Goal: Task Accomplishment & Management: Manage account settings

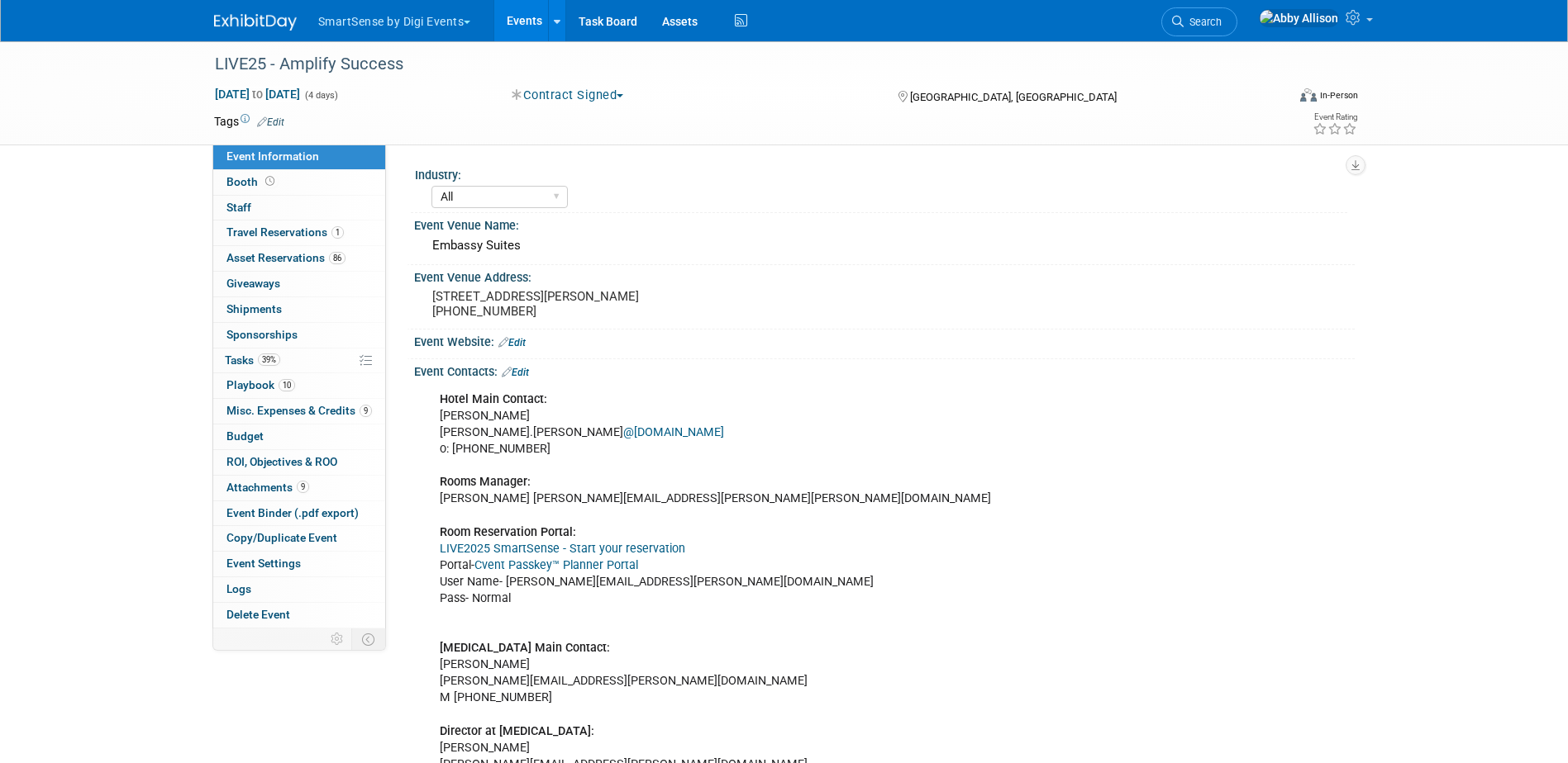
select select "All"
click at [564, 25] on link at bounding box center [556, 20] width 17 height 41
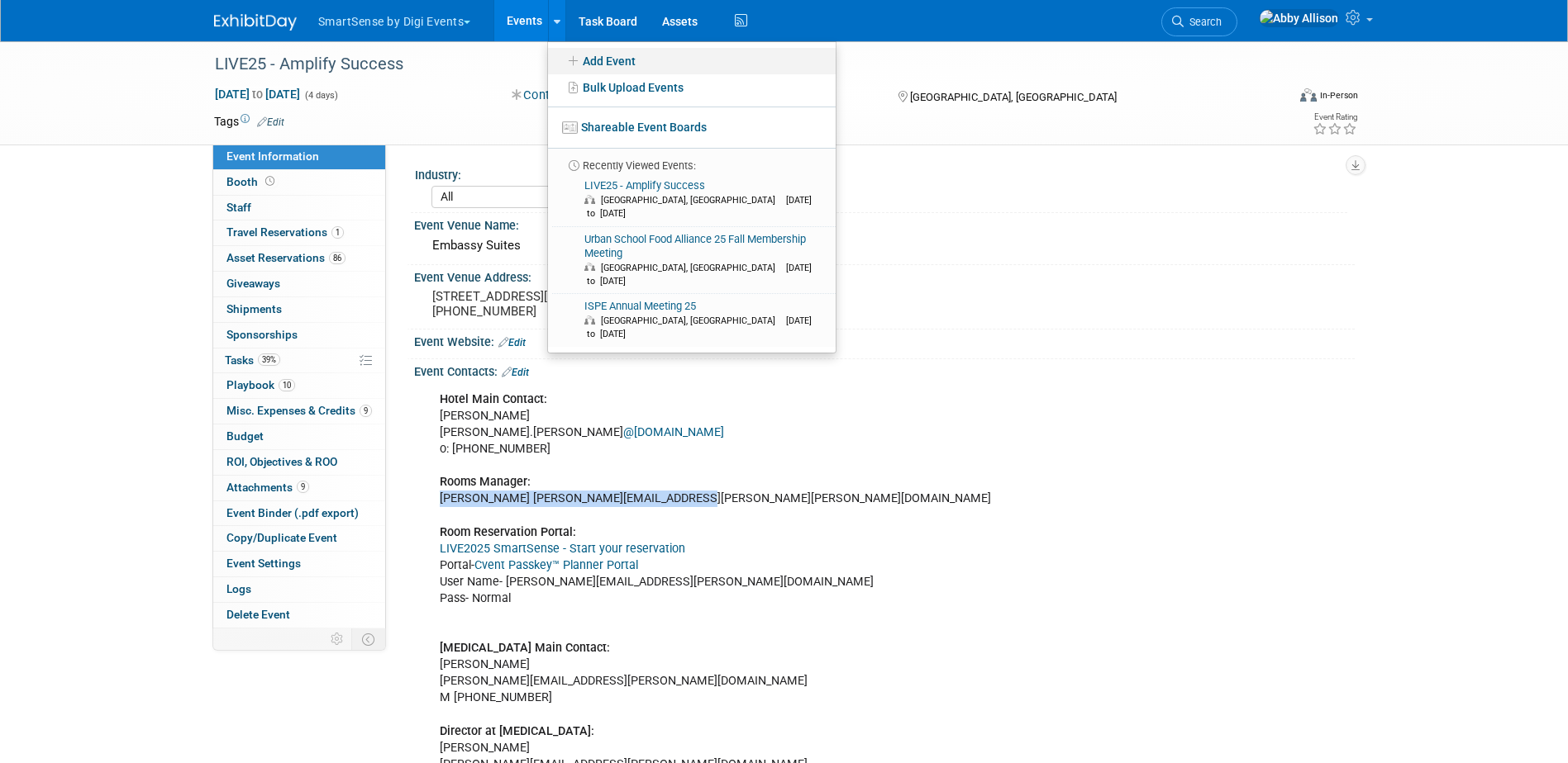
click at [595, 60] on link "Add Event" at bounding box center [691, 60] width 288 height 26
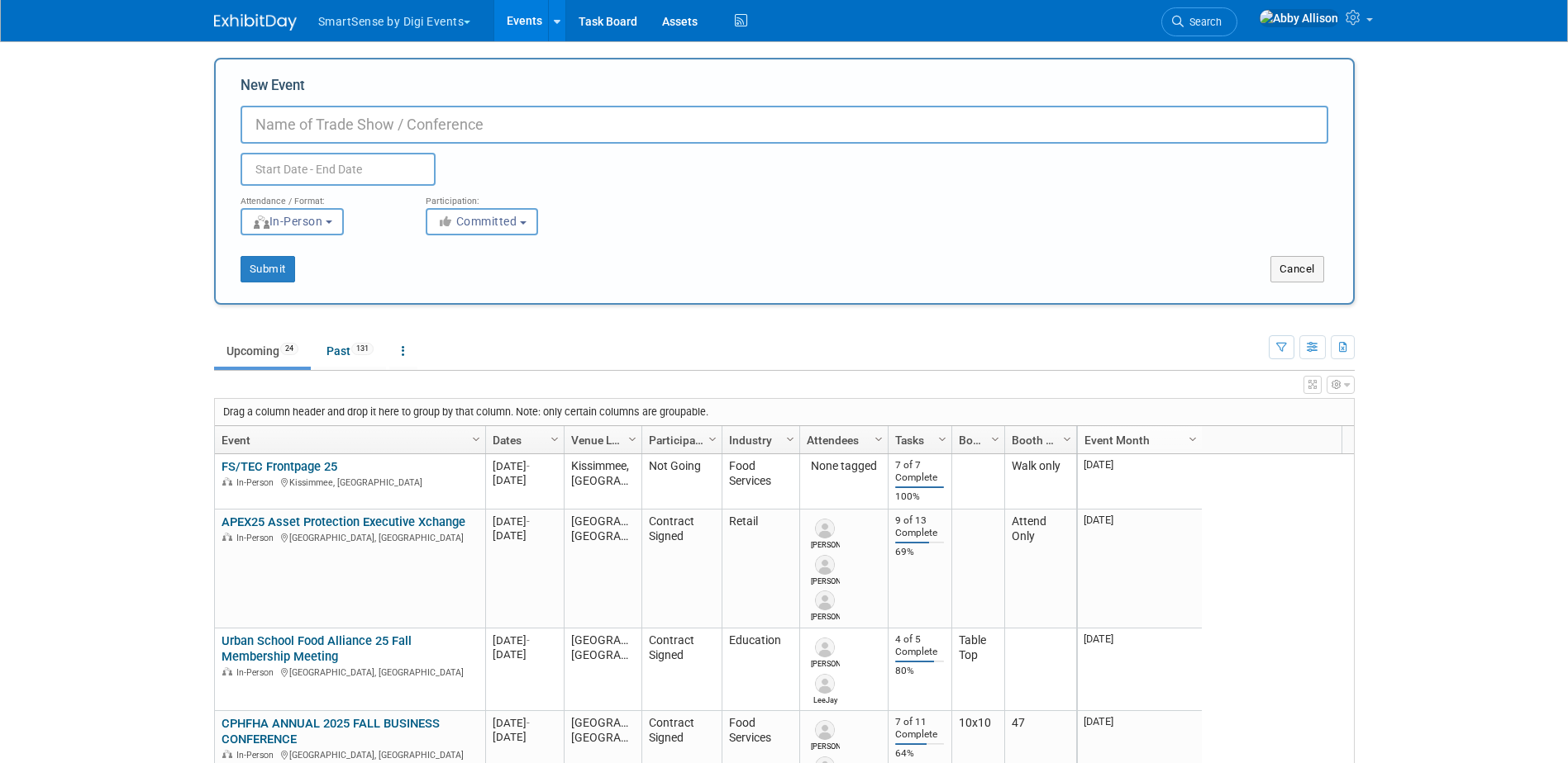
click at [398, 127] on input "New Event" at bounding box center [784, 125] width 1088 height 38
click at [314, 124] on input "New Event" at bounding box center [784, 125] width 1088 height 38
paste input "sweetFrog Franchisee Conference"
type input "sweetFrog Franchisee Conference 25"
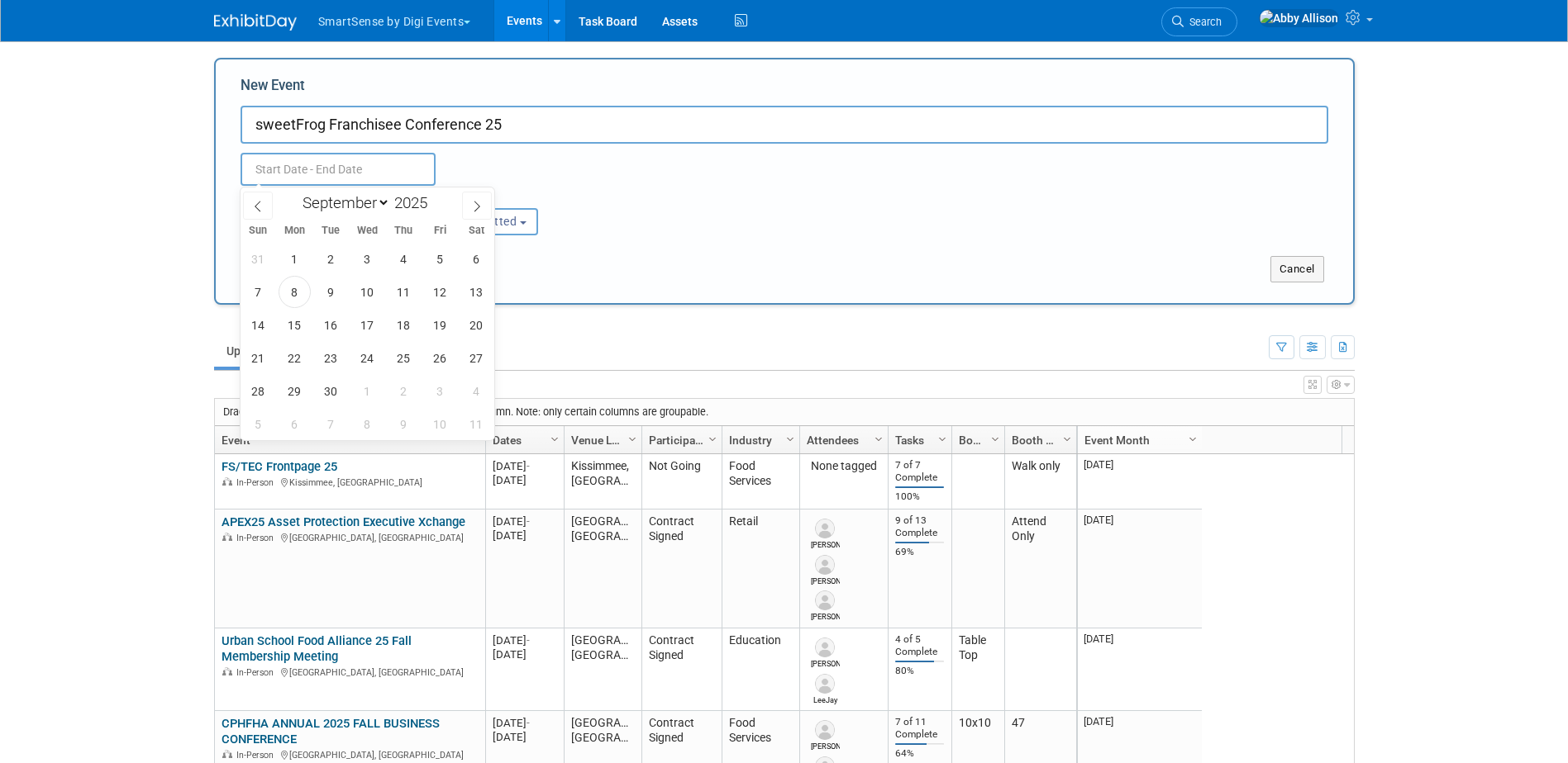
click at [366, 162] on input "text" at bounding box center [338, 169] width 195 height 33
click at [465, 204] on span at bounding box center [477, 205] width 30 height 28
select select "9"
click at [329, 289] on span "7" at bounding box center [331, 291] width 32 height 32
click at [395, 286] on span "9" at bounding box center [403, 291] width 32 height 32
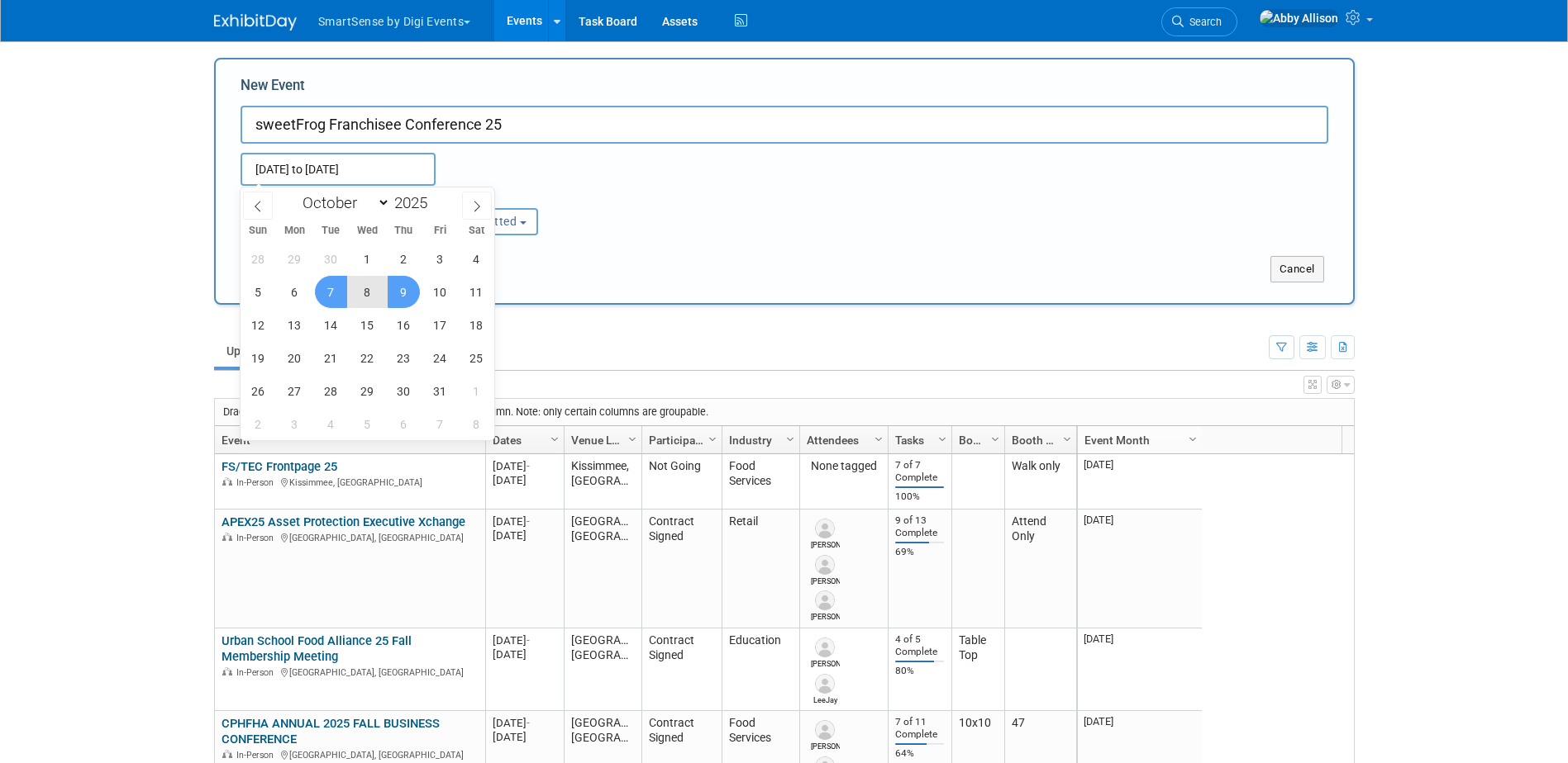
type input "Oct 7, 2025 to Oct 9, 2025"
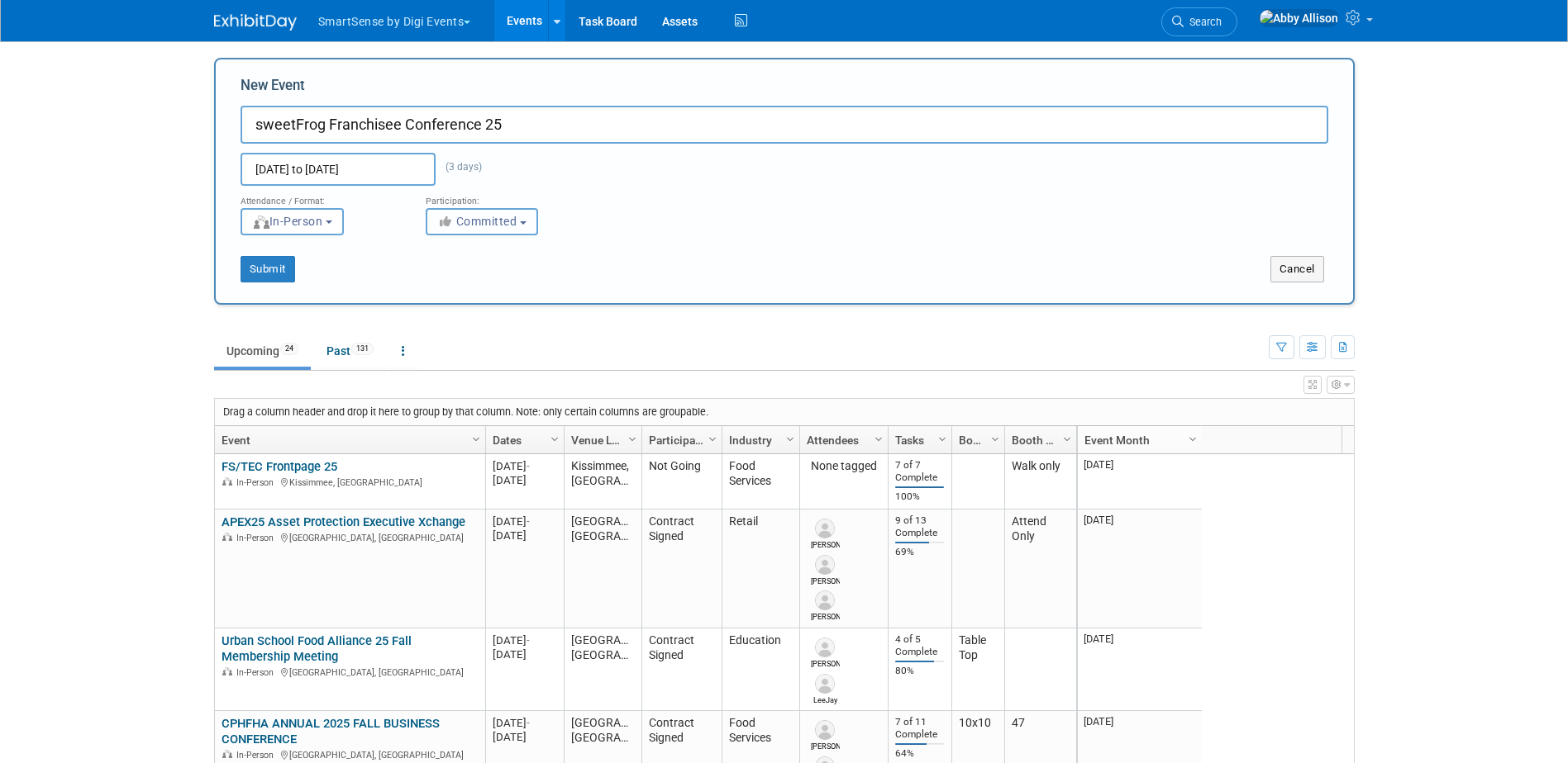
click at [494, 223] on span "Committed" at bounding box center [478, 221] width 80 height 13
click at [497, 311] on label "Contract Signed" at bounding box center [500, 312] width 131 height 22
click at [441, 311] on input "Contract Signed" at bounding box center [436, 313] width 11 height 11
select select "103"
click at [537, 125] on input "sweetFrog Franchisee Conference 25" at bounding box center [784, 125] width 1088 height 38
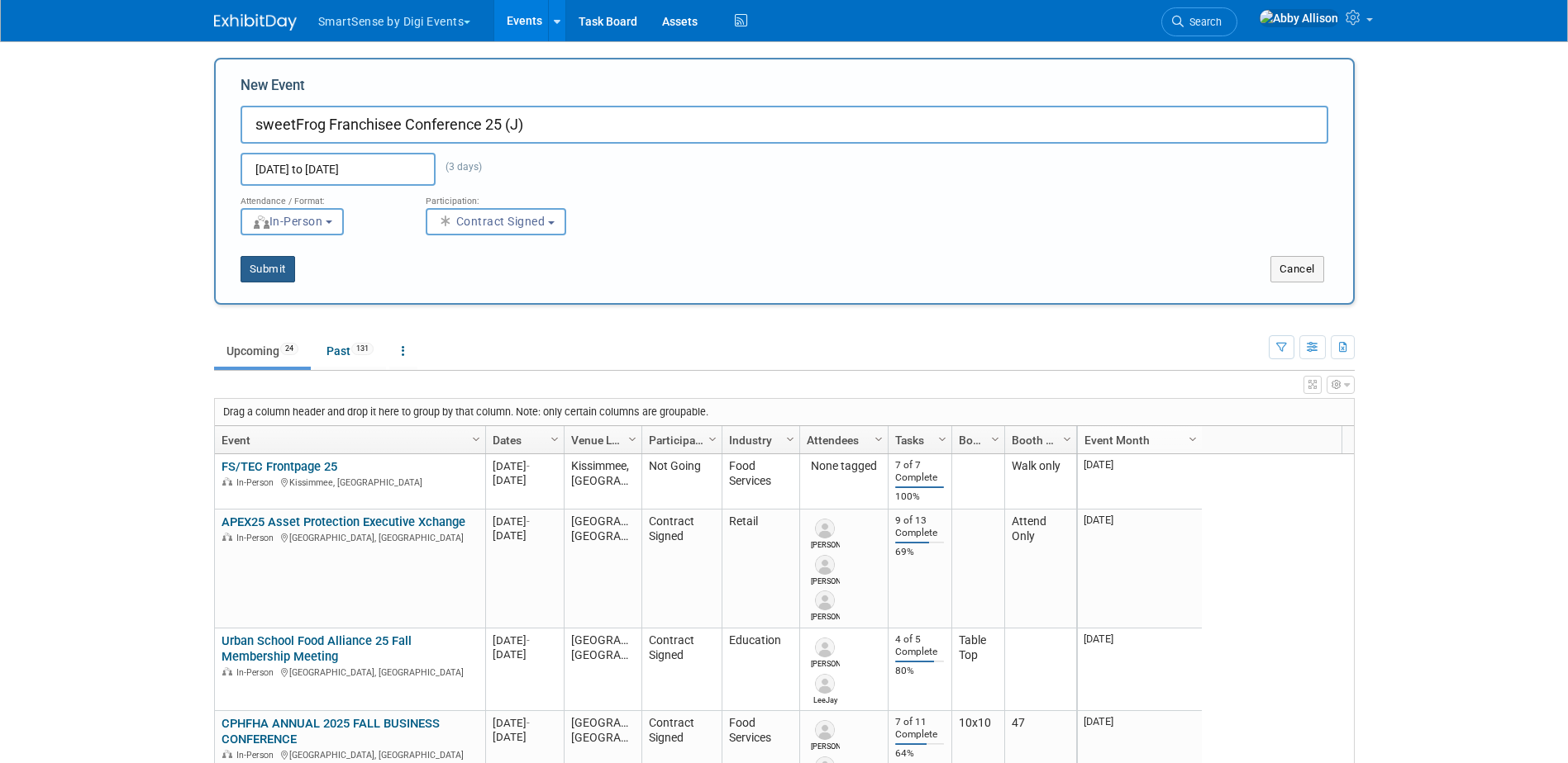
type input "sweetFrog Franchisee Conference 25 (J)"
click at [246, 267] on button "Submit" at bounding box center [268, 269] width 55 height 26
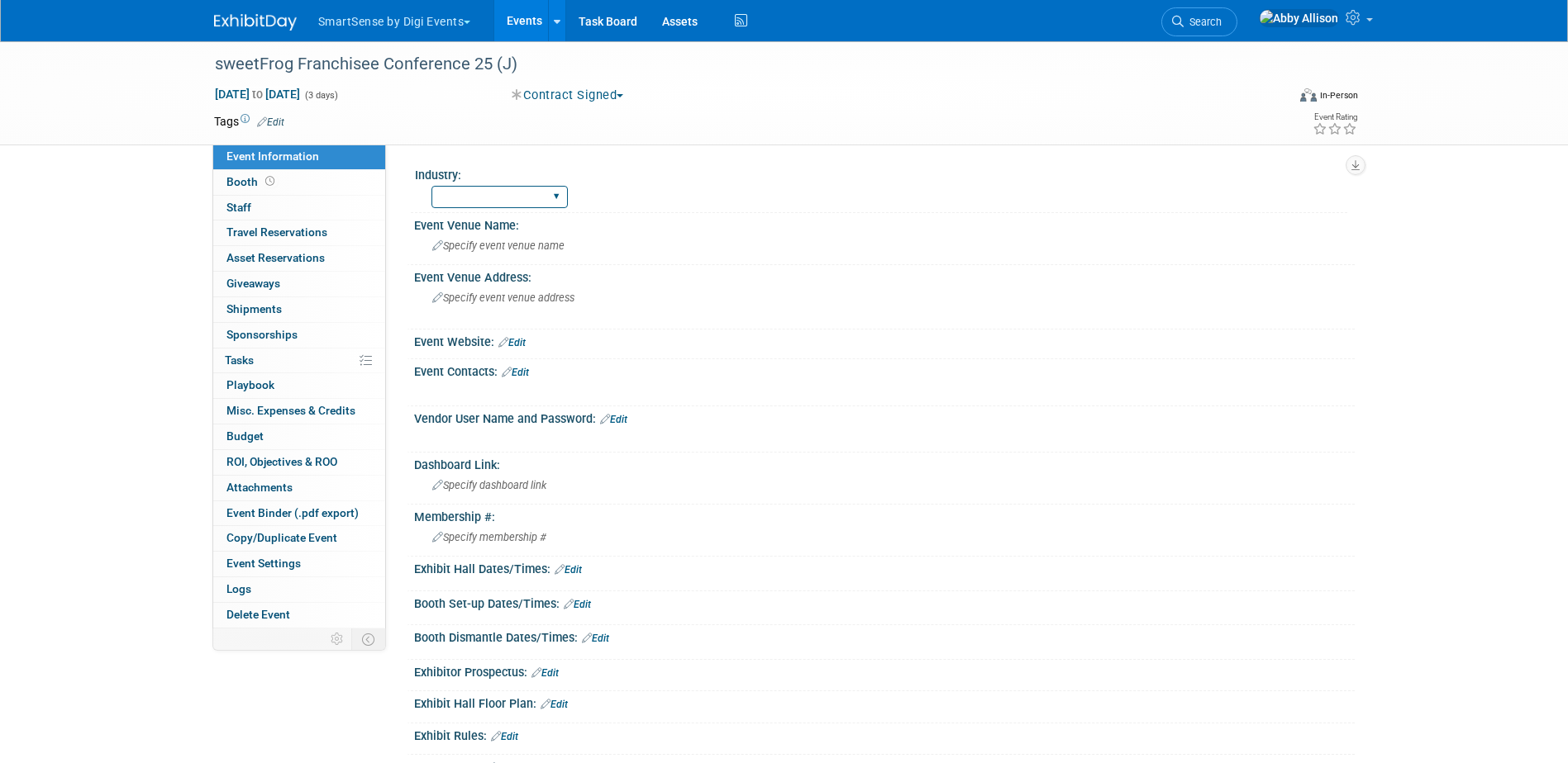
click at [555, 195] on select "All Education Convenience Stores Costumer Connects Food Services Grocery Health…" at bounding box center [499, 197] width 136 height 22
select select "Food Services"
click at [431, 186] on select "All Education Convenience Stores Costumer Connects Food Services Grocery Health…" at bounding box center [499, 197] width 136 height 22
click at [553, 249] on span "Specify event venue name" at bounding box center [498, 246] width 132 height 13
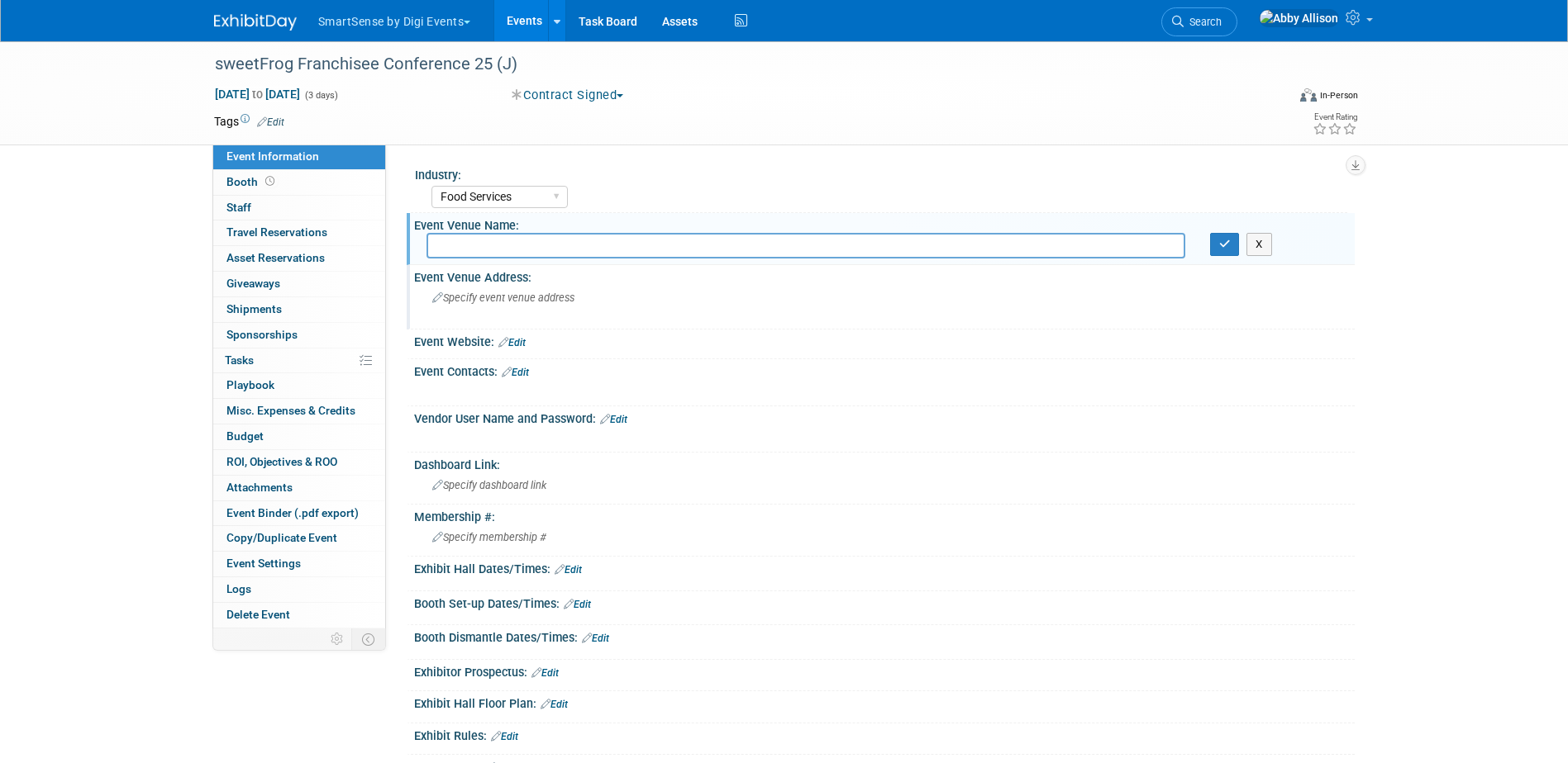
click at [565, 292] on span "Specify event venue address" at bounding box center [503, 298] width 142 height 13
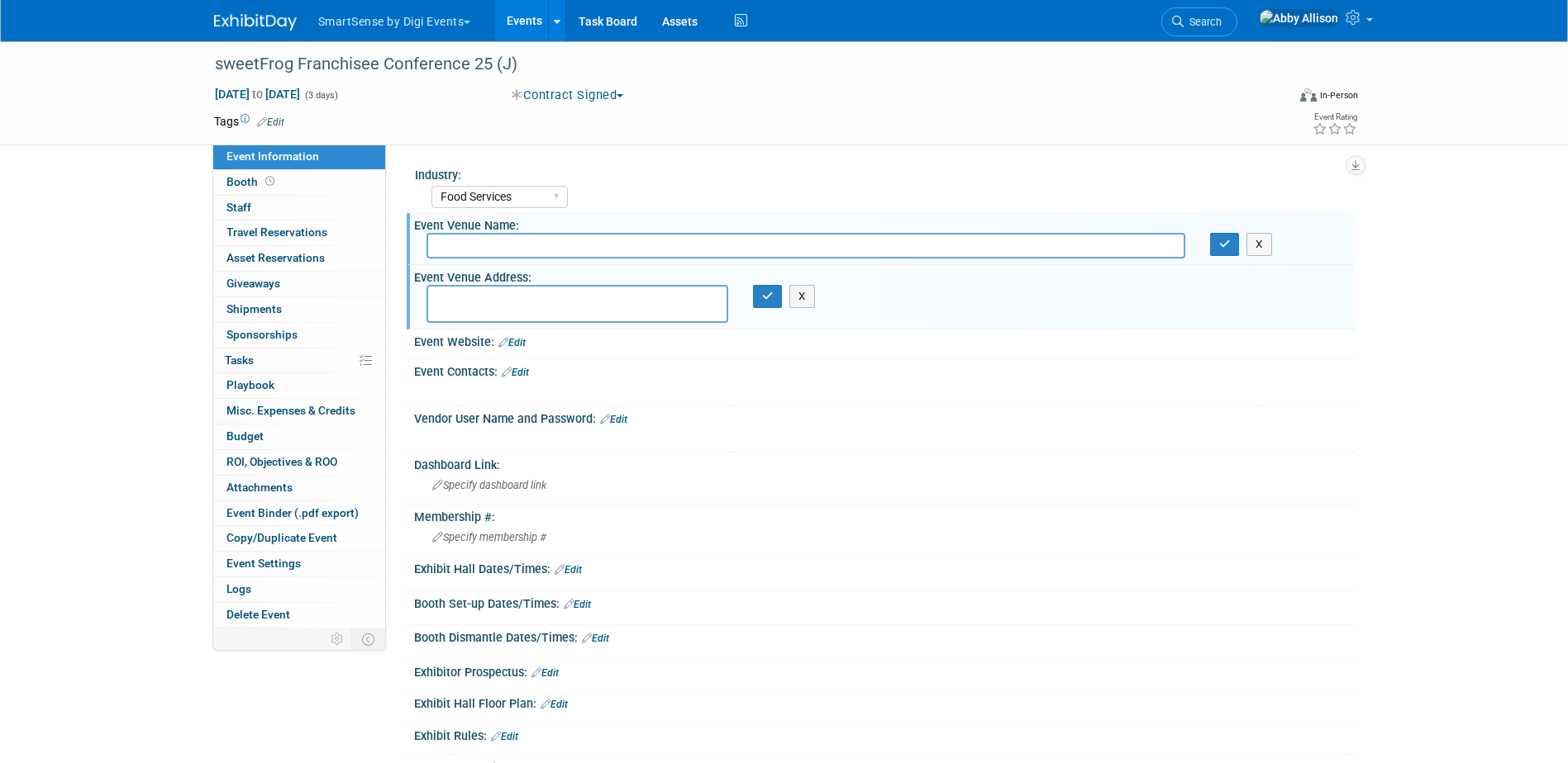
click at [574, 304] on textarea at bounding box center [577, 304] width 301 height 38
paste textarea "RICHMOND, VA"
type textarea "RICHMOND, VA"
click at [778, 295] on button "button" at bounding box center [767, 296] width 30 height 23
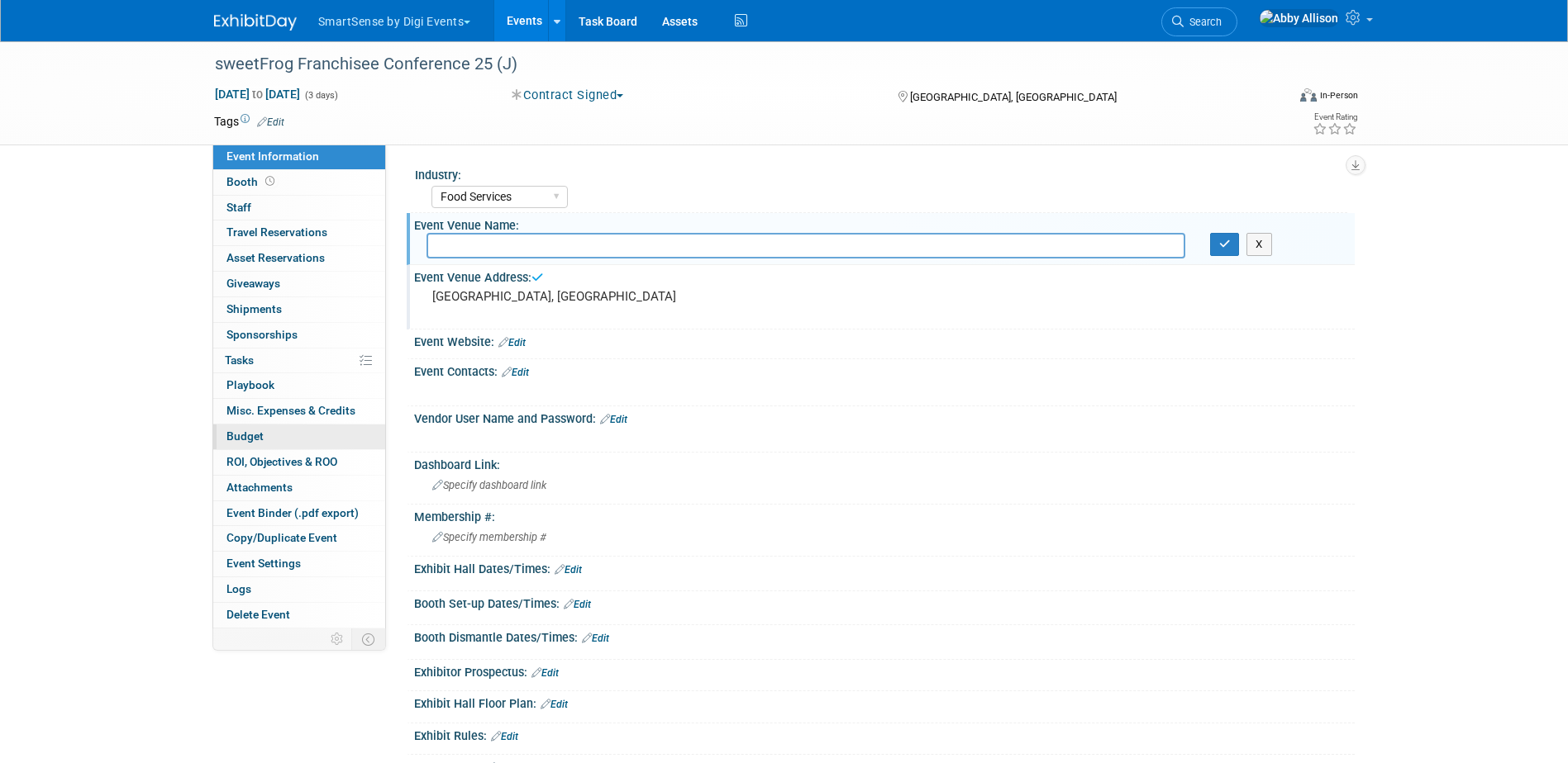
click at [259, 430] on span "Budget" at bounding box center [245, 436] width 37 height 13
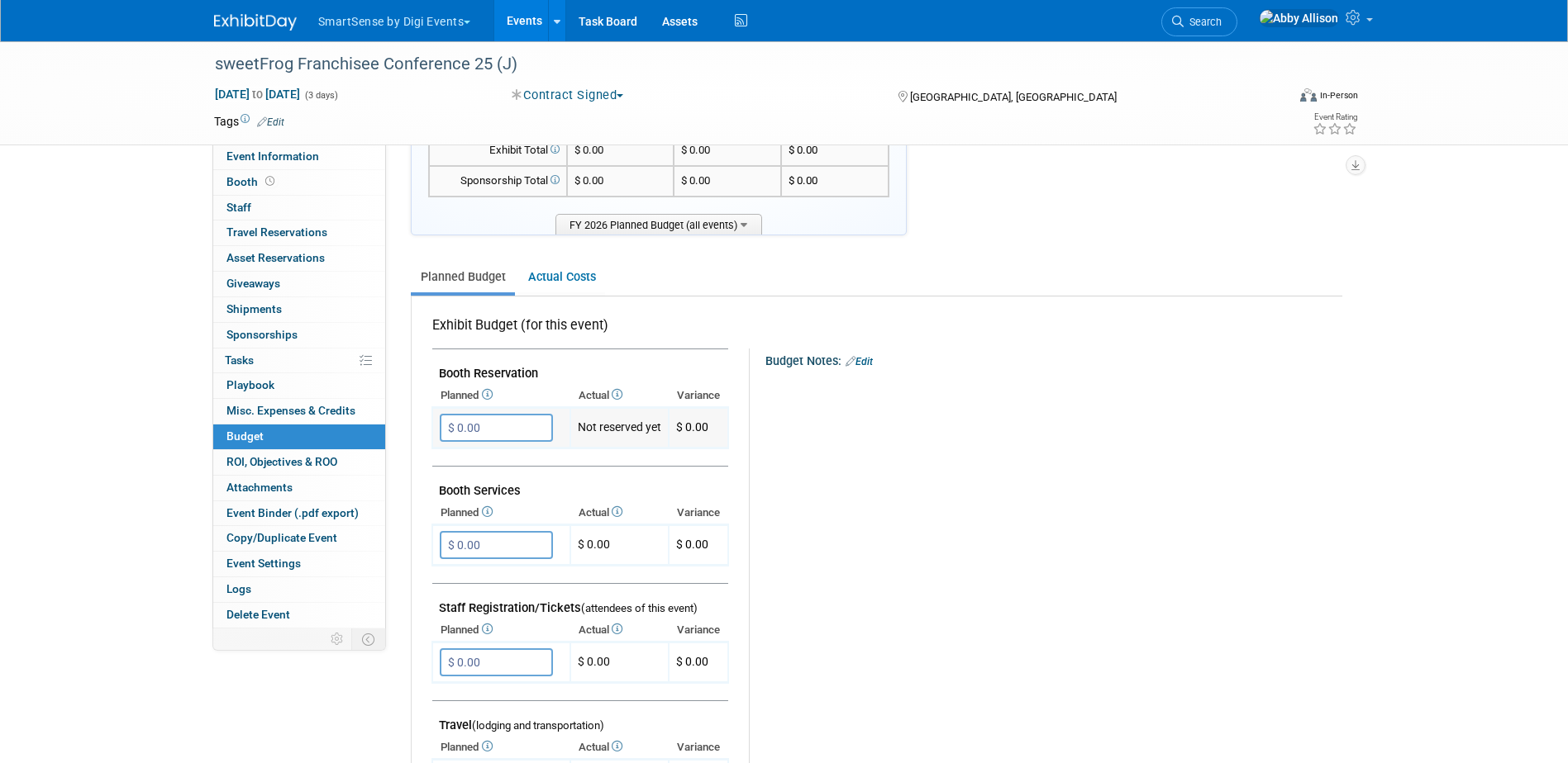
scroll to position [165, 0]
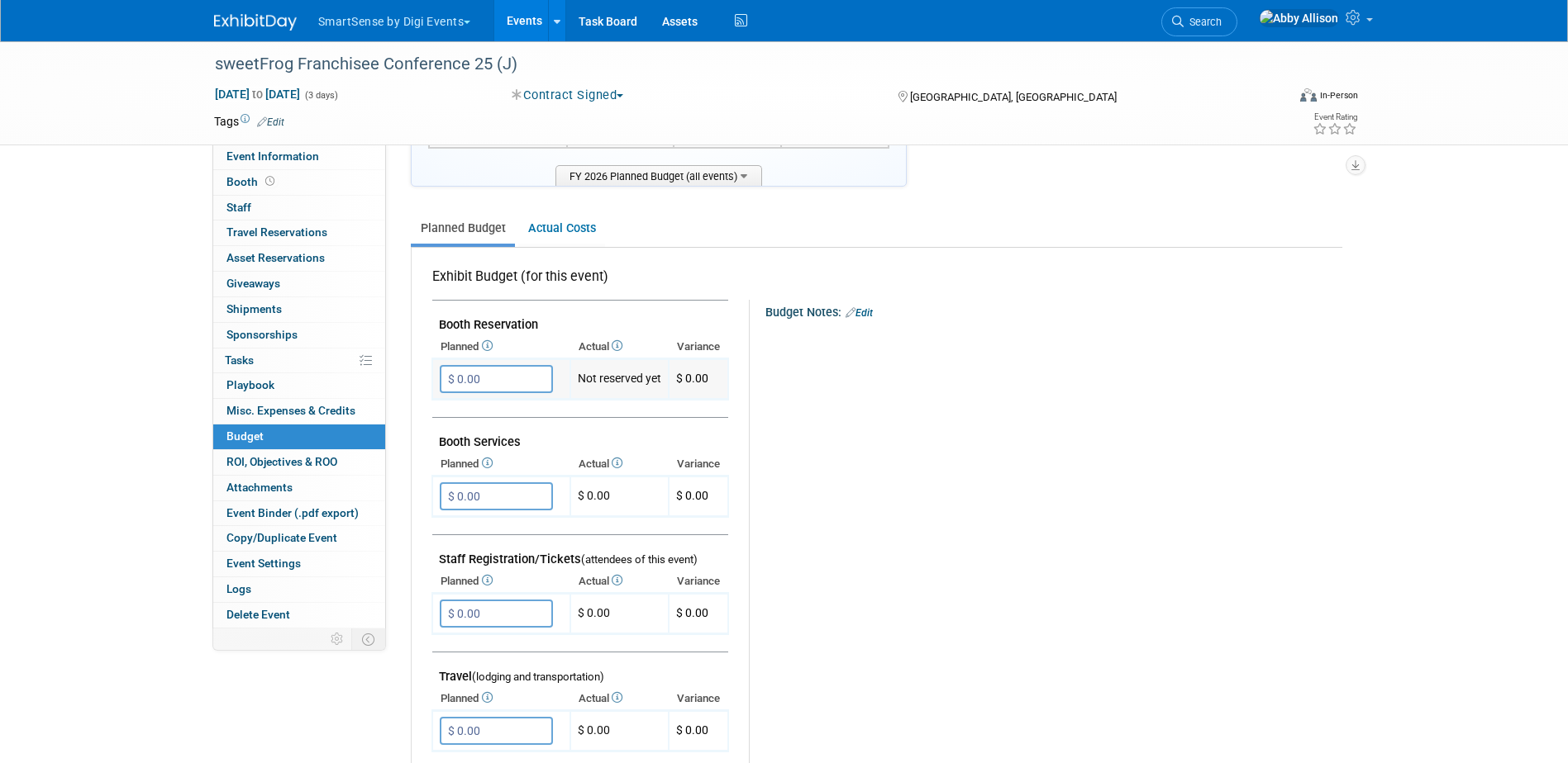
click at [482, 382] on input "$ 0.00" at bounding box center [496, 379] width 113 height 28
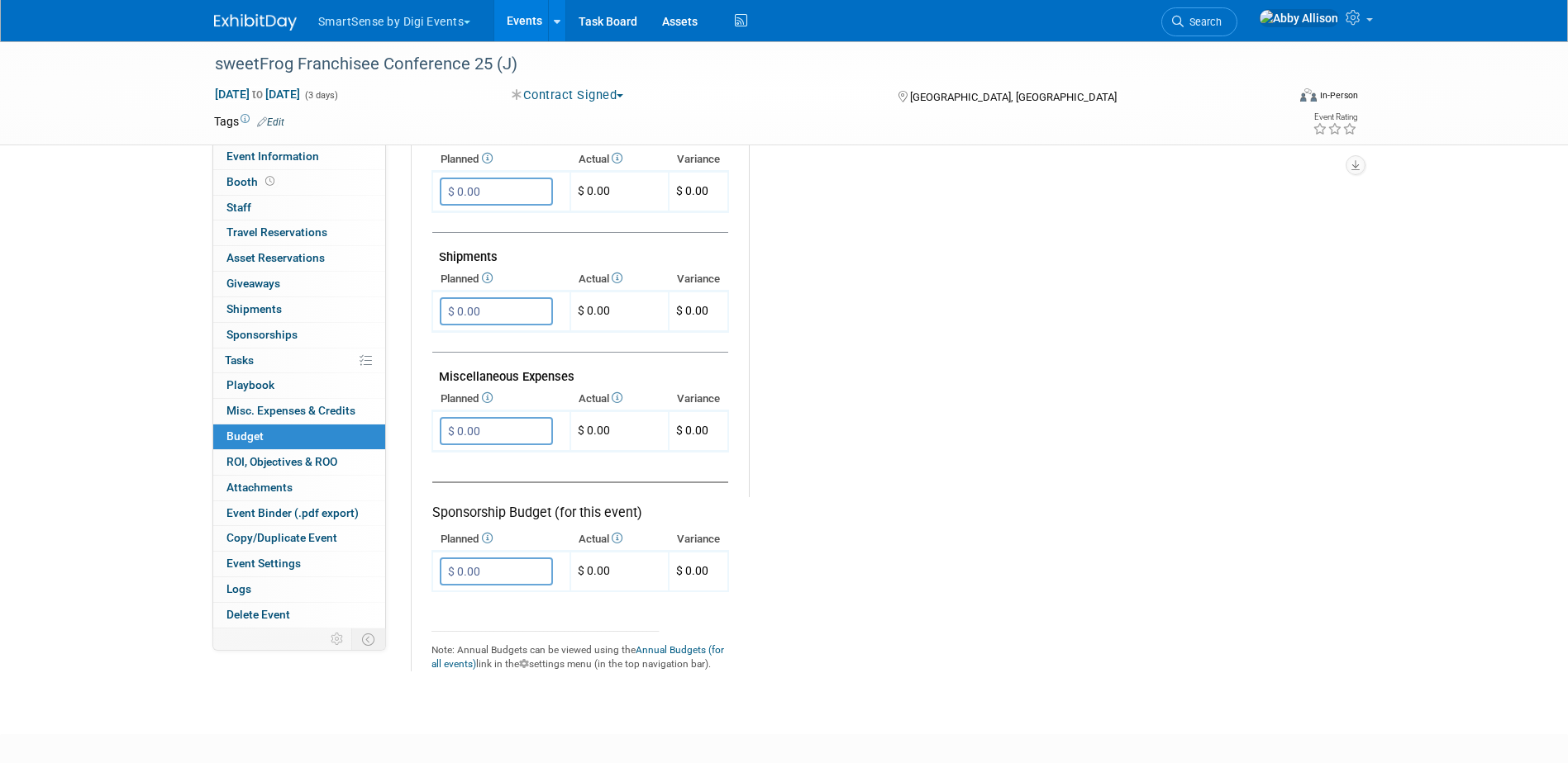
scroll to position [826, 0]
click at [499, 564] on input "$ 0.00" at bounding box center [496, 570] width 113 height 28
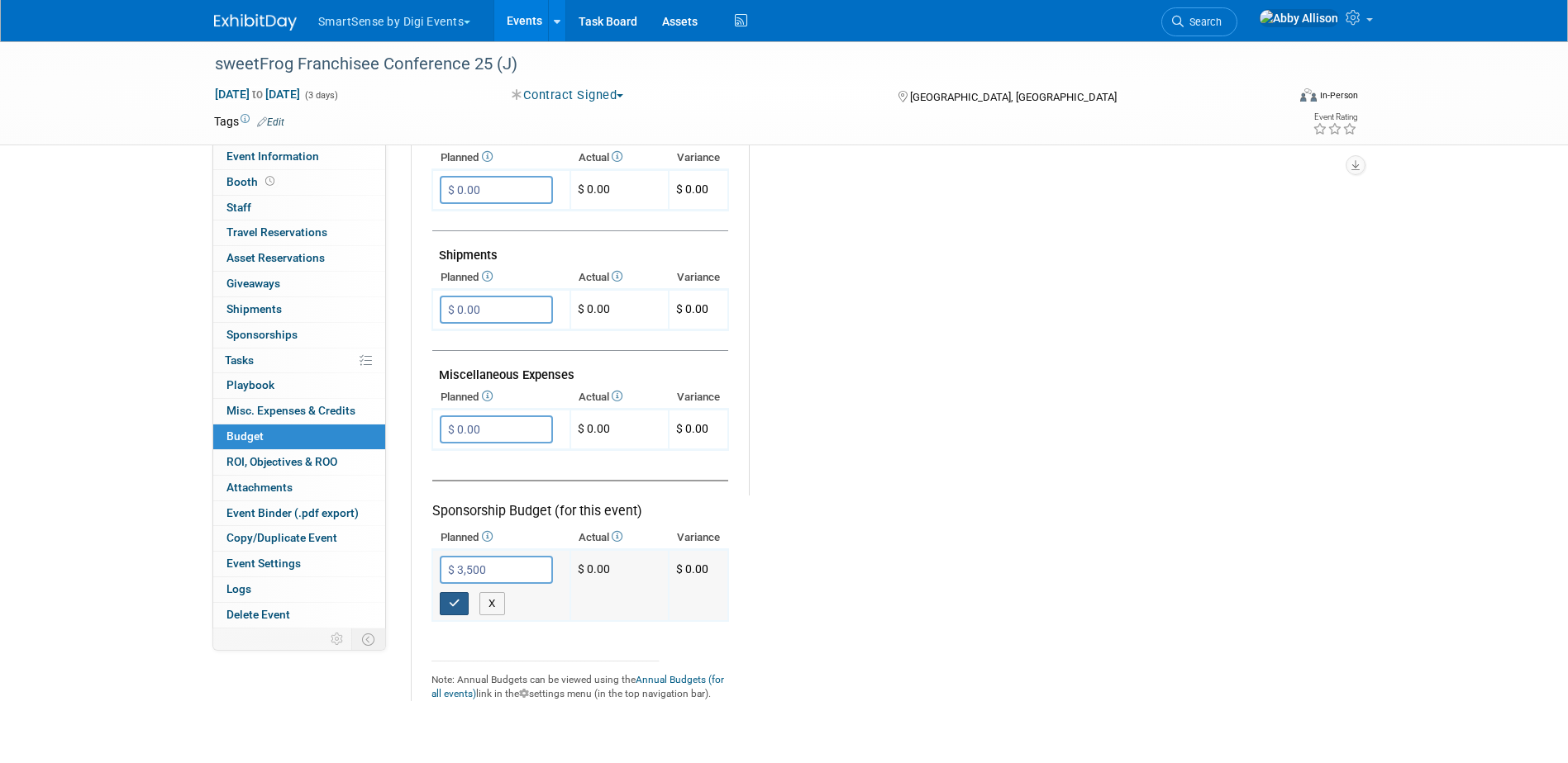
type input "$ 3,500.00"
click at [456, 609] on icon "button" at bounding box center [454, 603] width 12 height 11
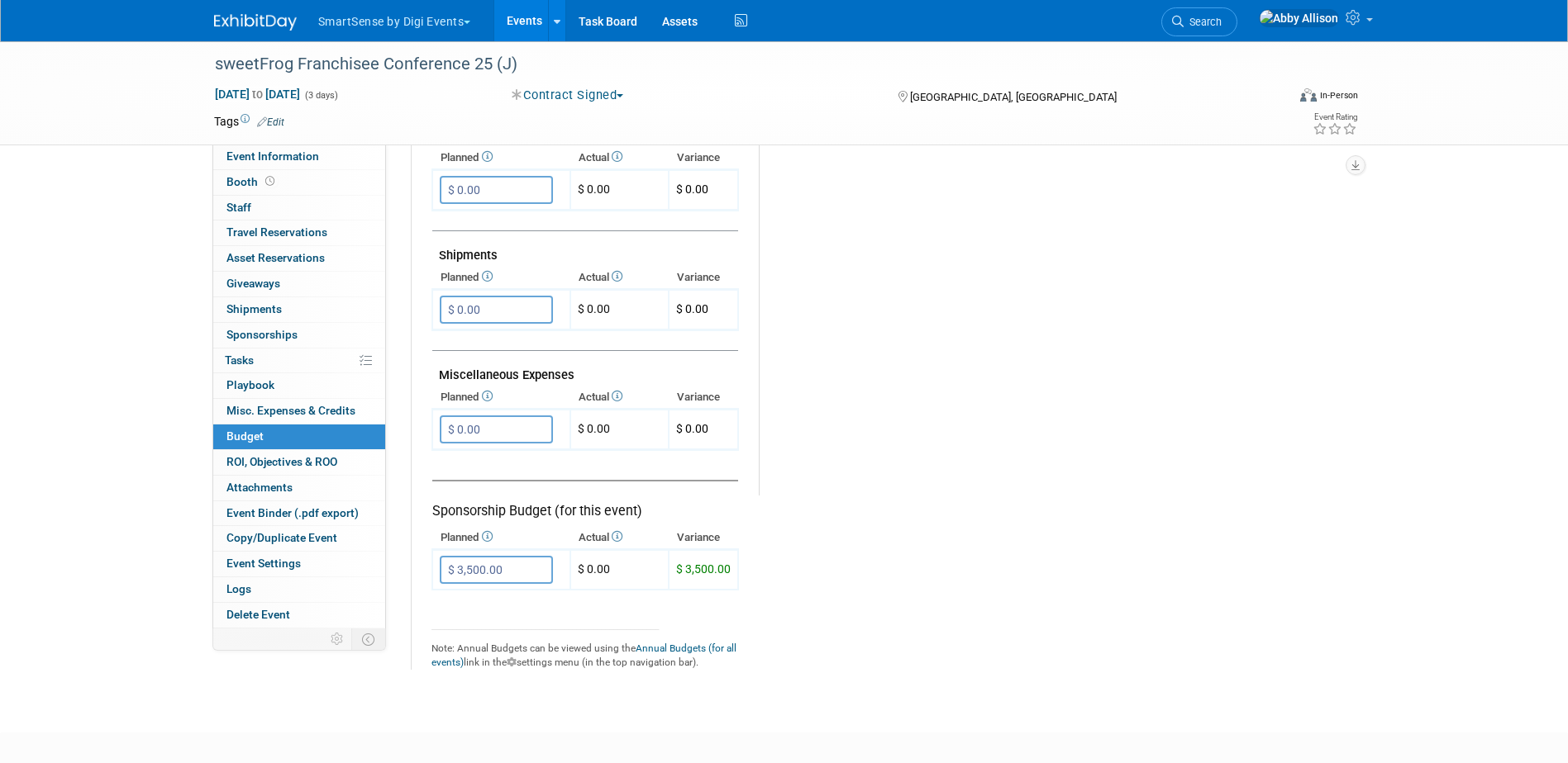
click at [1221, 22] on span "Search" at bounding box center [1203, 22] width 38 height 13
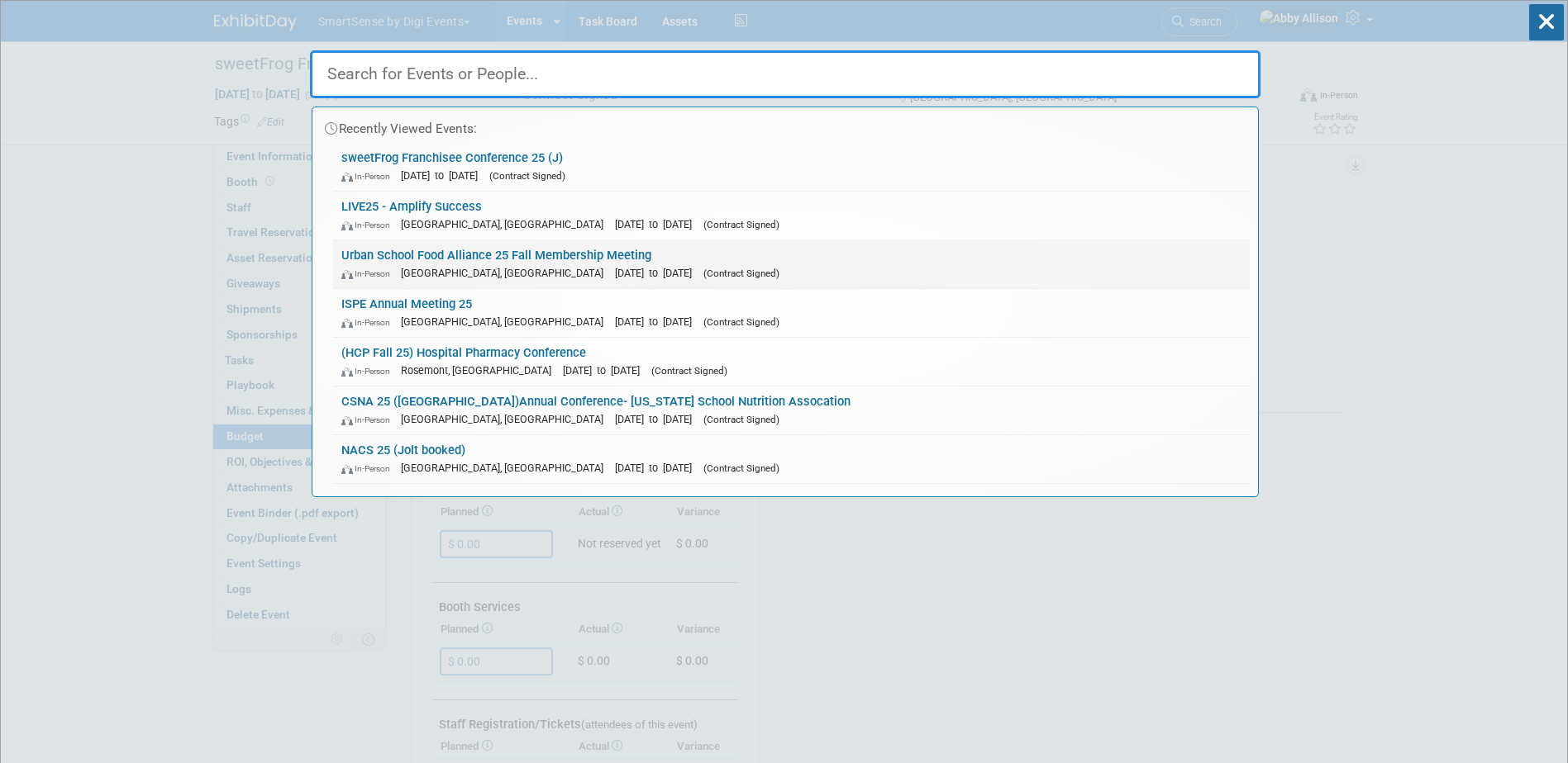
click at [539, 243] on link "Urban School Food Alliance 25 Fall Membership Meeting In-Person Boston, MA Sep …" at bounding box center [792, 264] width 917 height 47
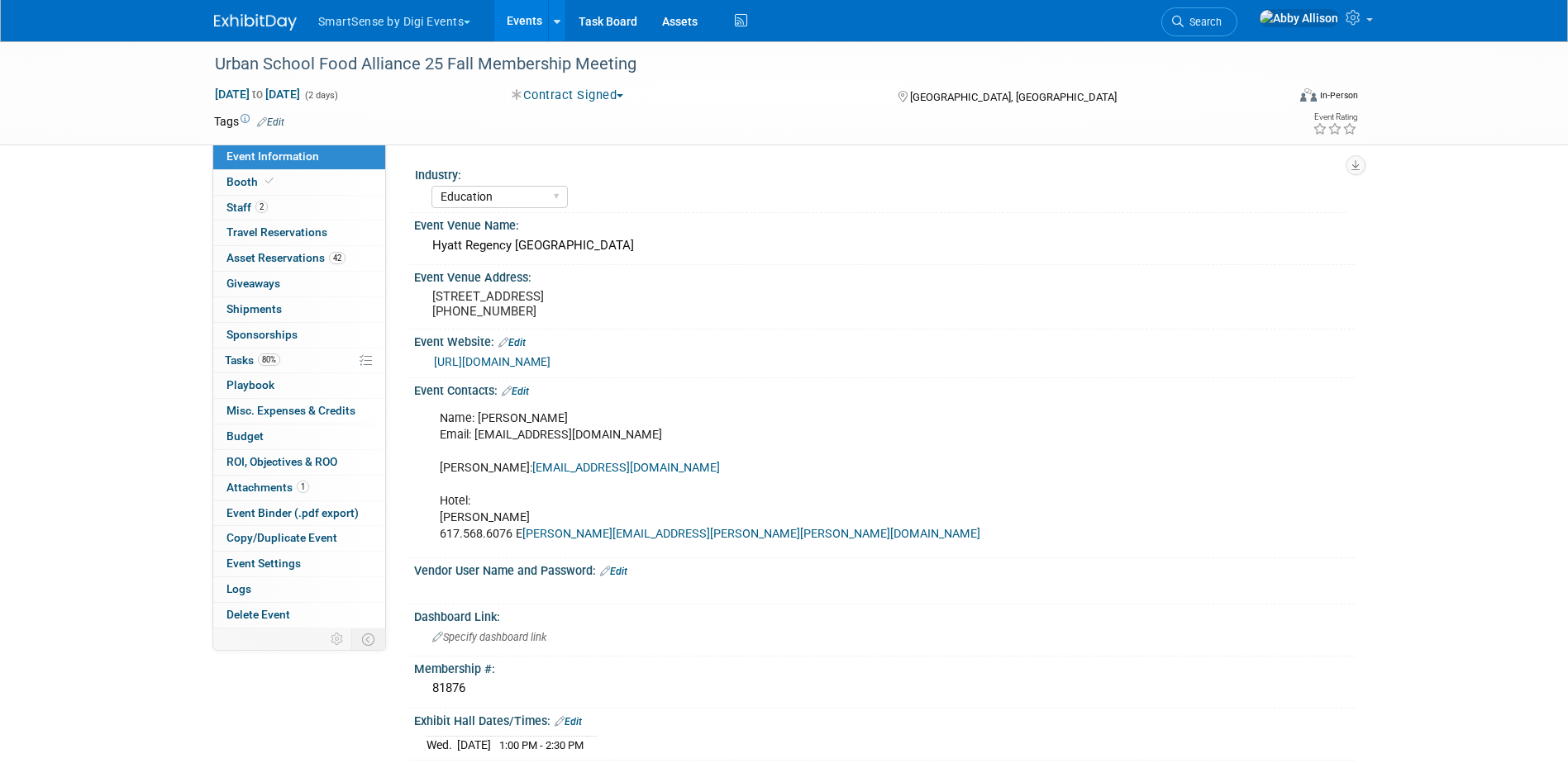
select select "Education"
click at [233, 171] on link "Booth" at bounding box center [299, 182] width 172 height 25
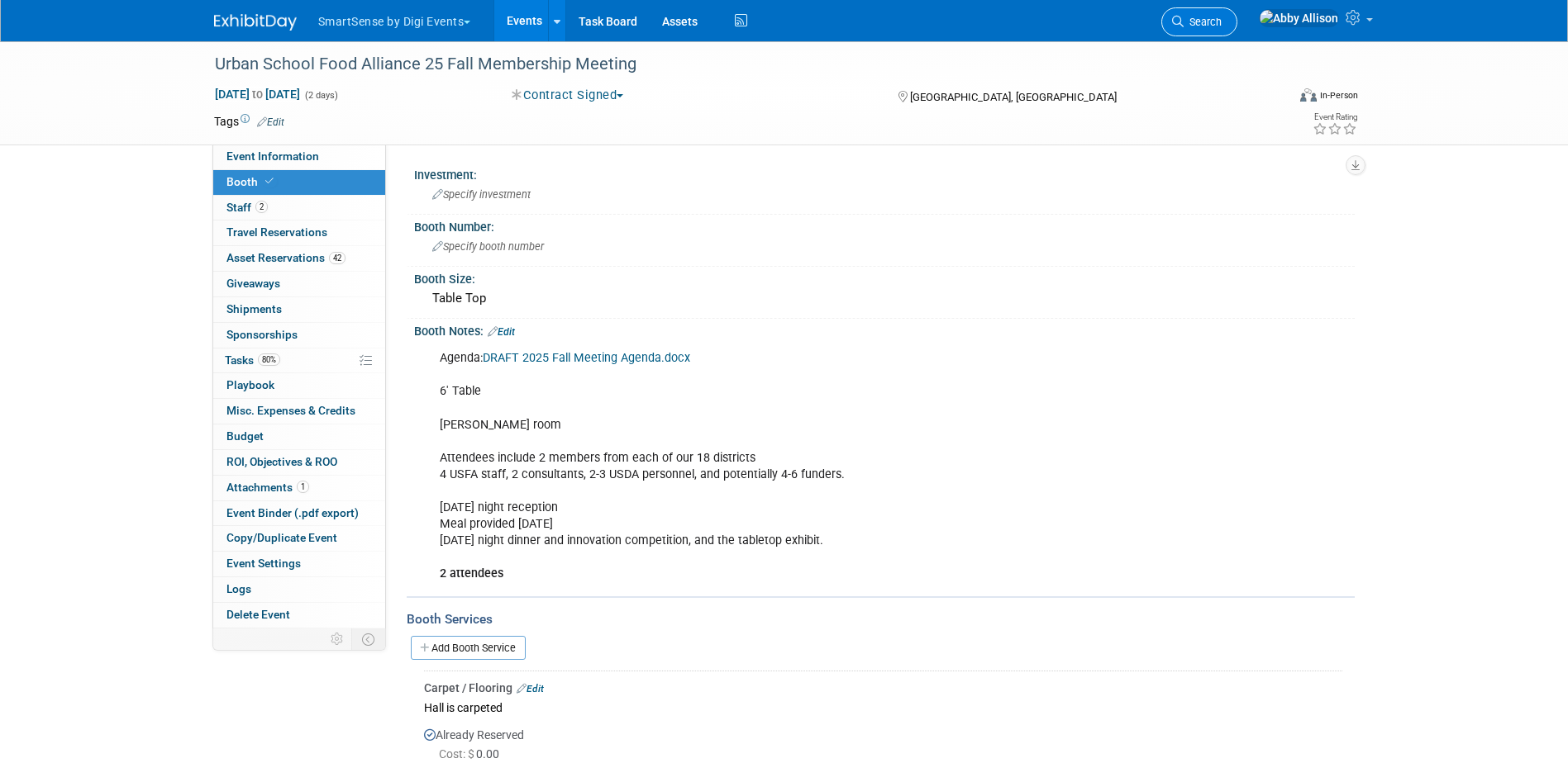
click at [1221, 22] on span "Search" at bounding box center [1203, 22] width 38 height 13
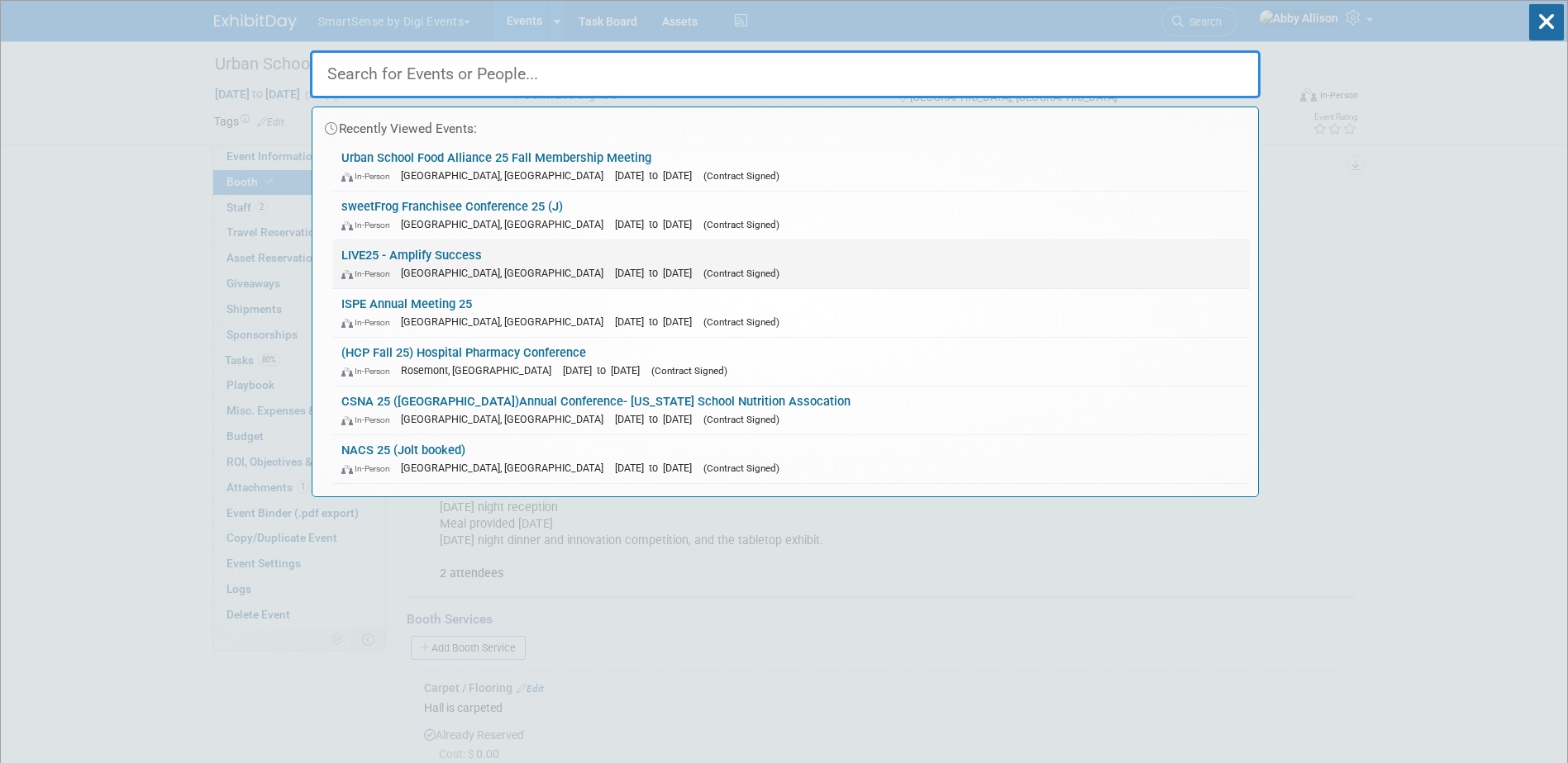
click at [419, 259] on link "LIVE25 - Amplify Success In-Person Nashville, TN Oct 21, 2025 to Oct 24, 2025 (…" at bounding box center [792, 264] width 917 height 47
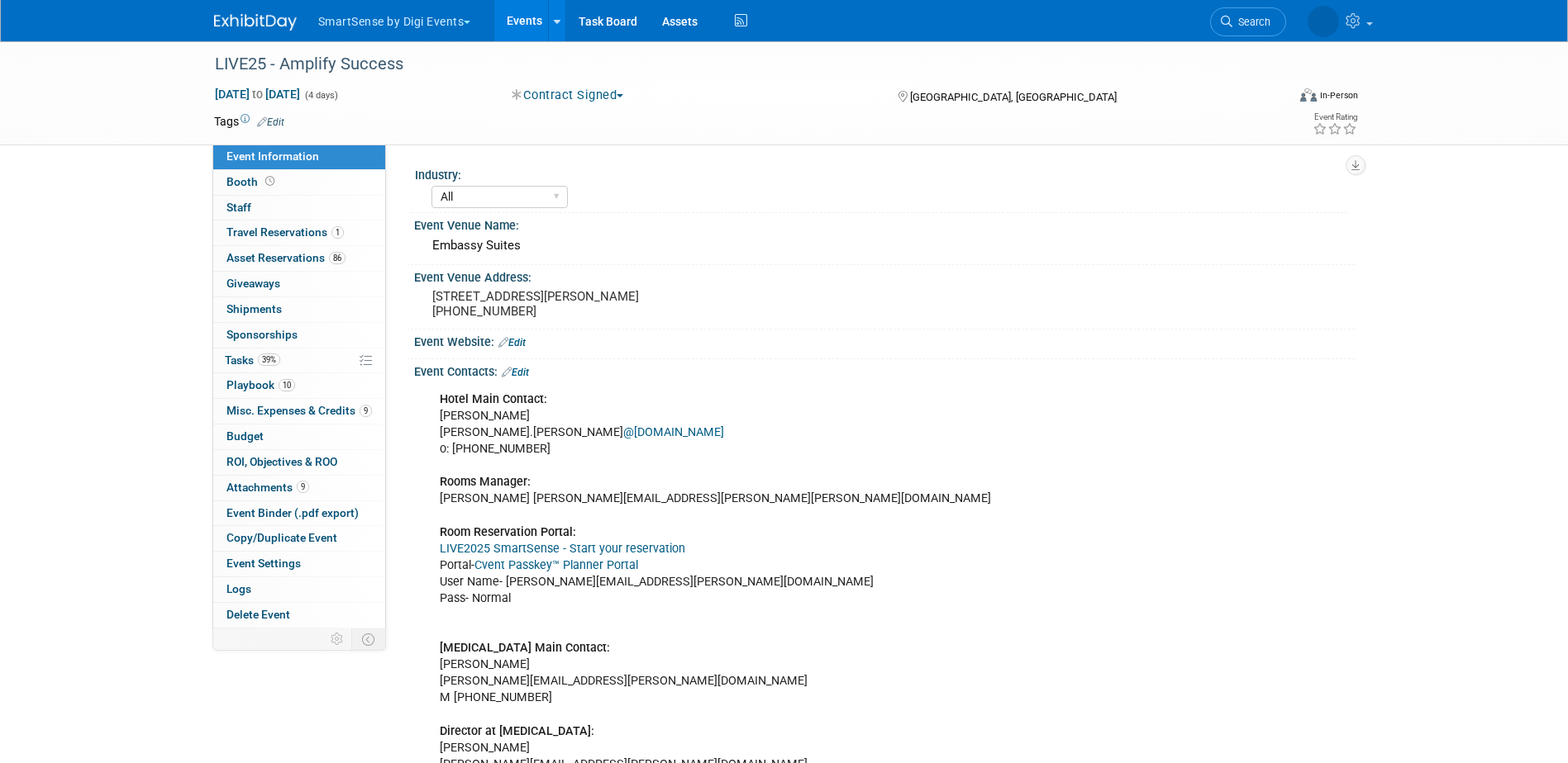
select select "All"
click at [562, 561] on link "Cvent Passkey™ Planner Portal" at bounding box center [555, 565] width 163 height 14
click at [275, 212] on link "0 Staff 0" at bounding box center [299, 207] width 172 height 25
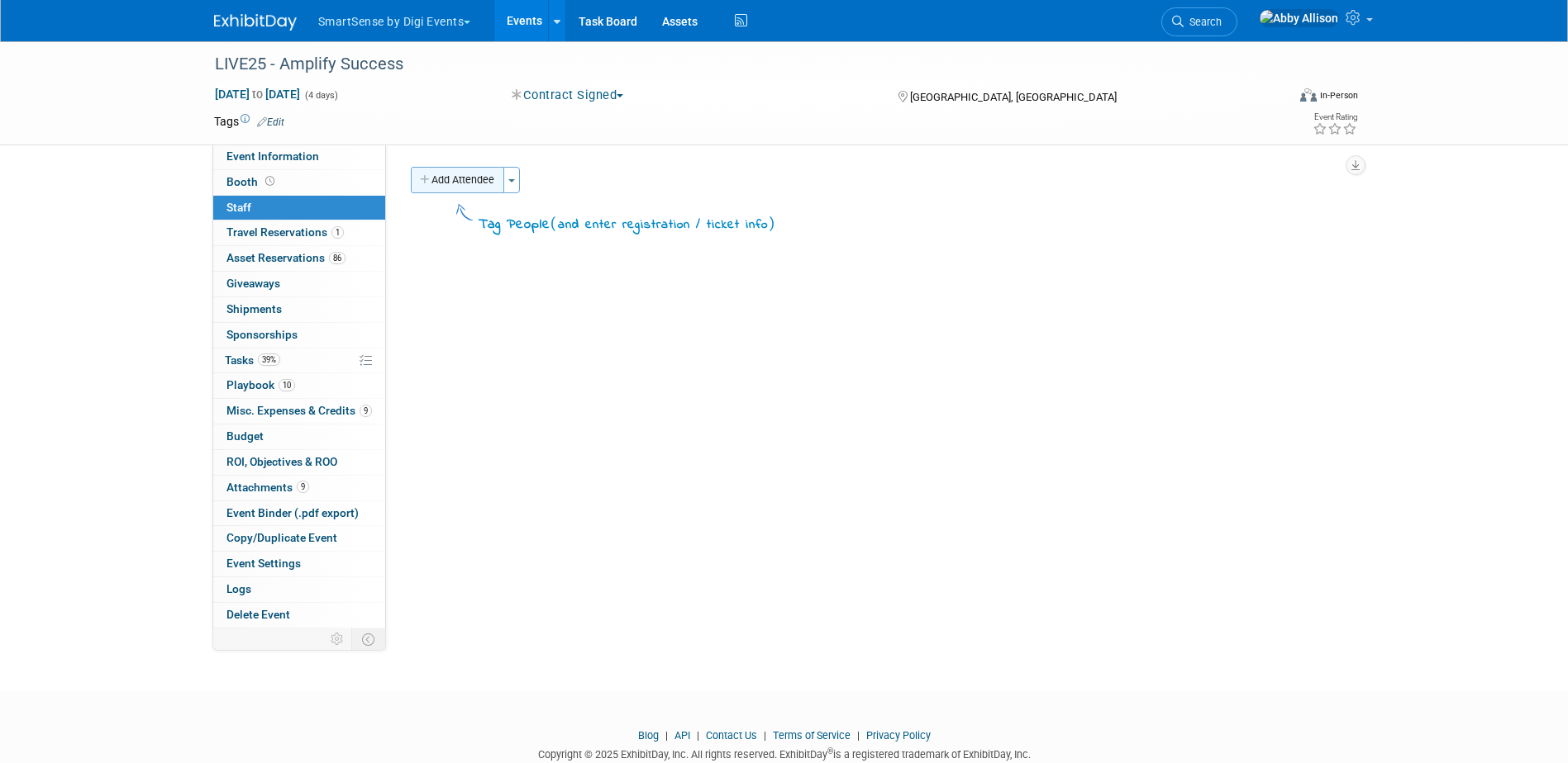
click at [473, 190] on button "Add Attendee" at bounding box center [458, 180] width 93 height 26
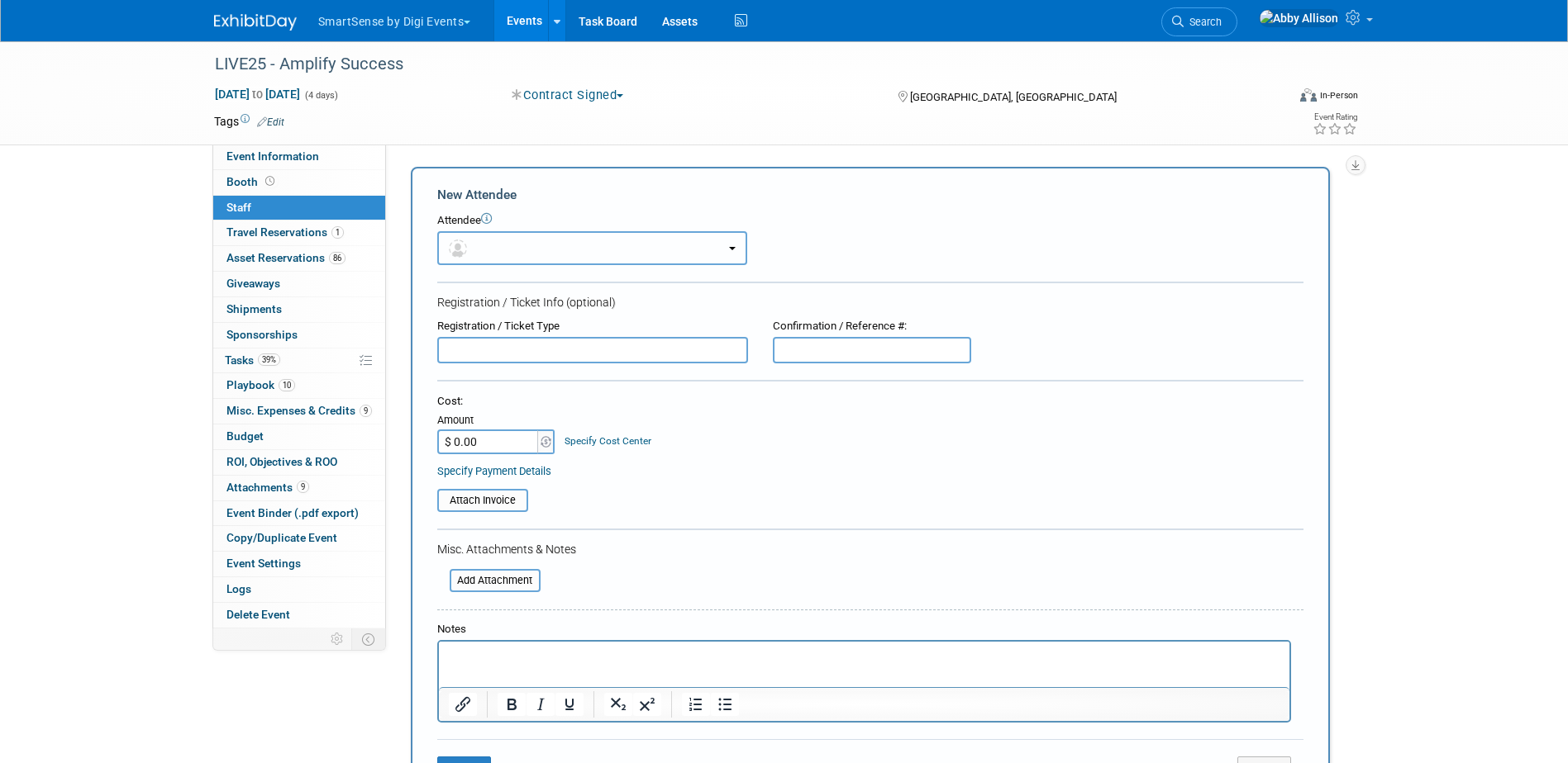
click at [510, 242] on button "button" at bounding box center [592, 247] width 310 height 34
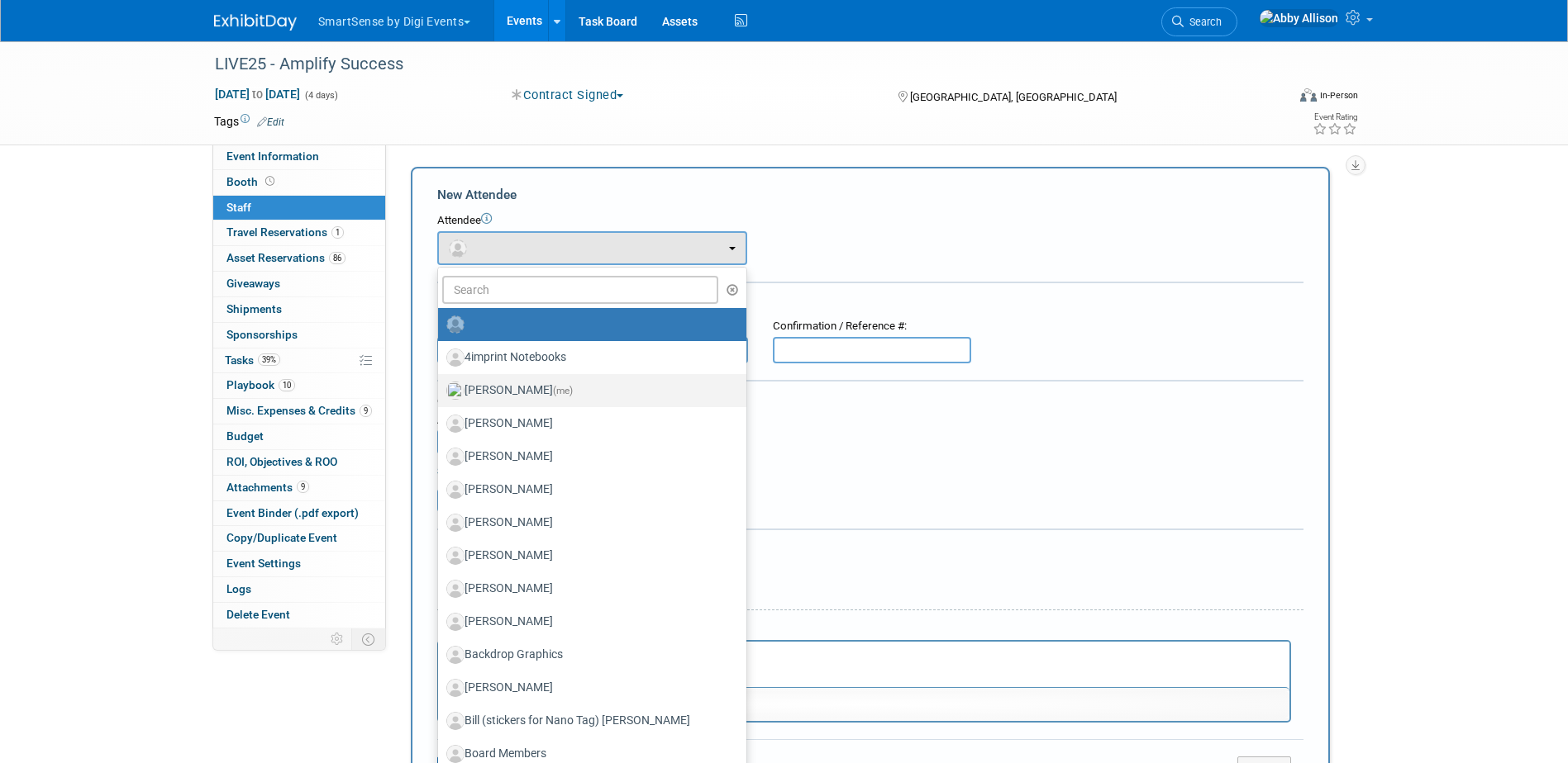
click at [505, 389] on label "Abby Allison (me)" at bounding box center [588, 391] width 283 height 26
click at [440, 389] on input "Abby Allison (me)" at bounding box center [436, 389] width 11 height 11
select select "1af21d80-b227-4fda-b725-1543146411fb"
select select "1"
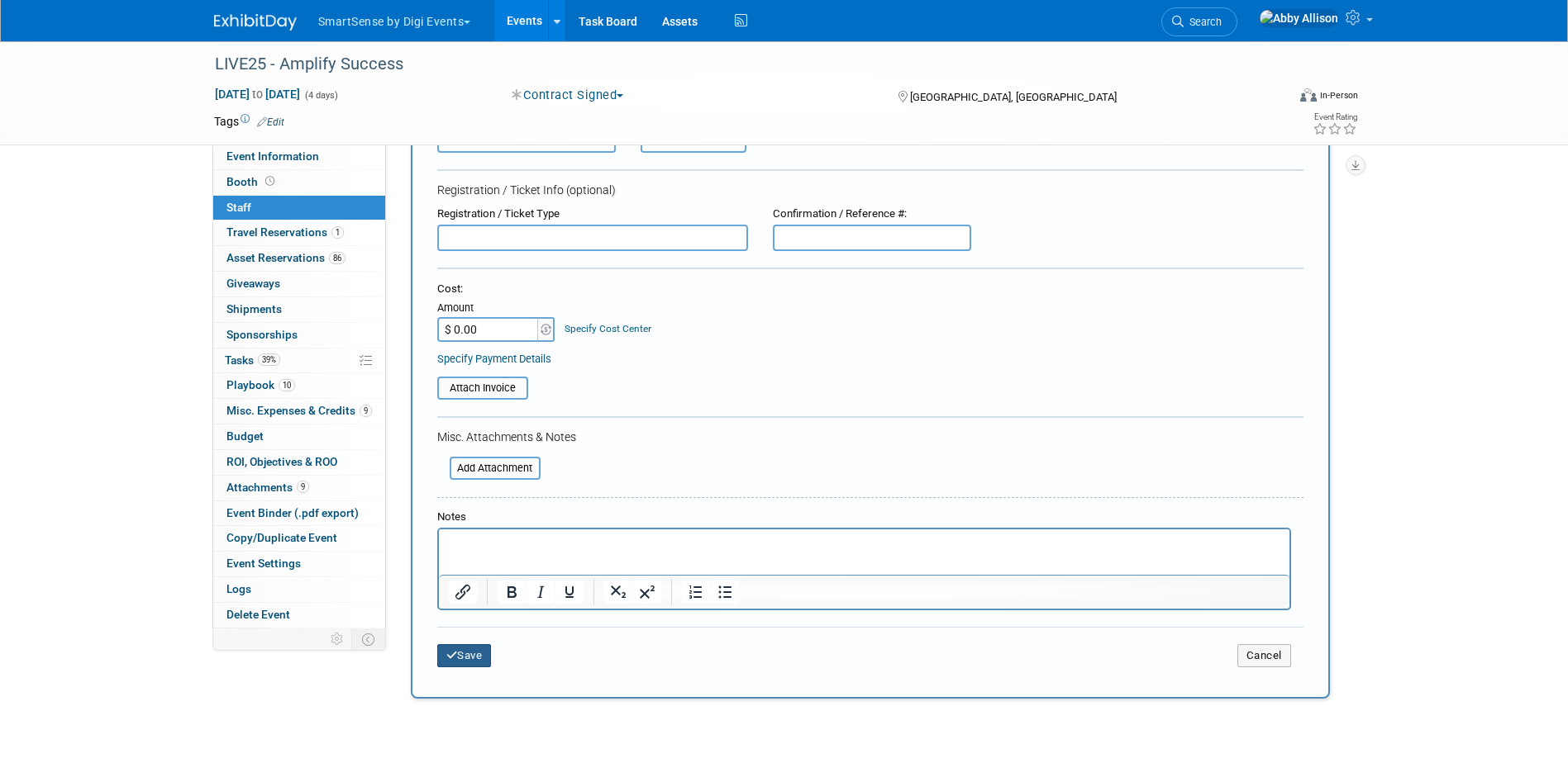
click at [454, 655] on icon "submit" at bounding box center [452, 655] width 12 height 11
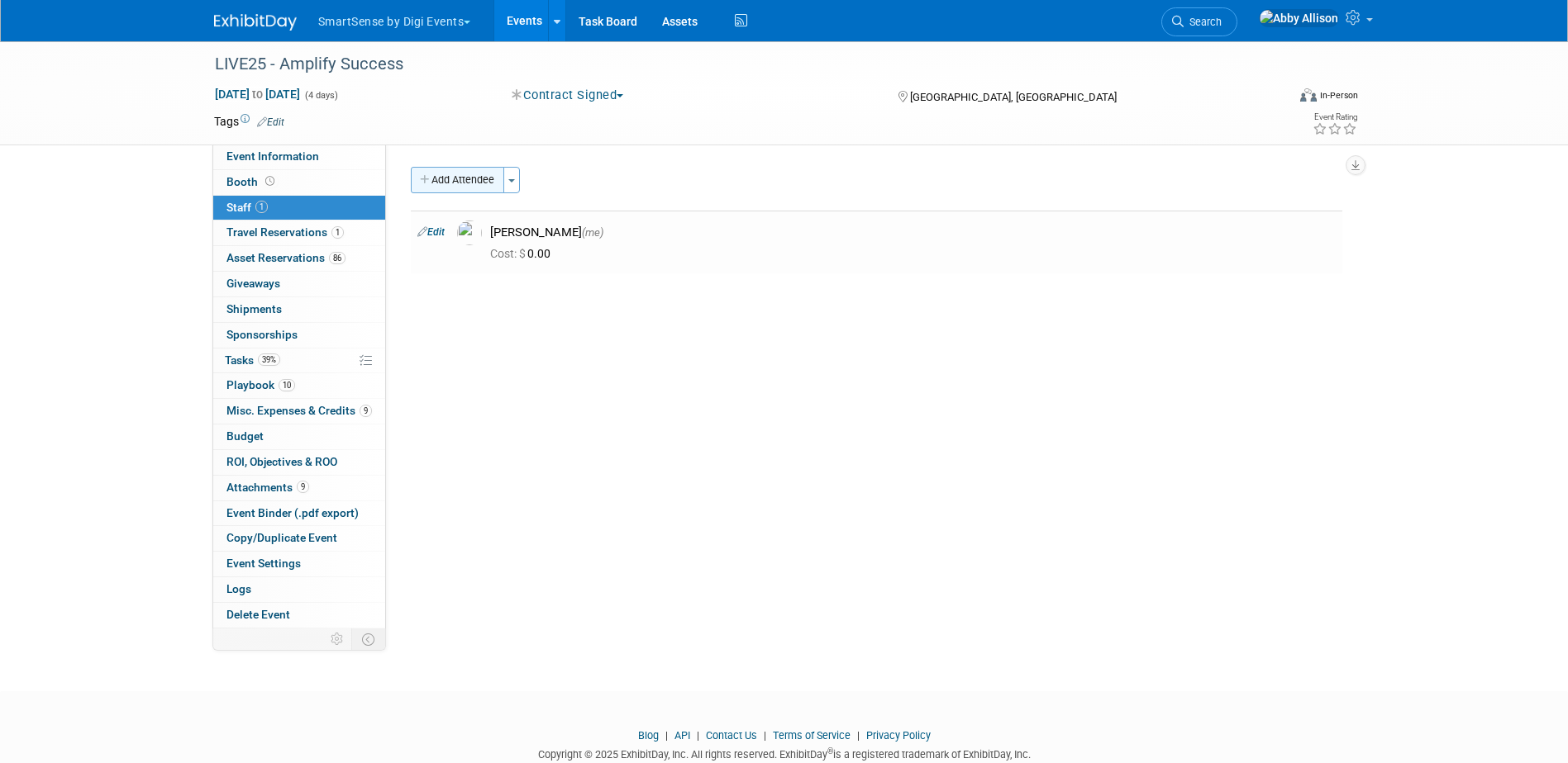
click at [479, 186] on button "Add Attendee" at bounding box center [458, 180] width 93 height 26
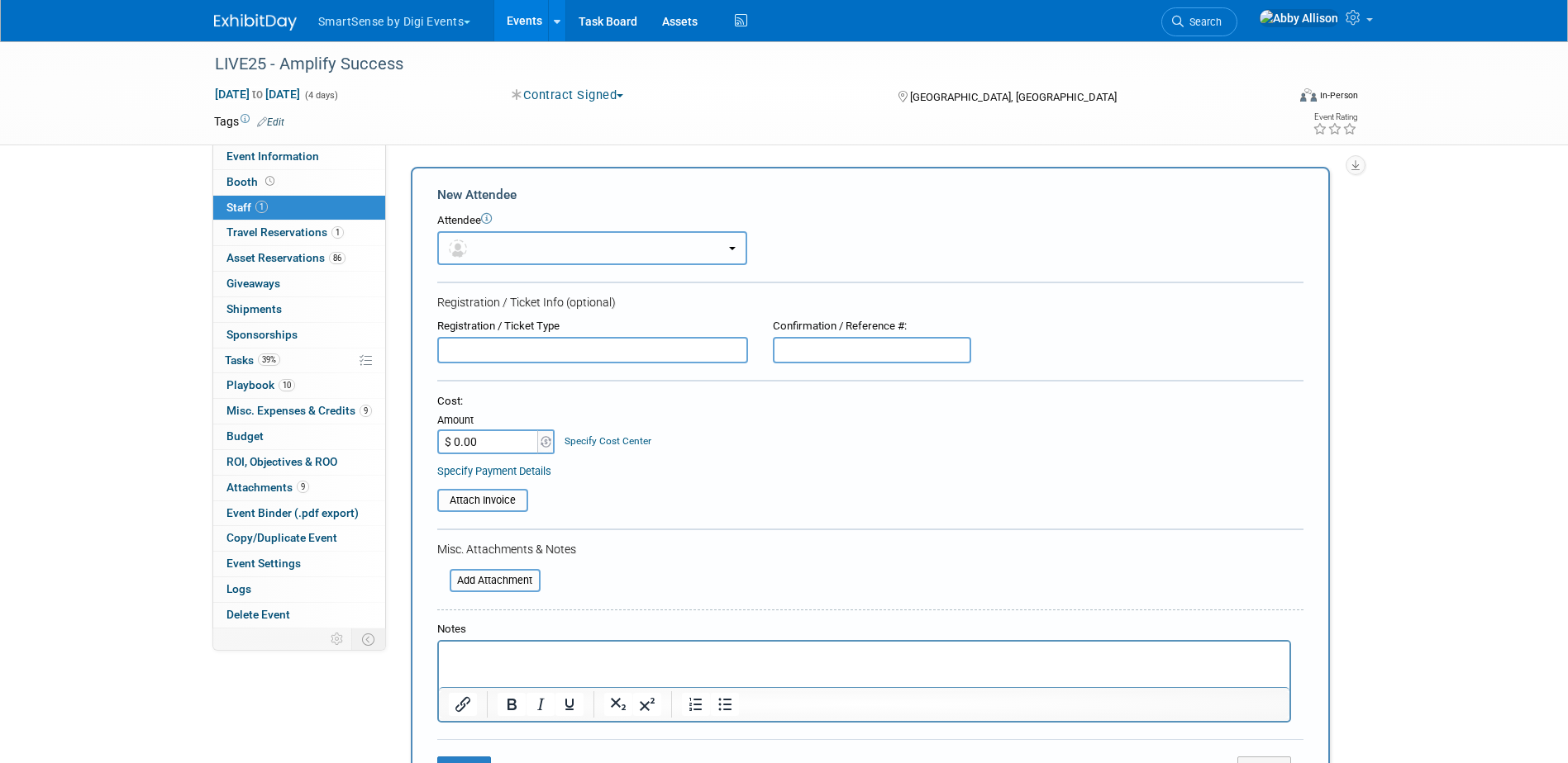
click at [490, 252] on button "button" at bounding box center [592, 247] width 310 height 34
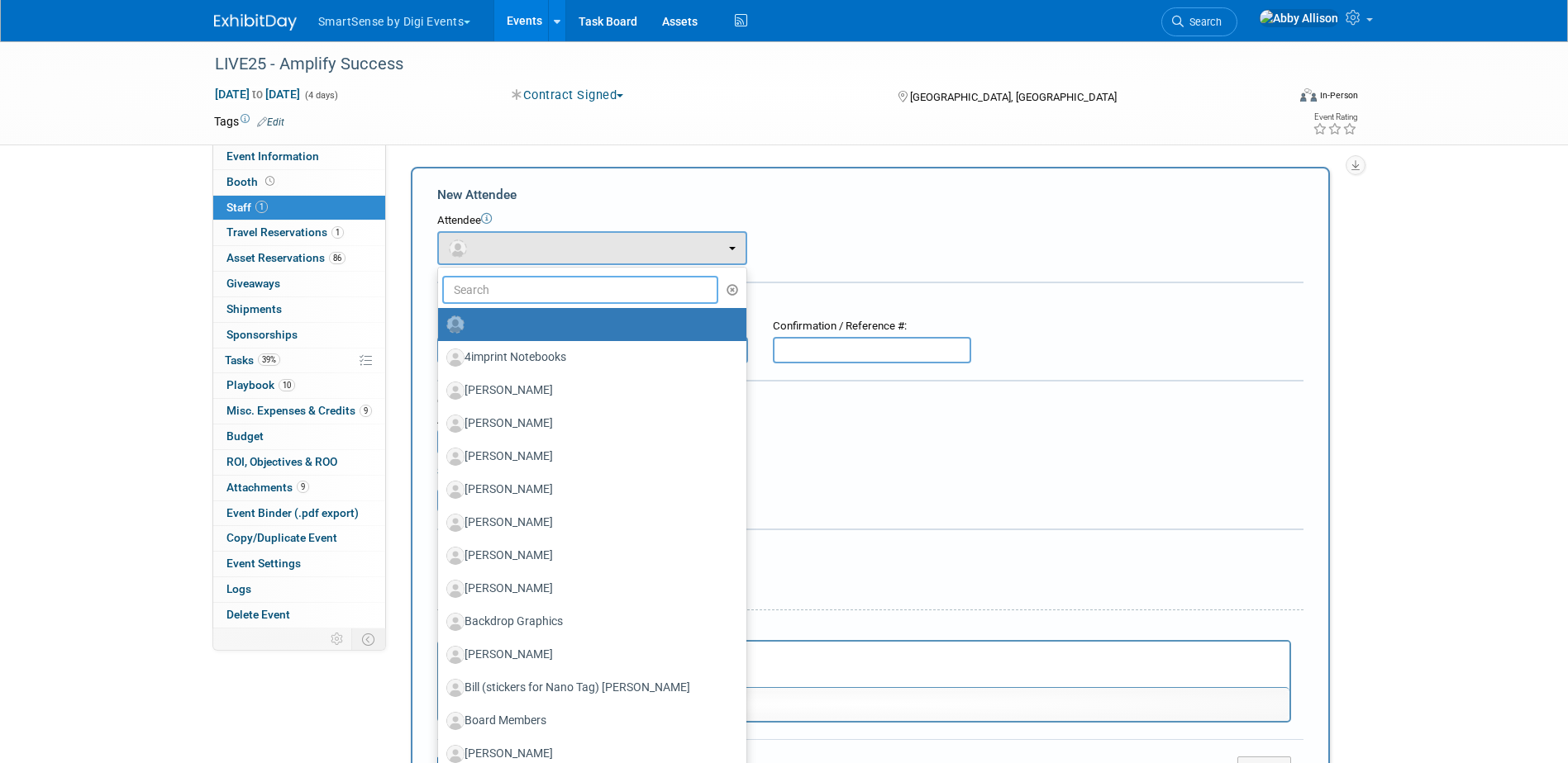
click at [498, 295] on input "text" at bounding box center [580, 289] width 277 height 28
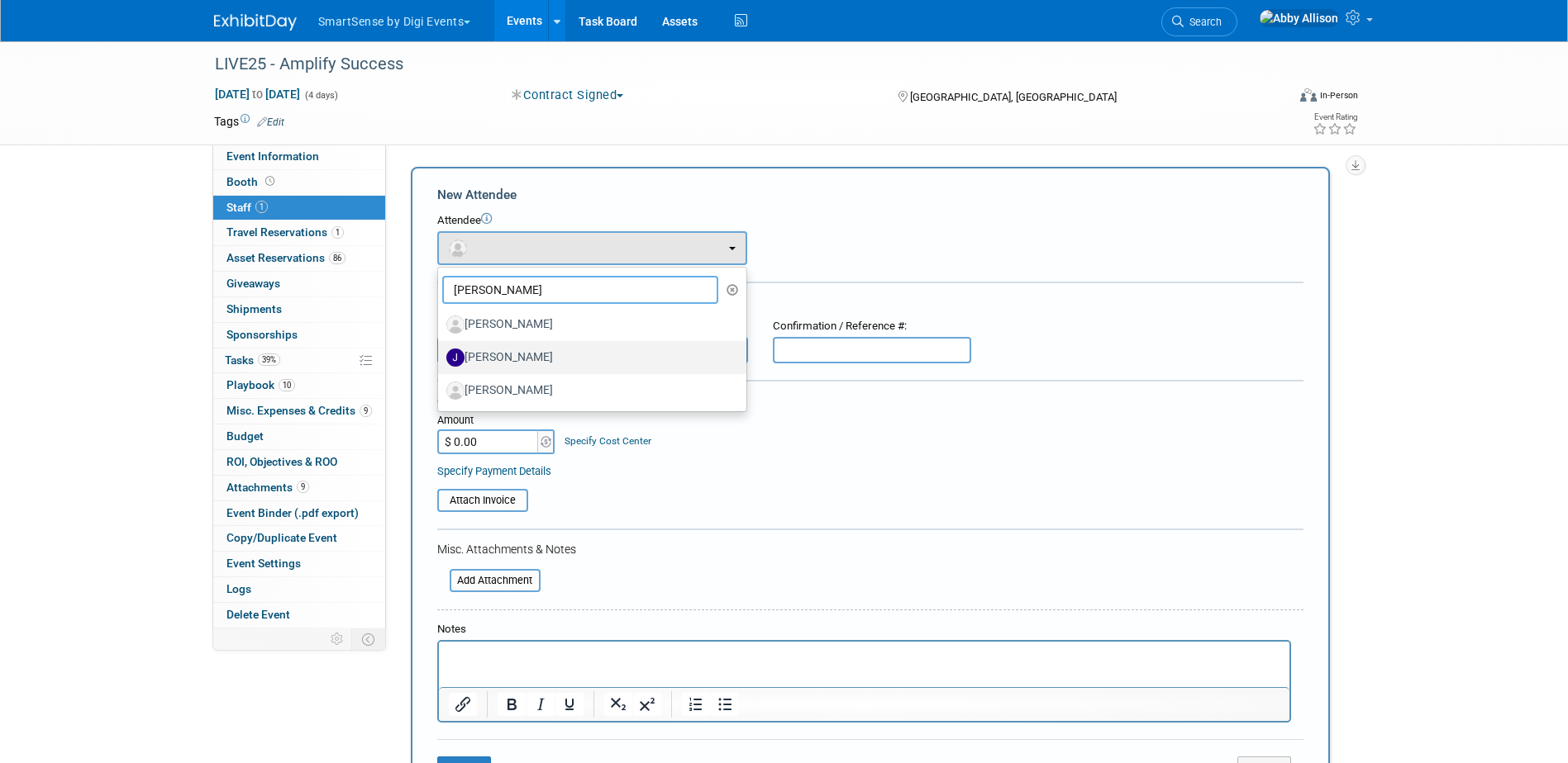
type input "jeff"
click at [502, 359] on label "[PERSON_NAME]" at bounding box center [588, 357] width 283 height 26
click at [440, 359] on input "[PERSON_NAME]" at bounding box center [436, 356] width 11 height 11
select select "eead418e-725e-411a-83af-de2ac0a6deab"
select select "1"
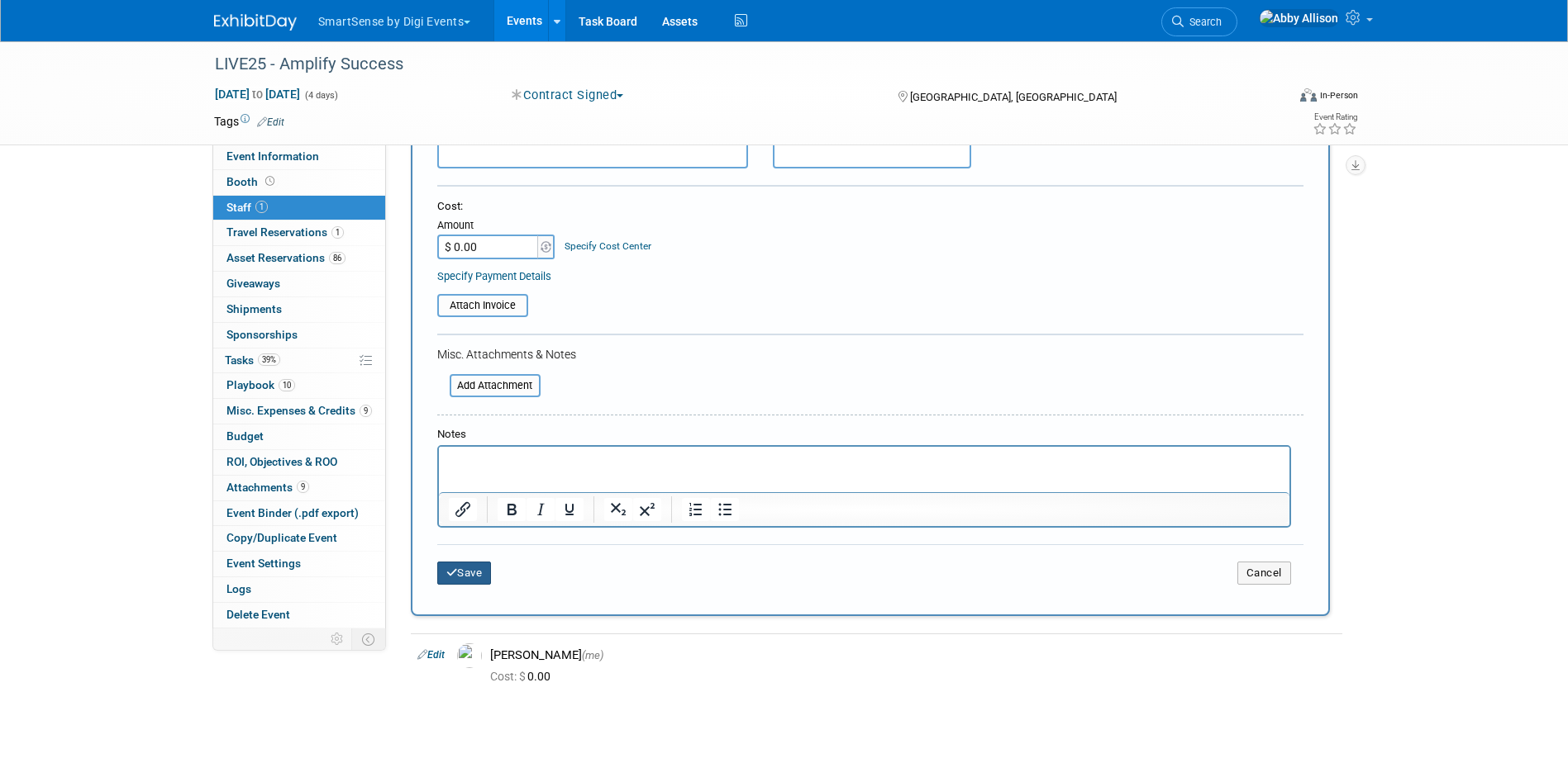
click at [469, 575] on button "Save" at bounding box center [465, 572] width 55 height 23
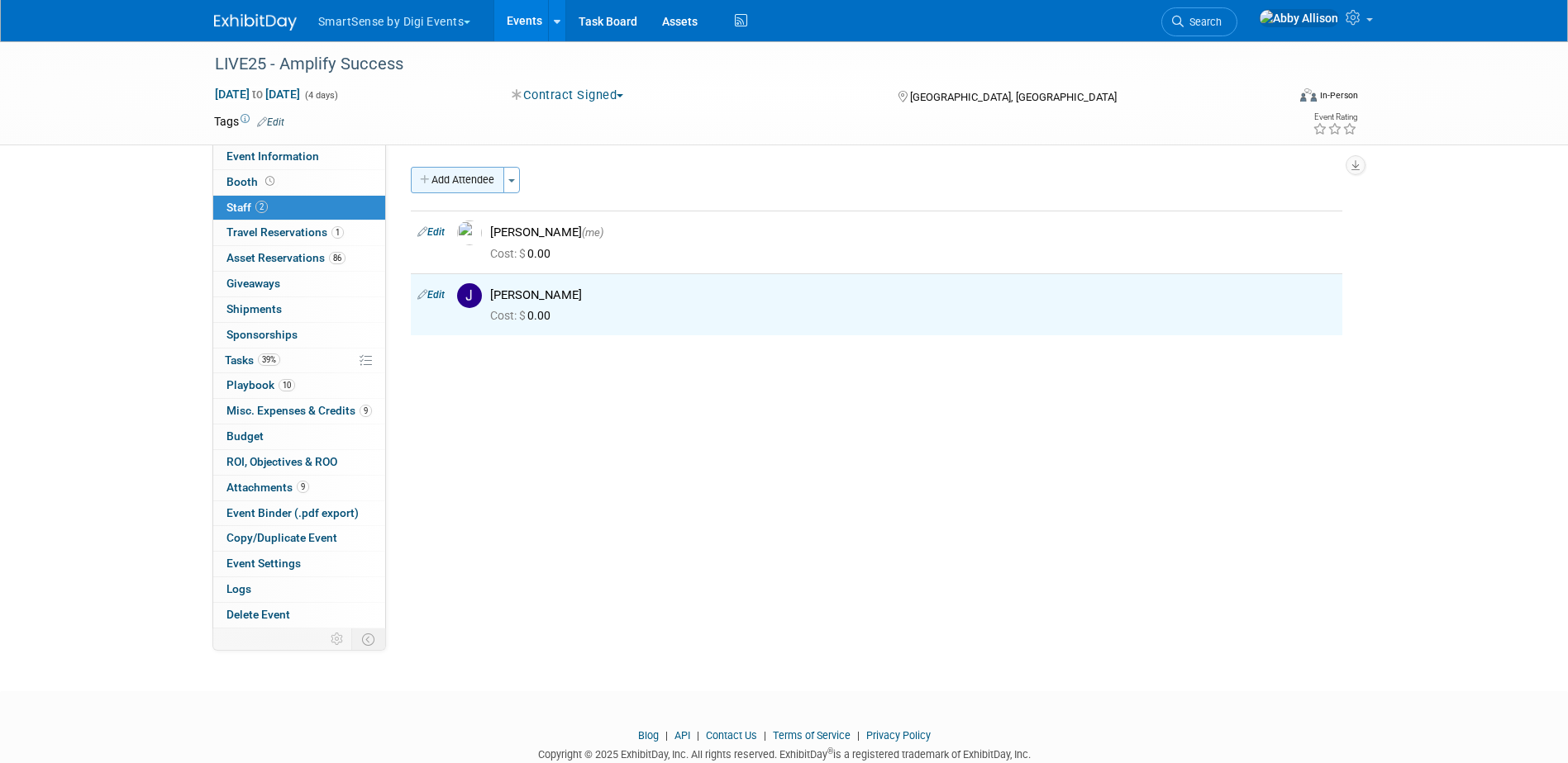
click at [442, 174] on button "Add Attendee" at bounding box center [458, 180] width 93 height 26
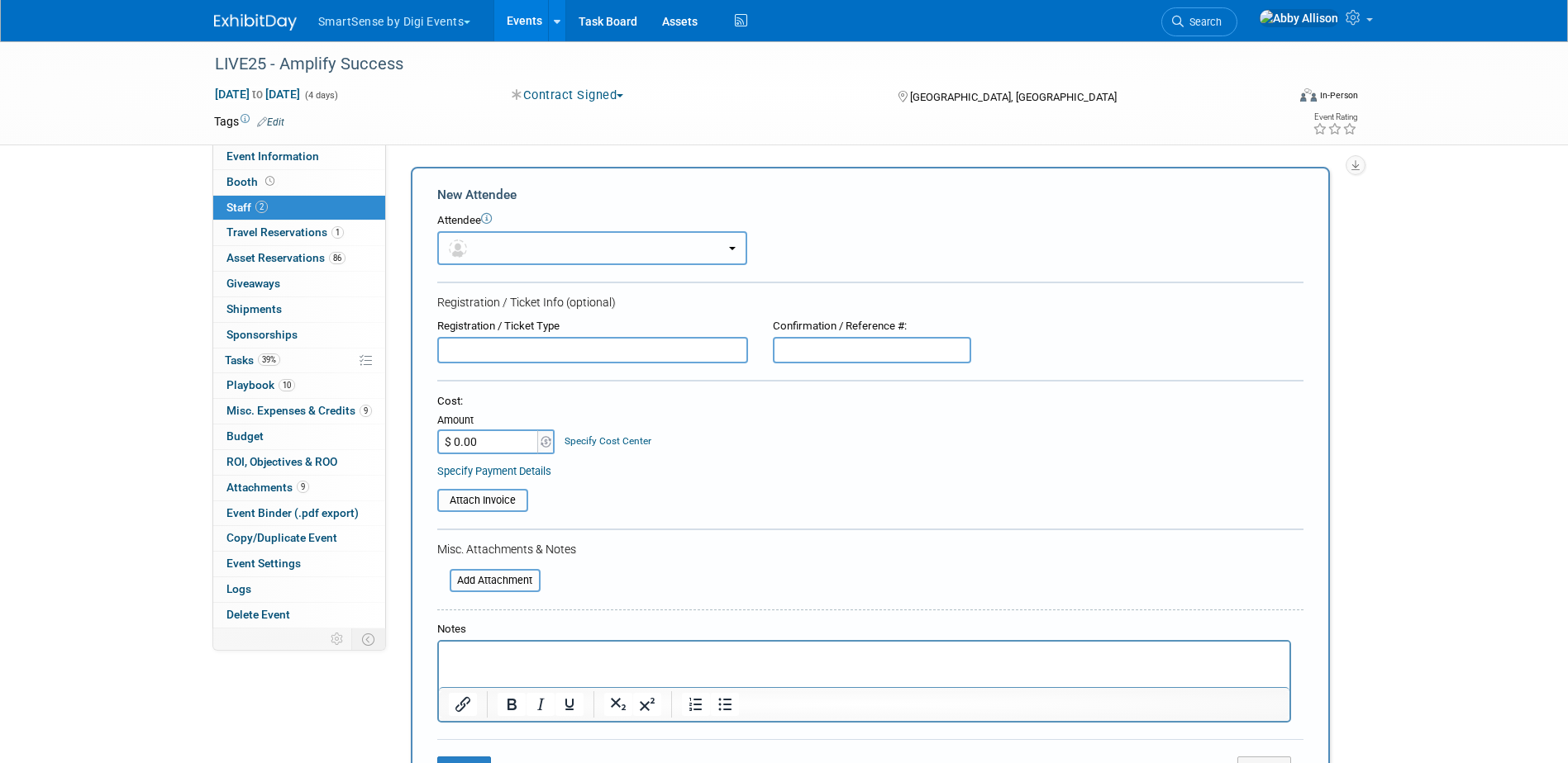
click at [471, 243] on span "button" at bounding box center [460, 247] width 24 height 13
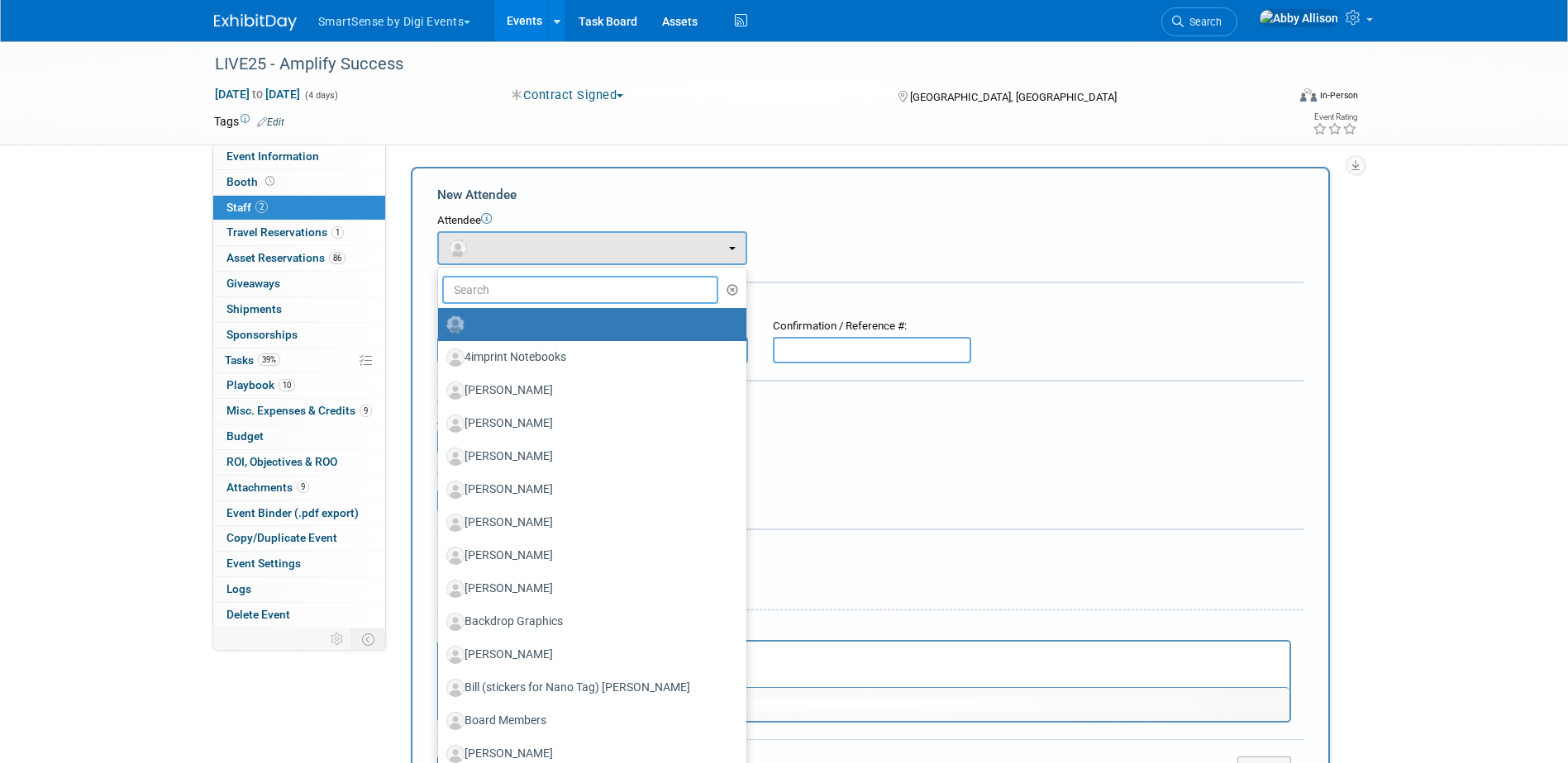
click at [492, 291] on input "text" at bounding box center [580, 289] width 277 height 28
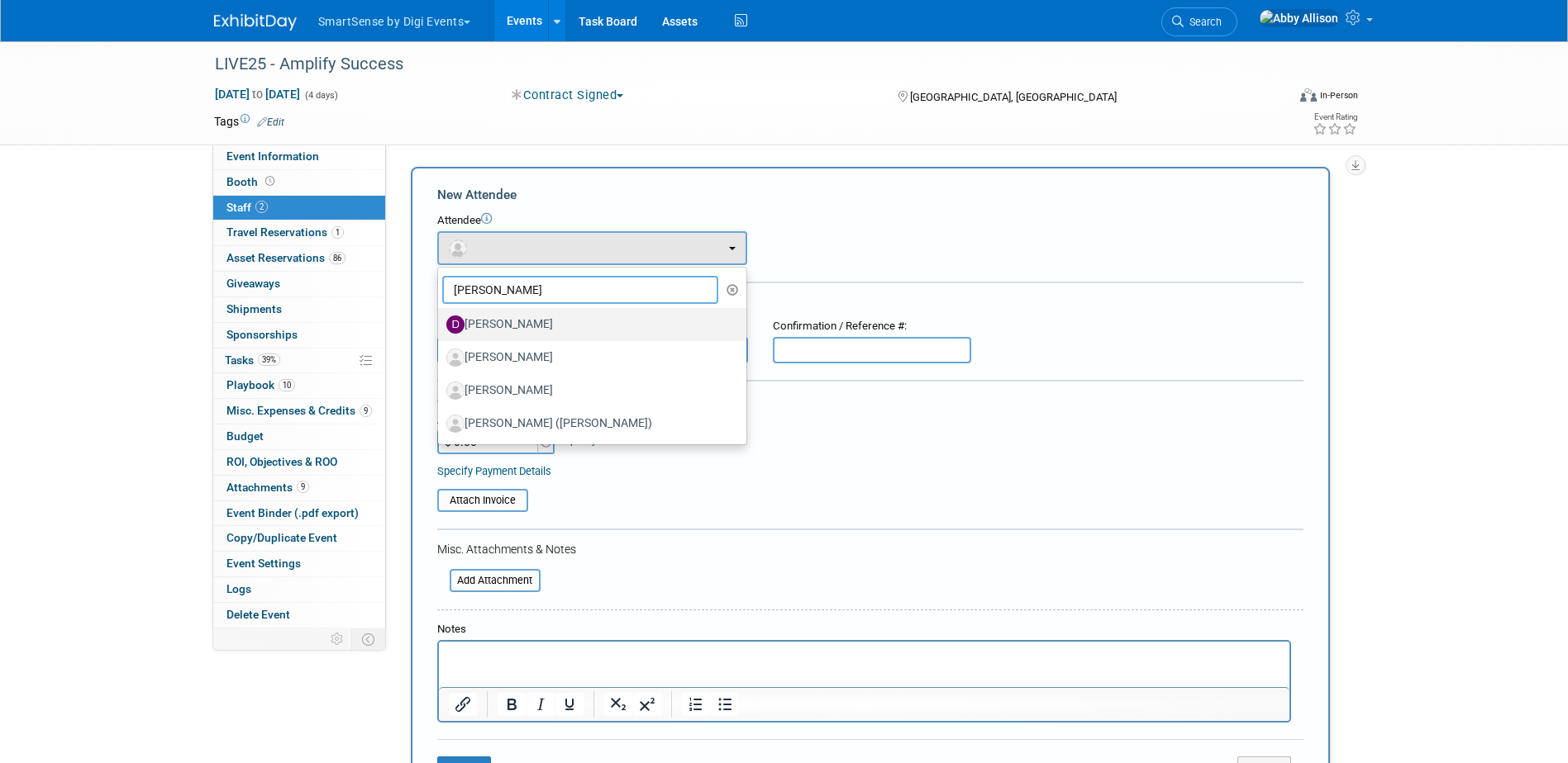
type input "dan"
click at [521, 328] on label "[PERSON_NAME]" at bounding box center [588, 324] width 283 height 26
click at [440, 328] on input "[PERSON_NAME]" at bounding box center [436, 322] width 11 height 11
select select "b48fc068-7b46-4ad5-bae8-477c4c4feada"
select select "1"
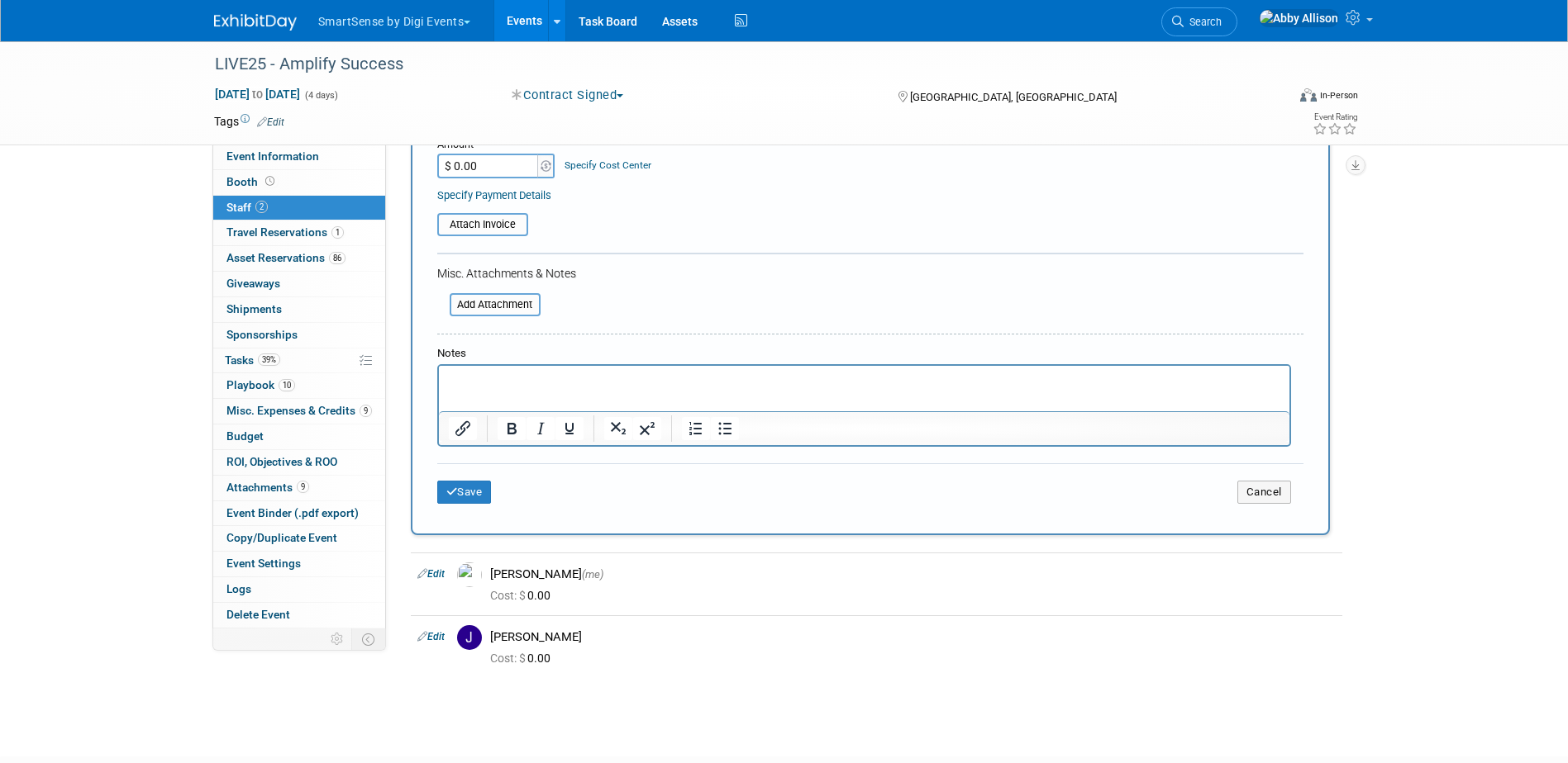
scroll to position [330, 0]
click at [464, 494] on button "Save" at bounding box center [465, 490] width 55 height 23
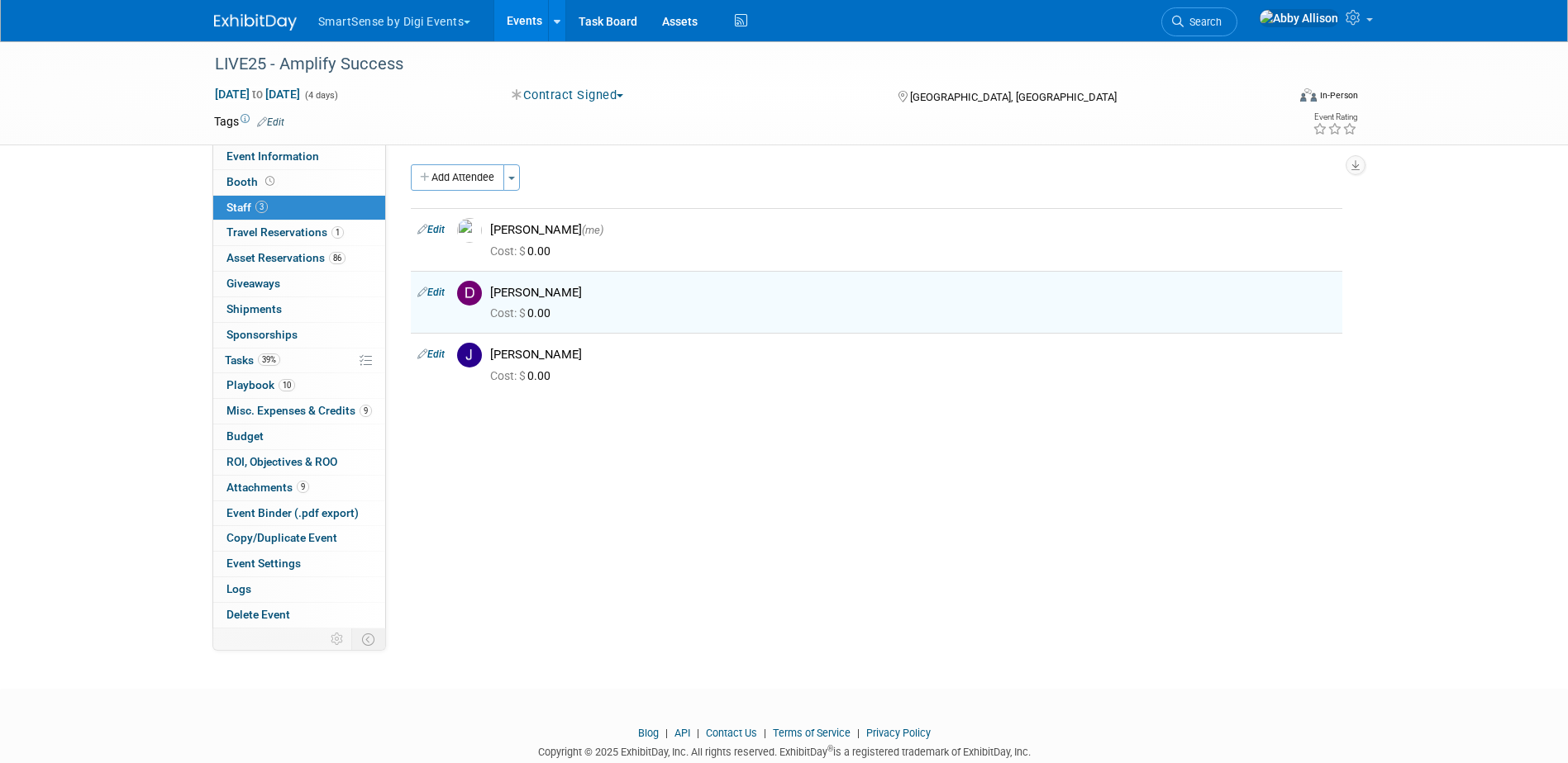
scroll to position [0, 0]
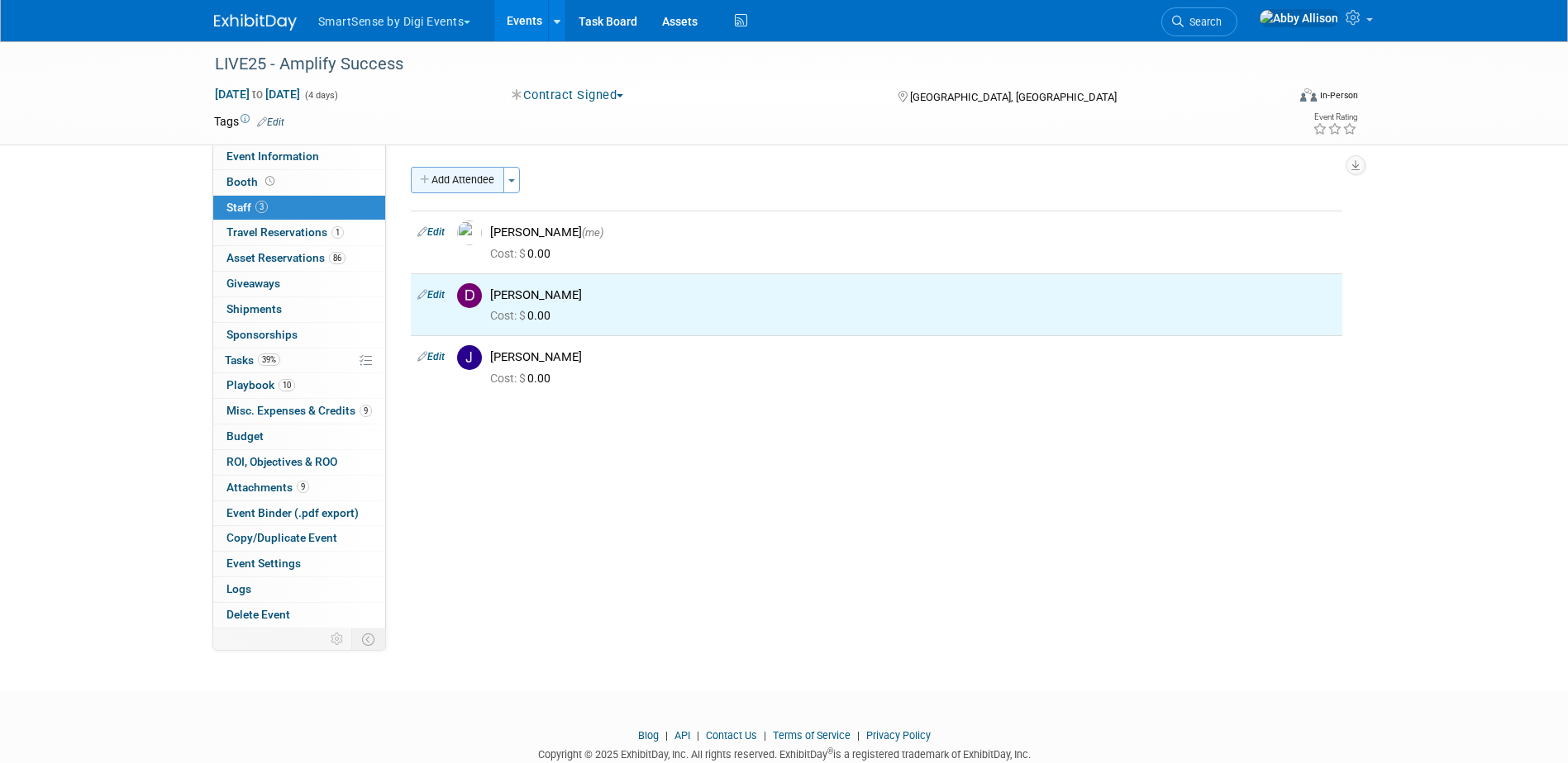
click at [444, 183] on button "Add Attendee" at bounding box center [458, 180] width 93 height 26
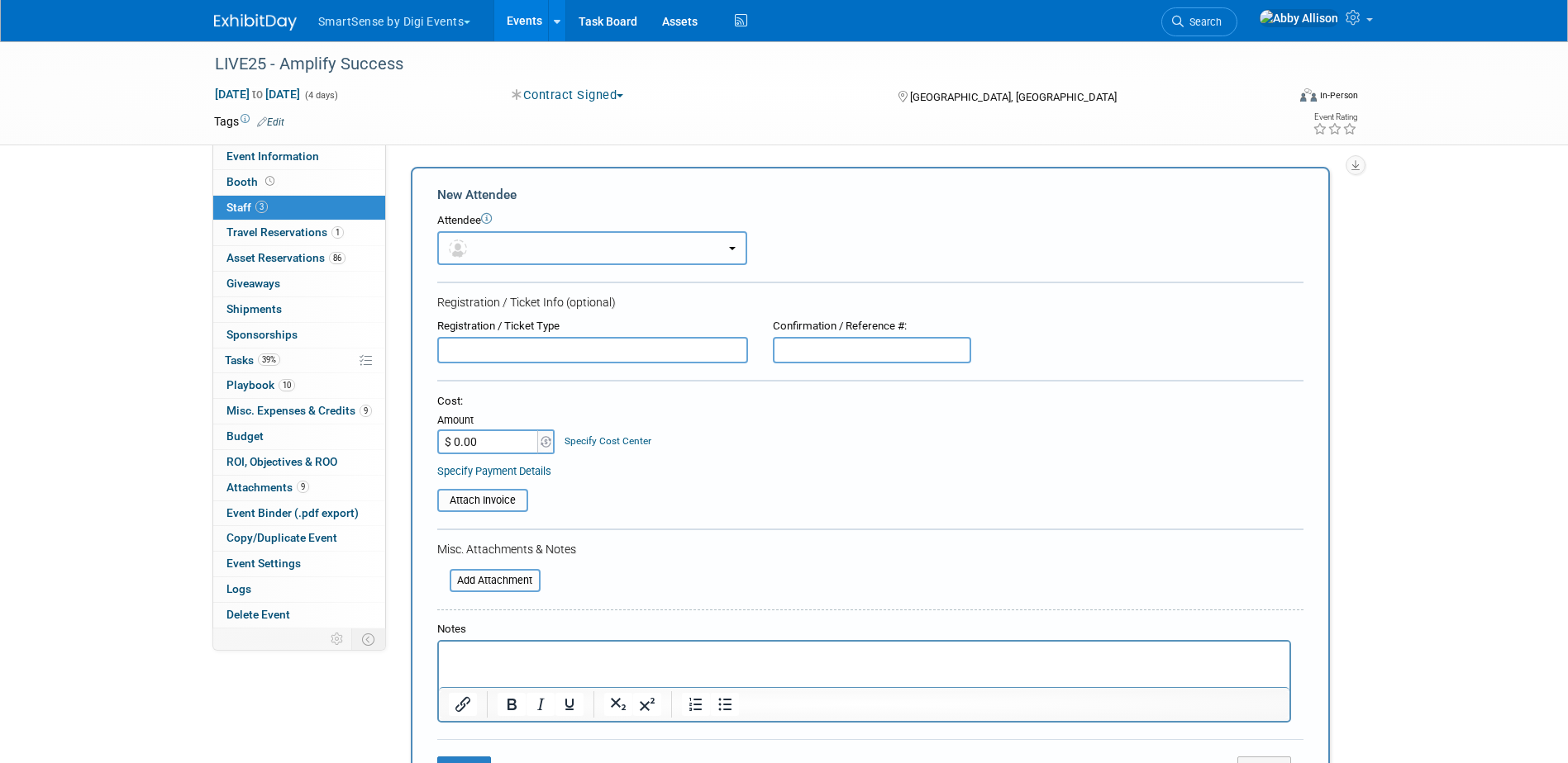
click at [456, 247] on img "button" at bounding box center [458, 248] width 18 height 18
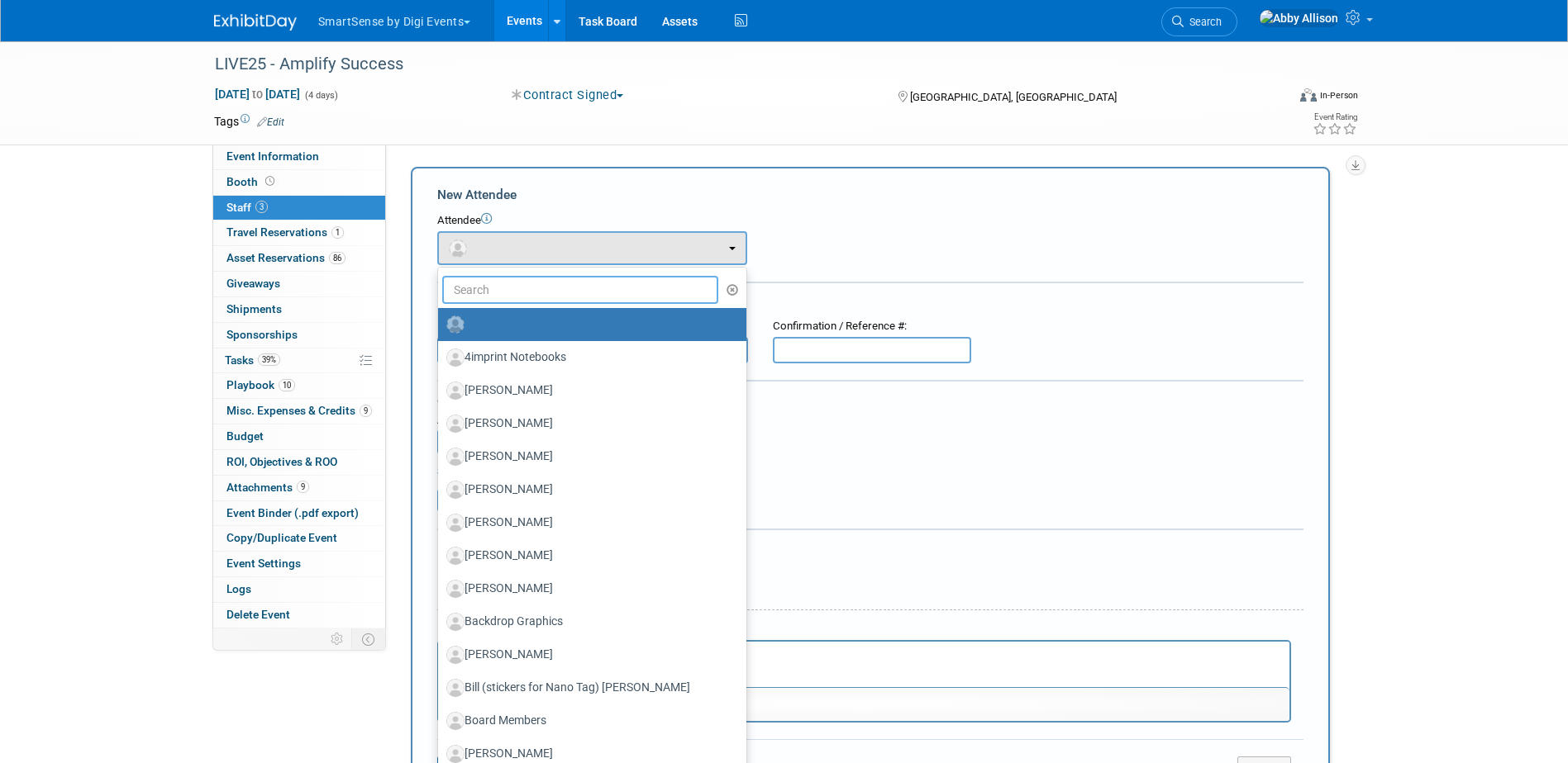
click at [496, 297] on input "text" at bounding box center [580, 289] width 277 height 28
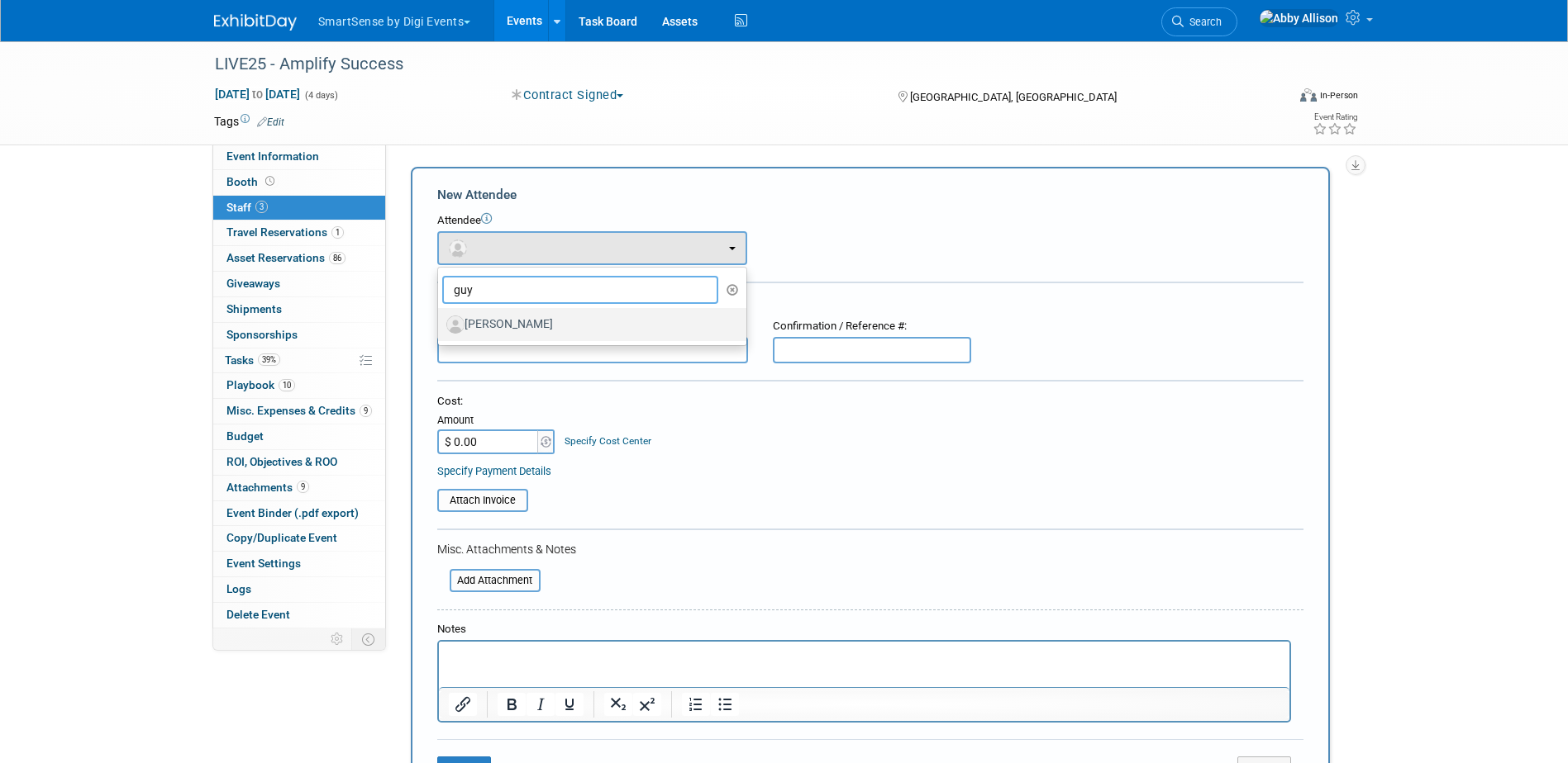
type input "guy"
click at [500, 319] on label "[PERSON_NAME]" at bounding box center [588, 324] width 283 height 26
click at [440, 319] on input "[PERSON_NAME]" at bounding box center [436, 322] width 11 height 11
select select "9a2b4fce-2f12-4c0f-951a-7e293b8d0b86"
select select "2"
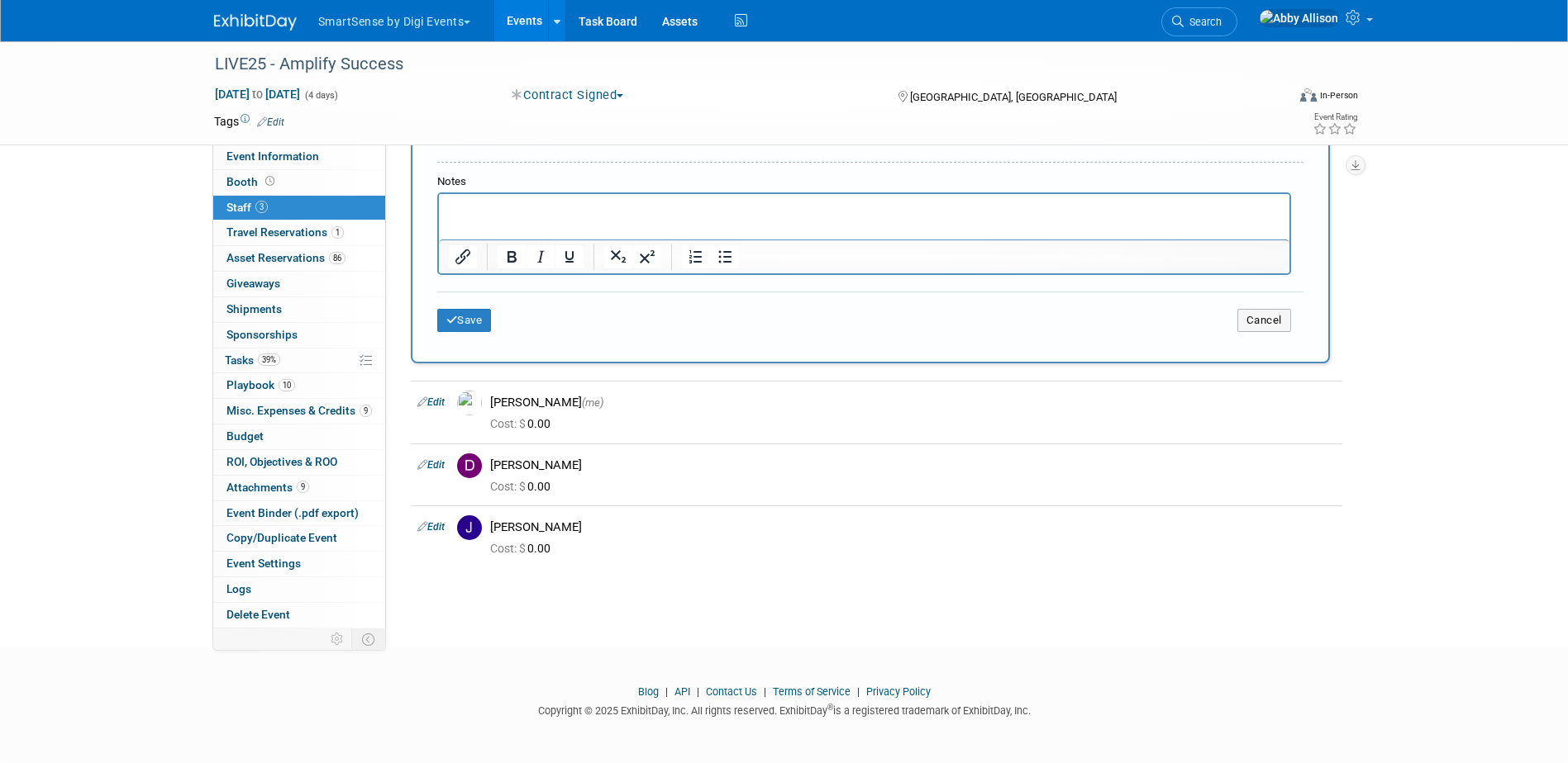
scroll to position [501, 0]
click at [484, 326] on button "Save" at bounding box center [465, 319] width 55 height 23
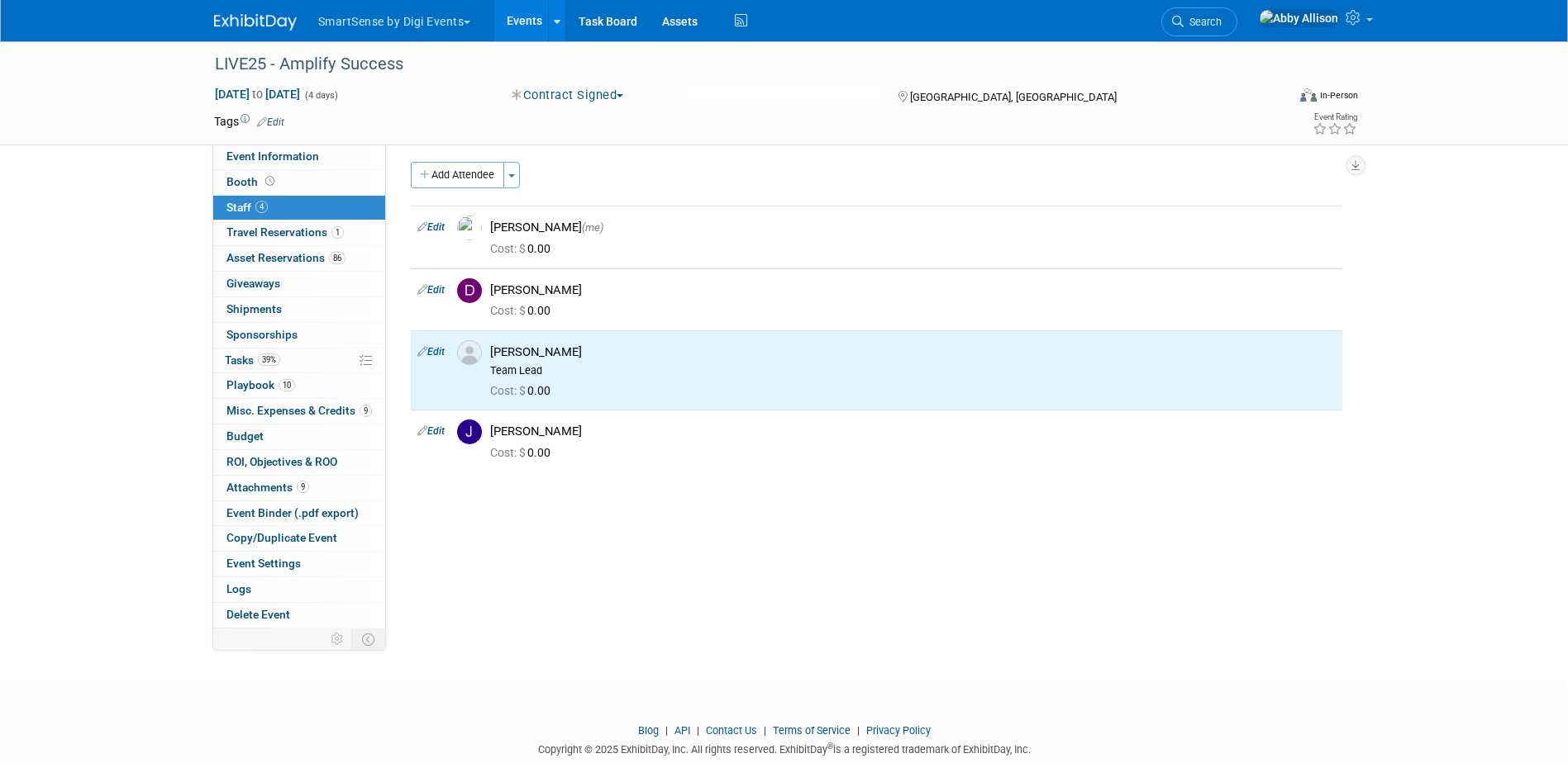
scroll to position [0, 0]
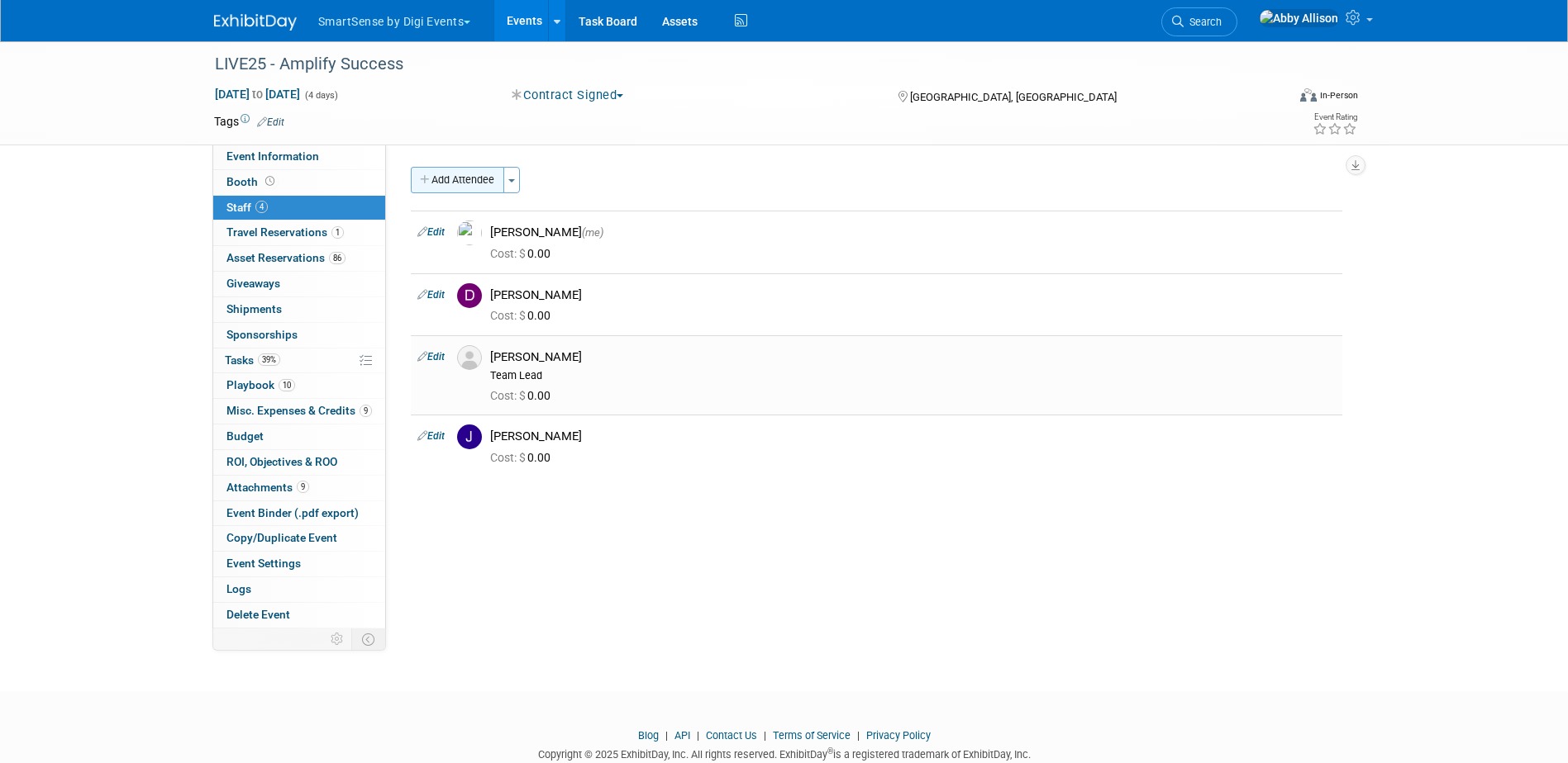
click at [437, 181] on button "Add Attendee" at bounding box center [458, 180] width 93 height 26
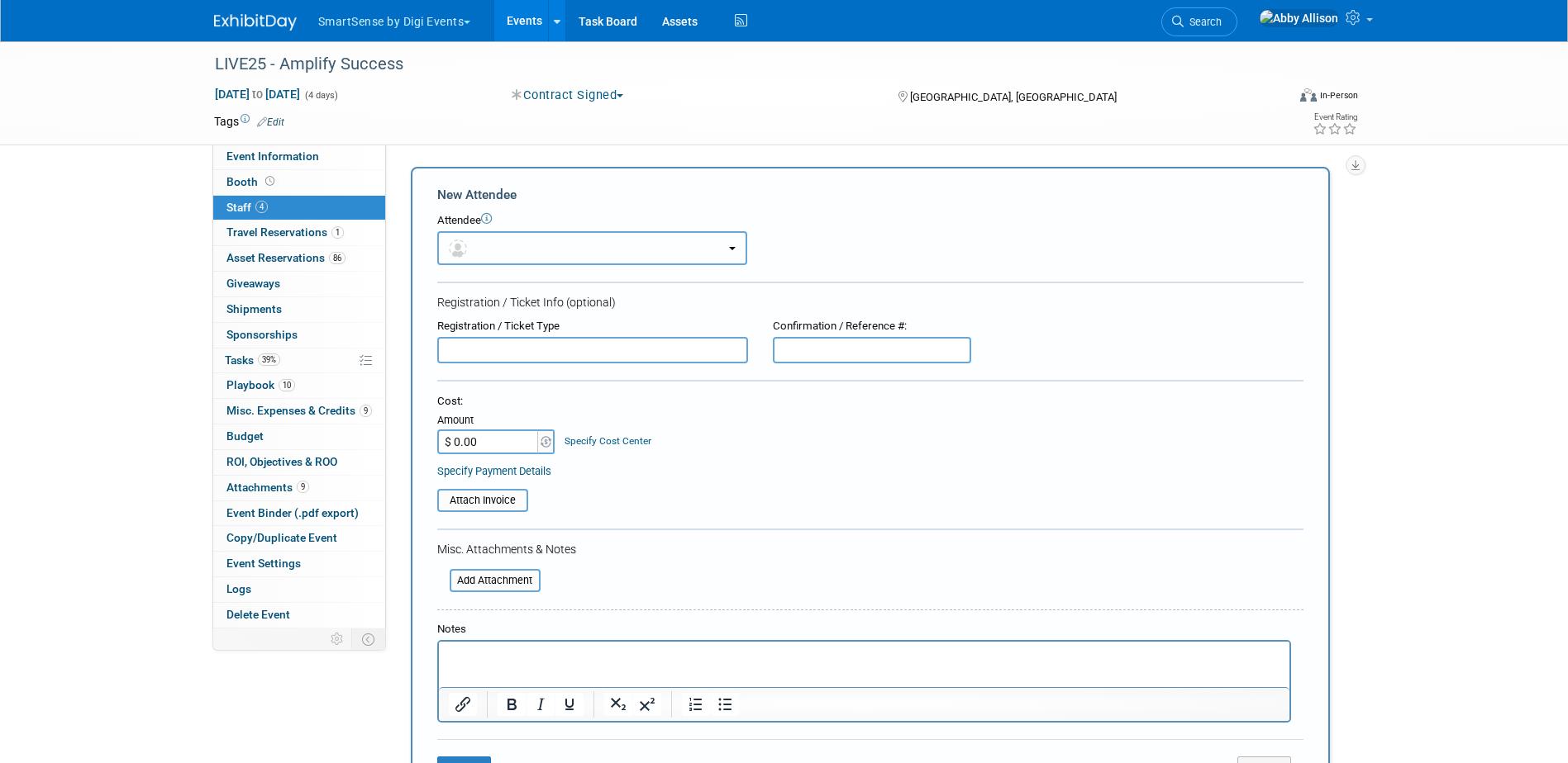
click at [465, 233] on button "button" at bounding box center [592, 247] width 310 height 34
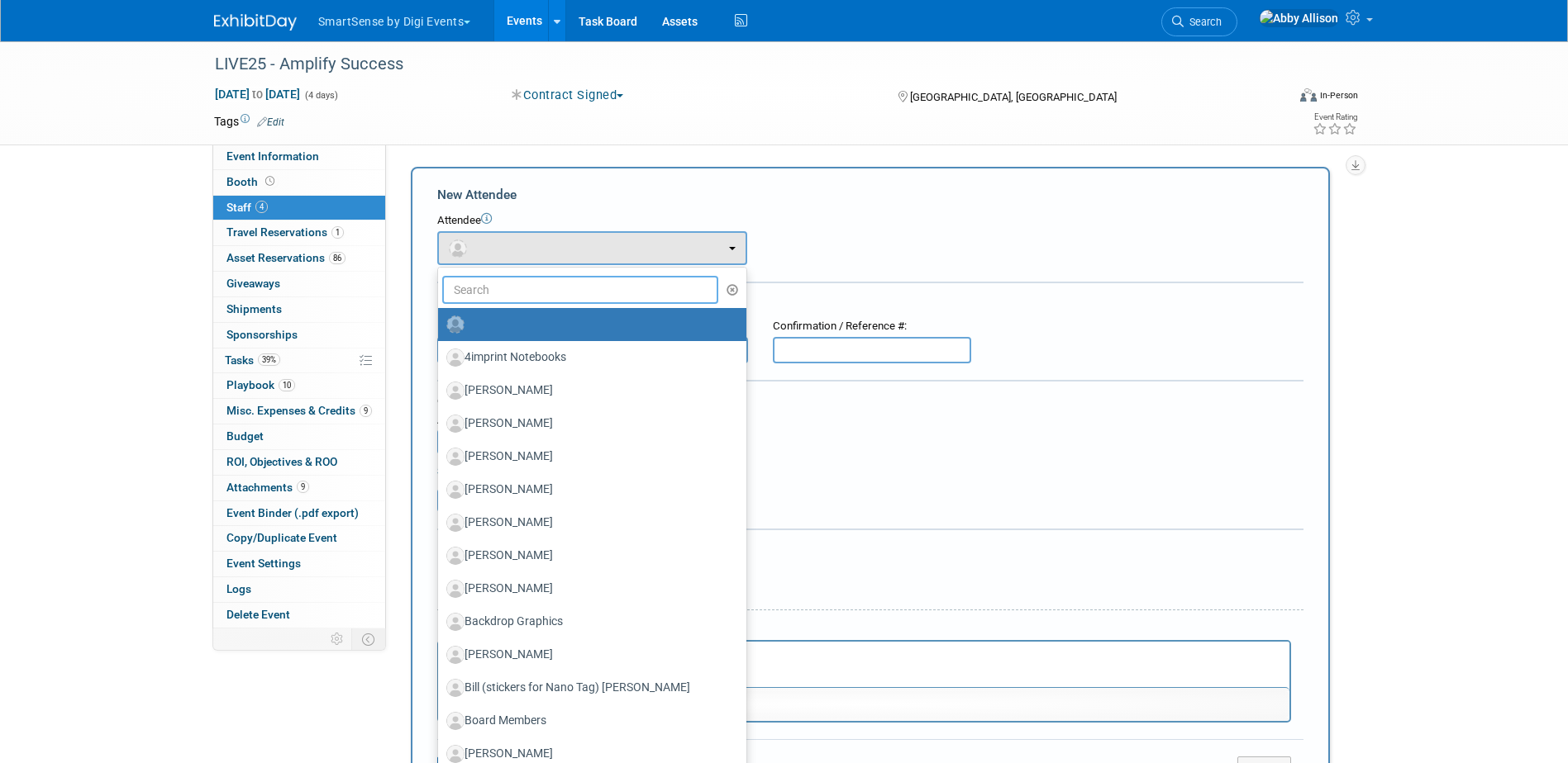
click at [489, 298] on input "text" at bounding box center [580, 289] width 277 height 28
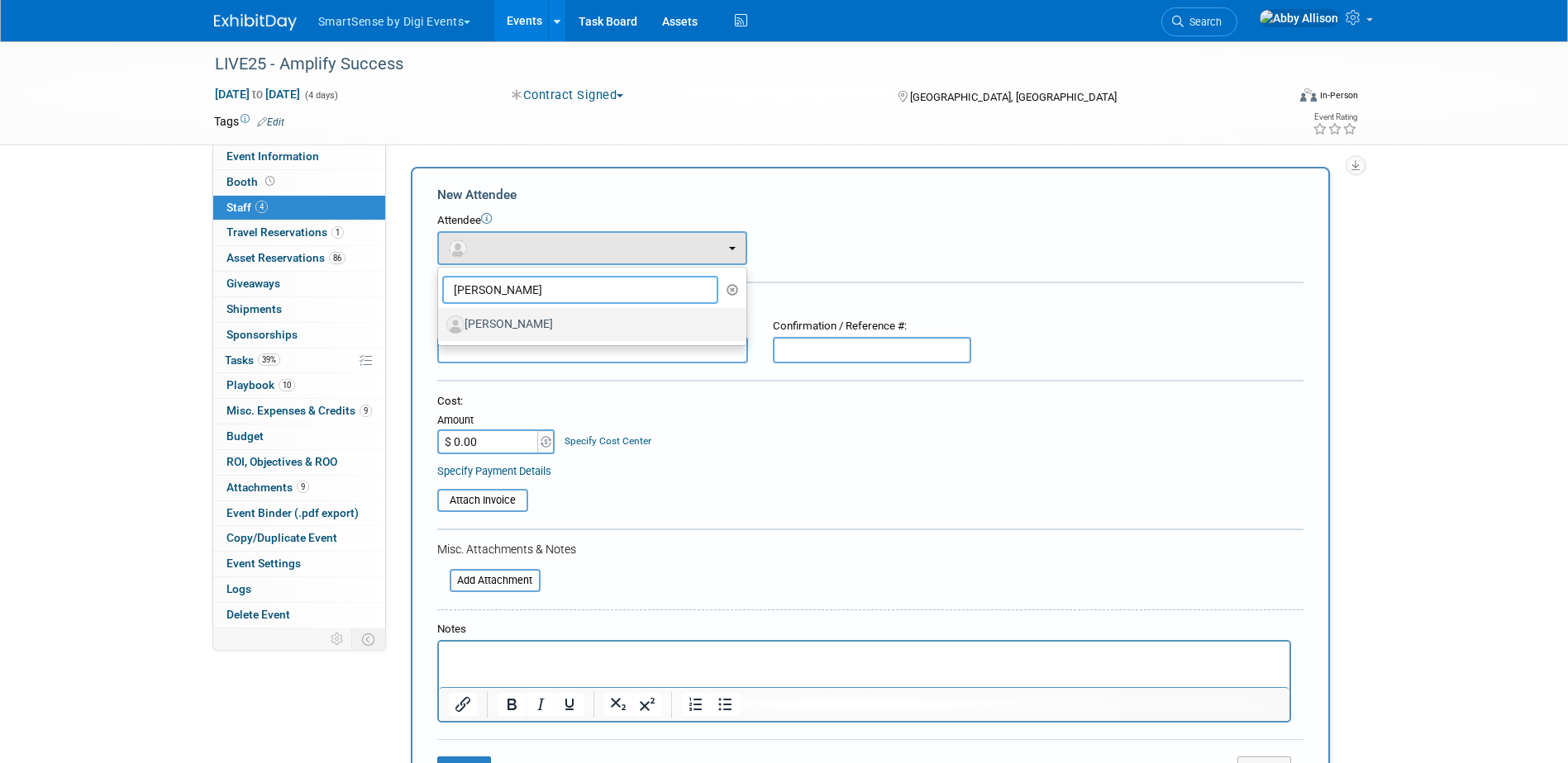
type input "fran"
click at [497, 339] on link "[PERSON_NAME]" at bounding box center [593, 325] width 309 height 33
click at [500, 320] on label "[PERSON_NAME]" at bounding box center [588, 324] width 283 height 26
click at [440, 320] on input "[PERSON_NAME]" at bounding box center [436, 322] width 11 height 11
select select "bb61591b-3447-4617-93be-2c5829f63366"
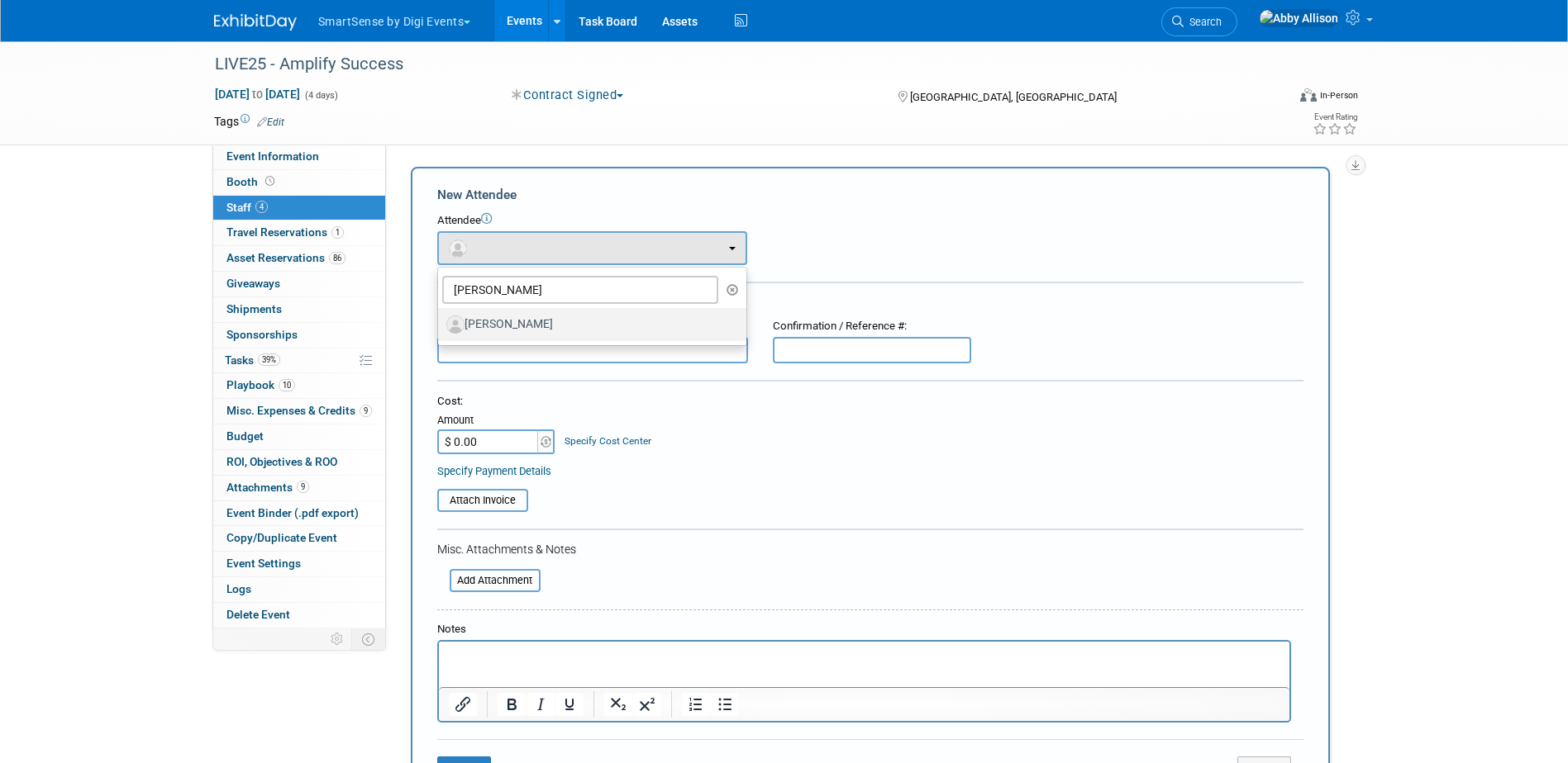
select select "4"
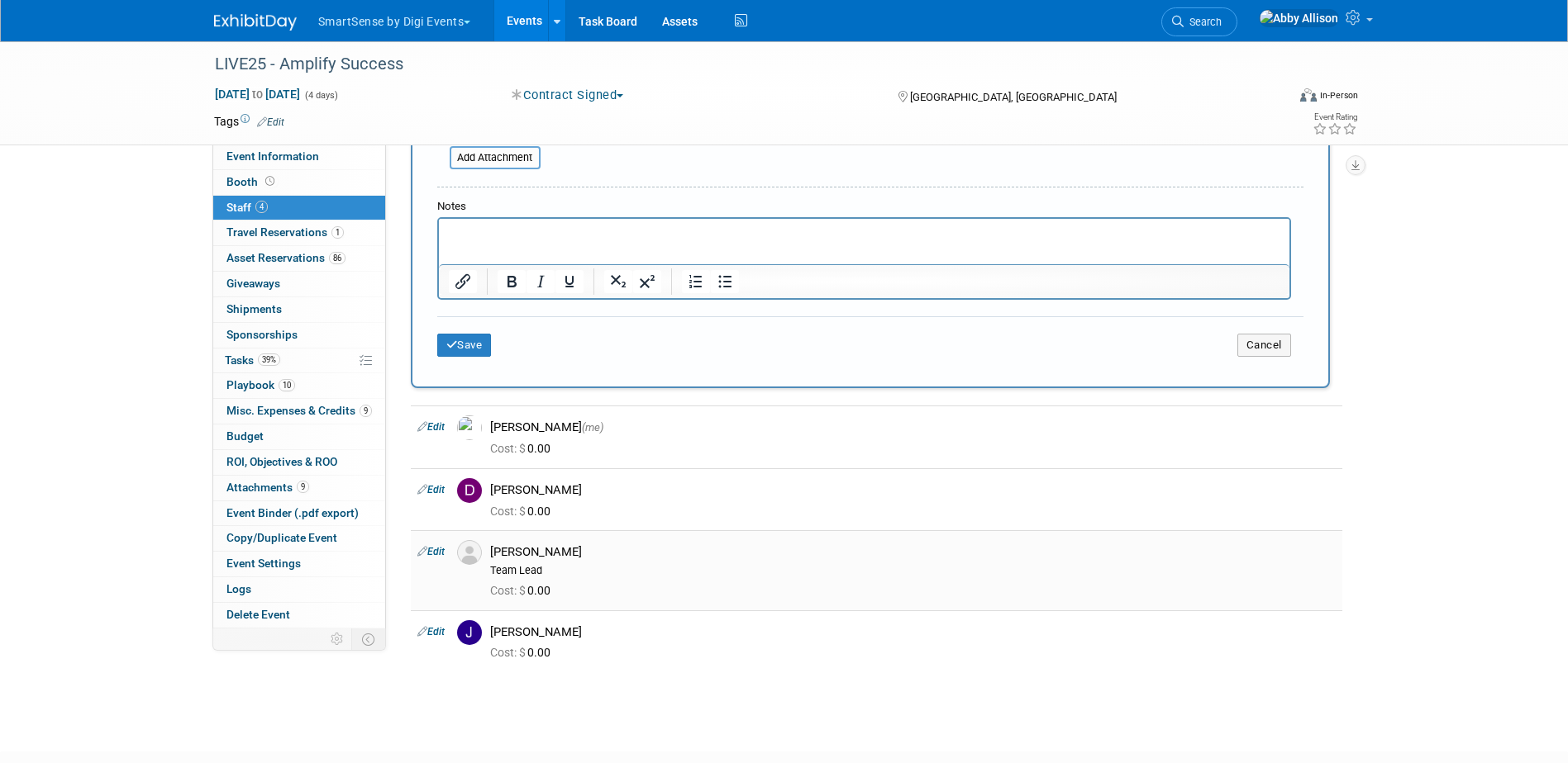
scroll to position [581, 0]
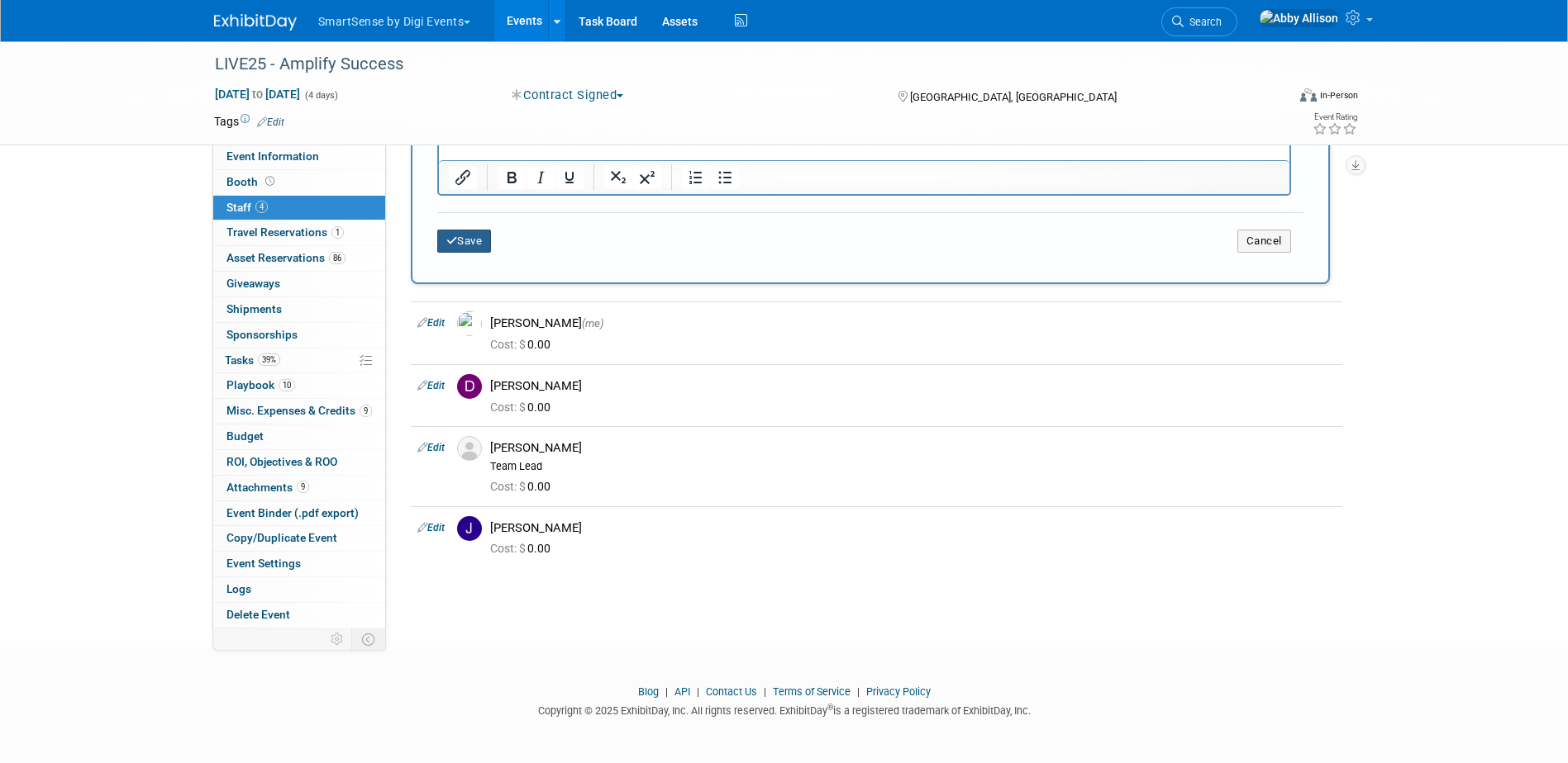
click at [445, 235] on button "Save" at bounding box center [465, 241] width 55 height 23
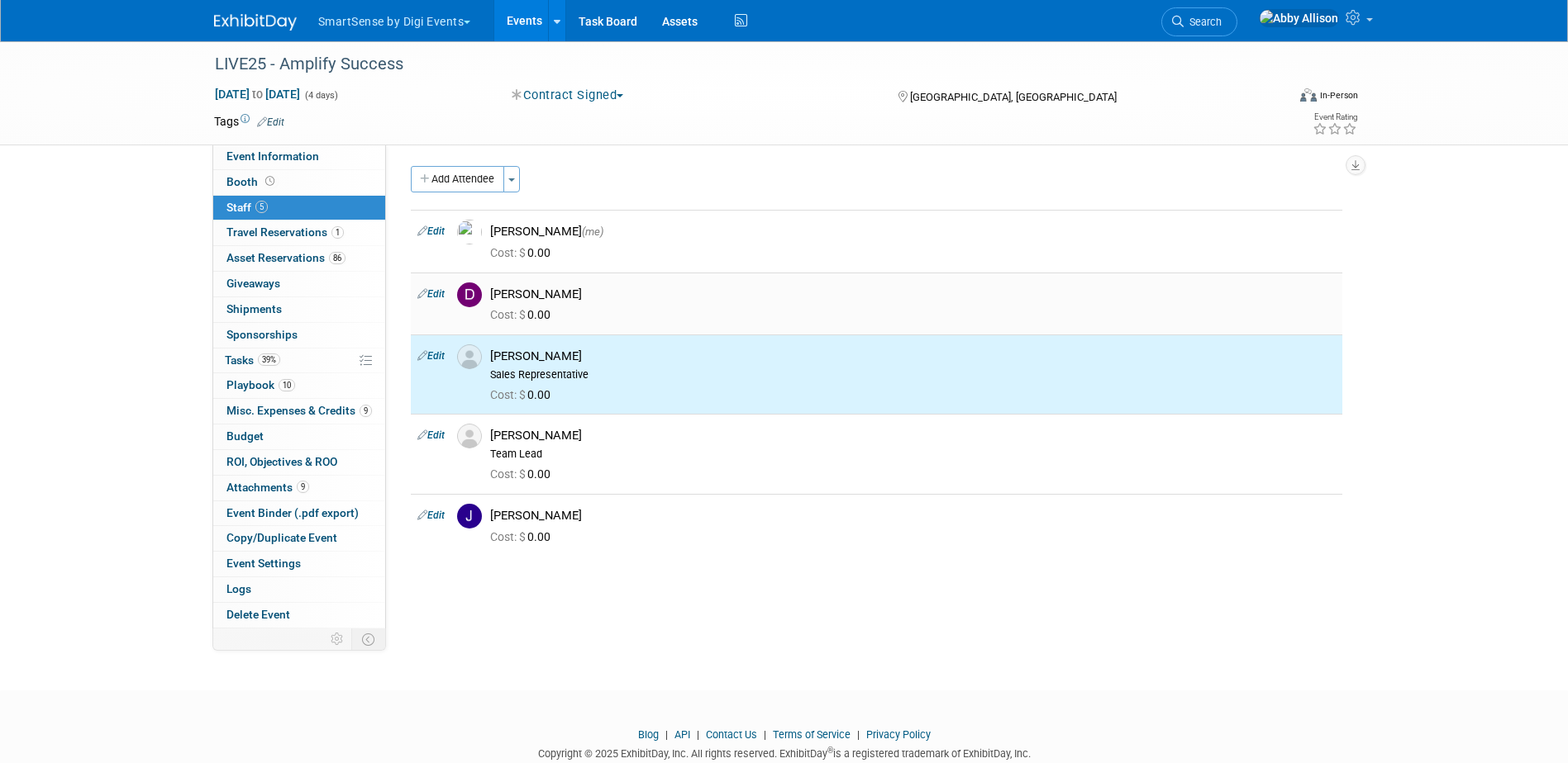
scroll to position [0, 0]
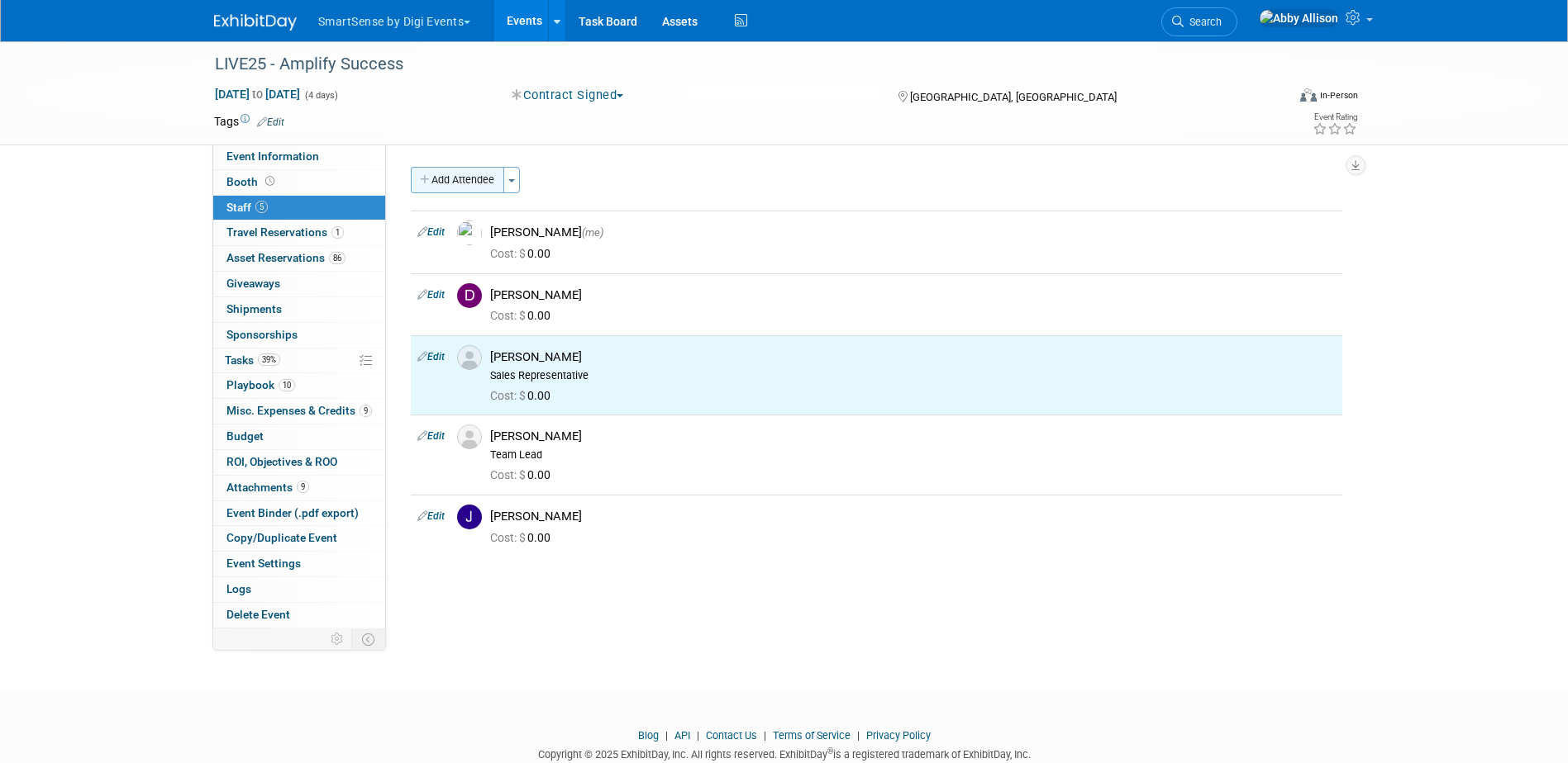
click at [450, 170] on button "Add Attendee" at bounding box center [458, 180] width 93 height 26
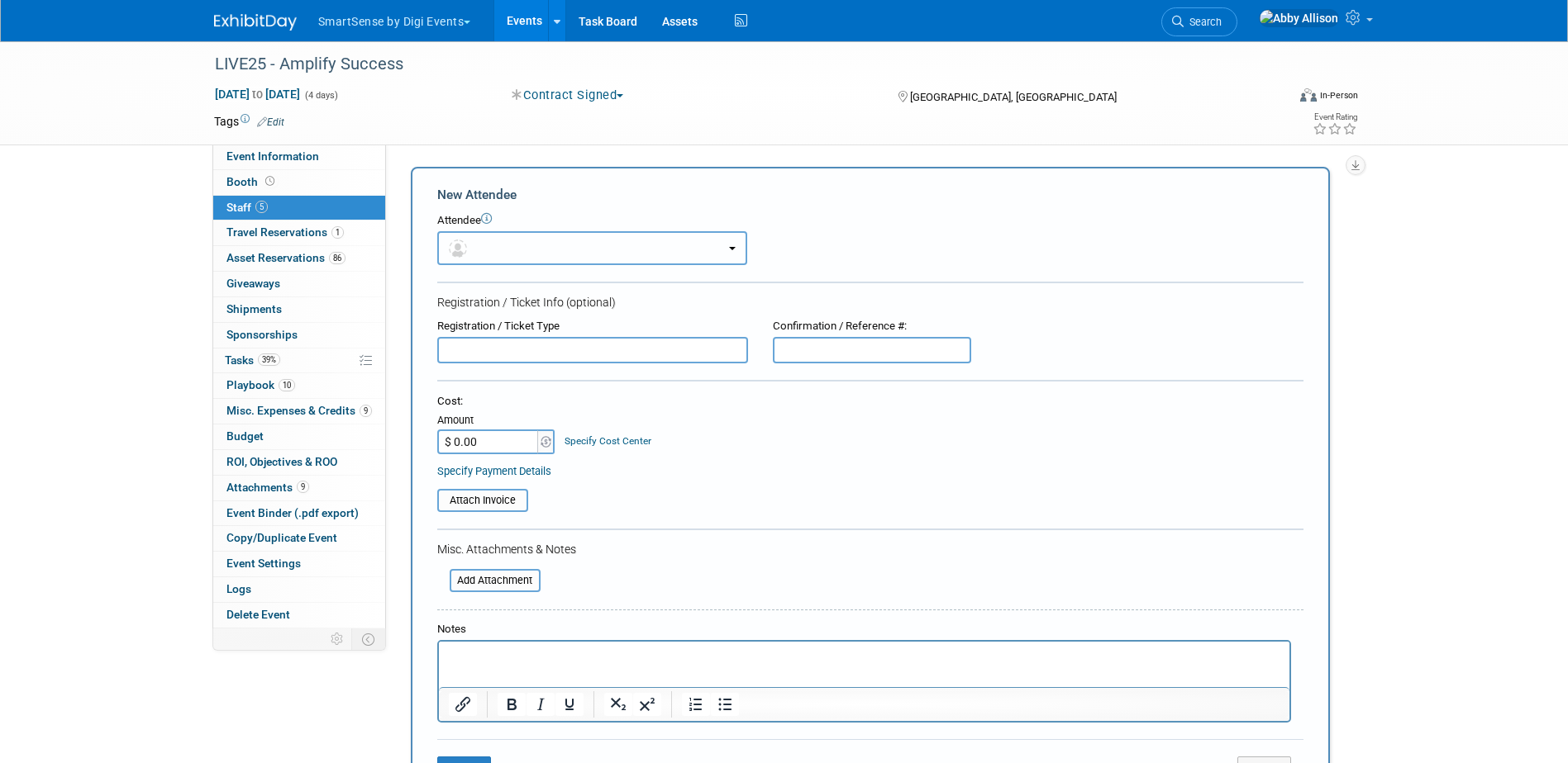
click at [505, 257] on button "button" at bounding box center [592, 247] width 310 height 34
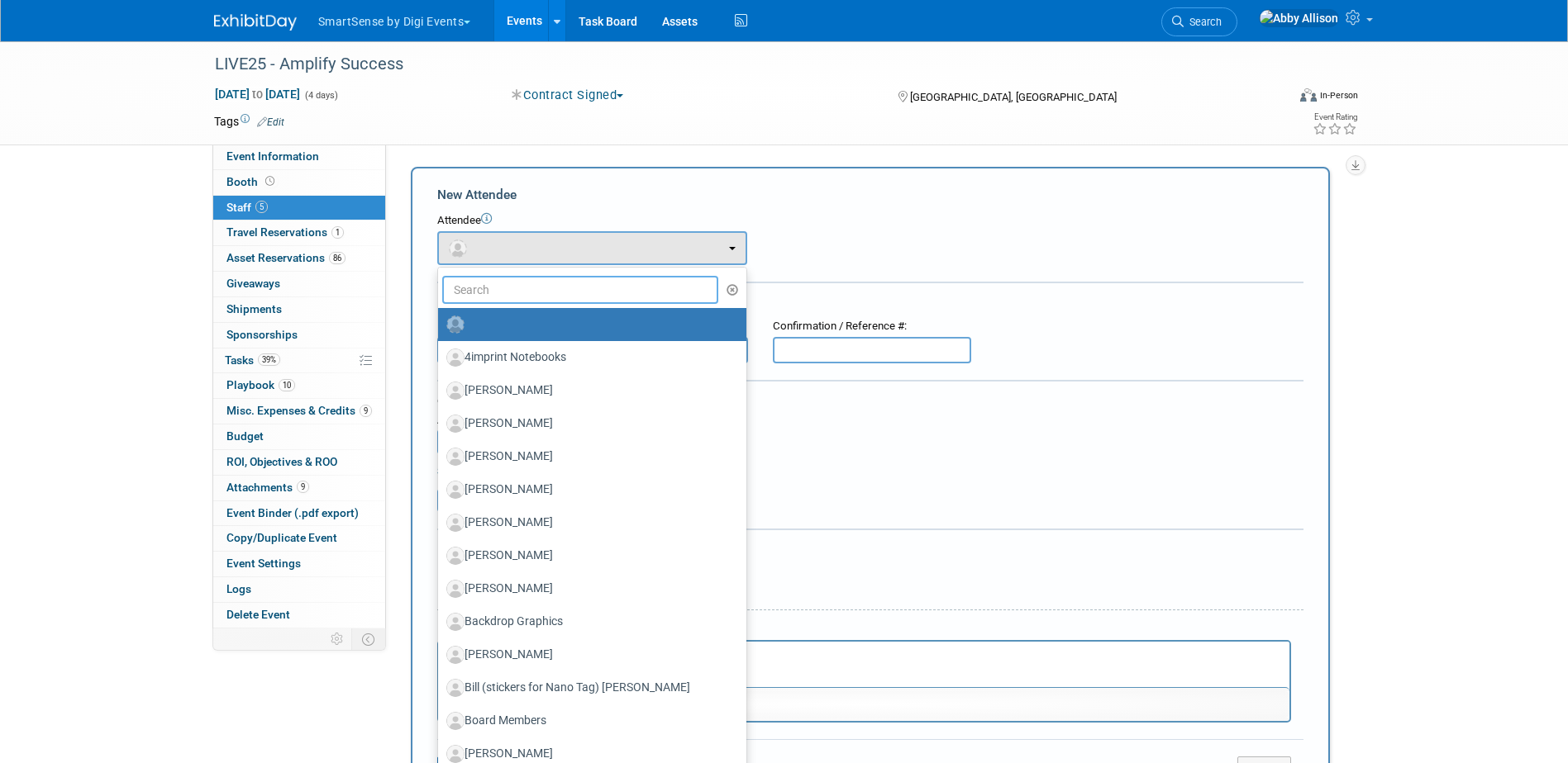
click at [505, 286] on input "text" at bounding box center [580, 289] width 277 height 28
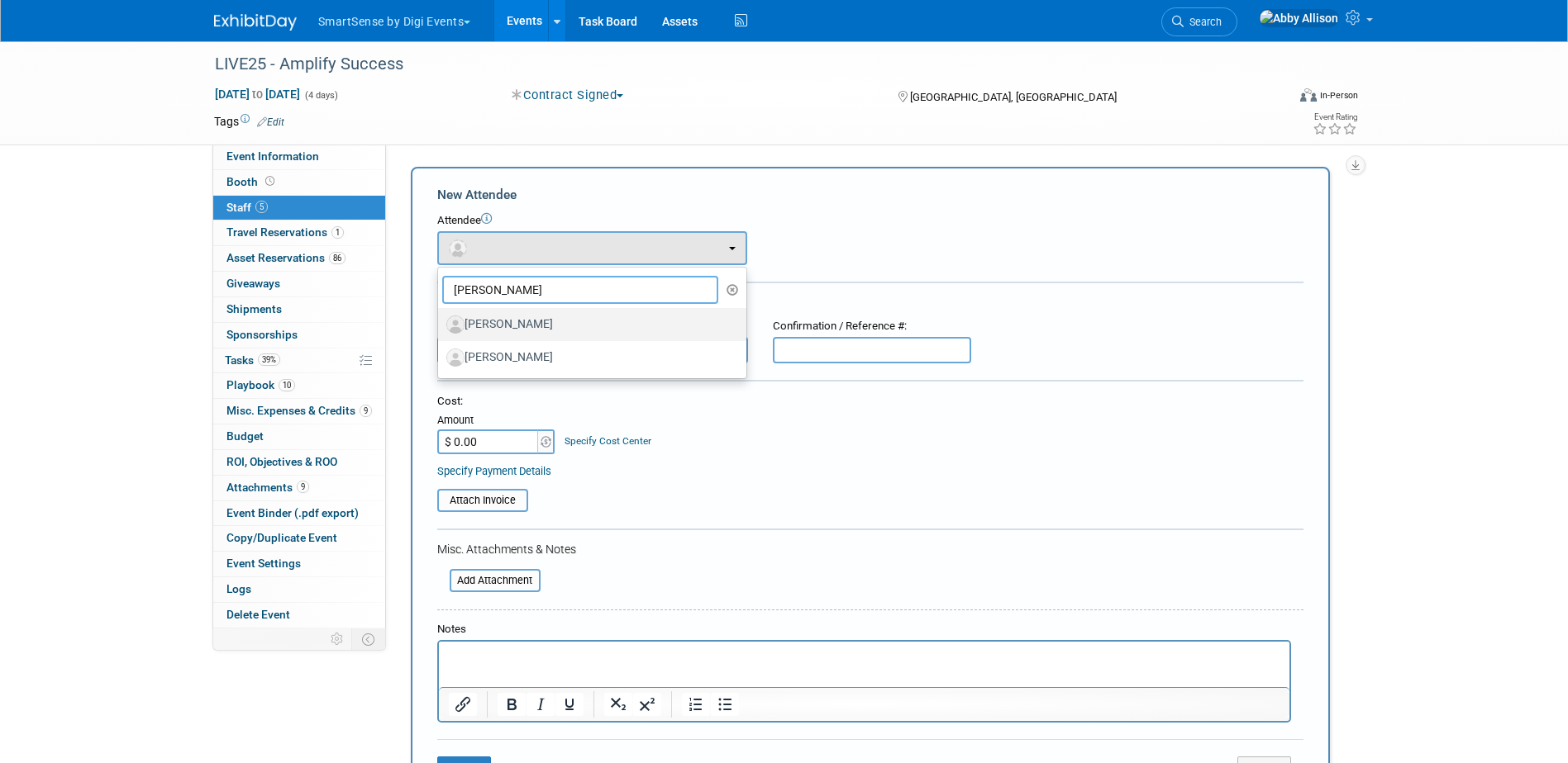
type input "joe"
click at [493, 324] on label "[PERSON_NAME]" at bounding box center [588, 324] width 283 height 26
click at [440, 324] on input "[PERSON_NAME]" at bounding box center [436, 322] width 11 height 11
select select "0b650cd8-fd62-4803-acb4-4ba647227828"
select select "1"
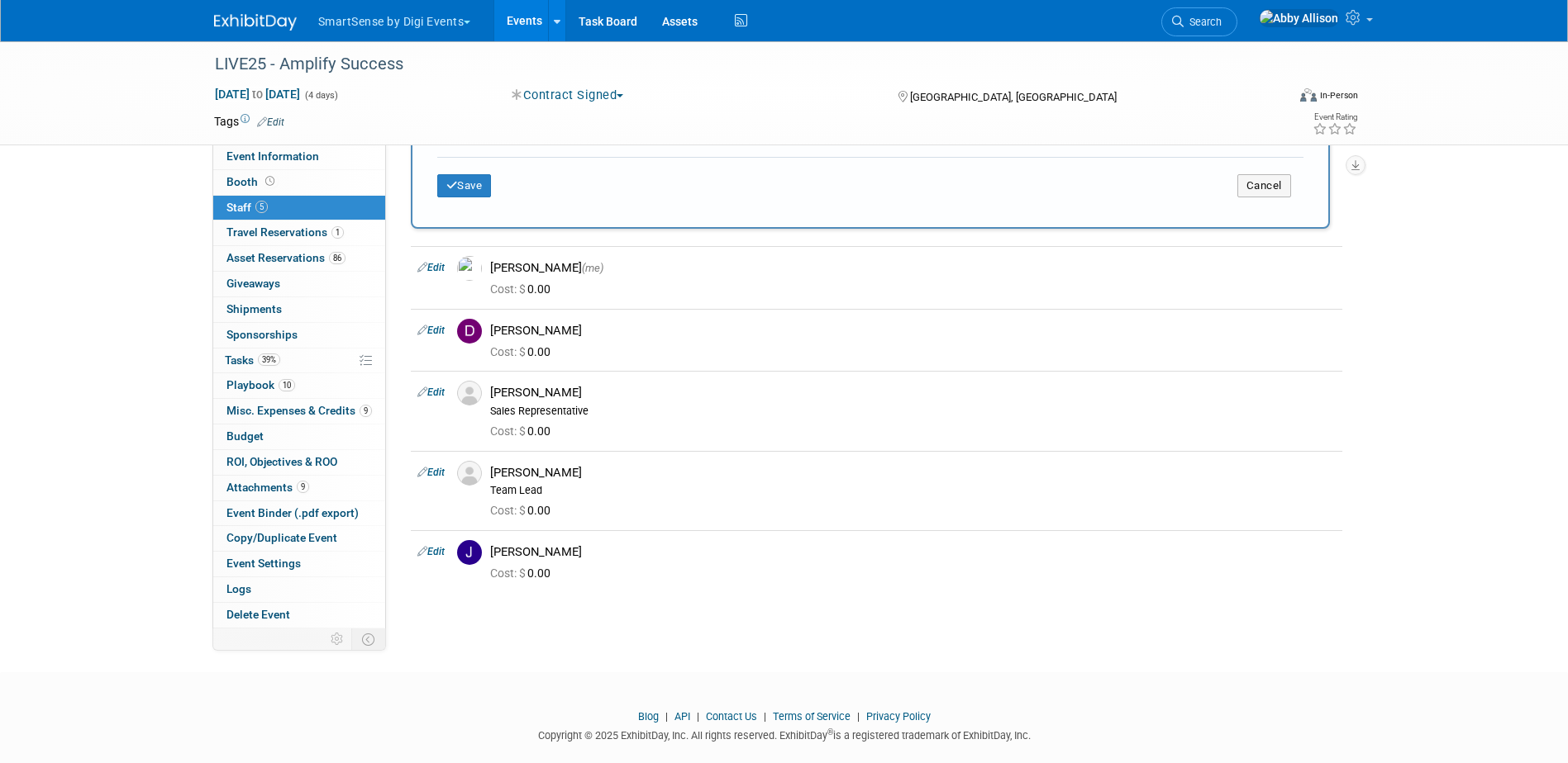
scroll to position [661, 0]
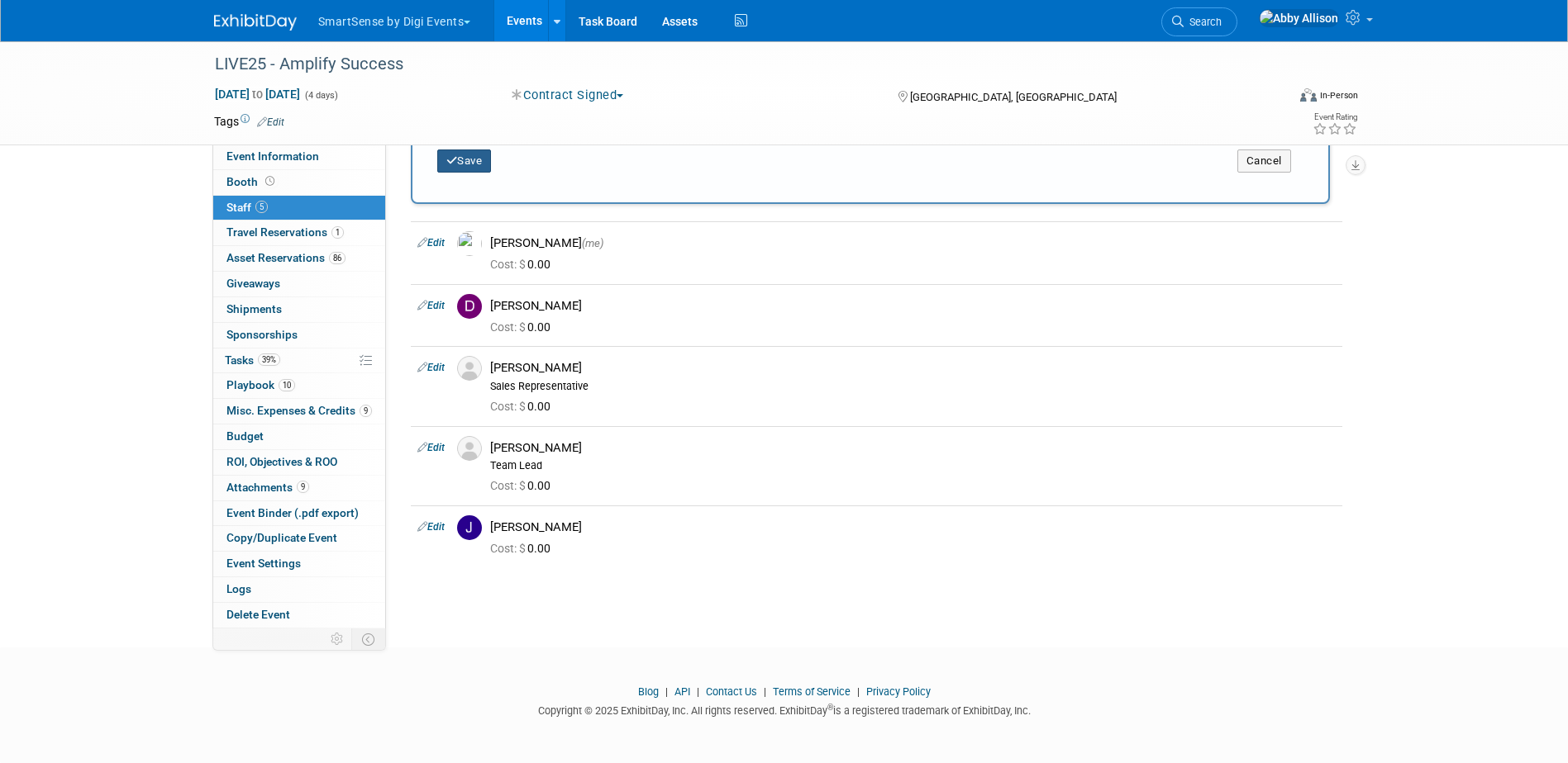
click at [472, 166] on button "Save" at bounding box center [465, 161] width 55 height 23
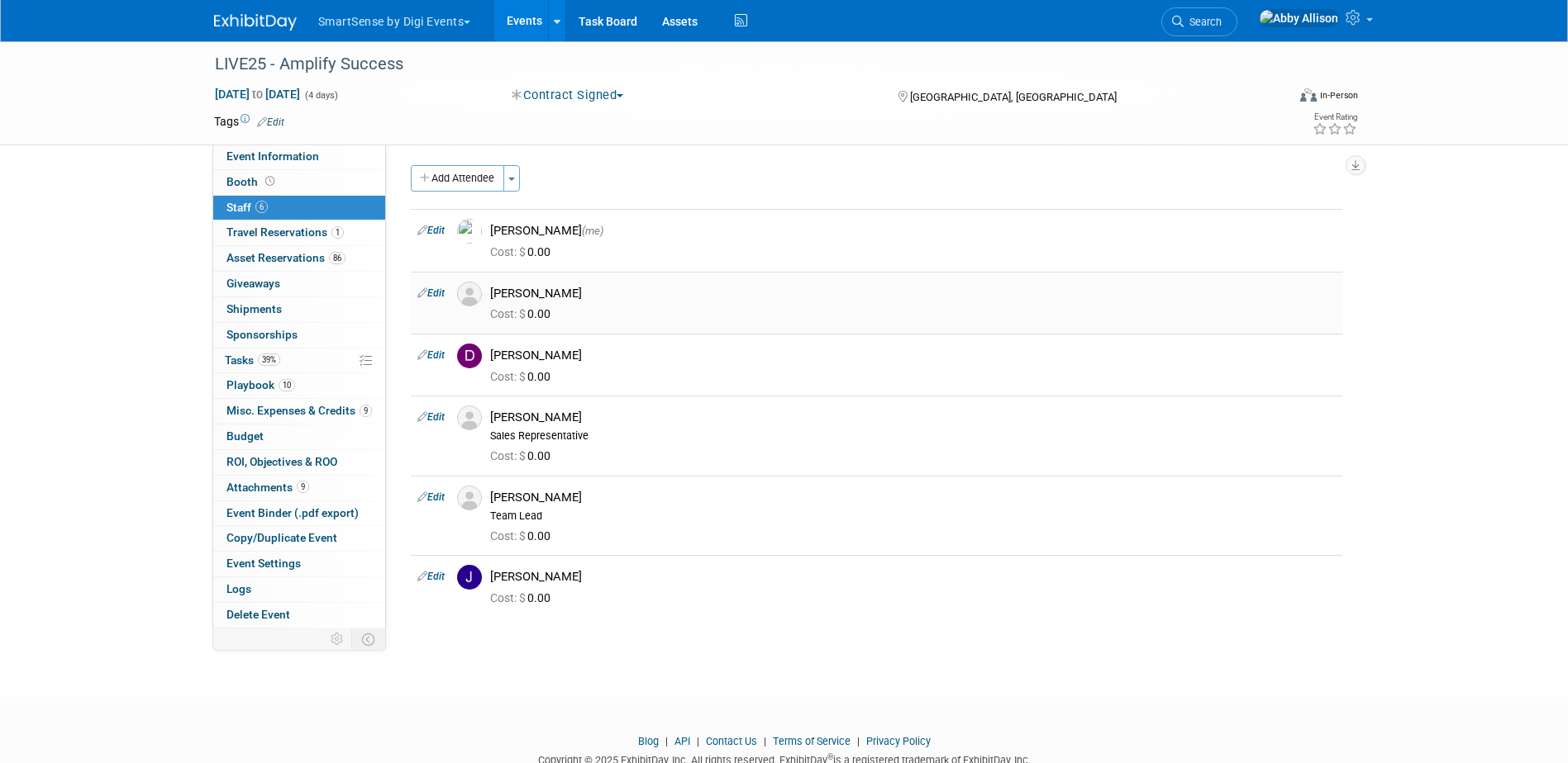
scroll to position [0, 0]
click at [461, 186] on button "Add Attendee" at bounding box center [458, 180] width 93 height 26
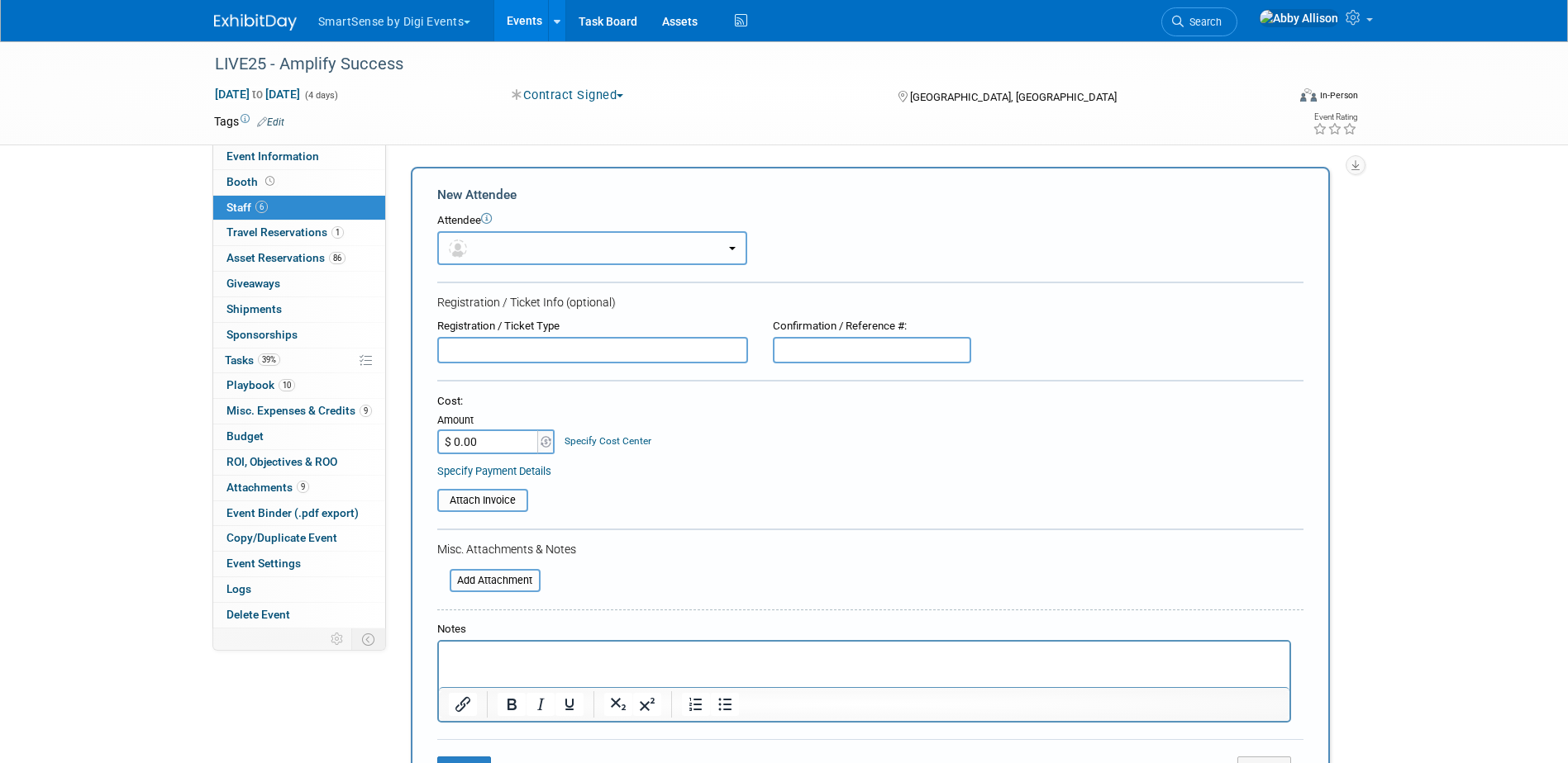
click at [540, 234] on button "button" at bounding box center [592, 247] width 310 height 34
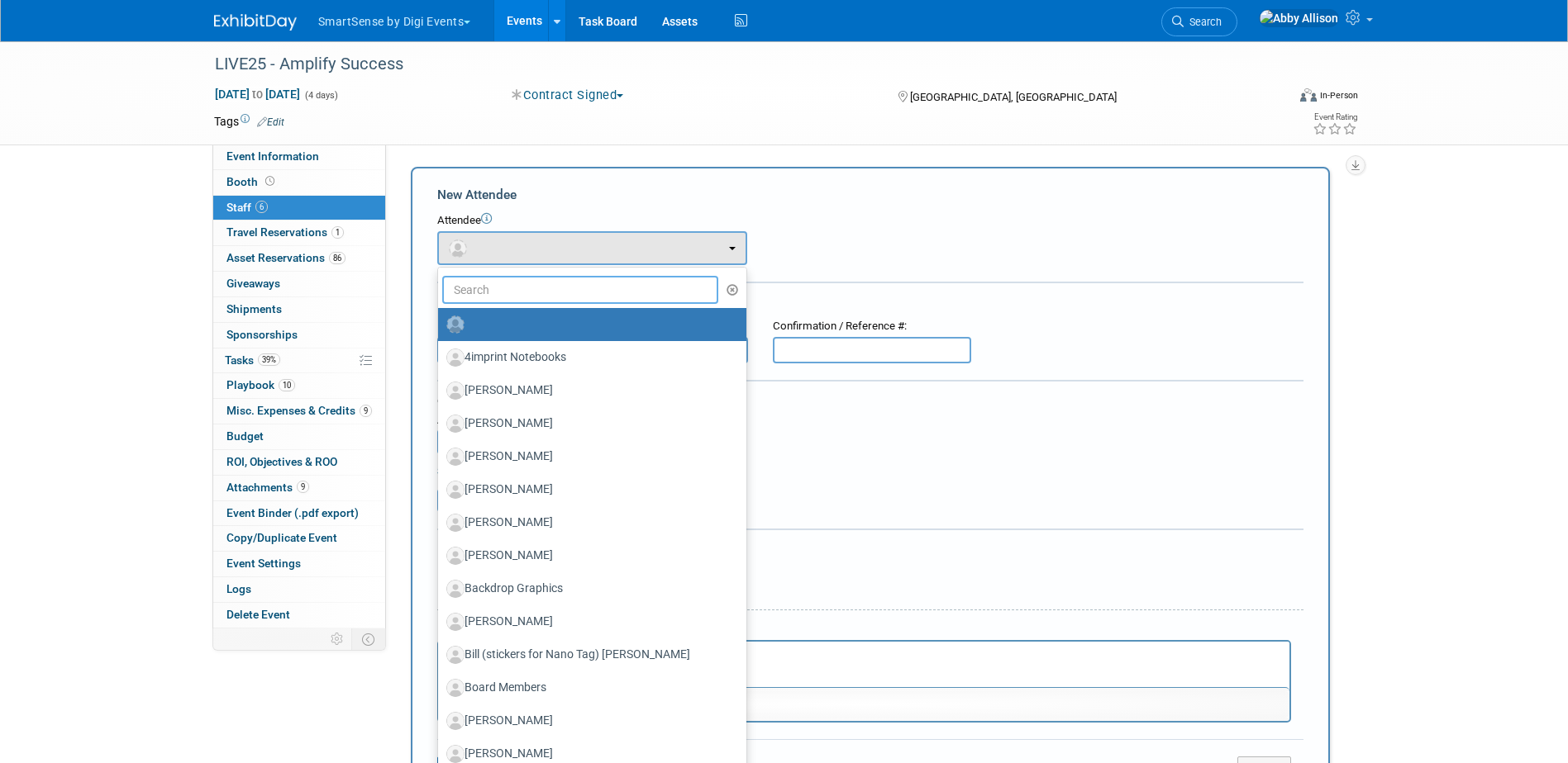
click at [535, 295] on input "text" at bounding box center [580, 289] width 277 height 28
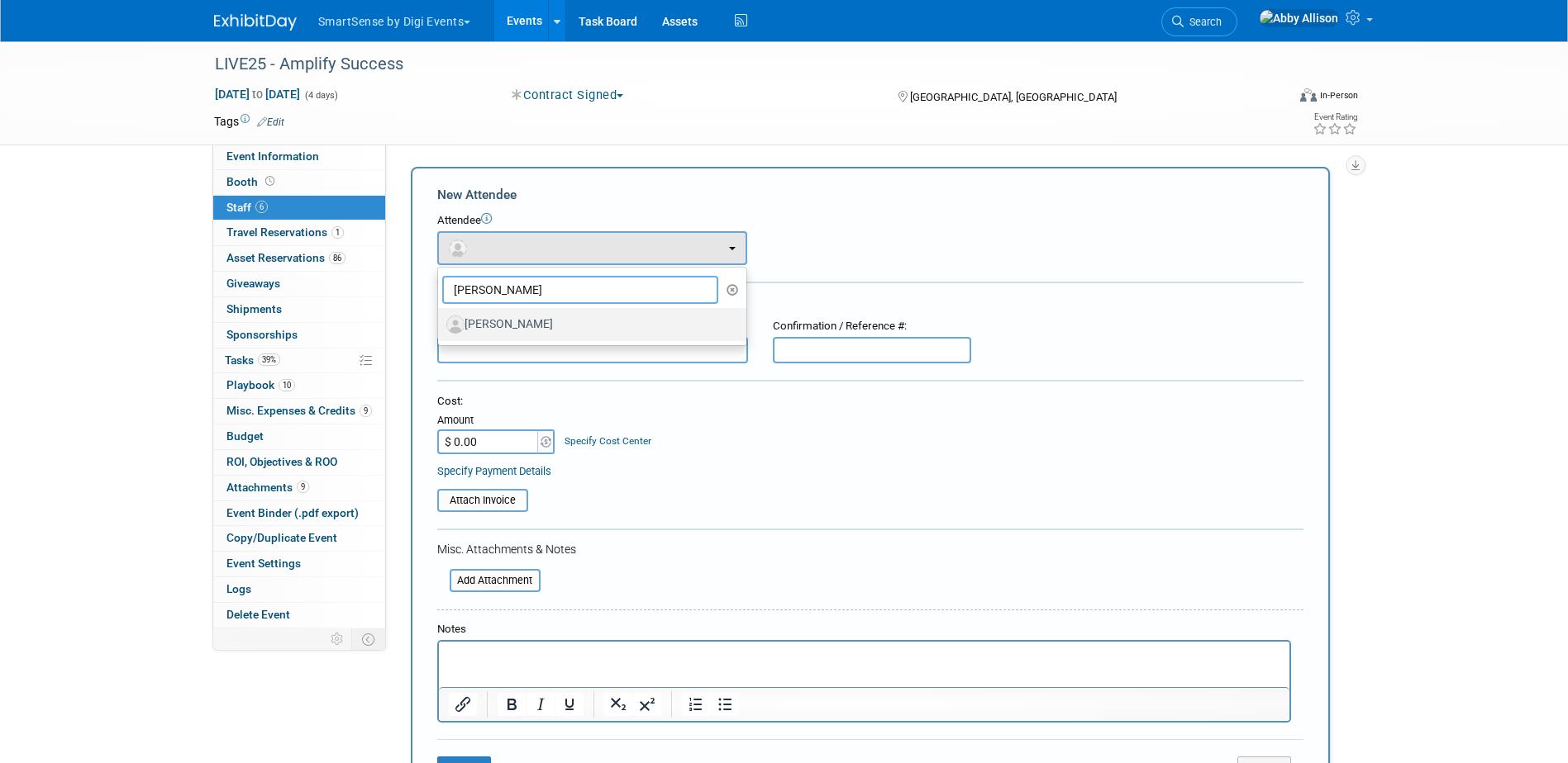
type input "sammy"
click at [534, 319] on label "[PERSON_NAME]" at bounding box center [588, 324] width 283 height 26
click at [440, 319] on input "[PERSON_NAME]" at bounding box center [436, 322] width 11 height 11
select select "33e8a5f9-9cae-4ebf-acf1-f33c855d3801"
select select "9"
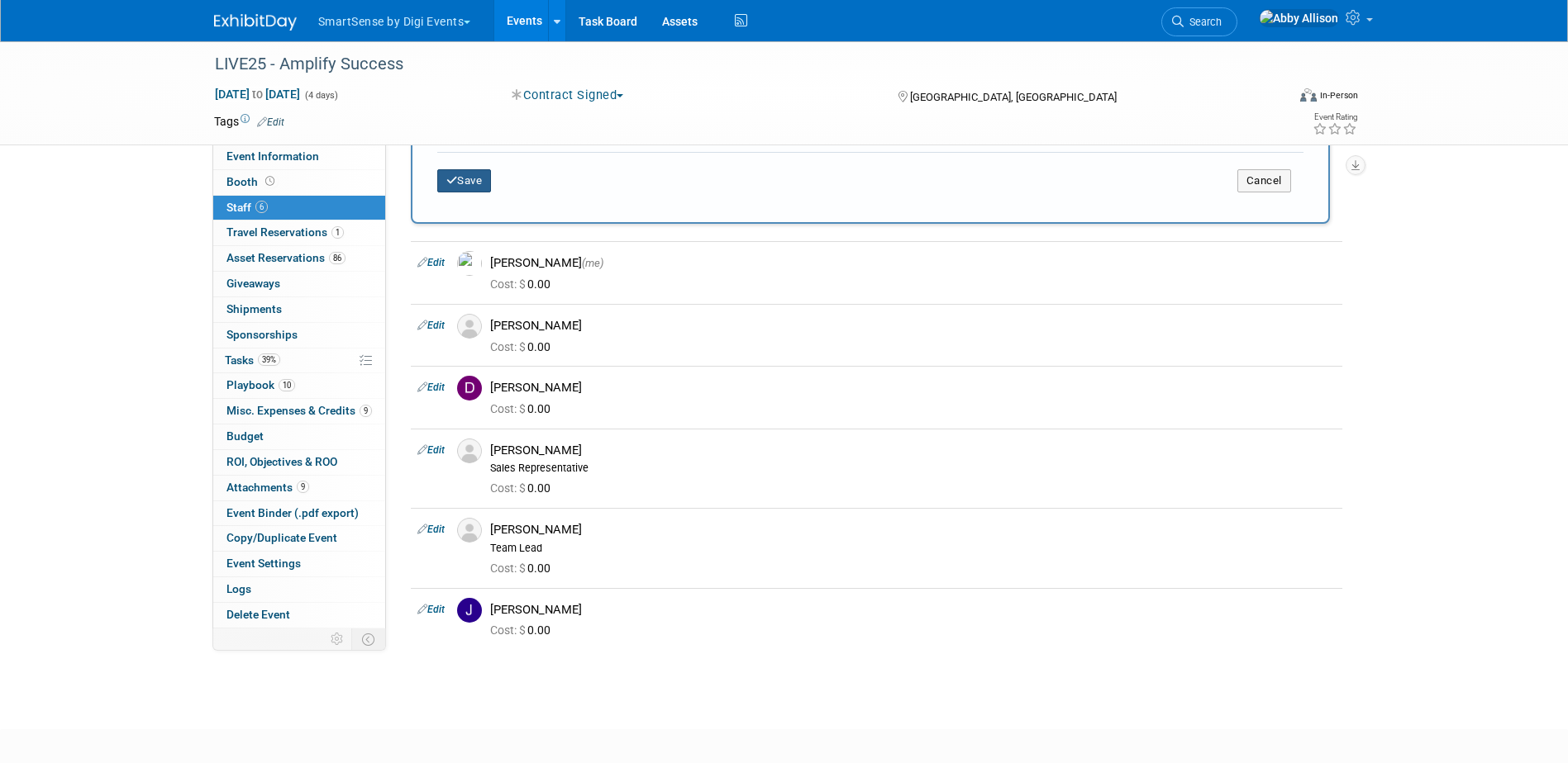
click at [452, 174] on button "Save" at bounding box center [465, 180] width 55 height 23
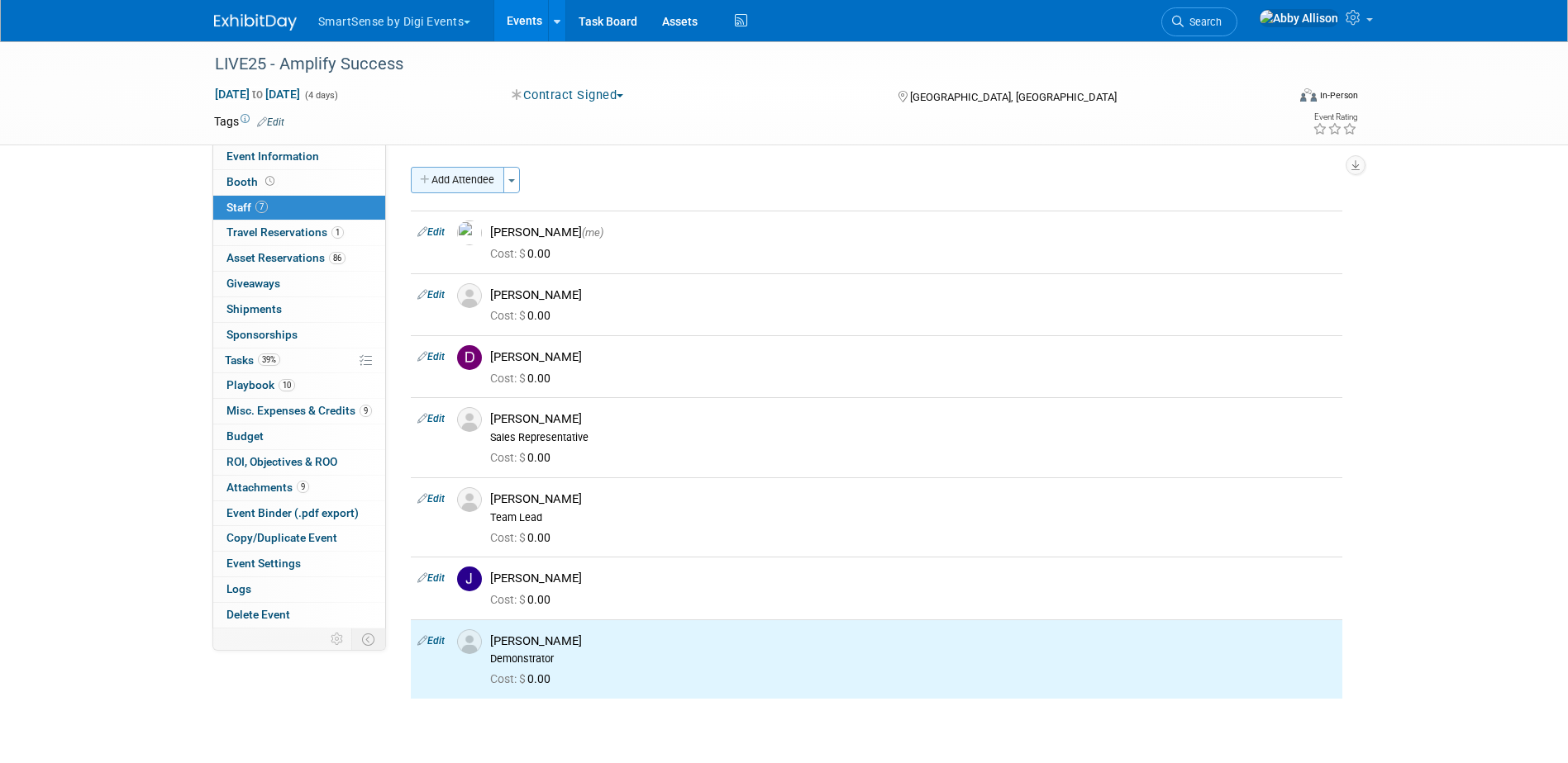
click at [465, 185] on button "Add Attendee" at bounding box center [458, 180] width 93 height 26
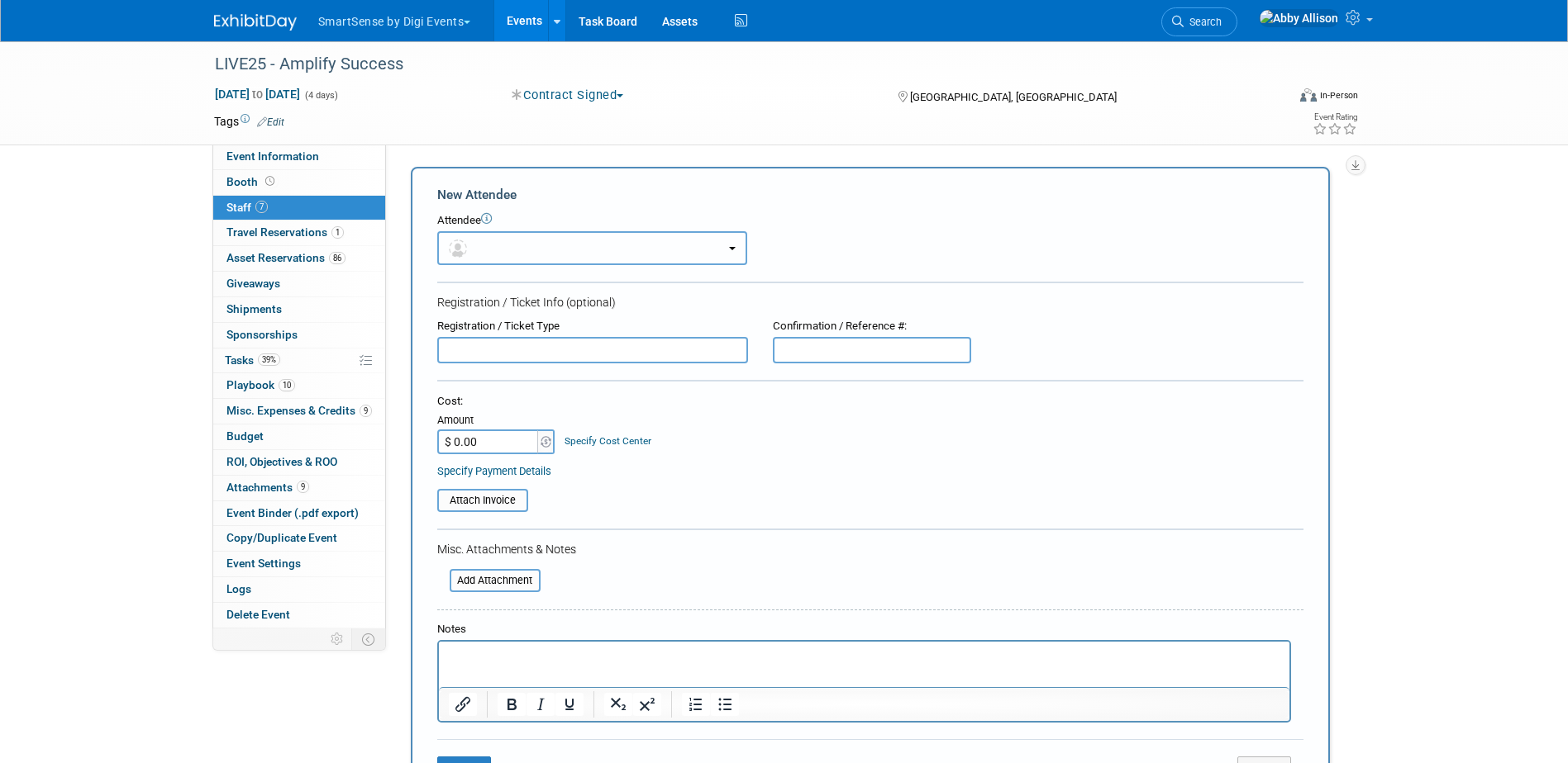
click at [506, 249] on button "button" at bounding box center [592, 247] width 310 height 34
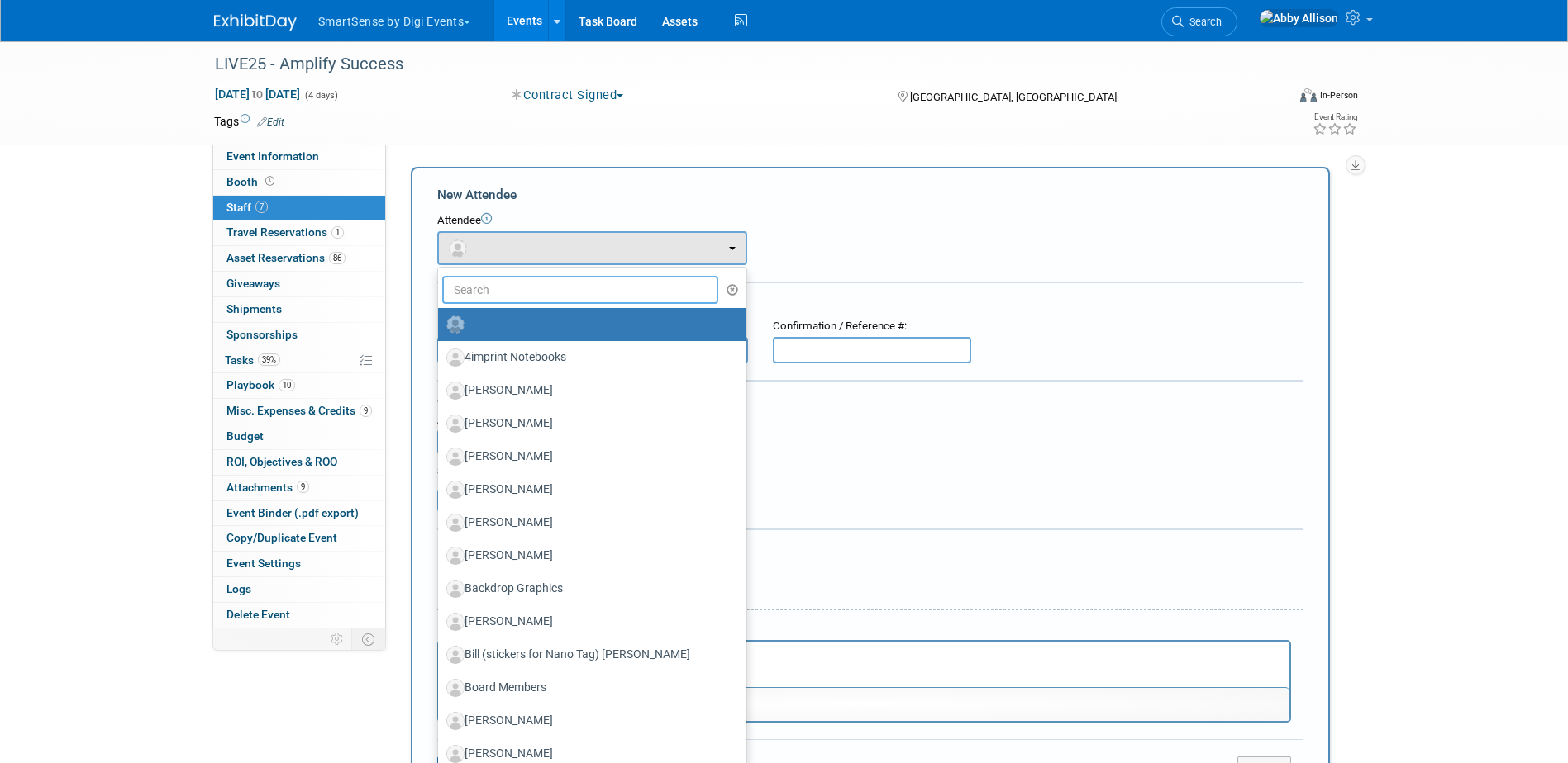
click at [527, 298] on input "text" at bounding box center [580, 289] width 277 height 28
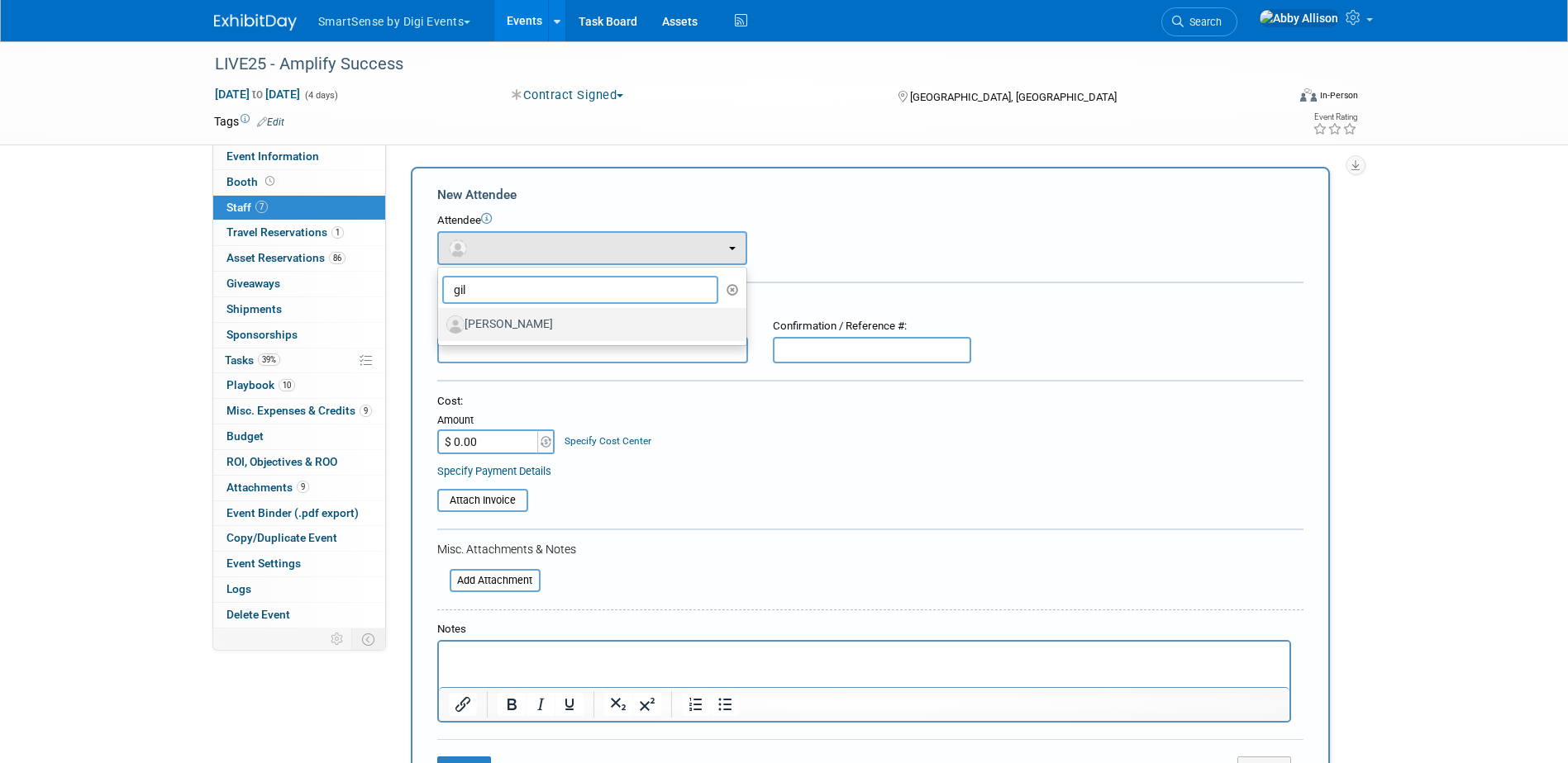
type input "gil"
click at [526, 320] on label "[PERSON_NAME]" at bounding box center [588, 324] width 283 height 26
click at [440, 320] on input "[PERSON_NAME]" at bounding box center [436, 322] width 11 height 11
select select "1c976ad8-353f-41d9-8680-2c813f6c7b77"
select select "9"
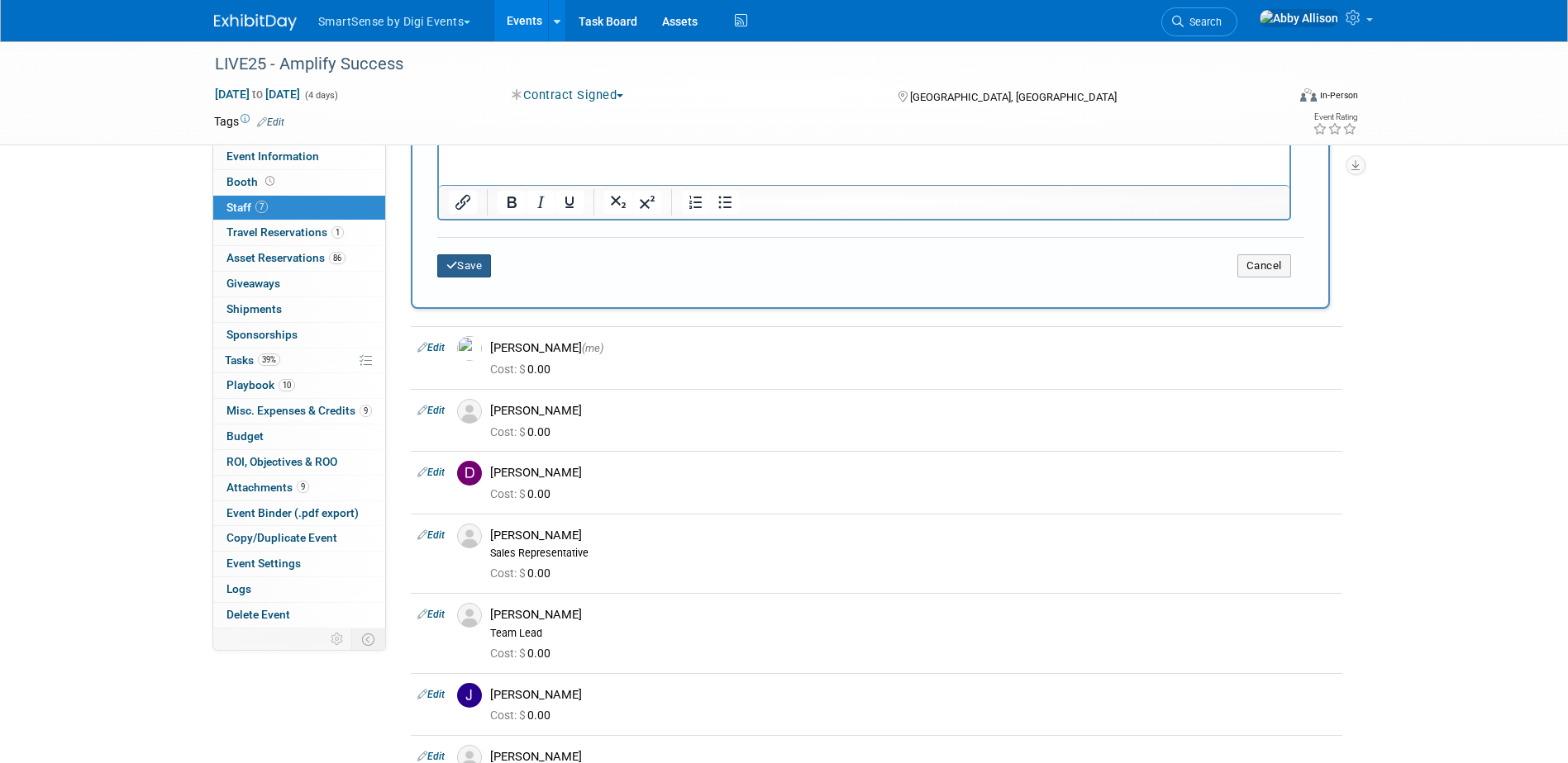
click at [456, 270] on icon "submit" at bounding box center [452, 266] width 12 height 11
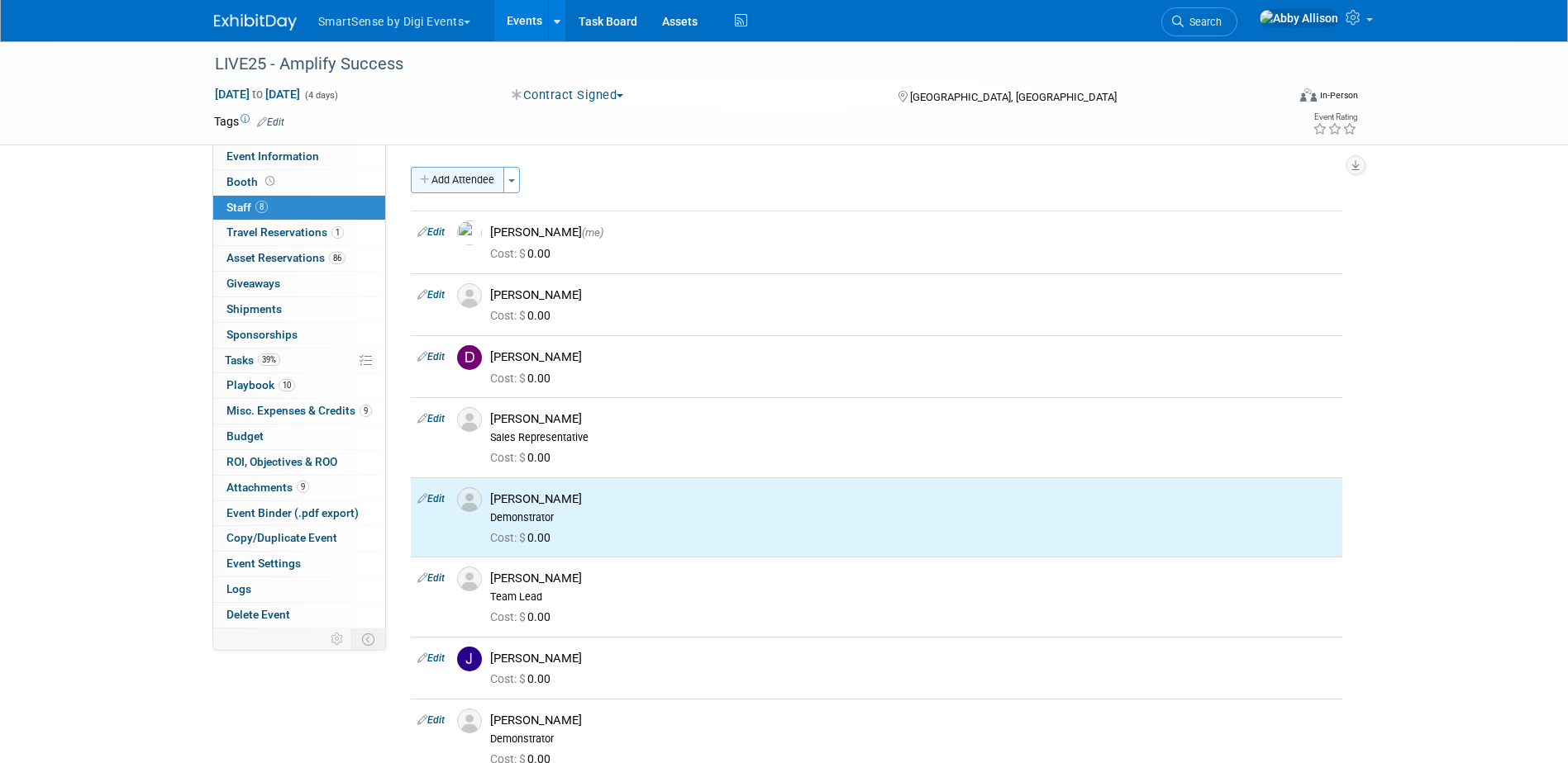
click at [477, 176] on button "Add Attendee" at bounding box center [458, 180] width 93 height 26
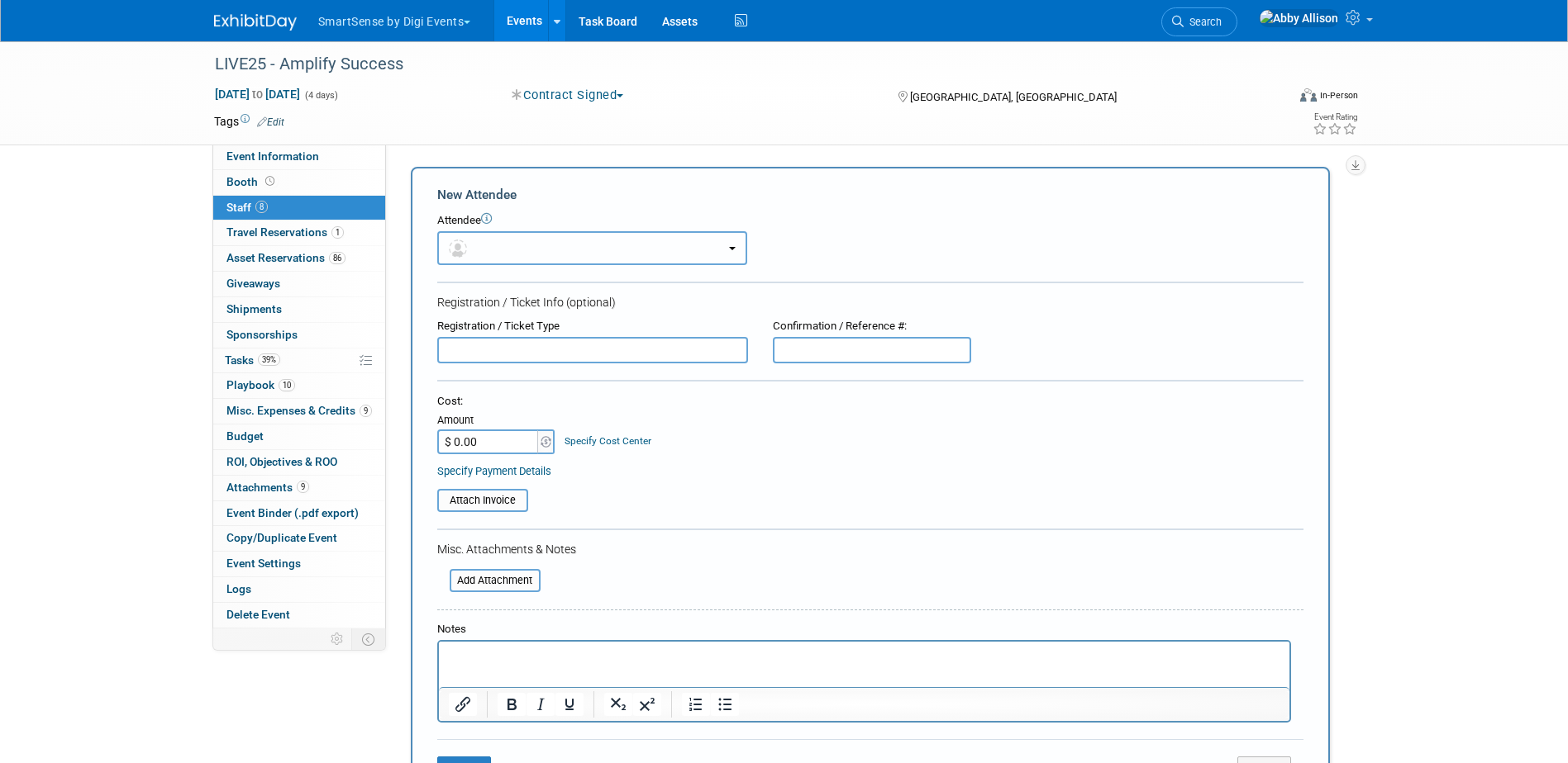
click at [508, 249] on button "button" at bounding box center [592, 247] width 310 height 34
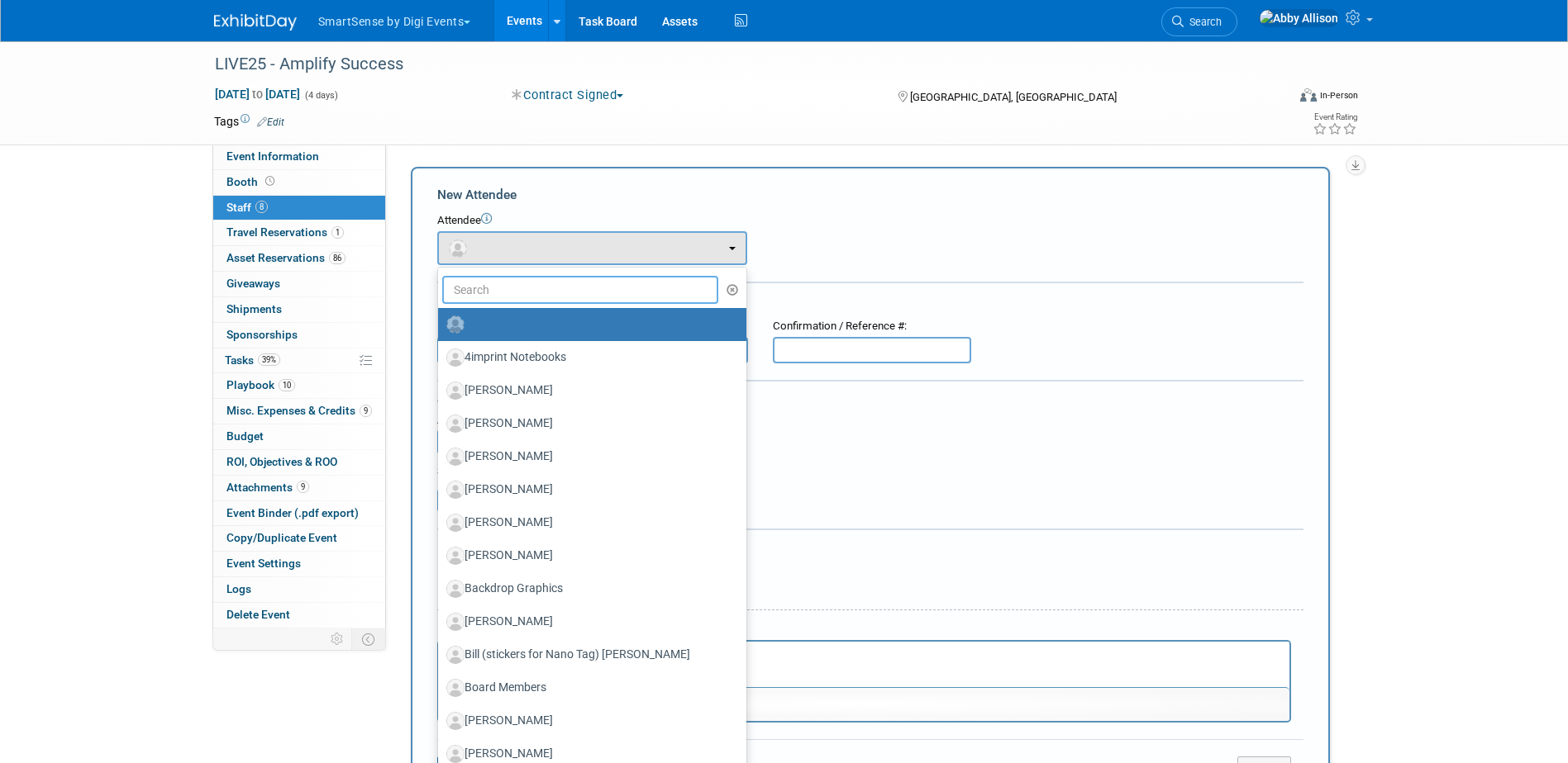
click at [510, 291] on input "text" at bounding box center [580, 289] width 277 height 28
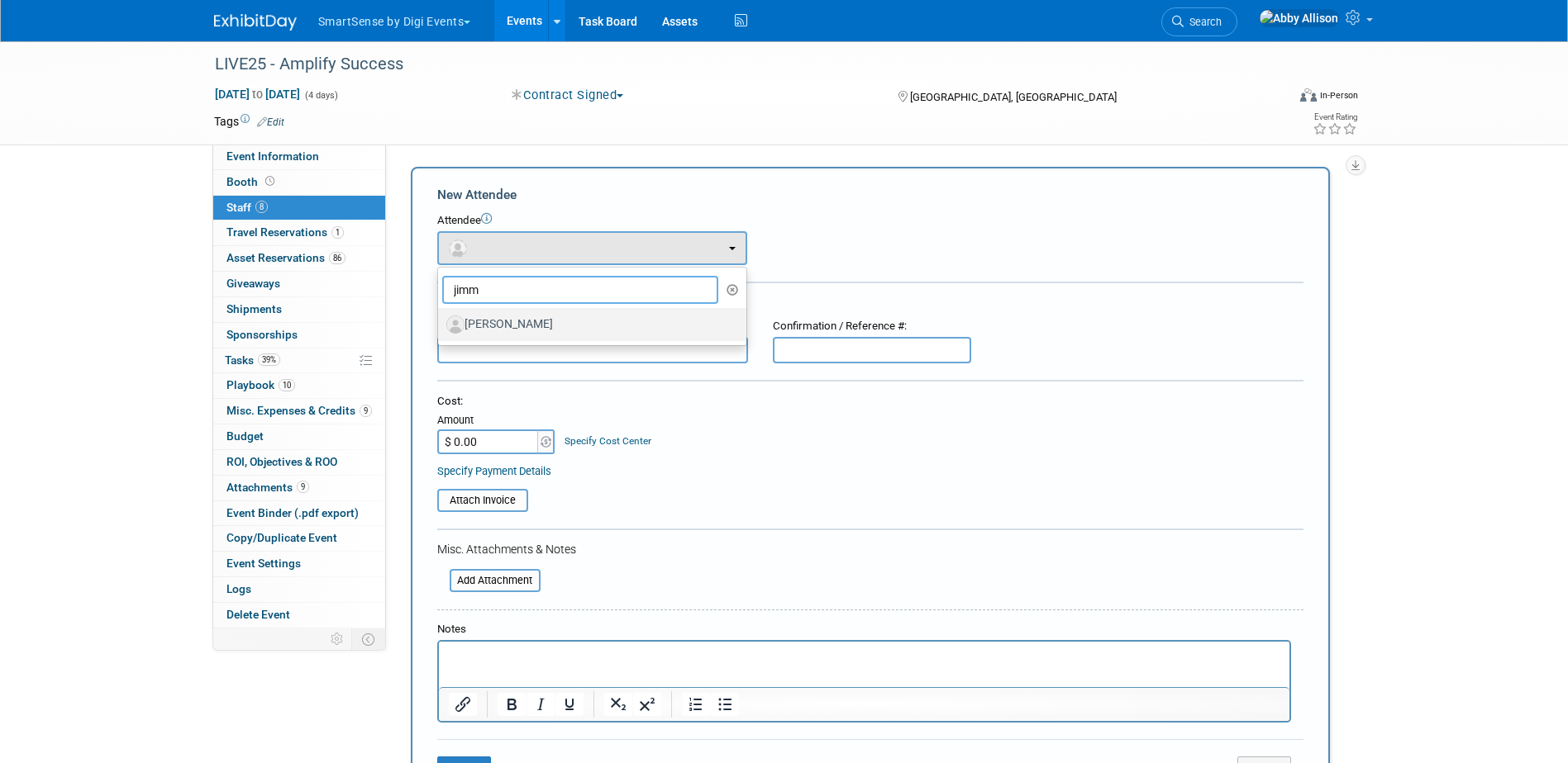
type input "jimm"
click at [503, 323] on label "[PERSON_NAME]" at bounding box center [588, 324] width 283 height 26
click at [440, 323] on input "[PERSON_NAME]" at bounding box center [436, 322] width 11 height 11
select select "01bdb7f7-a160-4e3d-899e-2ff19ad2f581"
select select "9"
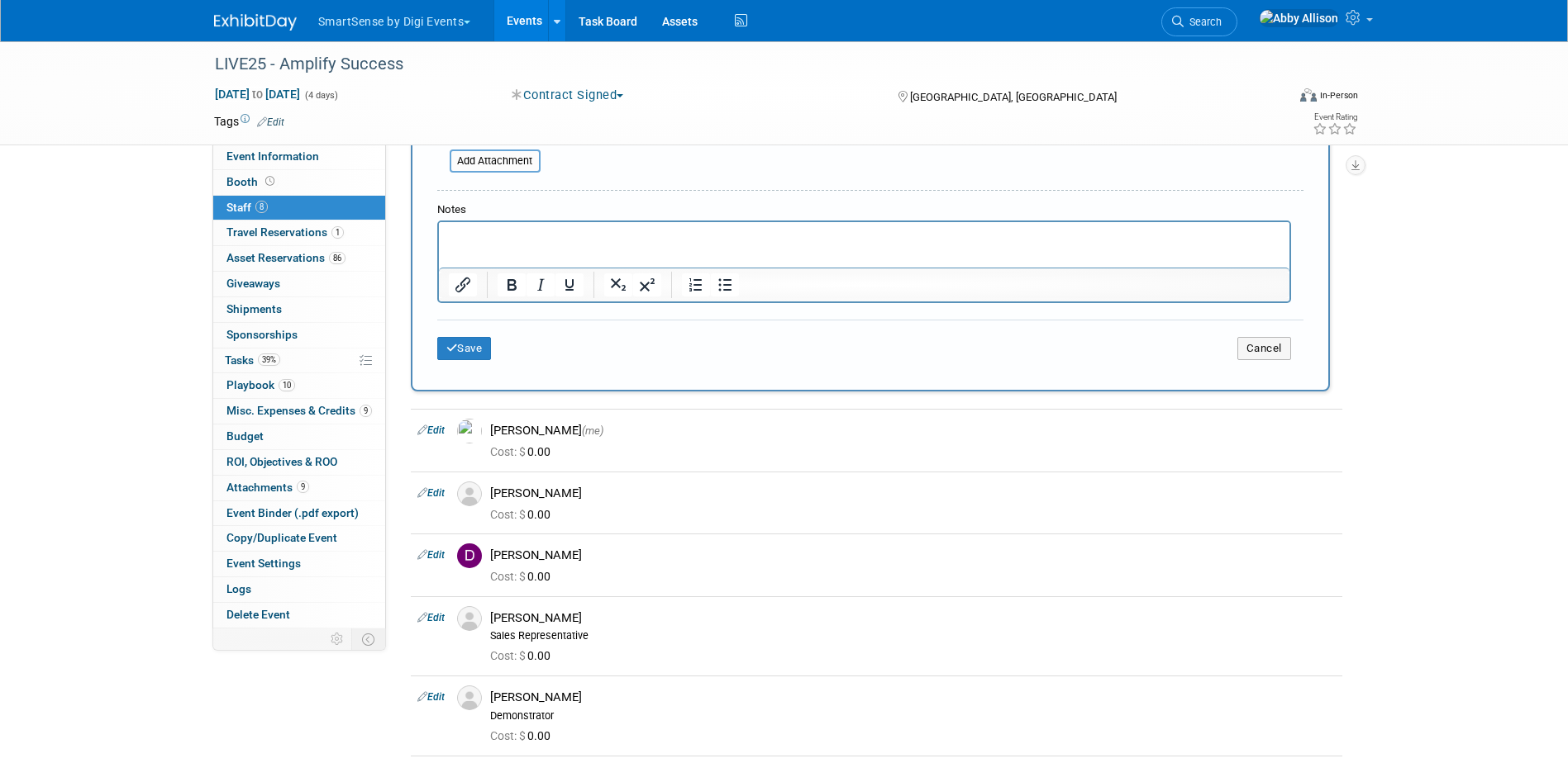
scroll to position [496, 0]
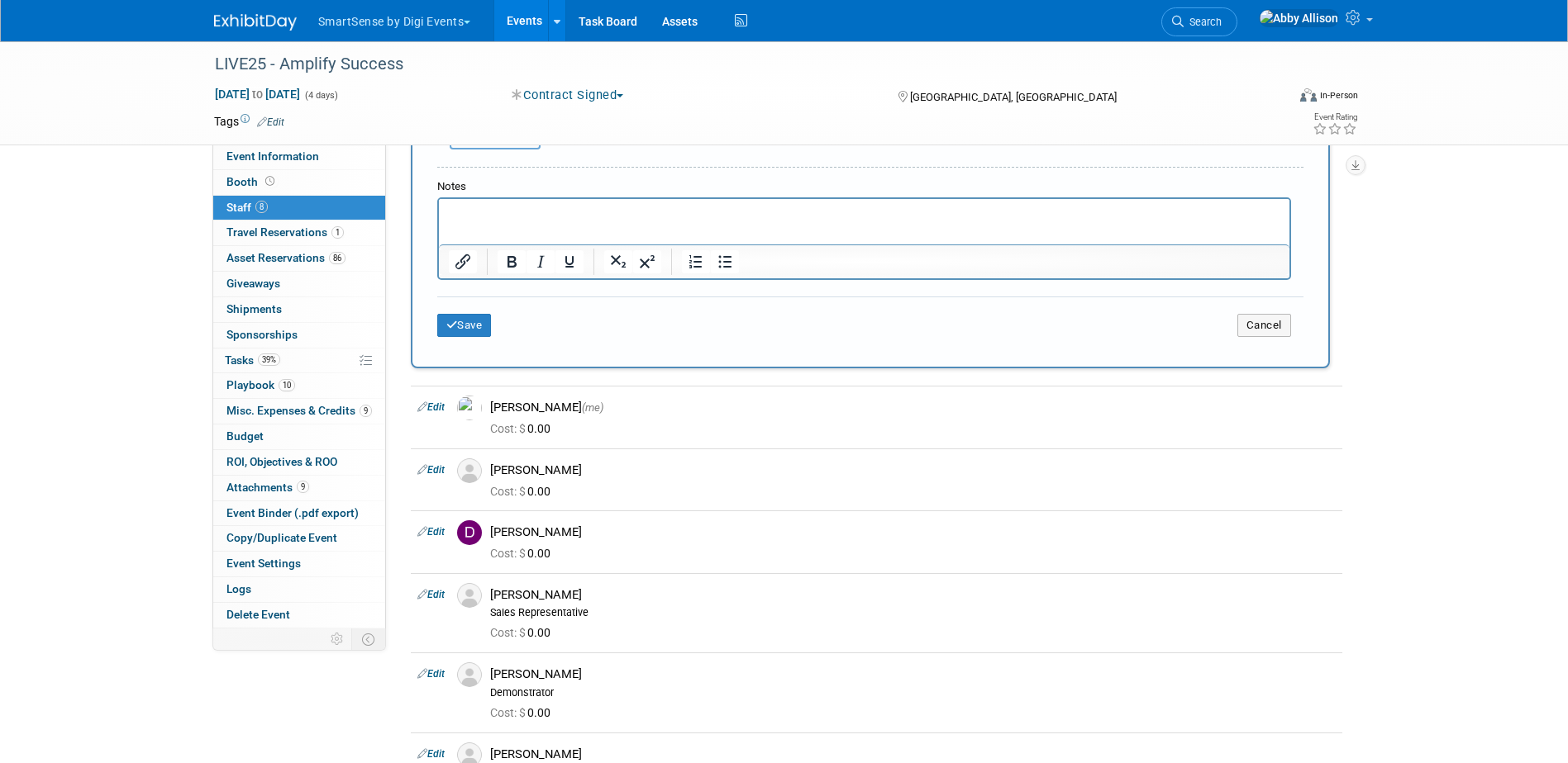
click at [473, 341] on div "Save Cancel" at bounding box center [870, 323] width 866 height 53
click at [473, 334] on button "Save" at bounding box center [465, 325] width 55 height 23
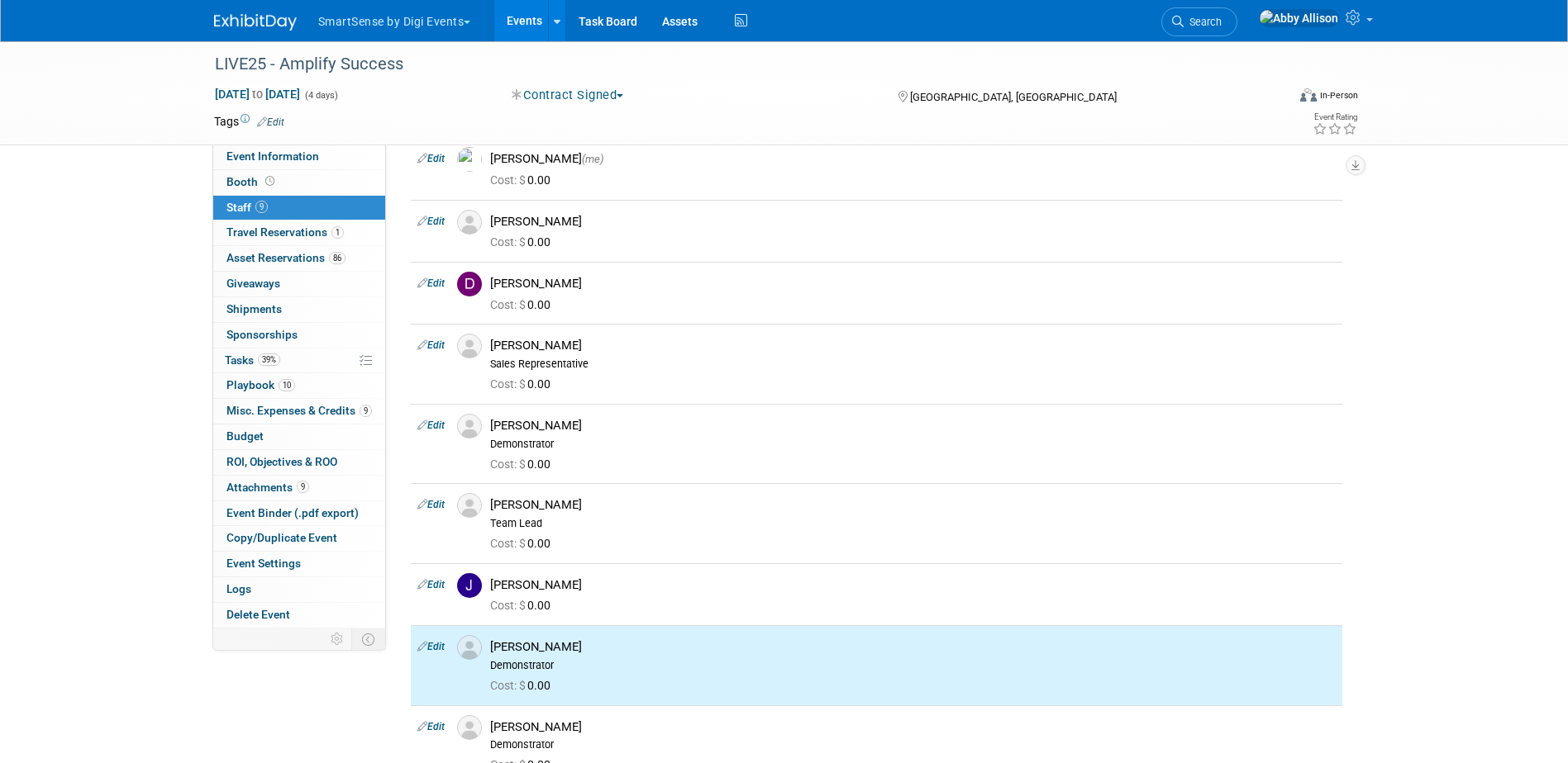
scroll to position [0, 0]
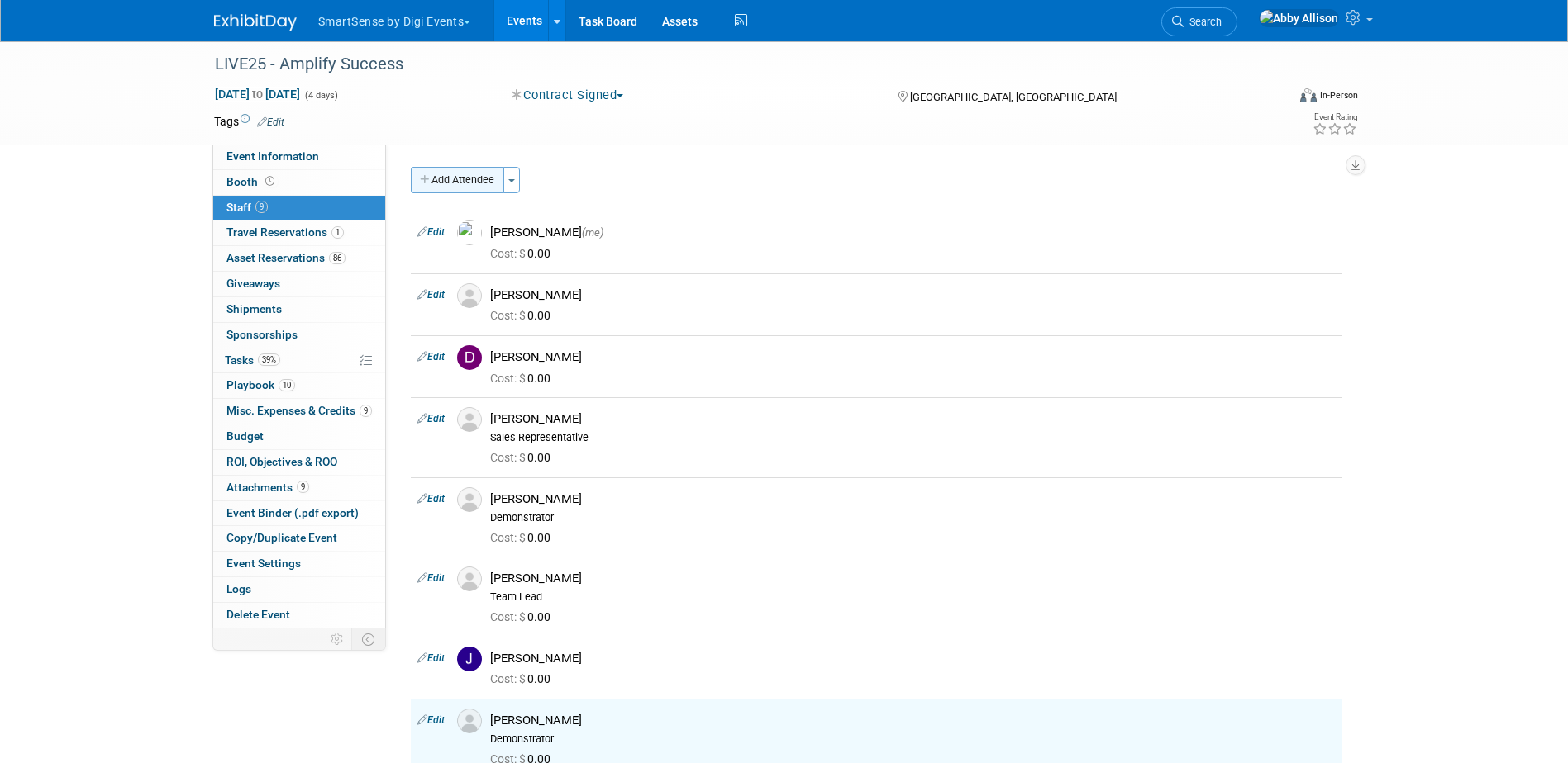
click at [458, 185] on button "Add Attendee" at bounding box center [458, 180] width 93 height 26
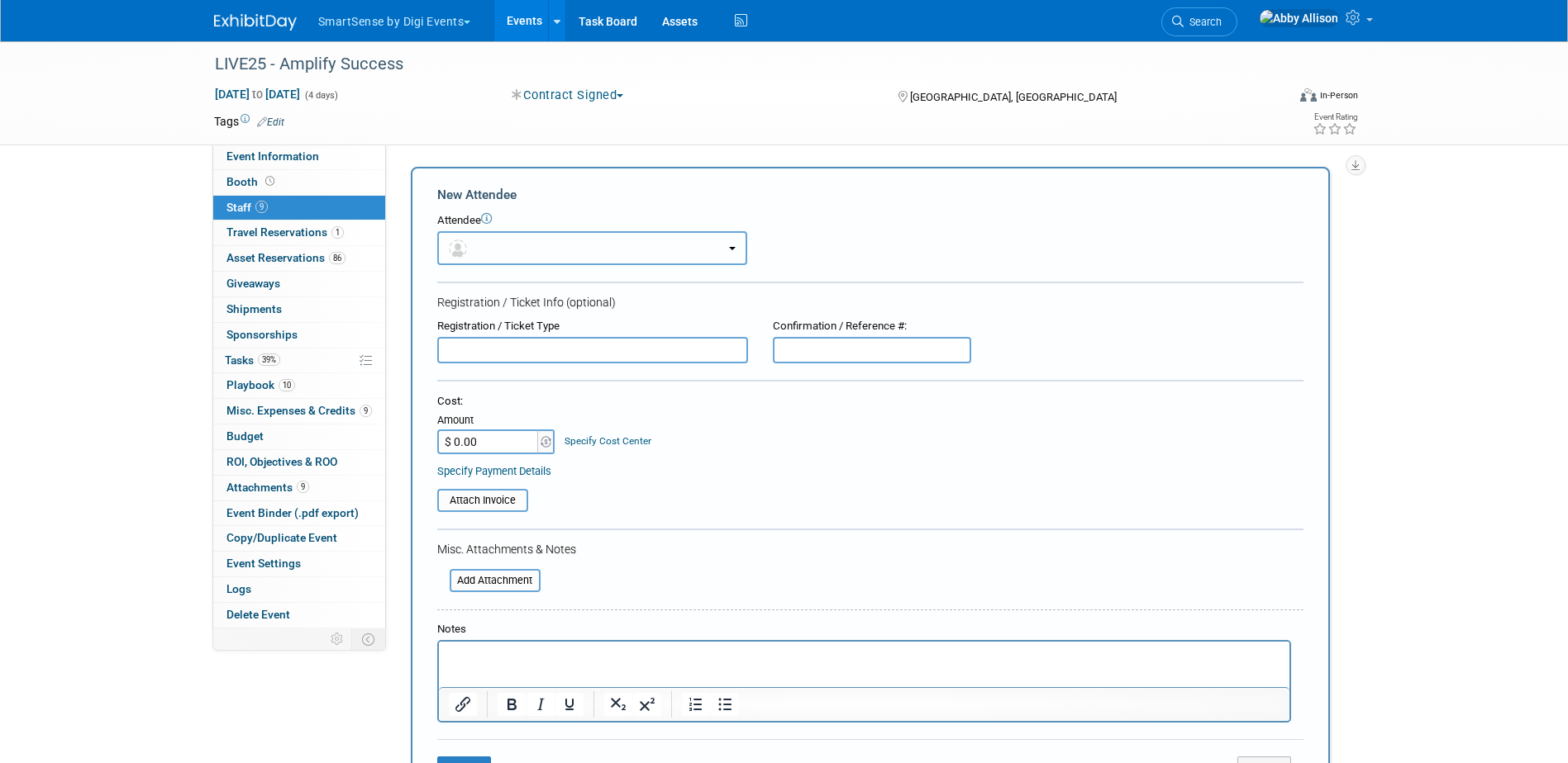
click at [469, 252] on span "button" at bounding box center [460, 247] width 24 height 13
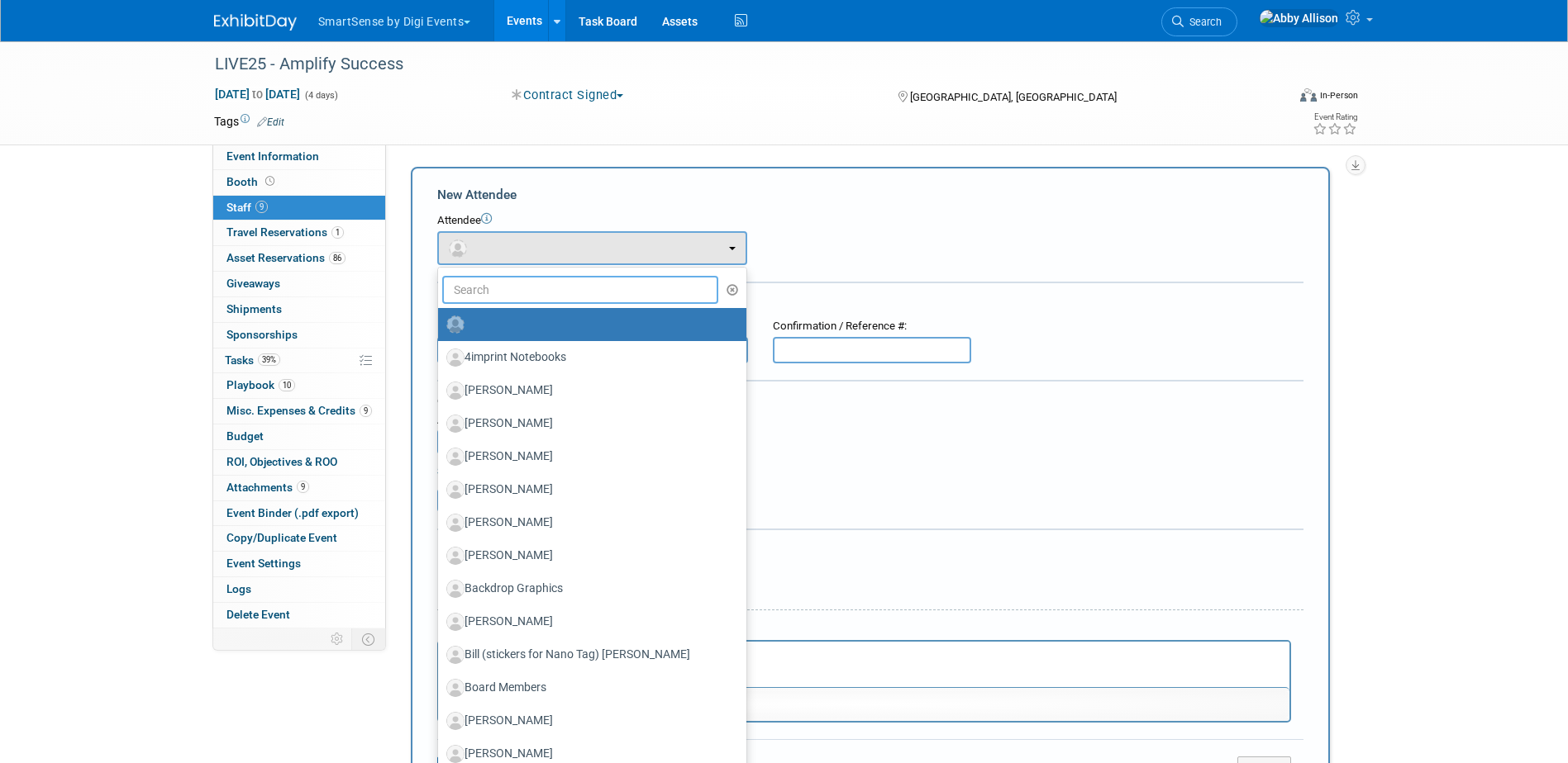
click at [497, 294] on input "text" at bounding box center [580, 289] width 277 height 28
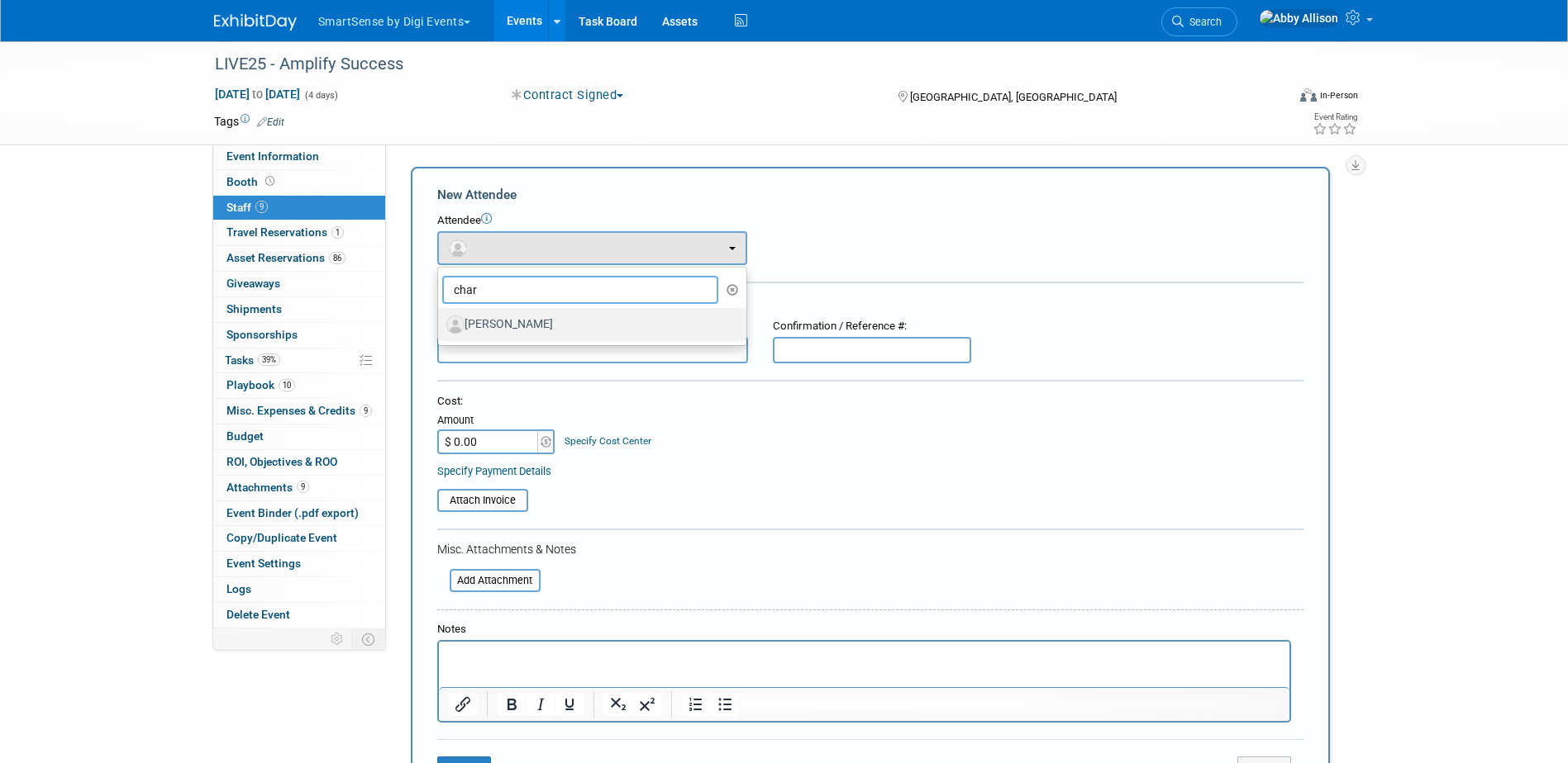
type input "char"
click at [516, 321] on label "[PERSON_NAME]" at bounding box center [588, 324] width 283 height 26
click at [440, 321] on input "[PERSON_NAME]" at bounding box center [436, 322] width 11 height 11
select select "b2ceab29-761e-43cd-9207-5c7b77c47770"
select select "1"
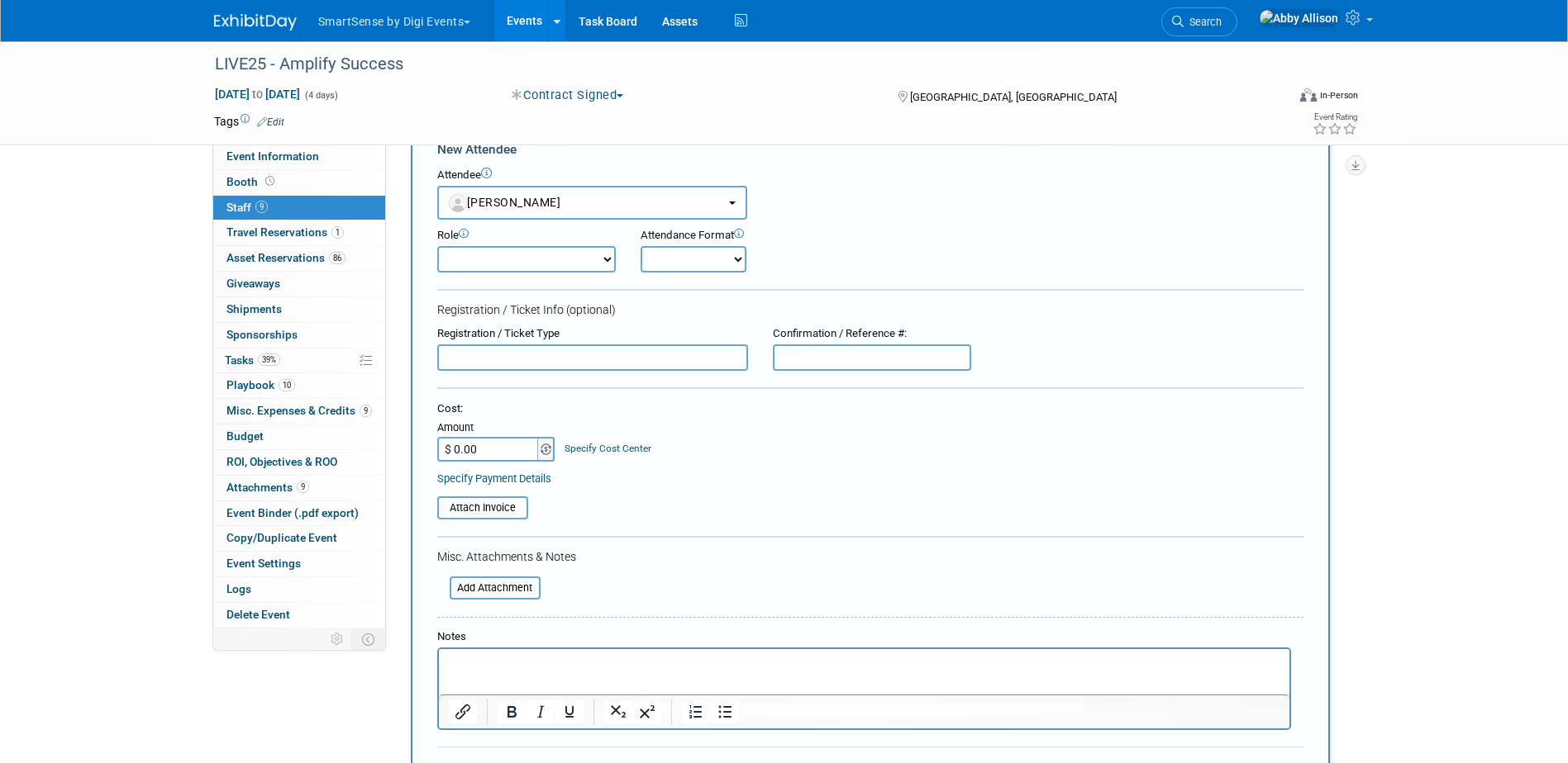
scroll to position [165, 0]
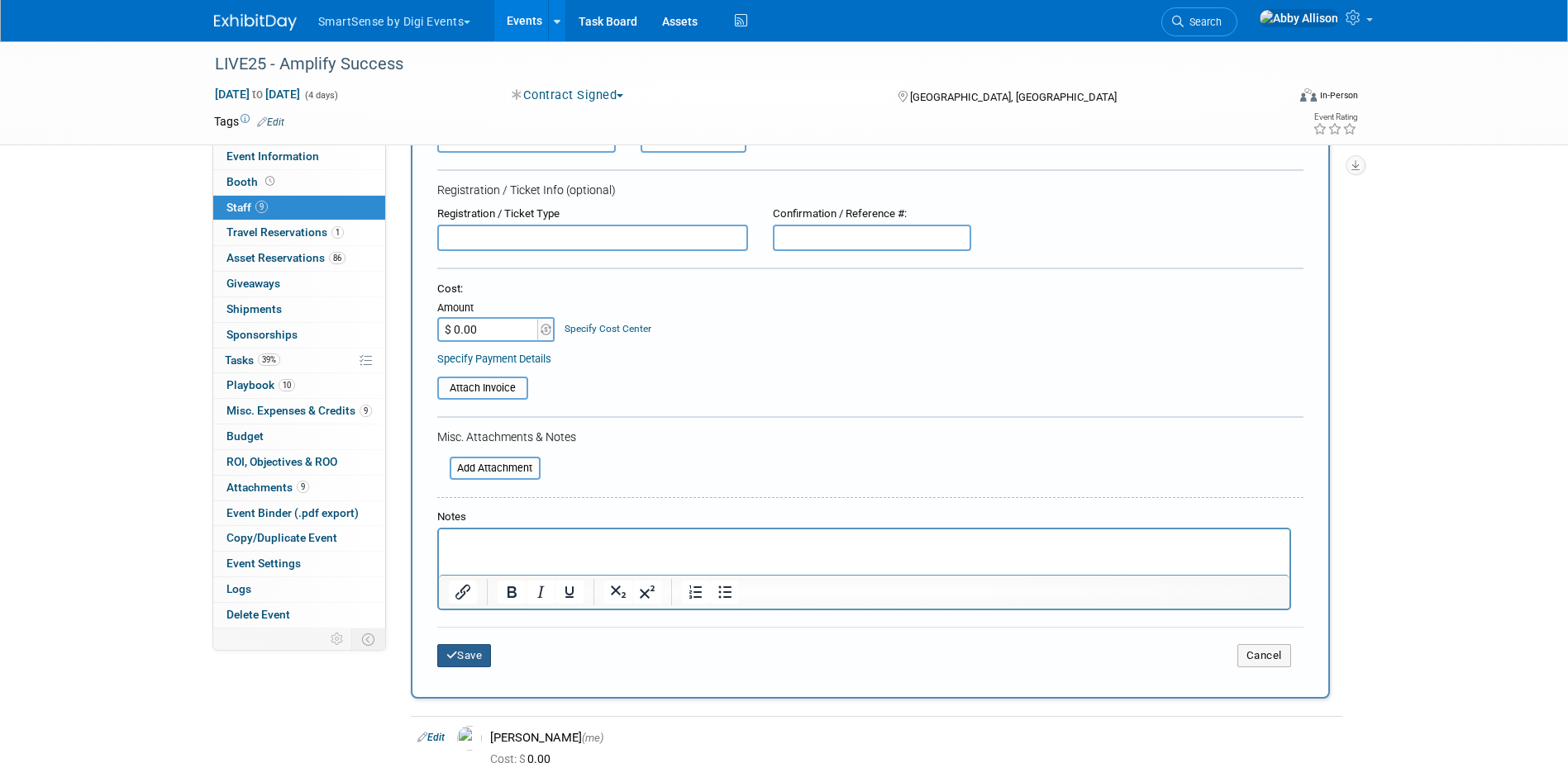
click at [469, 653] on button "Save" at bounding box center [465, 655] width 55 height 23
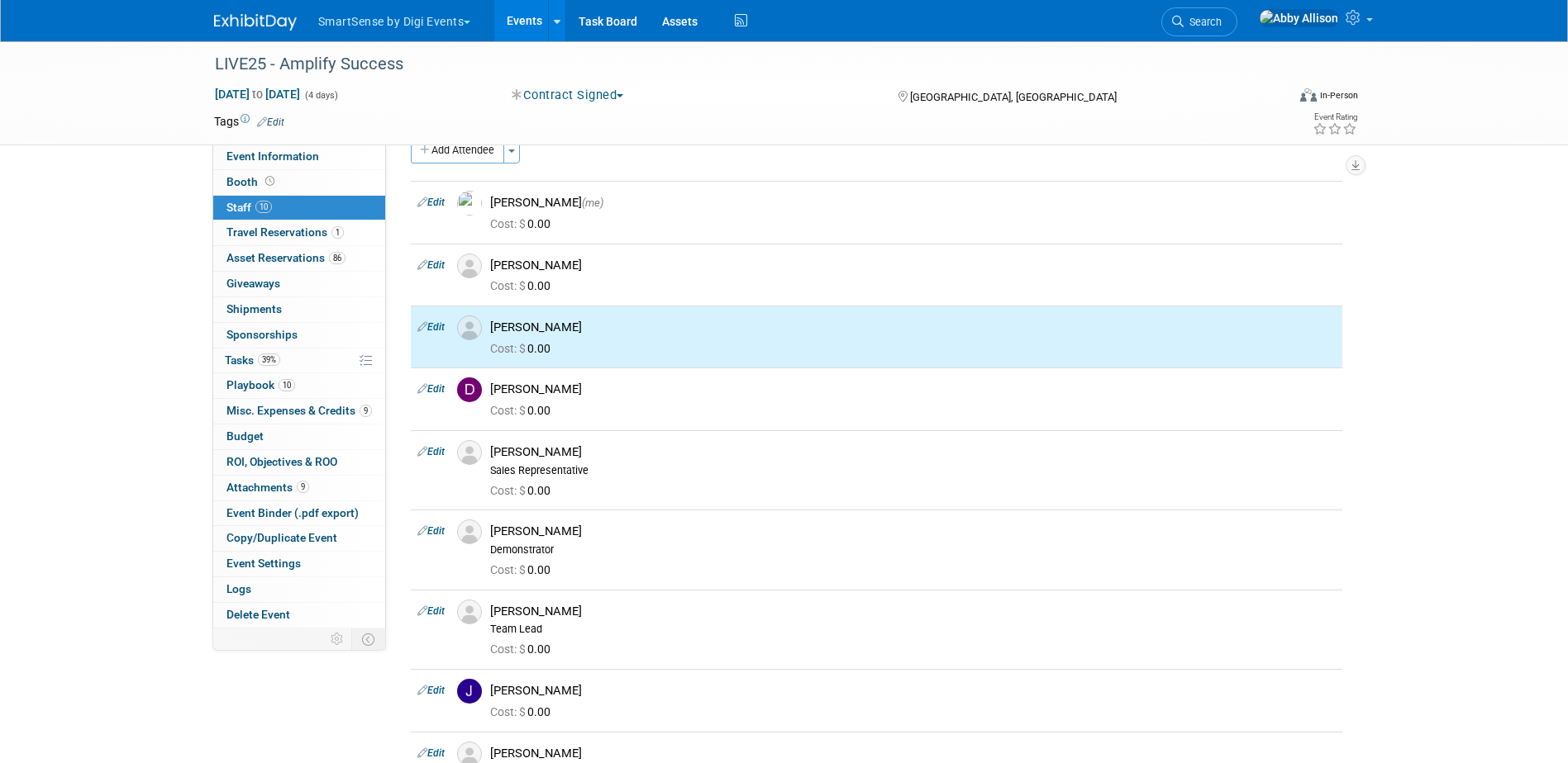
scroll to position [0, 0]
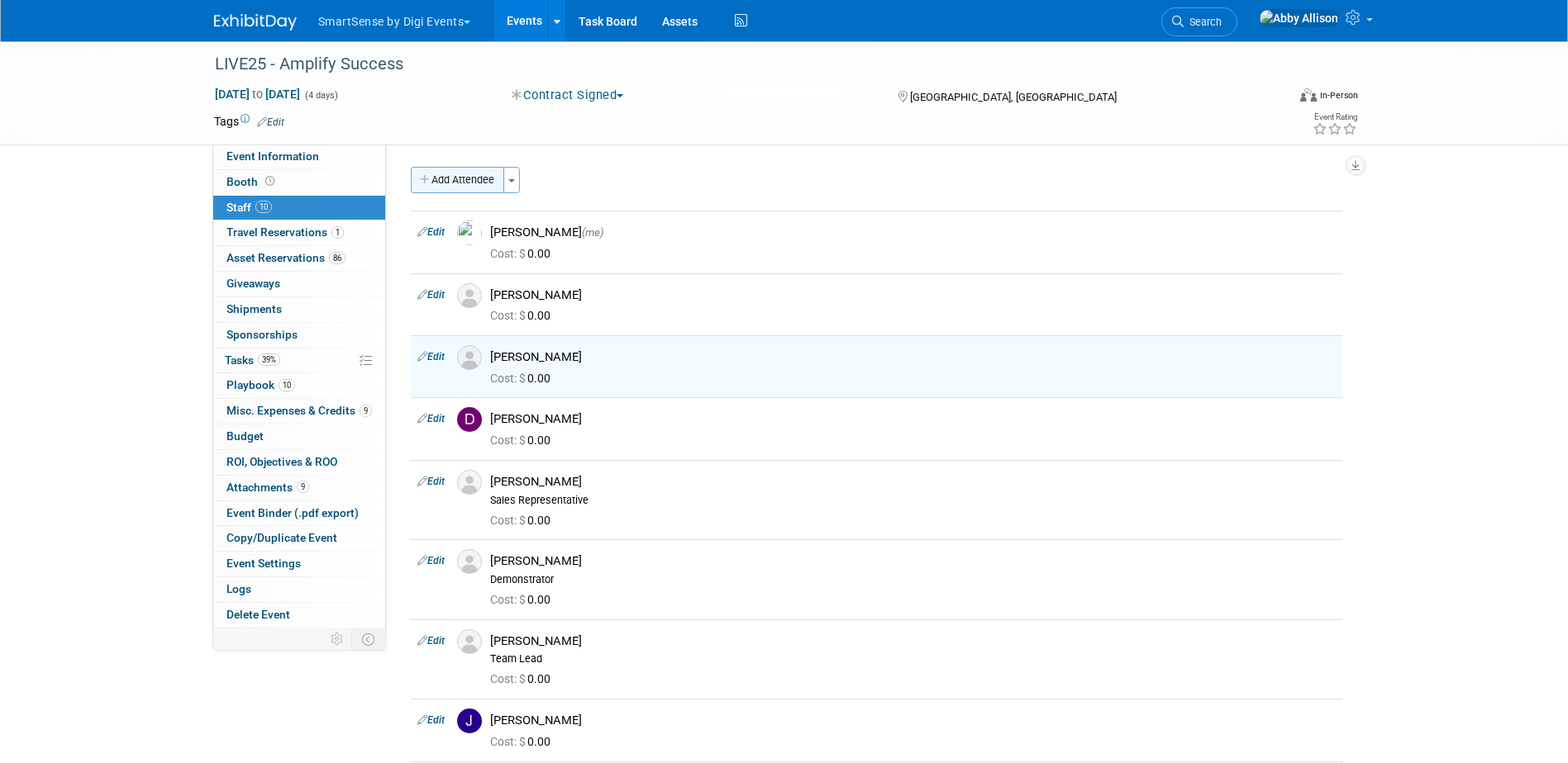
click at [456, 187] on button "Add Attendee" at bounding box center [458, 180] width 93 height 26
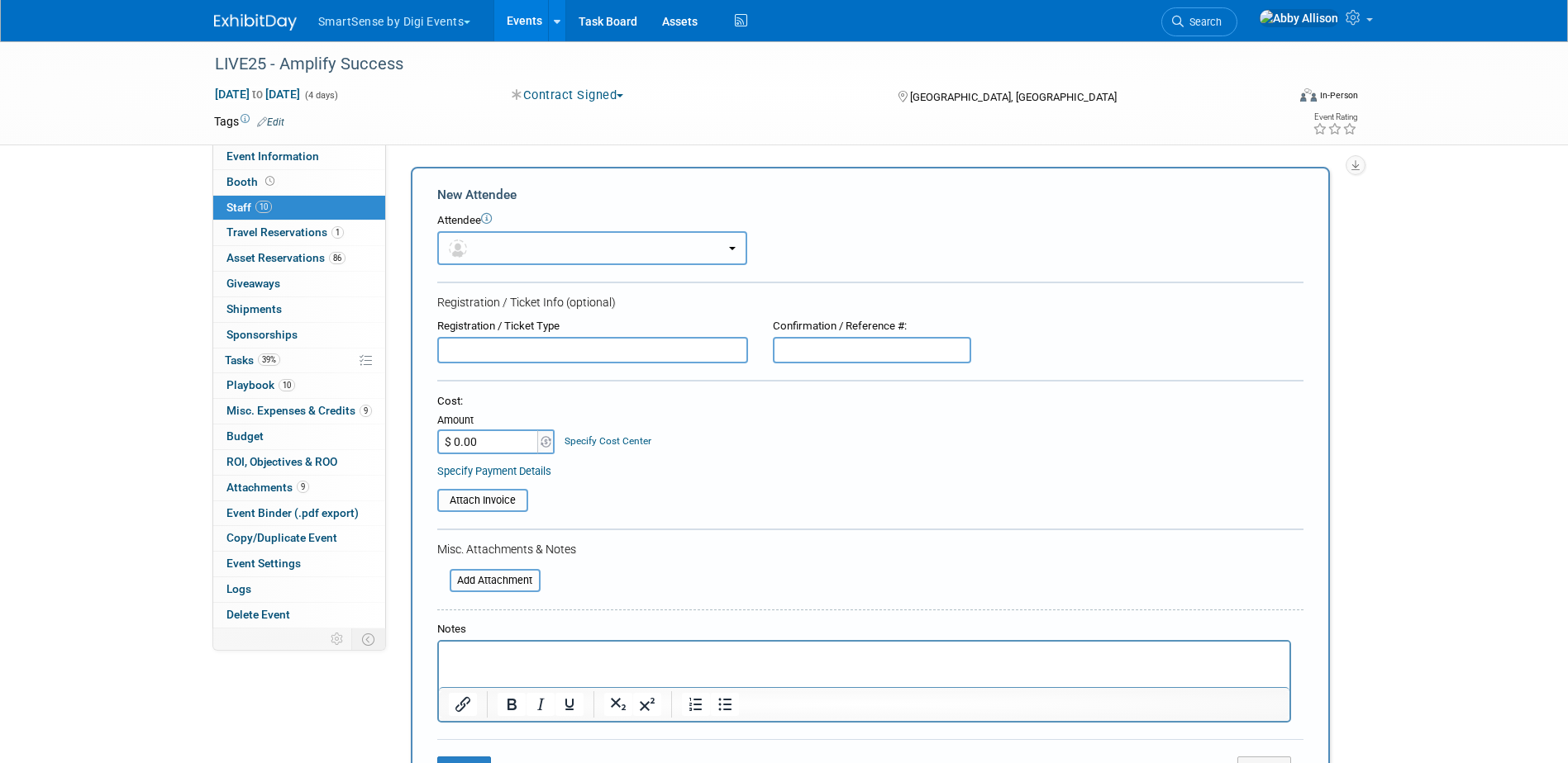
click at [484, 243] on button "button" at bounding box center [592, 247] width 310 height 34
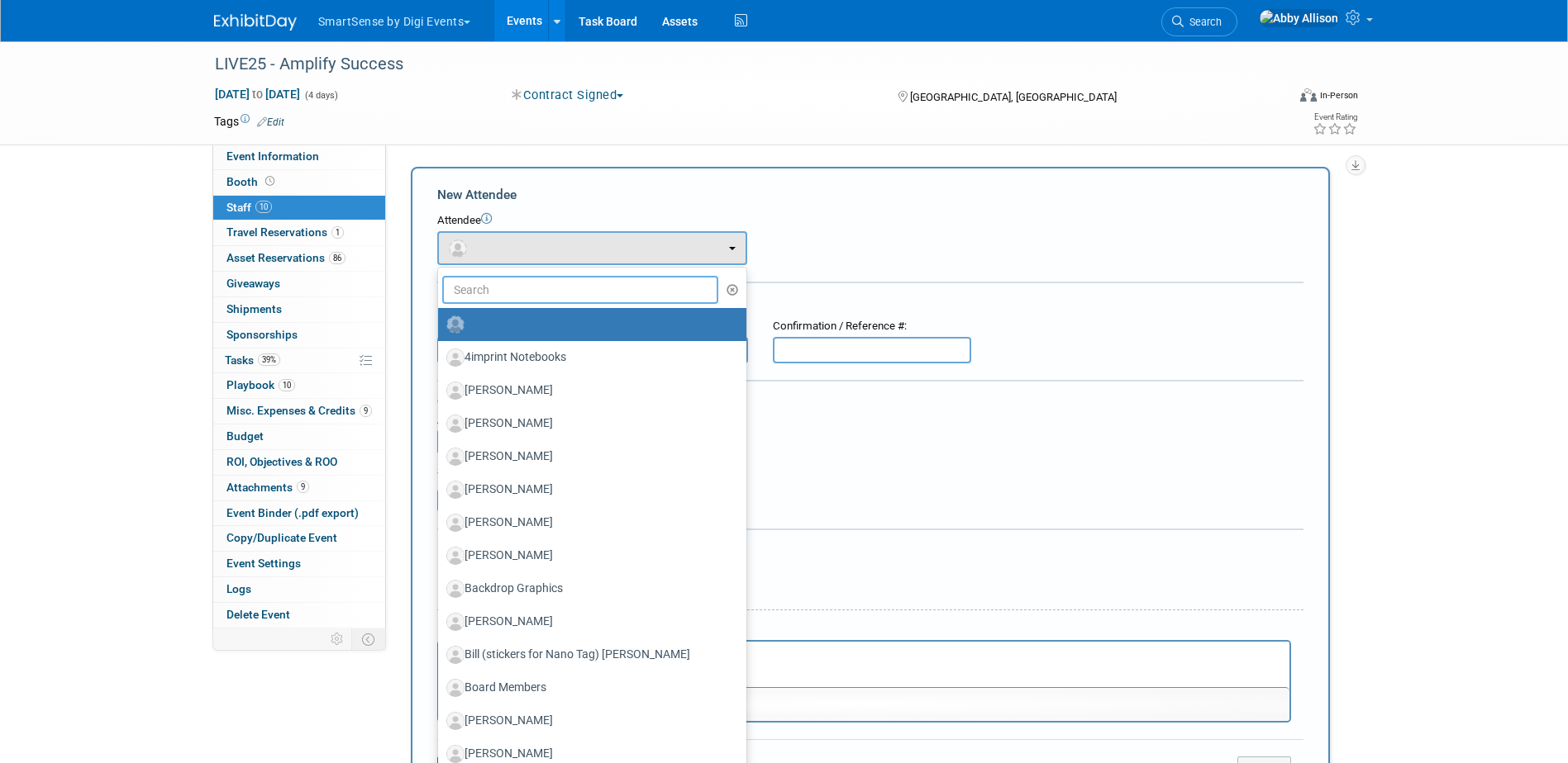
click at [539, 299] on input "text" at bounding box center [580, 289] width 277 height 28
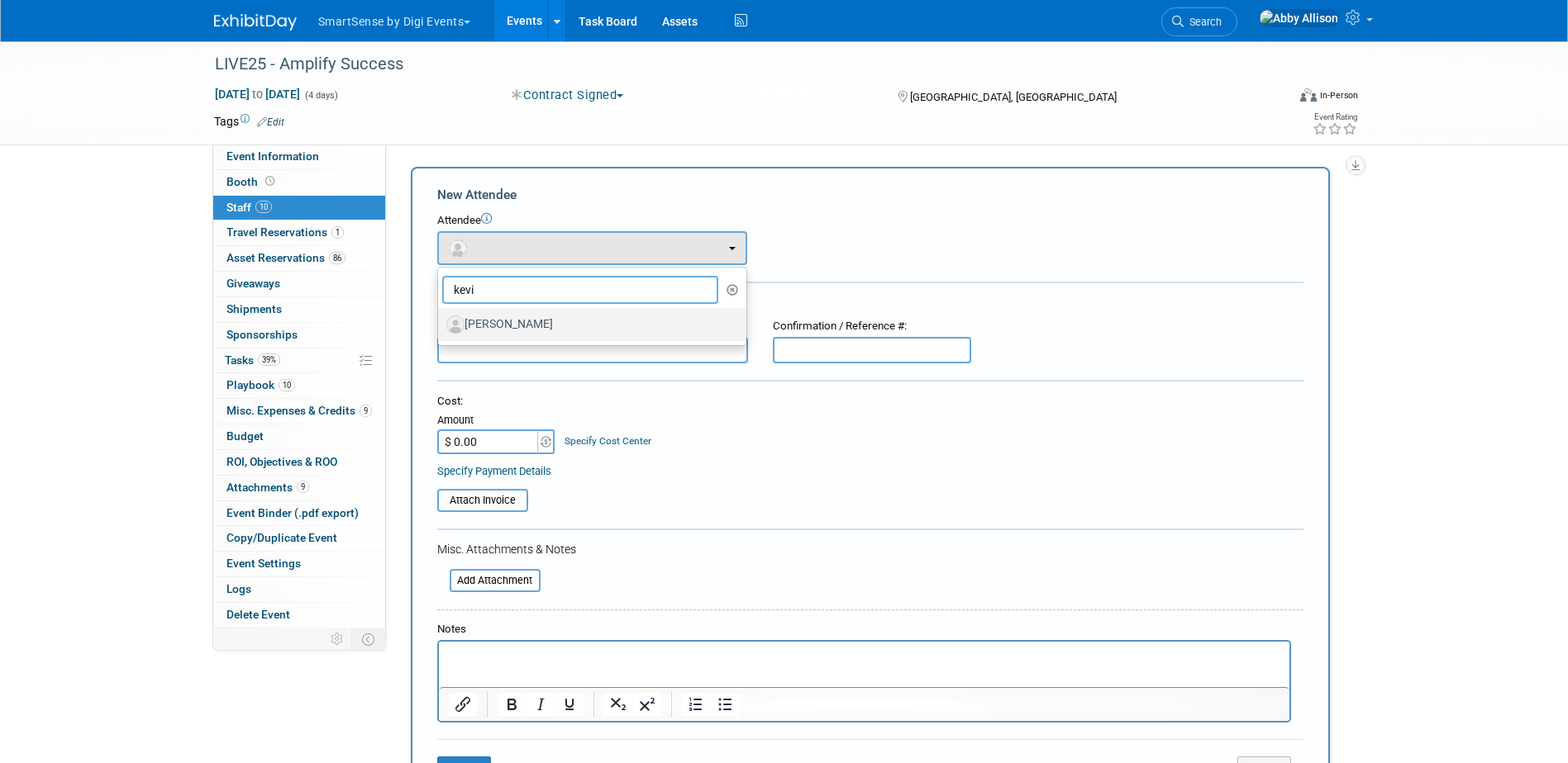
type input "kevi"
click at [530, 311] on label "[PERSON_NAME]" at bounding box center [588, 324] width 283 height 26
click at [440, 317] on input "[PERSON_NAME]" at bounding box center [436, 322] width 11 height 11
select select "eb9a0780-9884-42f0-84f6-b8b31d3d7c12"
select select "9"
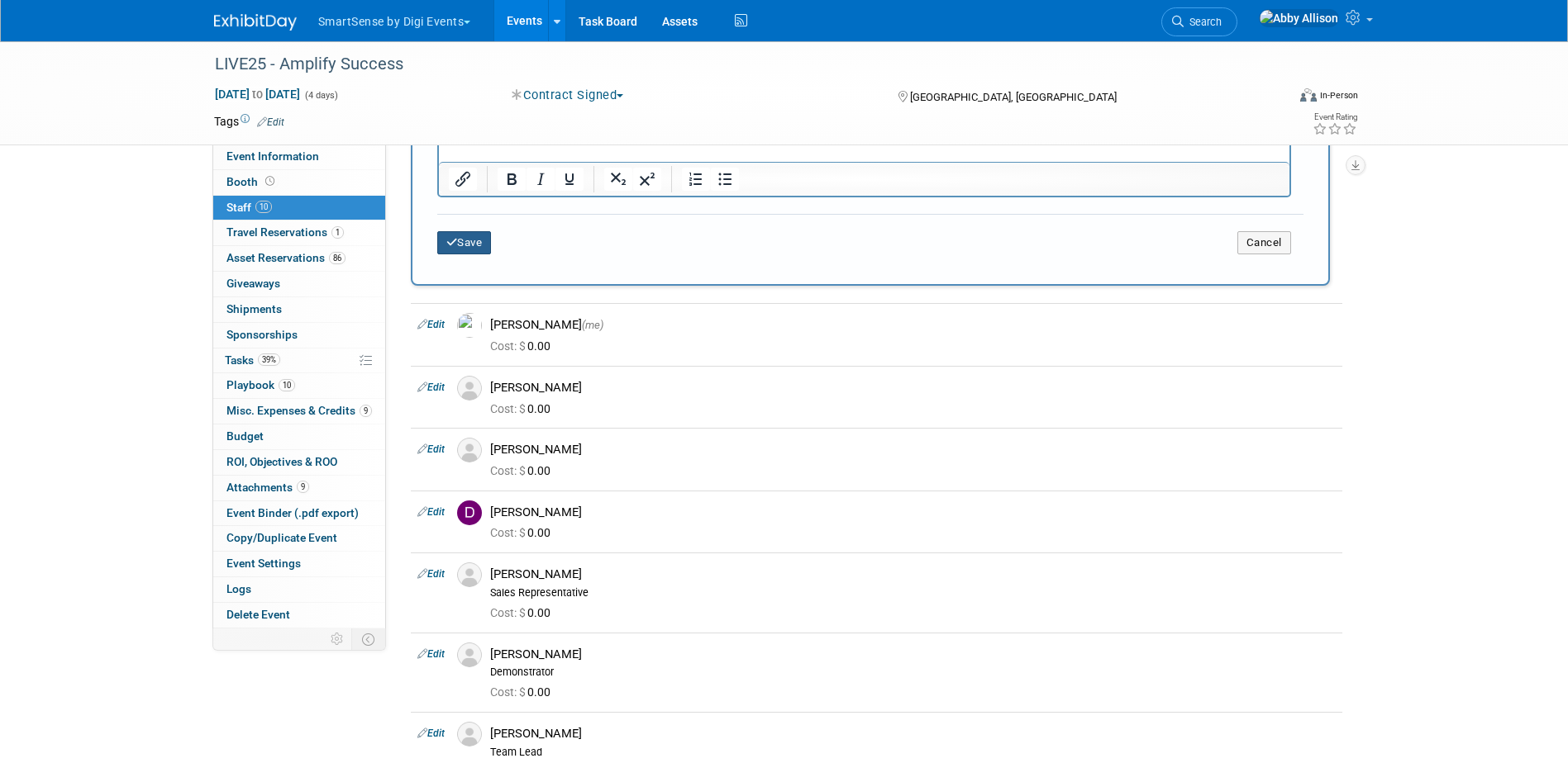
click at [462, 247] on button "Save" at bounding box center [465, 242] width 55 height 23
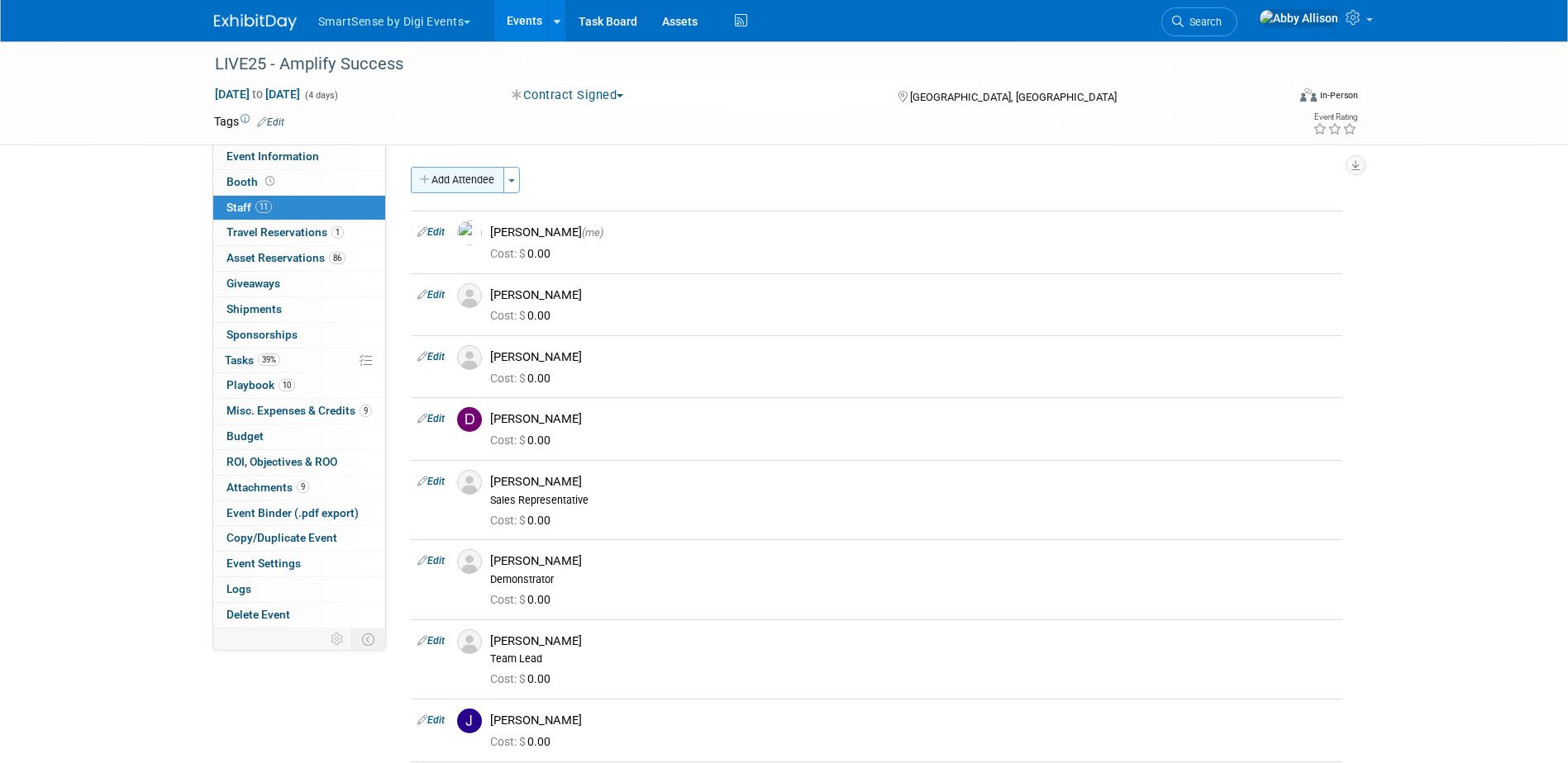
click at [456, 178] on button "Add Attendee" at bounding box center [458, 180] width 93 height 26
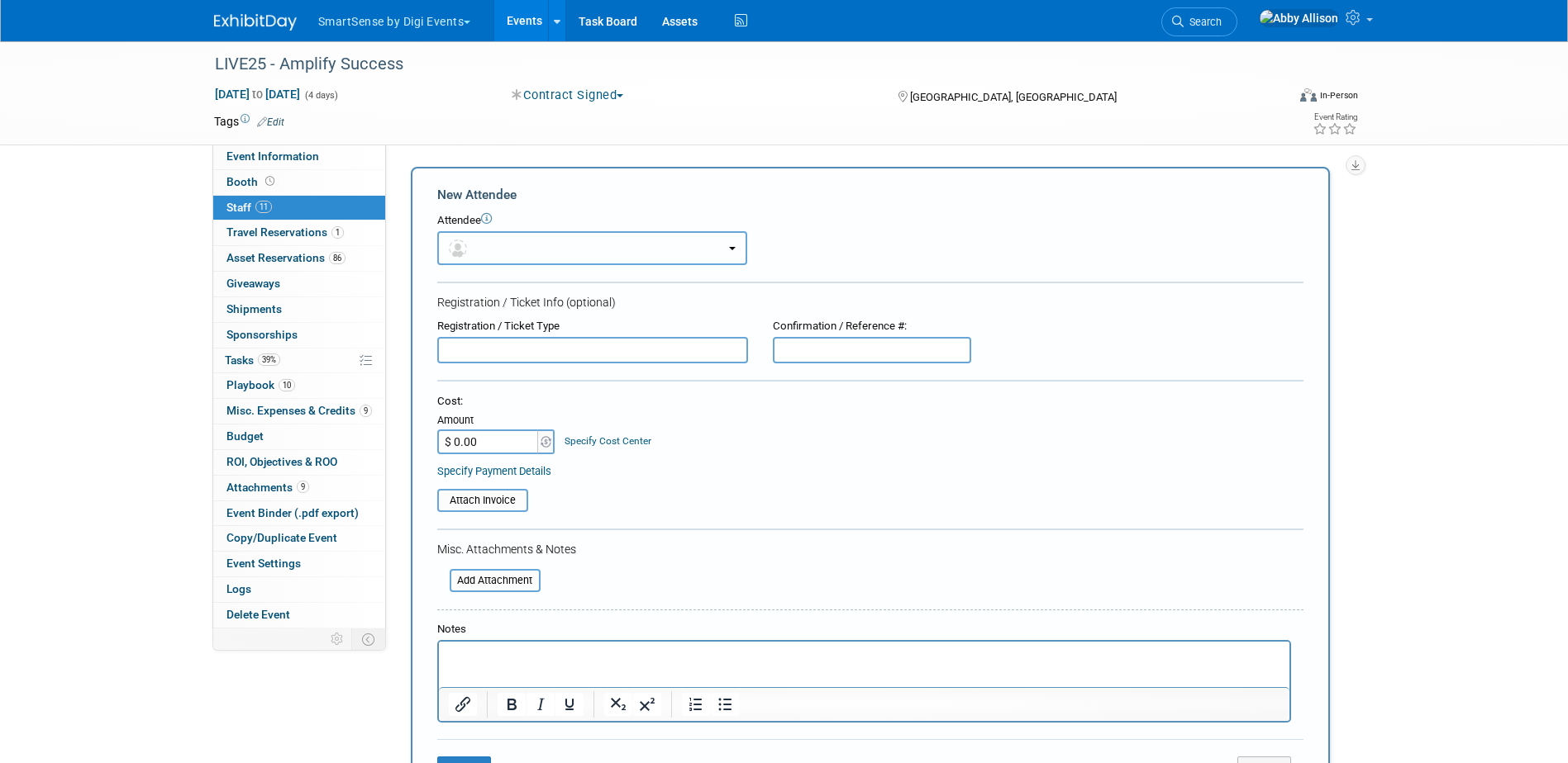
click at [501, 250] on button "button" at bounding box center [592, 247] width 310 height 34
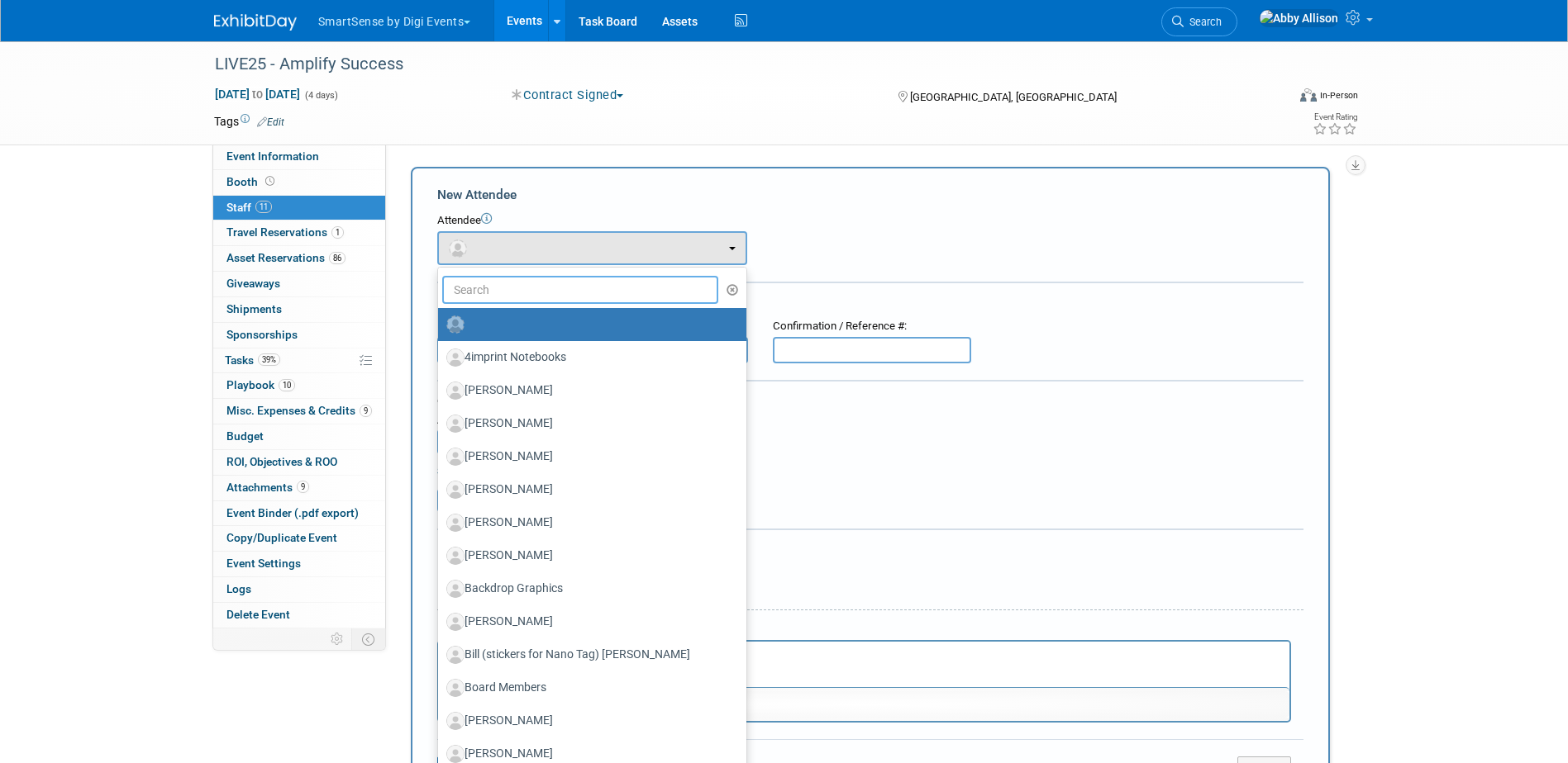
click at [511, 286] on input "text" at bounding box center [580, 289] width 277 height 28
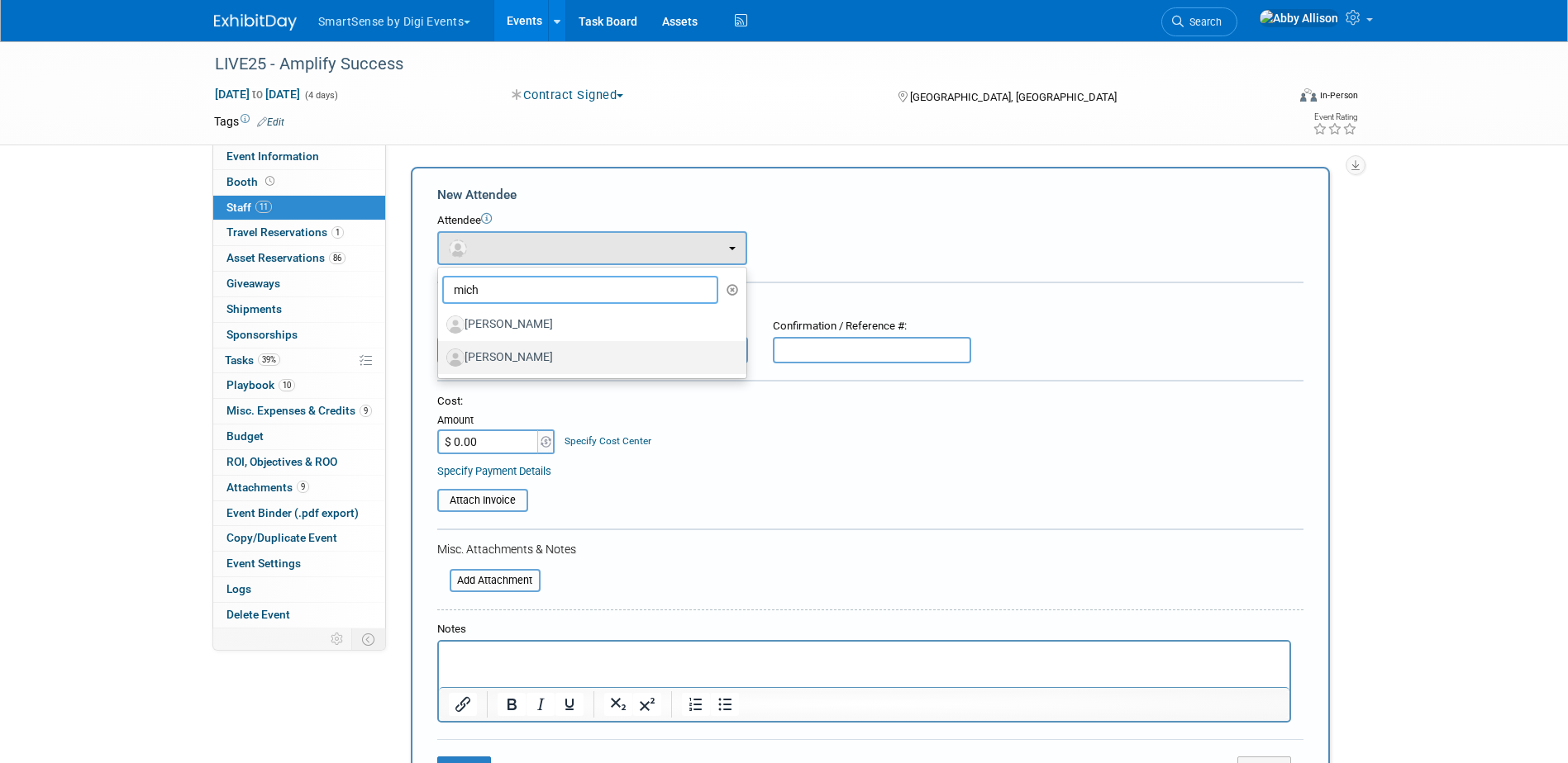
type input "mich"
click at [517, 349] on label "[PERSON_NAME]" at bounding box center [588, 357] width 283 height 26
click at [440, 350] on input "[PERSON_NAME]" at bounding box center [436, 356] width 11 height 11
select select "39590d2c-ea1d-4e48-b165-ebf25de519b3"
select select "2"
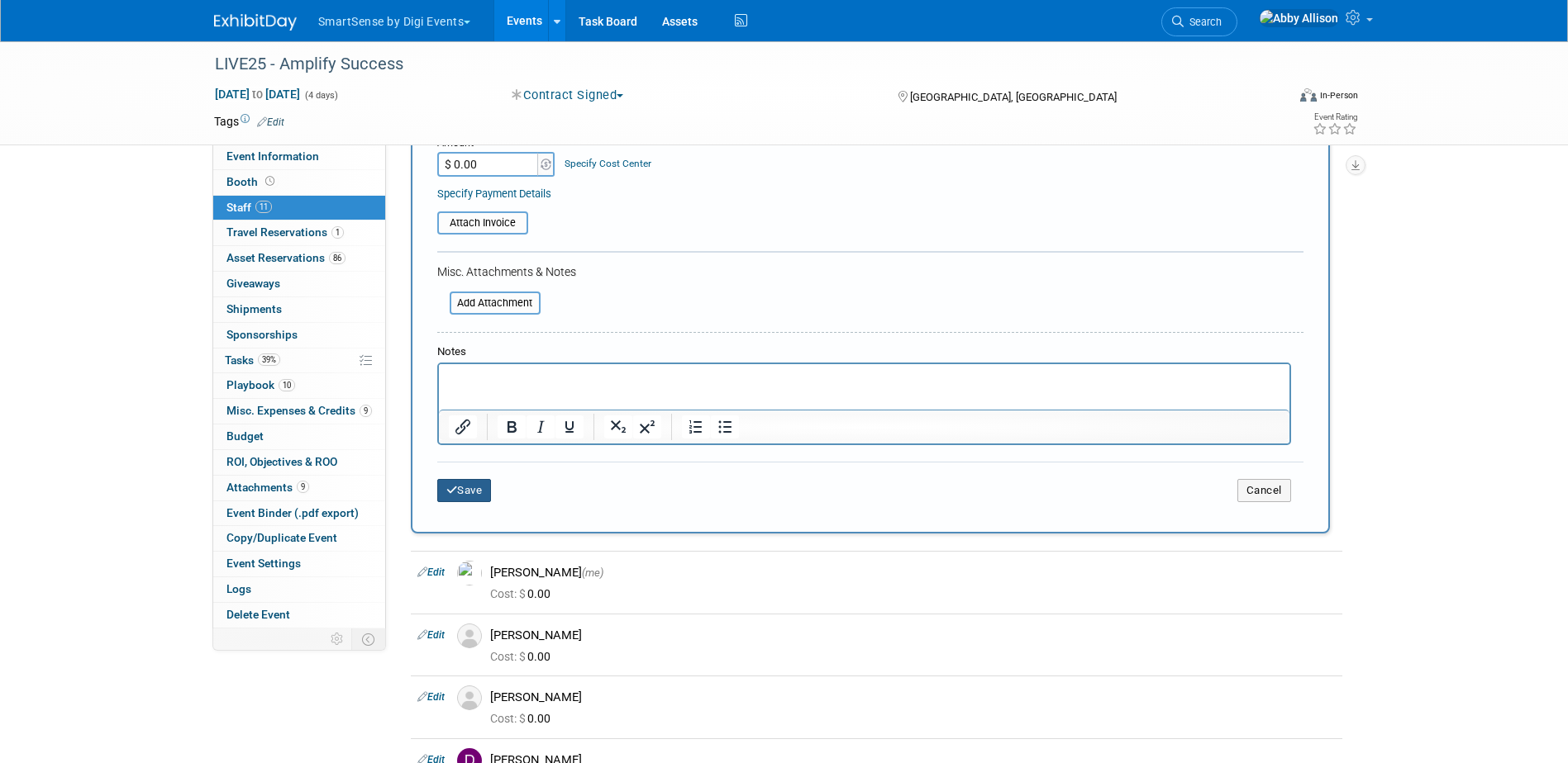
click at [485, 483] on button "Save" at bounding box center [465, 490] width 55 height 23
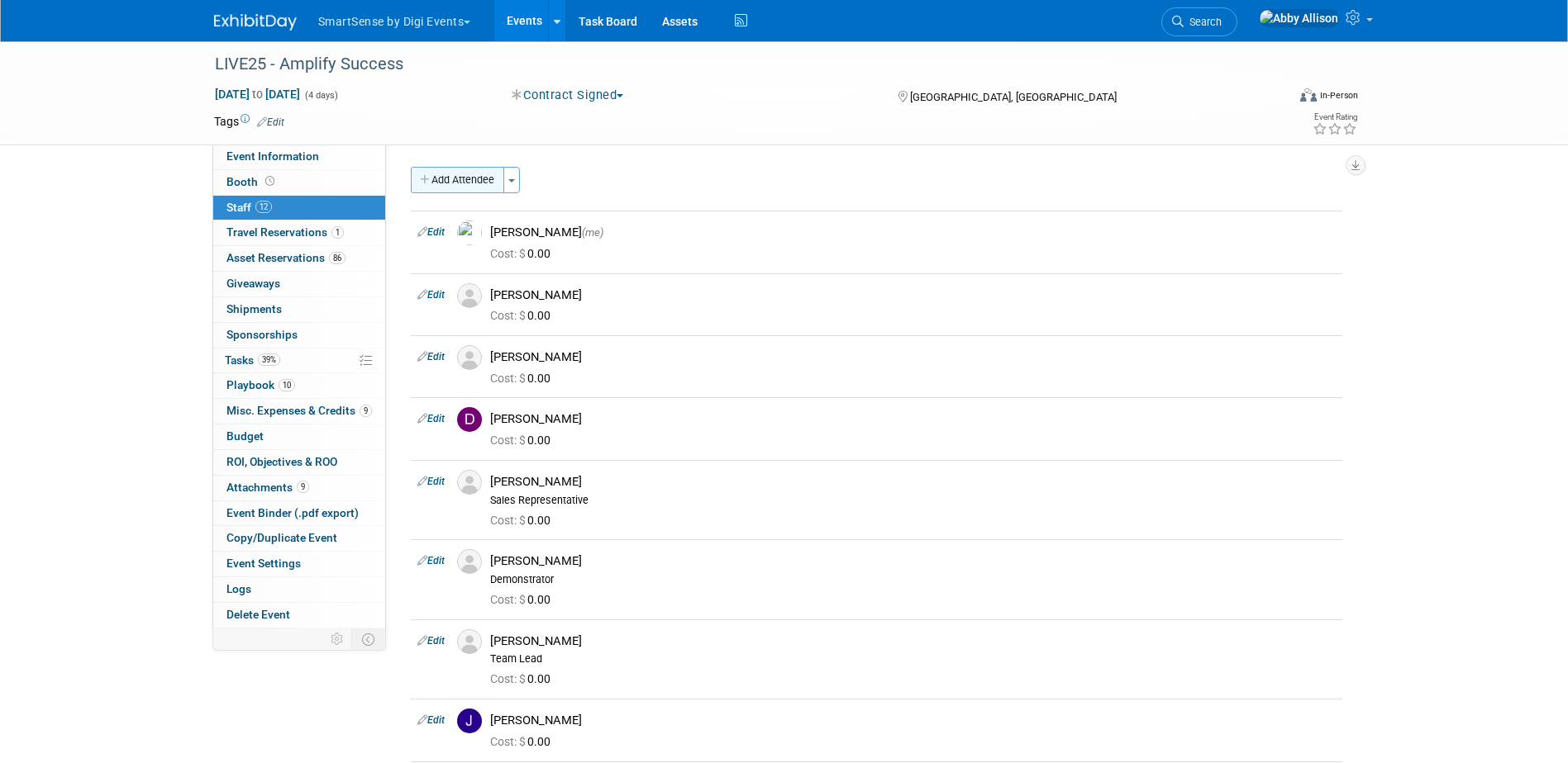
click at [447, 178] on button "Add Attendee" at bounding box center [458, 180] width 93 height 26
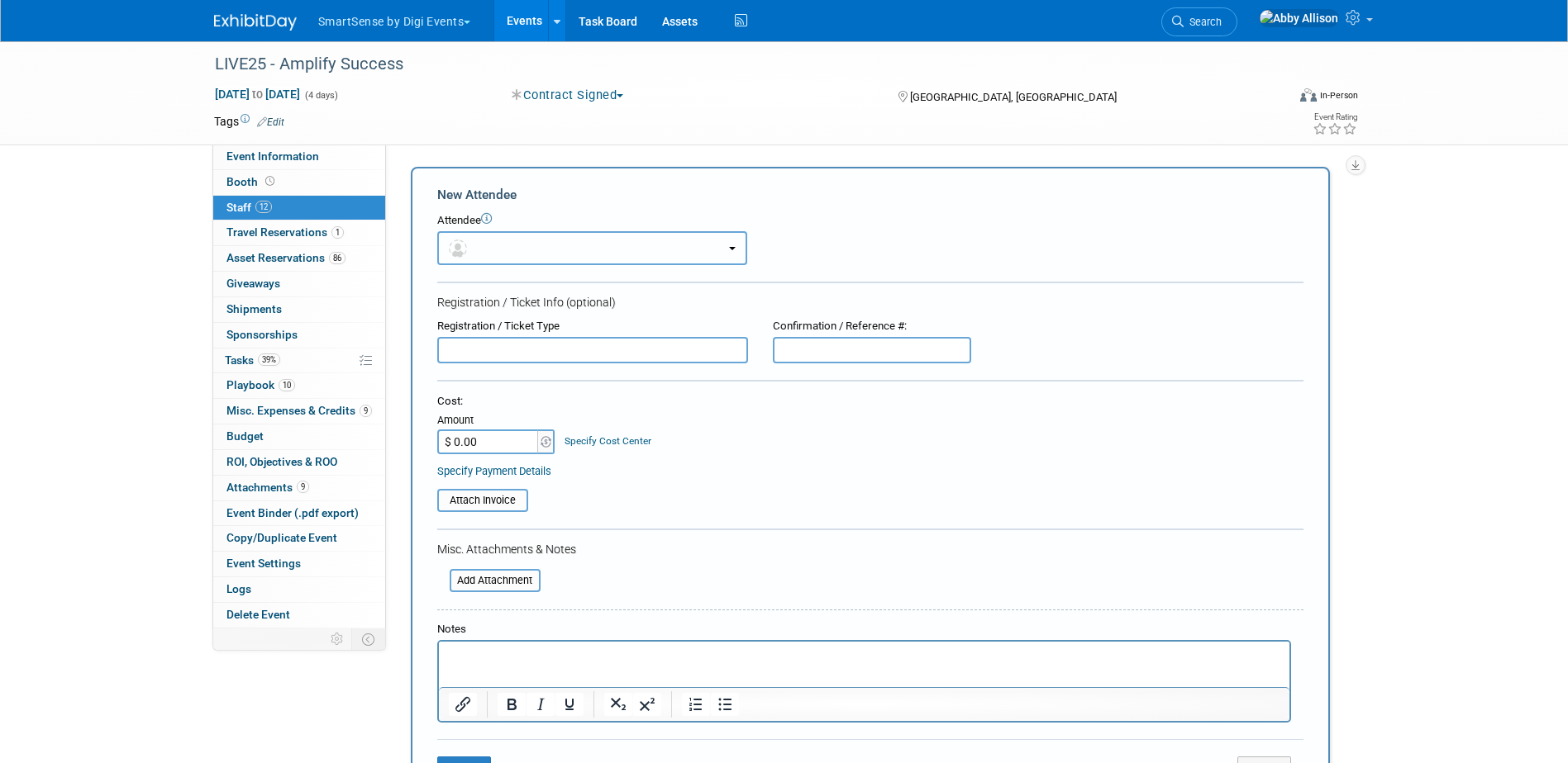
click at [475, 256] on button "button" at bounding box center [592, 247] width 310 height 34
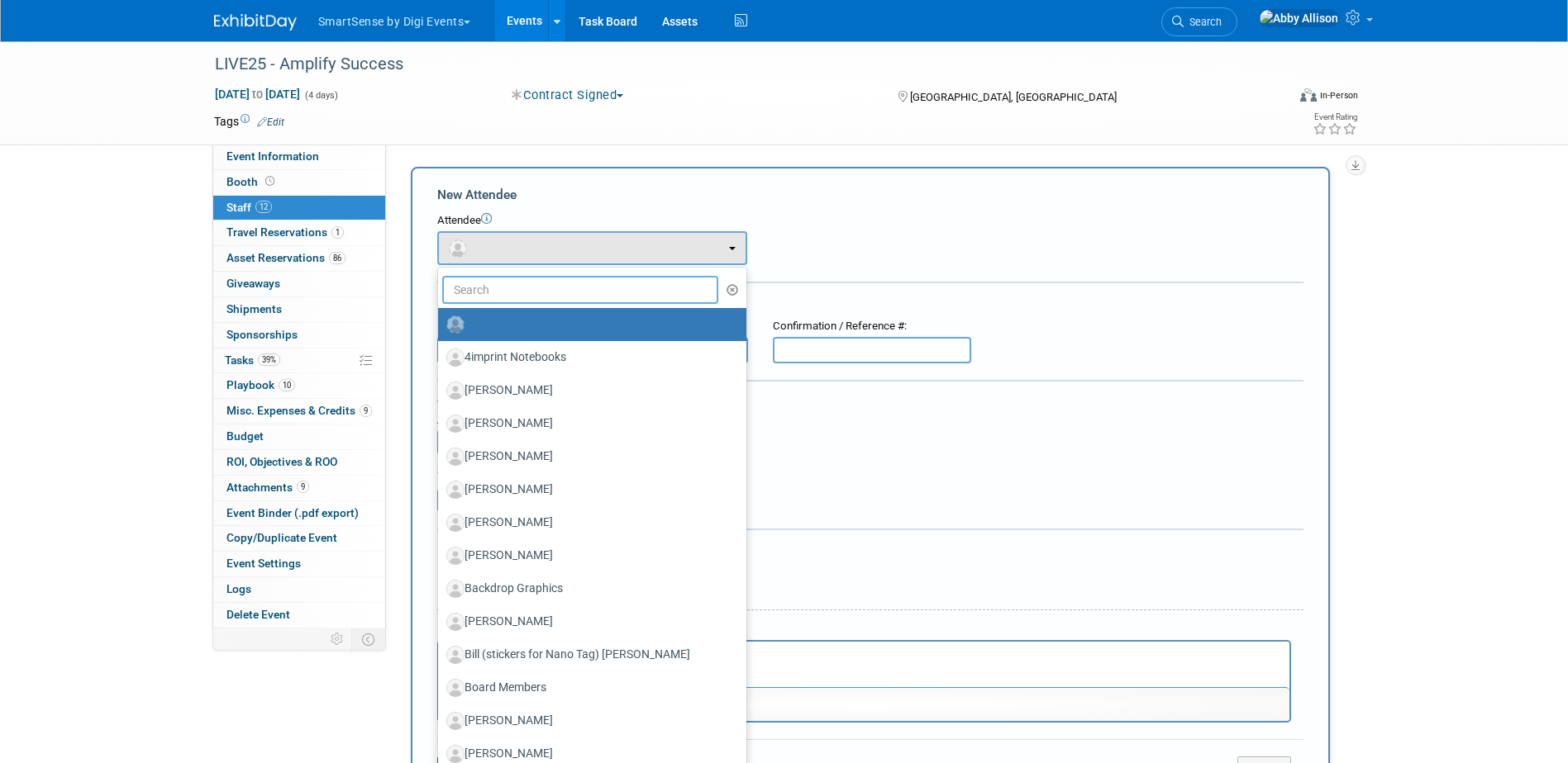
click at [508, 290] on input "text" at bounding box center [580, 289] width 277 height 28
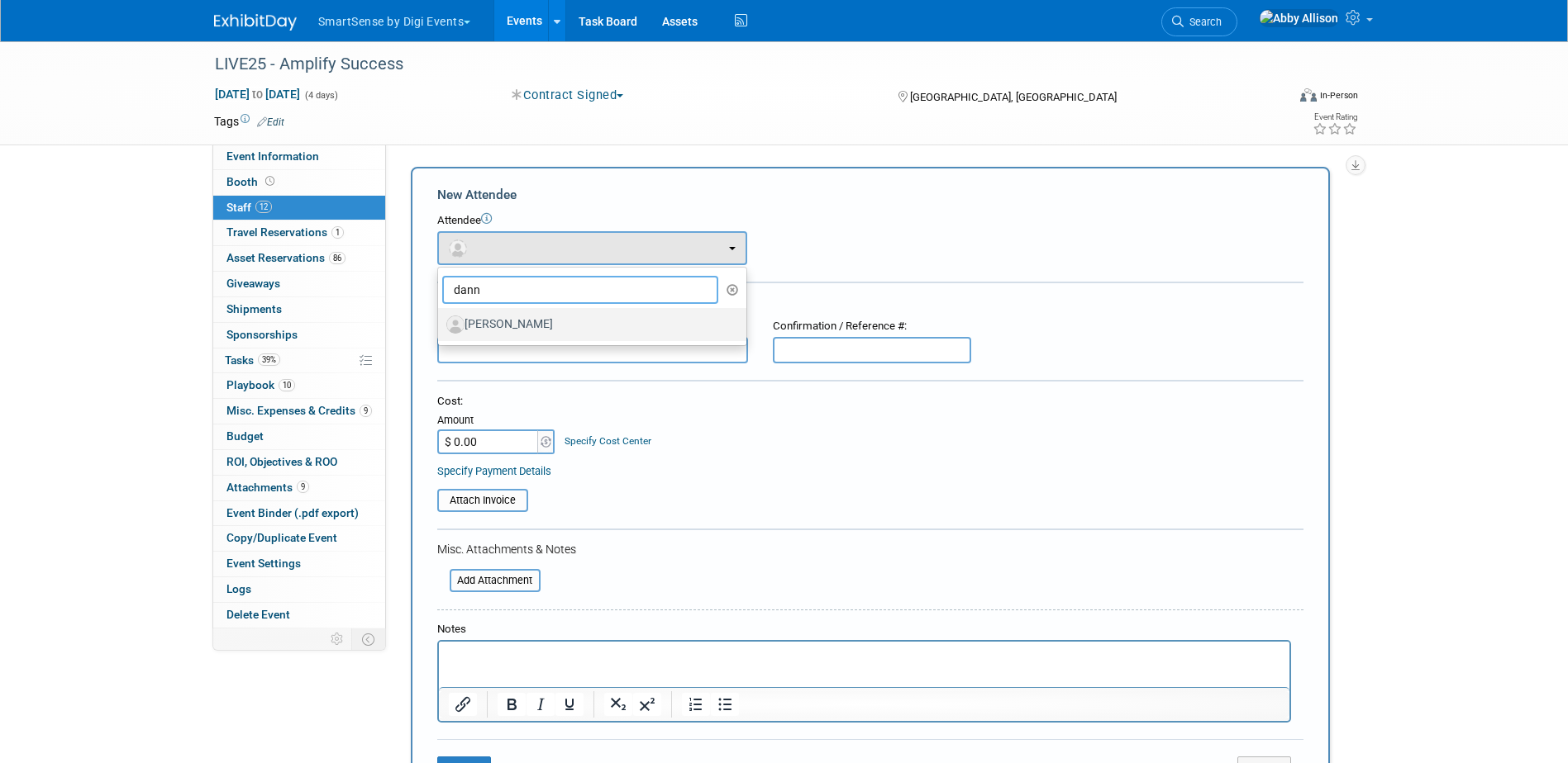
type input "dann"
click at [508, 316] on label "[PERSON_NAME]" at bounding box center [588, 324] width 283 height 26
click at [440, 317] on input "[PERSON_NAME]" at bounding box center [436, 322] width 11 height 11
select select "177ef4f8-baa3-425b-840a-759fe0a5da96"
select select "4"
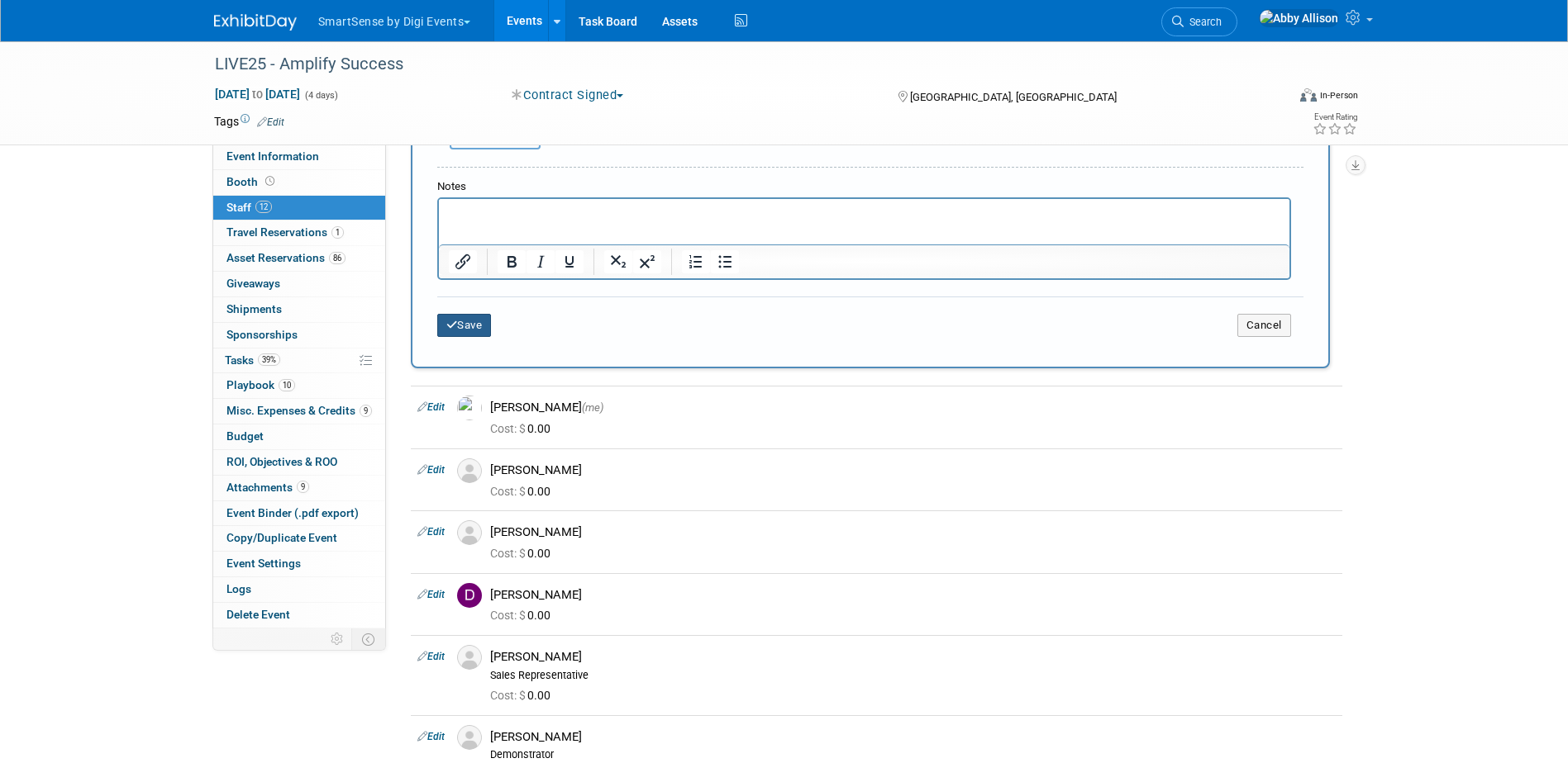
click at [474, 318] on button "Save" at bounding box center [465, 325] width 55 height 23
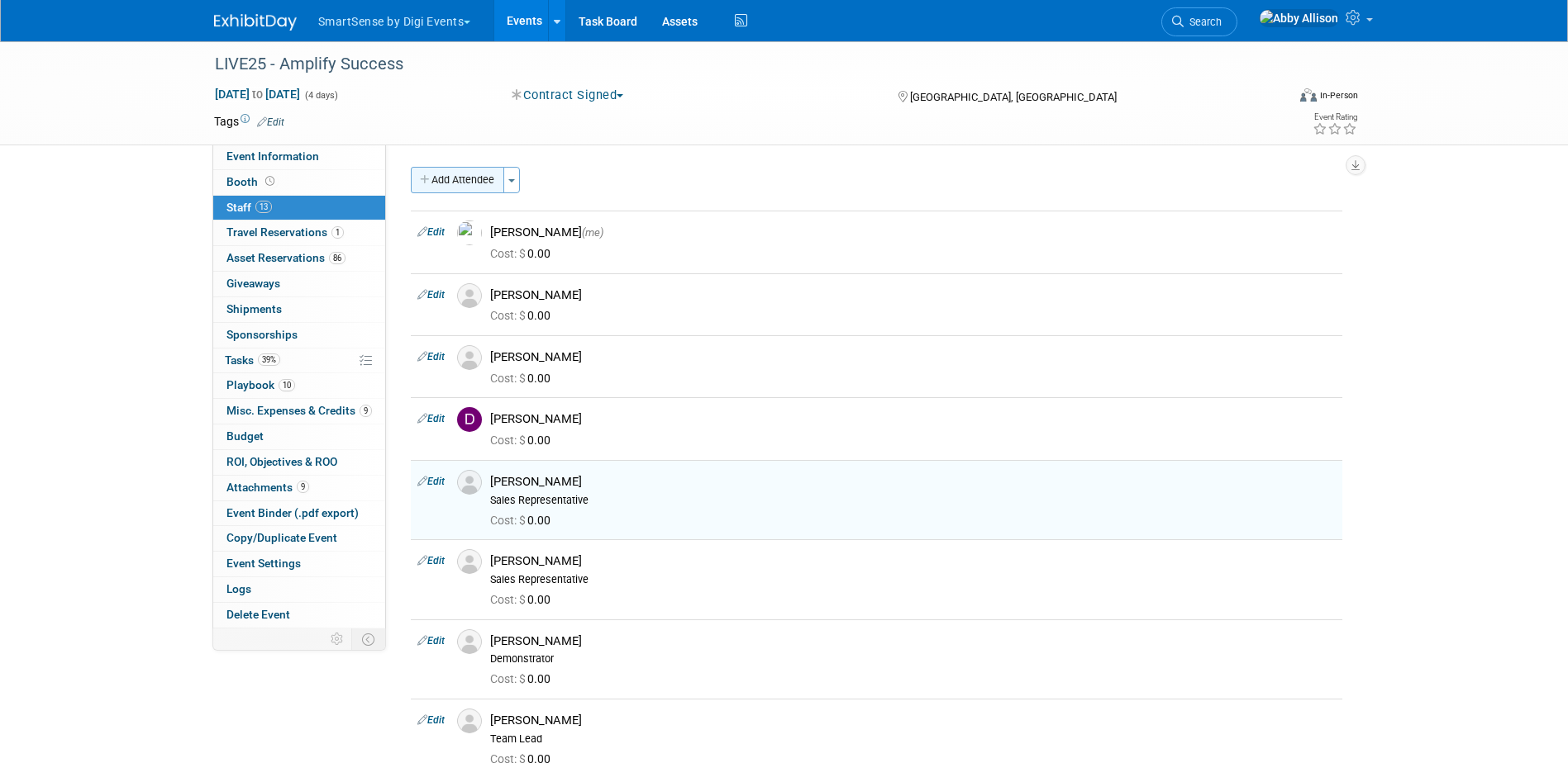
click at [451, 174] on button "Add Attendee" at bounding box center [458, 180] width 93 height 26
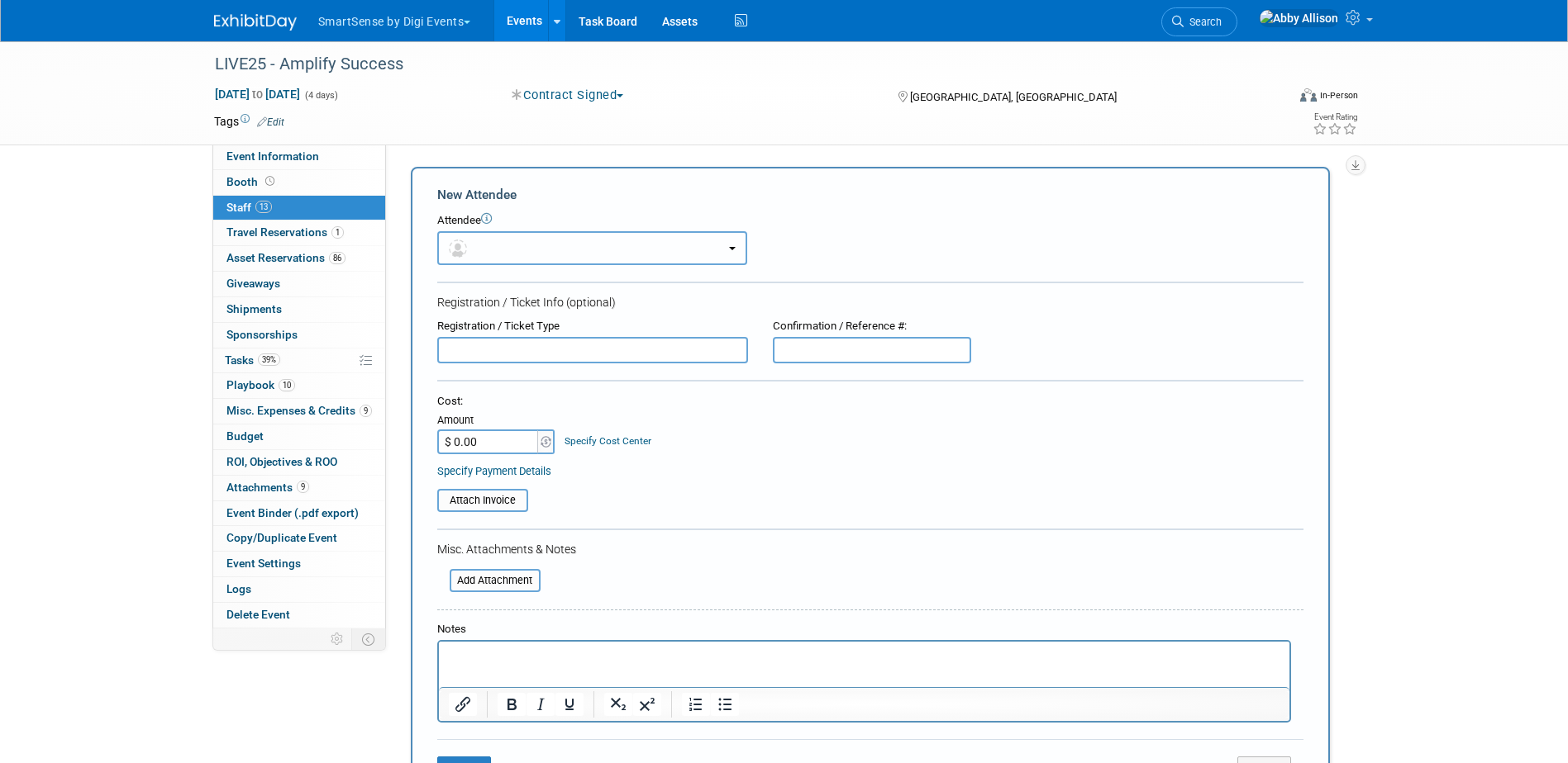
click at [517, 246] on button "button" at bounding box center [592, 247] width 310 height 34
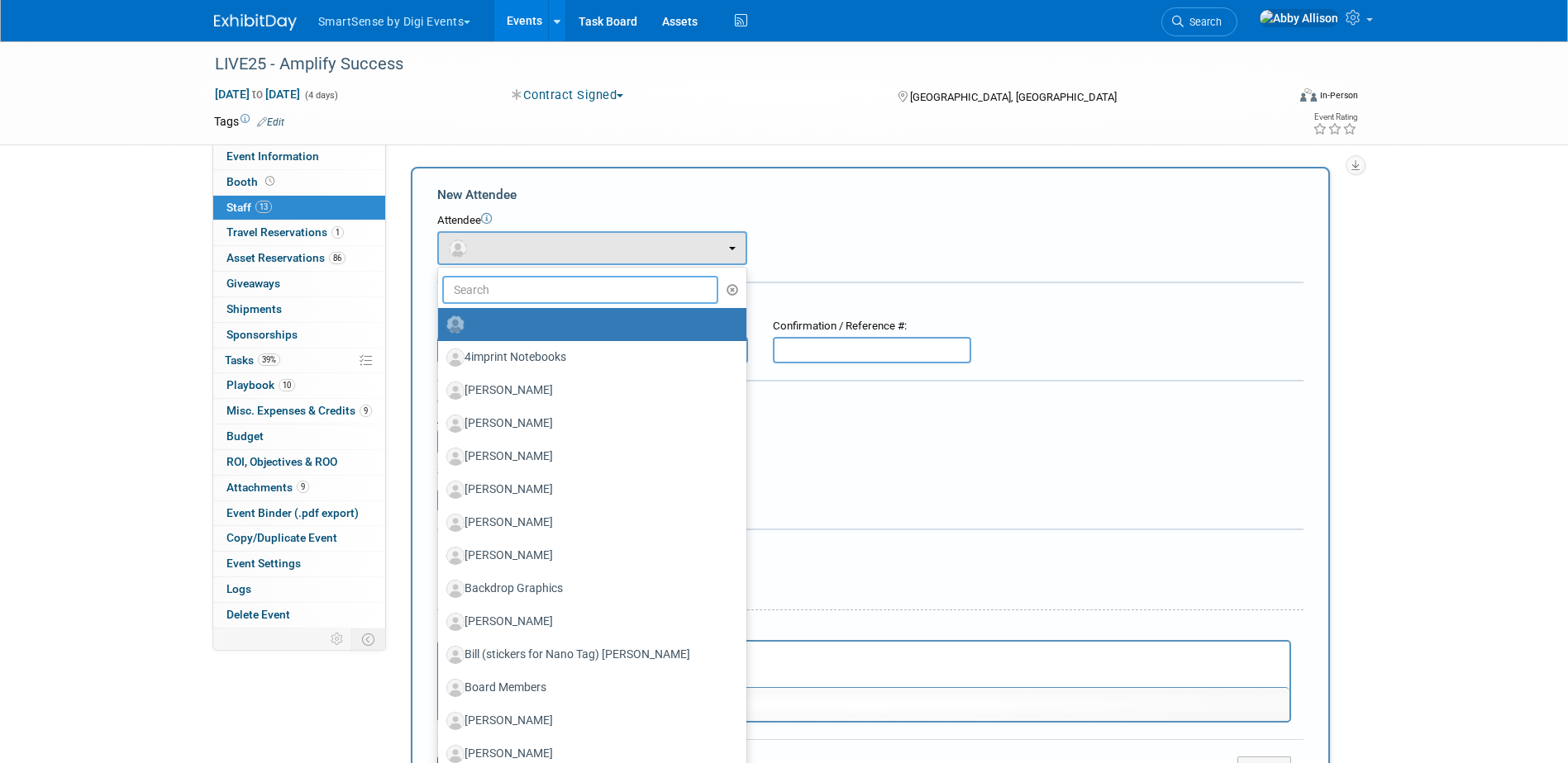
click at [552, 294] on input "text" at bounding box center [580, 289] width 277 height 28
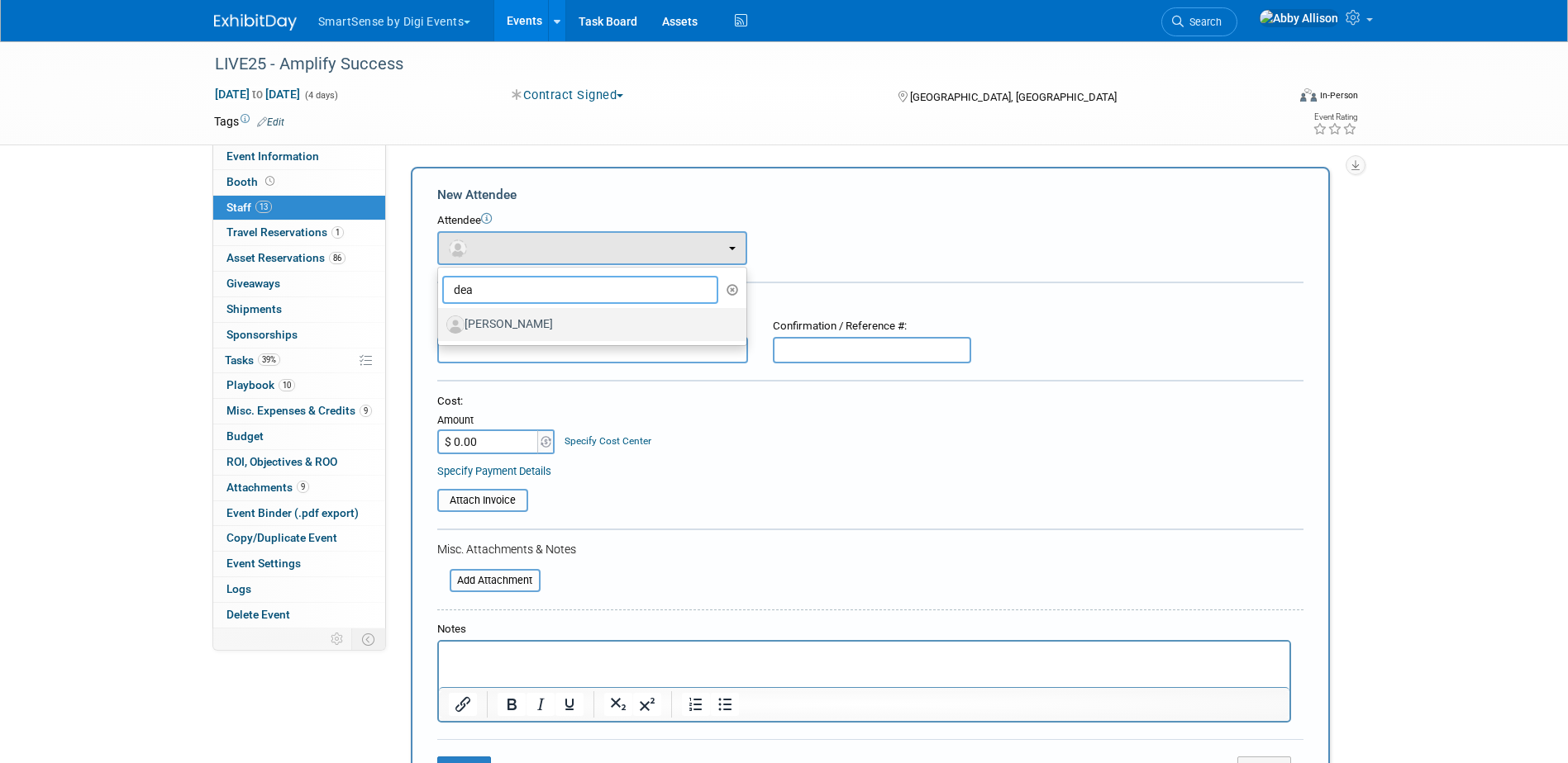
type input "dea"
click at [534, 325] on label "[PERSON_NAME]" at bounding box center [588, 324] width 283 height 26
click at [440, 325] on input "[PERSON_NAME]" at bounding box center [436, 322] width 11 height 11
select select "75f64ed6-e3af-40a2-b4ed-094b52d507c6"
select select "1"
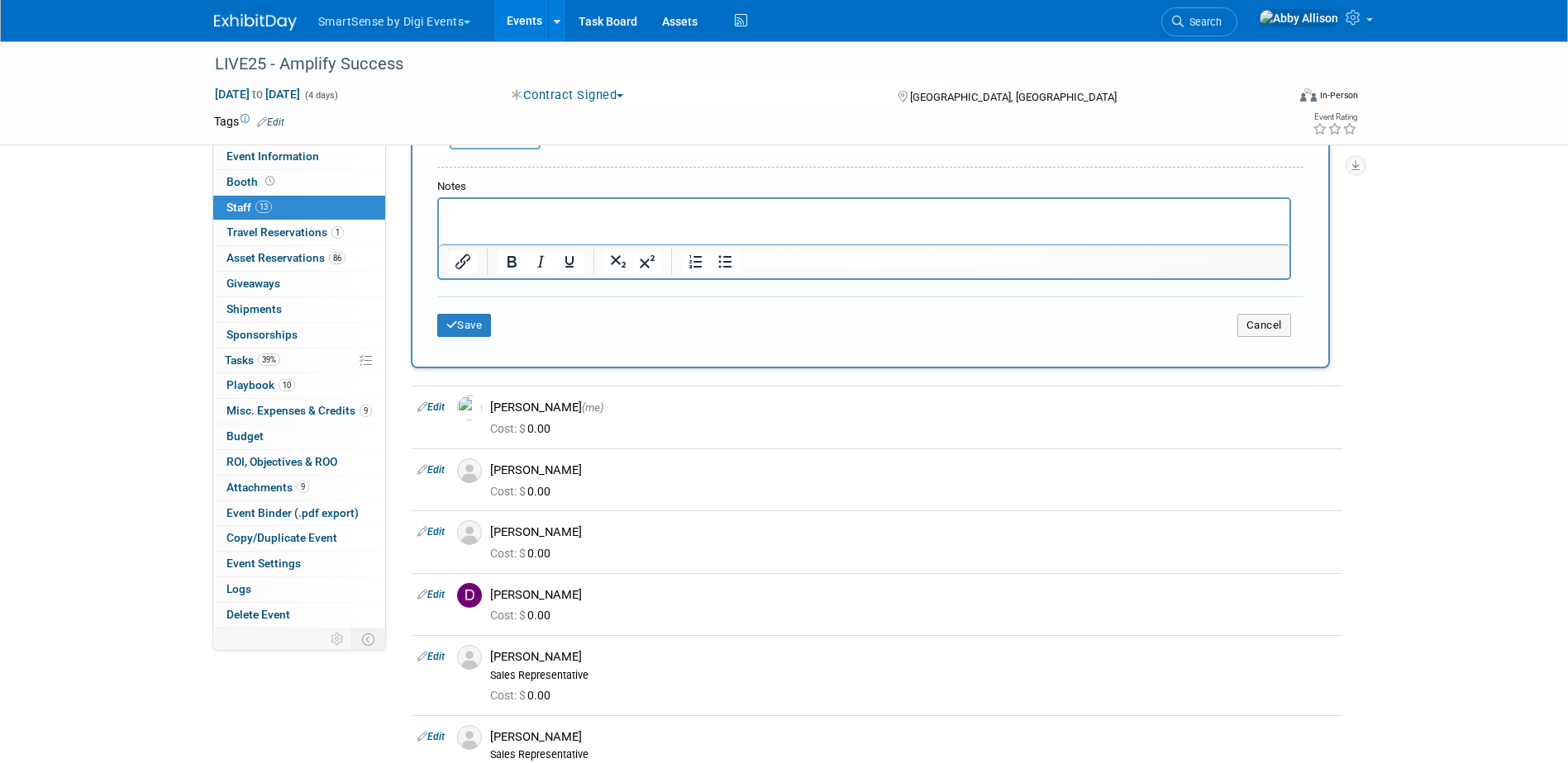
click at [496, 405] on div "Abby Allison (me)" at bounding box center [913, 407] width 846 height 16
click at [457, 332] on button "Save" at bounding box center [465, 325] width 55 height 23
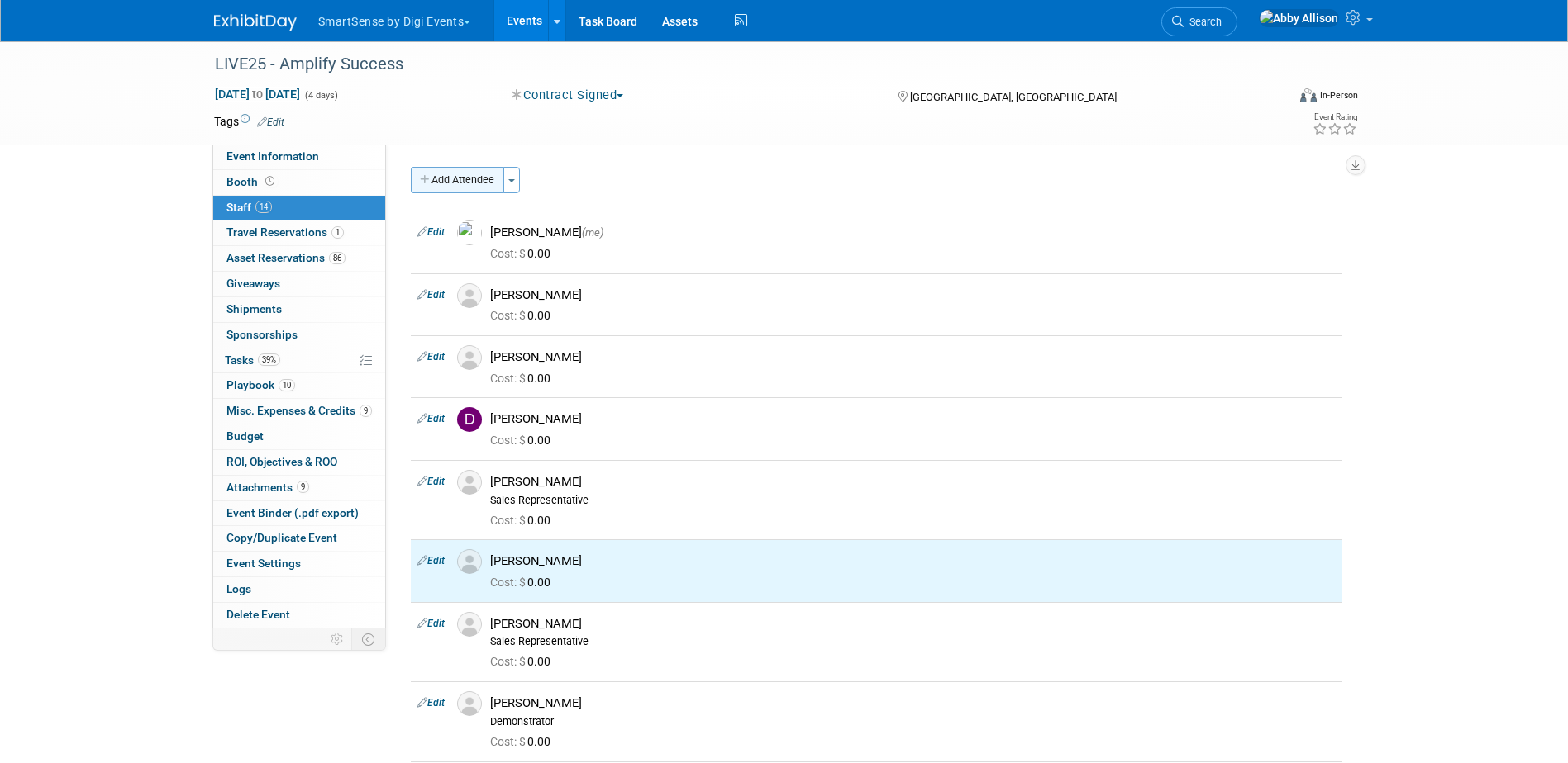
click at [463, 185] on button "Add Attendee" at bounding box center [458, 180] width 93 height 26
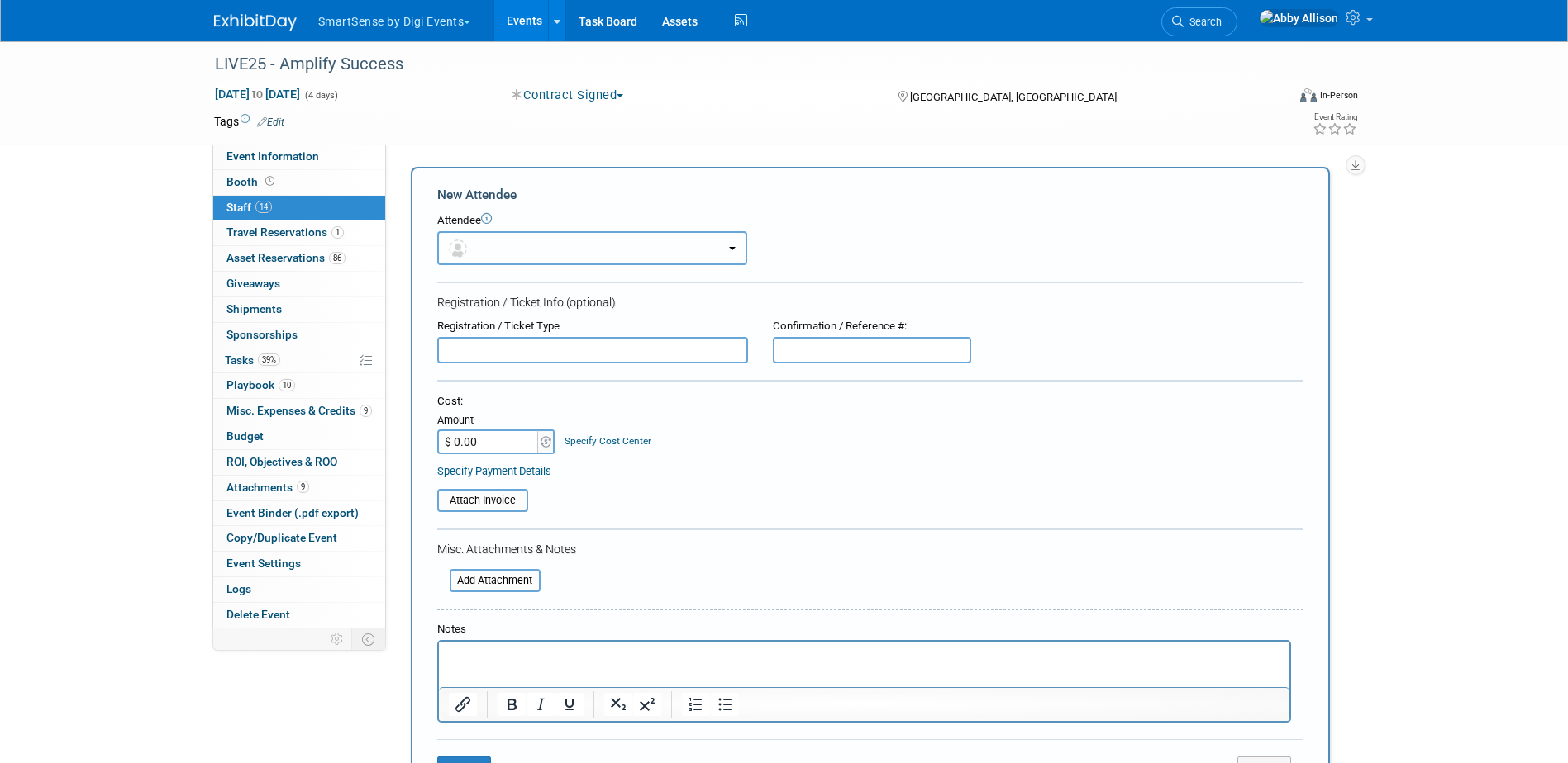
click at [484, 246] on button "button" at bounding box center [592, 247] width 310 height 34
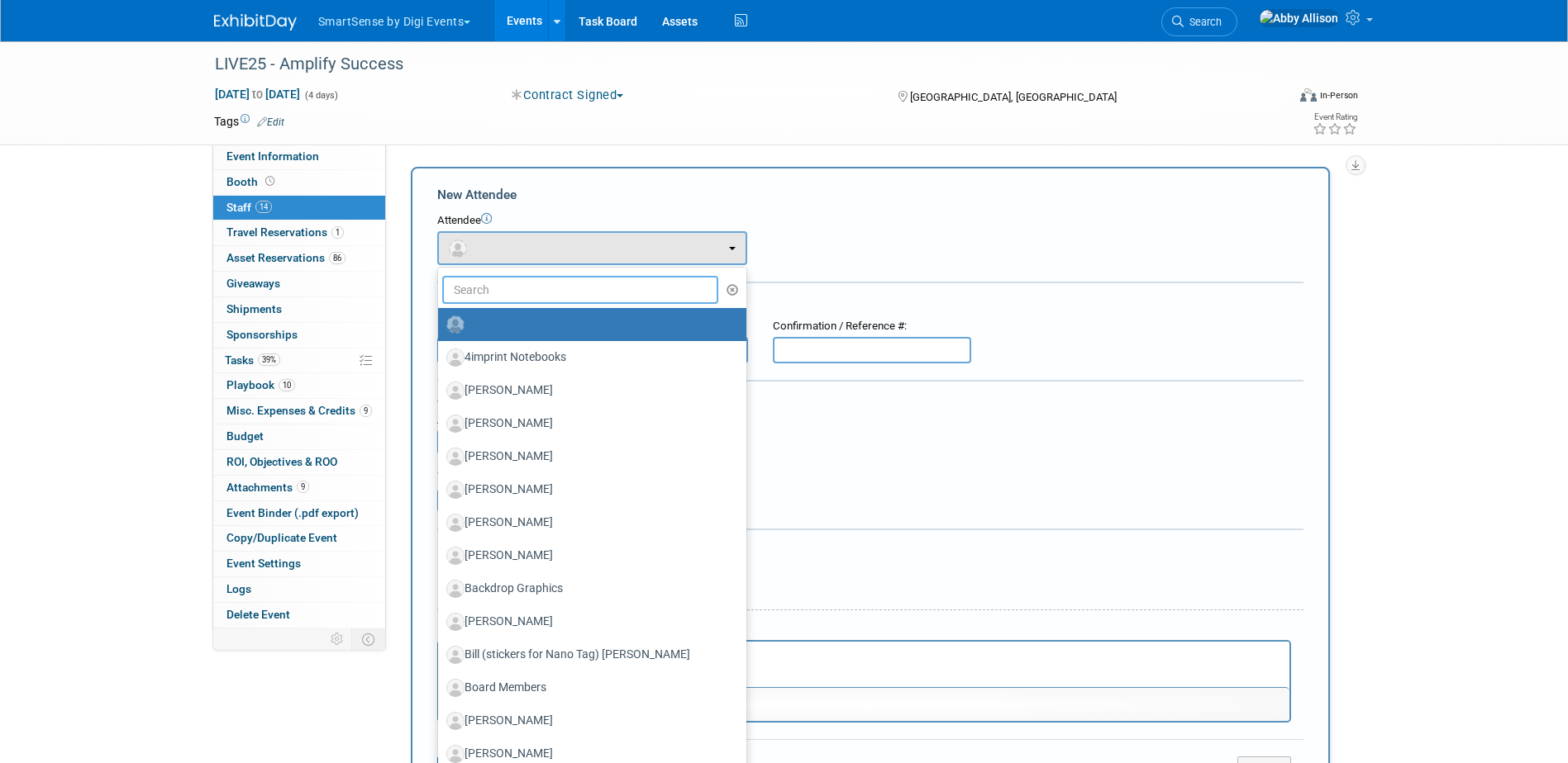
click at [513, 294] on input "text" at bounding box center [580, 289] width 277 height 28
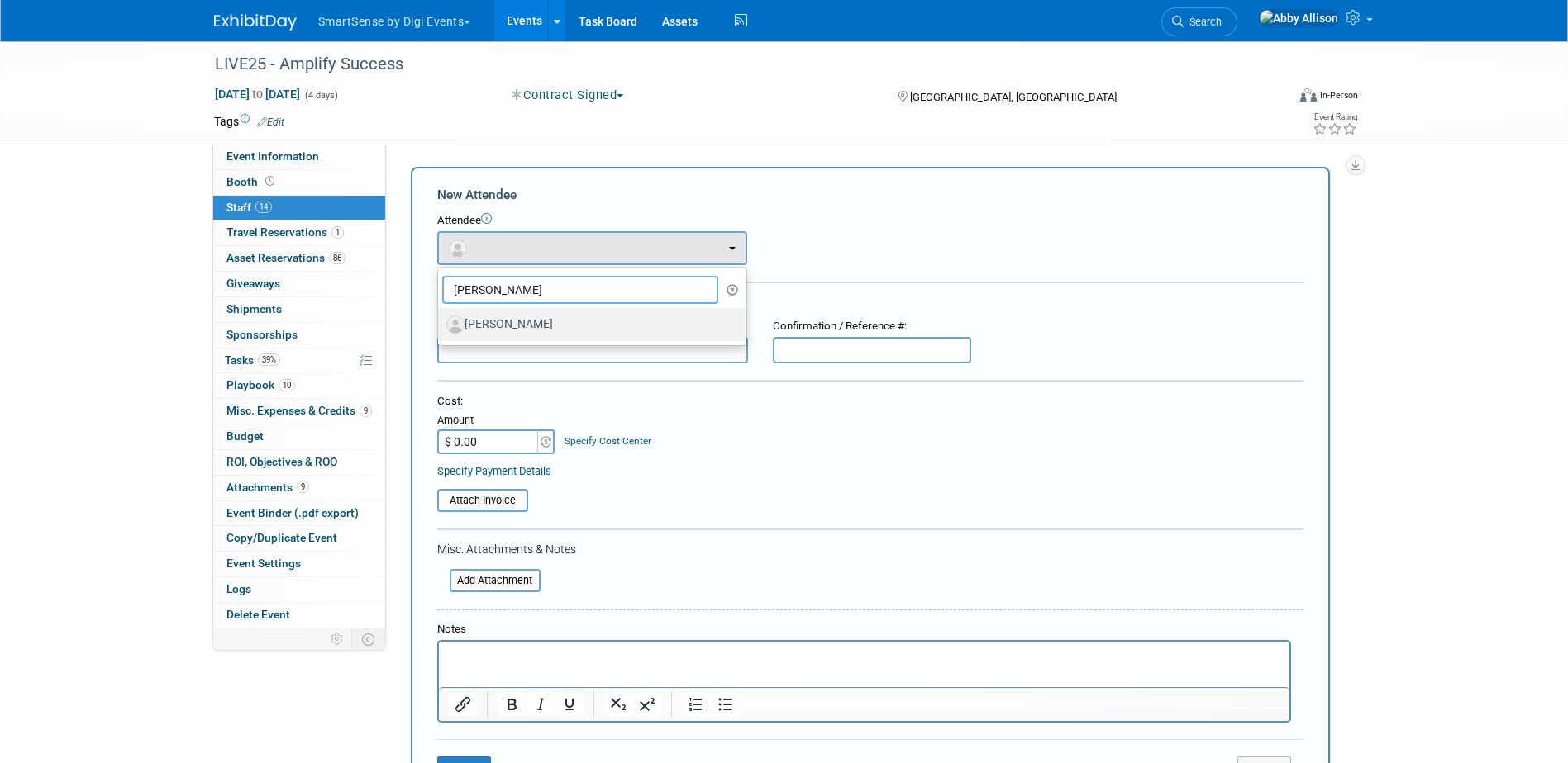
type input "jill"
click at [507, 319] on label "[PERSON_NAME]" at bounding box center [588, 324] width 283 height 26
click at [440, 319] on input "[PERSON_NAME]" at bounding box center [436, 322] width 11 height 11
select select "f90a324d-2881-45b5-b71d-fa421bafc5fb"
select select "1"
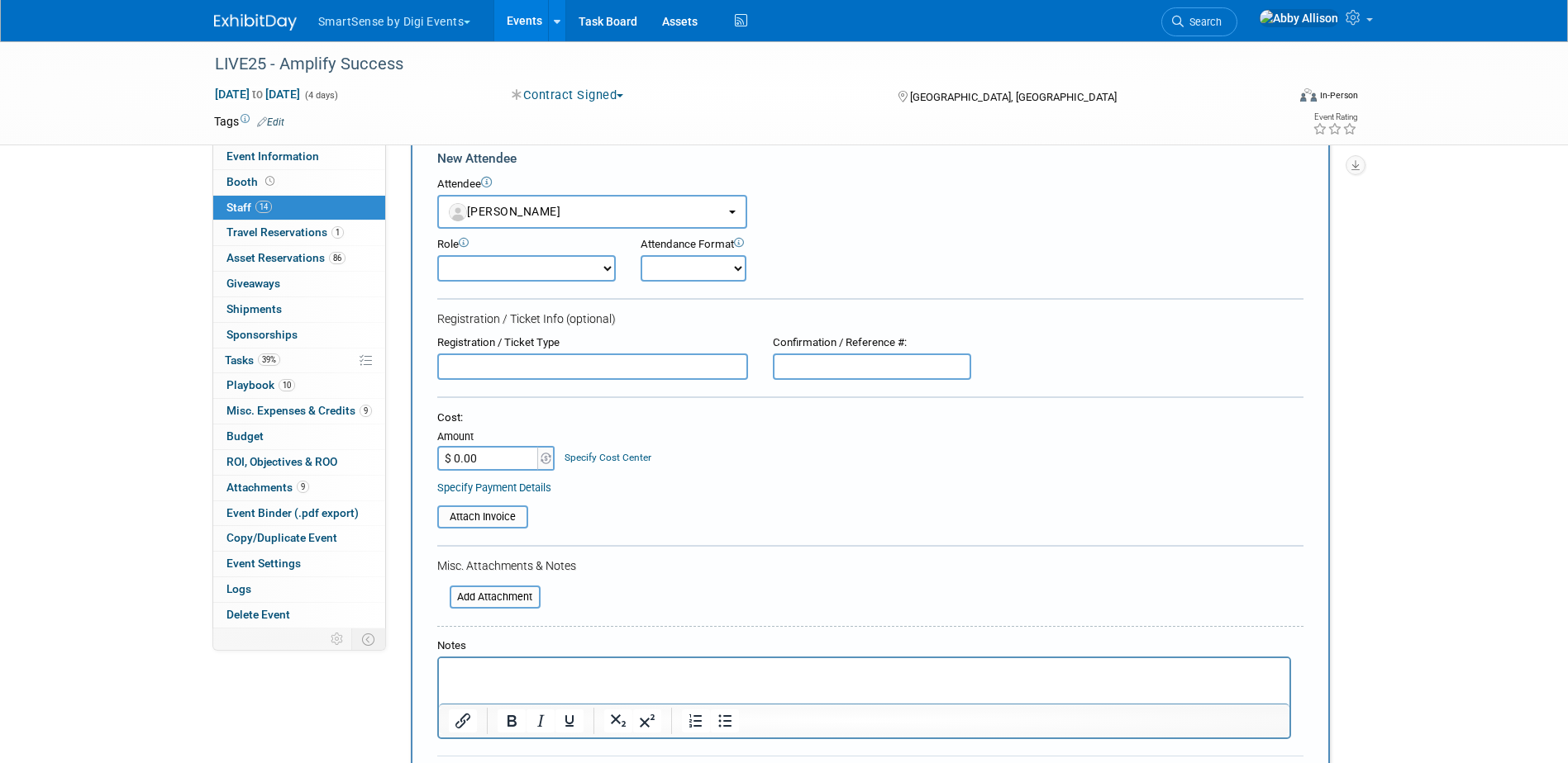
scroll to position [82, 0]
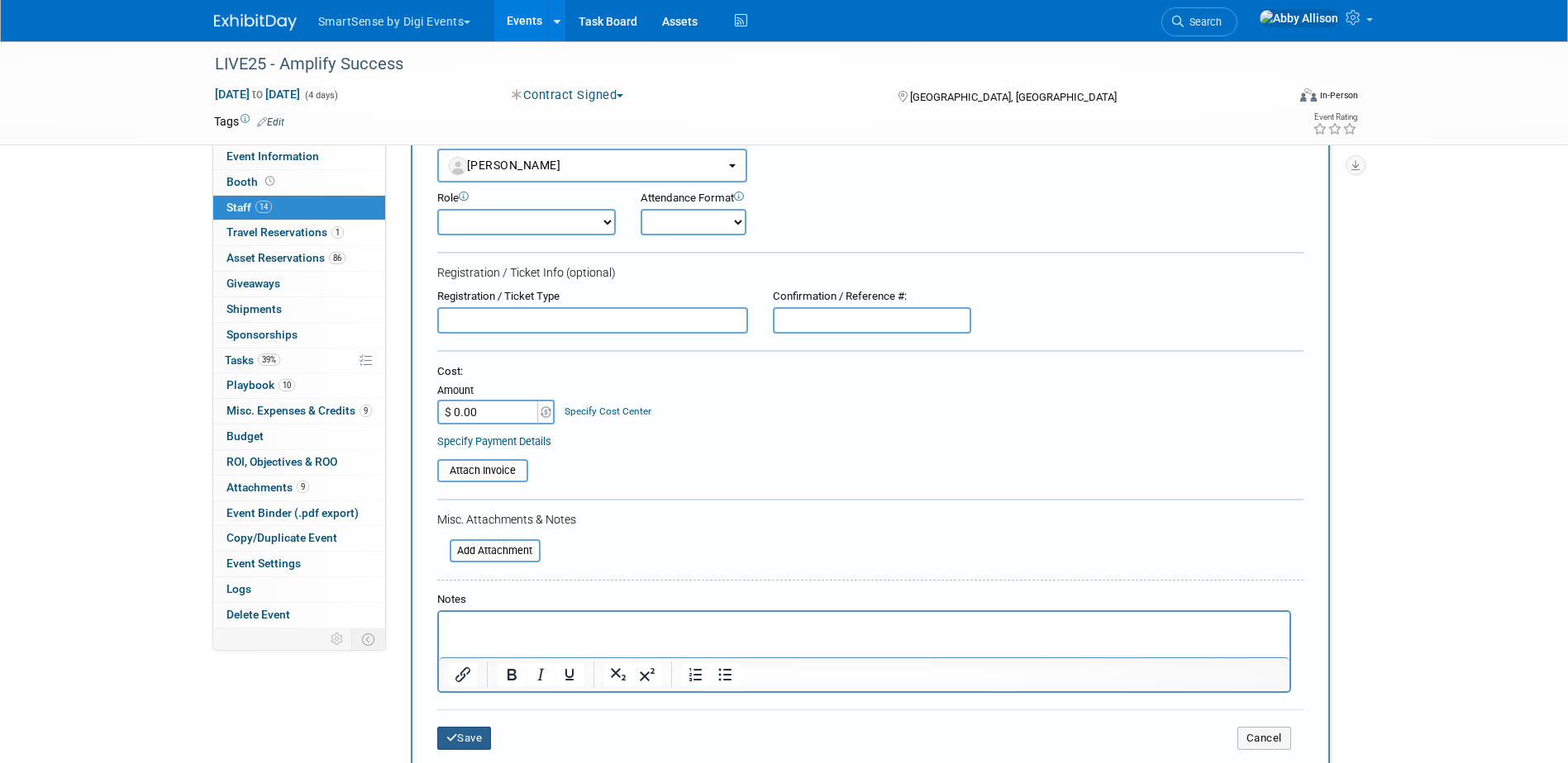
click at [458, 735] on button "Save" at bounding box center [465, 737] width 55 height 23
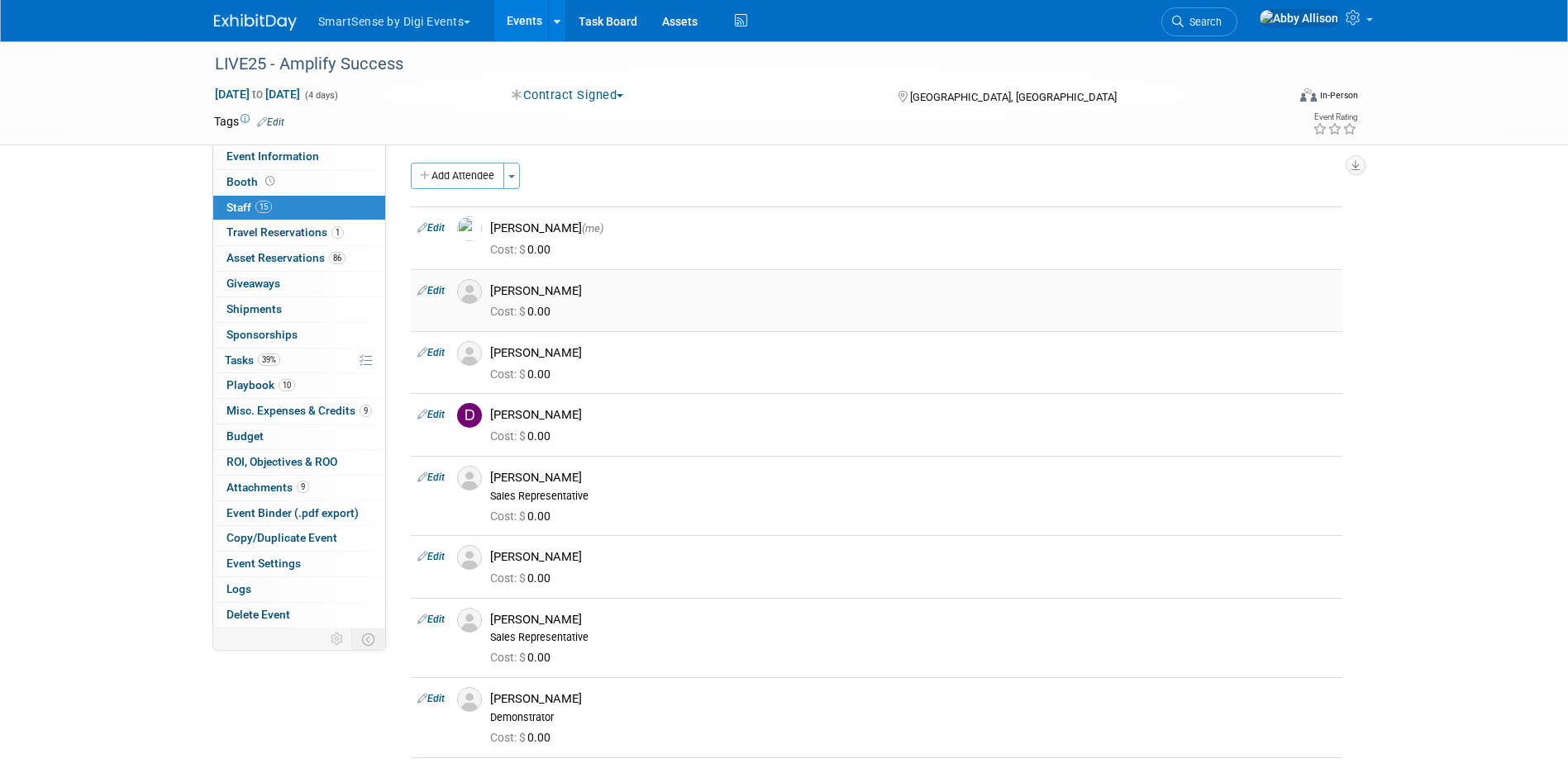
scroll to position [0, 0]
click at [469, 173] on button "Add Attendee" at bounding box center [458, 180] width 93 height 26
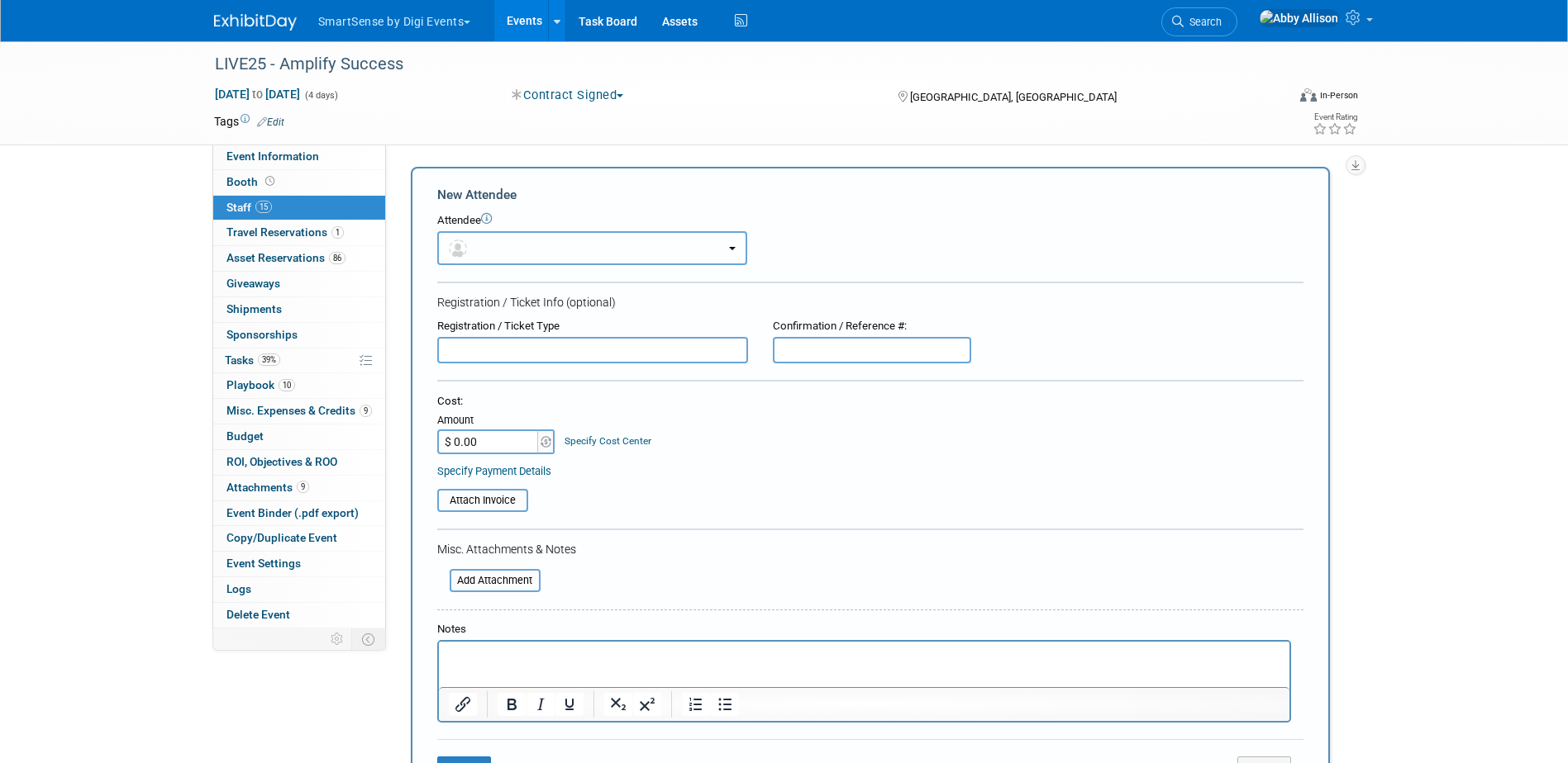
click at [524, 245] on button "button" at bounding box center [592, 247] width 310 height 34
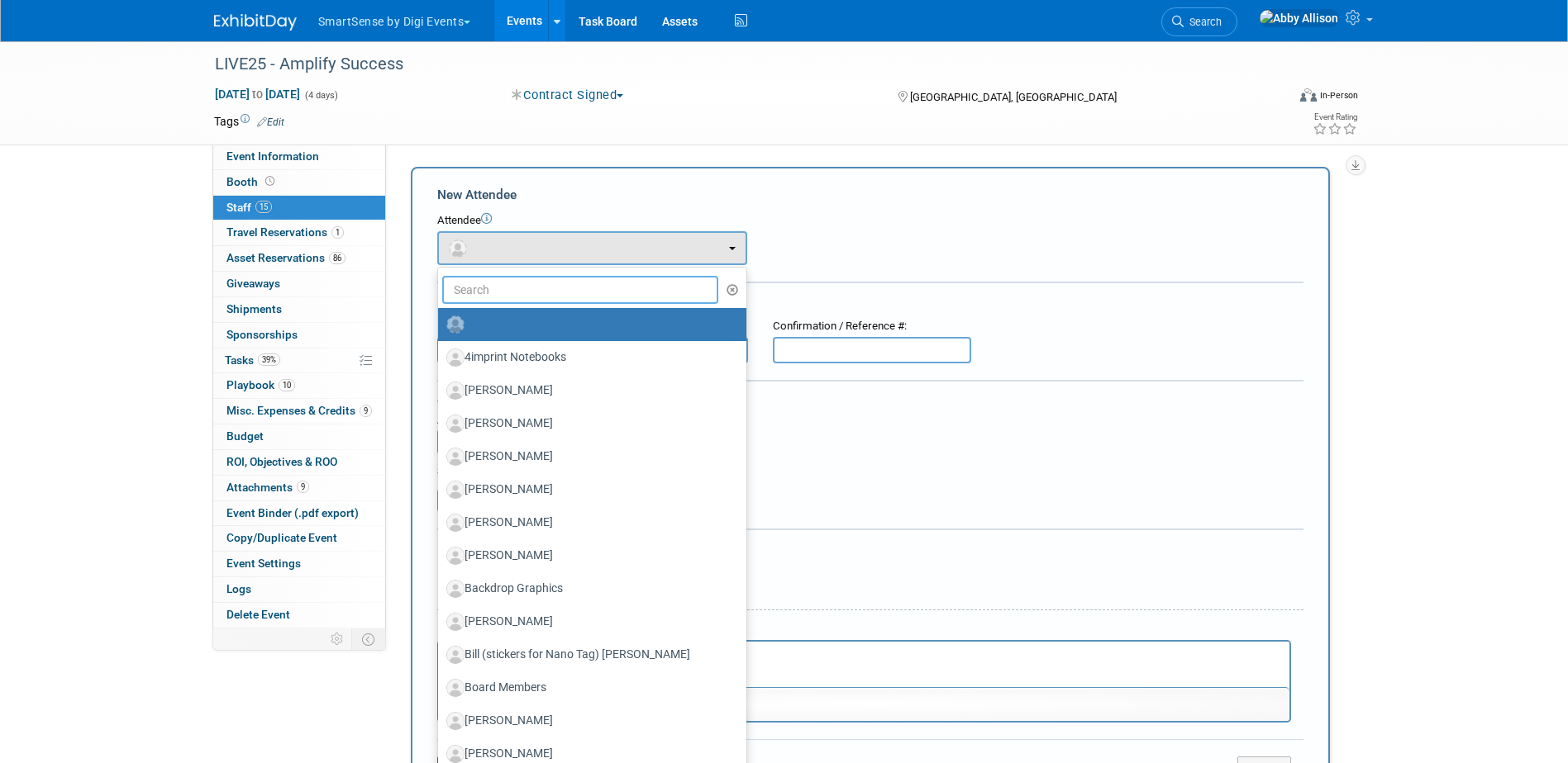
click at [524, 282] on input "text" at bounding box center [580, 289] width 277 height 28
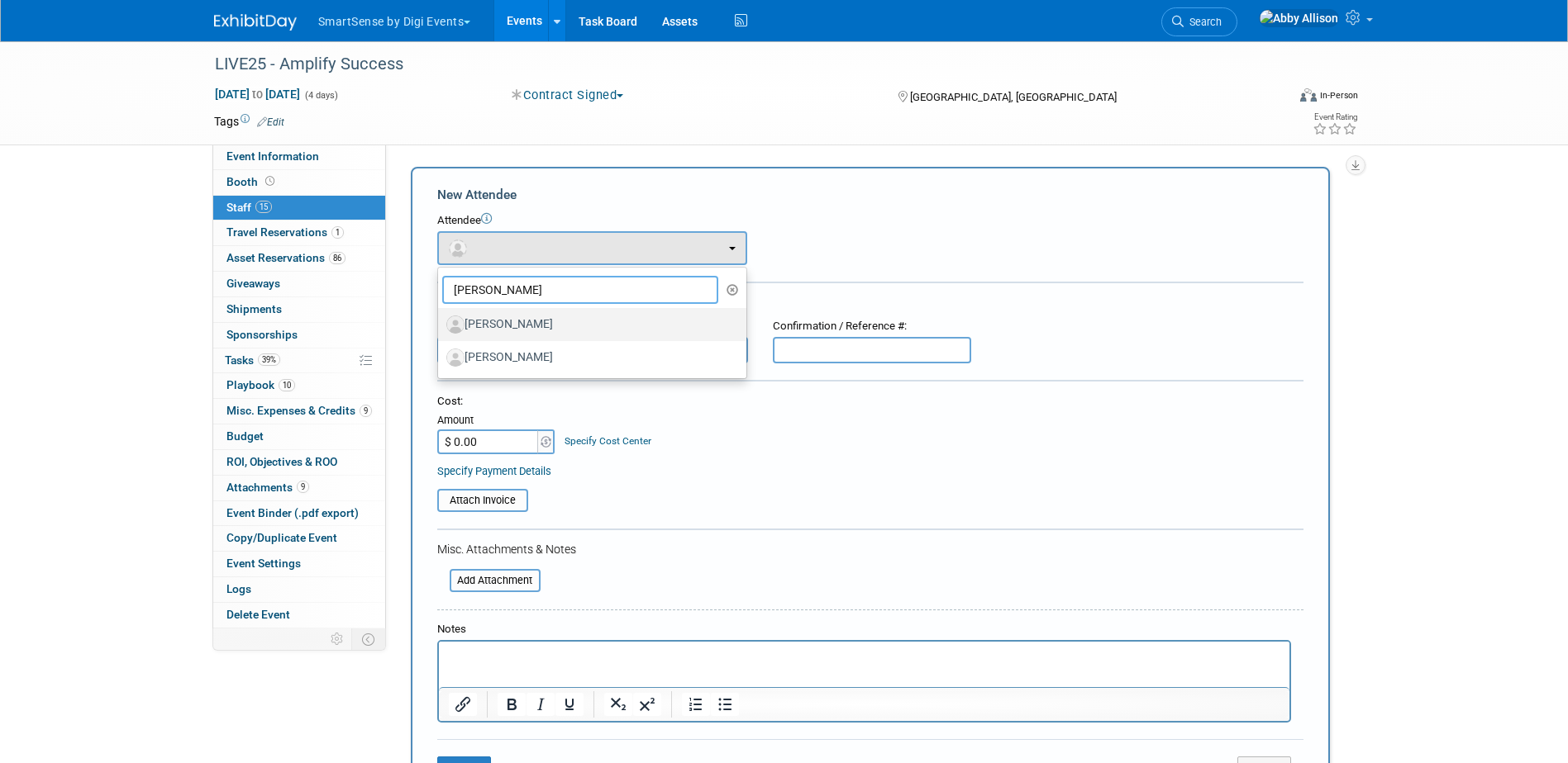
type input "beth"
click at [528, 322] on label "[PERSON_NAME]" at bounding box center [588, 324] width 283 height 26
click at [440, 322] on input "[PERSON_NAME]" at bounding box center [436, 322] width 11 height 11
select select "55549657-f906-48b6-91ec-bcc7a6628923"
select select "1"
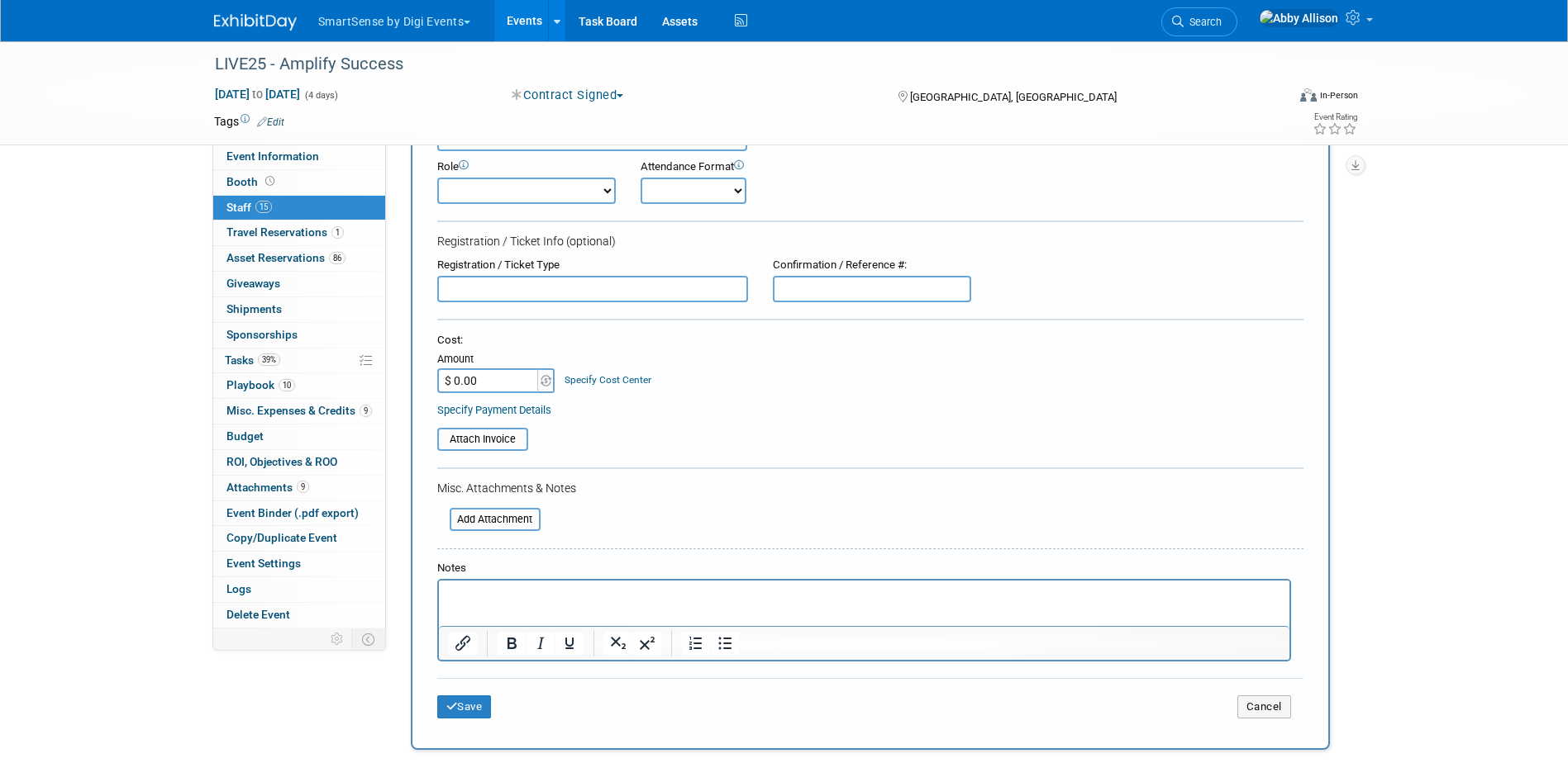
scroll to position [165, 0]
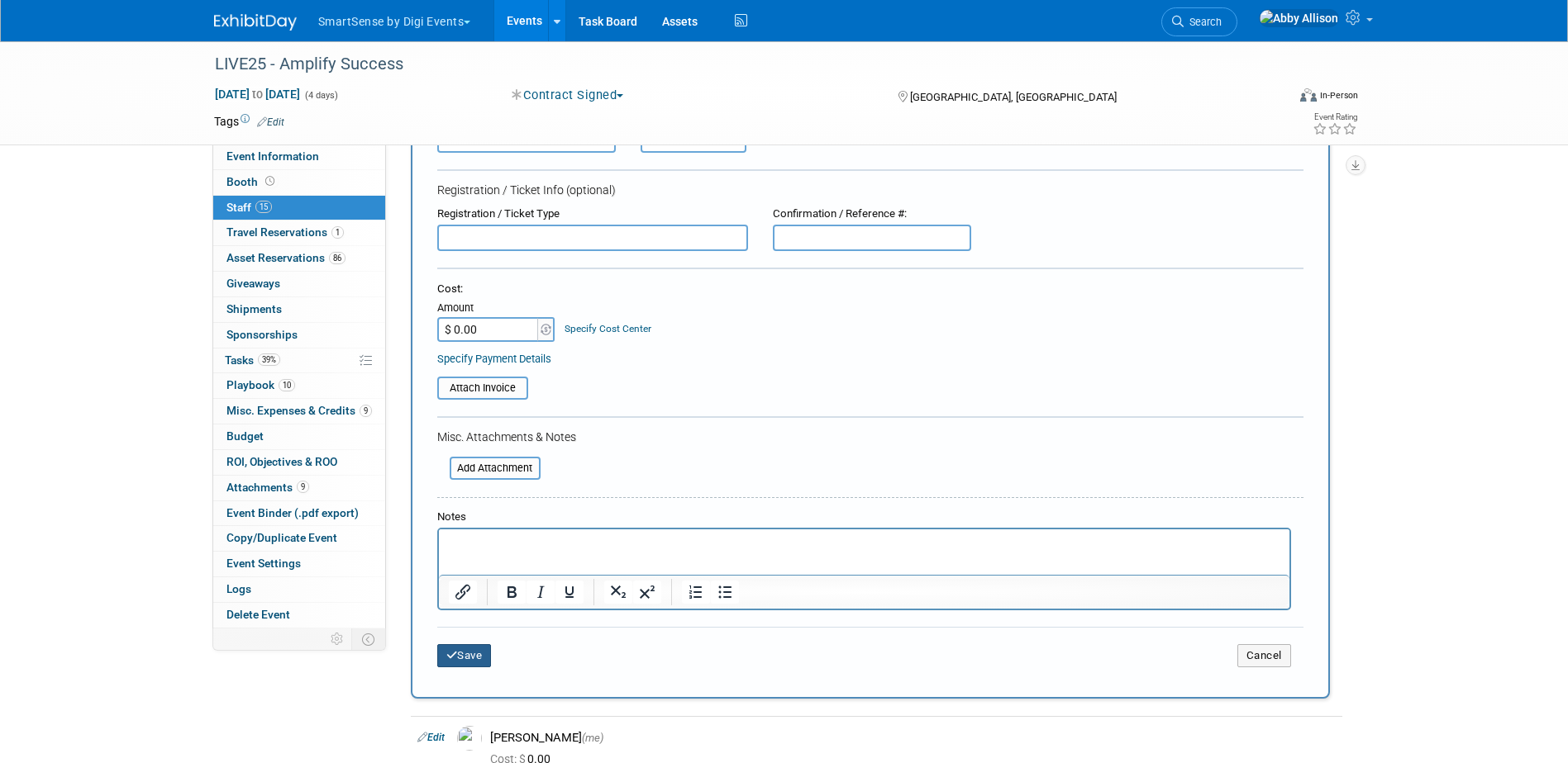
click at [478, 651] on button "Save" at bounding box center [465, 655] width 55 height 23
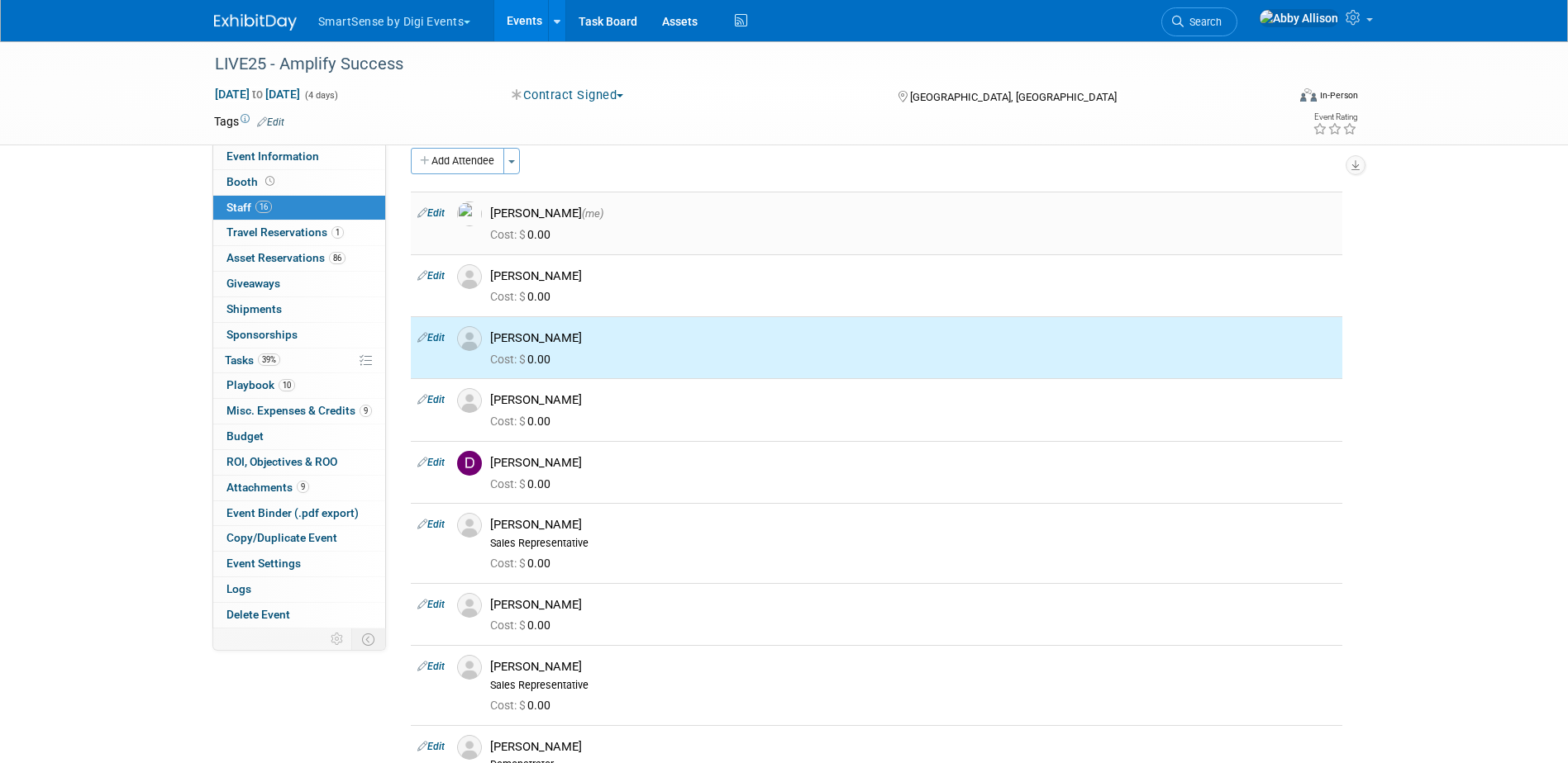
scroll to position [0, 0]
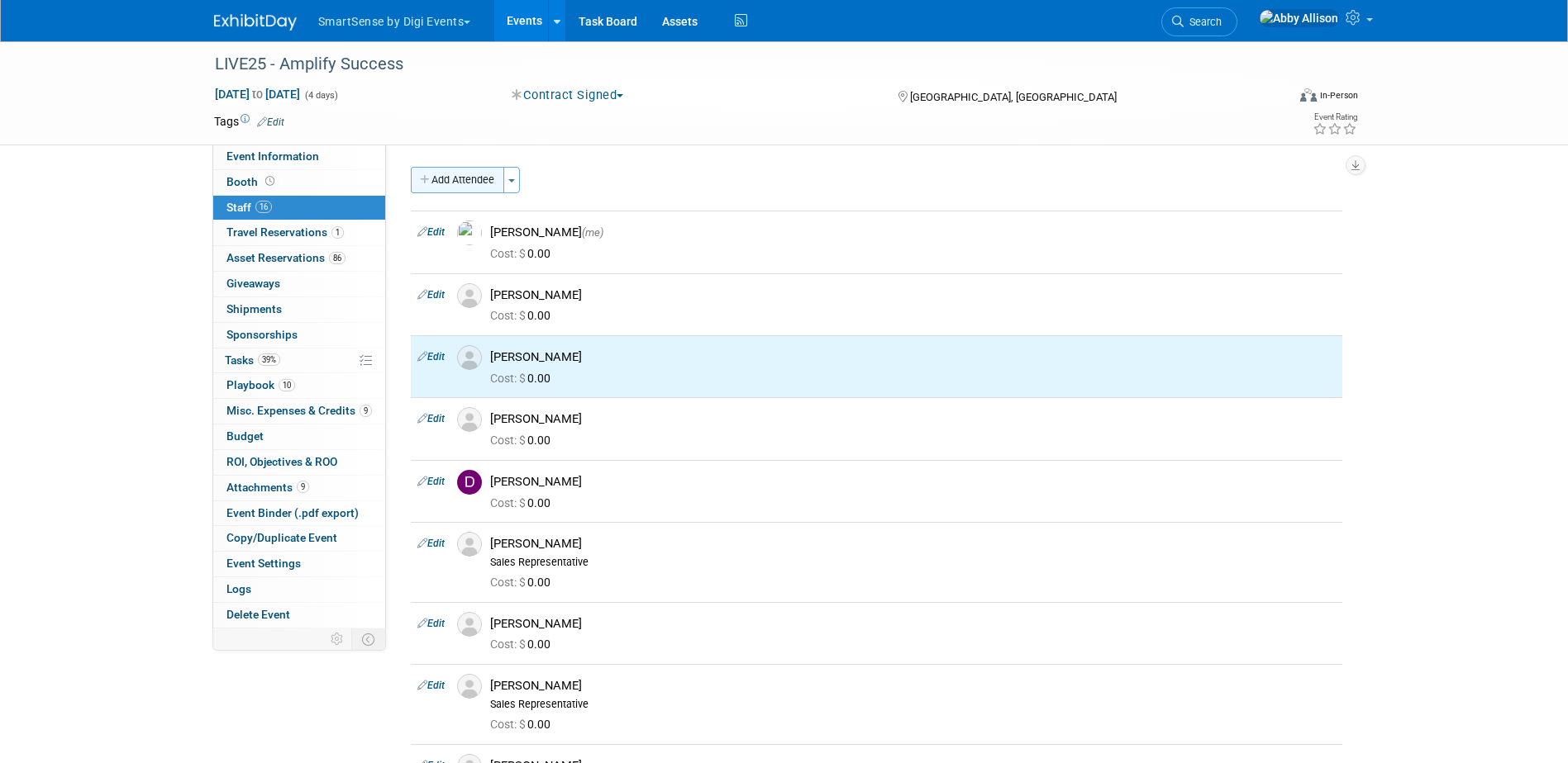
click at [463, 171] on button "Add Attendee" at bounding box center [458, 180] width 93 height 26
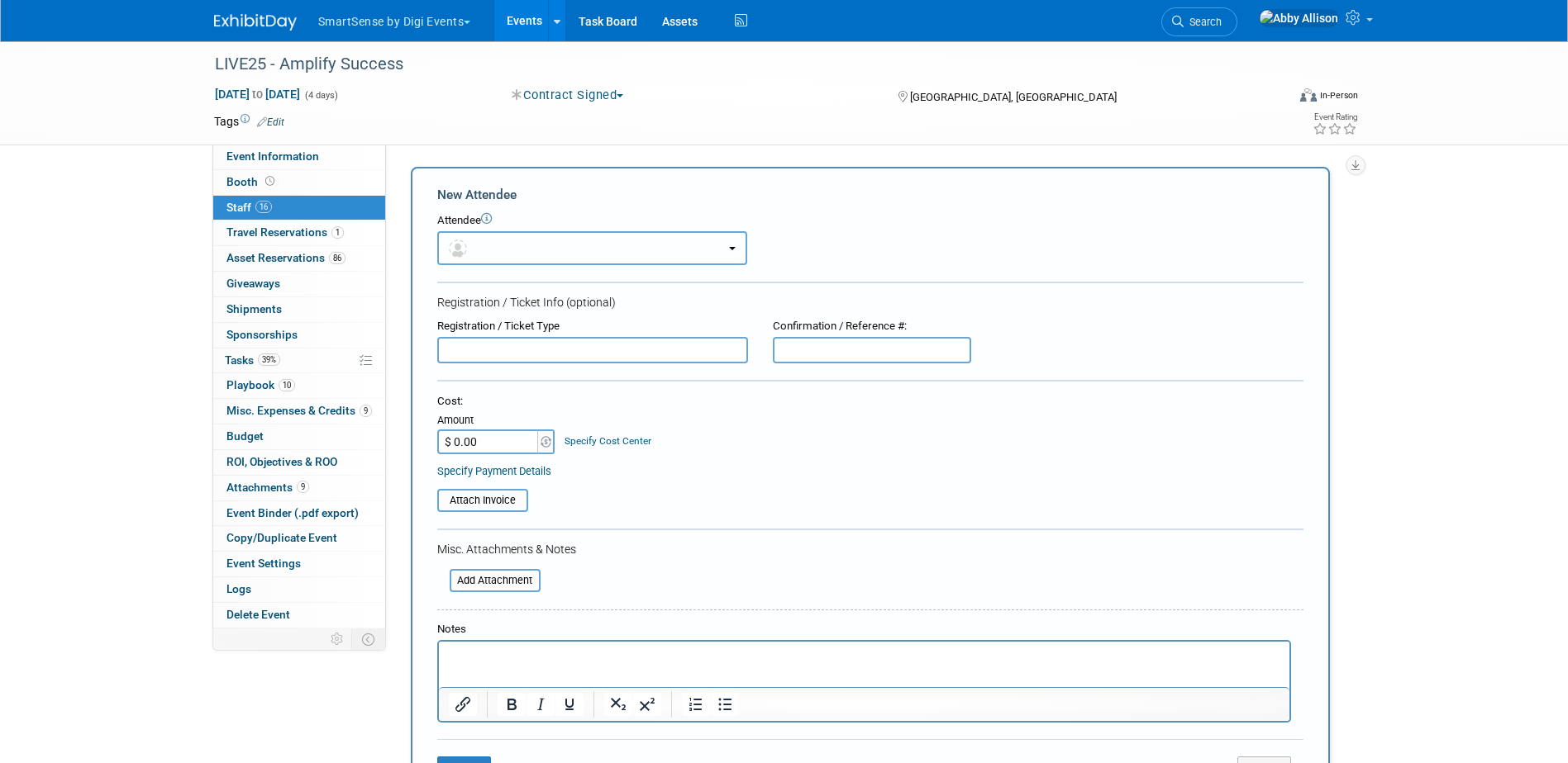
click at [481, 241] on button "button" at bounding box center [592, 247] width 310 height 34
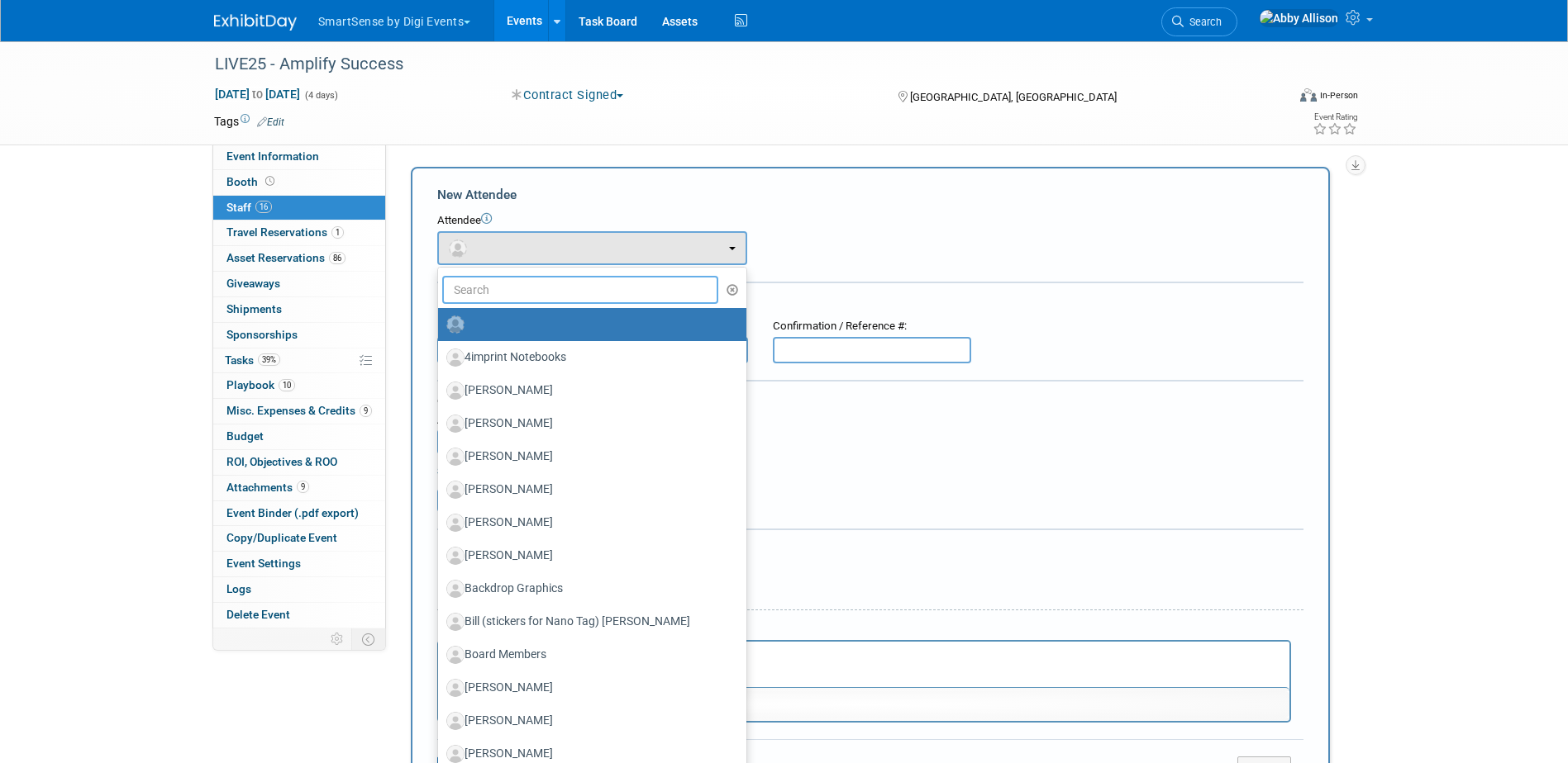
click at [496, 287] on input "text" at bounding box center [580, 289] width 277 height 28
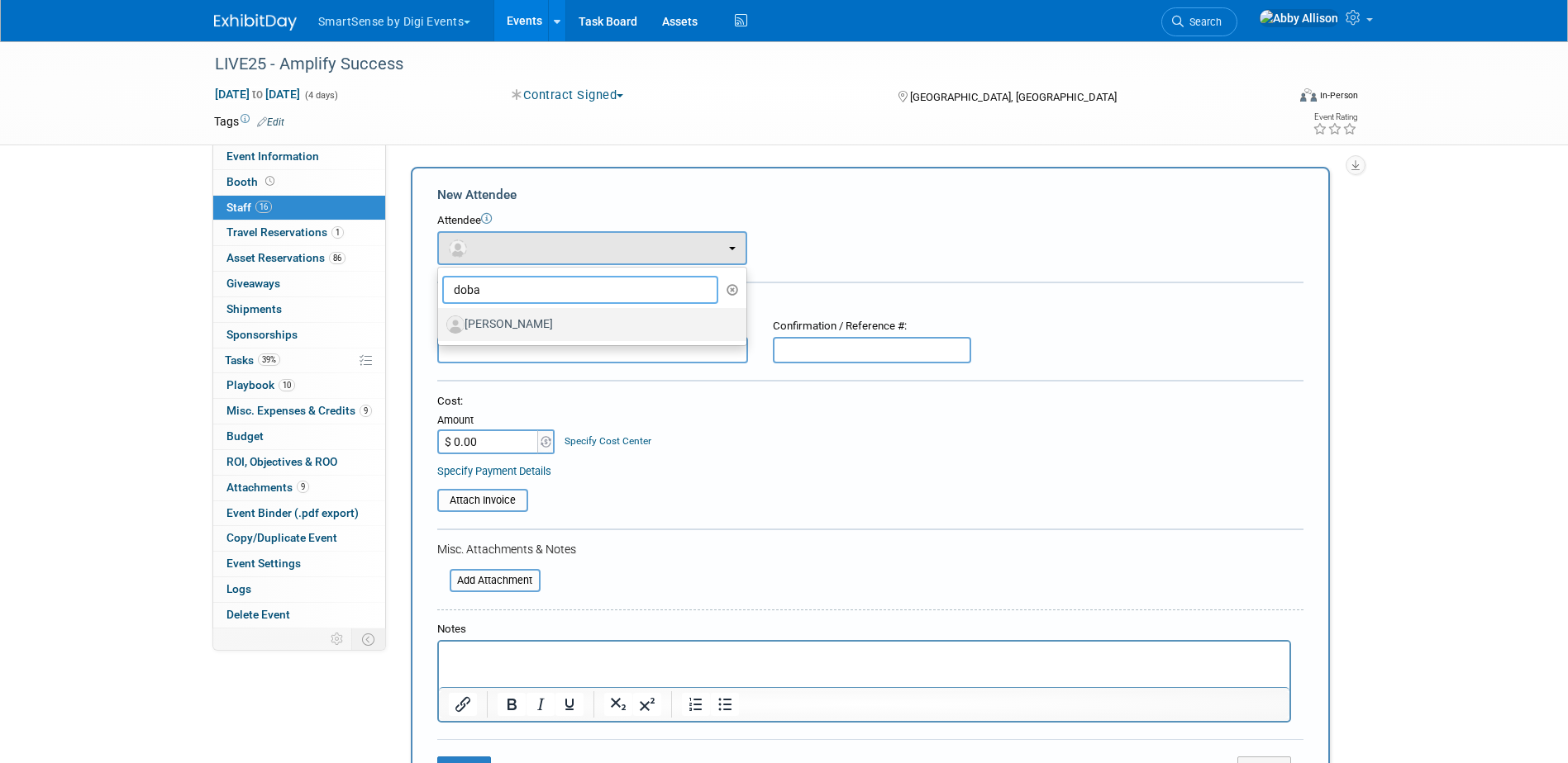
type input "doba"
click at [490, 326] on label "[PERSON_NAME]" at bounding box center [588, 324] width 283 height 26
click at [440, 326] on input "[PERSON_NAME]" at bounding box center [436, 322] width 11 height 11
select select "251f73a4-8f6e-49a6-891c-5633ad826edf"
select select "1"
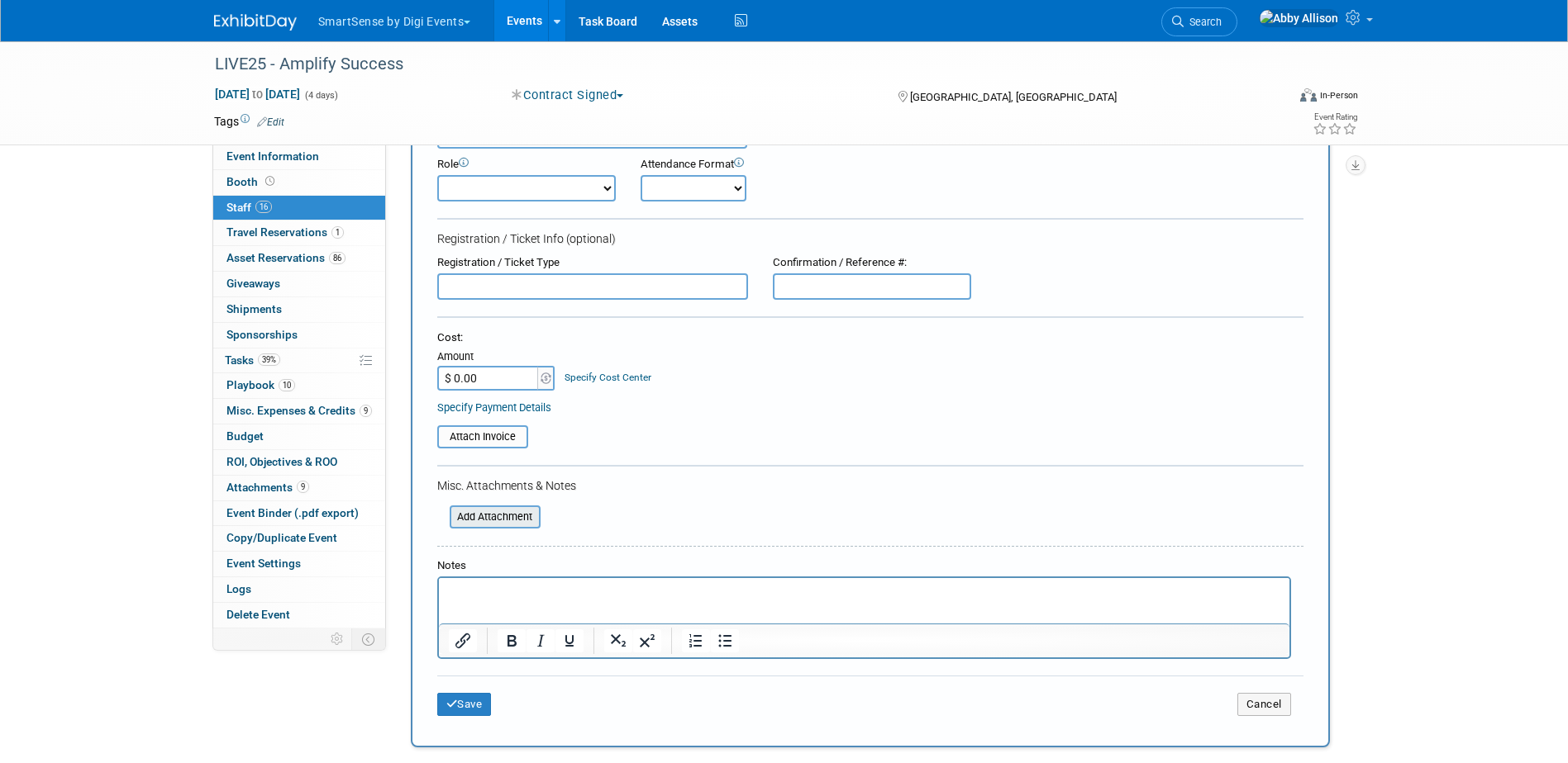
scroll to position [165, 0]
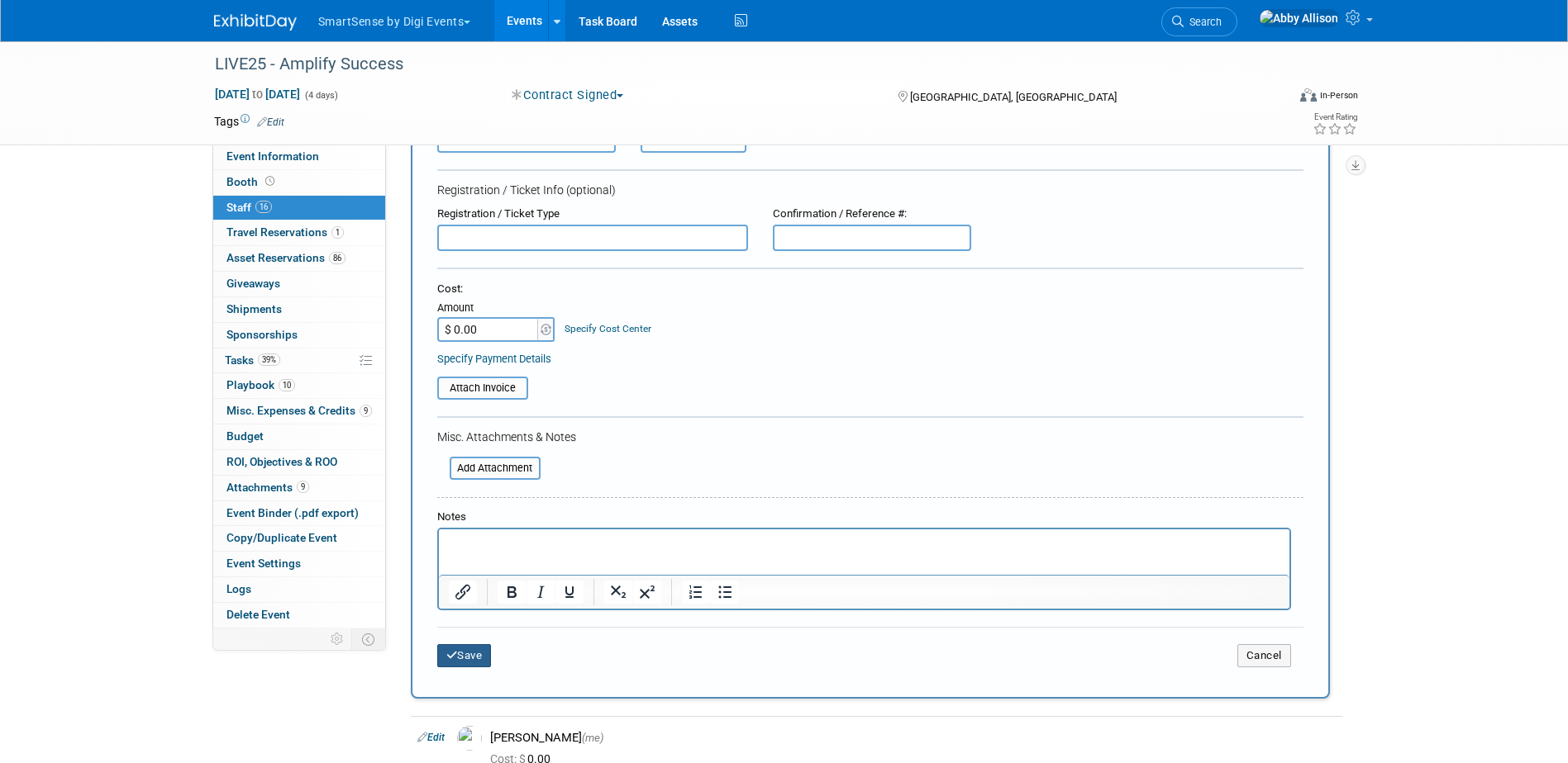
click at [473, 653] on button "Save" at bounding box center [465, 655] width 55 height 23
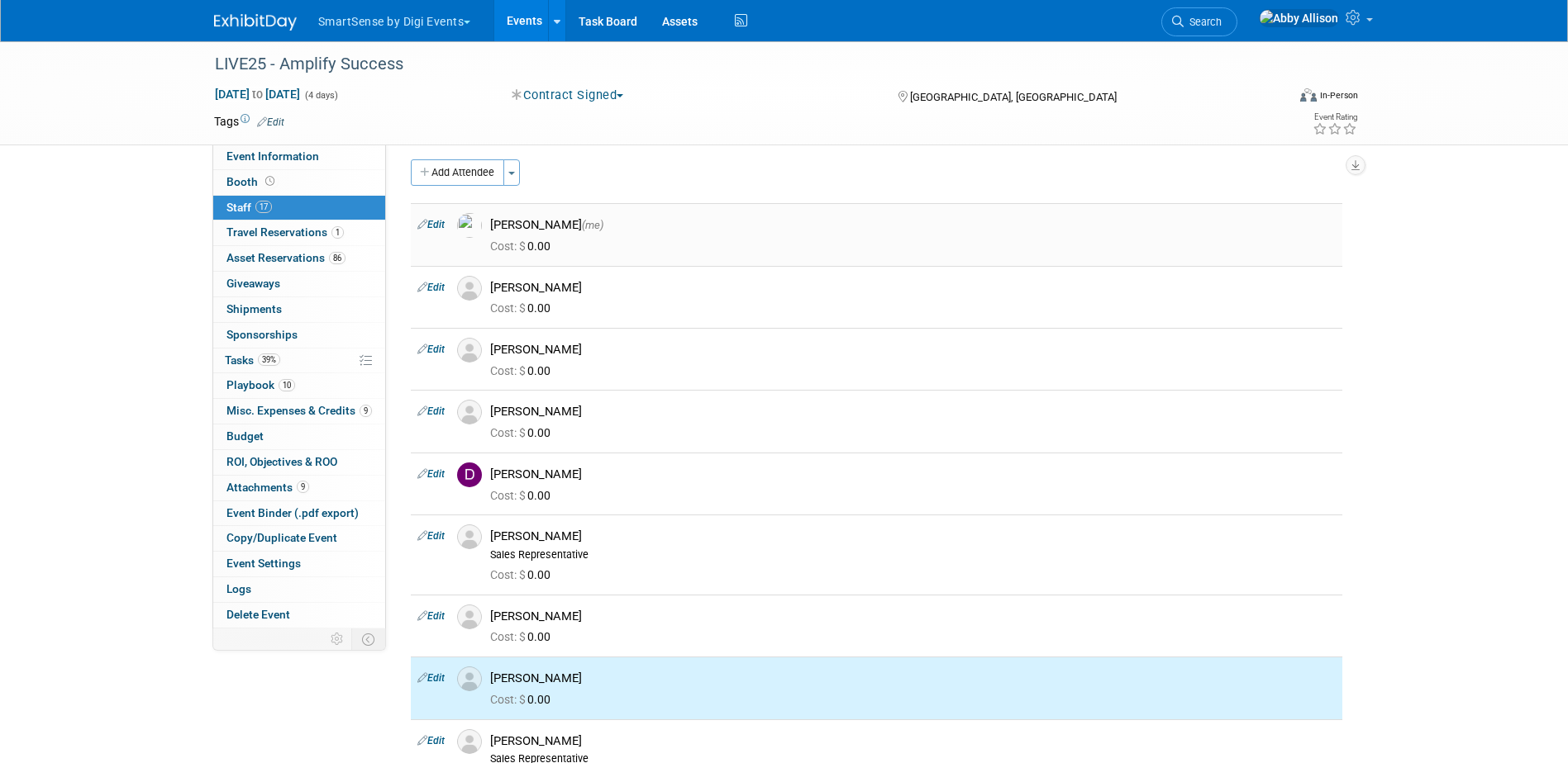
scroll to position [0, 0]
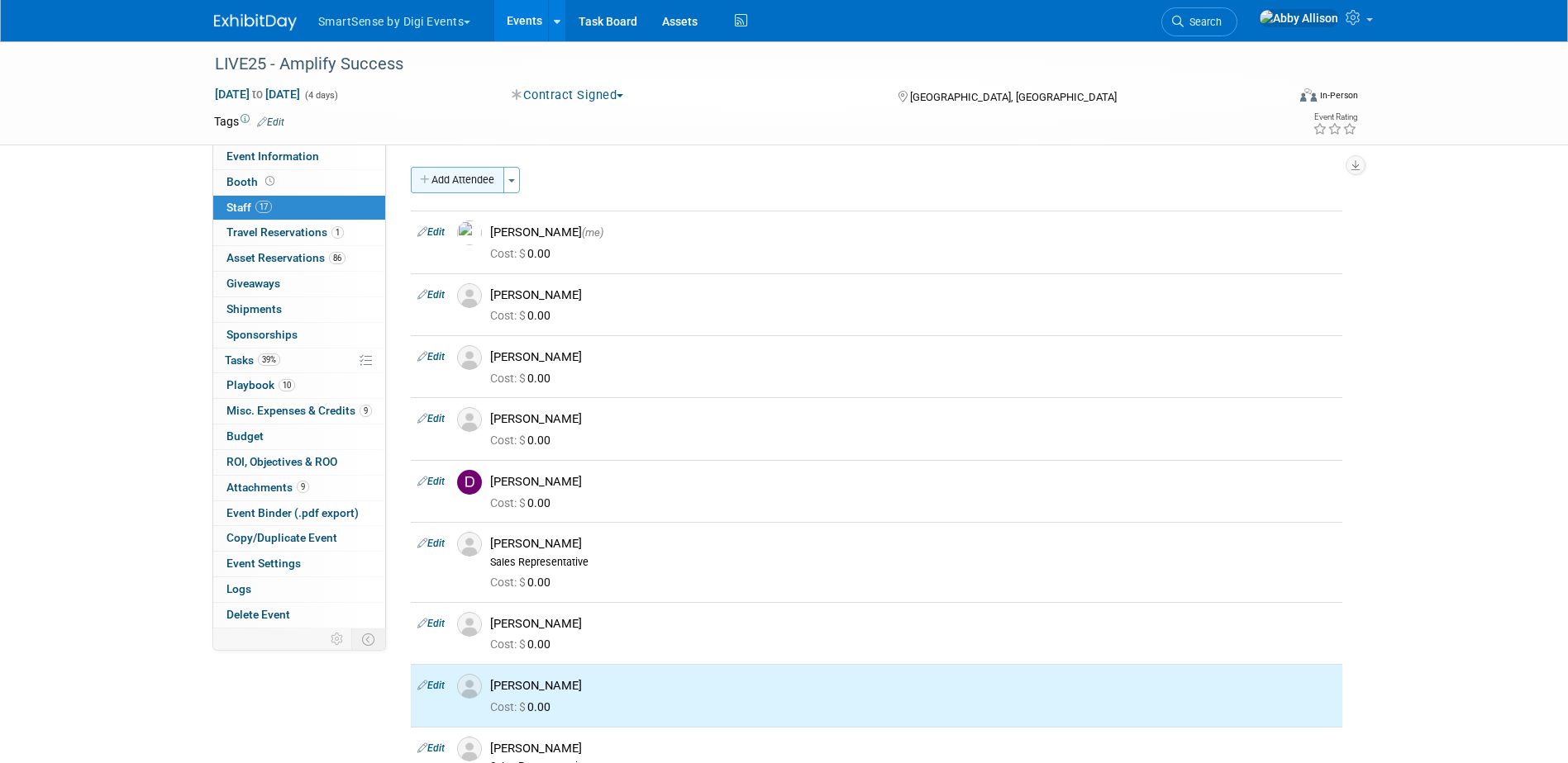
click at [438, 177] on button "Add Attendee" at bounding box center [458, 180] width 93 height 26
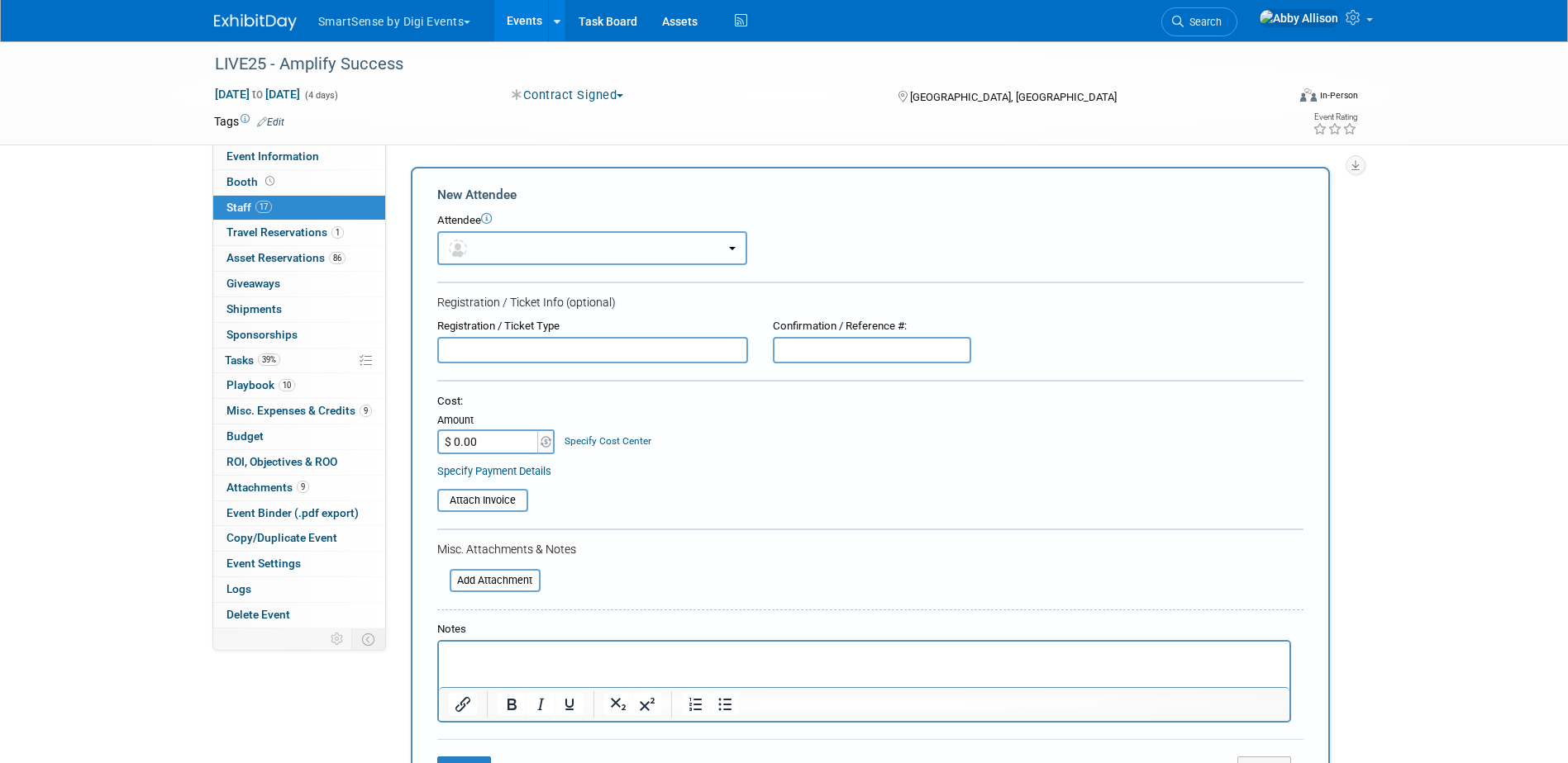
click at [518, 247] on button "button" at bounding box center [592, 247] width 310 height 34
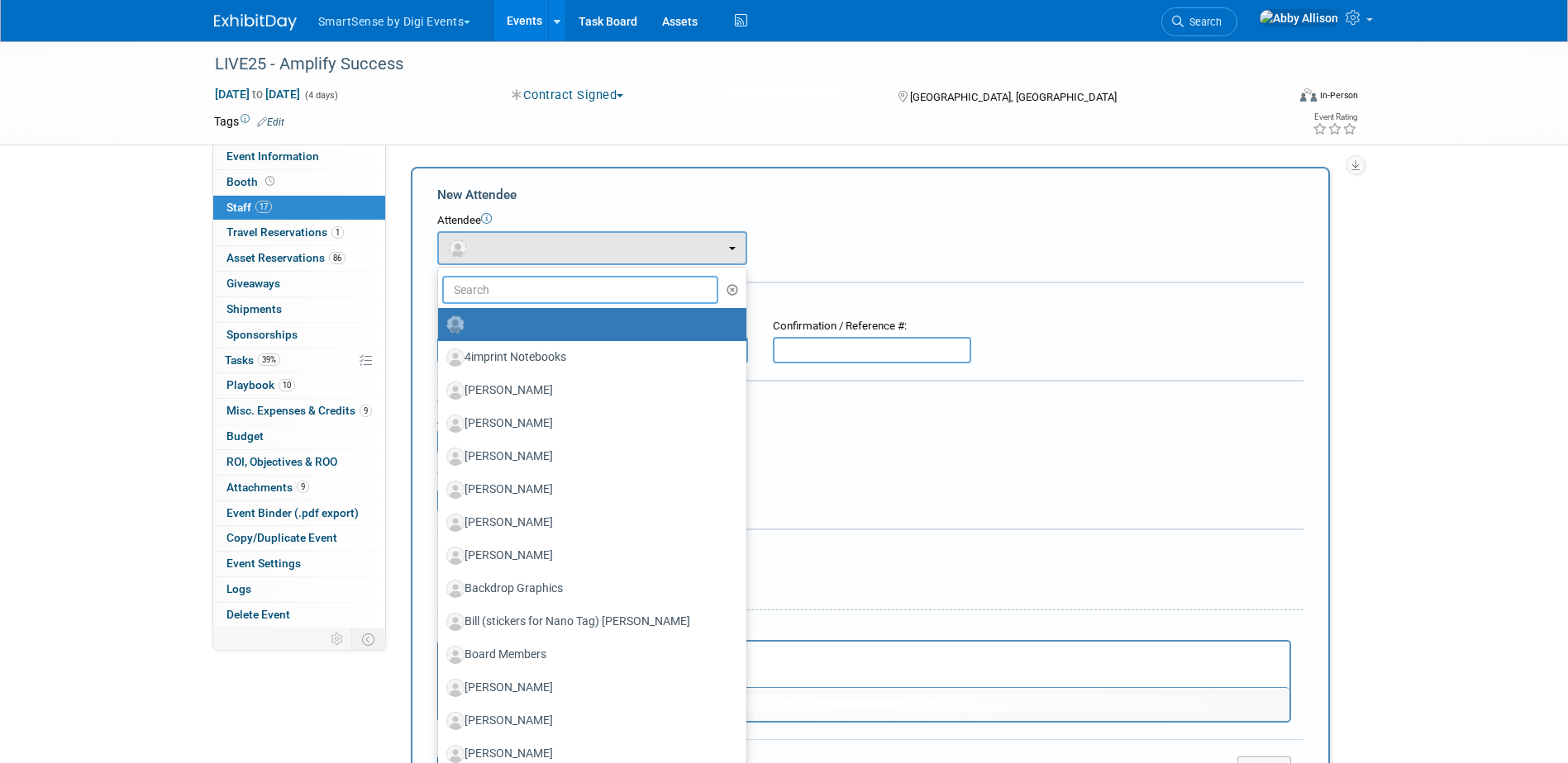
click at [529, 291] on input "text" at bounding box center [580, 289] width 277 height 28
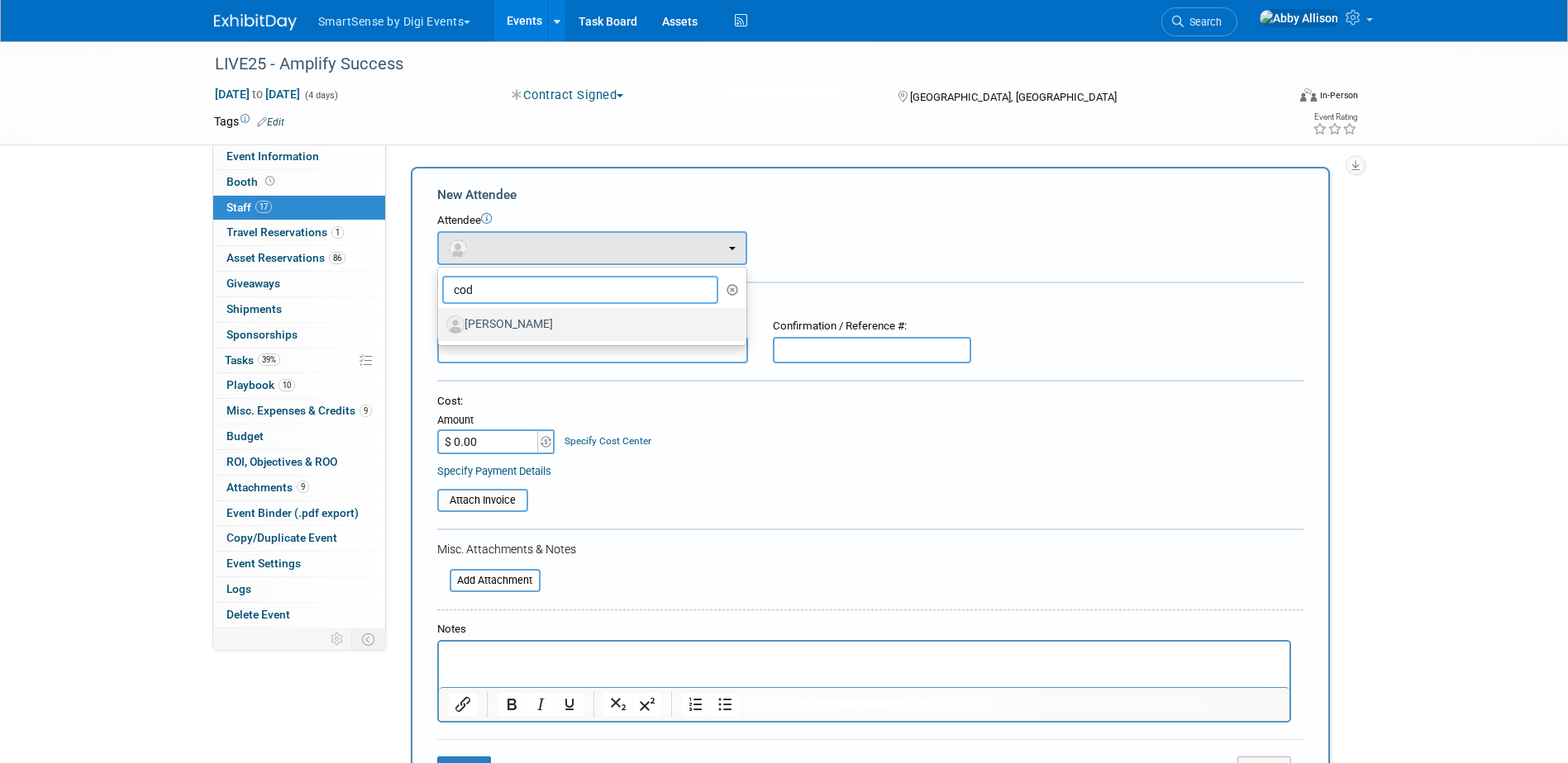
type input "cod"
click at [523, 319] on label "[PERSON_NAME]" at bounding box center [588, 324] width 283 height 26
click at [440, 319] on input "[PERSON_NAME]" at bounding box center [436, 322] width 11 height 11
select select "dc48160e-aac0-4519-afcf-e2684c75c319"
select select "1"
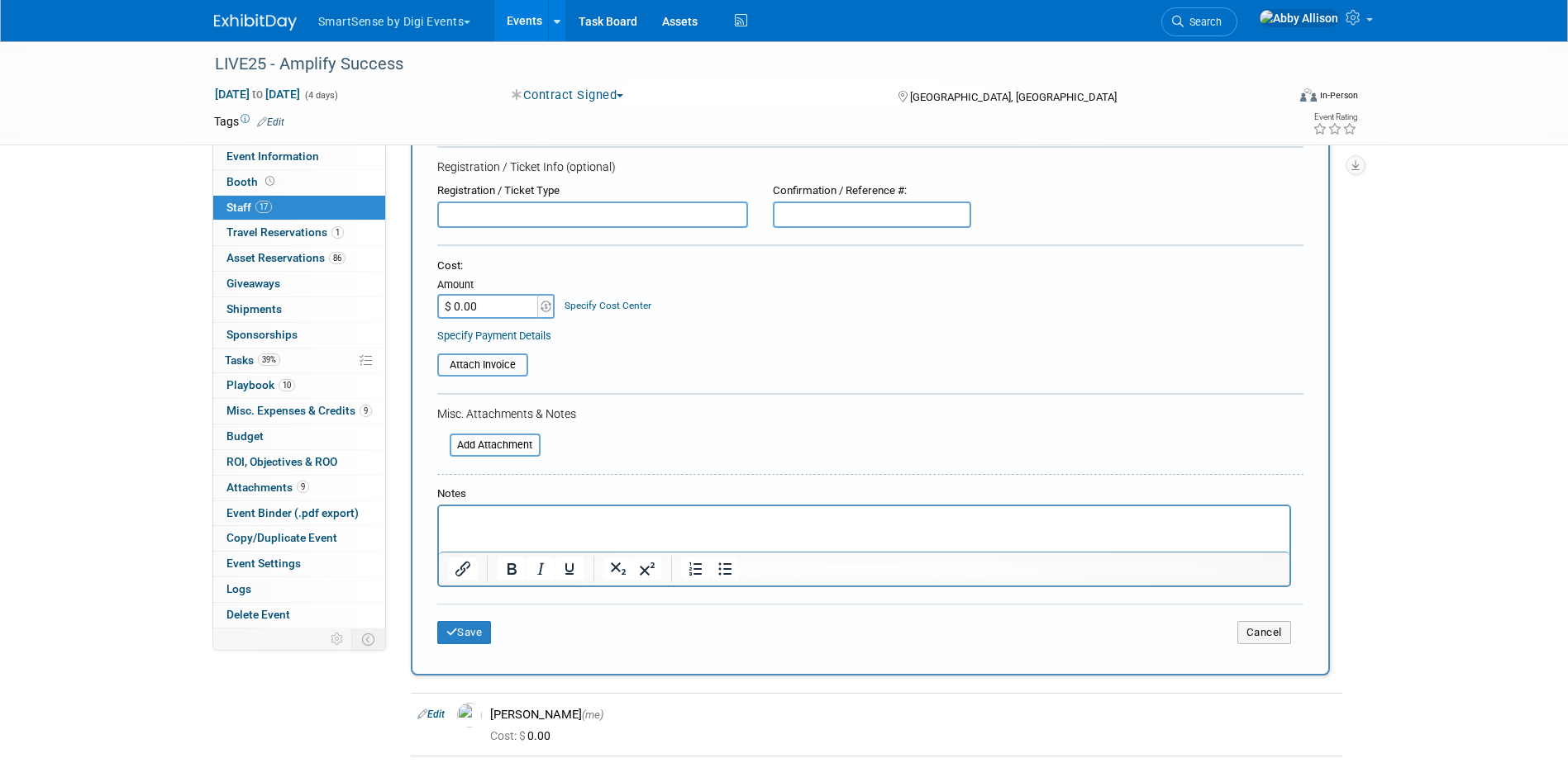
scroll to position [247, 0]
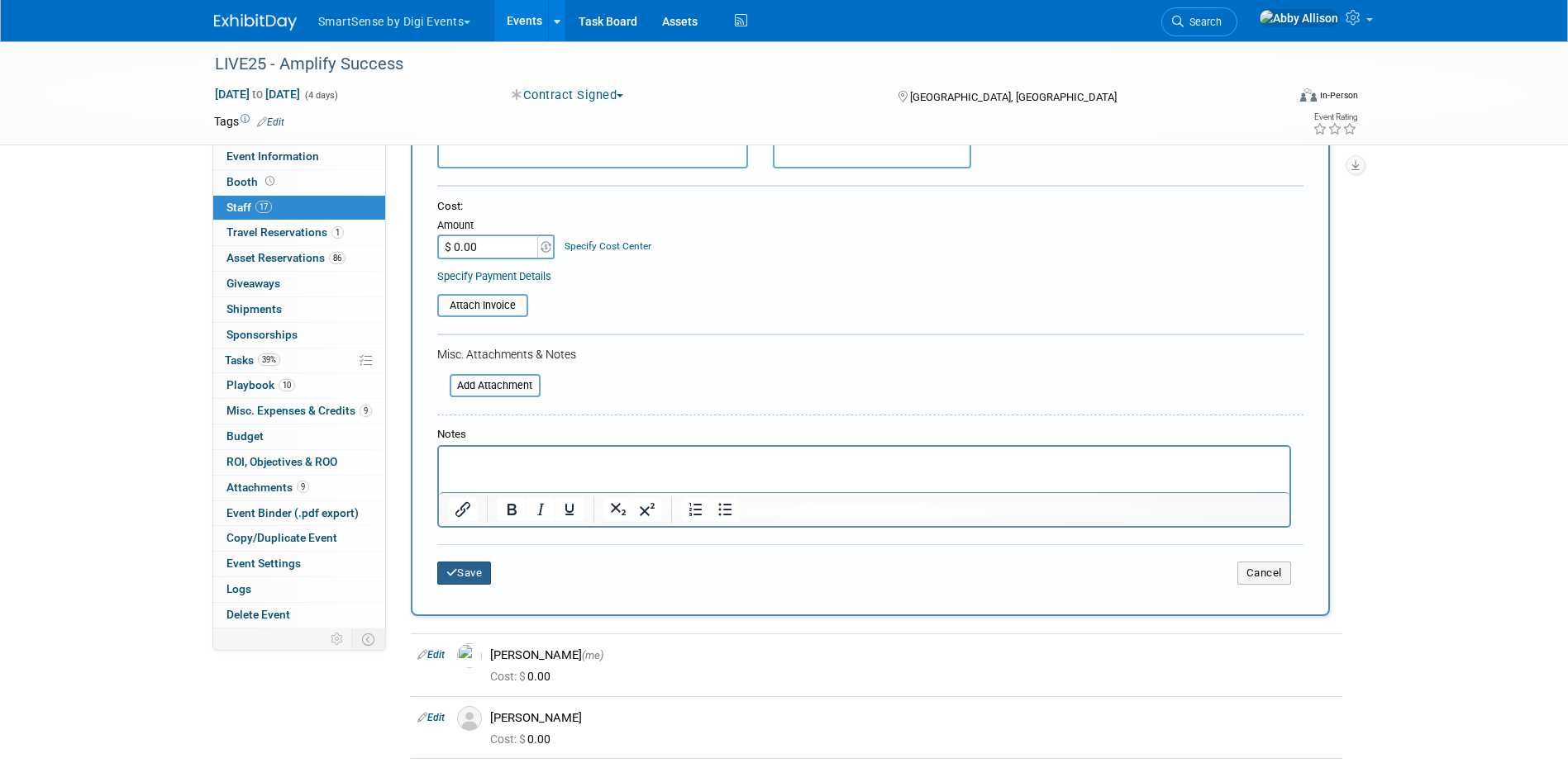
click at [463, 575] on button "Save" at bounding box center [465, 572] width 55 height 23
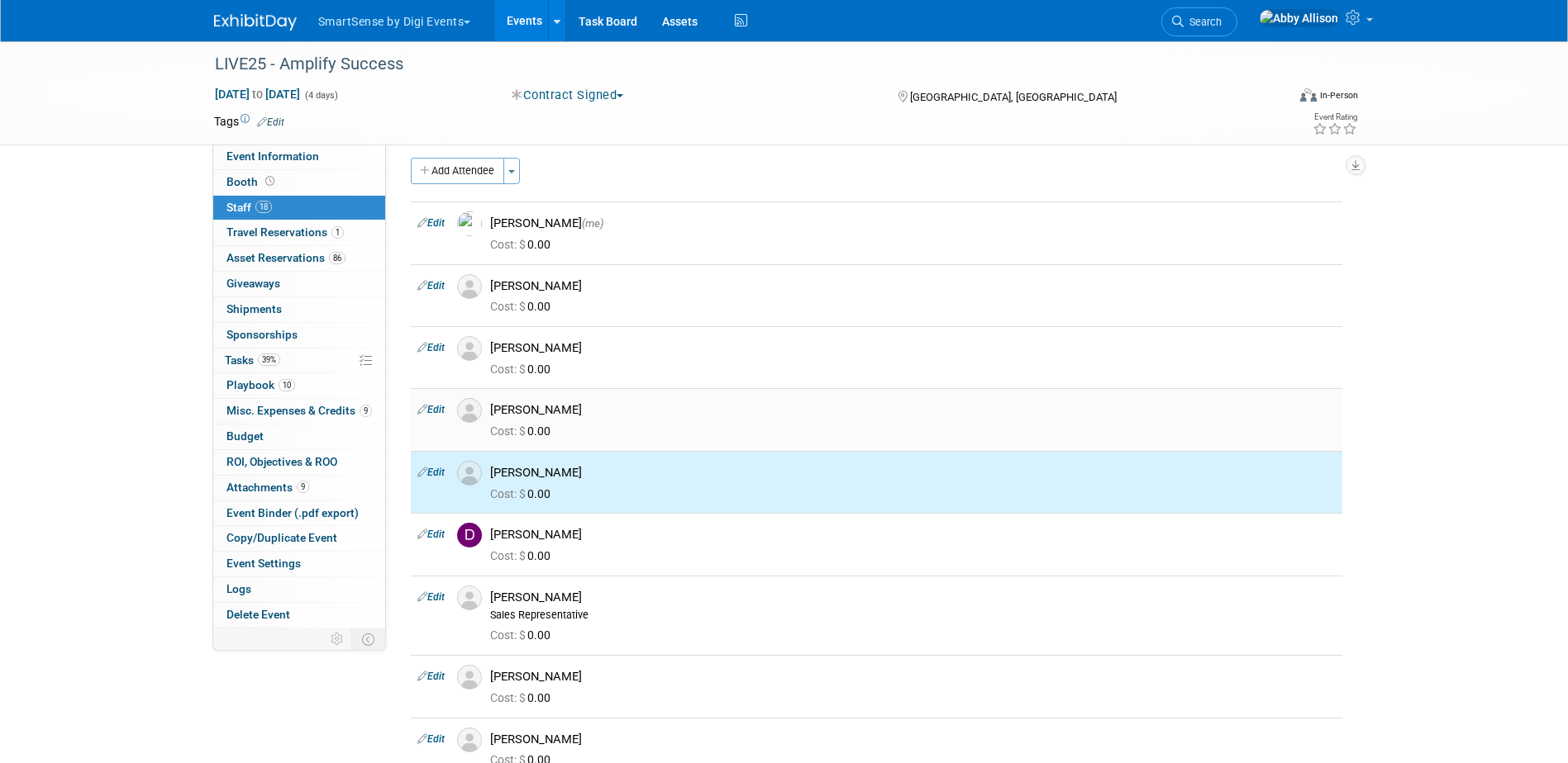
scroll to position [0, 0]
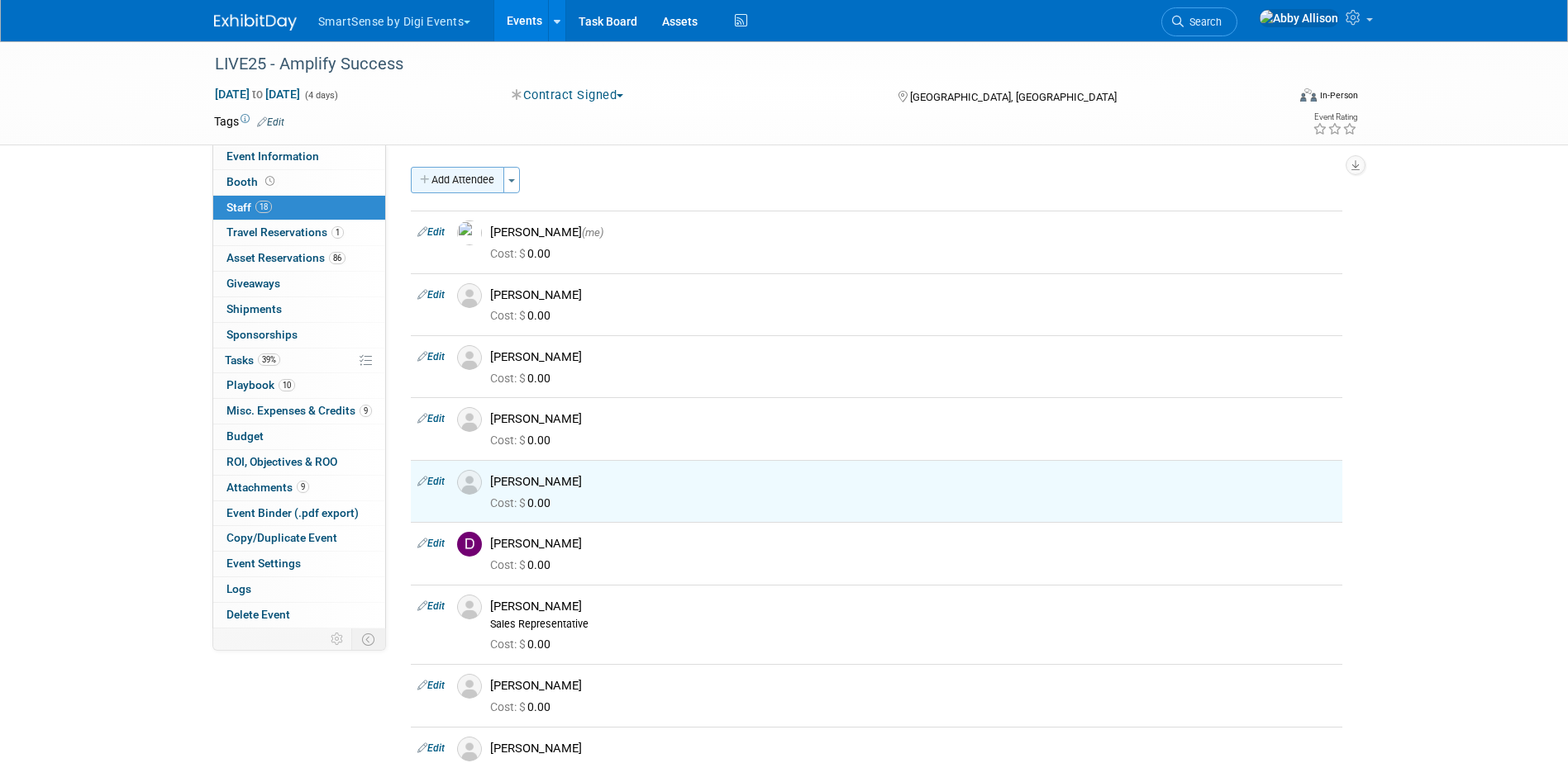
click at [447, 178] on button "Add Attendee" at bounding box center [458, 180] width 93 height 26
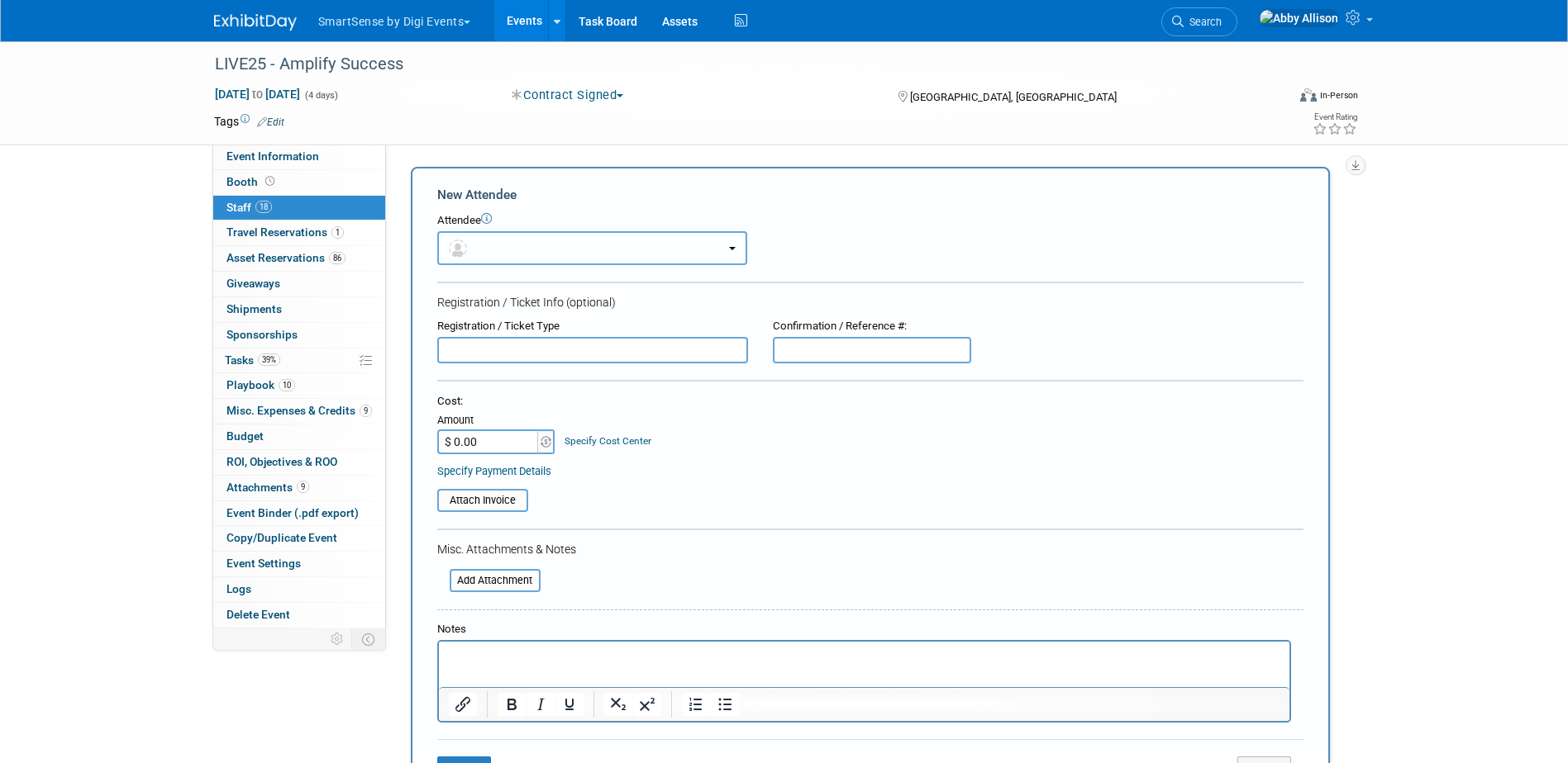
click at [470, 236] on button "button" at bounding box center [592, 247] width 310 height 34
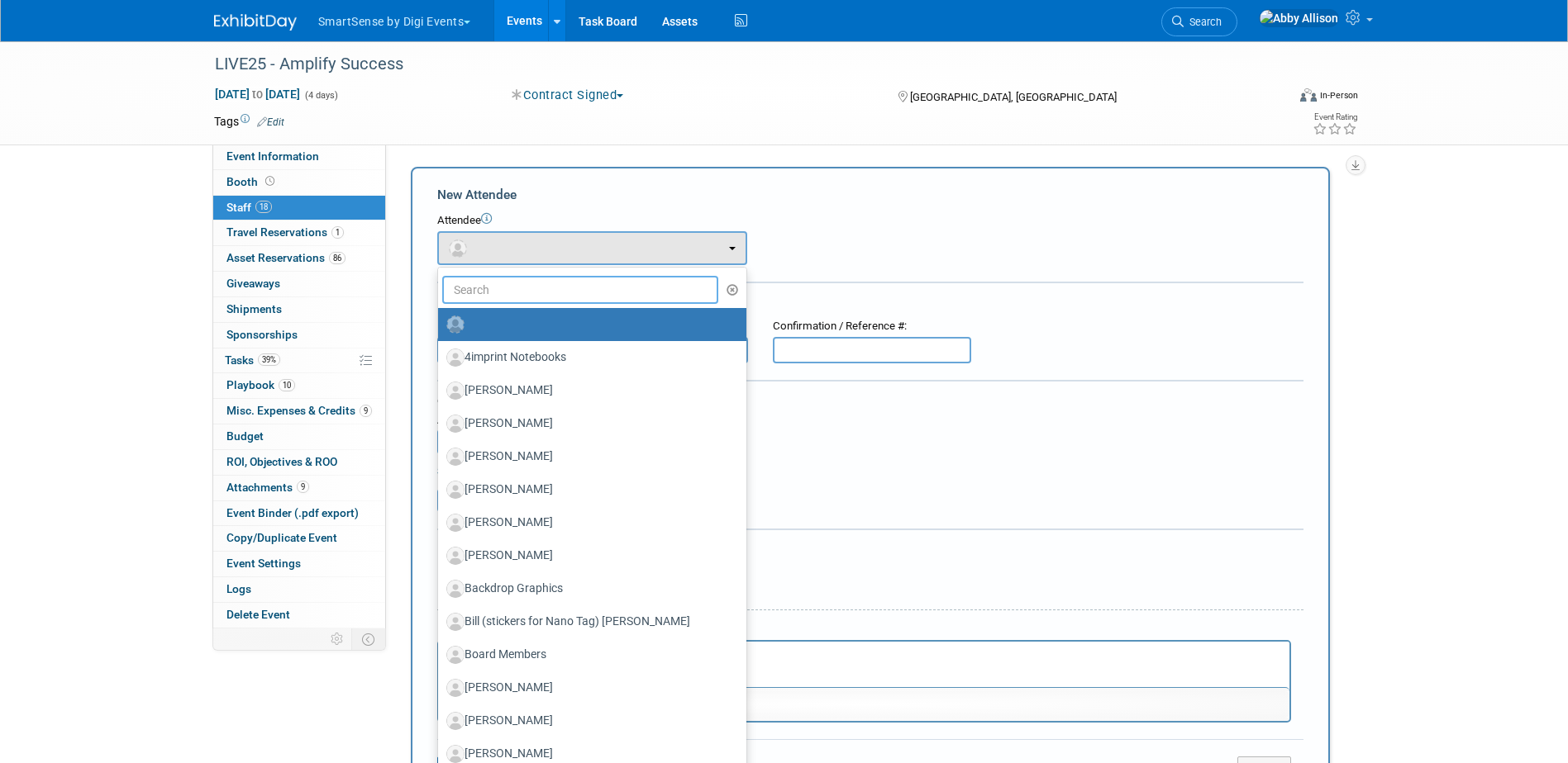
click at [509, 292] on input "text" at bounding box center [580, 289] width 277 height 28
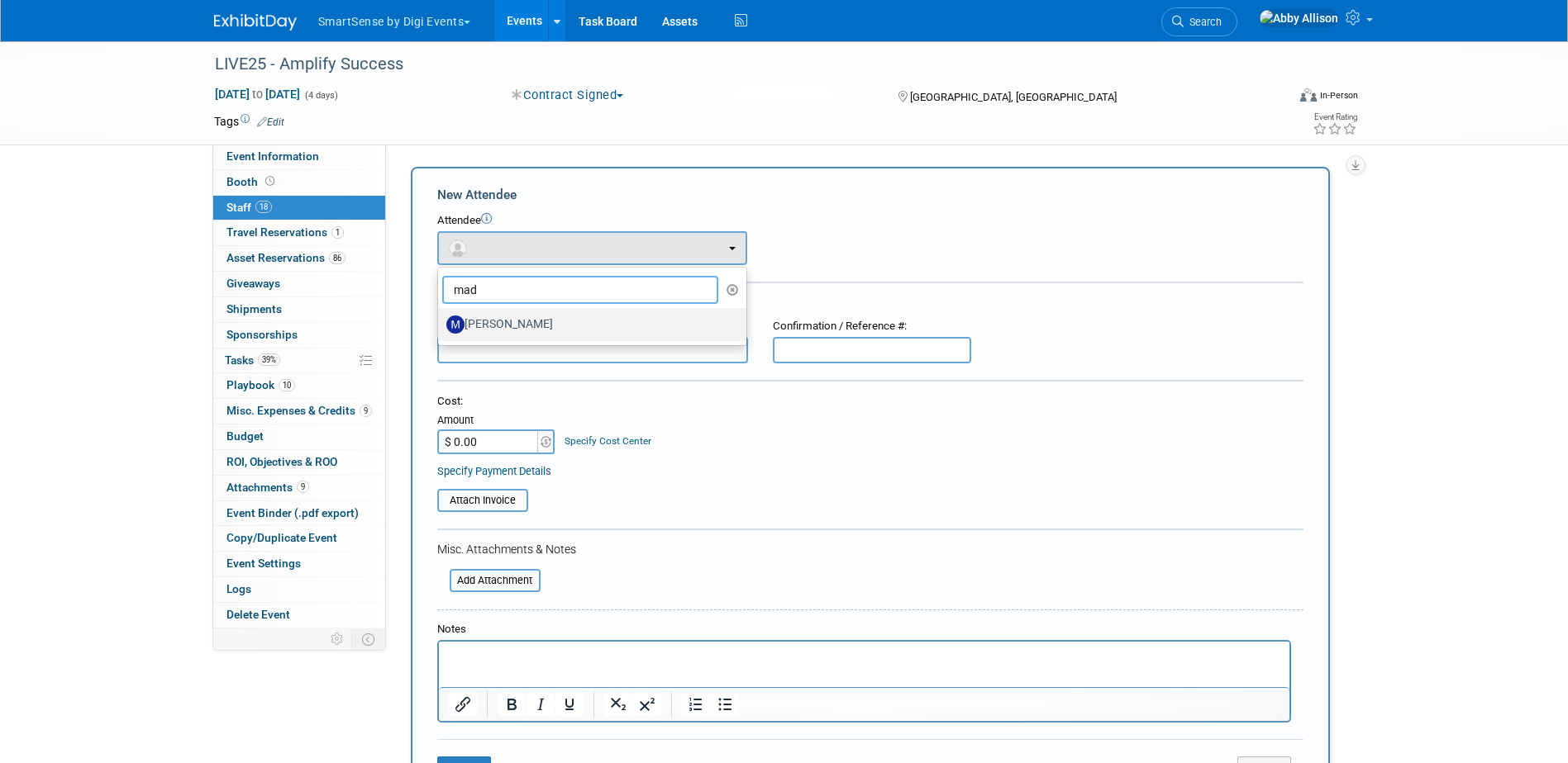
type input "mad"
click at [507, 327] on label "[PERSON_NAME]" at bounding box center [588, 324] width 283 height 26
click at [440, 327] on input "[PERSON_NAME]" at bounding box center [436, 322] width 11 height 11
select select "fc027189-a3a1-40d2-ad2d-cfd2ca1a9522"
select select "1"
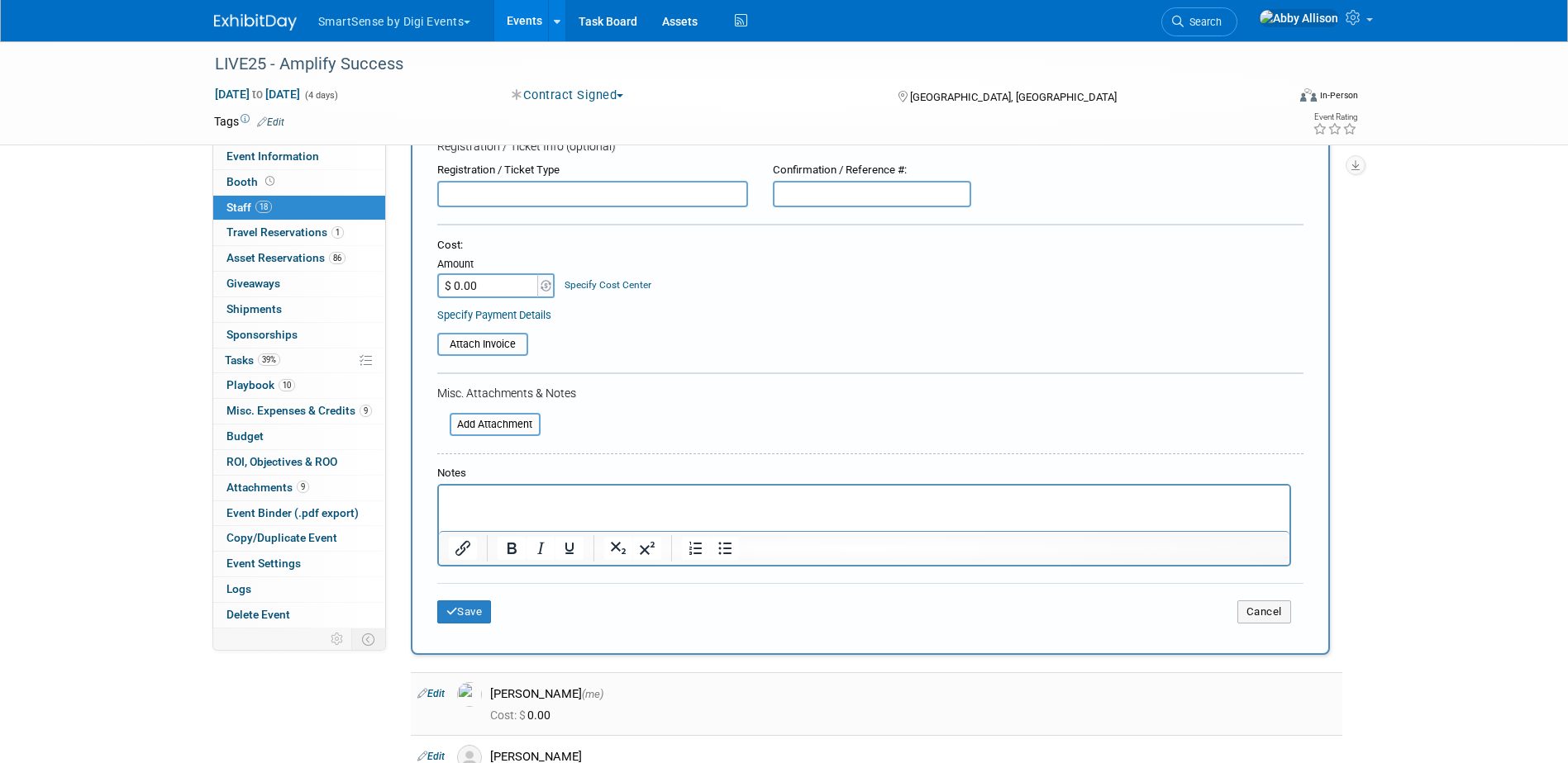
scroll to position [247, 0]
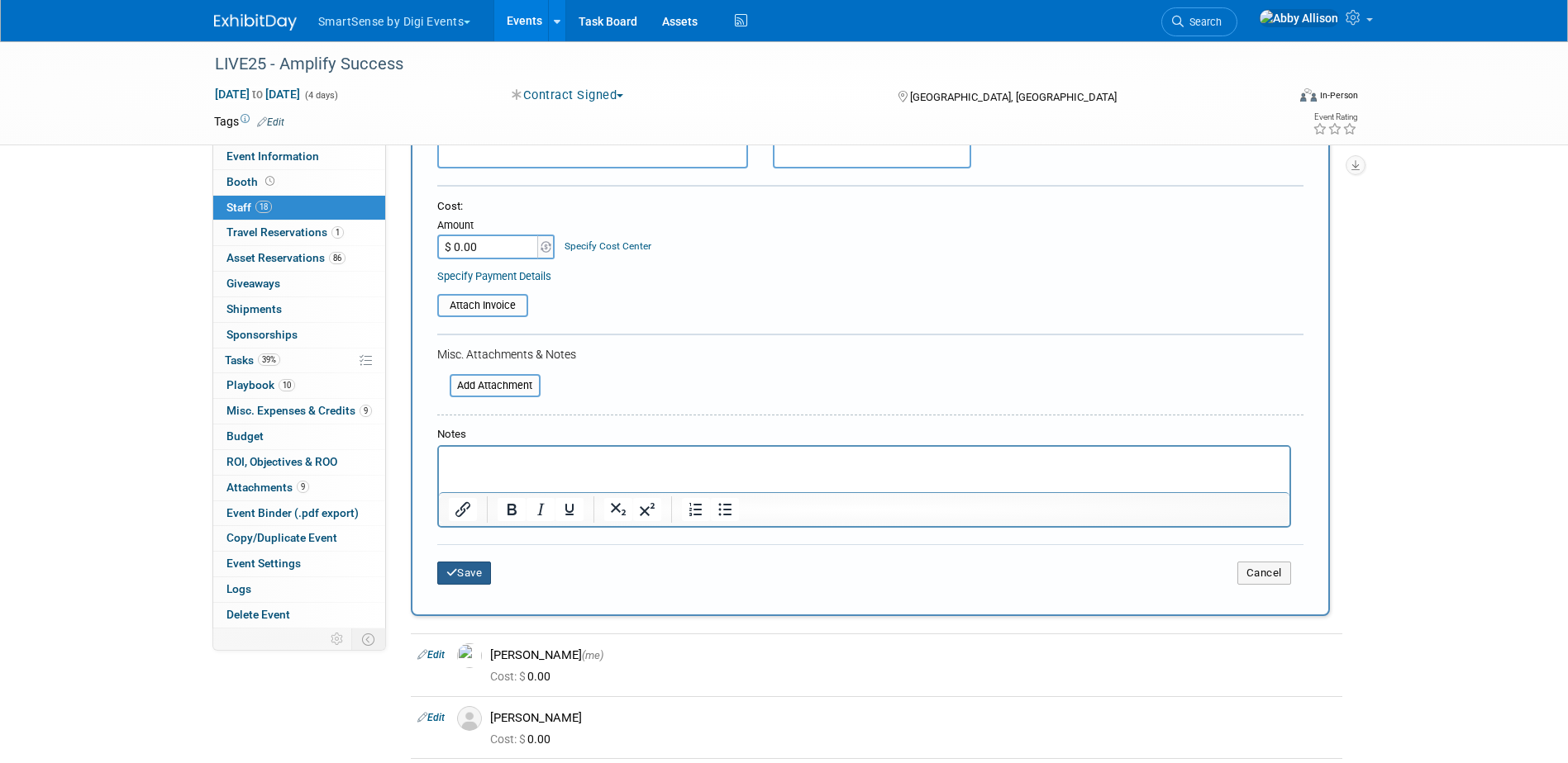
click at [472, 580] on button "Save" at bounding box center [465, 572] width 55 height 23
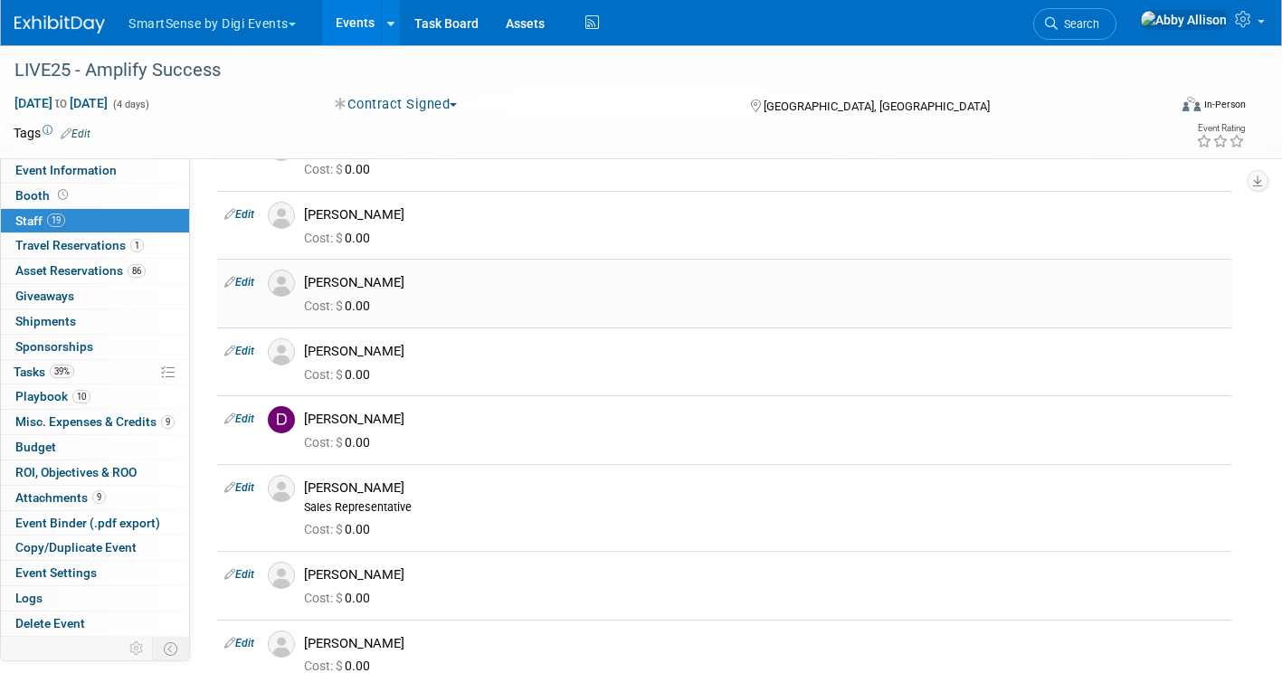
scroll to position [0, 0]
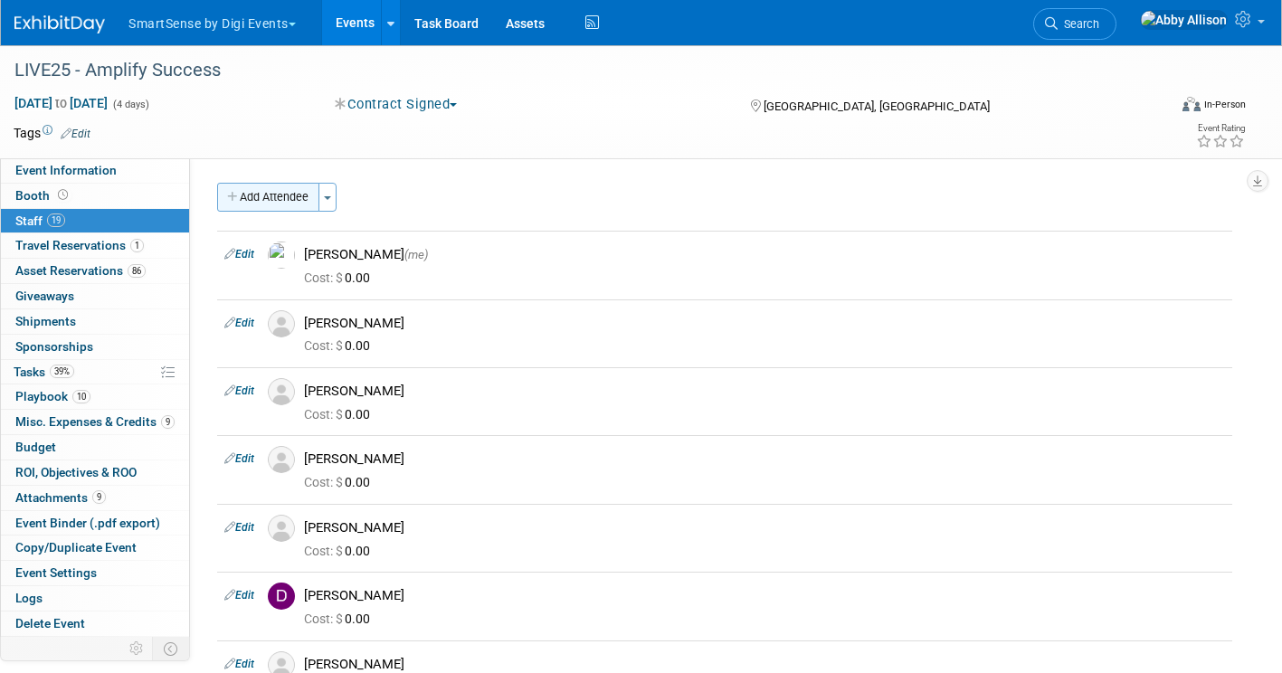
click at [301, 197] on button "Add Attendee" at bounding box center [268, 197] width 102 height 29
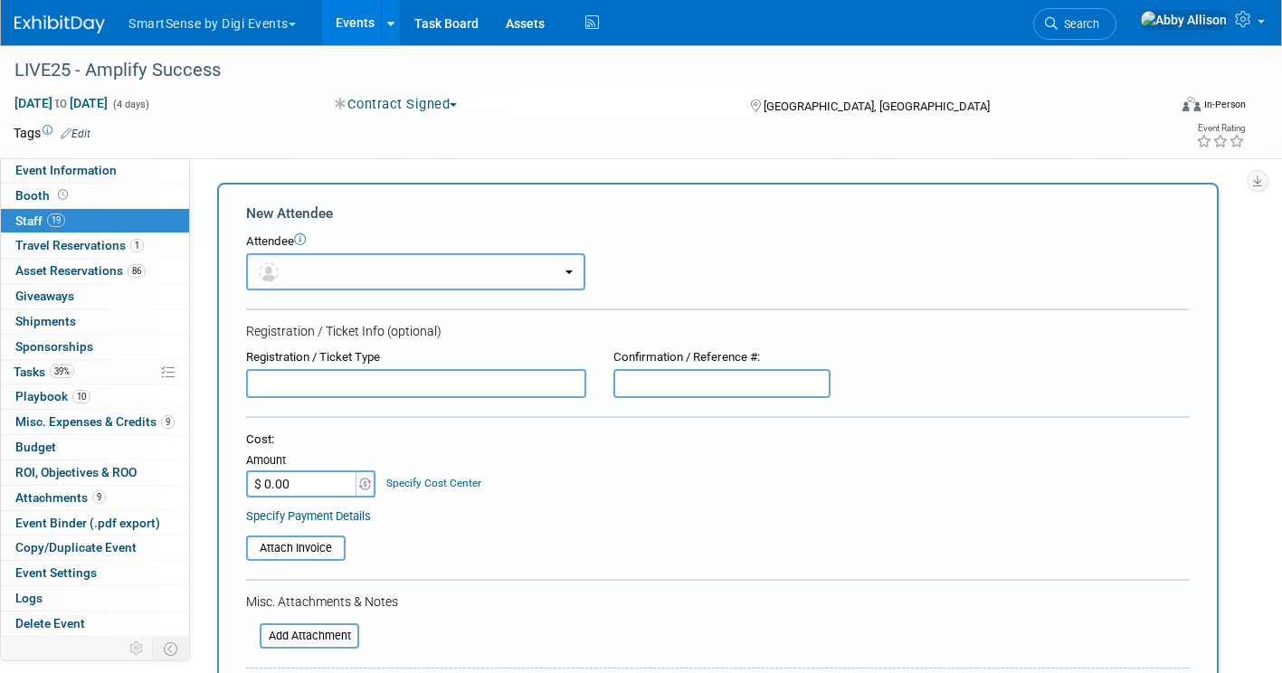
click at [322, 275] on button "button" at bounding box center [415, 271] width 339 height 37
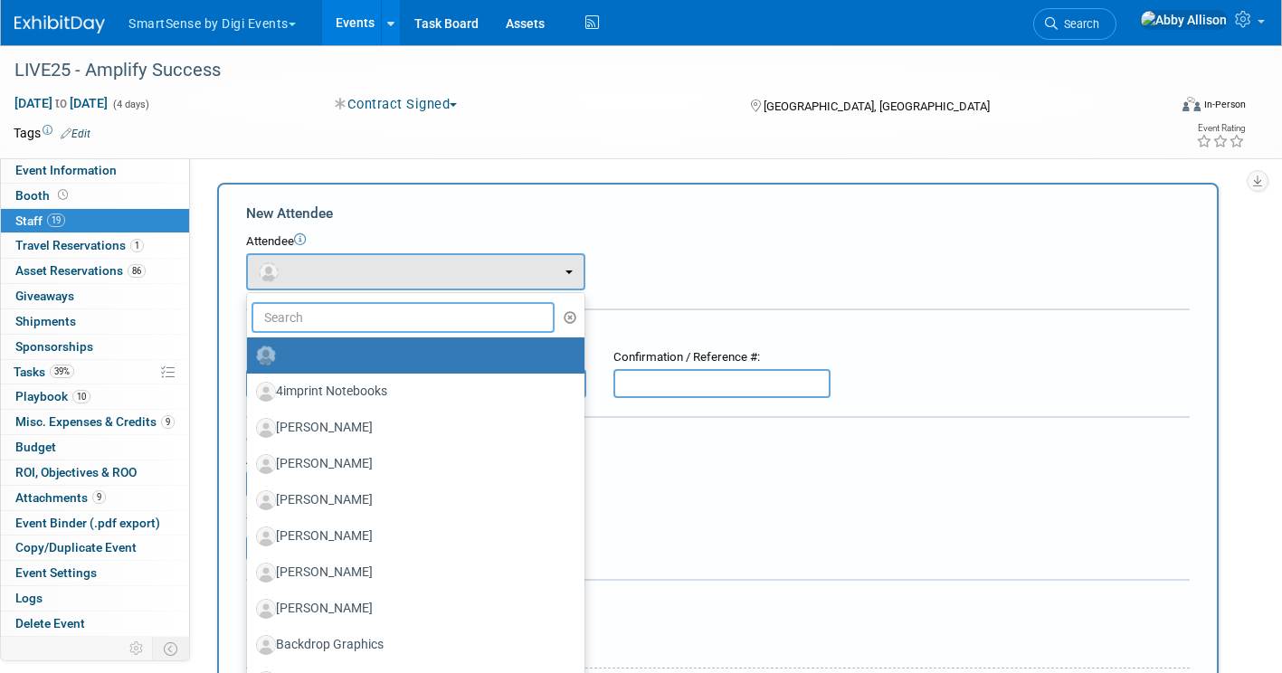
click at [313, 325] on input "text" at bounding box center [403, 317] width 303 height 31
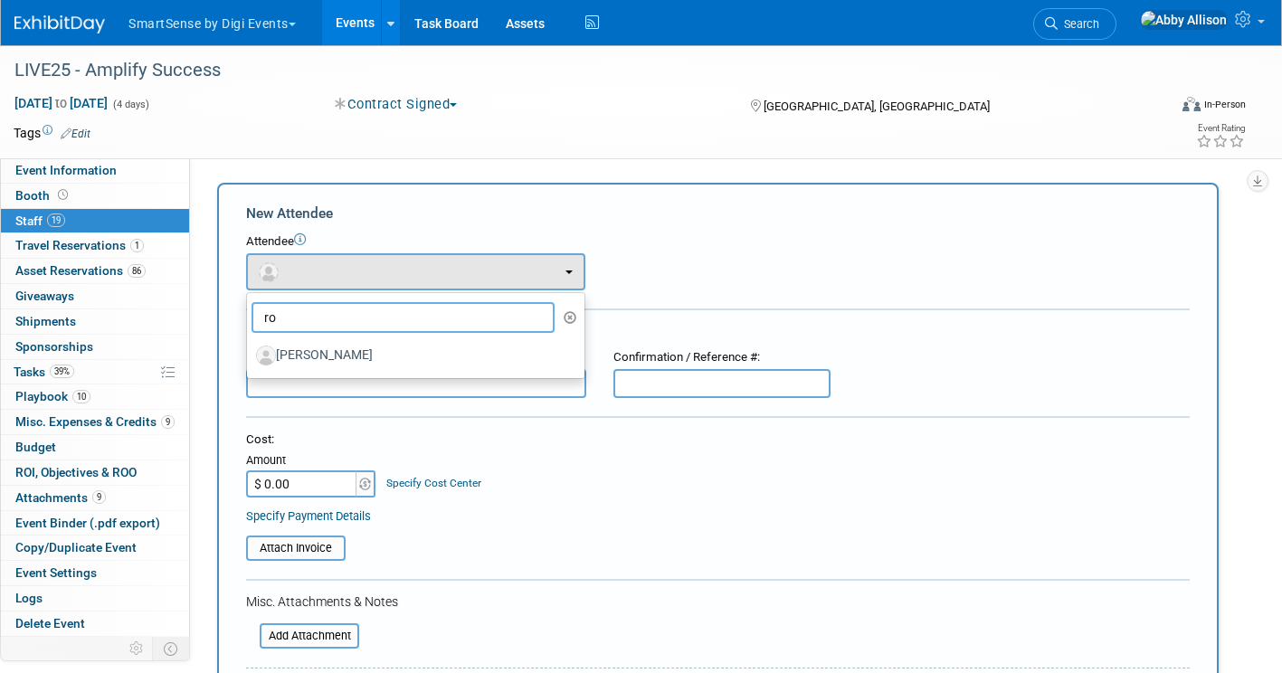
type input "r"
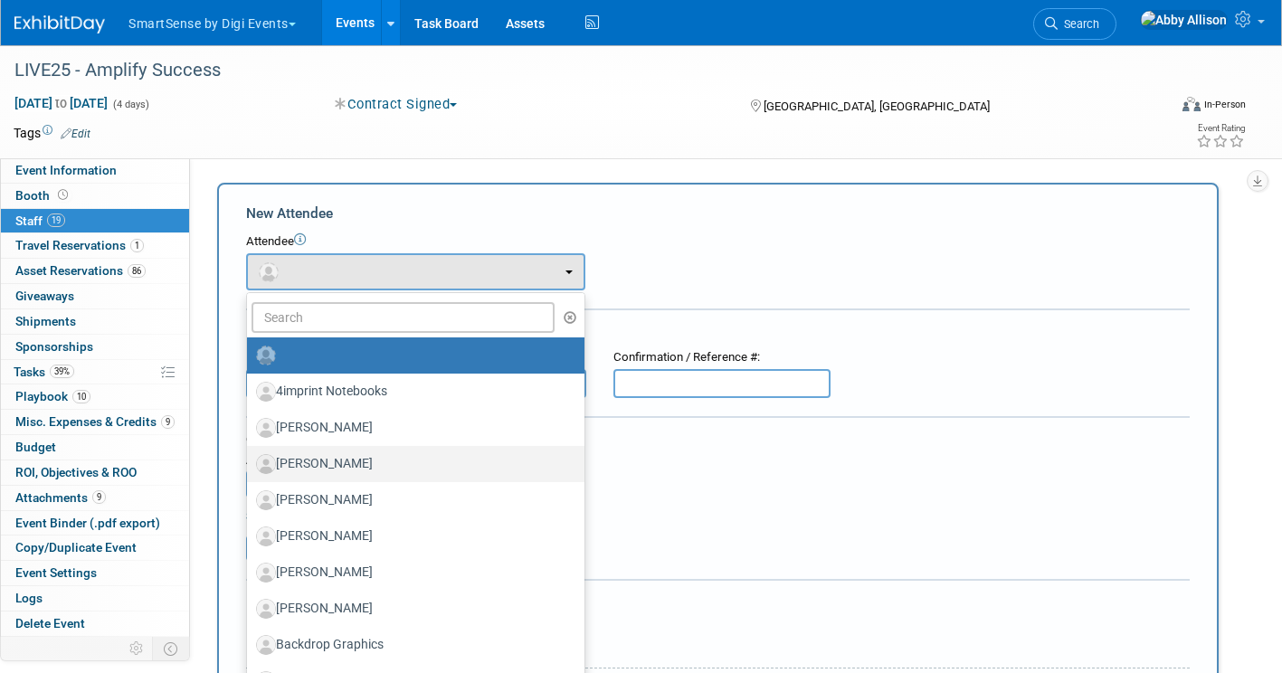
click at [300, 461] on label "[PERSON_NAME]" at bounding box center [411, 464] width 310 height 29
click at [250, 461] on input "[PERSON_NAME]" at bounding box center [244, 462] width 12 height 12
select select "a4b1bcbc-6da3-4dee-8aab-e4095f397807"
select select "1"
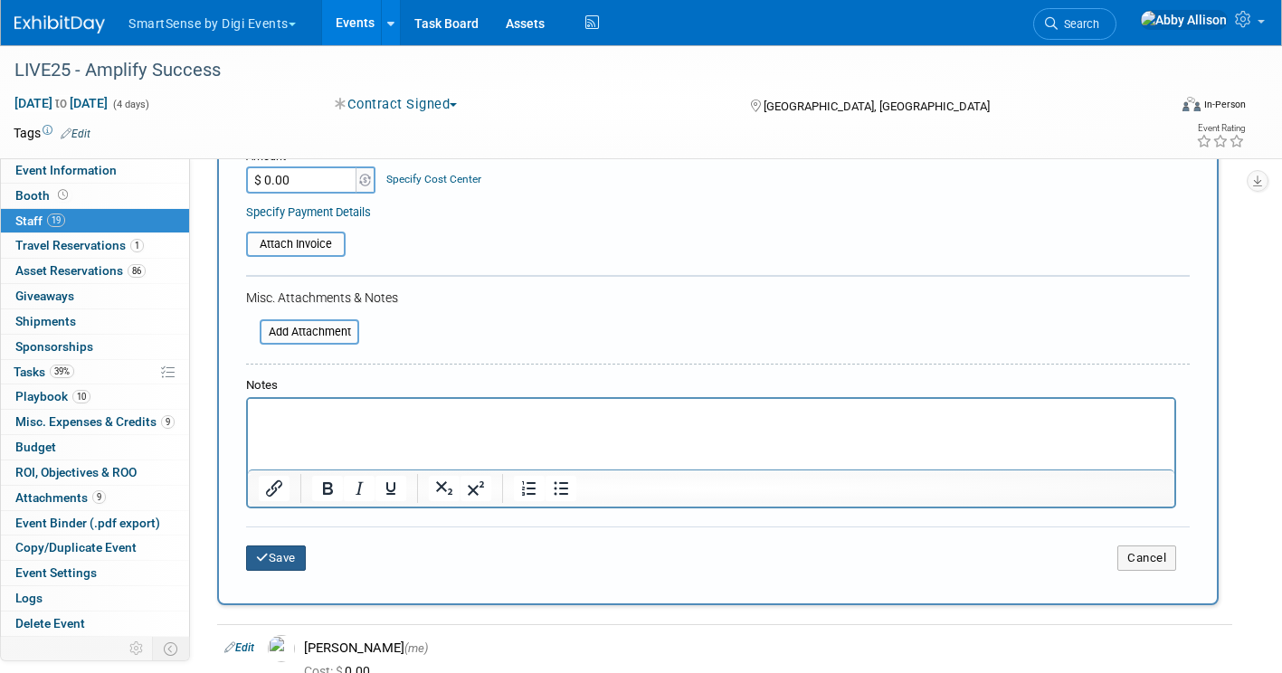
click at [256, 556] on icon "submit" at bounding box center [262, 558] width 13 height 12
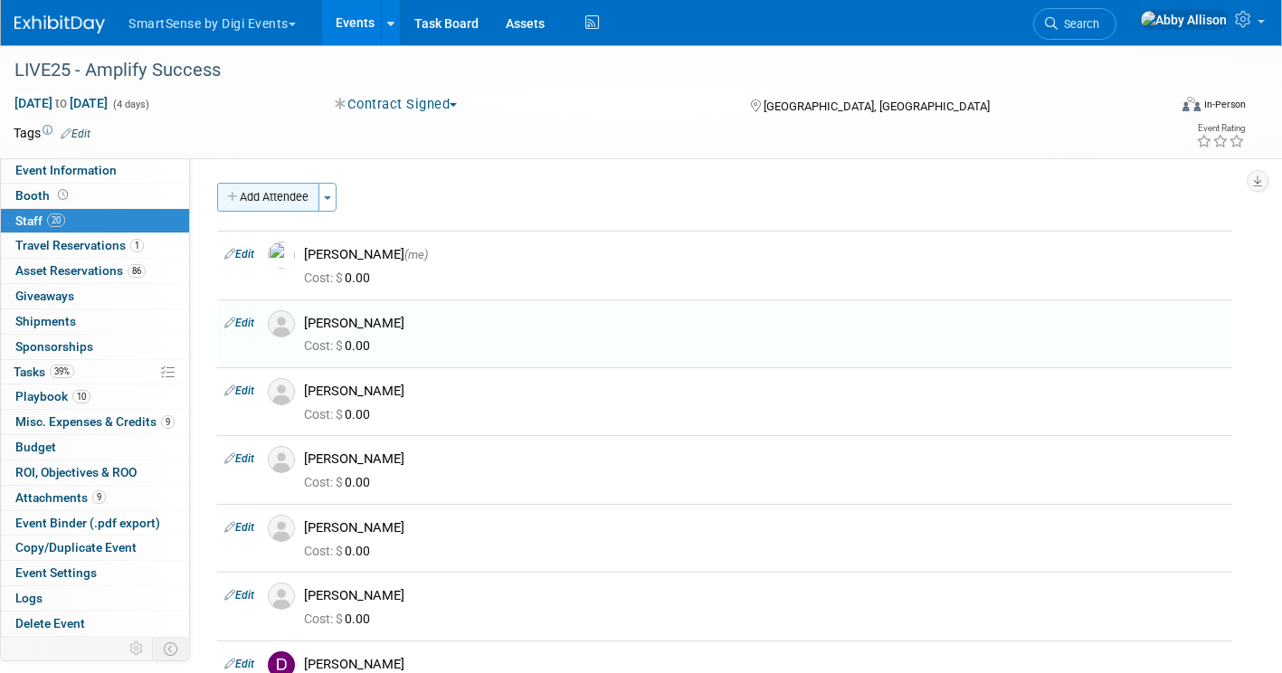
click at [263, 194] on button "Add Attendee" at bounding box center [268, 197] width 102 height 29
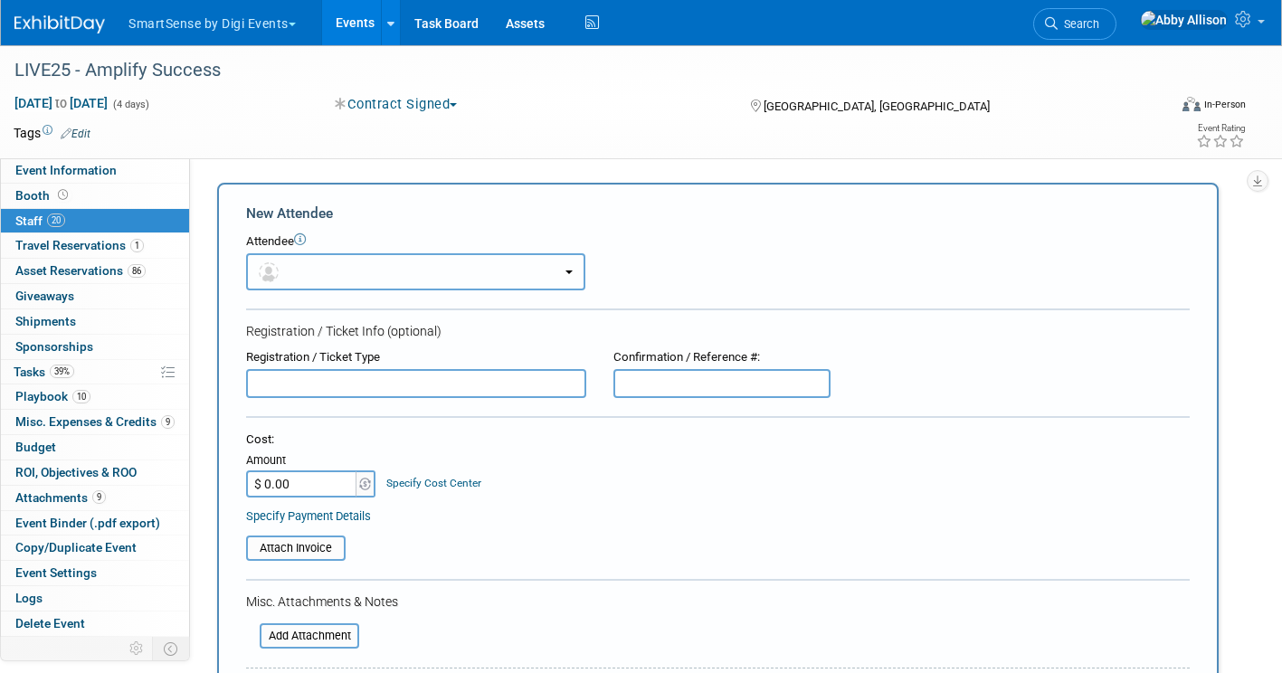
click at [446, 271] on button "button" at bounding box center [415, 271] width 339 height 37
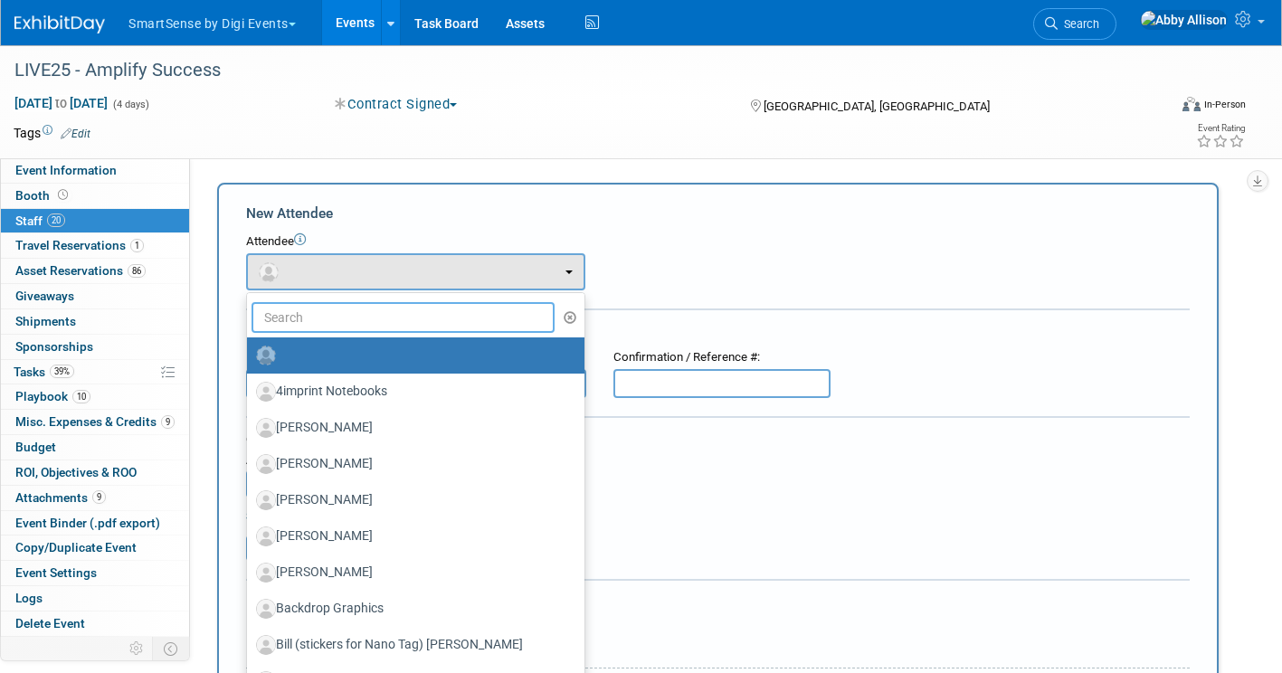
click at [399, 310] on input "text" at bounding box center [403, 317] width 303 height 31
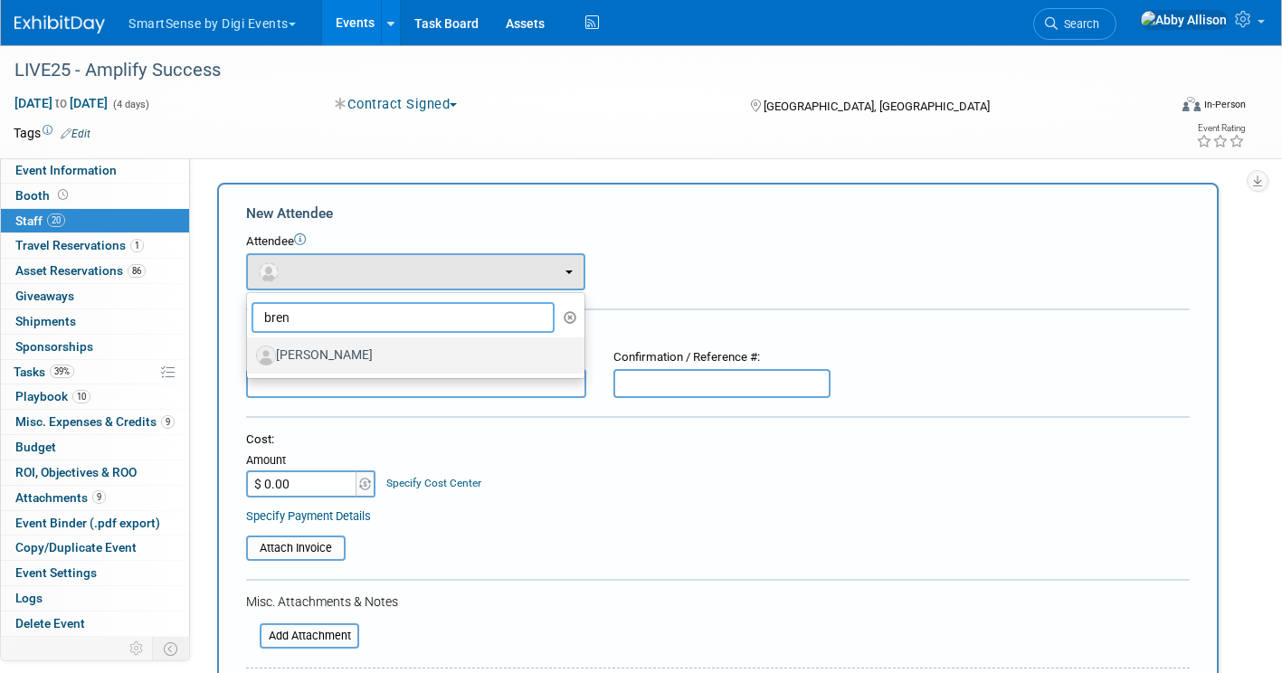
type input "bren"
click at [355, 360] on label "[PERSON_NAME]" at bounding box center [411, 355] width 310 height 29
click at [250, 359] on input "[PERSON_NAME]" at bounding box center [244, 353] width 12 height 12
select select "68c42d45-e0fc-4e73-8b25-beca1d595729"
select select "1"
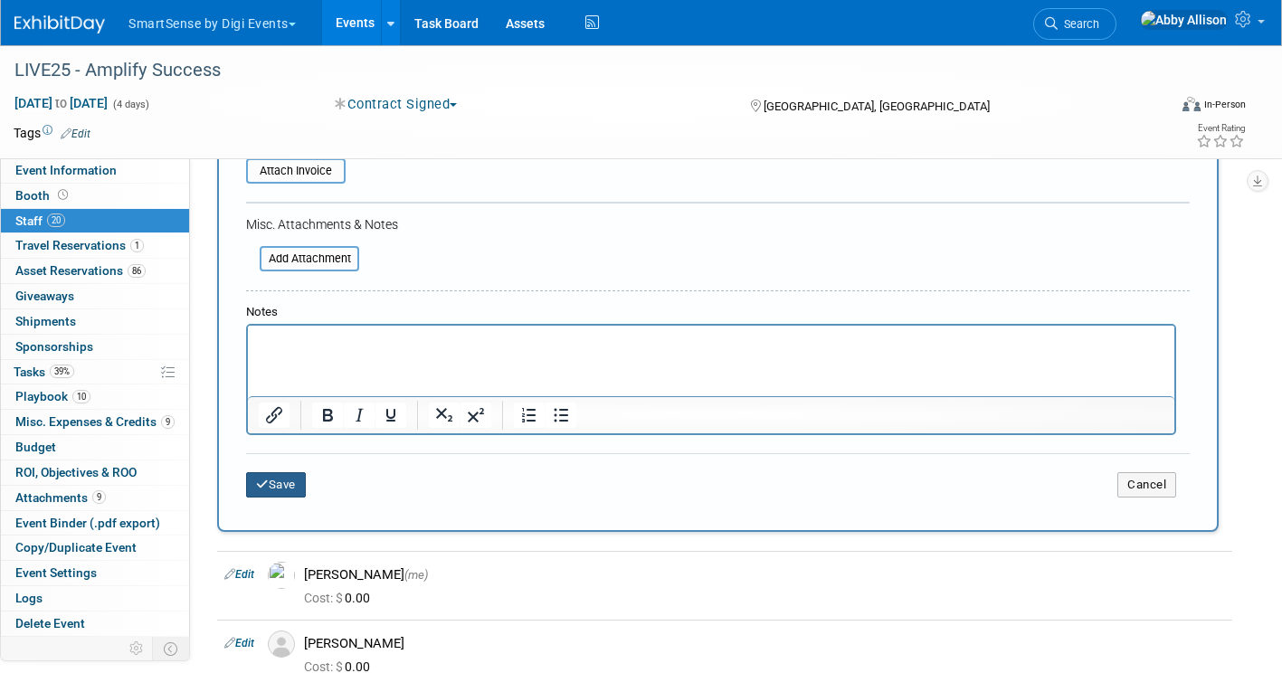
scroll to position [452, 0]
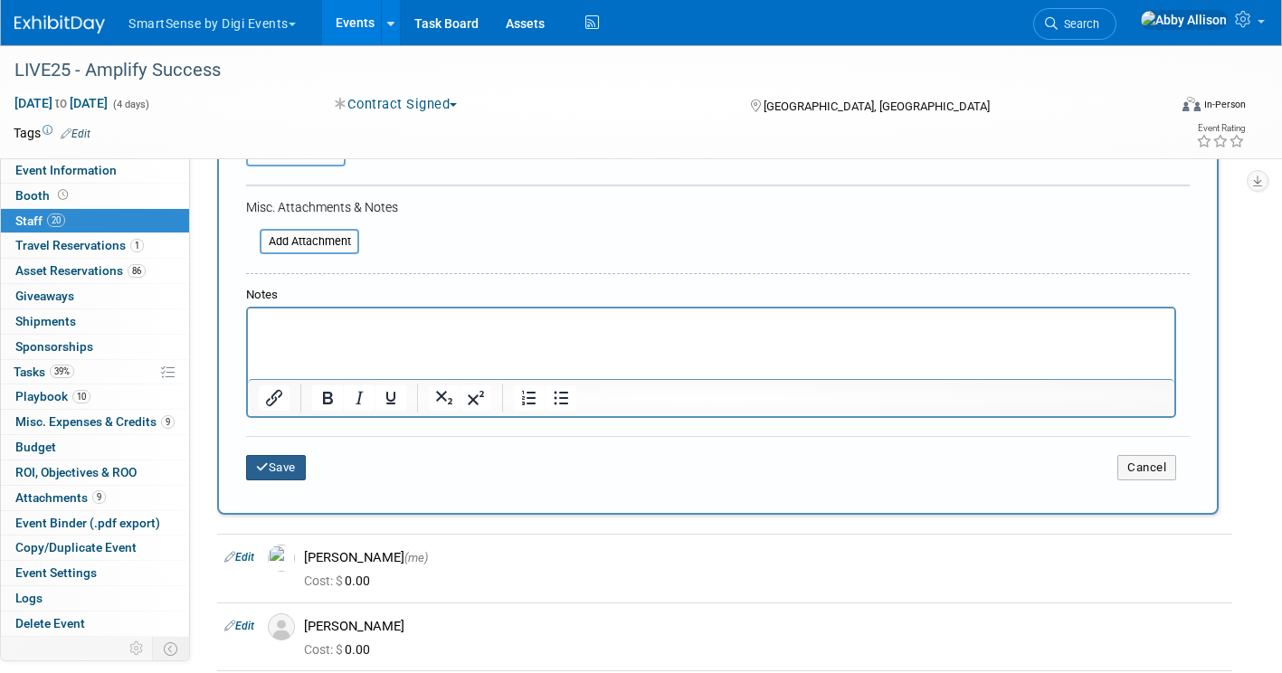
click at [291, 471] on button "Save" at bounding box center [276, 467] width 60 height 25
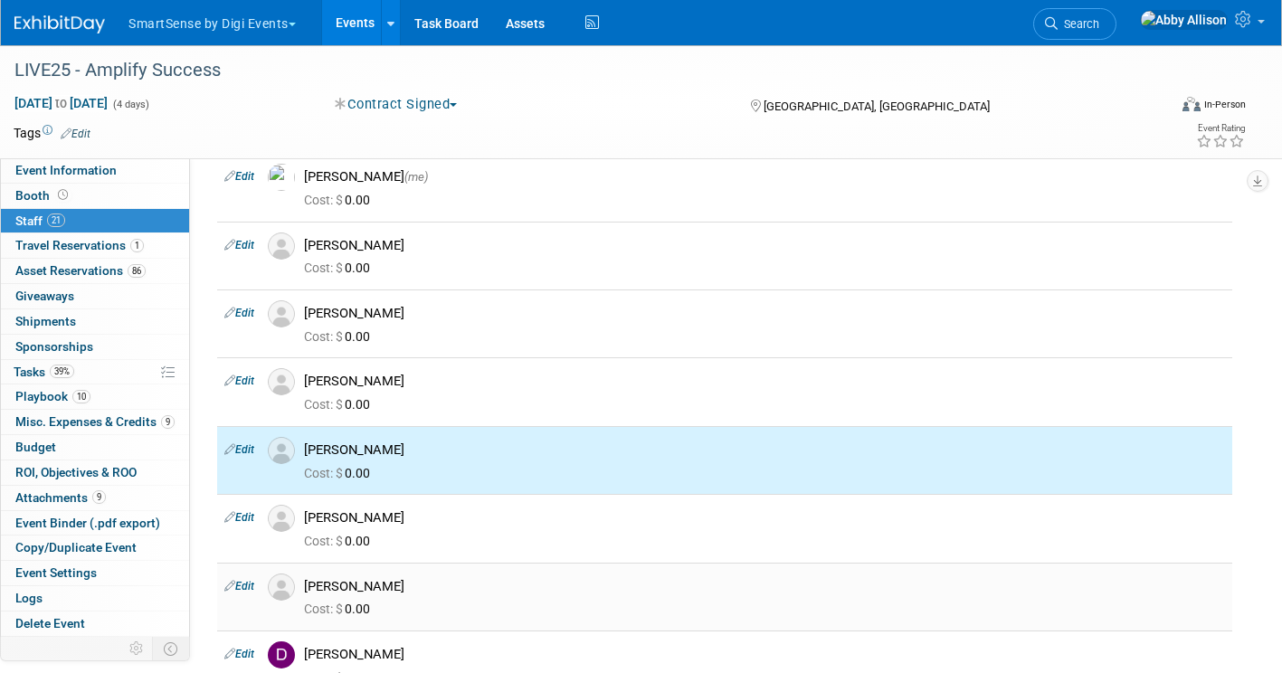
scroll to position [0, 0]
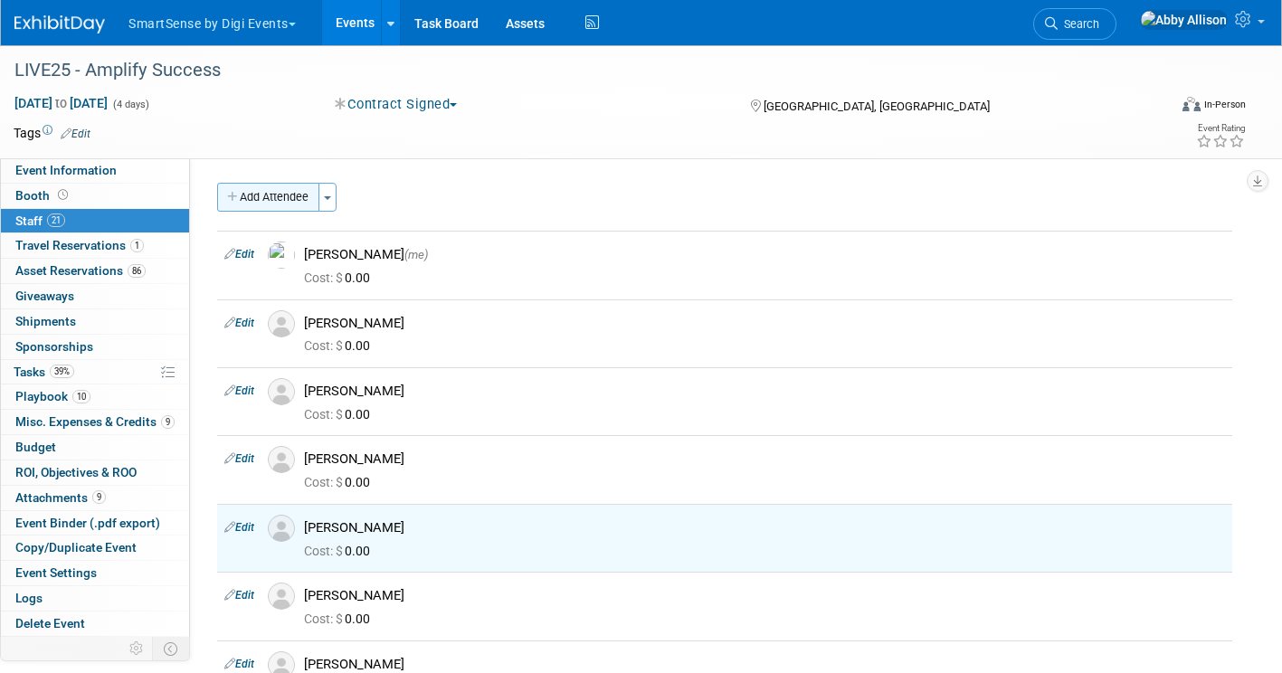
click at [249, 201] on button "Add Attendee" at bounding box center [268, 197] width 102 height 29
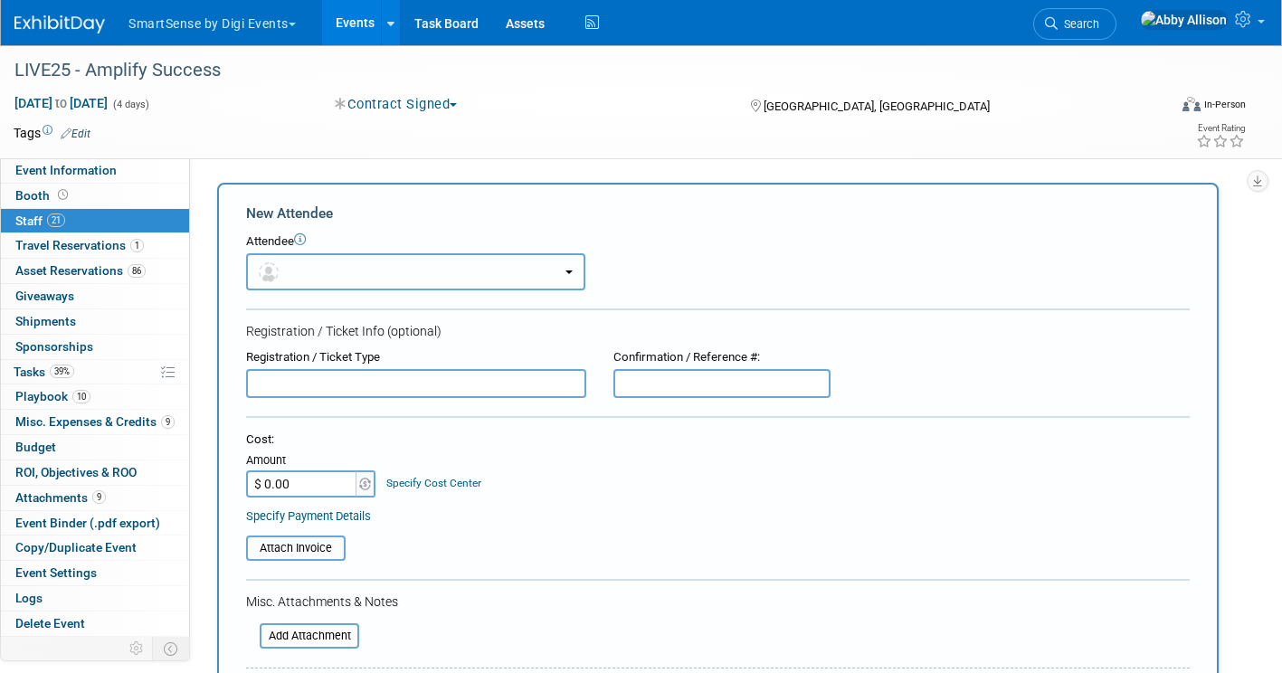
click at [291, 290] on button "button" at bounding box center [415, 271] width 339 height 37
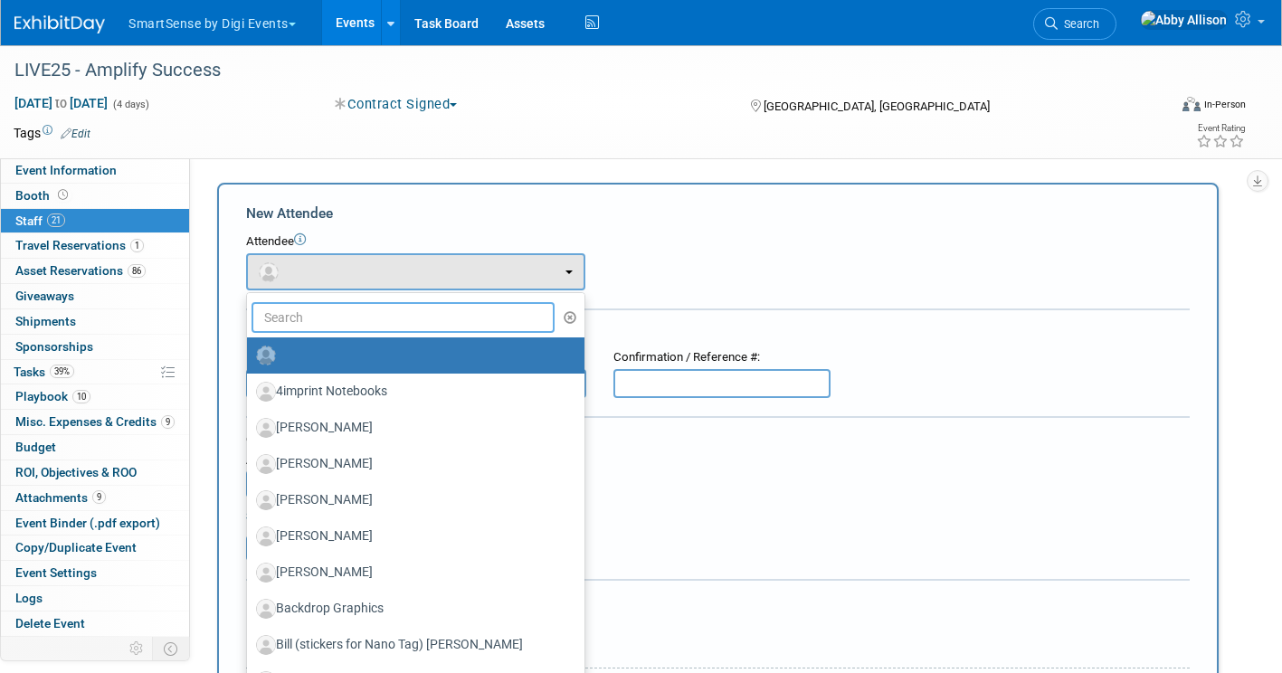
click at [300, 331] on input "text" at bounding box center [403, 317] width 303 height 31
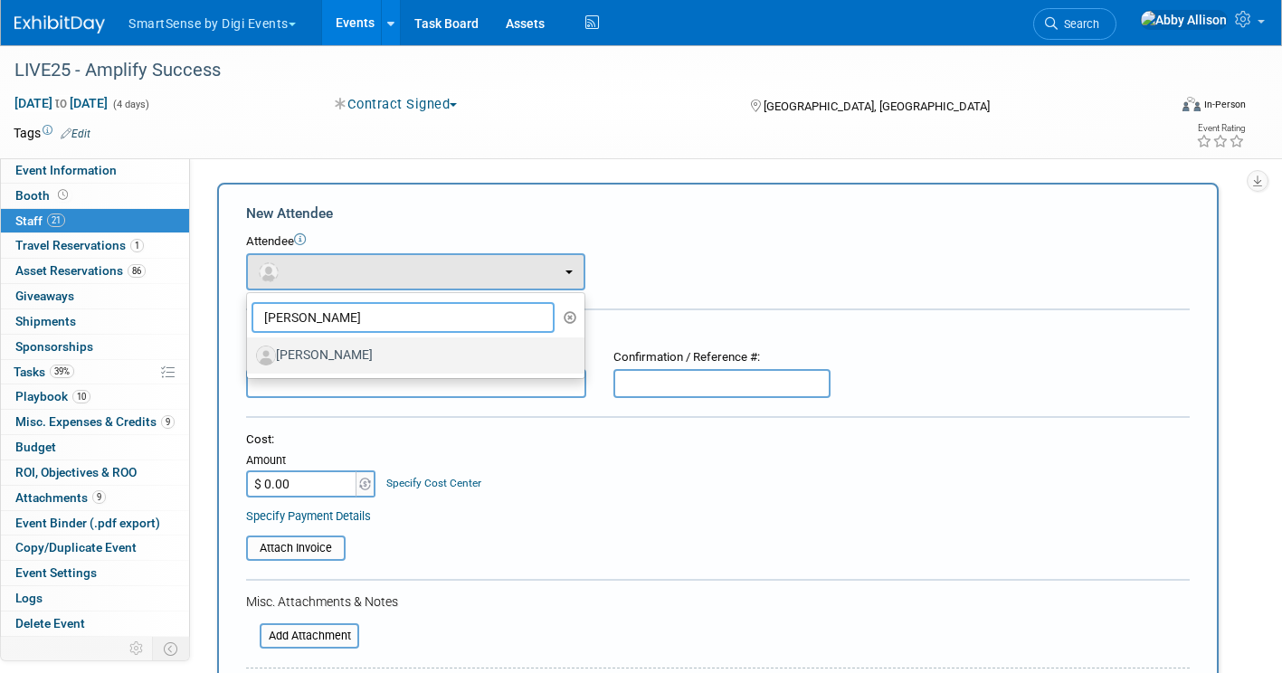
type input "brett"
click at [309, 355] on label "[PERSON_NAME]" at bounding box center [411, 355] width 310 height 29
click at [250, 355] on input "[PERSON_NAME]" at bounding box center [244, 353] width 12 height 12
select select "877e1434-7c3e-477a-8957-273b1ccdf639"
select select "1"
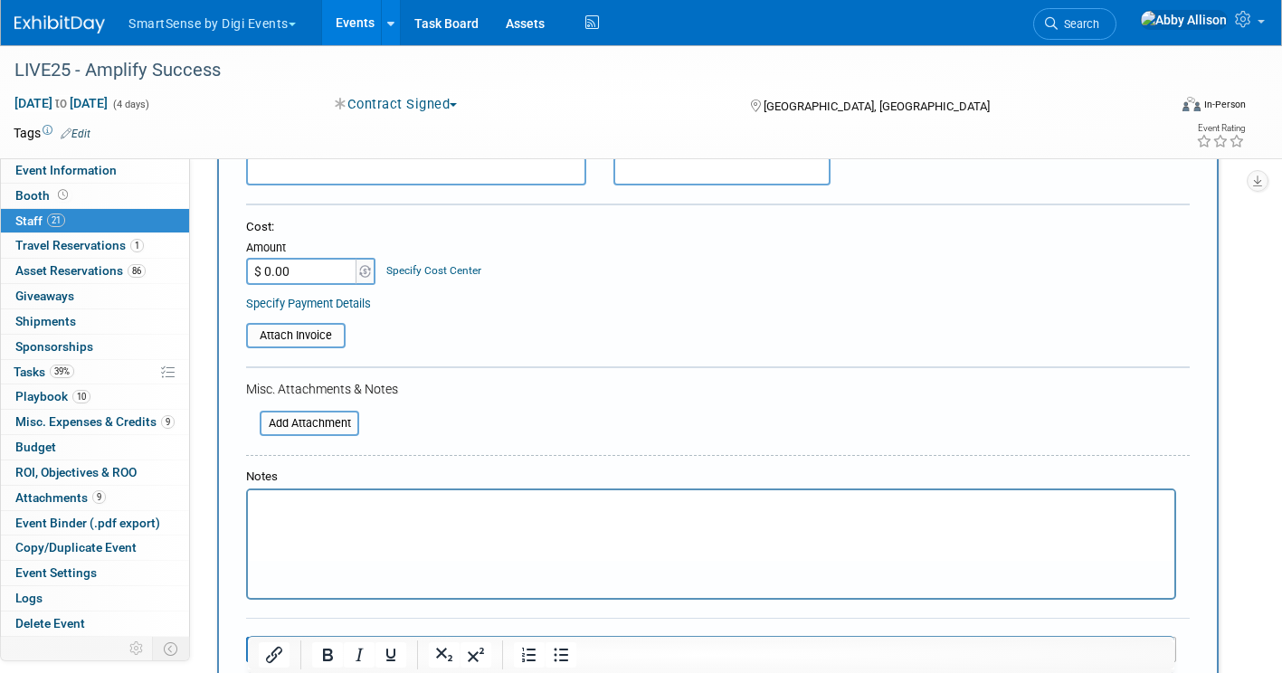
scroll to position [271, 0]
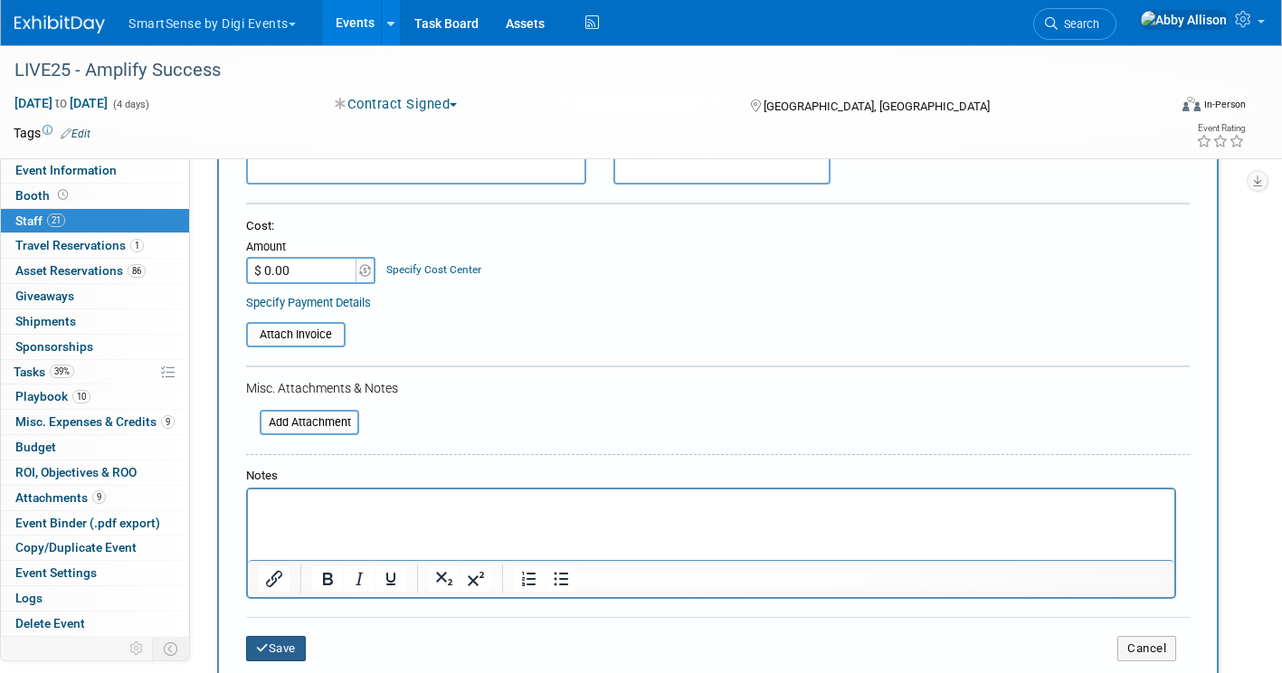
click at [279, 649] on button "Save" at bounding box center [276, 648] width 60 height 25
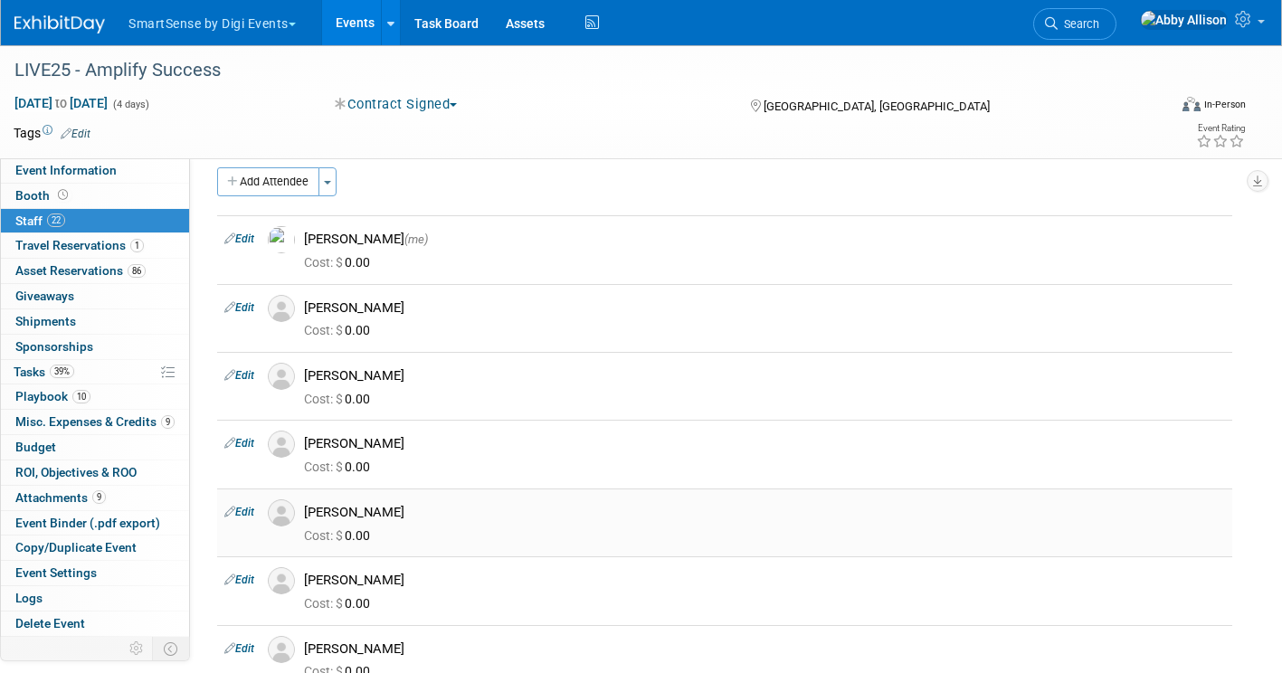
scroll to position [0, 0]
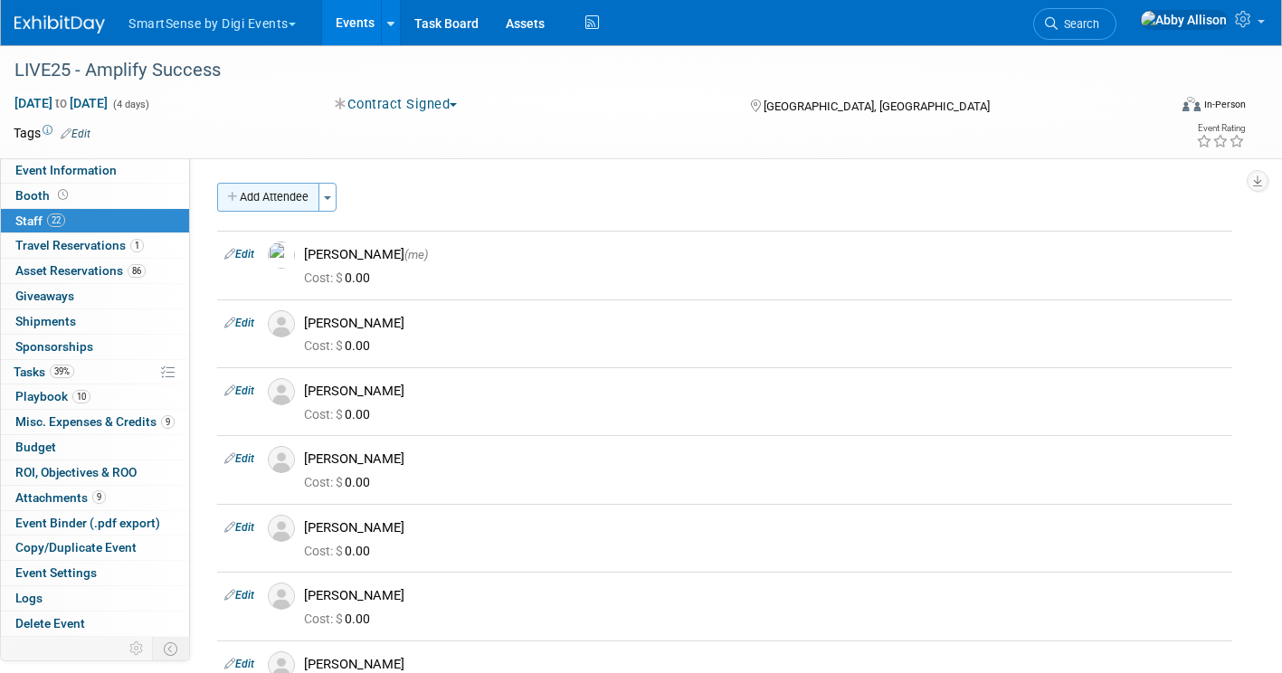
click at [282, 199] on button "Add Attendee" at bounding box center [268, 197] width 102 height 29
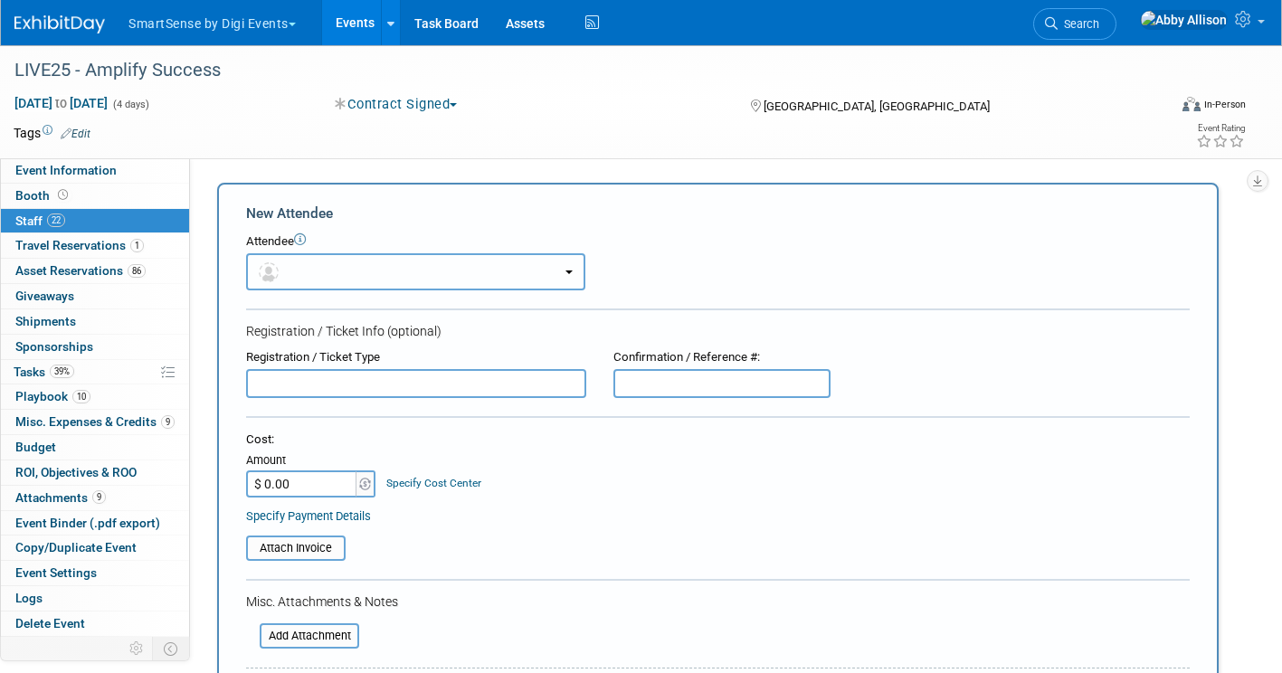
click at [277, 266] on span "button" at bounding box center [272, 271] width 26 height 14
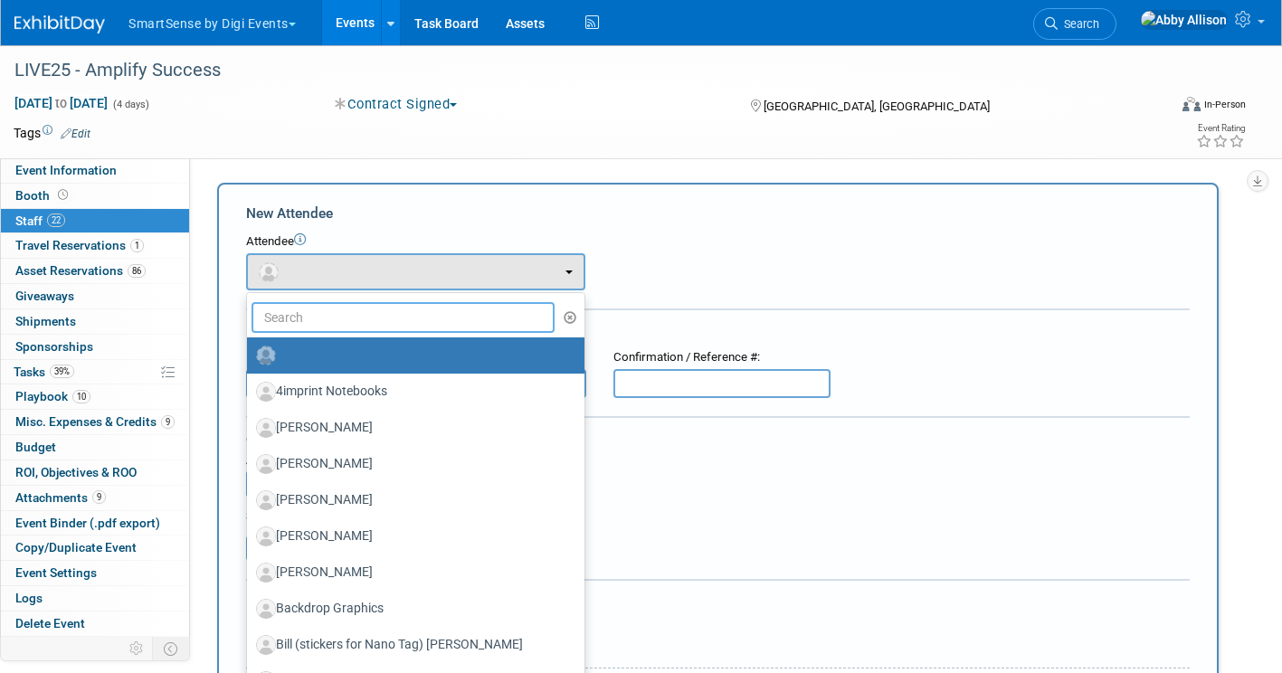
click at [312, 325] on input "text" at bounding box center [403, 317] width 303 height 31
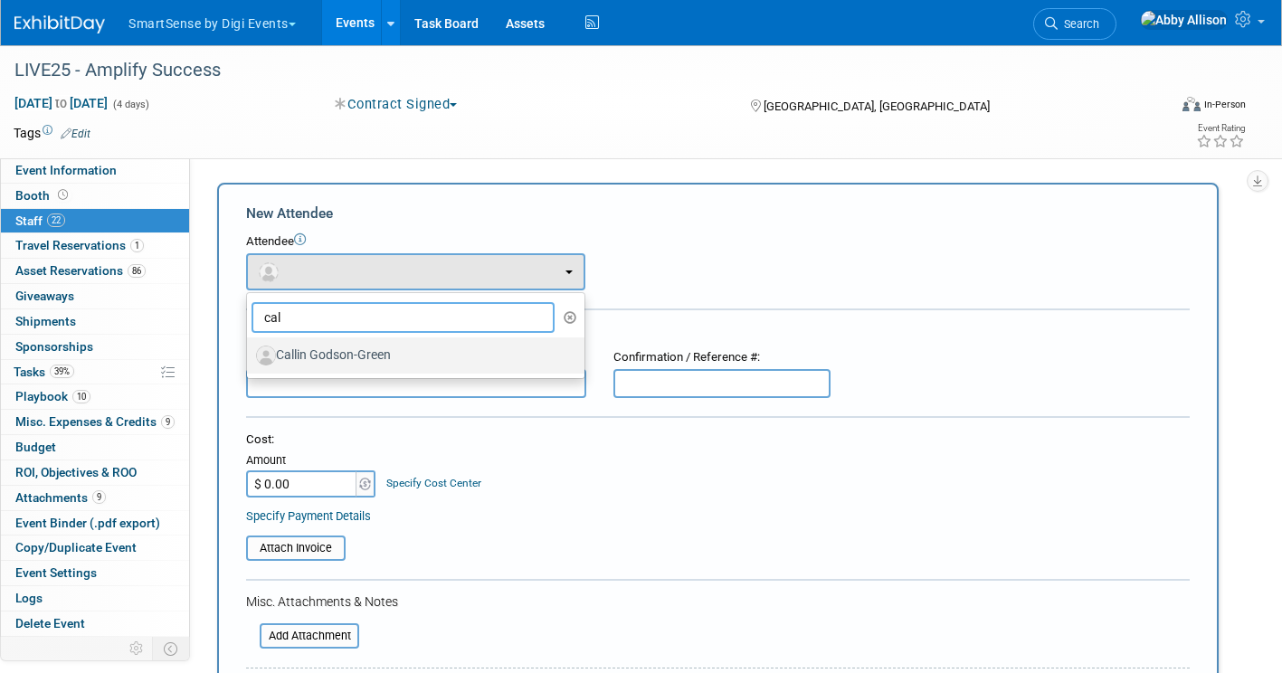
type input "cal"
click at [320, 357] on label "Callin Godson-Green" at bounding box center [411, 355] width 310 height 29
click at [250, 357] on input "Callin Godson-Green" at bounding box center [244, 353] width 12 height 12
select select "09d5d50b-42ae-4df0-b8cb-cd1498e7477e"
select select "1"
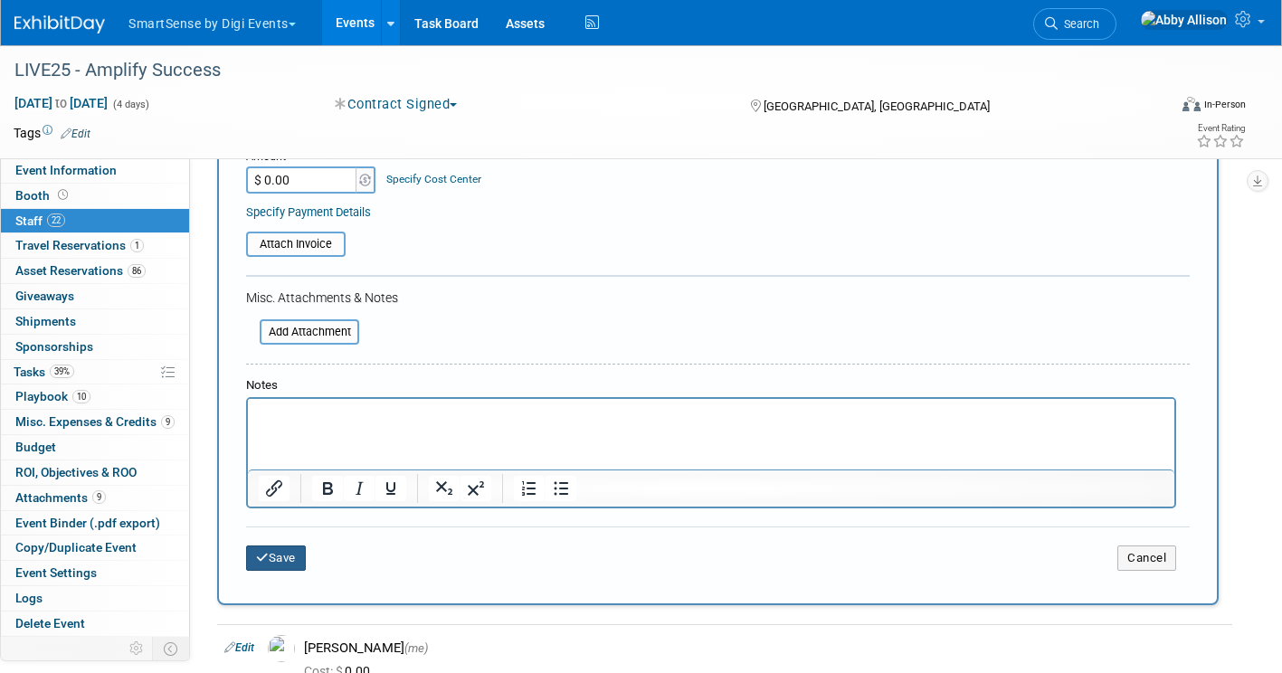
click at [290, 563] on button "Save" at bounding box center [276, 558] width 60 height 25
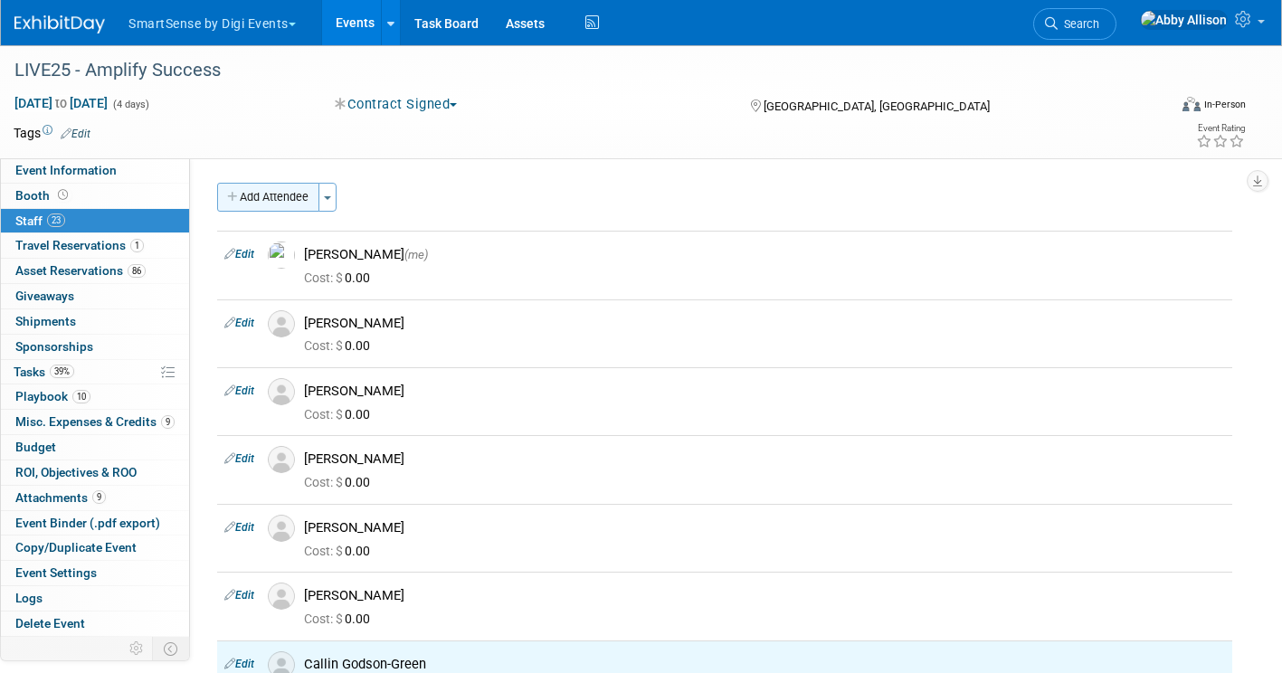
click at [248, 198] on button "Add Attendee" at bounding box center [268, 197] width 102 height 29
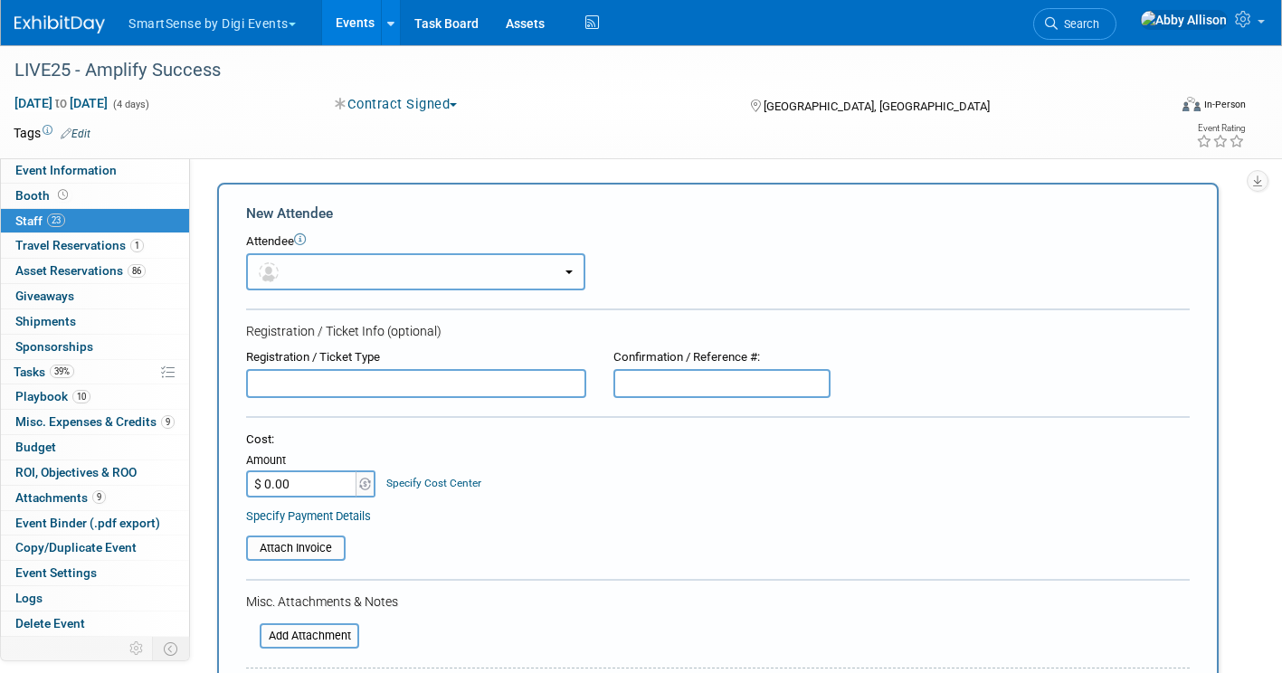
click at [274, 269] on img "button" at bounding box center [269, 272] width 20 height 20
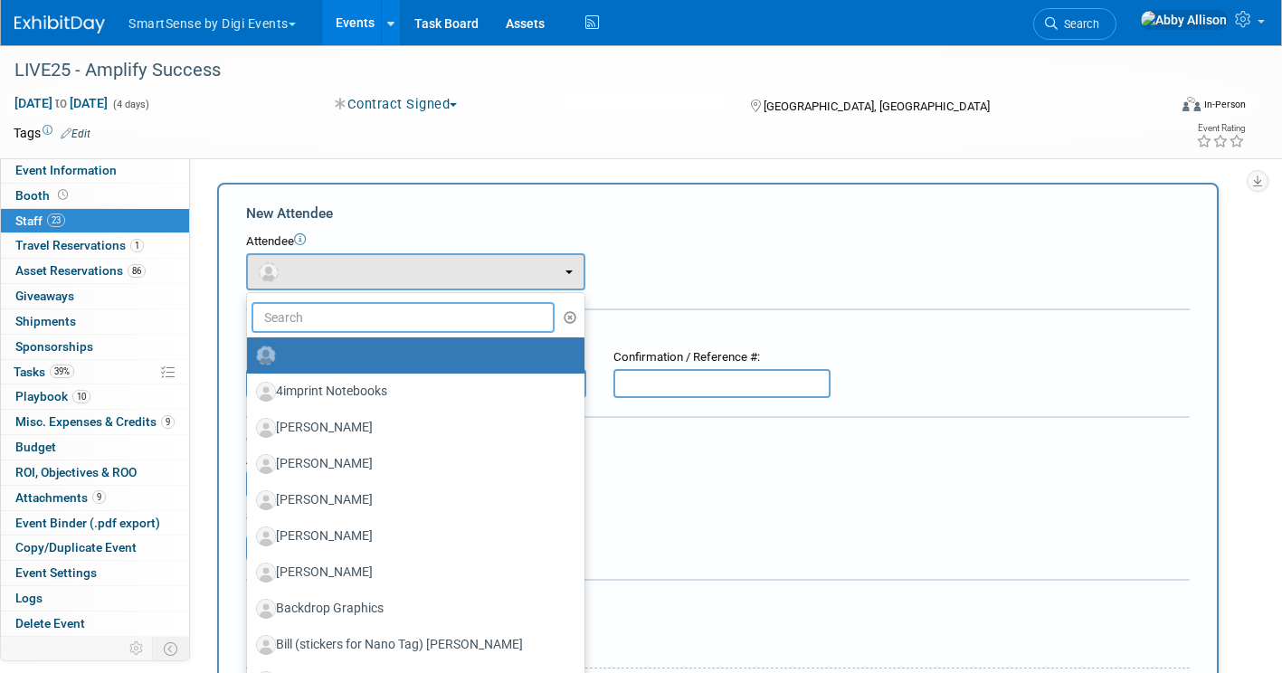
click at [291, 323] on input "text" at bounding box center [403, 317] width 303 height 31
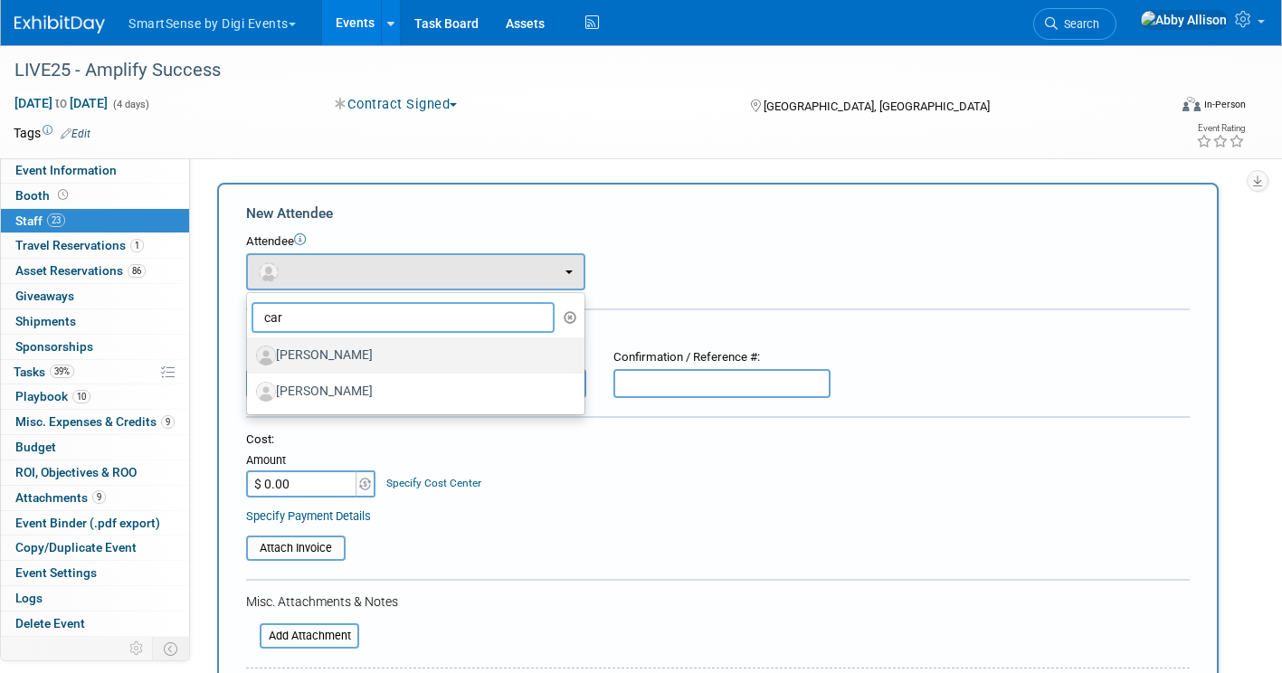
type input "car"
click at [296, 355] on label "[PERSON_NAME]" at bounding box center [411, 355] width 310 height 29
click at [250, 355] on input "[PERSON_NAME]" at bounding box center [244, 353] width 12 height 12
select select "707fad3b-3c17-4623-b95e-91d5751ed3e1"
select select "1"
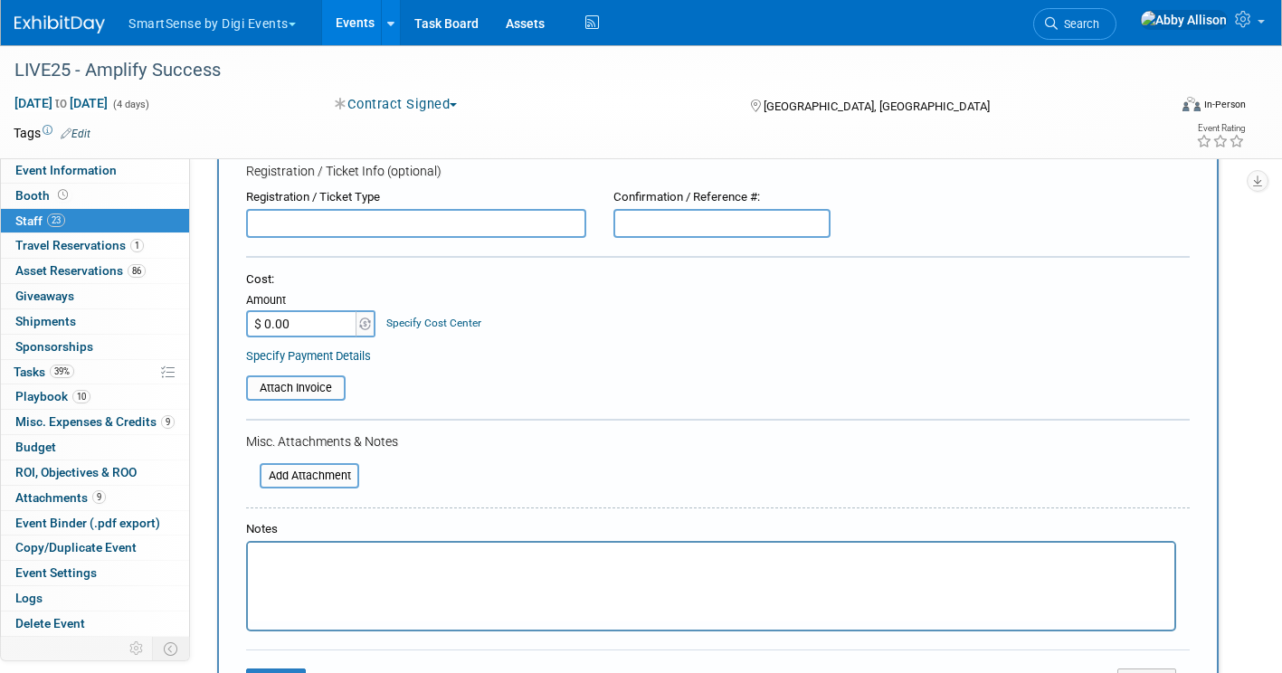
scroll to position [271, 0]
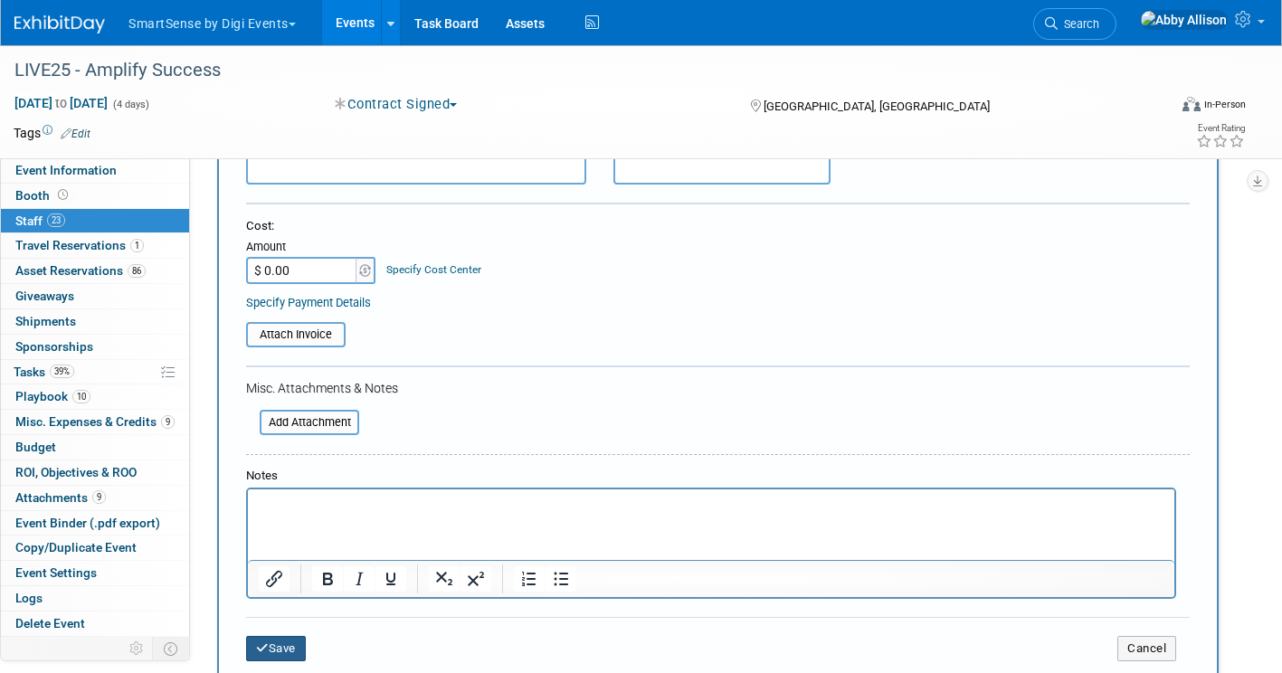
click at [282, 640] on button "Save" at bounding box center [276, 648] width 60 height 25
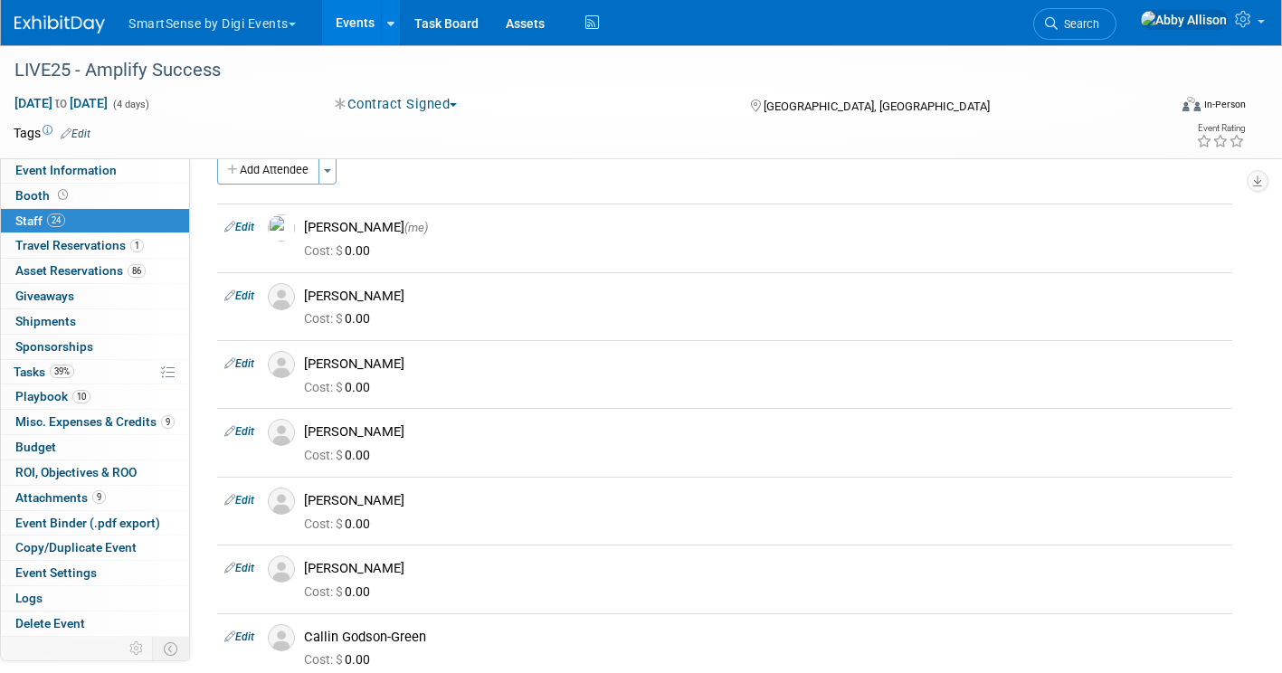
scroll to position [0, 0]
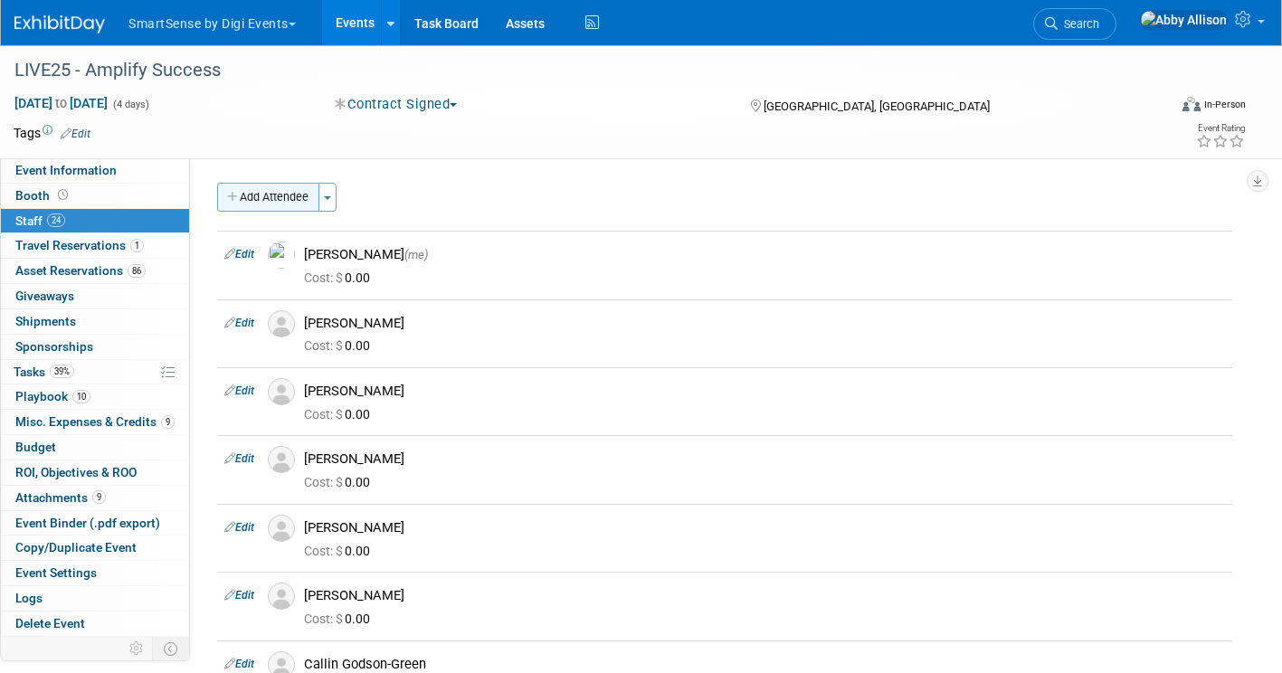
click at [260, 199] on button "Add Attendee" at bounding box center [268, 197] width 102 height 29
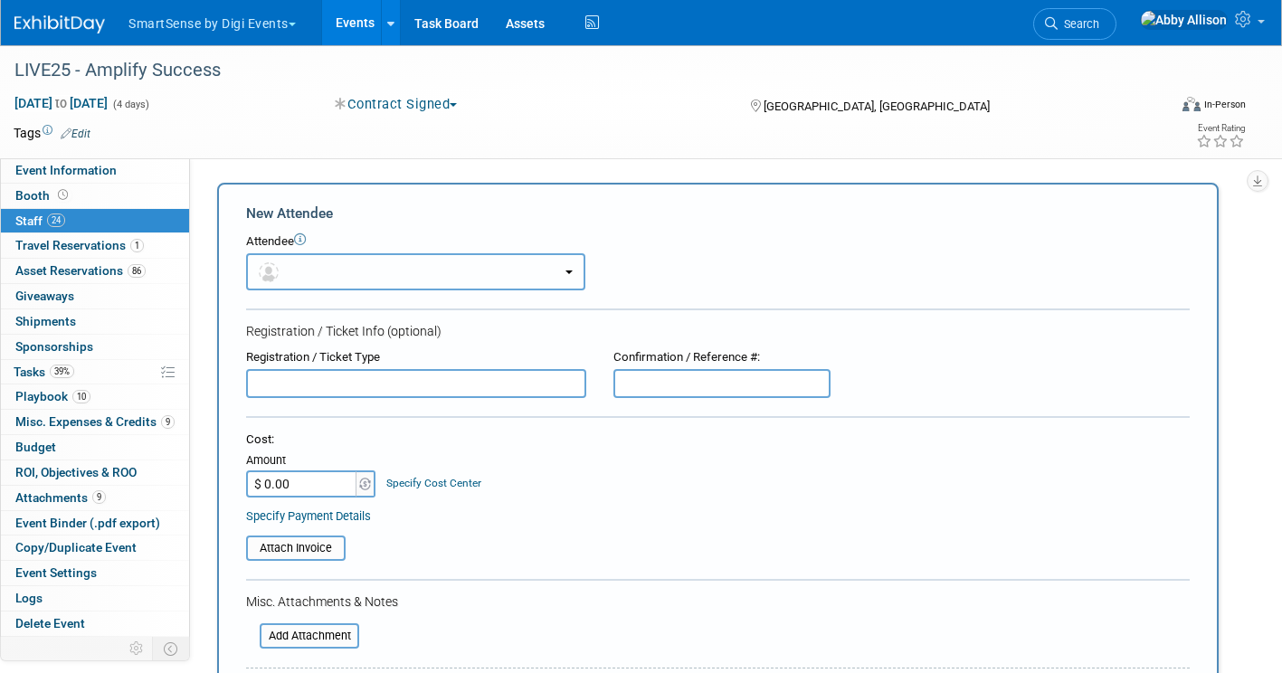
click at [281, 275] on span "button" at bounding box center [272, 271] width 26 height 14
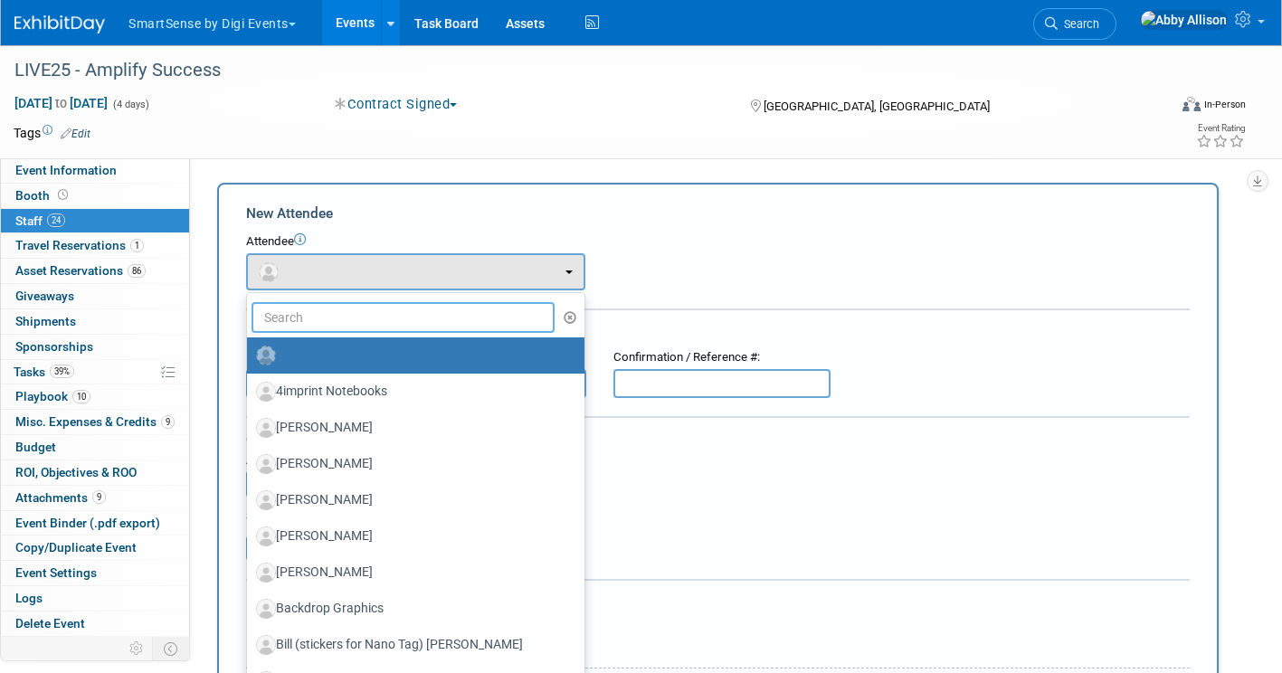
click at [296, 319] on input "text" at bounding box center [403, 317] width 303 height 31
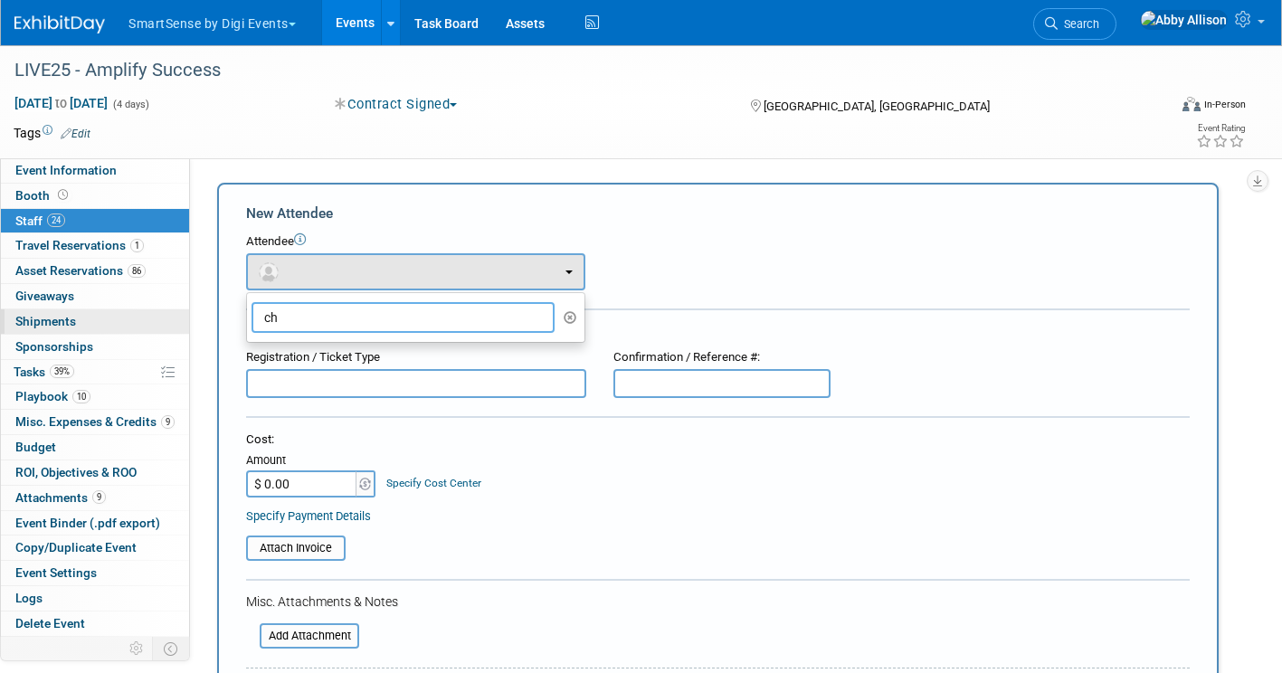
type input "c"
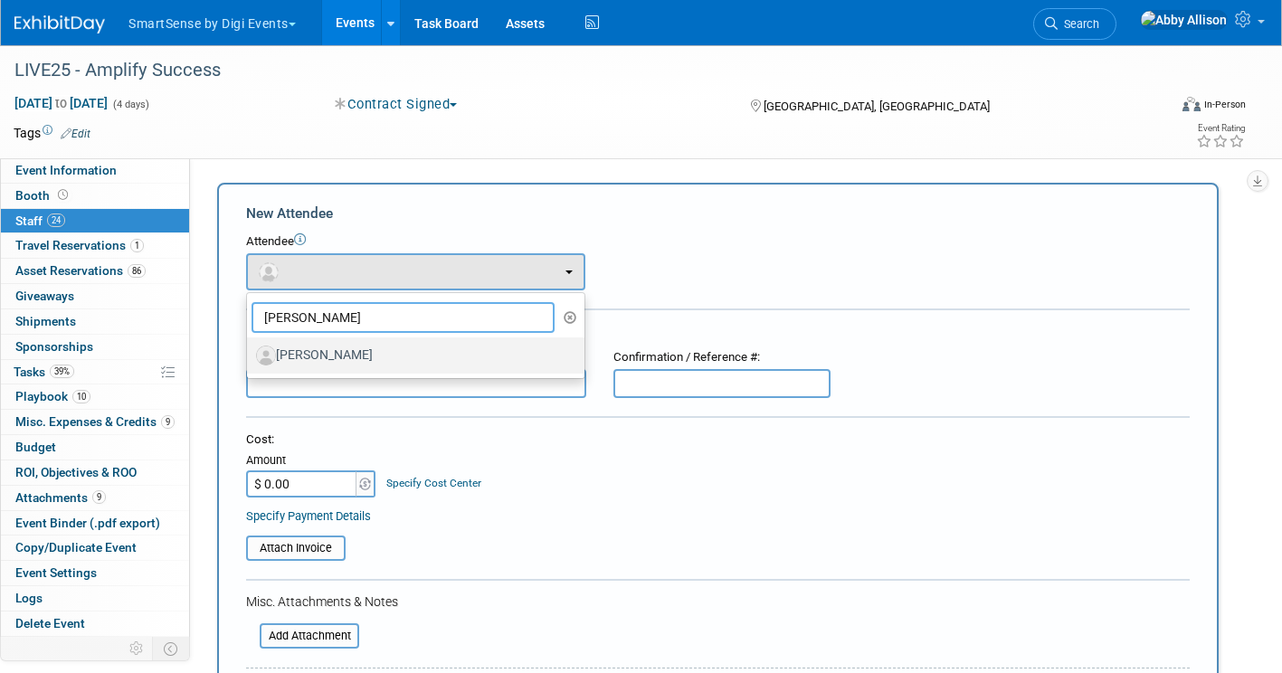
type input "dana"
click at [341, 354] on label "[PERSON_NAME]" at bounding box center [411, 355] width 310 height 29
click at [250, 354] on input "[PERSON_NAME]" at bounding box center [244, 353] width 12 height 12
select select "064eae24-b6a8-4e5b-af64-2f4c3f43f2f4"
select select "1"
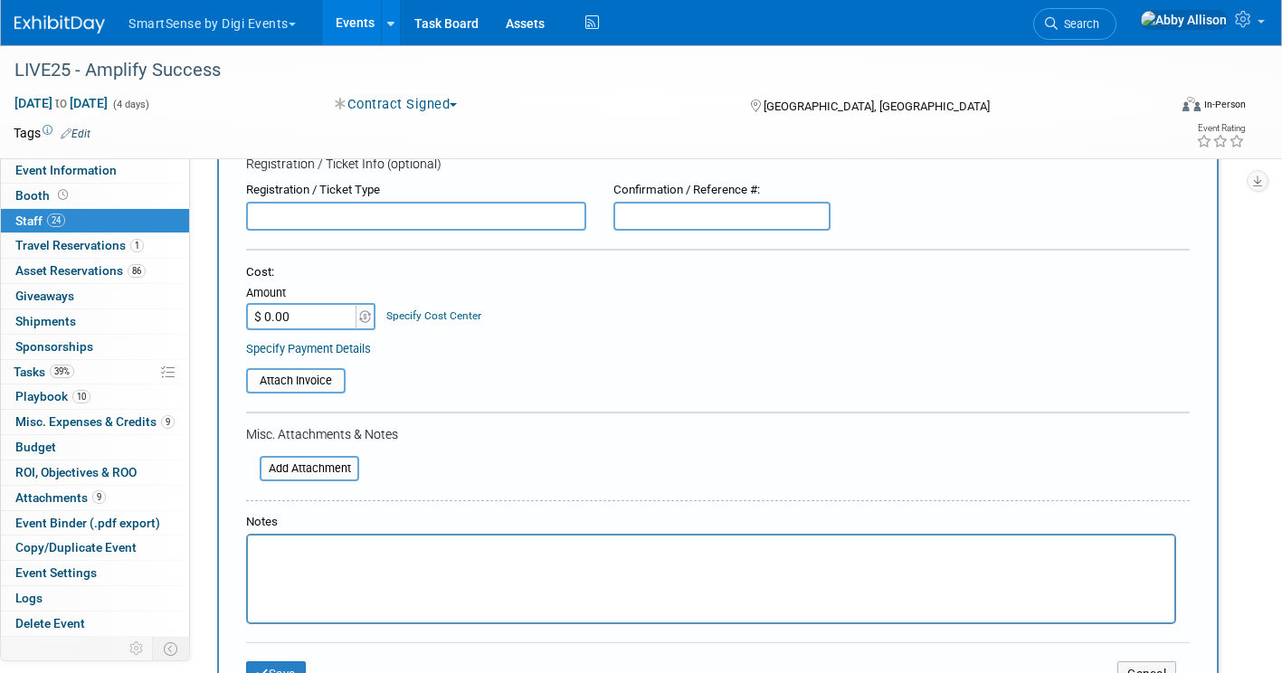
scroll to position [271, 0]
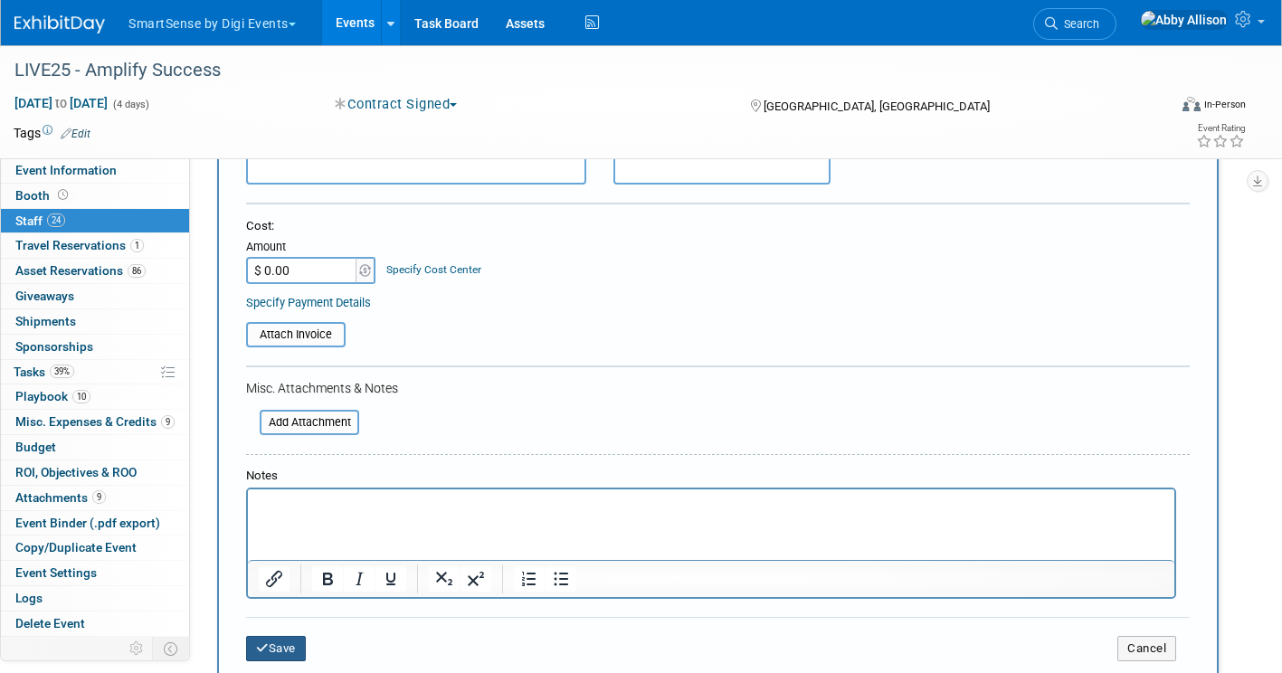
click at [266, 645] on icon "submit" at bounding box center [262, 648] width 13 height 12
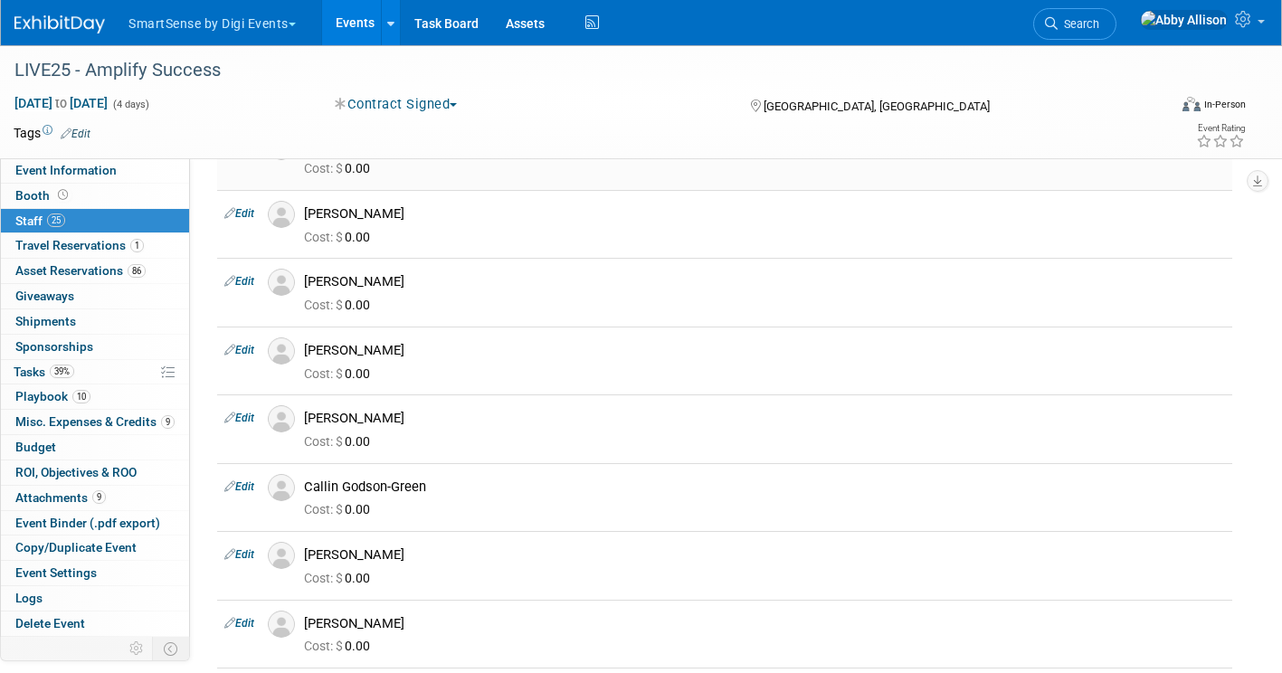
scroll to position [0, 0]
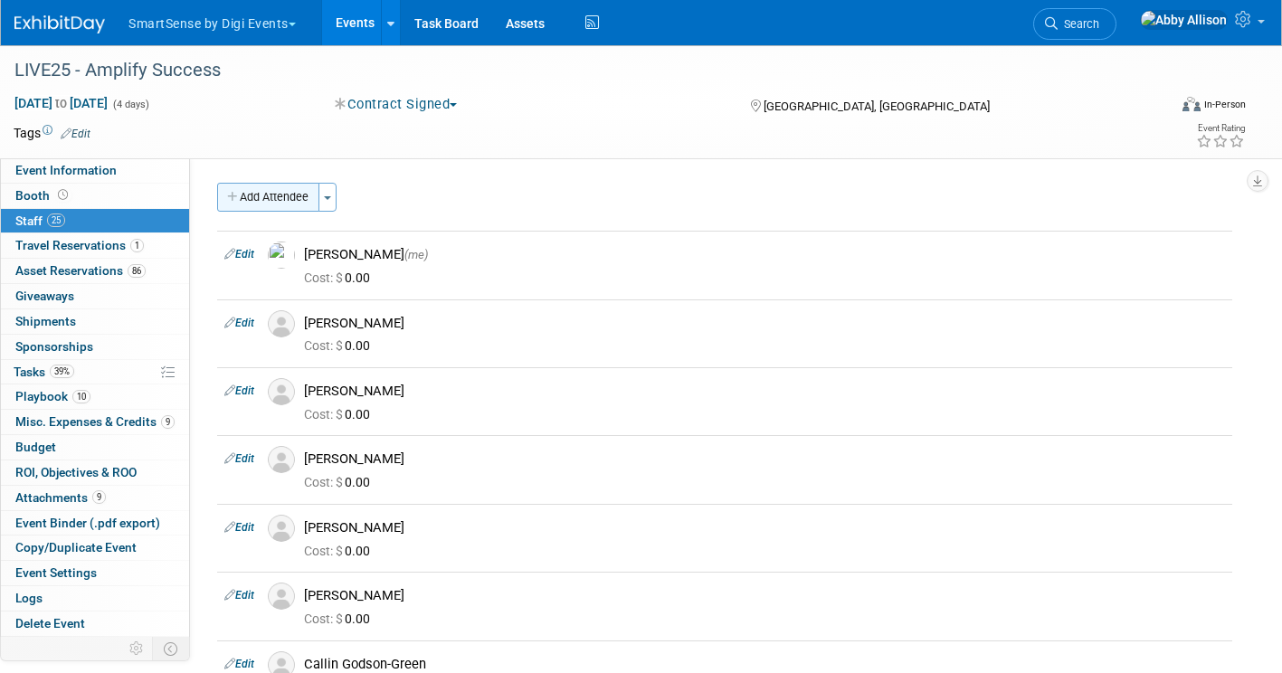
click at [253, 201] on button "Add Attendee" at bounding box center [268, 197] width 102 height 29
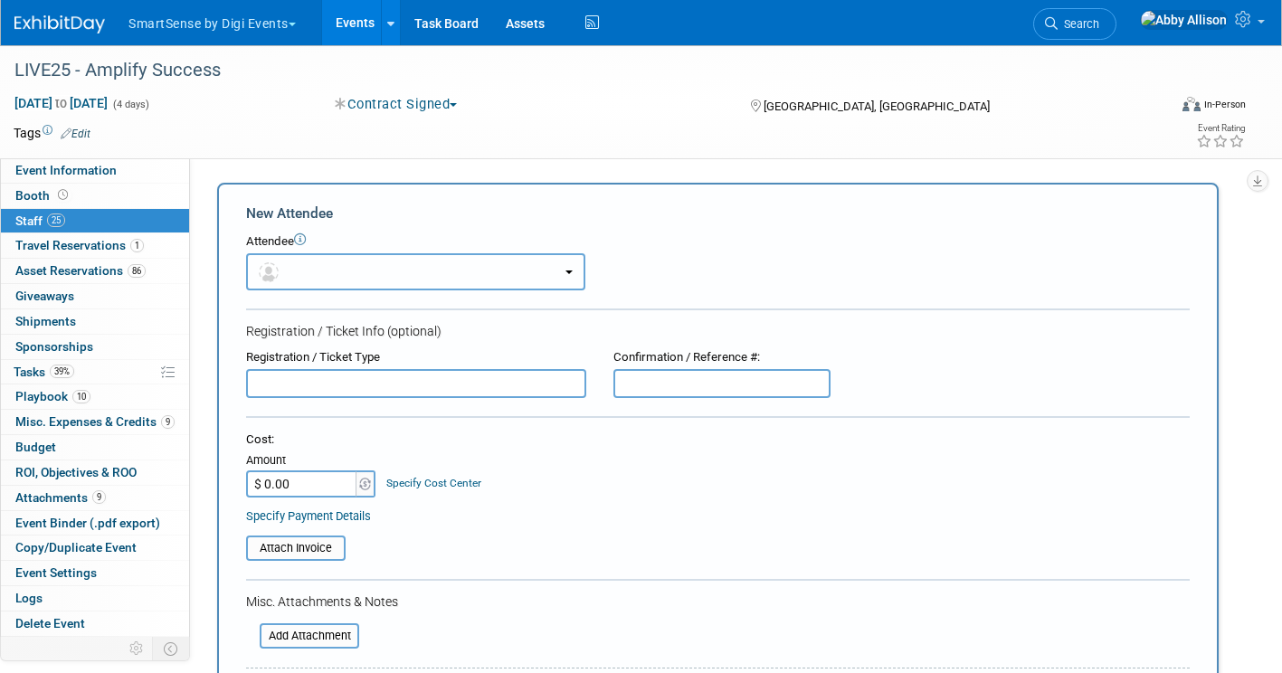
click at [277, 275] on img "button" at bounding box center [269, 272] width 20 height 20
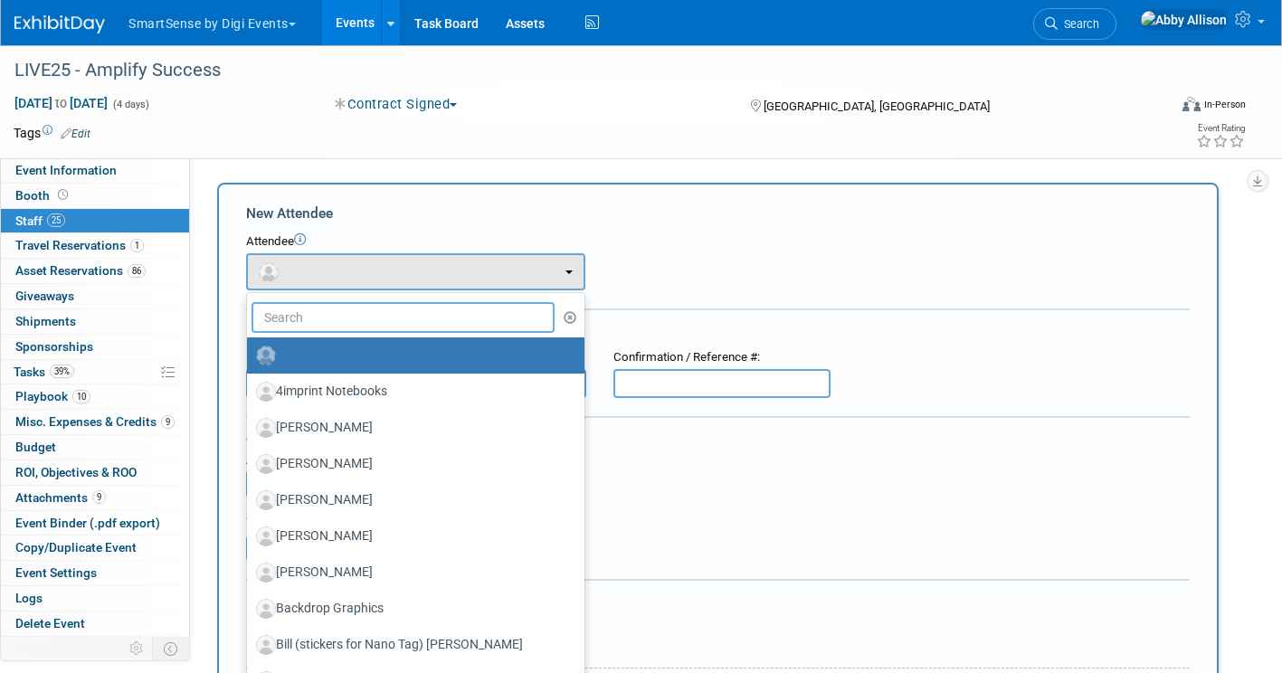
click at [309, 320] on input "text" at bounding box center [403, 317] width 303 height 31
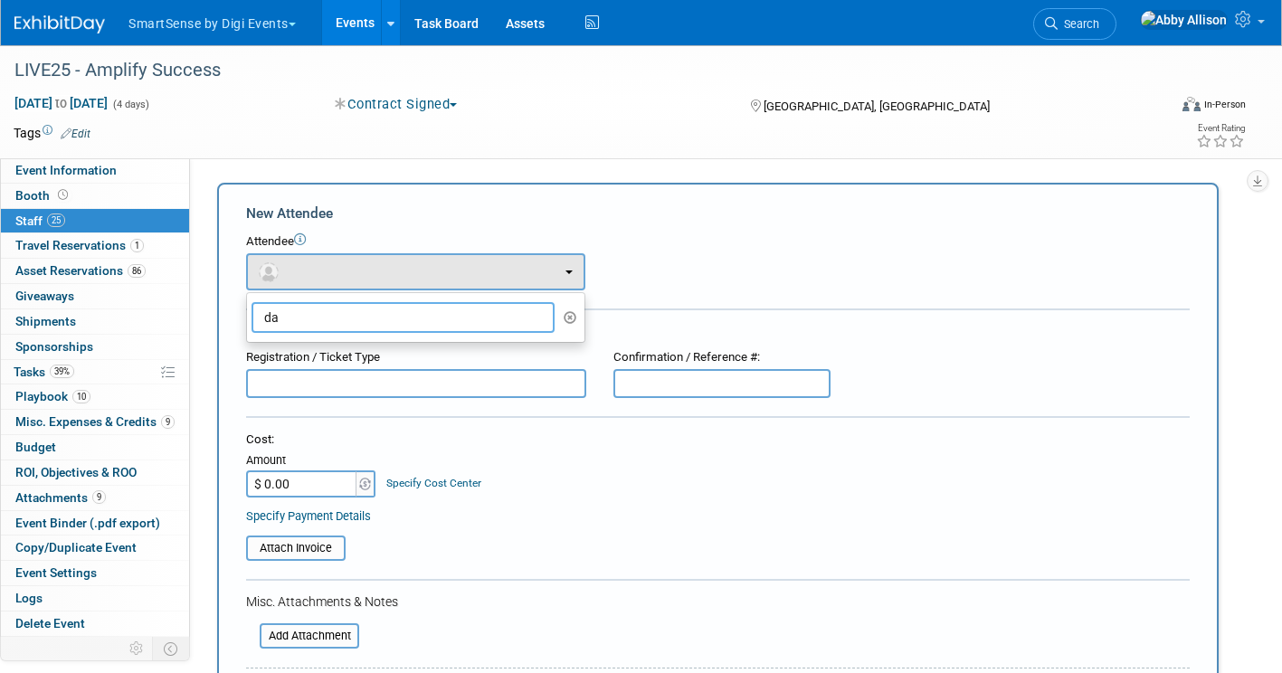
type input "d"
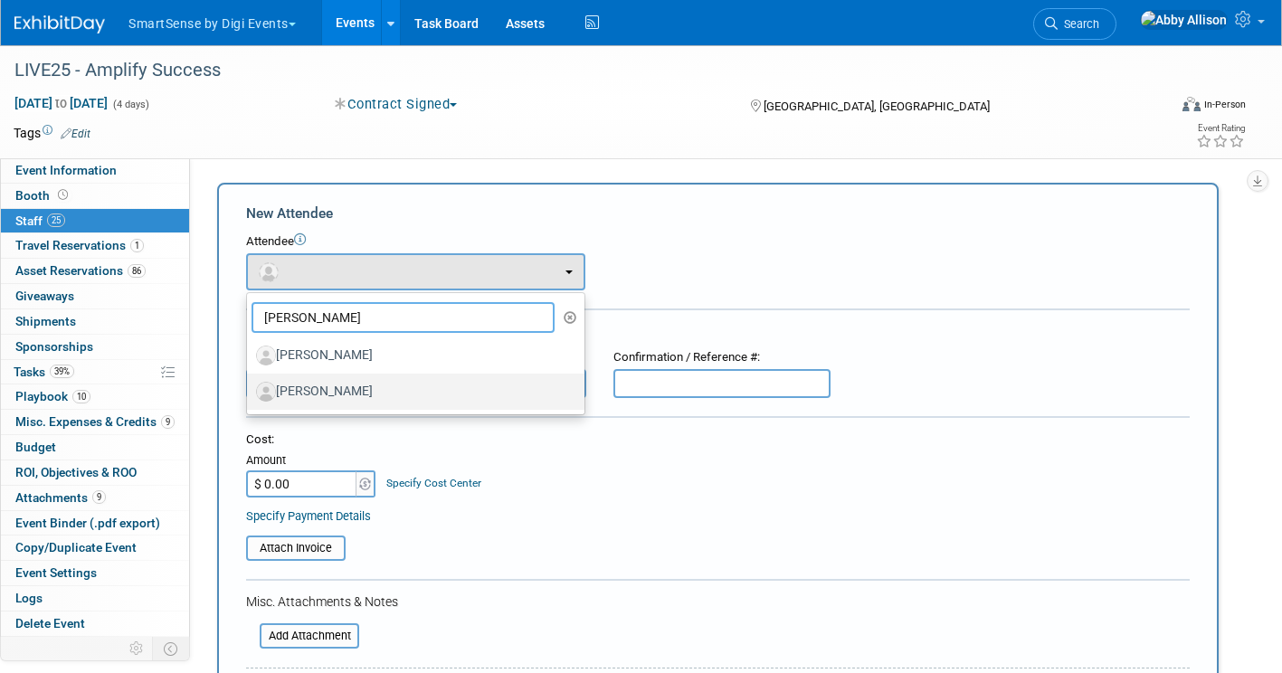
type input "emil"
click at [343, 386] on label "[PERSON_NAME]" at bounding box center [411, 391] width 310 height 29
click at [250, 386] on input "[PERSON_NAME]" at bounding box center [244, 390] width 12 height 12
select select "874a97d2-a08a-4e06-b7db-53fc7fd30008"
select select "1"
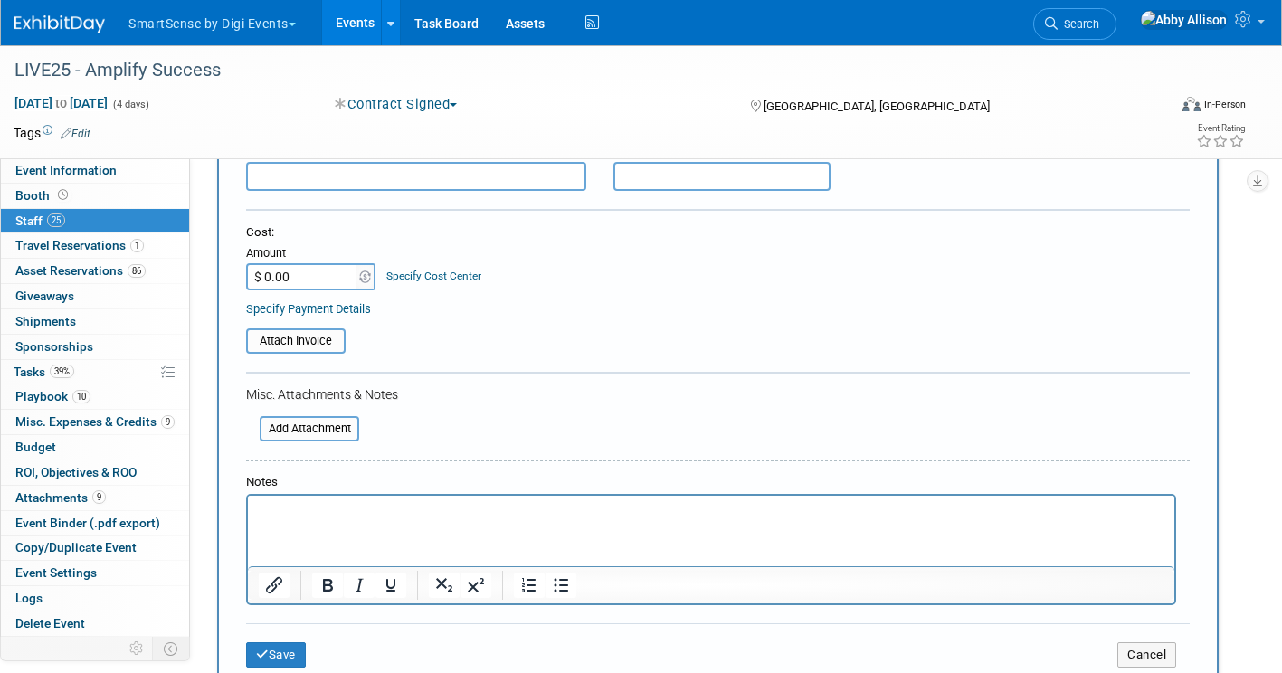
scroll to position [271, 0]
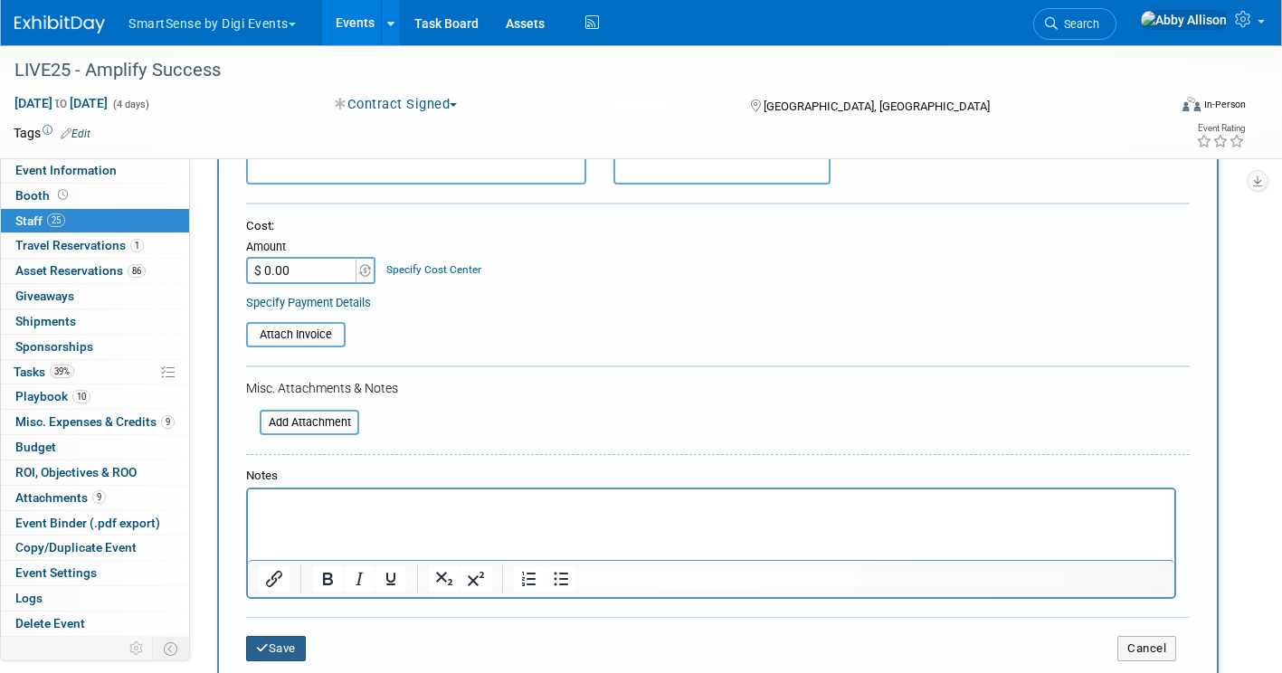
click at [271, 651] on button "Save" at bounding box center [276, 648] width 60 height 25
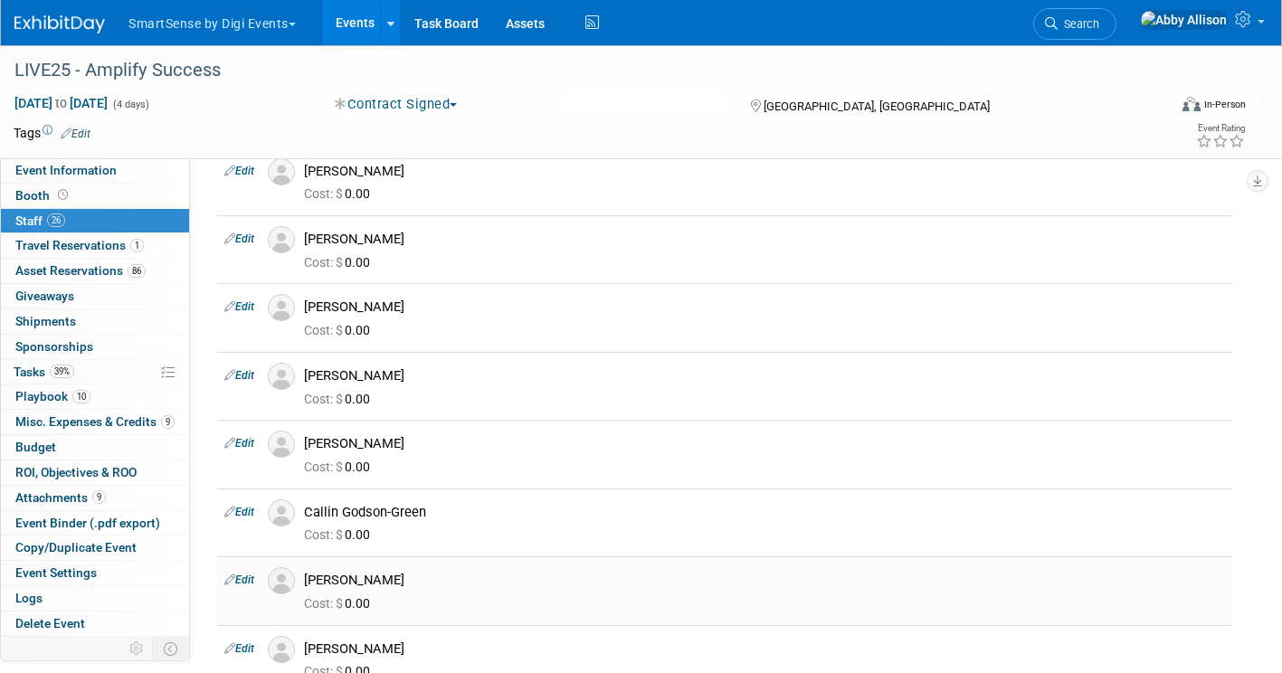
scroll to position [0, 0]
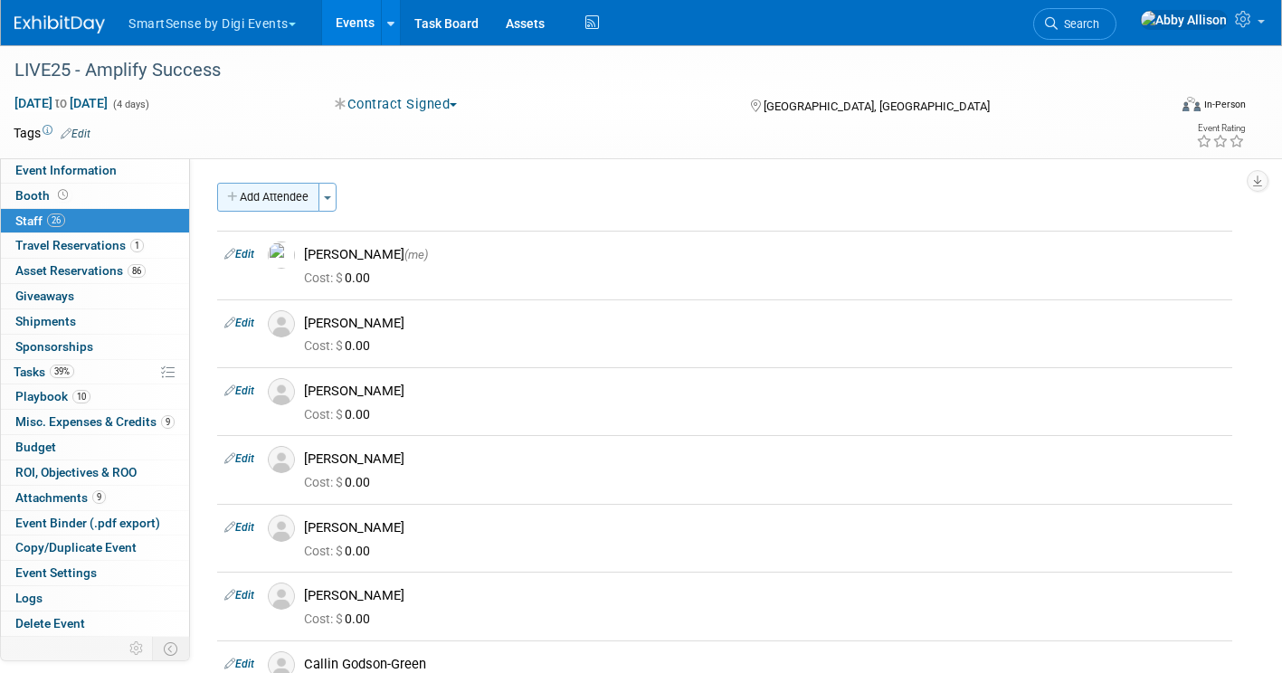
click at [281, 199] on button "Add Attendee" at bounding box center [268, 197] width 102 height 29
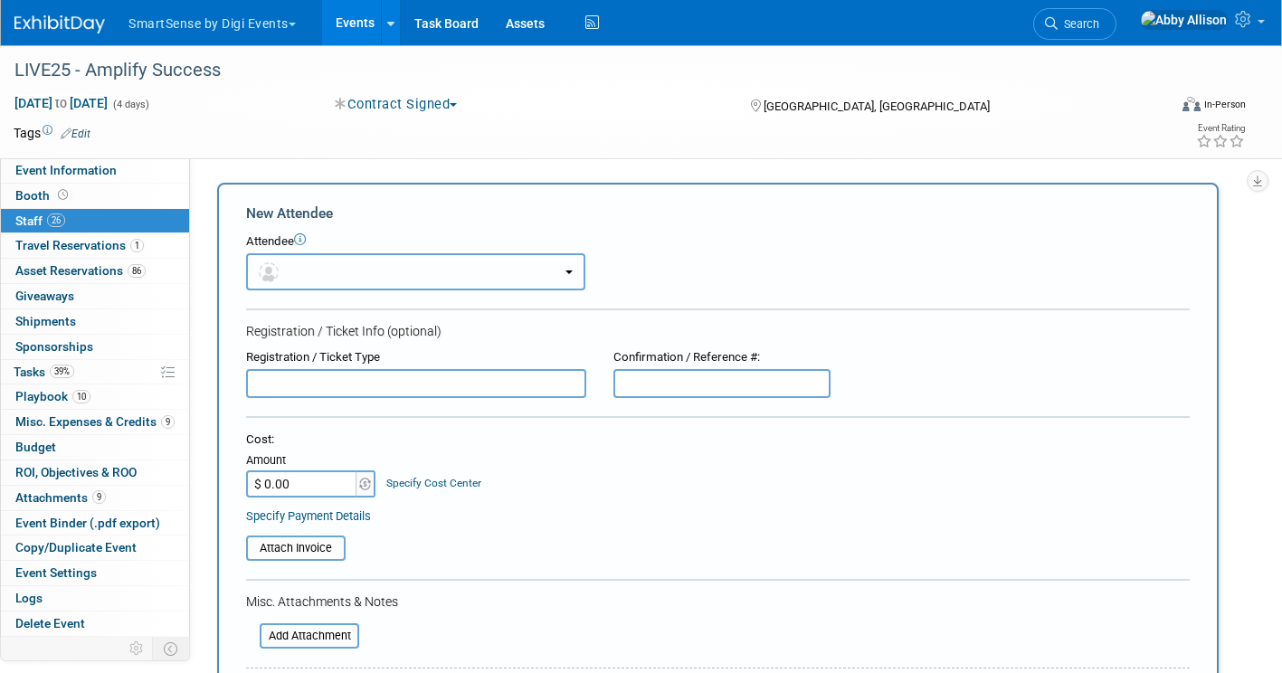
click at [309, 280] on button "button" at bounding box center [415, 271] width 339 height 37
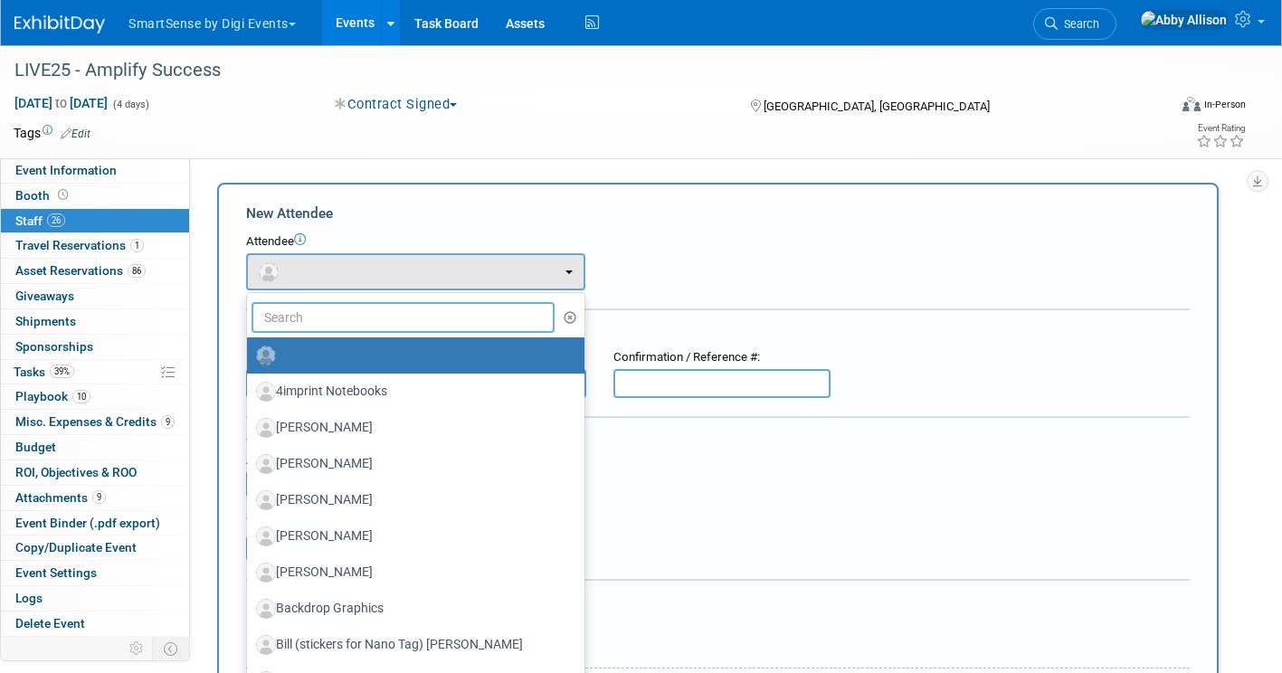
click at [330, 321] on input "text" at bounding box center [403, 317] width 303 height 31
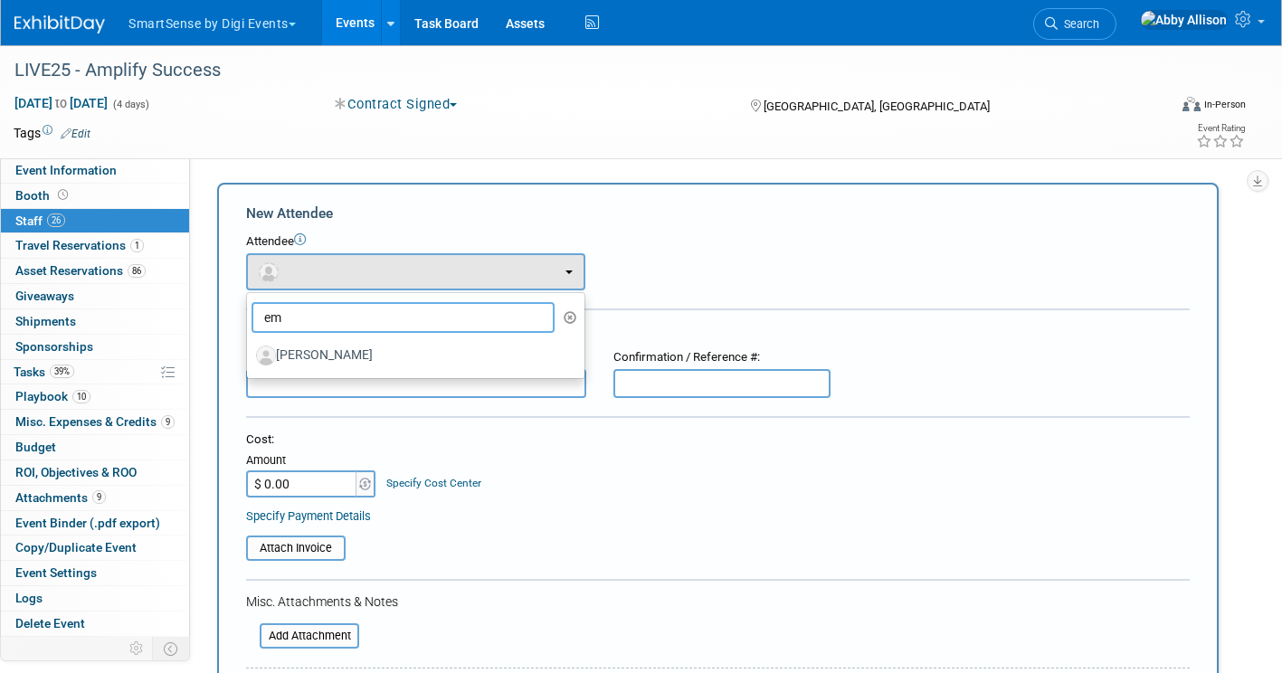
type input "e"
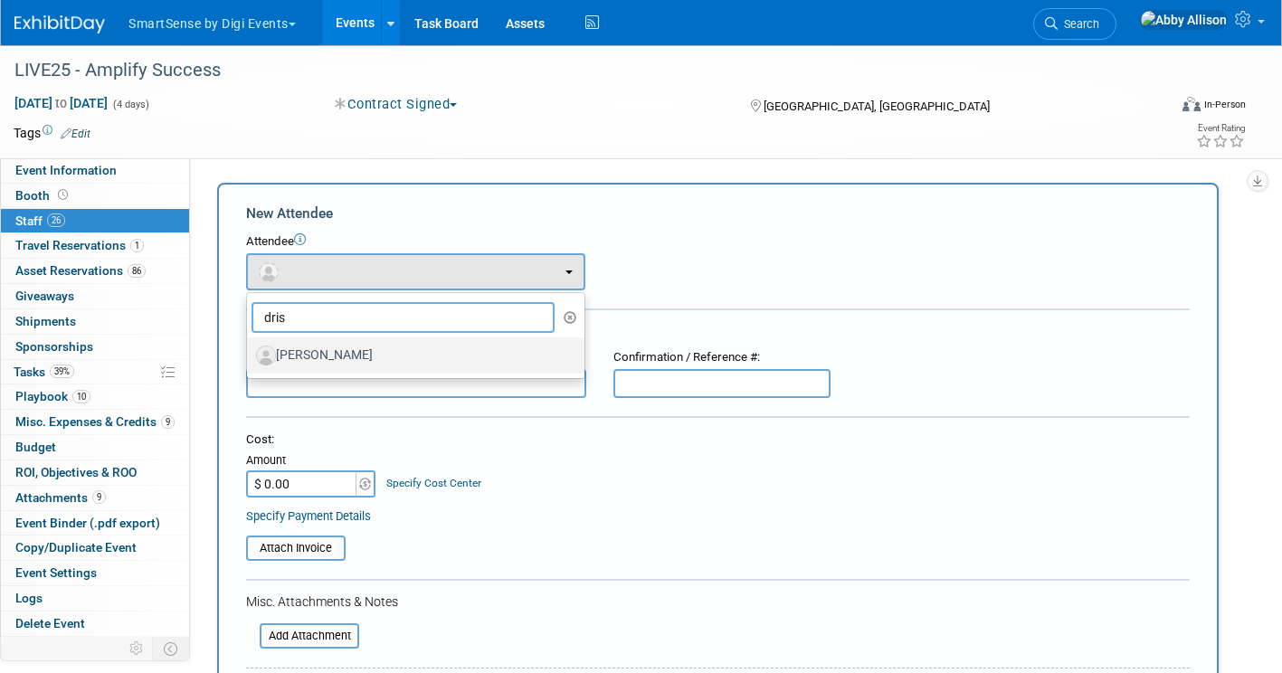
type input "dris"
click at [307, 347] on label "[PERSON_NAME]" at bounding box center [411, 355] width 310 height 29
click at [250, 347] on input "[PERSON_NAME]" at bounding box center [244, 353] width 12 height 12
select select "1ec5a327-abb7-4067-90f1-a305de82d1f7"
select select "9"
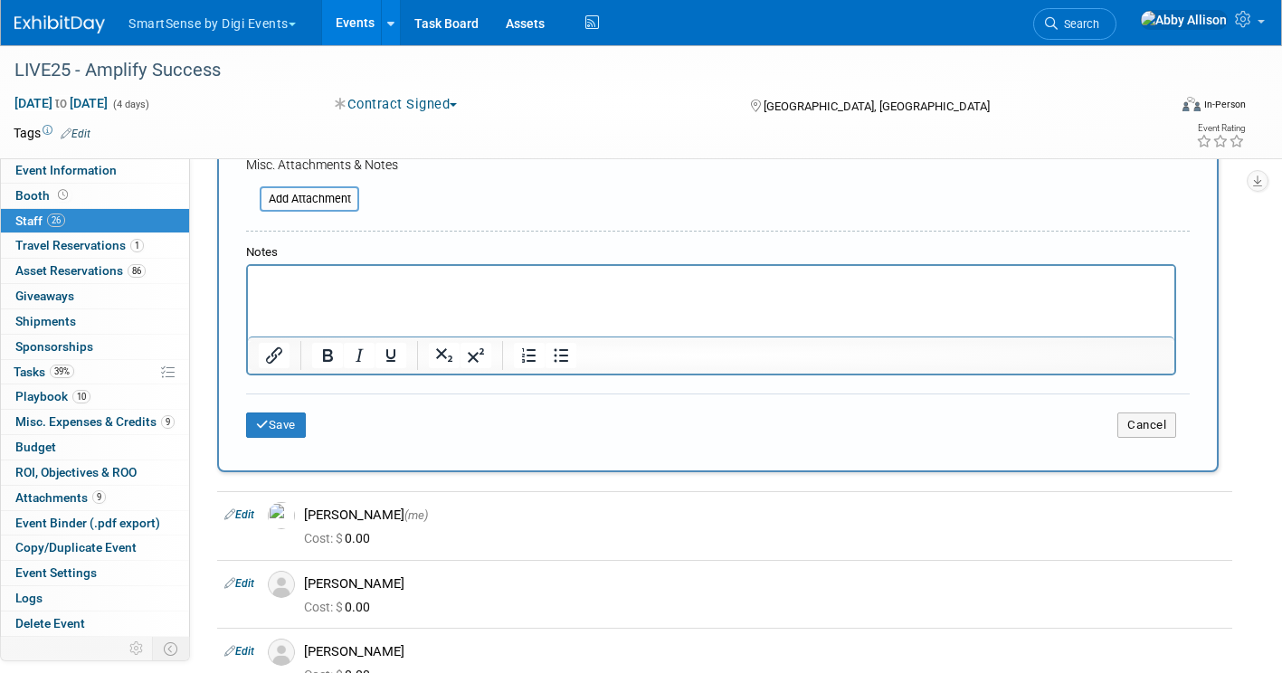
scroll to position [543, 0]
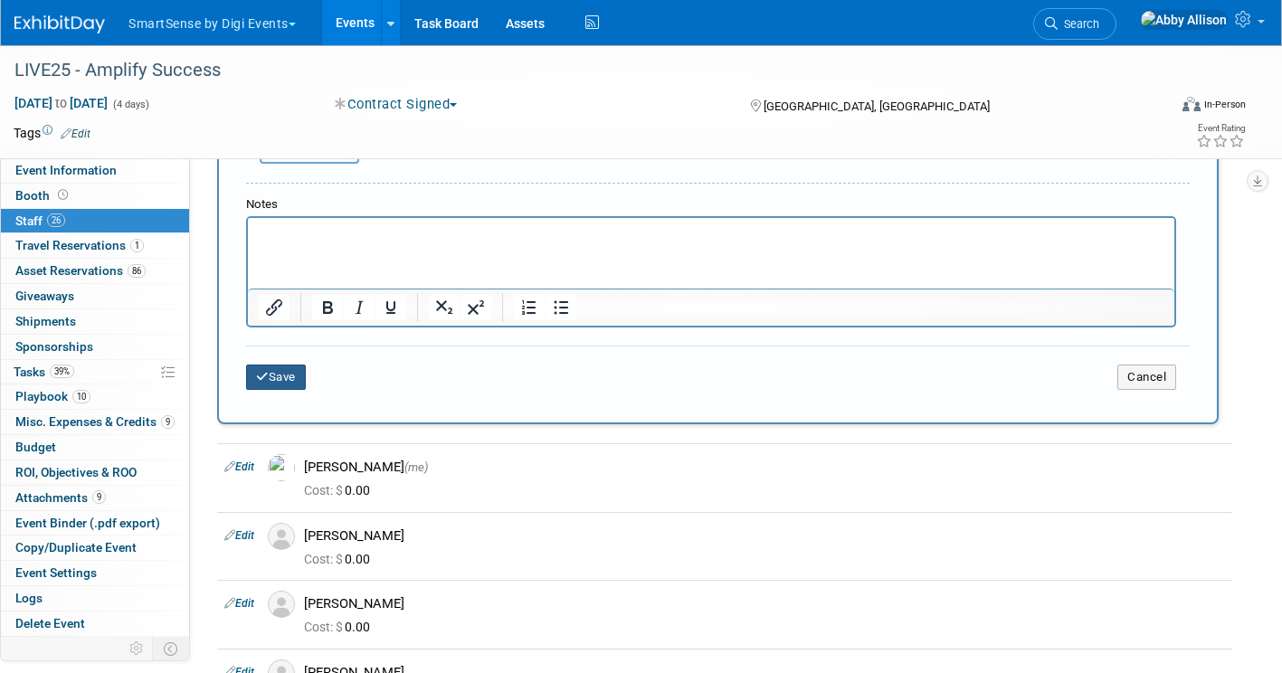
click at [274, 375] on button "Save" at bounding box center [276, 377] width 60 height 25
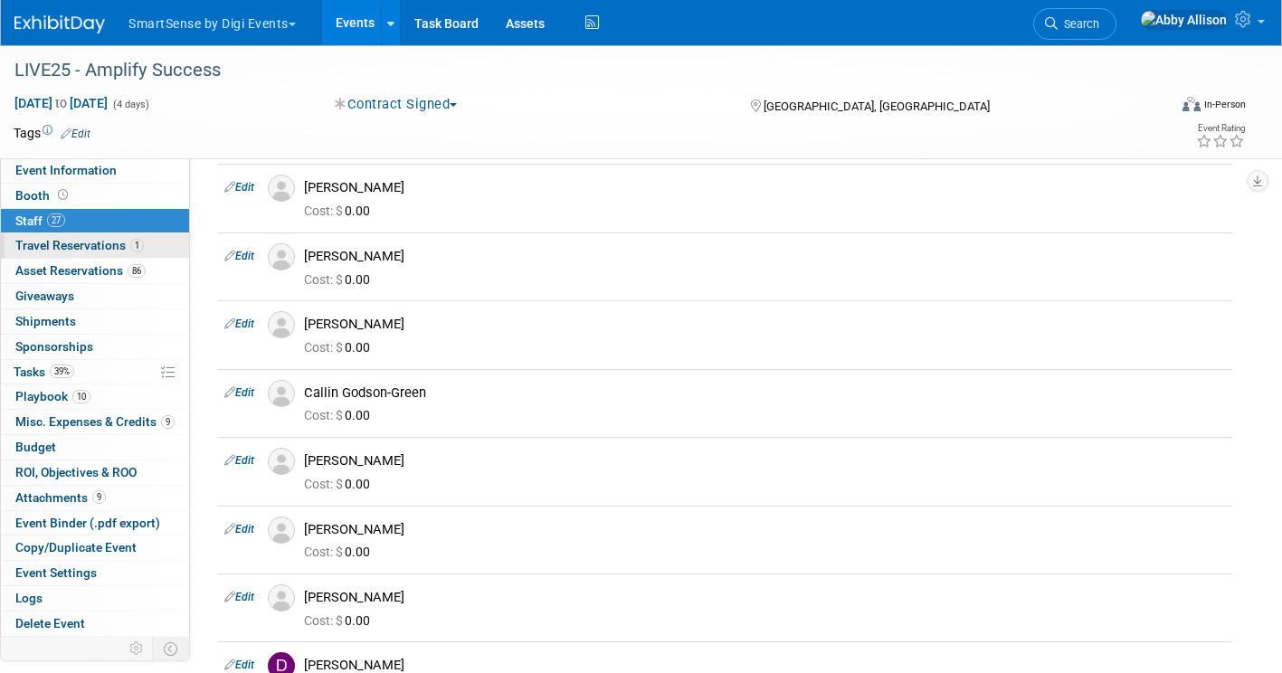
scroll to position [0, 0]
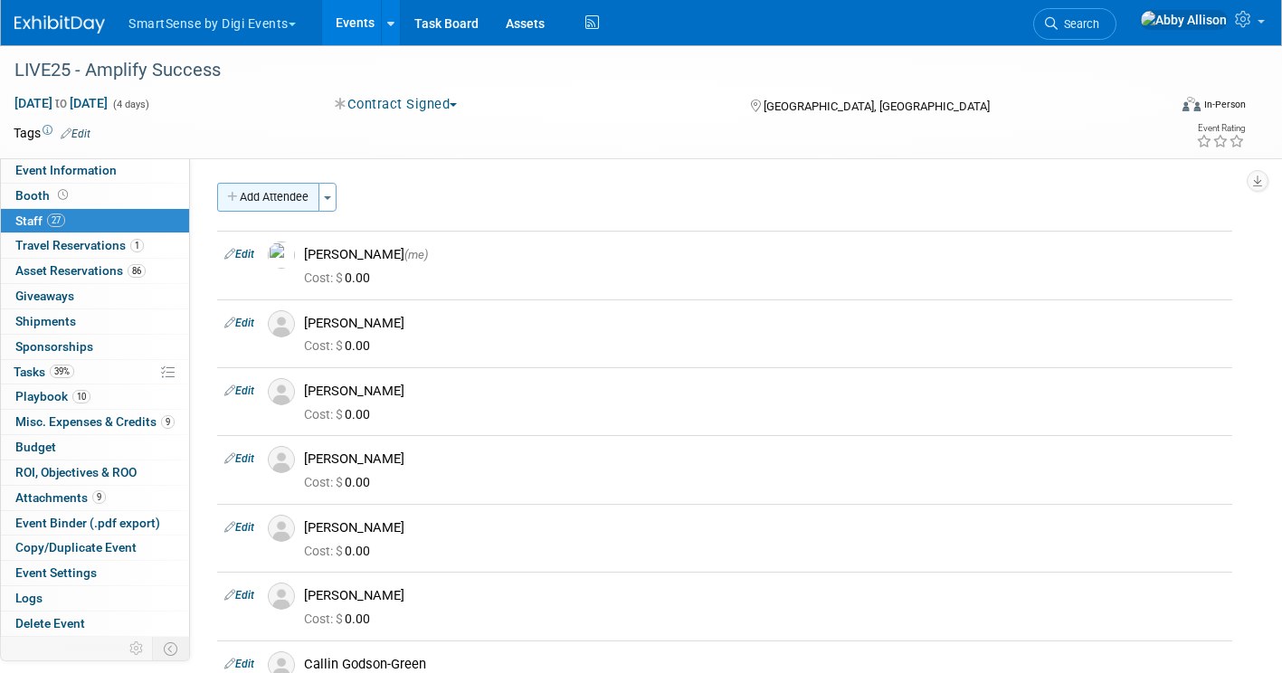
click at [258, 201] on button "Add Attendee" at bounding box center [268, 197] width 102 height 29
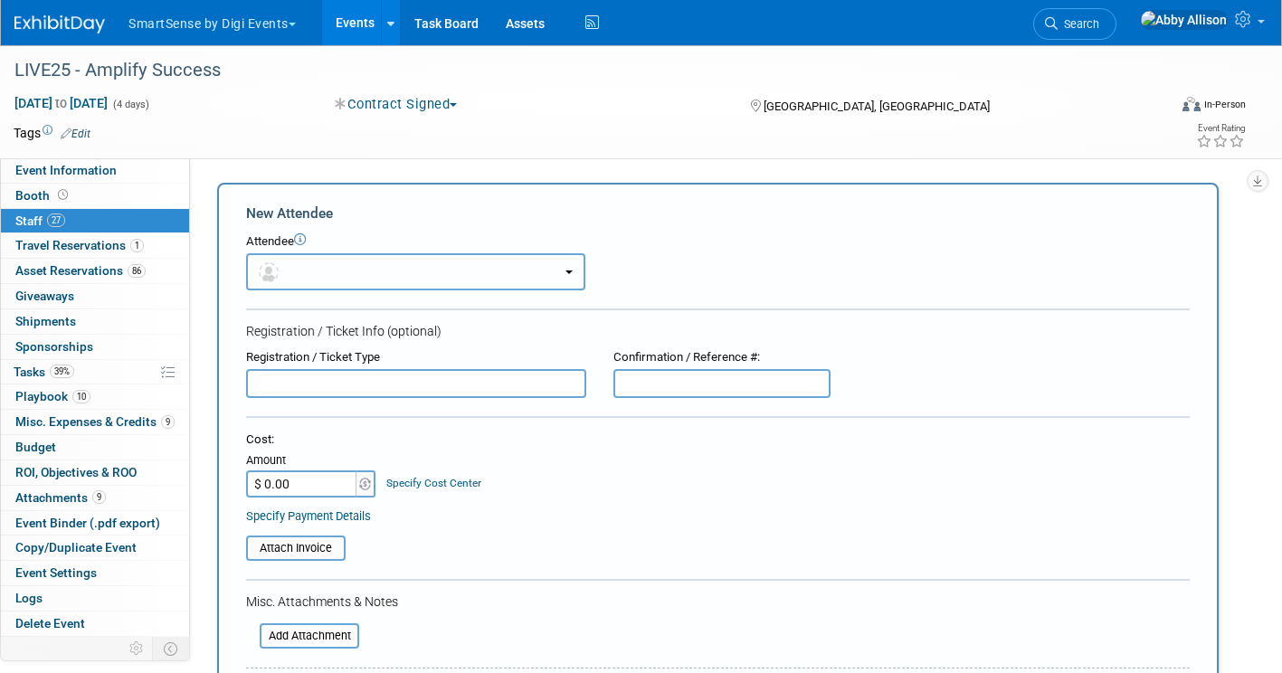
click at [272, 268] on img "button" at bounding box center [269, 272] width 20 height 20
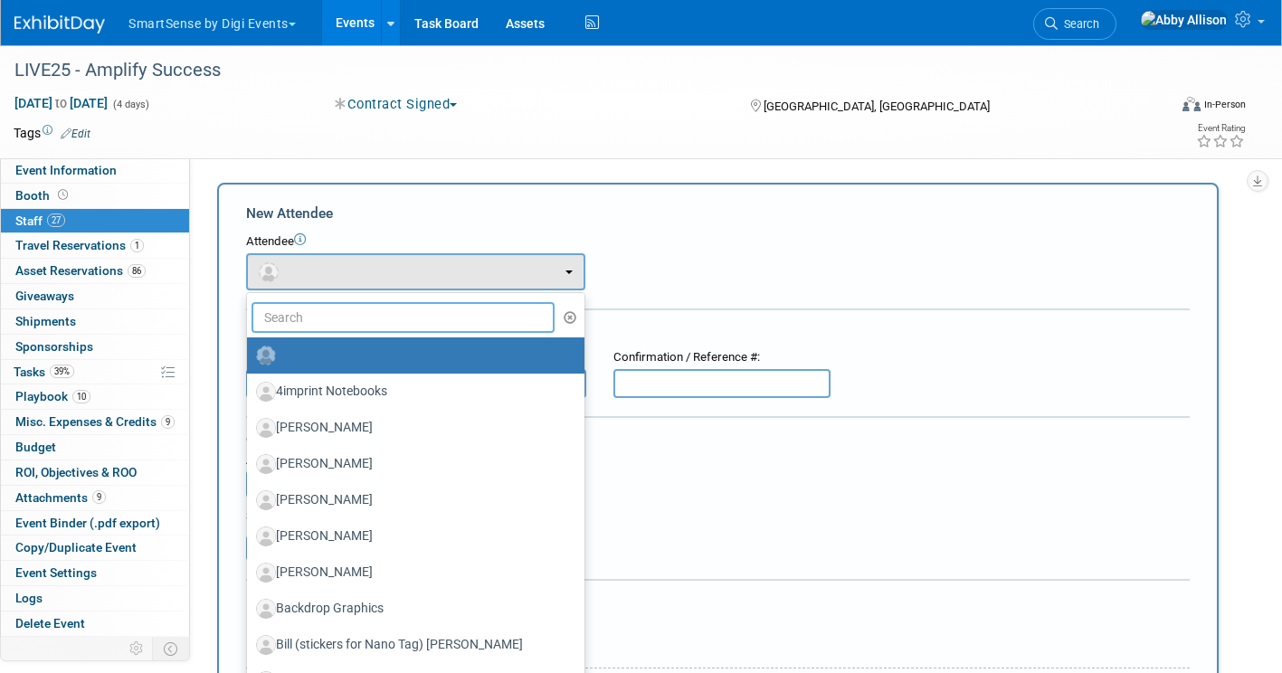
click at [294, 314] on input "text" at bounding box center [403, 317] width 303 height 31
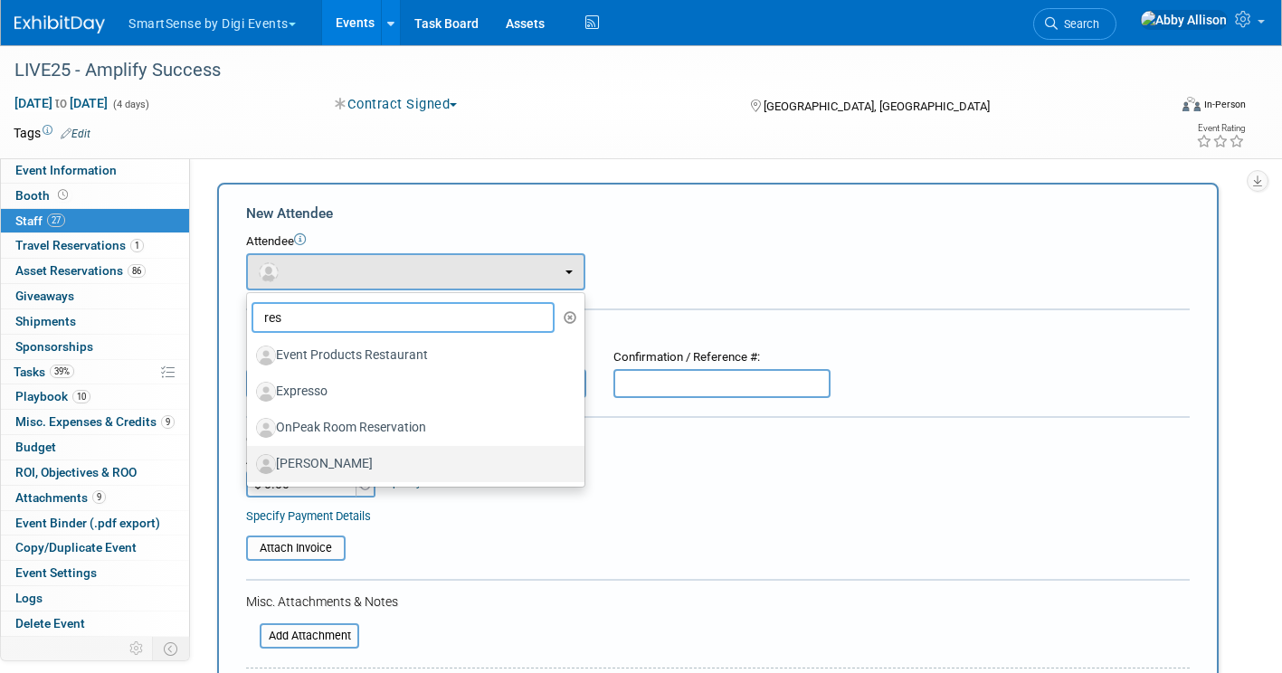
type input "res"
click at [309, 461] on label "[PERSON_NAME]" at bounding box center [411, 464] width 310 height 29
click at [250, 461] on input "[PERSON_NAME]" at bounding box center [244, 462] width 12 height 12
select select "ab9f2a5d-2238-4acc-a9fc-a46a0fc42dc2"
select select "1"
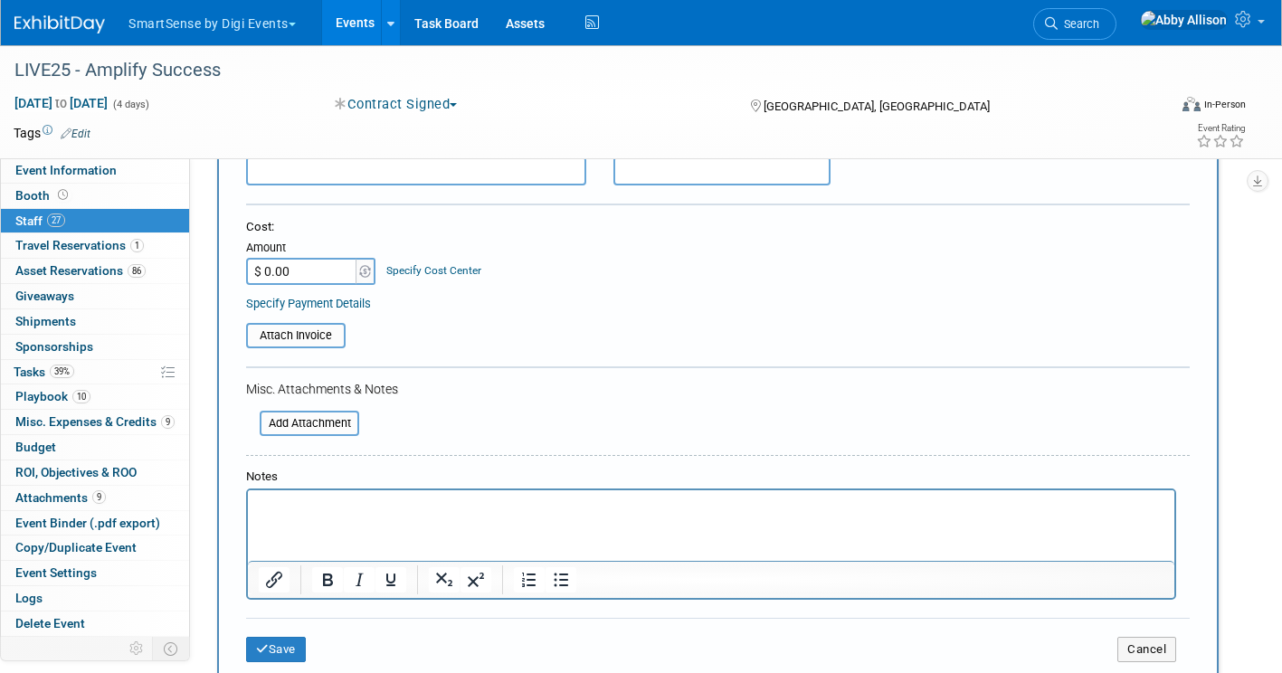
scroll to position [271, 0]
click at [273, 646] on button "Save" at bounding box center [276, 648] width 60 height 25
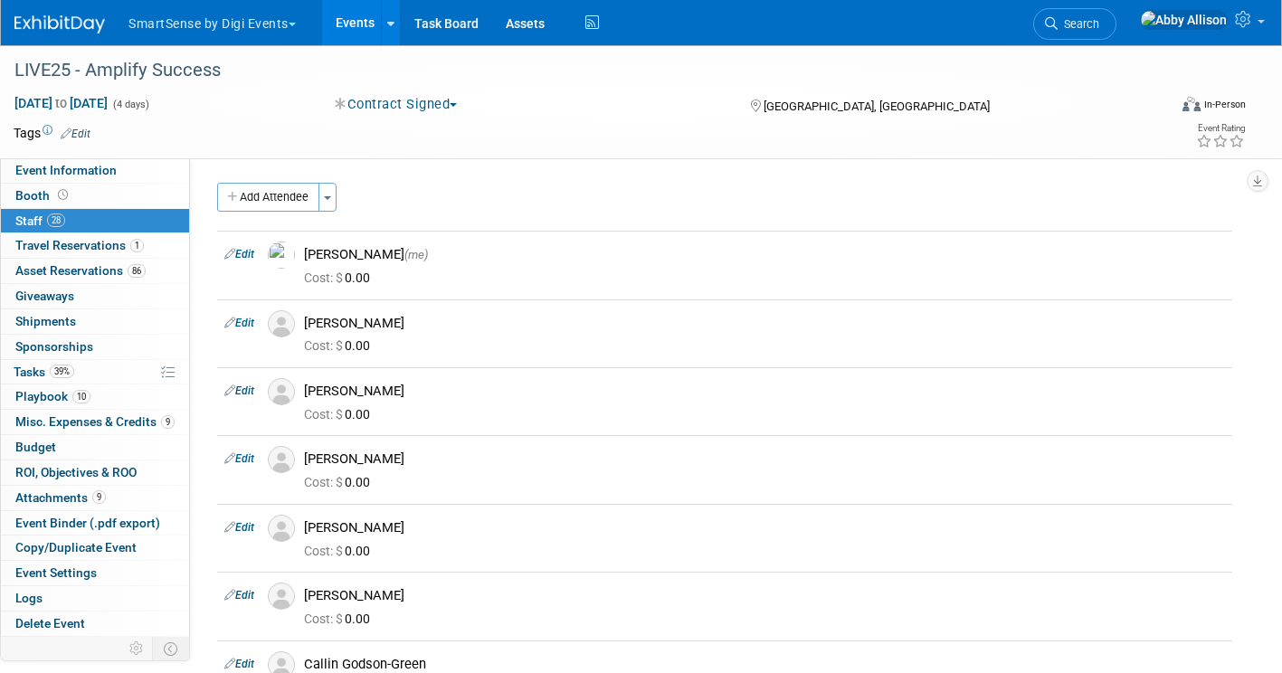
scroll to position [0, 0]
click at [247, 201] on button "Add Attendee" at bounding box center [268, 197] width 102 height 29
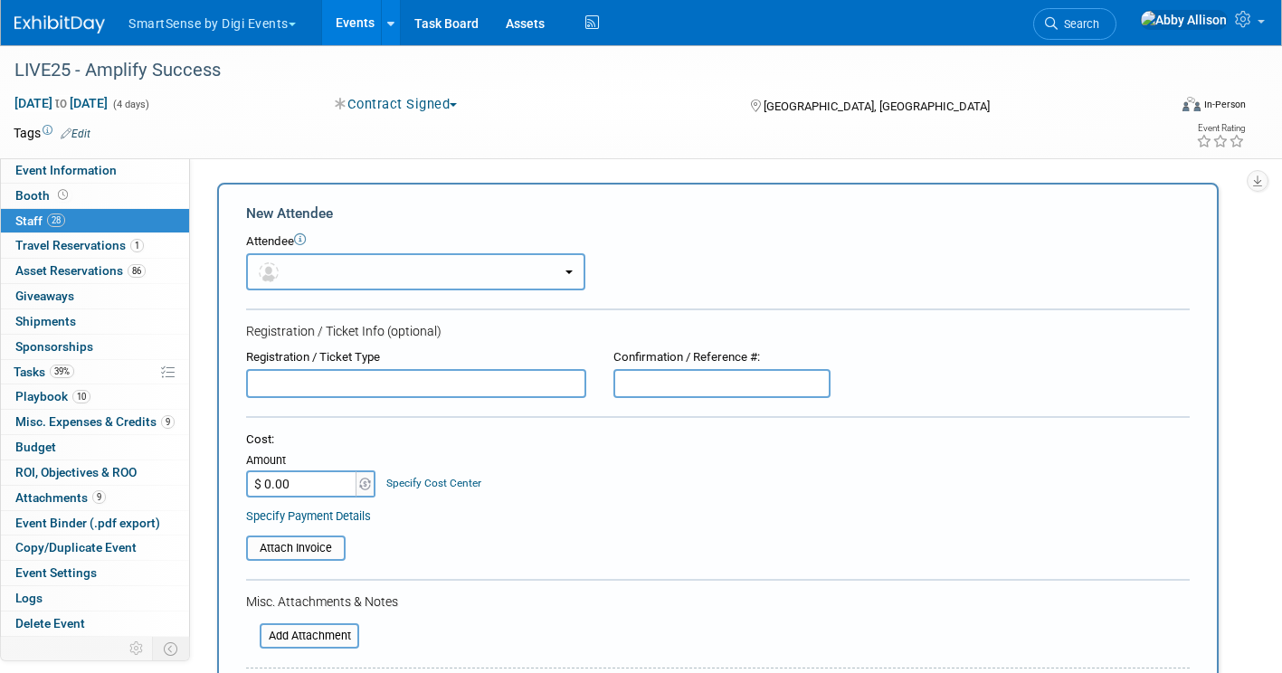
click at [313, 271] on button "button" at bounding box center [415, 271] width 339 height 37
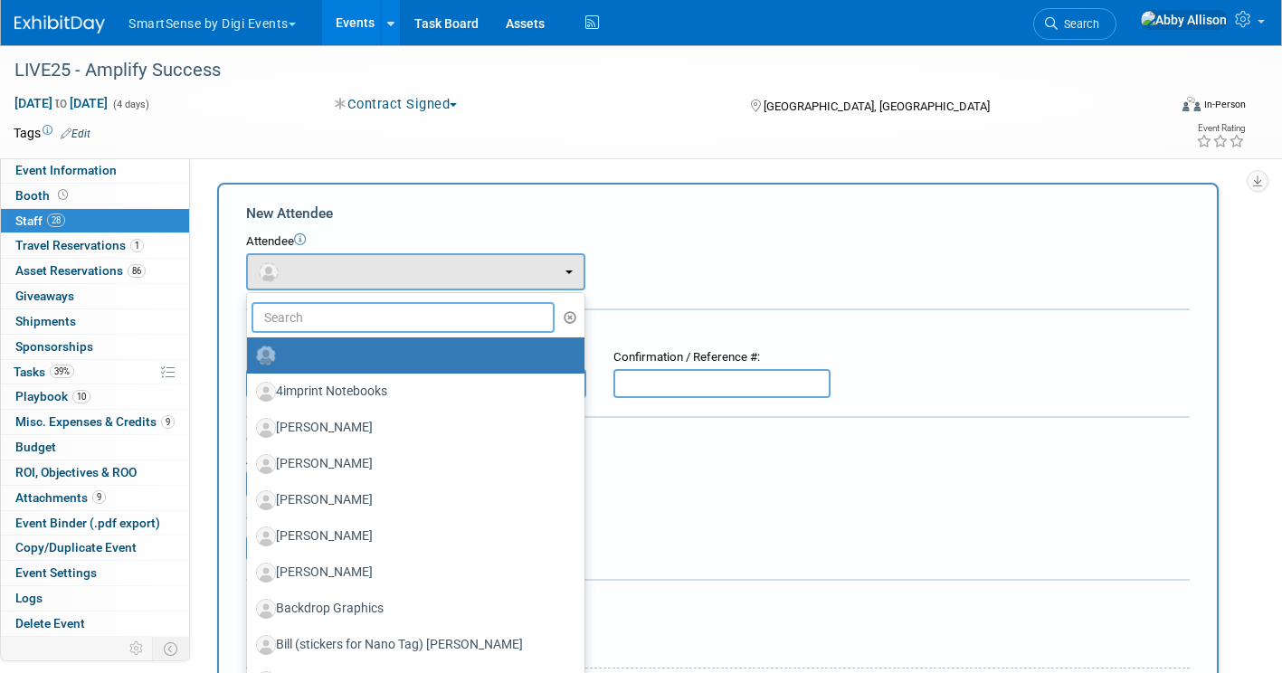
click at [313, 321] on input "text" at bounding box center [403, 317] width 303 height 31
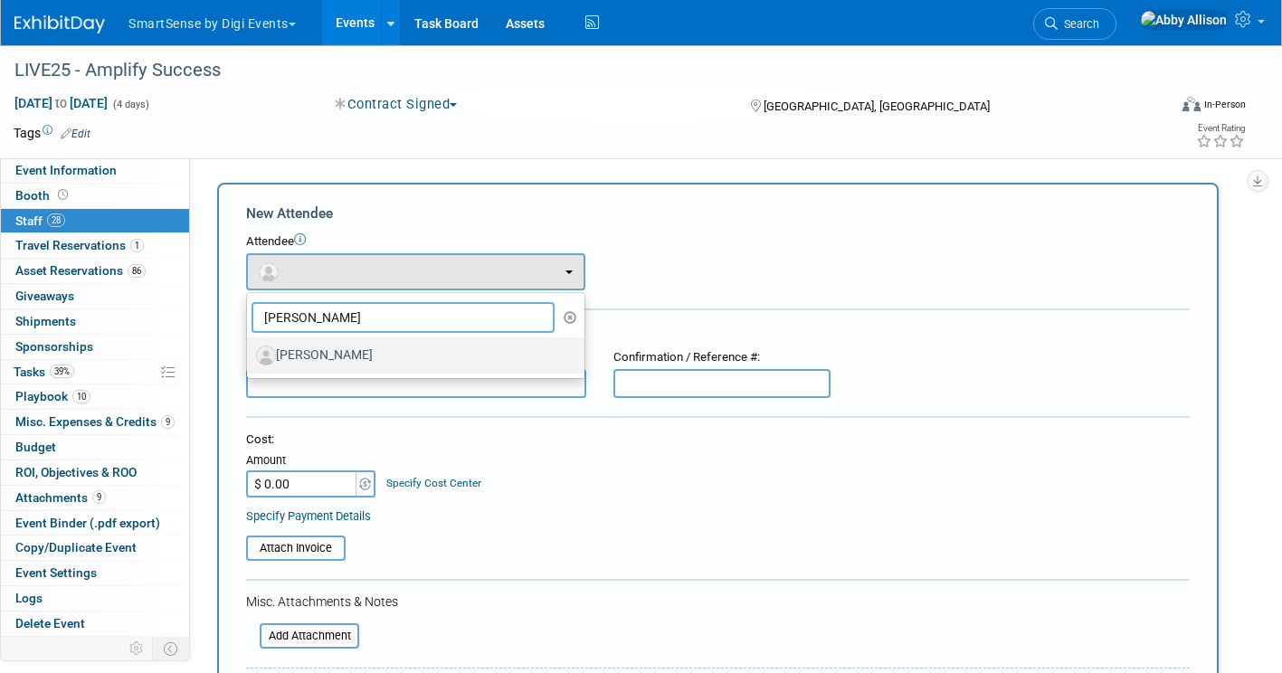
type input "hess"
click at [315, 353] on label "[PERSON_NAME]" at bounding box center [411, 355] width 310 height 29
click at [250, 353] on input "[PERSON_NAME]" at bounding box center [244, 353] width 12 height 12
select select "32d0f7da-e76e-4438-895f-1b922f8c918c"
select select "1"
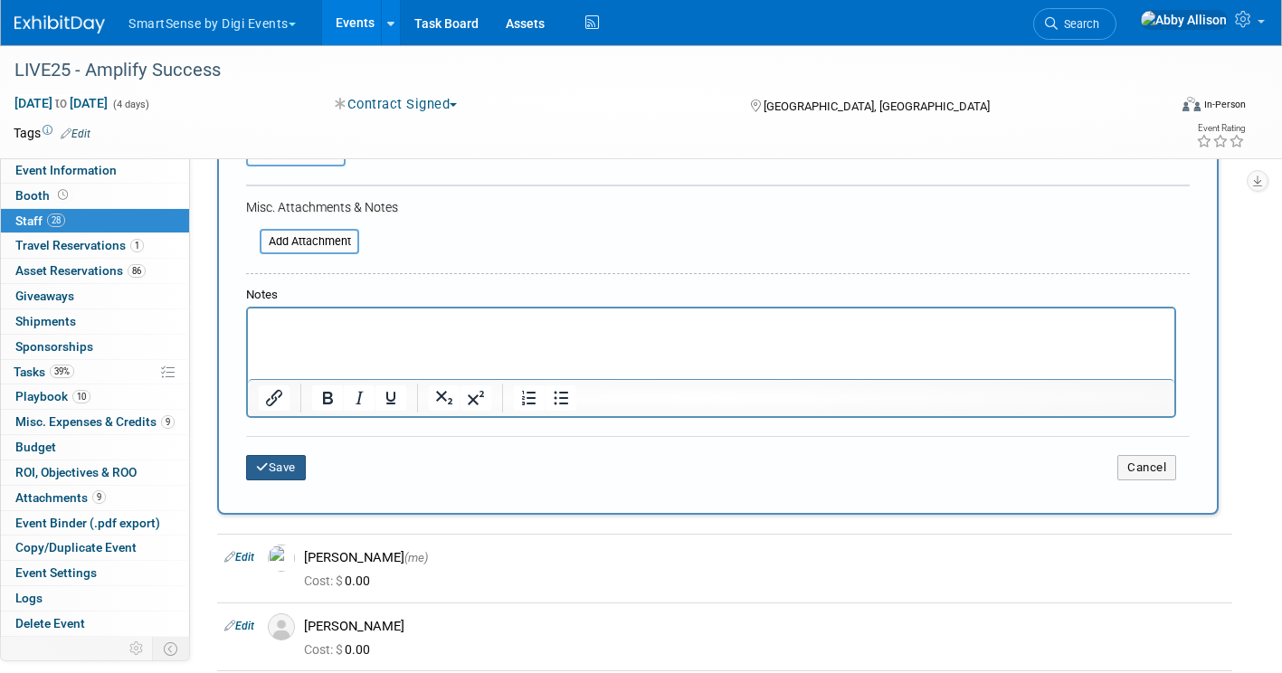
click at [292, 461] on button "Save" at bounding box center [276, 467] width 60 height 25
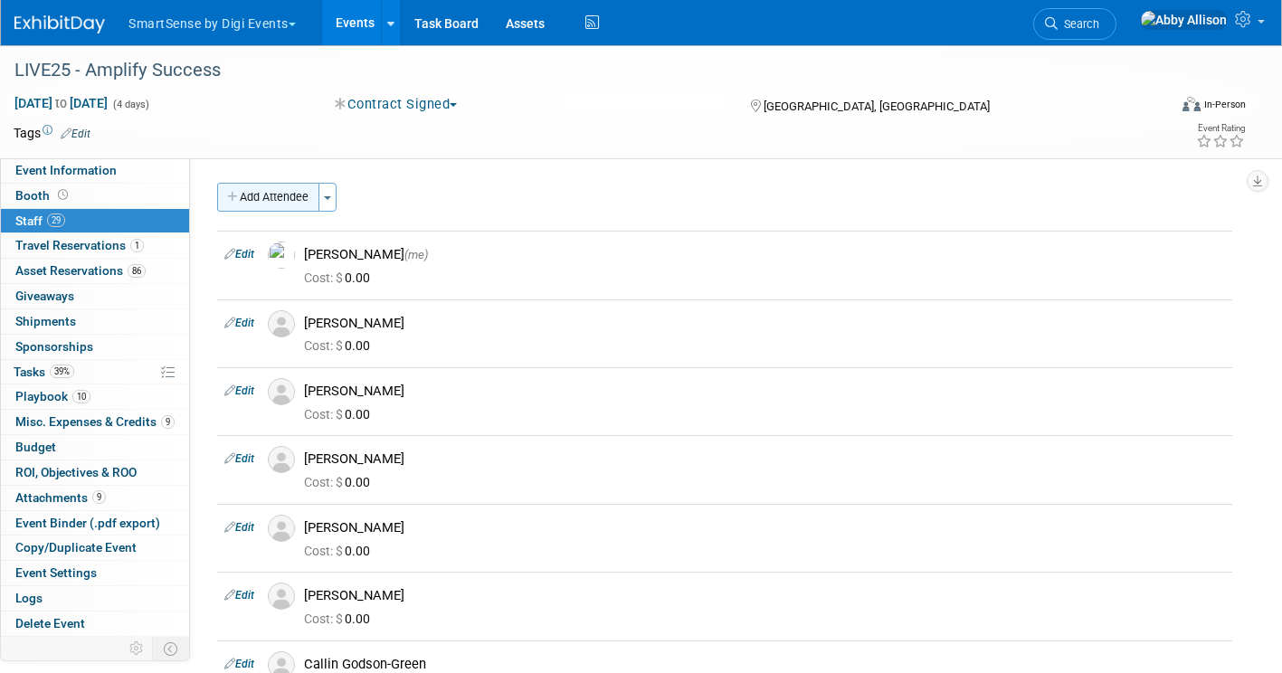
click at [280, 207] on button "Add Attendee" at bounding box center [268, 197] width 102 height 29
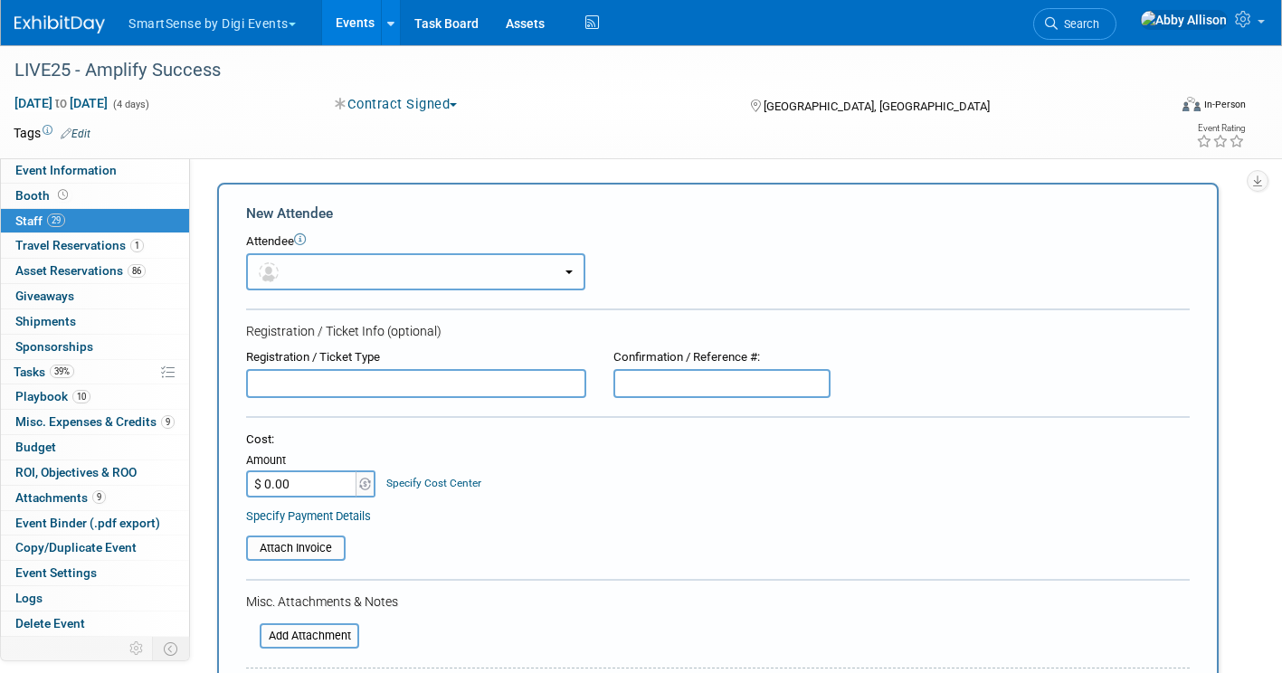
drag, startPoint x: 274, startPoint y: 265, endPoint x: 281, endPoint y: 276, distance: 12.6
click at [273, 265] on img "button" at bounding box center [269, 272] width 20 height 20
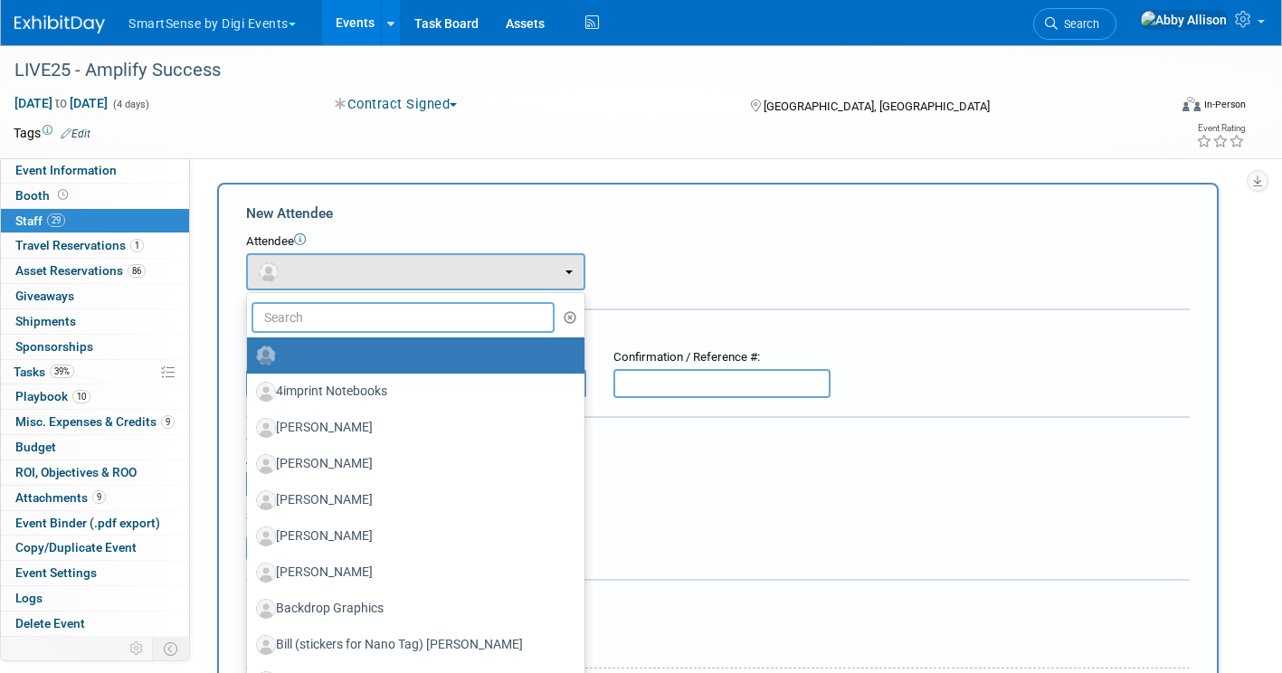
click at [305, 323] on input "text" at bounding box center [403, 317] width 303 height 31
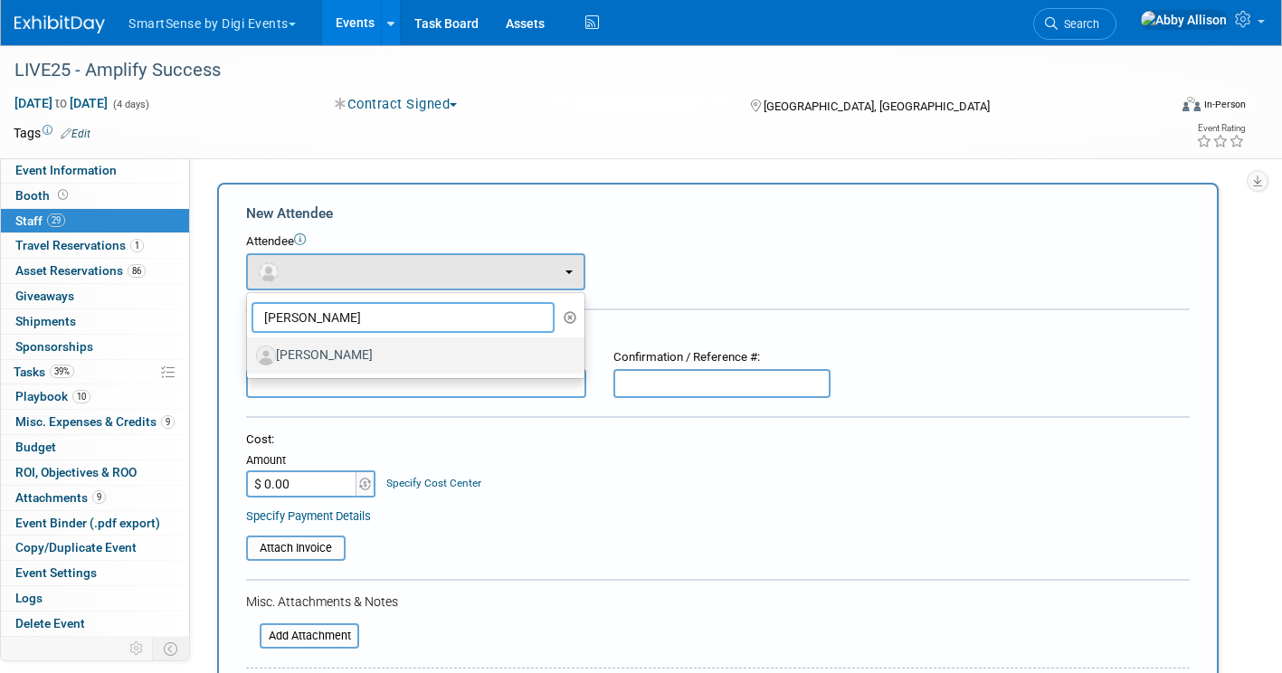
type input "griggs"
click at [301, 348] on label "[PERSON_NAME]" at bounding box center [411, 355] width 310 height 29
click at [250, 348] on input "[PERSON_NAME]" at bounding box center [244, 353] width 12 height 12
select select "7343ec49-b49b-40a3-9f27-e665b450a9dd"
select select "4"
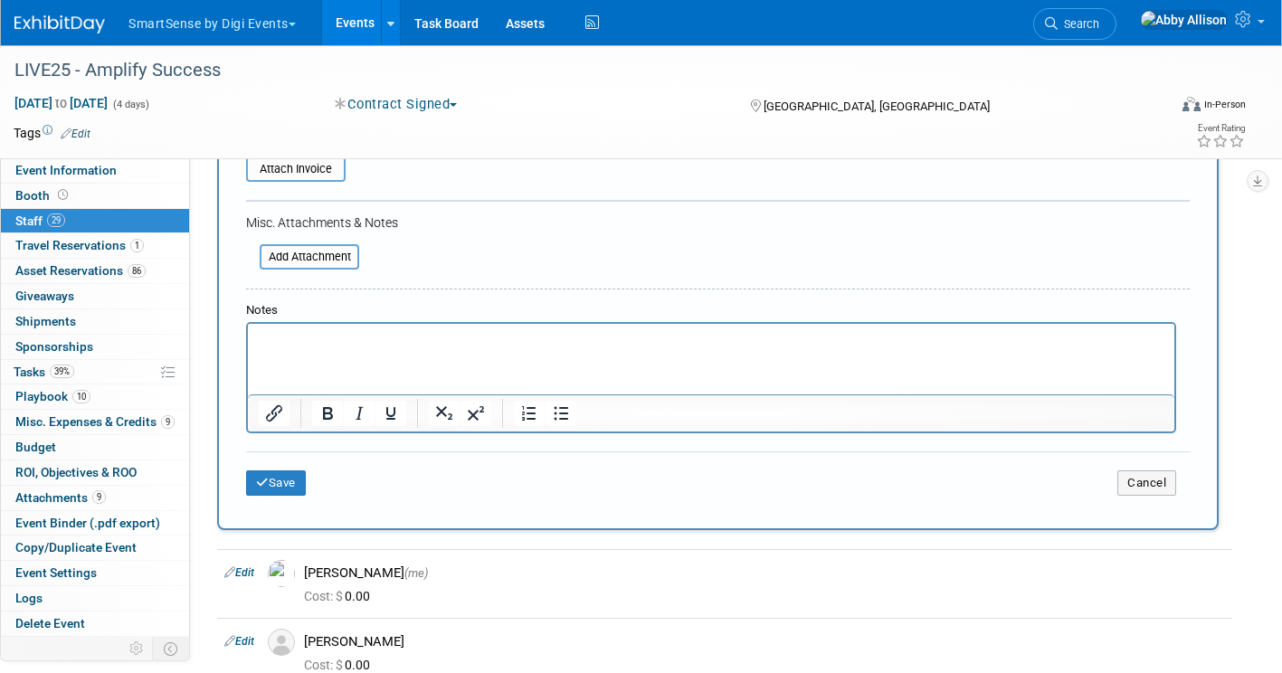
scroll to position [452, 0]
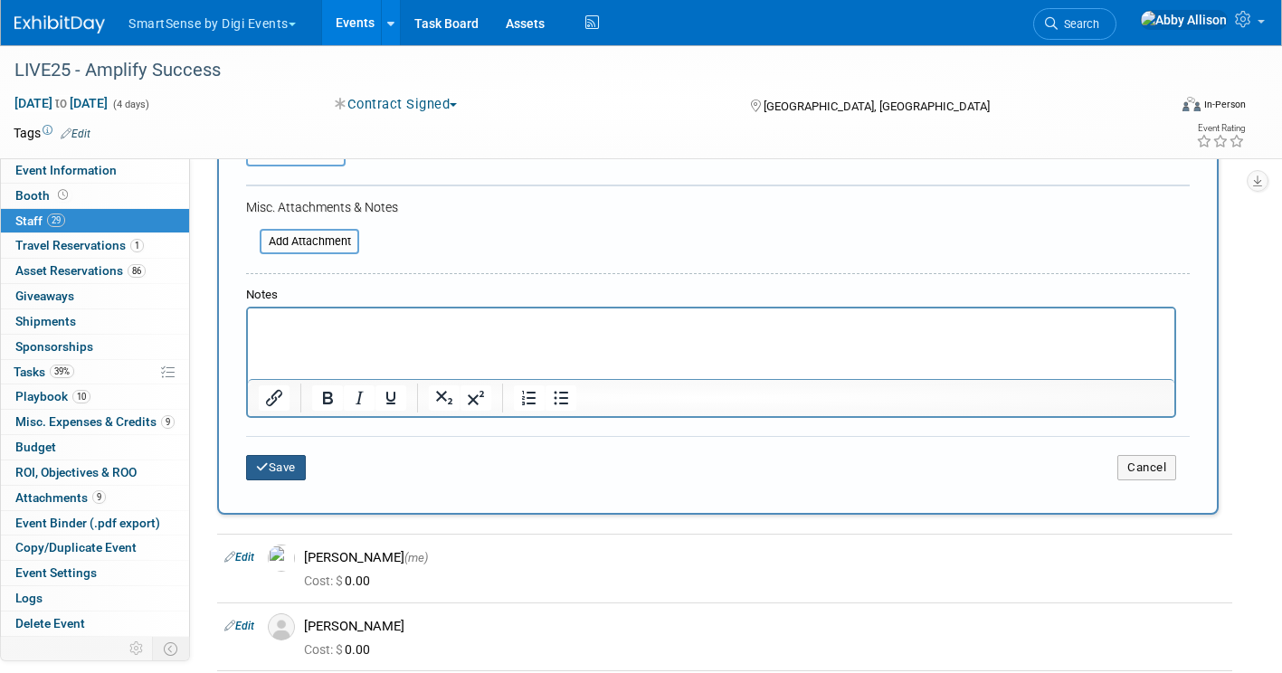
click at [287, 471] on button "Save" at bounding box center [276, 467] width 60 height 25
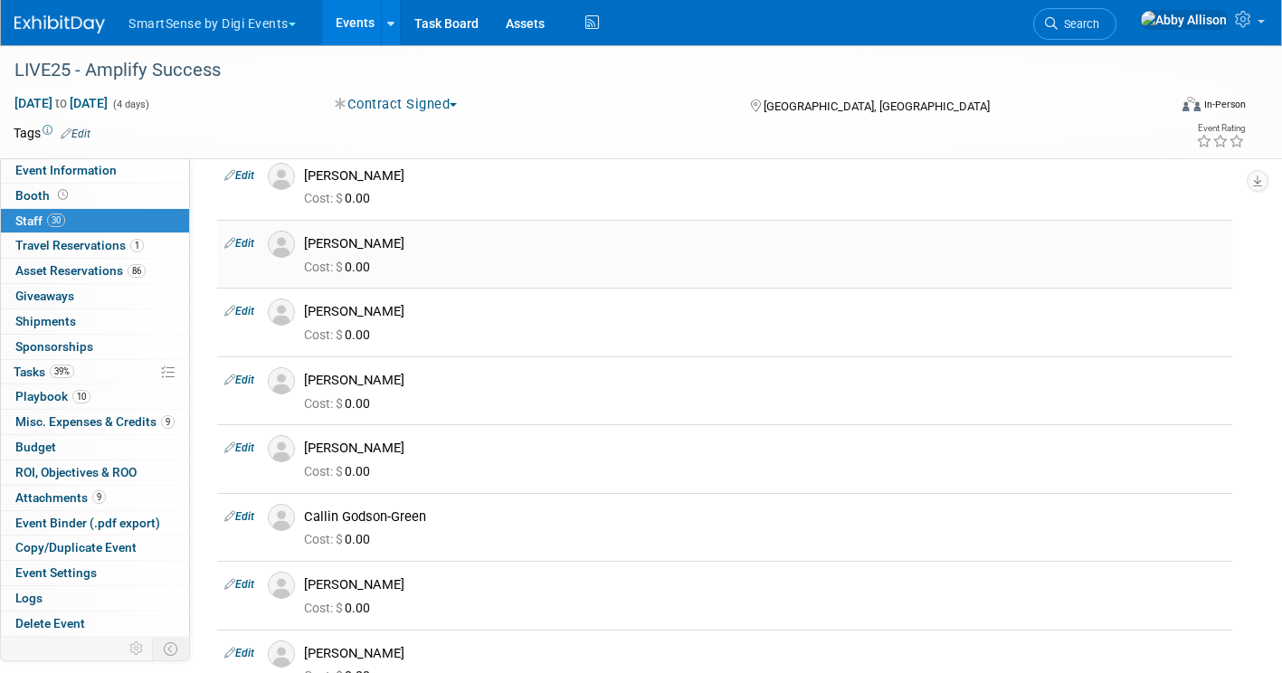
scroll to position [0, 0]
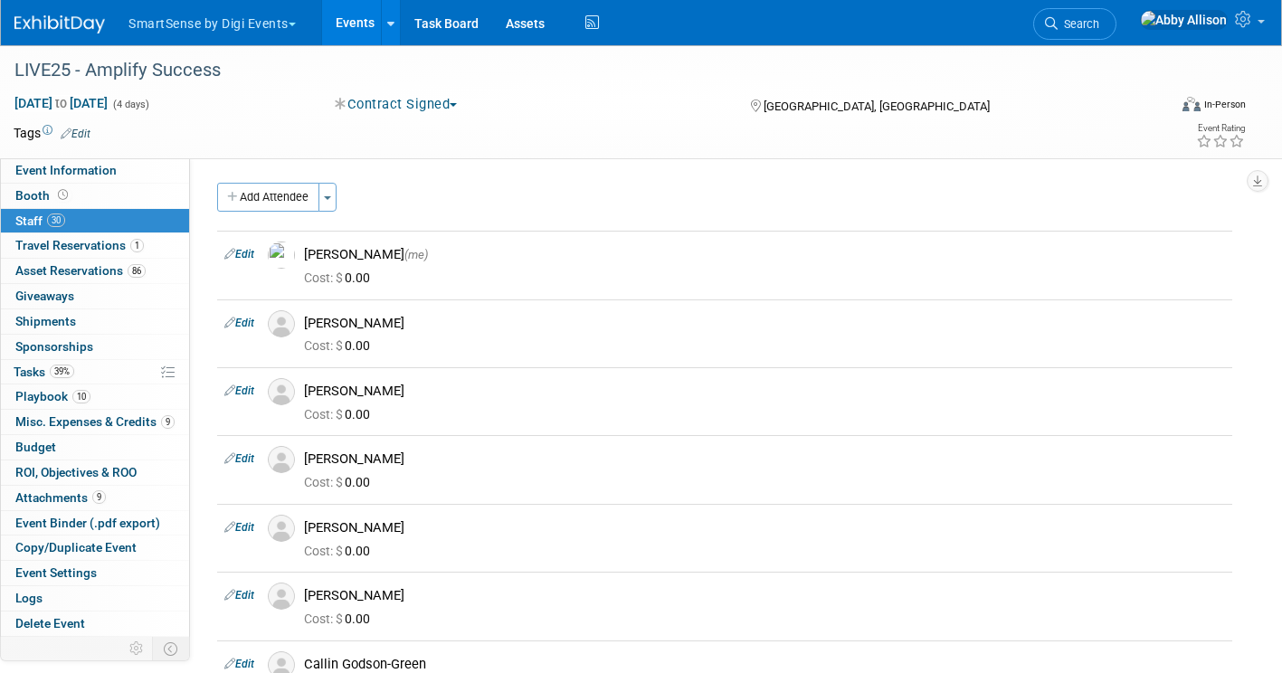
click at [240, 194] on button "Add Attendee" at bounding box center [268, 197] width 102 height 29
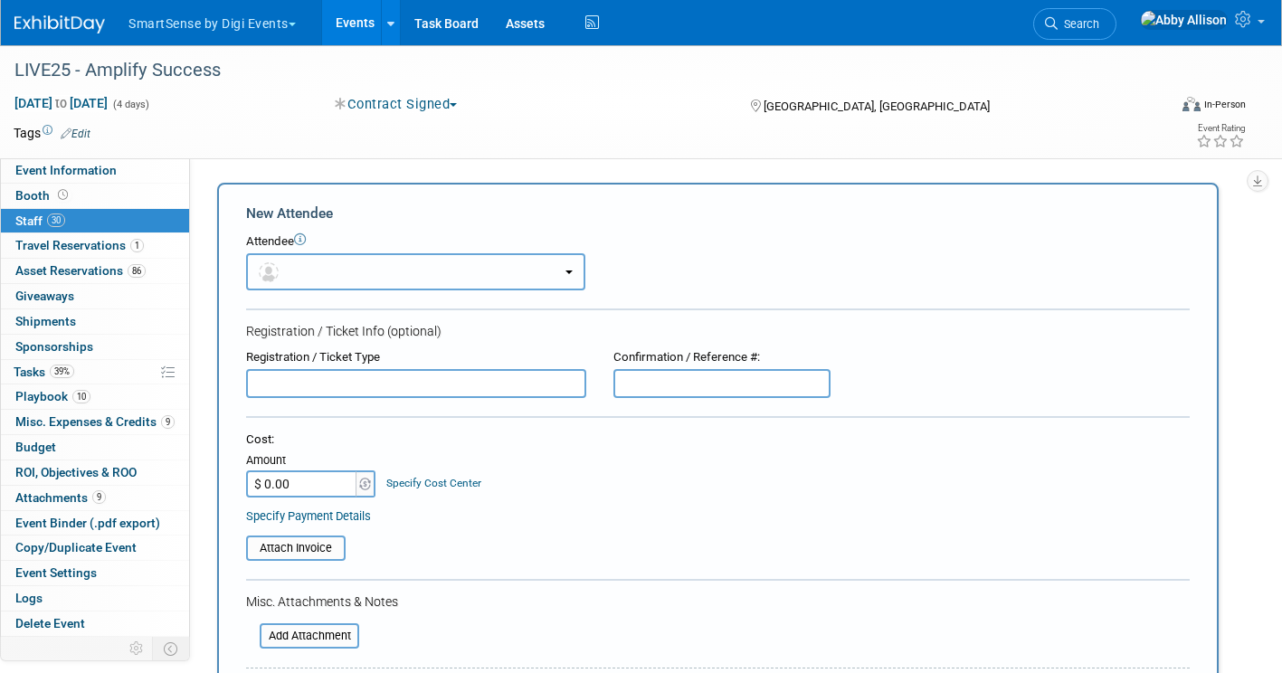
click at [319, 278] on button "button" at bounding box center [415, 271] width 339 height 37
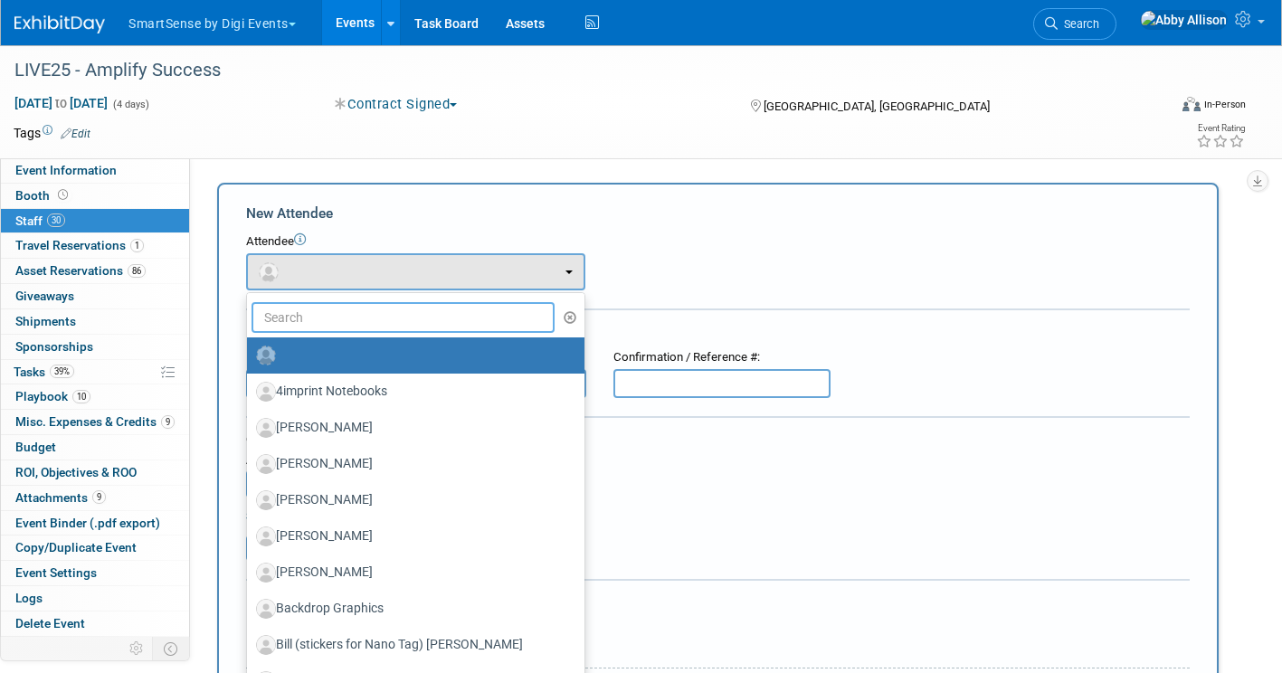
click at [336, 319] on input "text" at bounding box center [403, 317] width 303 height 31
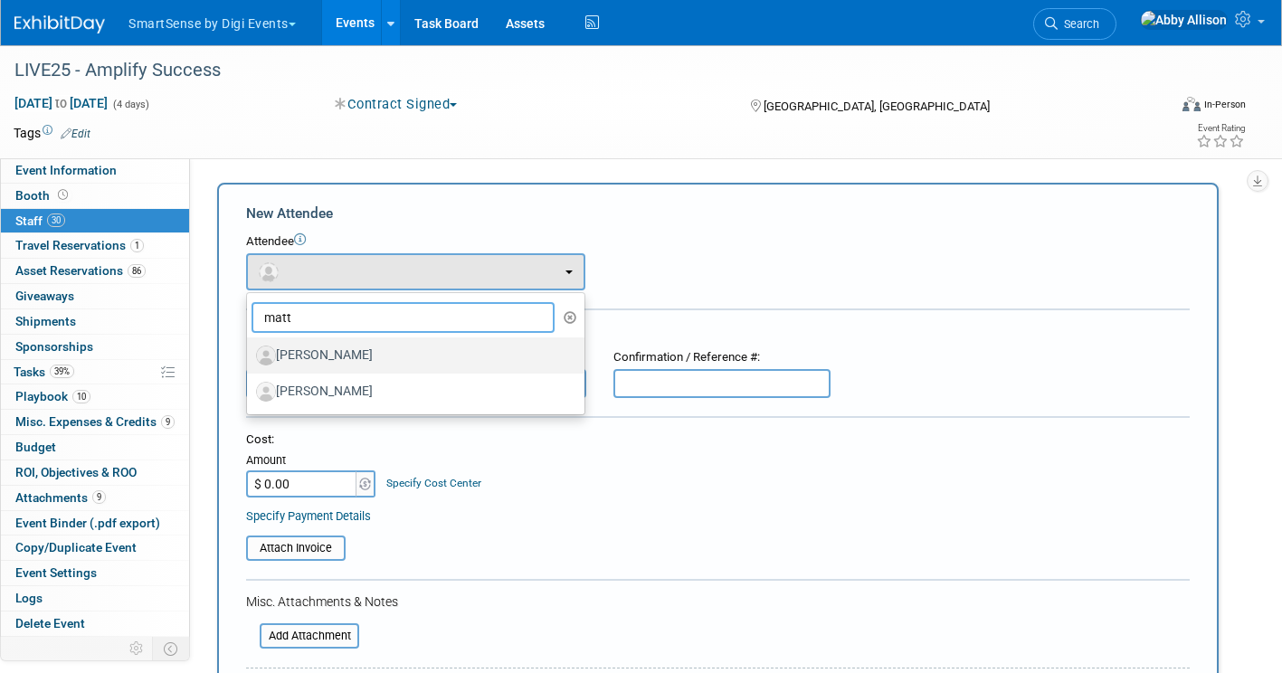
type input "matt"
click at [318, 339] on link "[PERSON_NAME]" at bounding box center [416, 356] width 338 height 36
click at [315, 352] on label "[PERSON_NAME]" at bounding box center [411, 355] width 310 height 29
click at [250, 352] on input "[PERSON_NAME]" at bounding box center [244, 353] width 12 height 12
select select "3778b5b7-0a8a-40f9-96ba-cabfa39c8892"
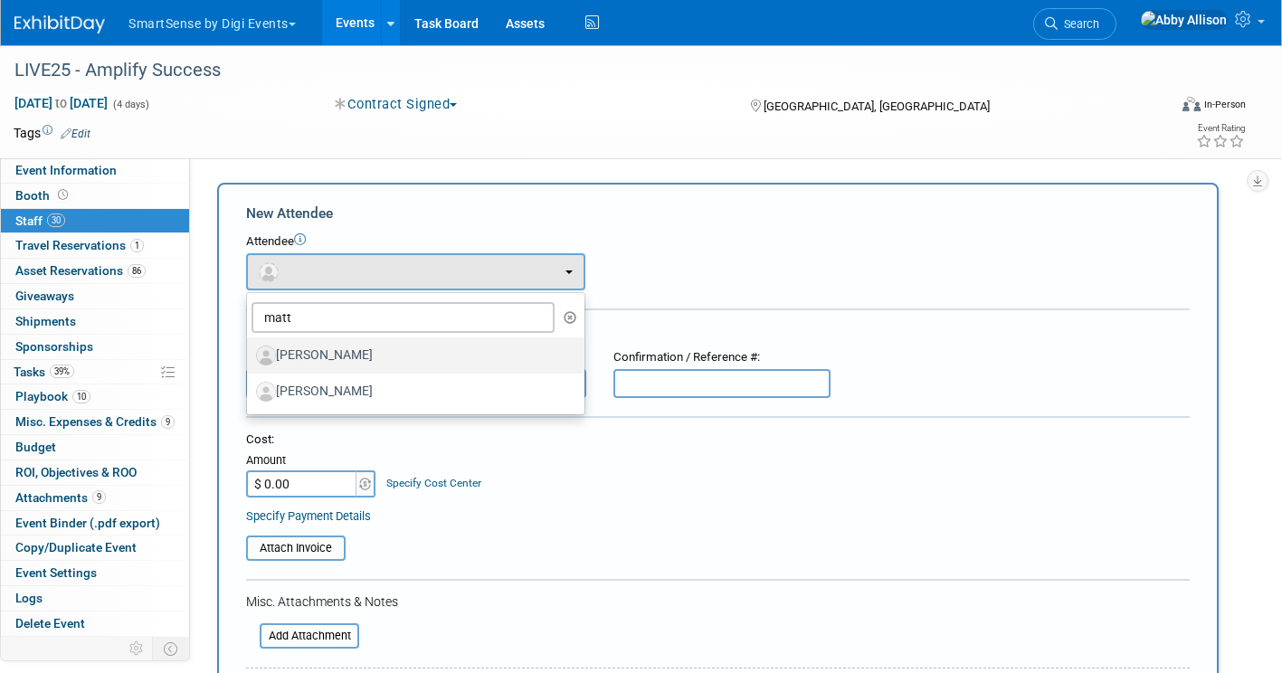
select select "1"
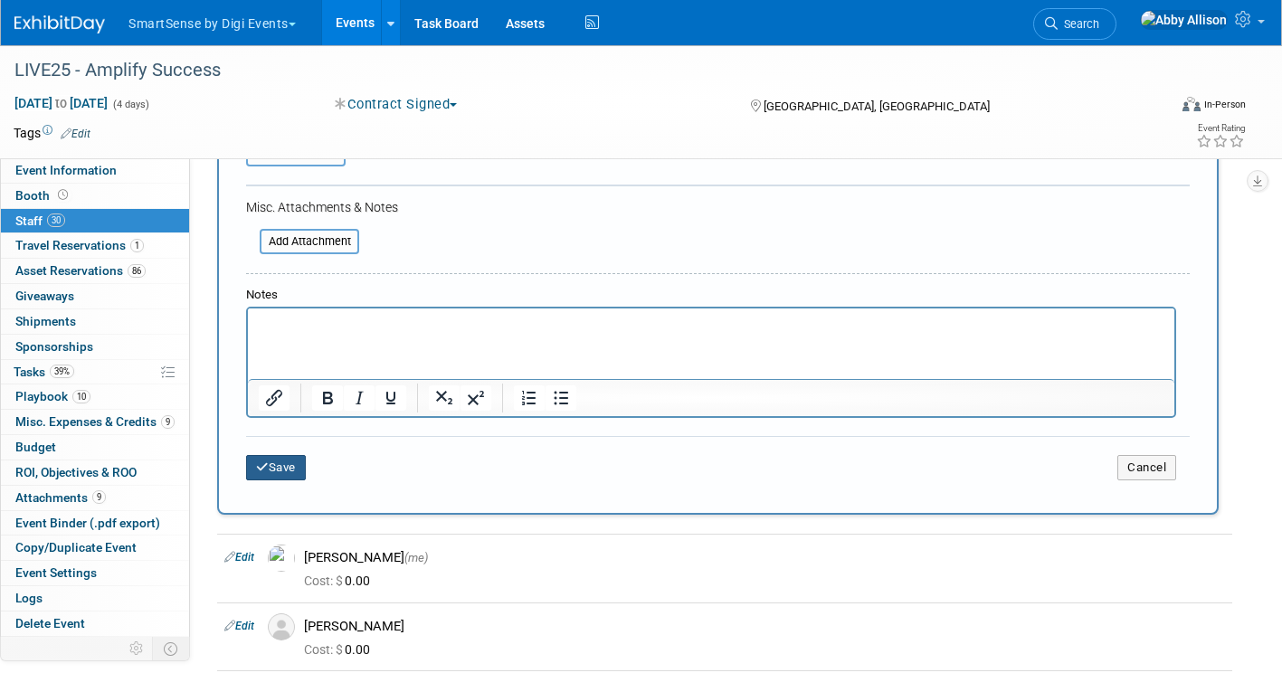
click at [290, 471] on button "Save" at bounding box center [276, 467] width 60 height 25
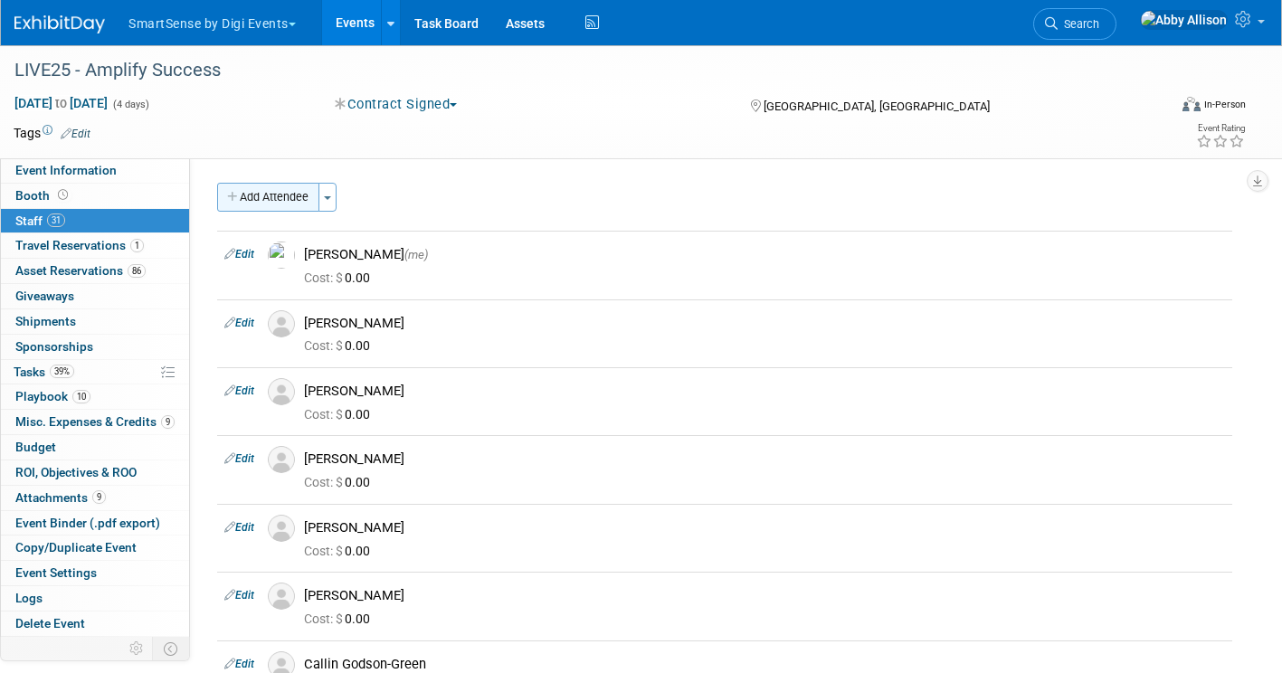
click at [286, 206] on button "Add Attendee" at bounding box center [268, 197] width 102 height 29
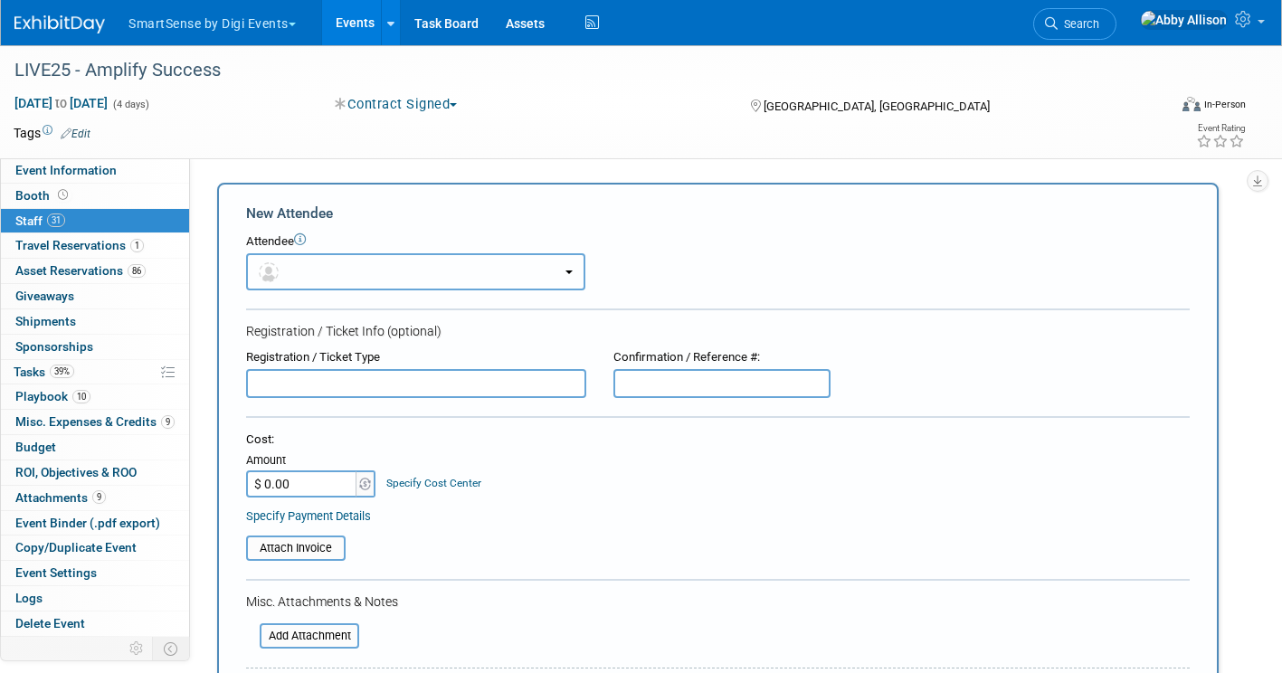
click at [296, 259] on button "button" at bounding box center [415, 271] width 339 height 37
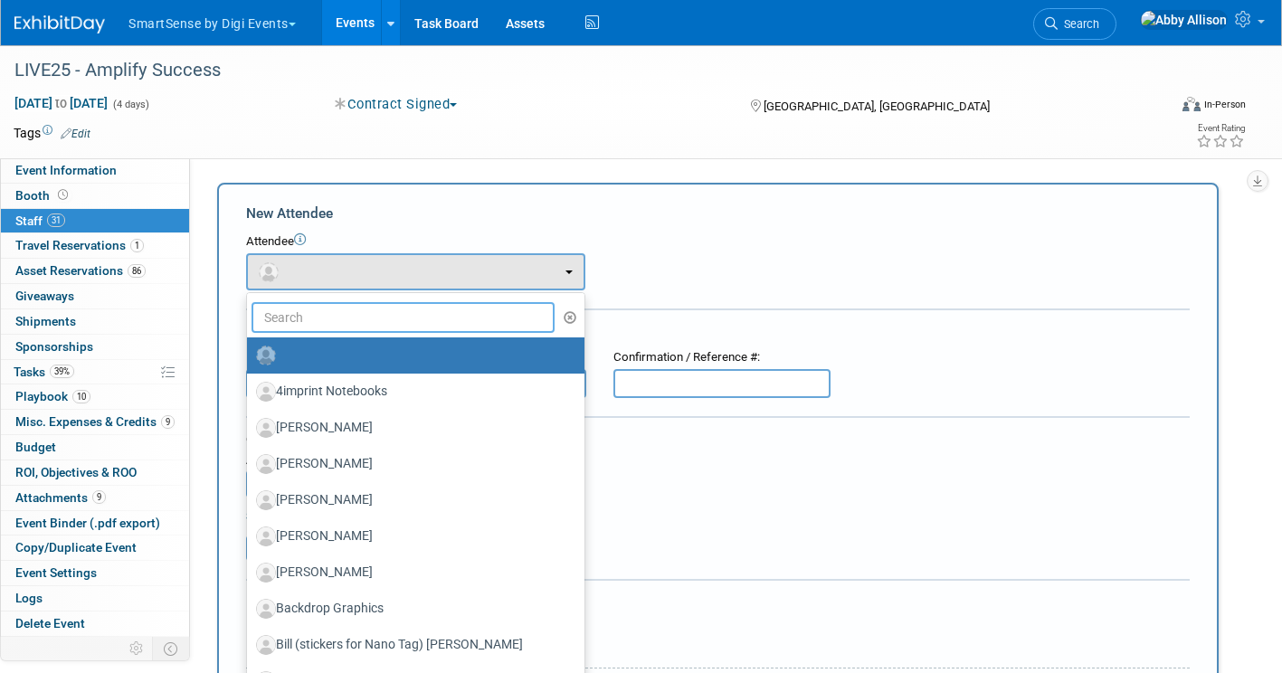
click at [312, 319] on input "text" at bounding box center [403, 317] width 303 height 31
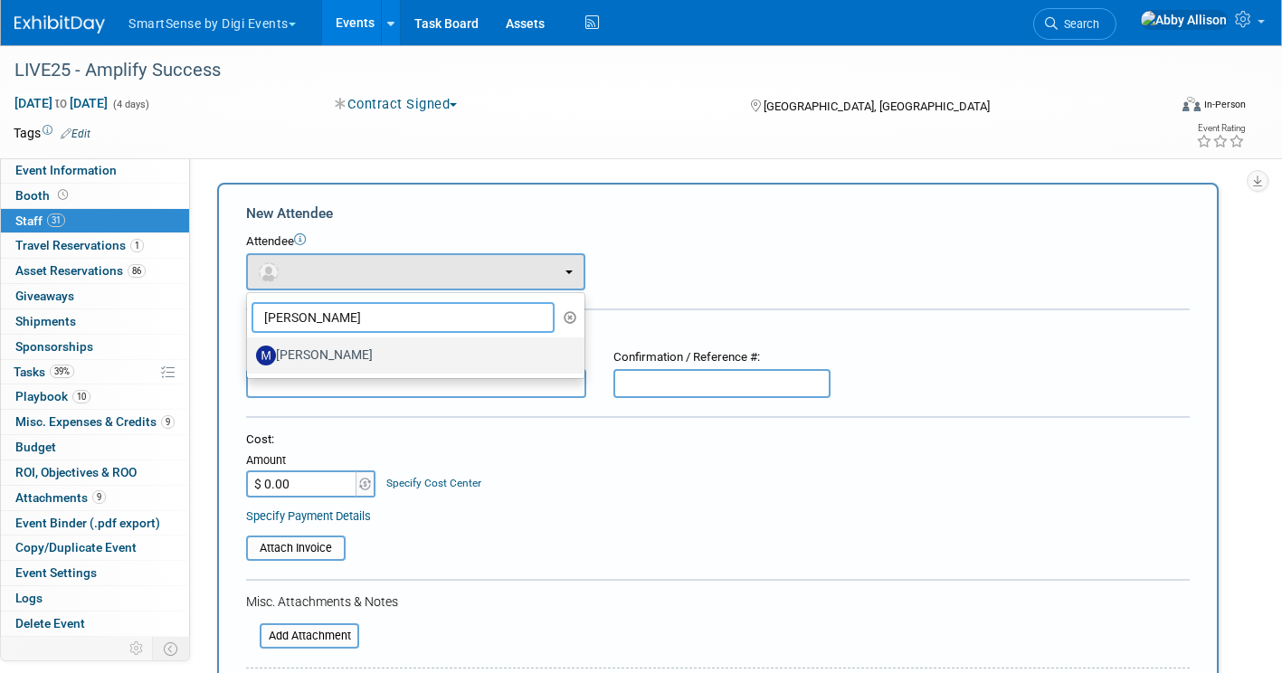
type input "kist"
click at [307, 345] on label "[PERSON_NAME]" at bounding box center [411, 355] width 310 height 29
click at [250, 347] on input "[PERSON_NAME]" at bounding box center [244, 353] width 12 height 12
select select "8697f3f0-ea85-4c82-9e9d-e55e2999012c"
select select "1"
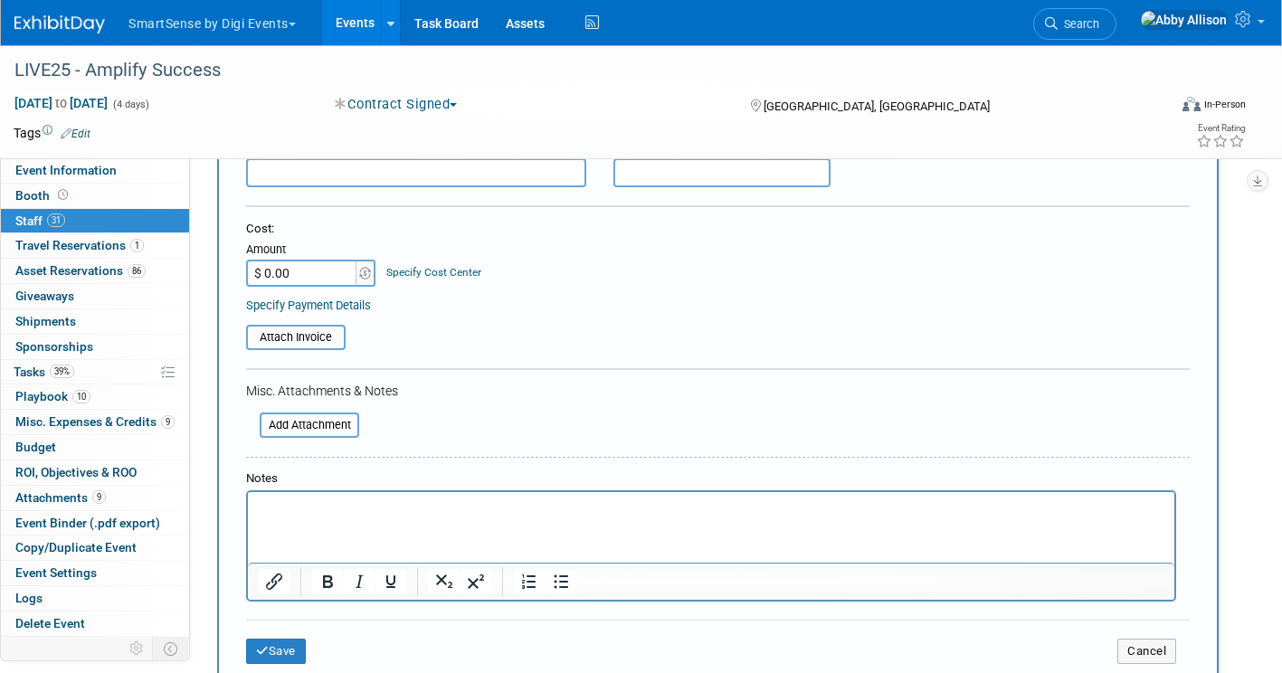
scroll to position [271, 0]
click at [271, 642] on button "Save" at bounding box center [276, 648] width 60 height 25
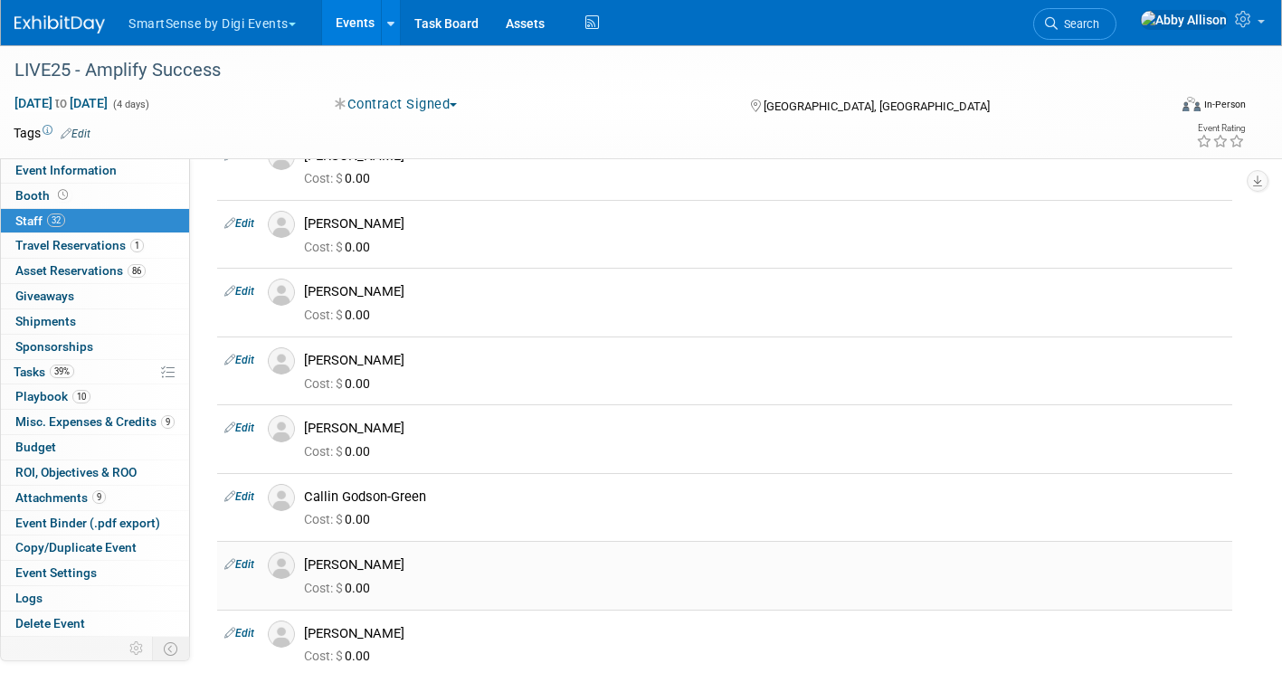
scroll to position [0, 0]
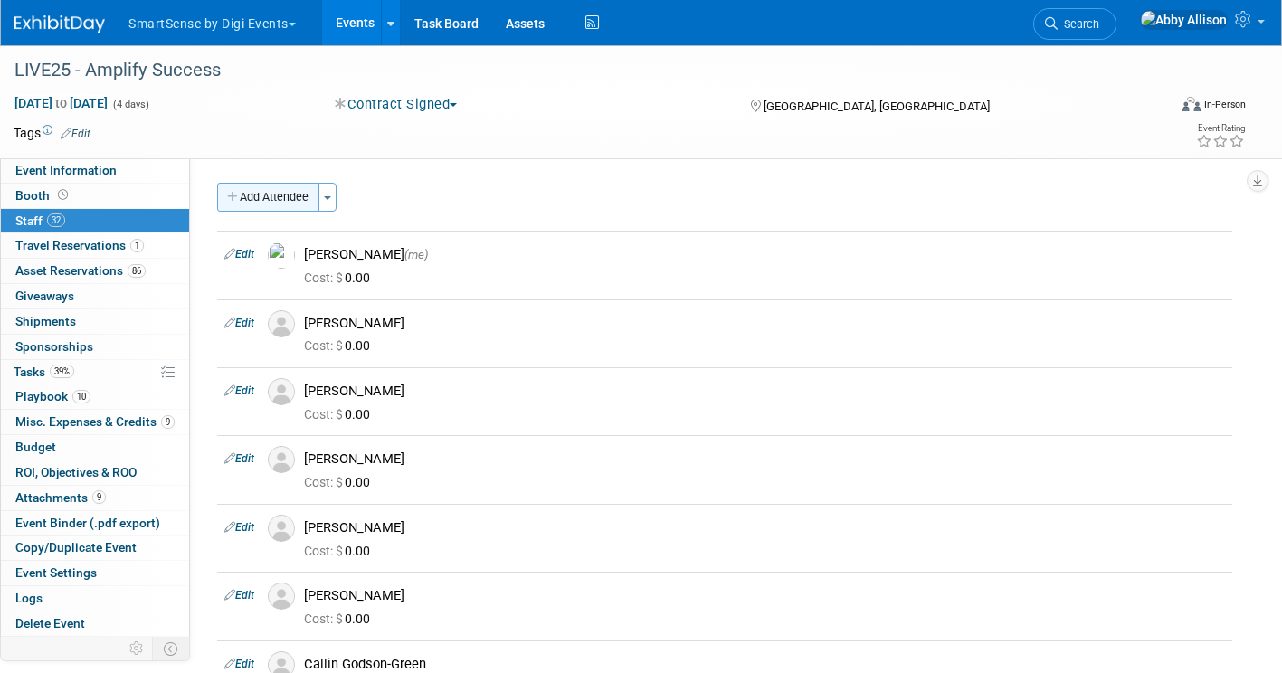
click at [280, 192] on button "Add Attendee" at bounding box center [268, 197] width 102 height 29
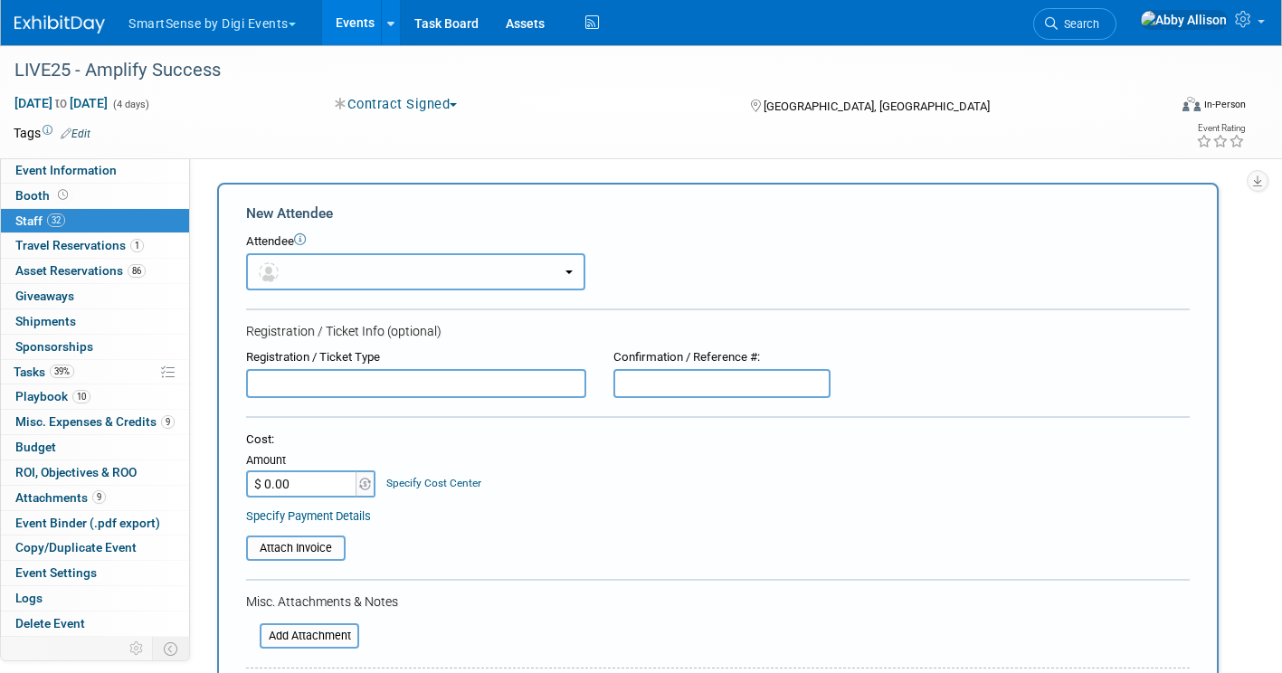
click at [290, 271] on button "button" at bounding box center [415, 271] width 339 height 37
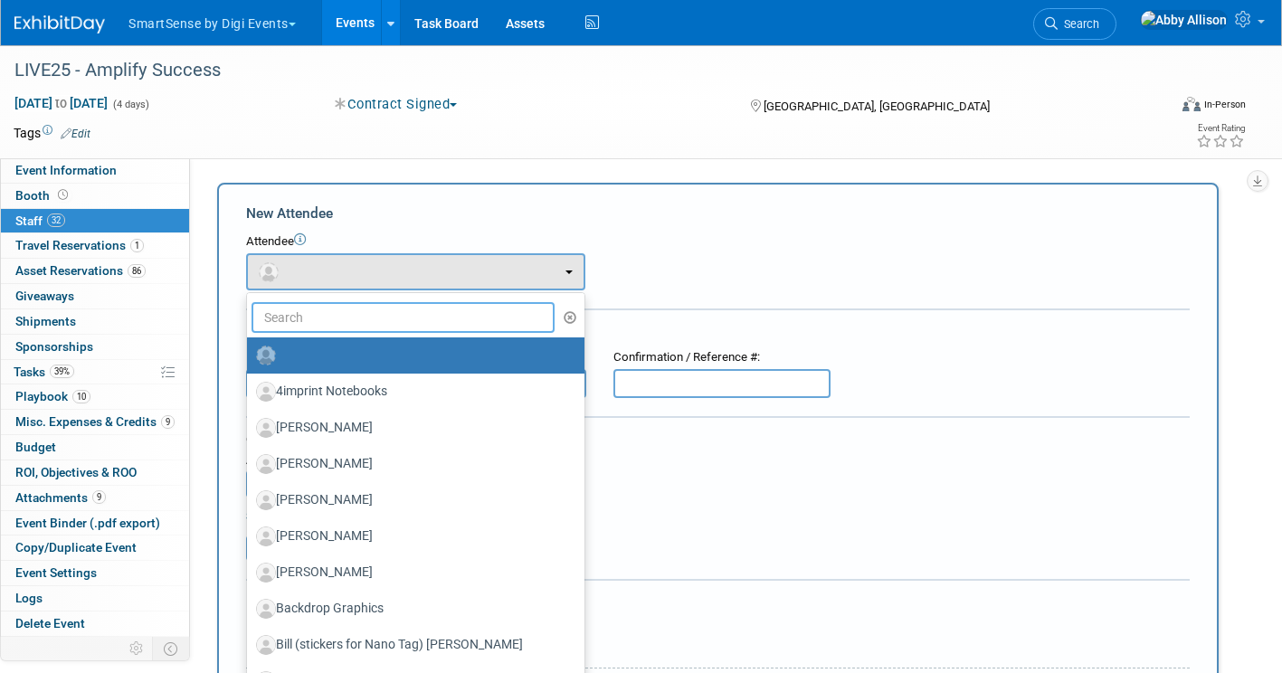
click at [287, 313] on input "text" at bounding box center [403, 317] width 303 height 31
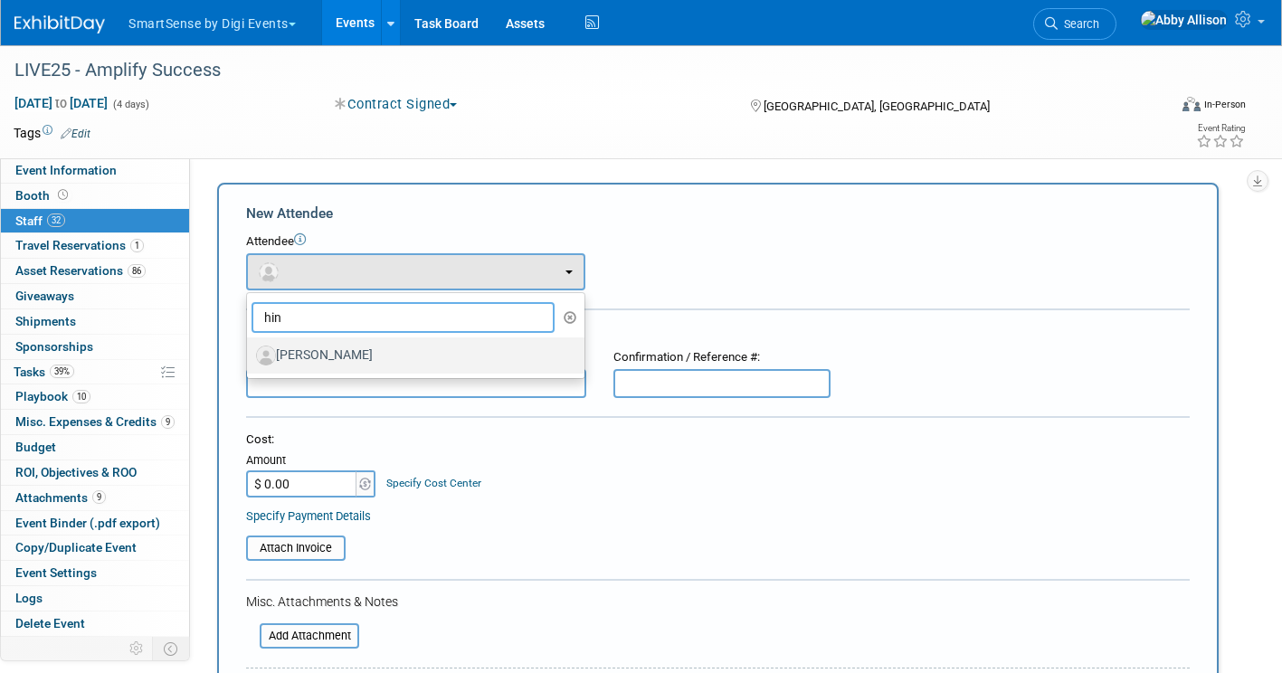
type input "hin"
click at [298, 351] on label "[PERSON_NAME]" at bounding box center [411, 355] width 310 height 29
click at [250, 351] on input "[PERSON_NAME]" at bounding box center [244, 353] width 12 height 12
select select "09a8f9c0-173d-4702-9e54-35738158f2e3"
select select "1"
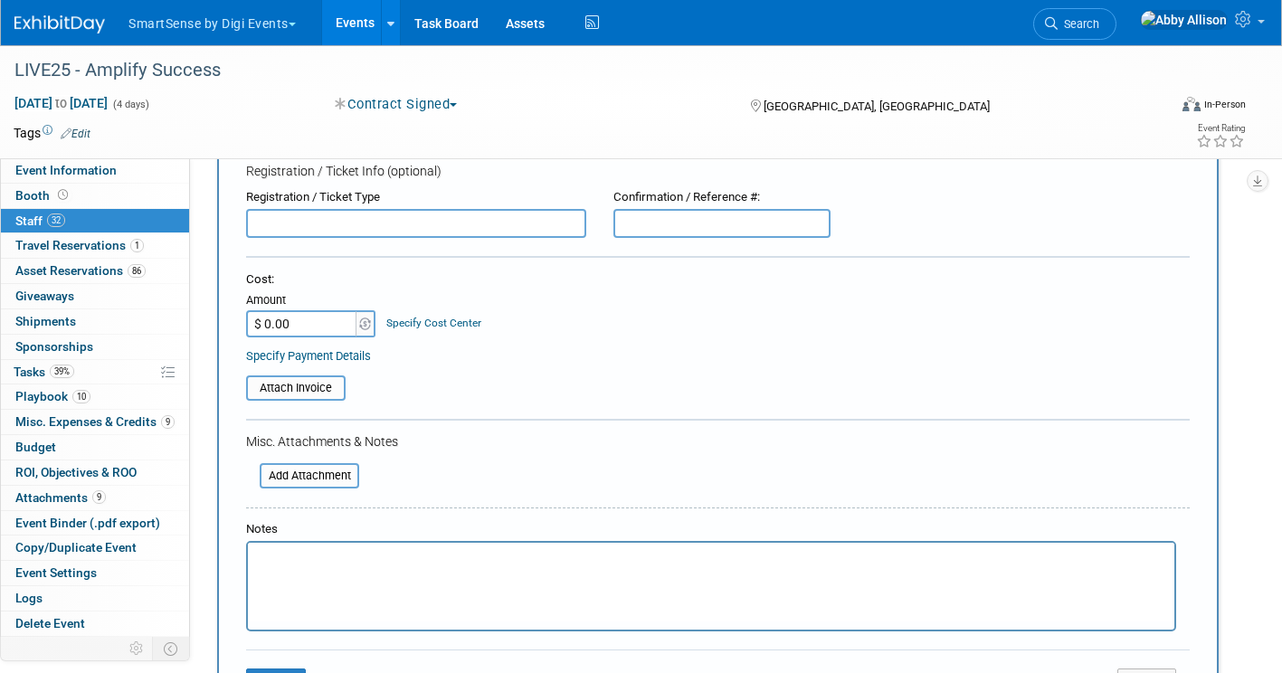
scroll to position [271, 0]
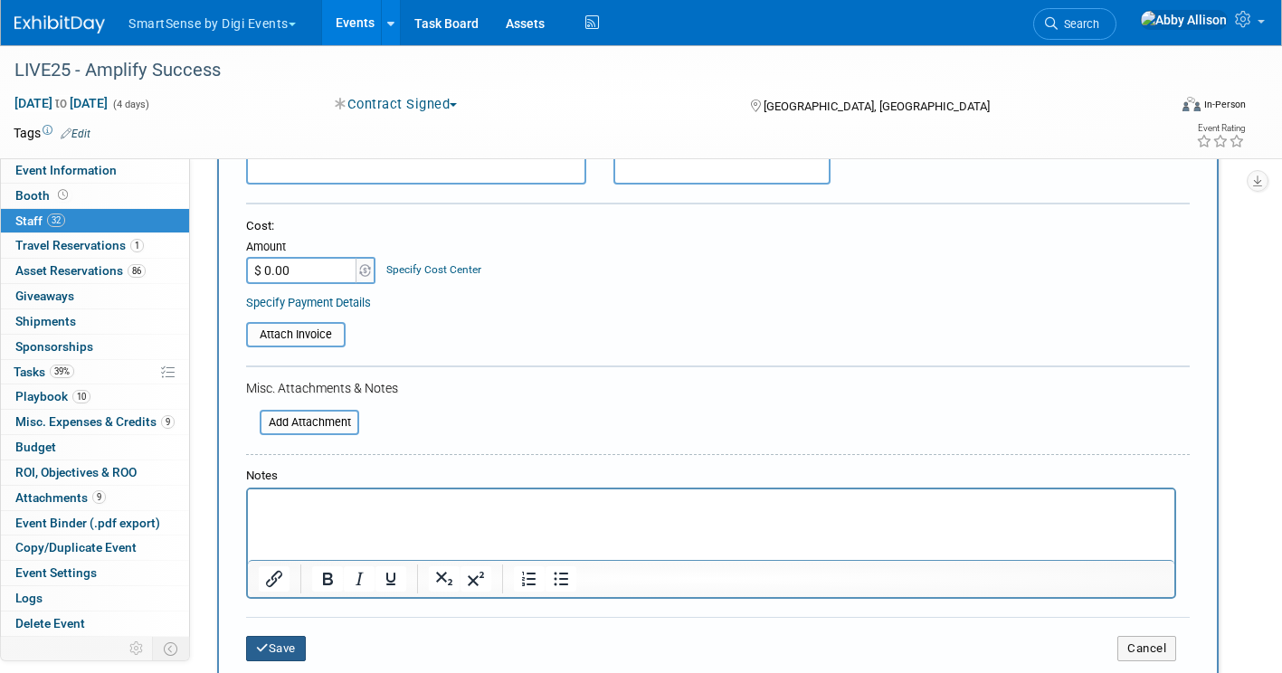
click at [274, 647] on button "Save" at bounding box center [276, 648] width 60 height 25
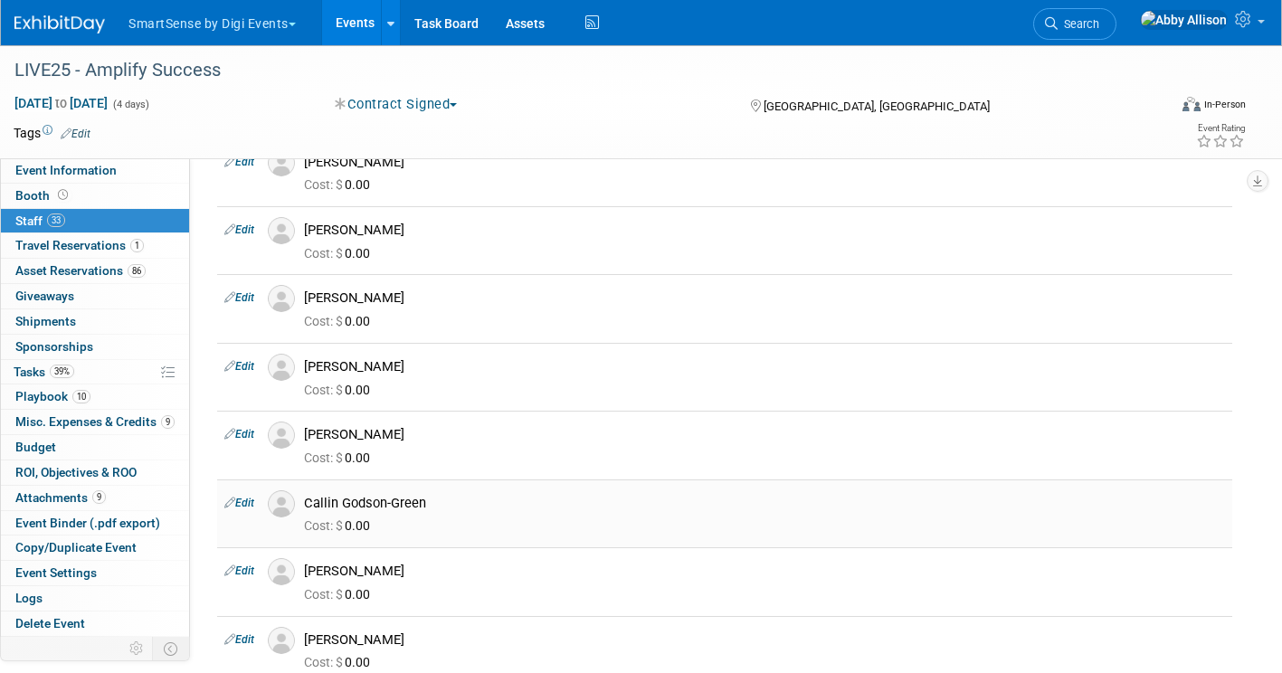
scroll to position [0, 0]
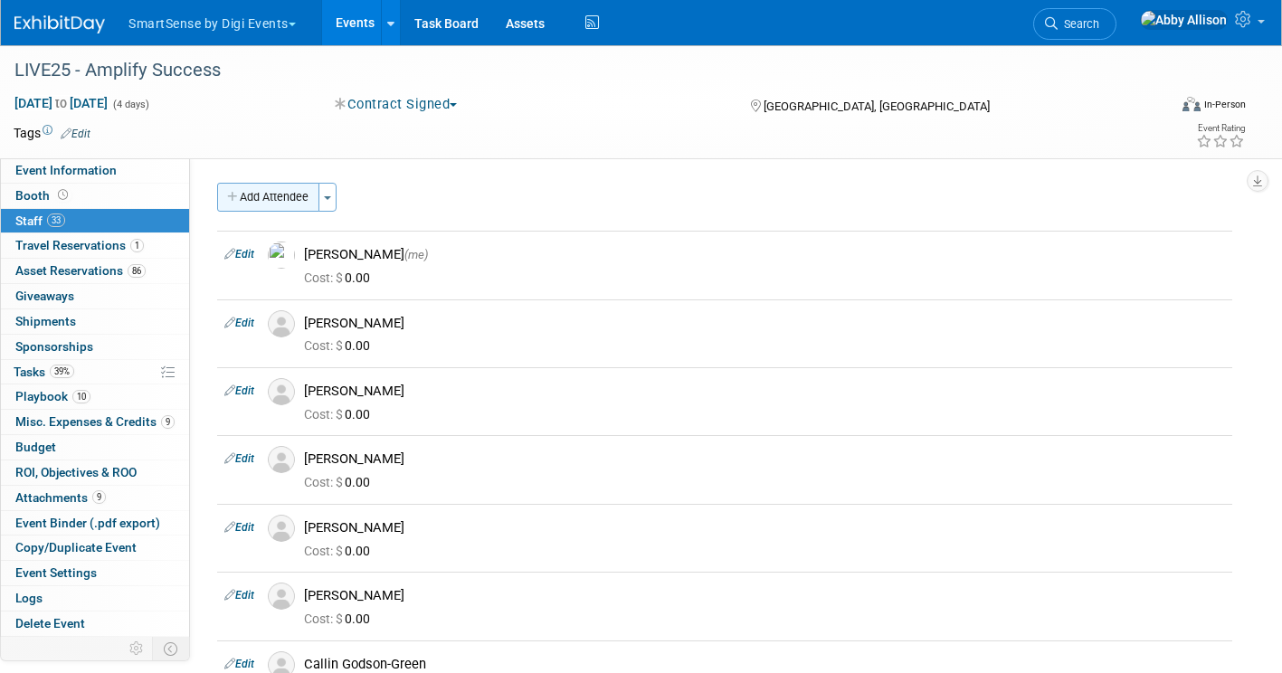
click at [252, 191] on button "Add Attendee" at bounding box center [268, 197] width 102 height 29
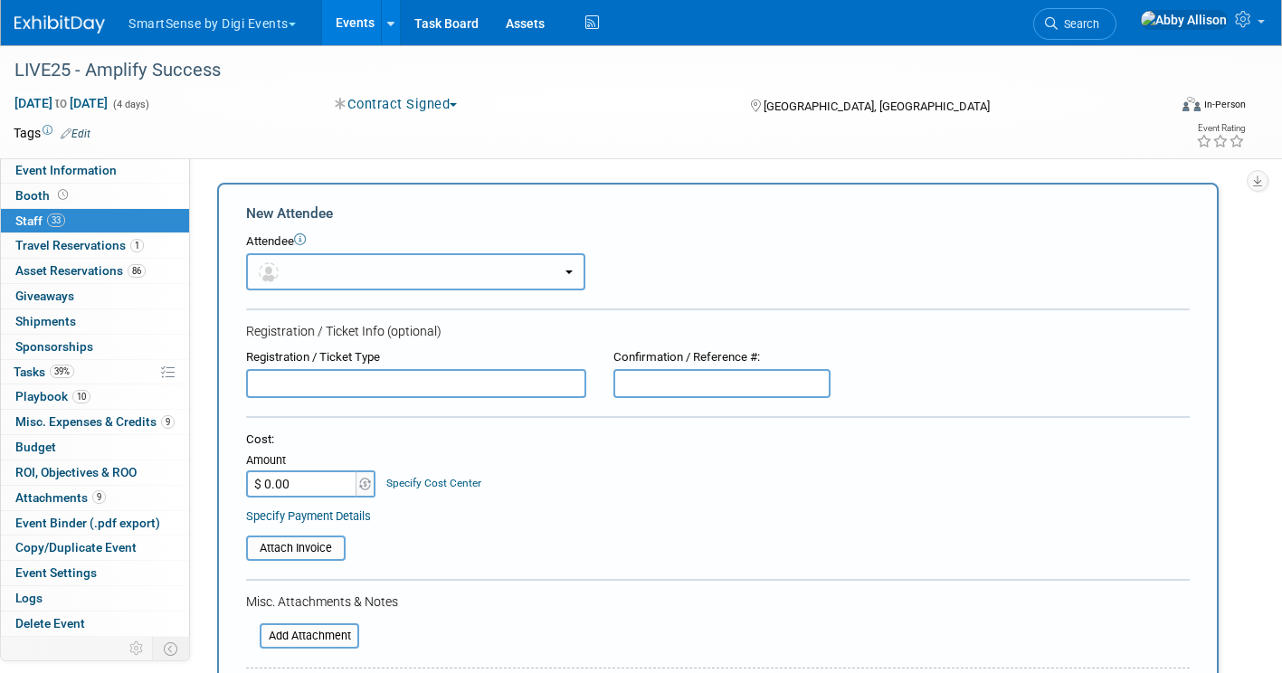
click at [277, 271] on img "button" at bounding box center [269, 272] width 20 height 20
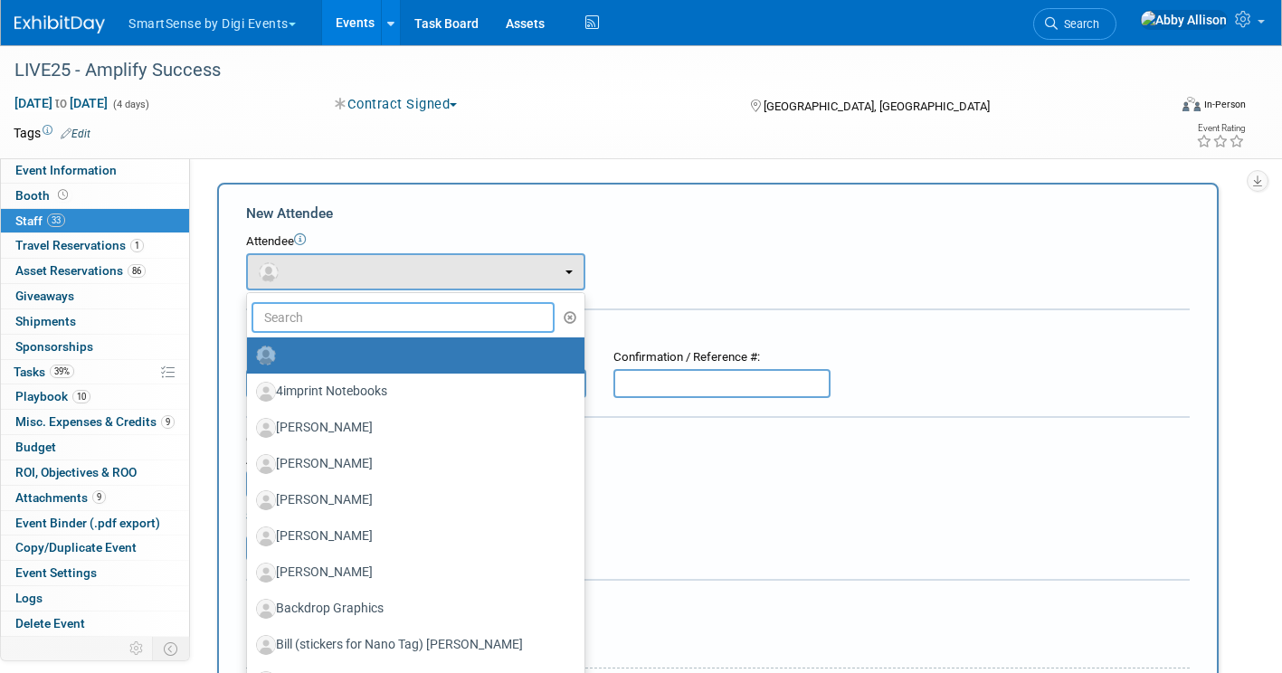
click at [306, 319] on input "text" at bounding box center [403, 317] width 303 height 31
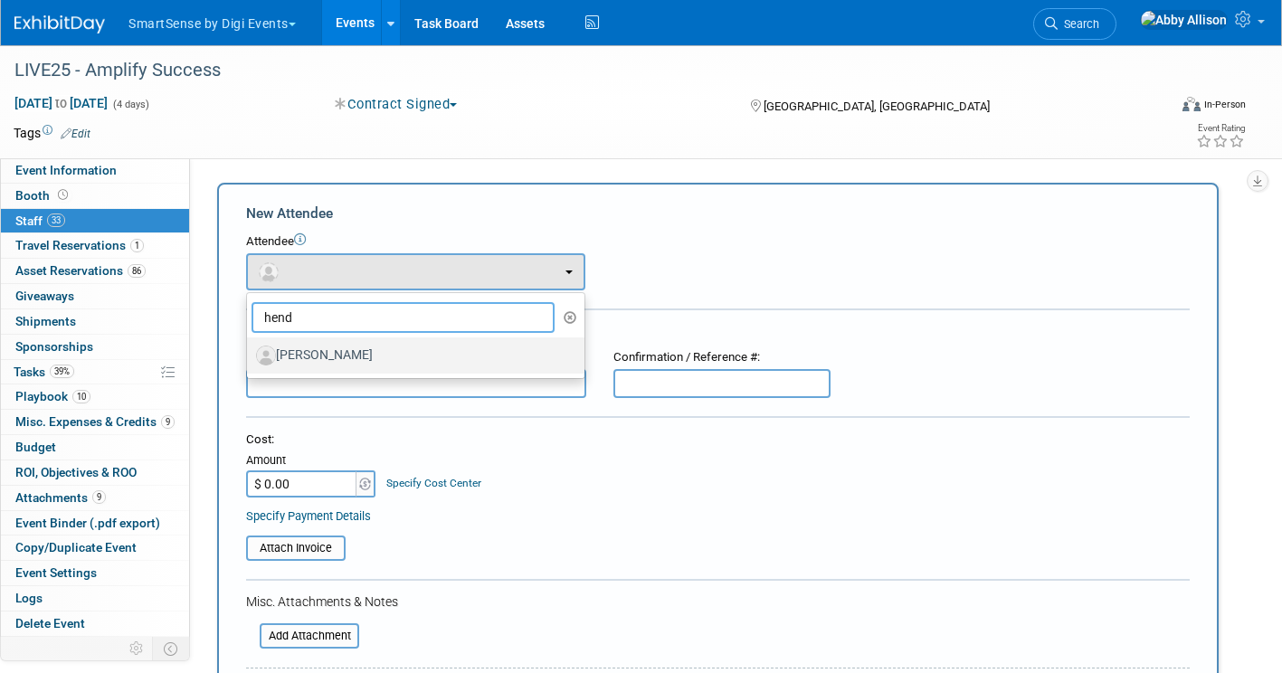
type input "hend"
click at [290, 357] on label "[PERSON_NAME]" at bounding box center [411, 355] width 310 height 29
click at [250, 357] on input "[PERSON_NAME]" at bounding box center [244, 353] width 12 height 12
select select "e645b185-6994-4aec-bdc9-e679a841af54"
select select "1"
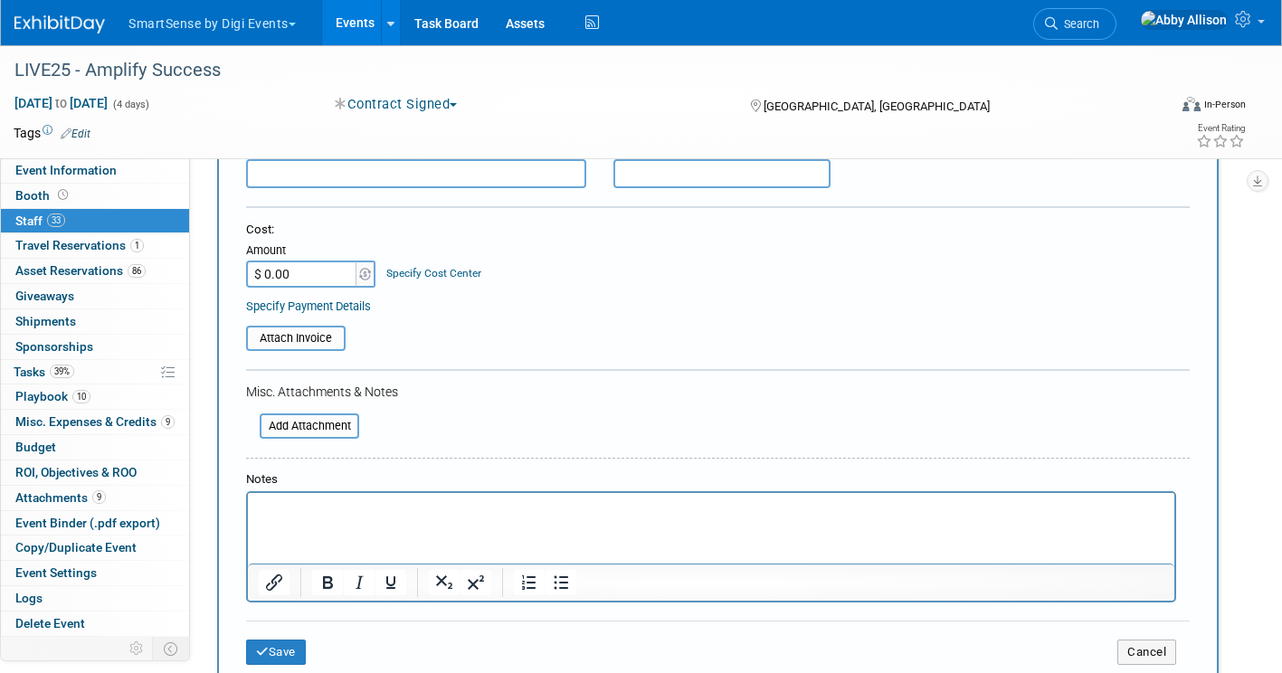
scroll to position [271, 0]
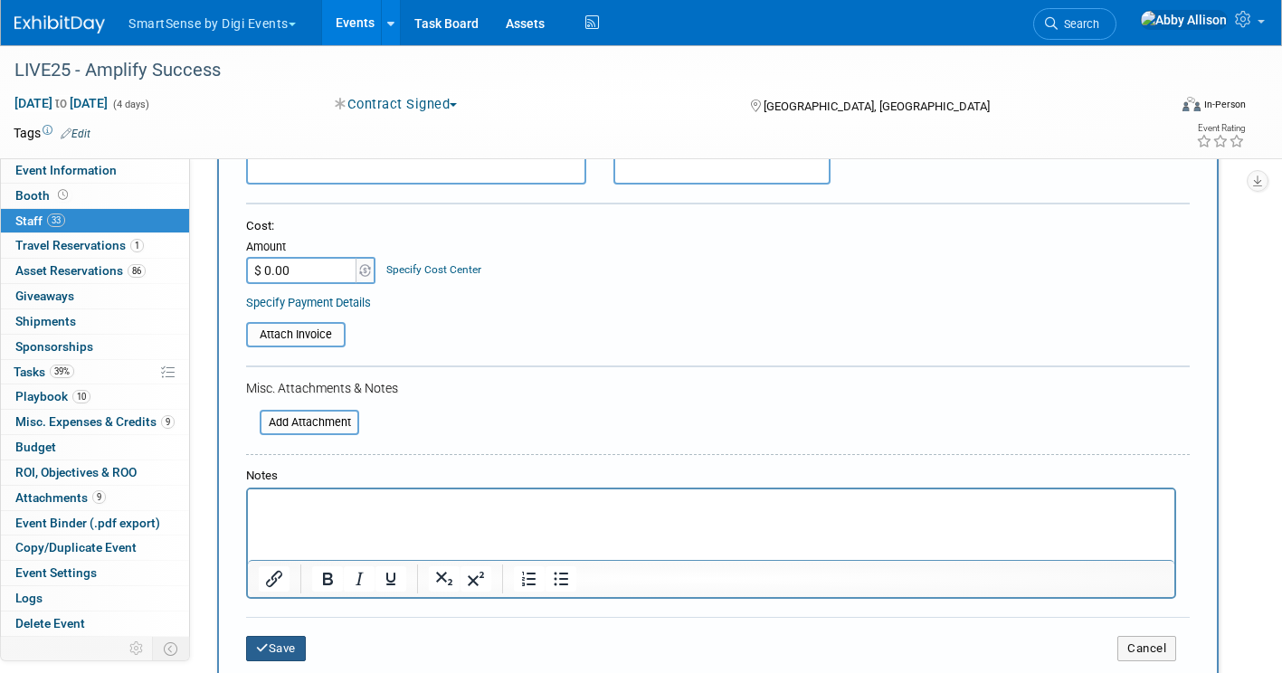
click at [295, 646] on button "Save" at bounding box center [276, 648] width 60 height 25
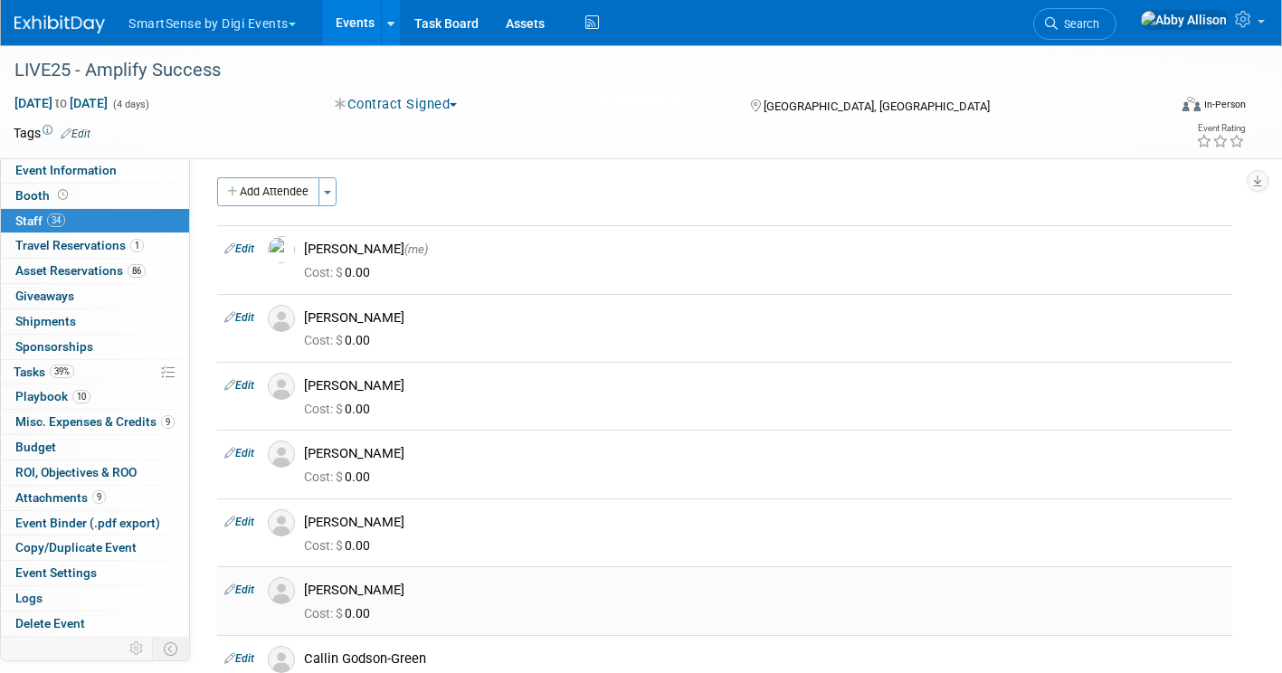
scroll to position [0, 0]
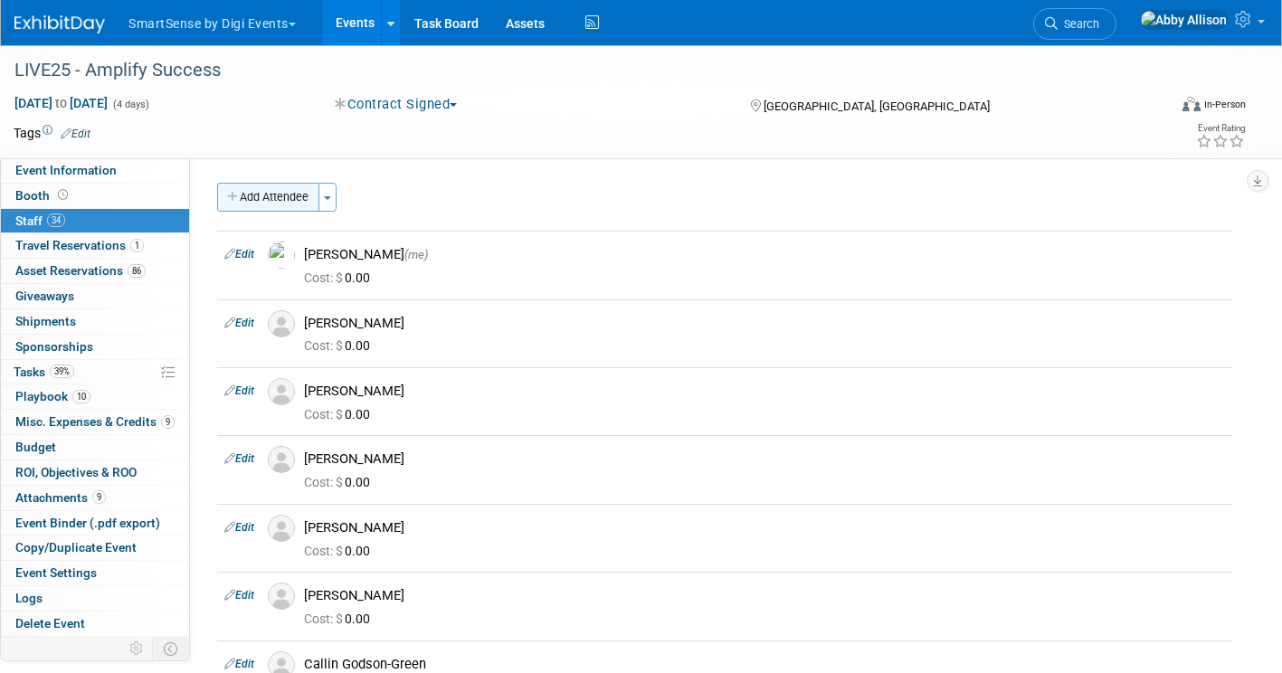
click at [274, 199] on button "Add Attendee" at bounding box center [268, 197] width 102 height 29
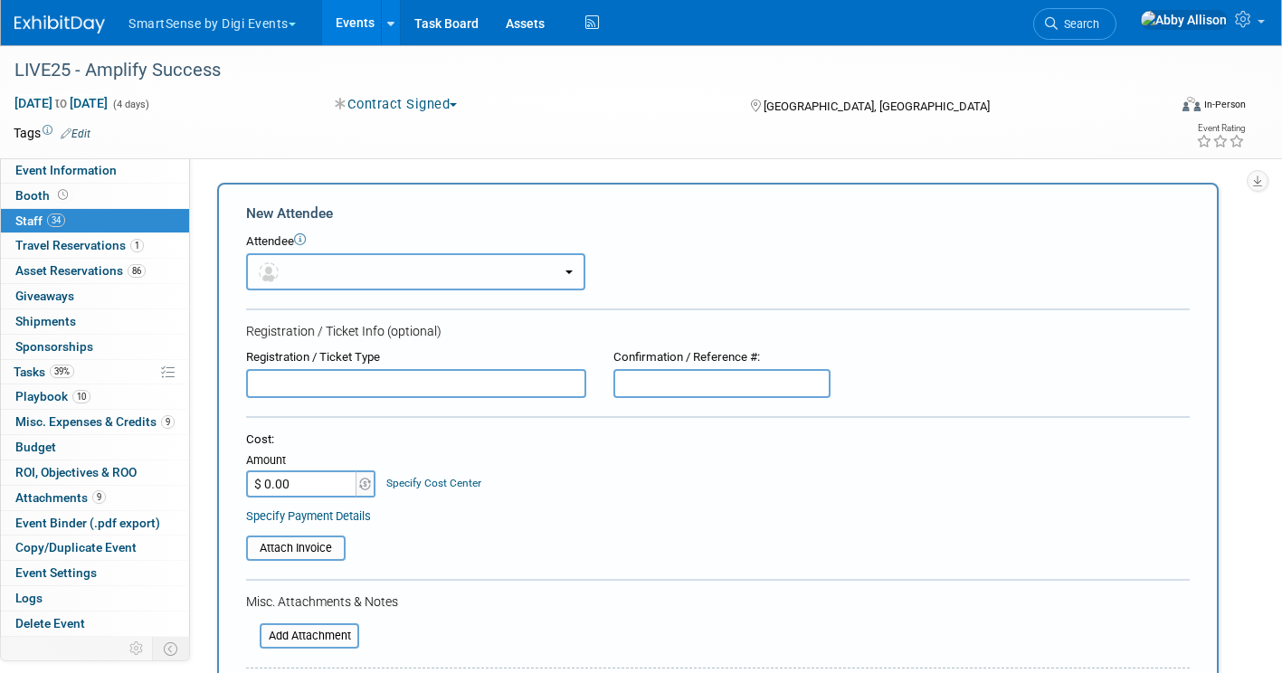
click at [322, 264] on button "button" at bounding box center [415, 271] width 339 height 37
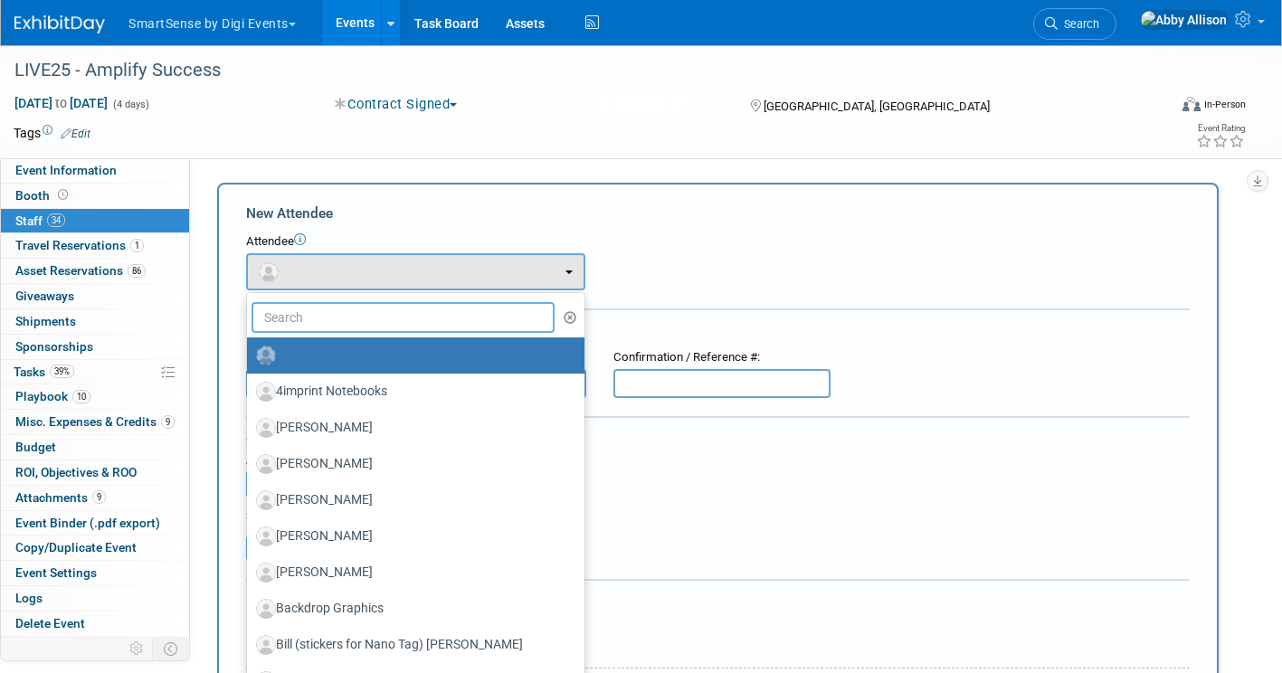
click at [321, 324] on input "text" at bounding box center [403, 317] width 303 height 31
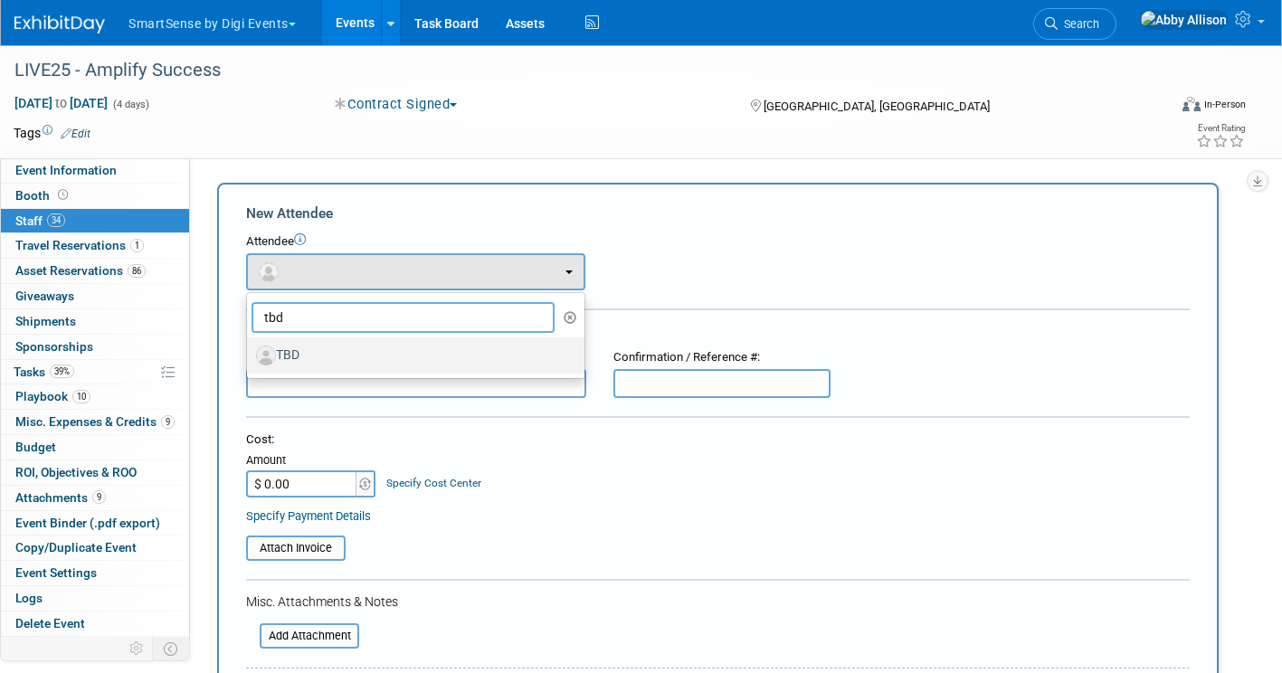
type input "tbd"
click at [290, 349] on label "TBD" at bounding box center [411, 355] width 310 height 29
click at [250, 349] on input "TBD" at bounding box center [244, 353] width 12 height 12
select select "6da6030a-9959-44e1-93d7-7cc745385c53"
select select "1"
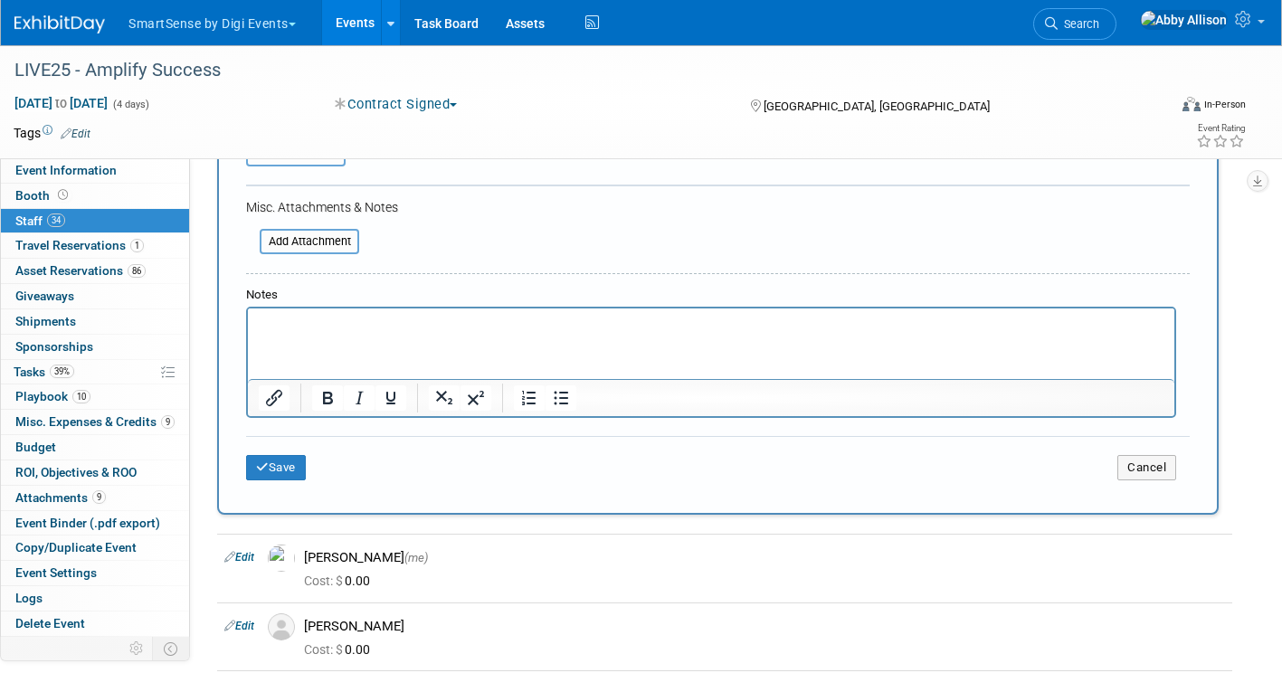
scroll to position [362, 0]
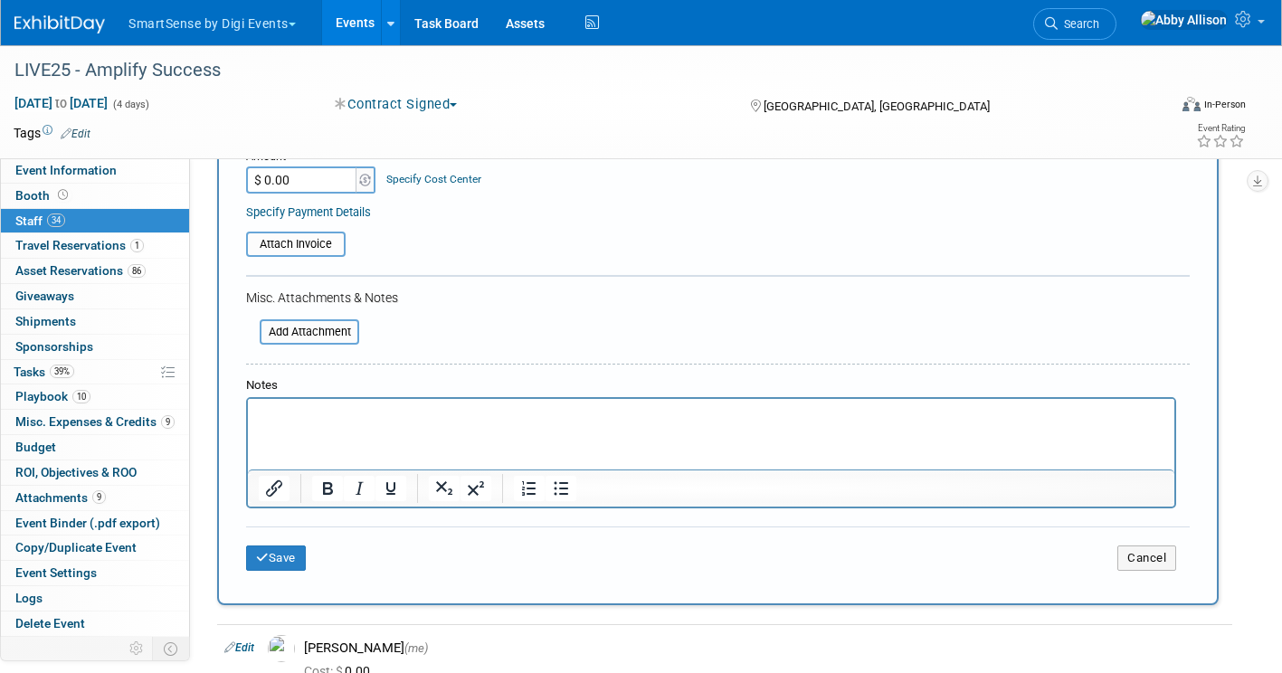
click at [307, 407] on p "Rich Text Area. Press ALT-0 for help." at bounding box center [712, 415] width 906 height 18
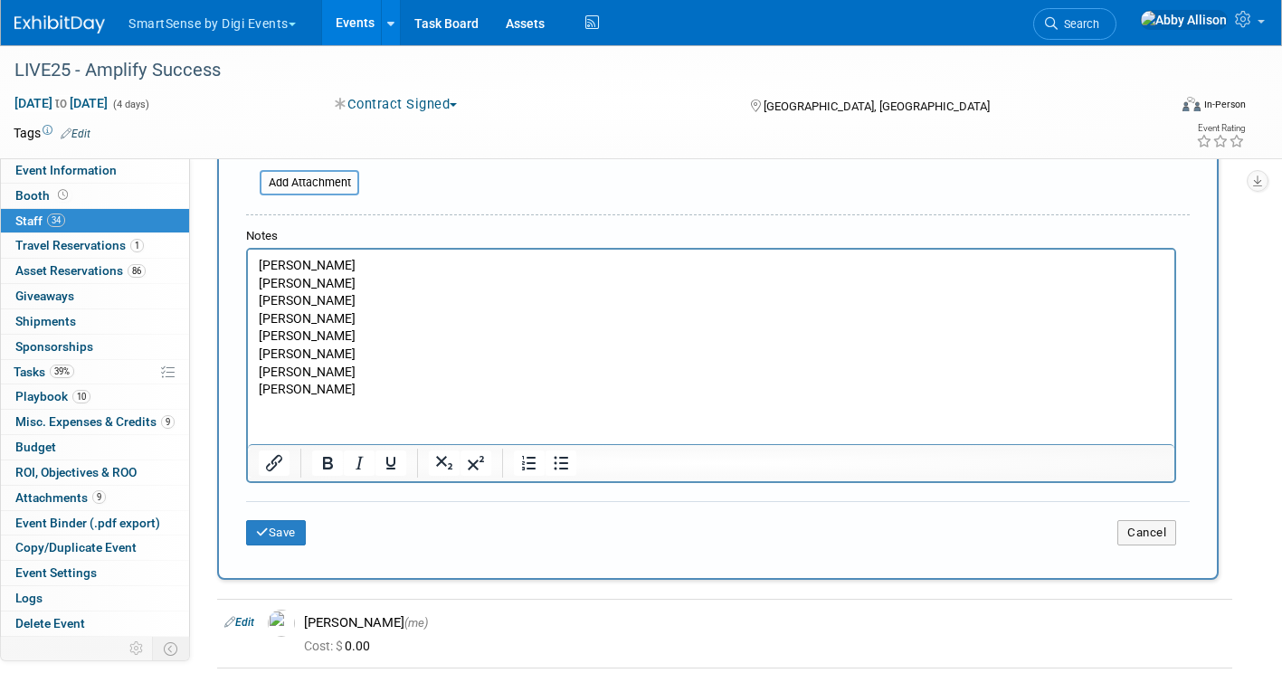
scroll to position [543, 0]
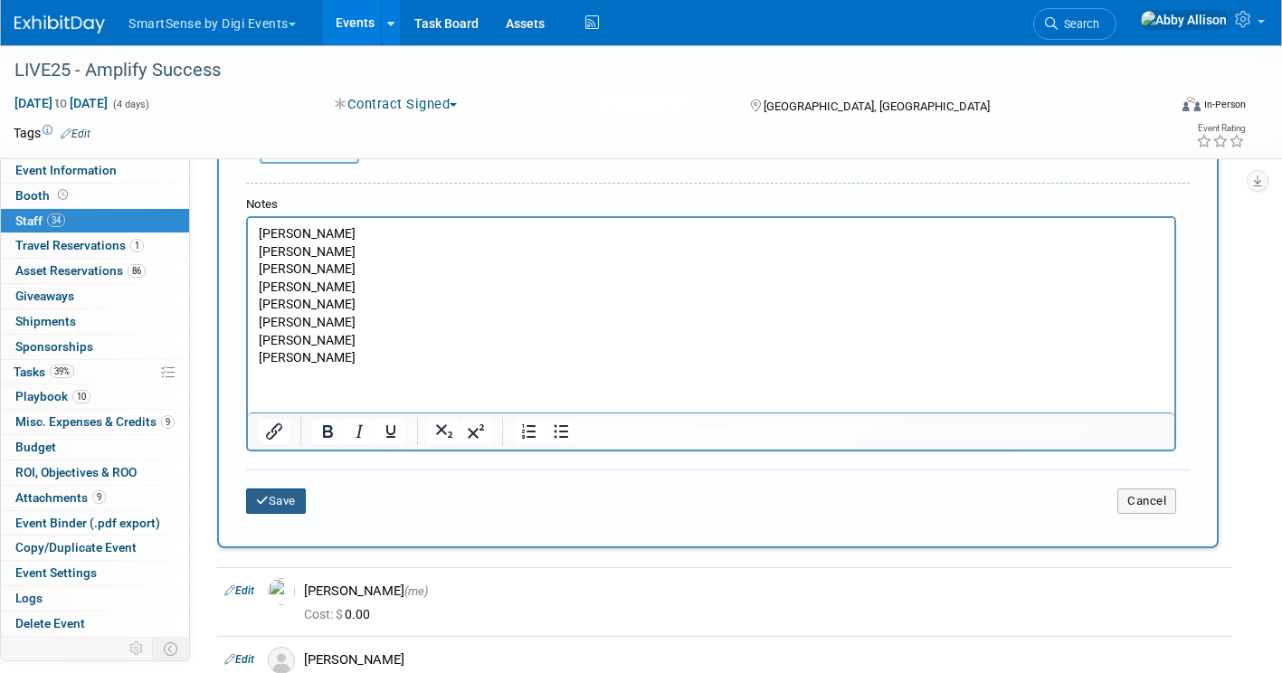
click at [291, 504] on button "Save" at bounding box center [276, 501] width 60 height 25
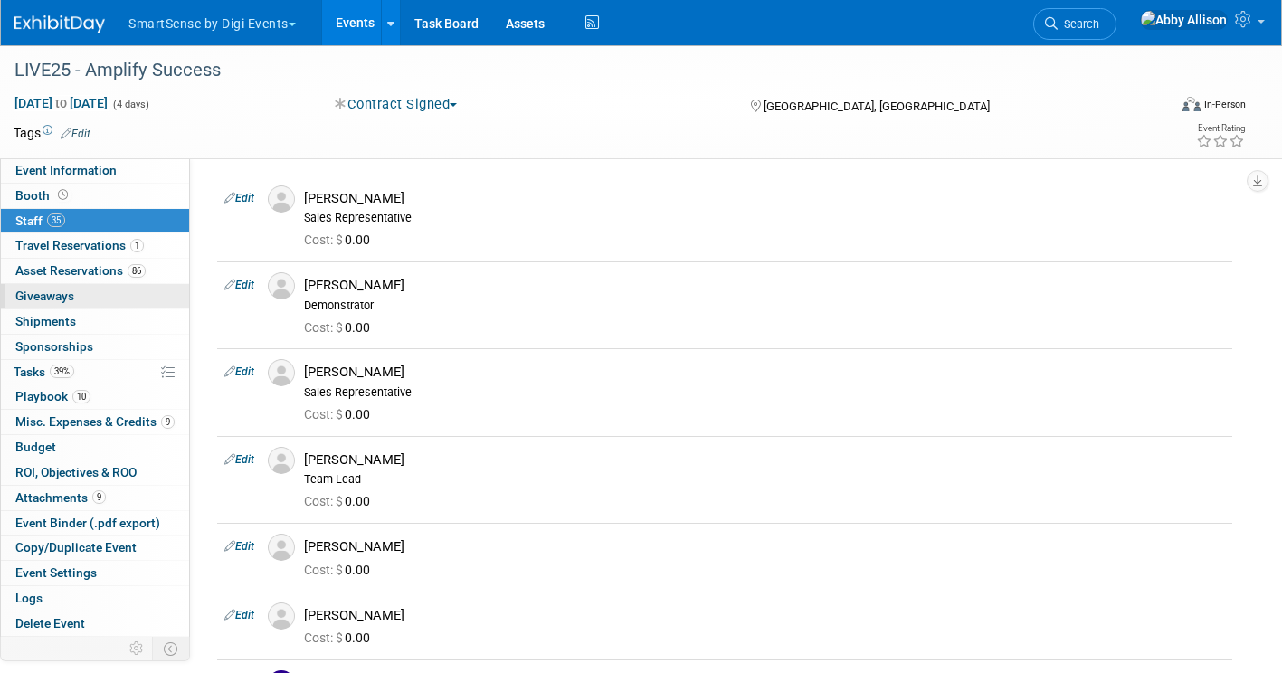
scroll to position [1176, 0]
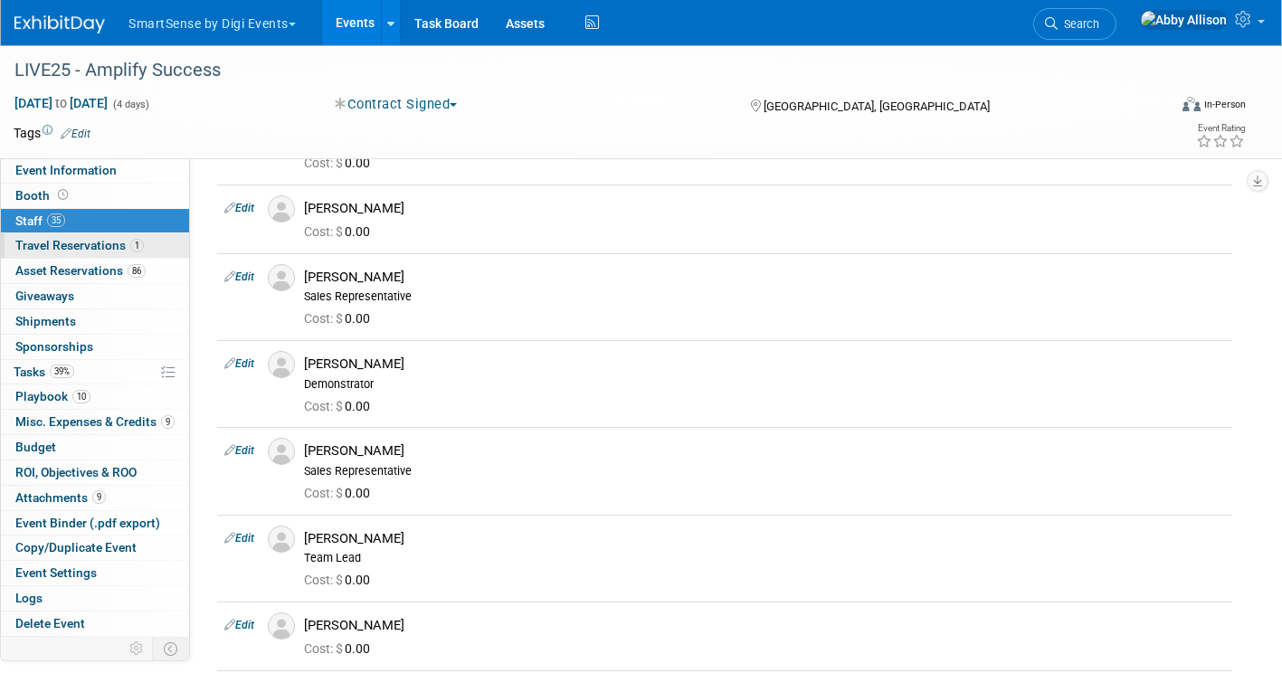
click at [59, 244] on span "Travel Reservations 1" at bounding box center [79, 245] width 128 height 14
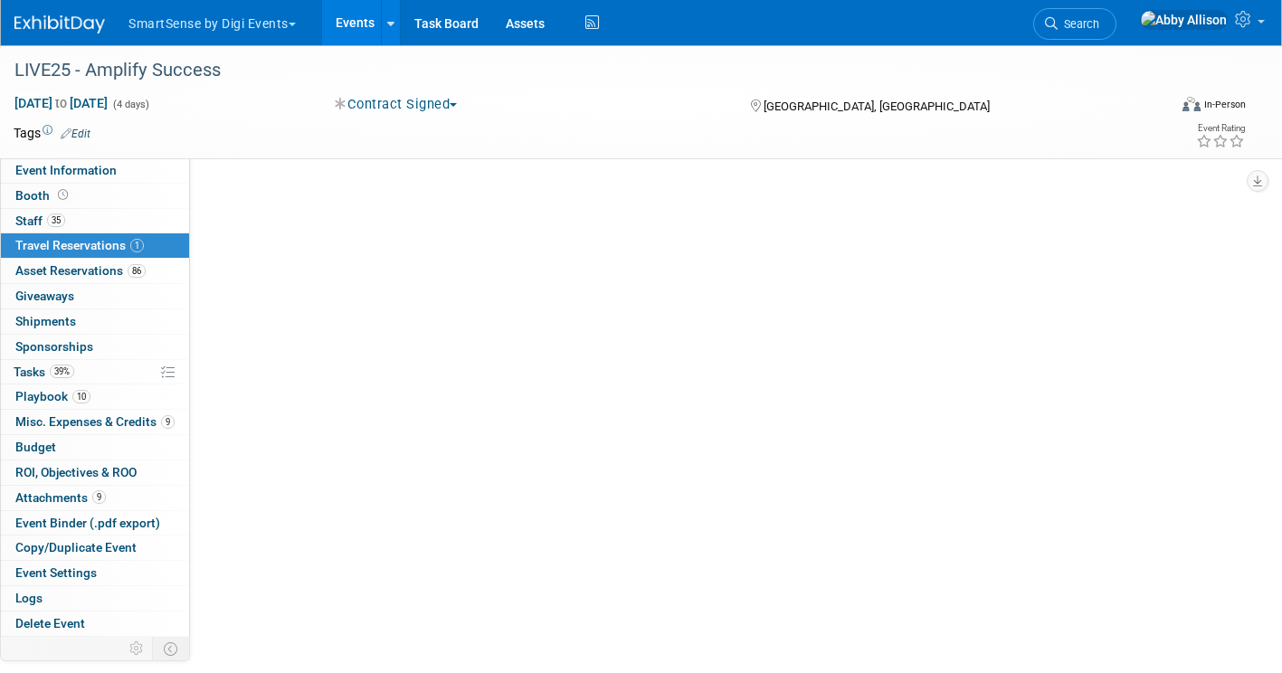
scroll to position [0, 0]
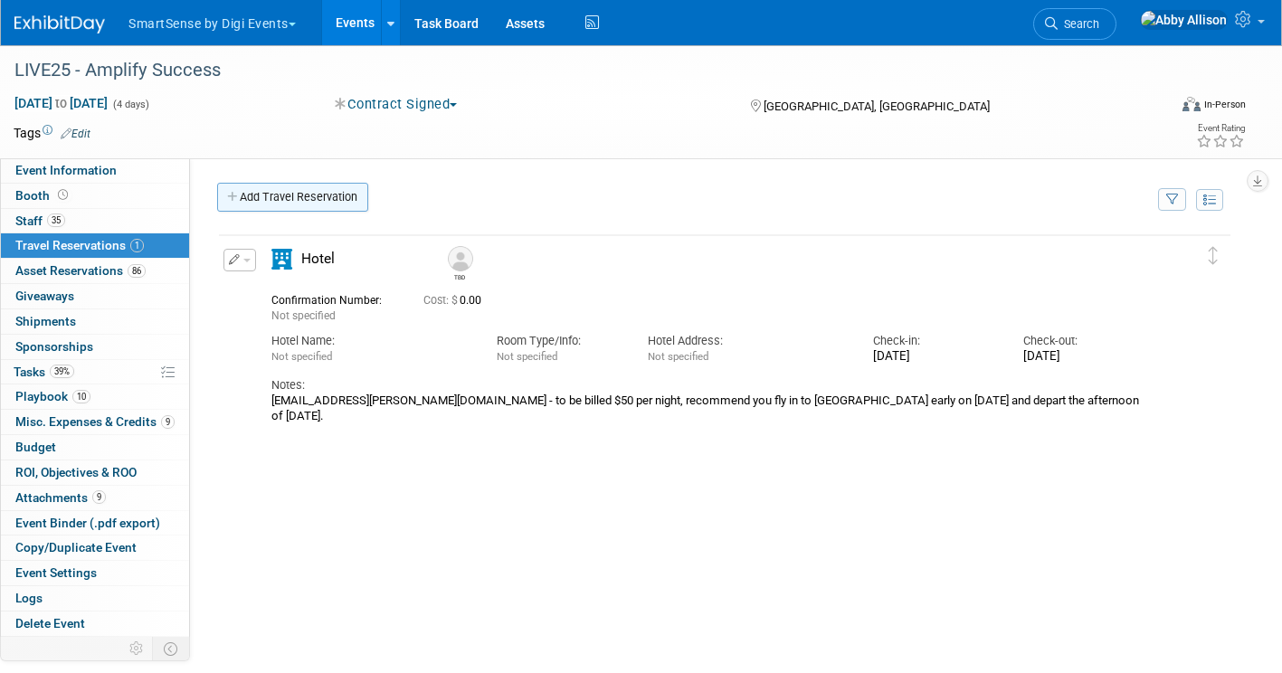
click at [252, 194] on link "Add Travel Reservation" at bounding box center [292, 197] width 151 height 29
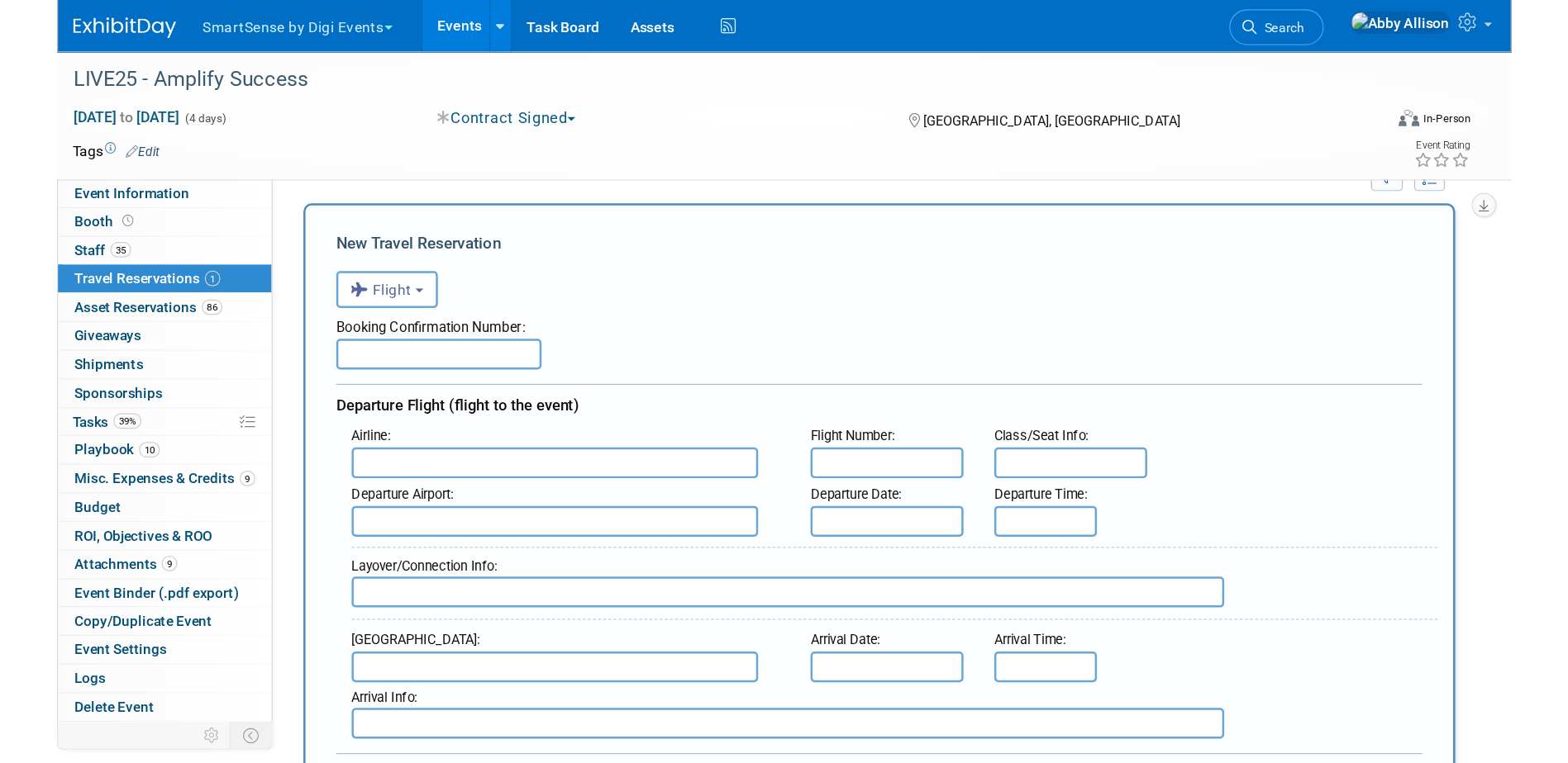
scroll to position [82, 0]
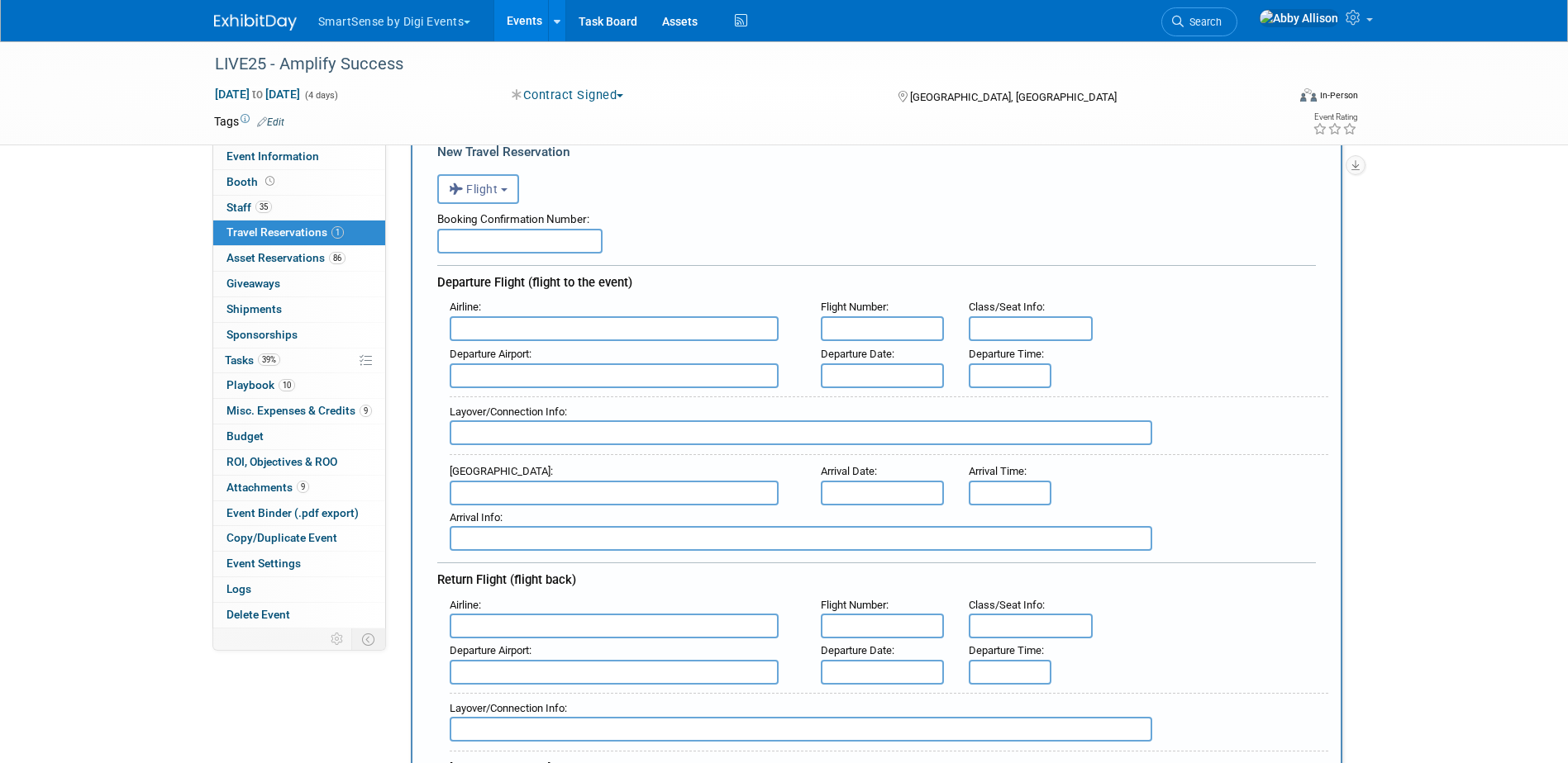
click at [489, 328] on input "text" at bounding box center [614, 329] width 329 height 25
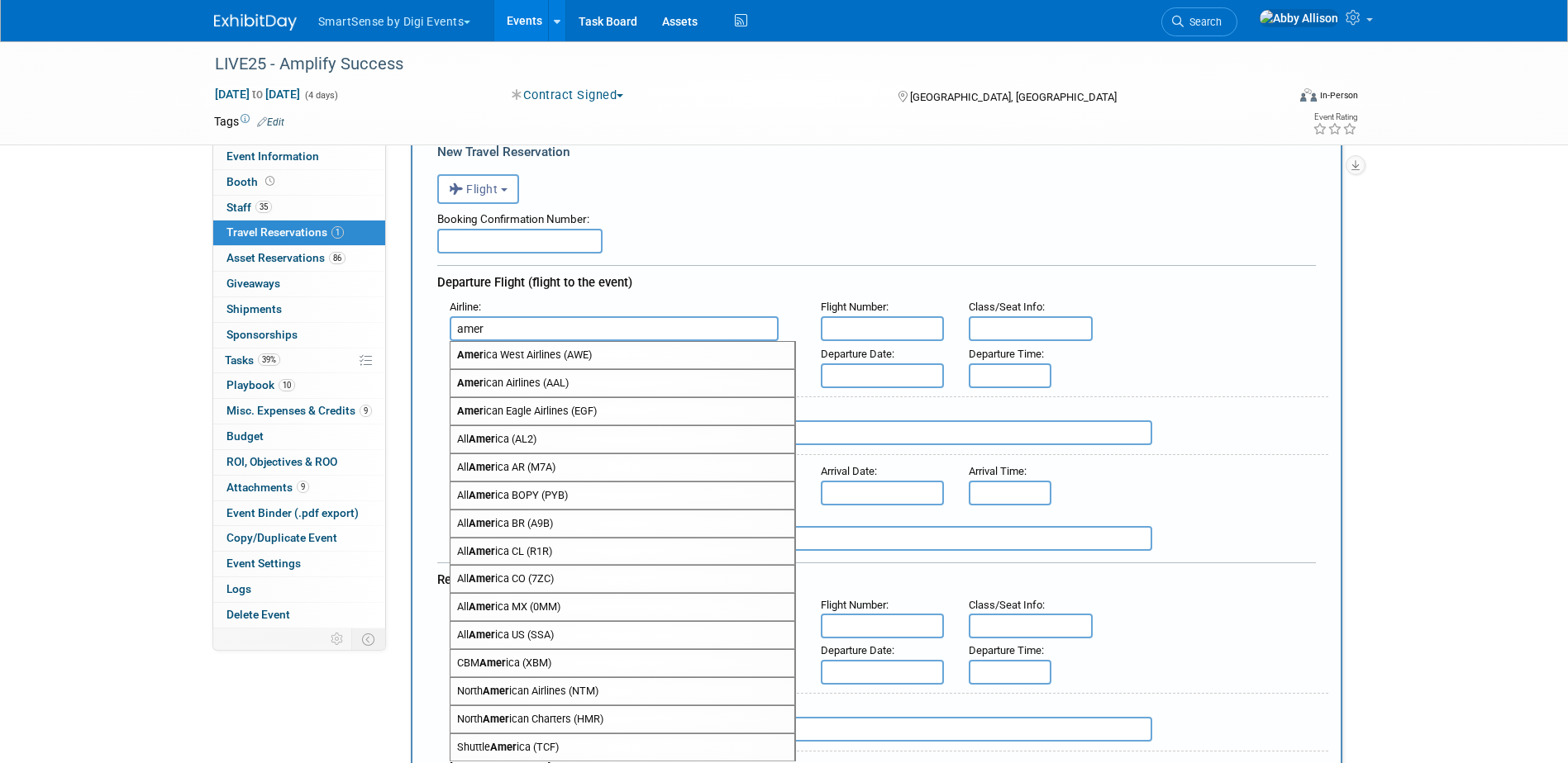
click at [522, 382] on span "Amer ican Airlines (AAL)" at bounding box center [622, 382] width 343 height 26
type input "American Airlines (AAL)"
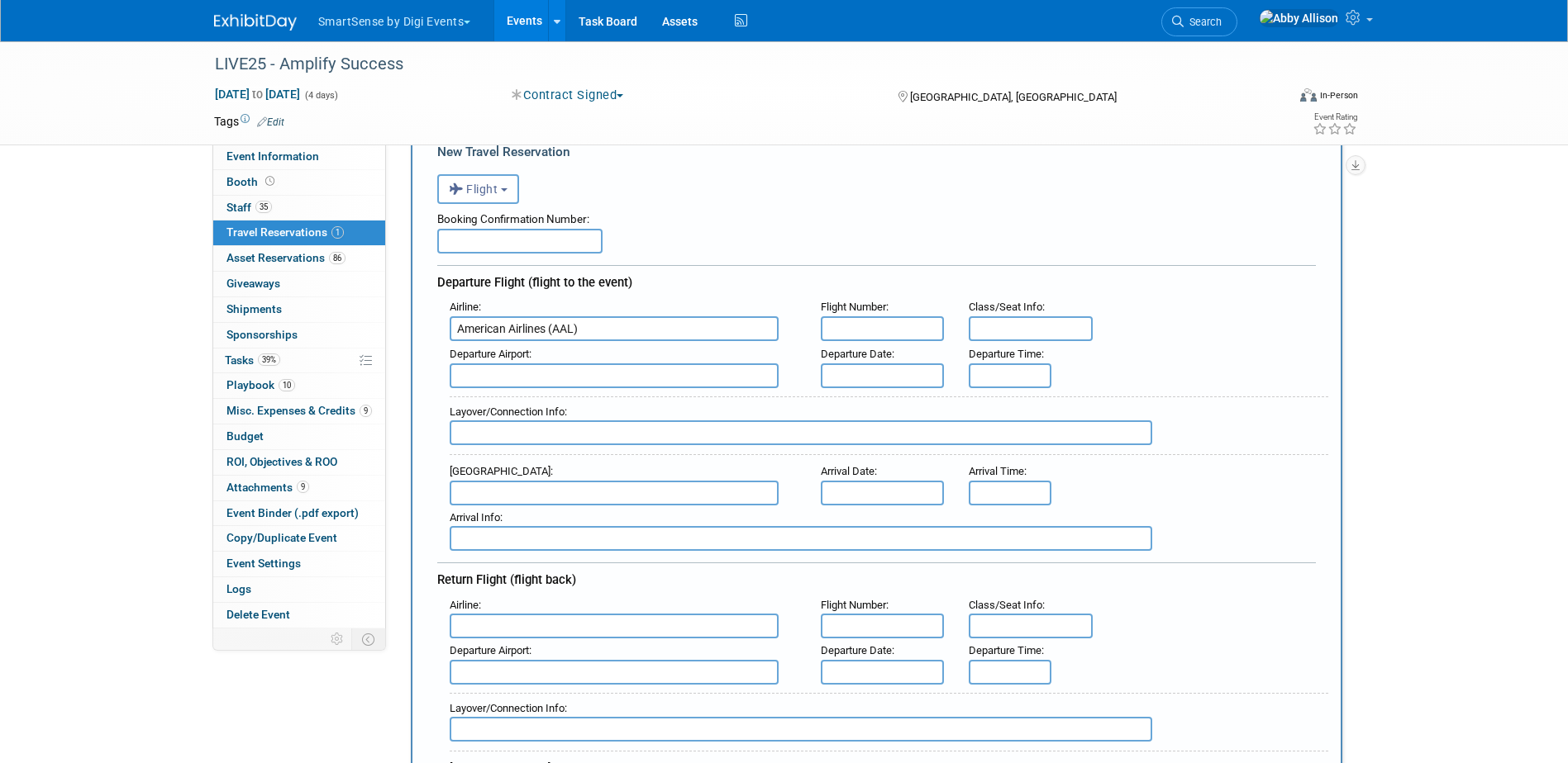
click at [869, 329] on input "text" at bounding box center [883, 329] width 124 height 25
type input "1324"
click at [554, 377] on input "text" at bounding box center [614, 375] width 329 height 25
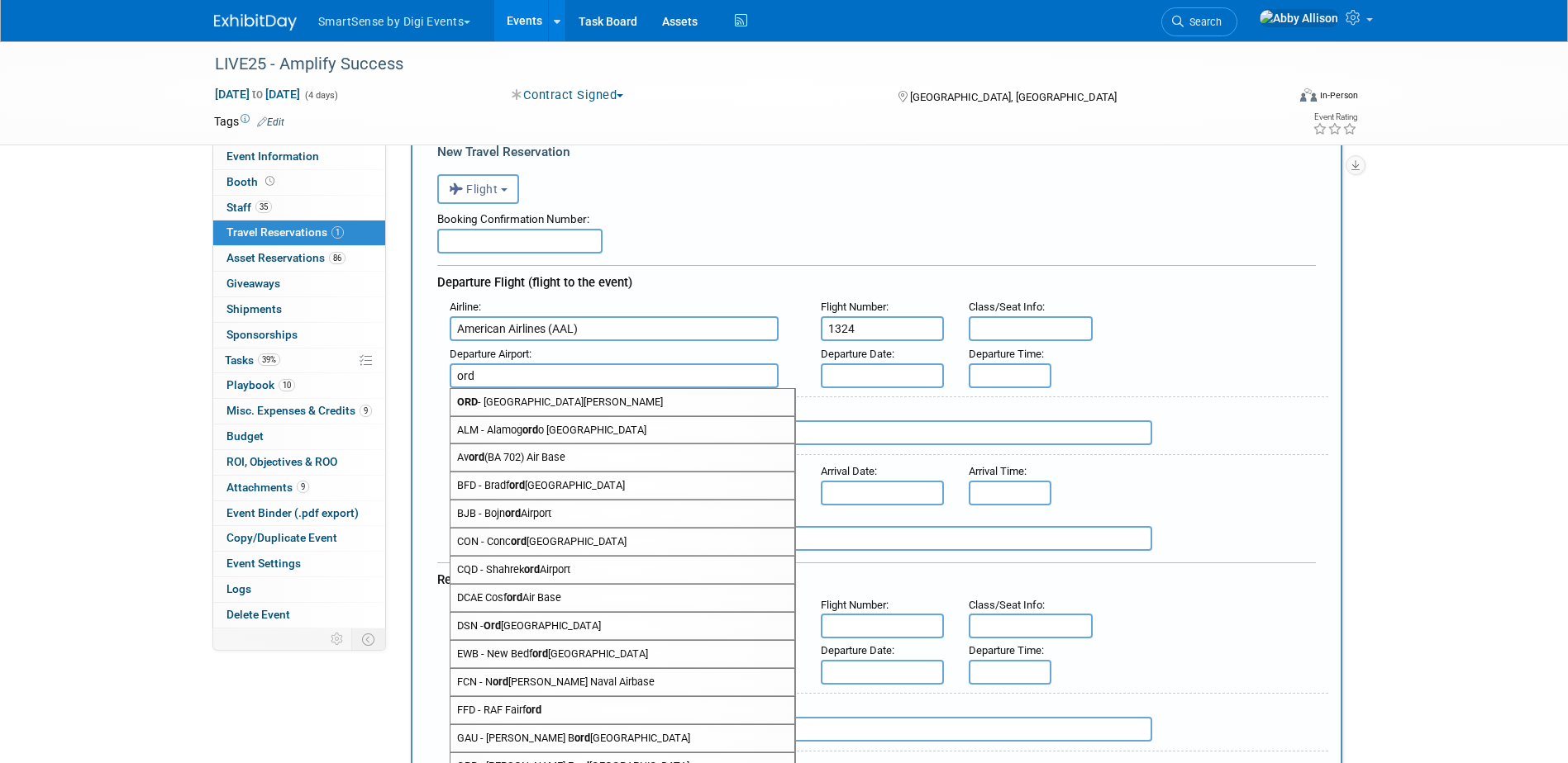
click at [542, 394] on span "ORD - Chicago O'Hare International Airport" at bounding box center [622, 402] width 343 height 26
type input "ORD - Chicago O&#39;Hare International Airport"
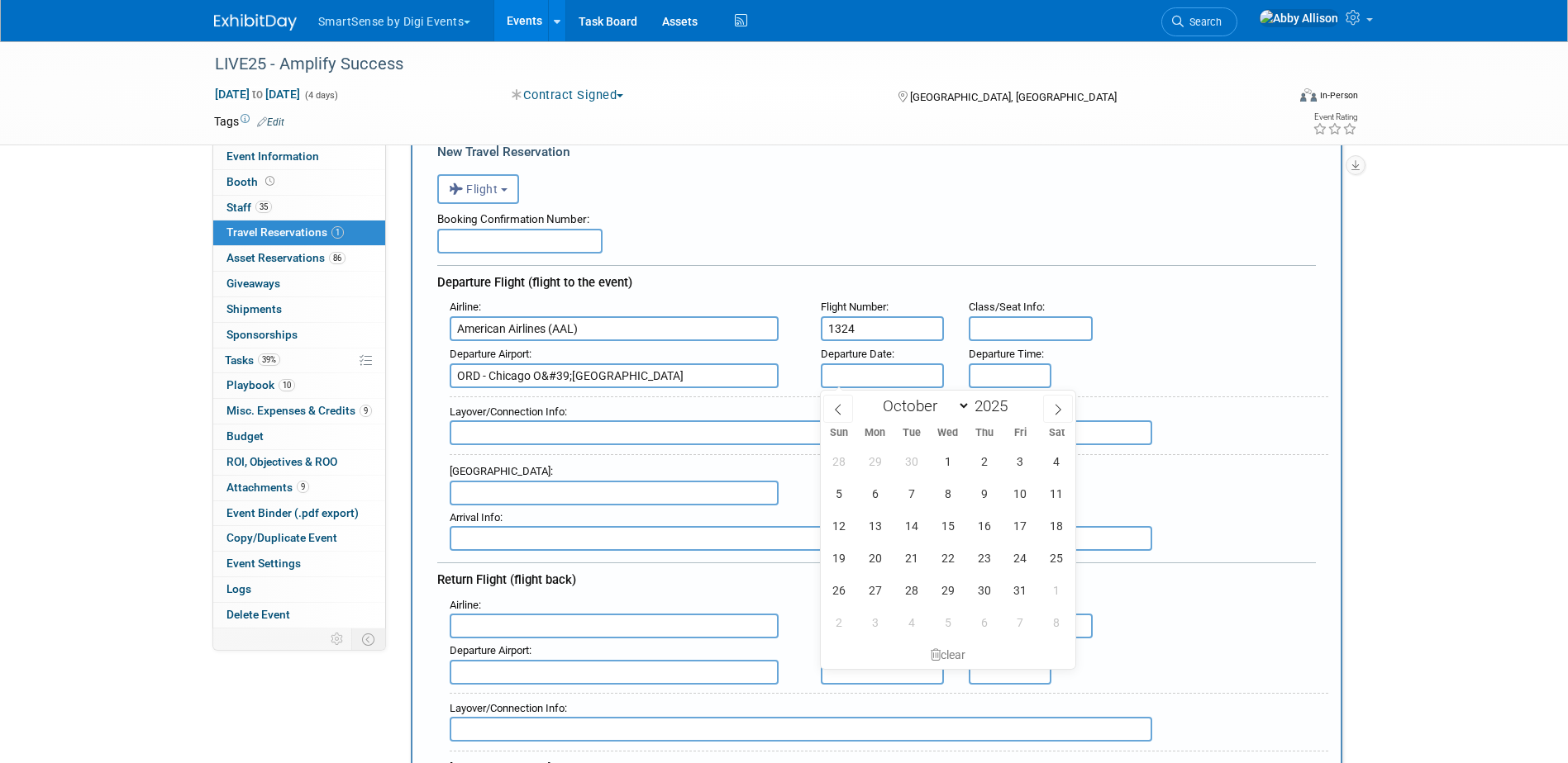
click at [865, 378] on input "text" at bounding box center [883, 375] width 124 height 25
click at [948, 553] on span "22" at bounding box center [947, 558] width 32 height 32
type input "Oct 22, 2025"
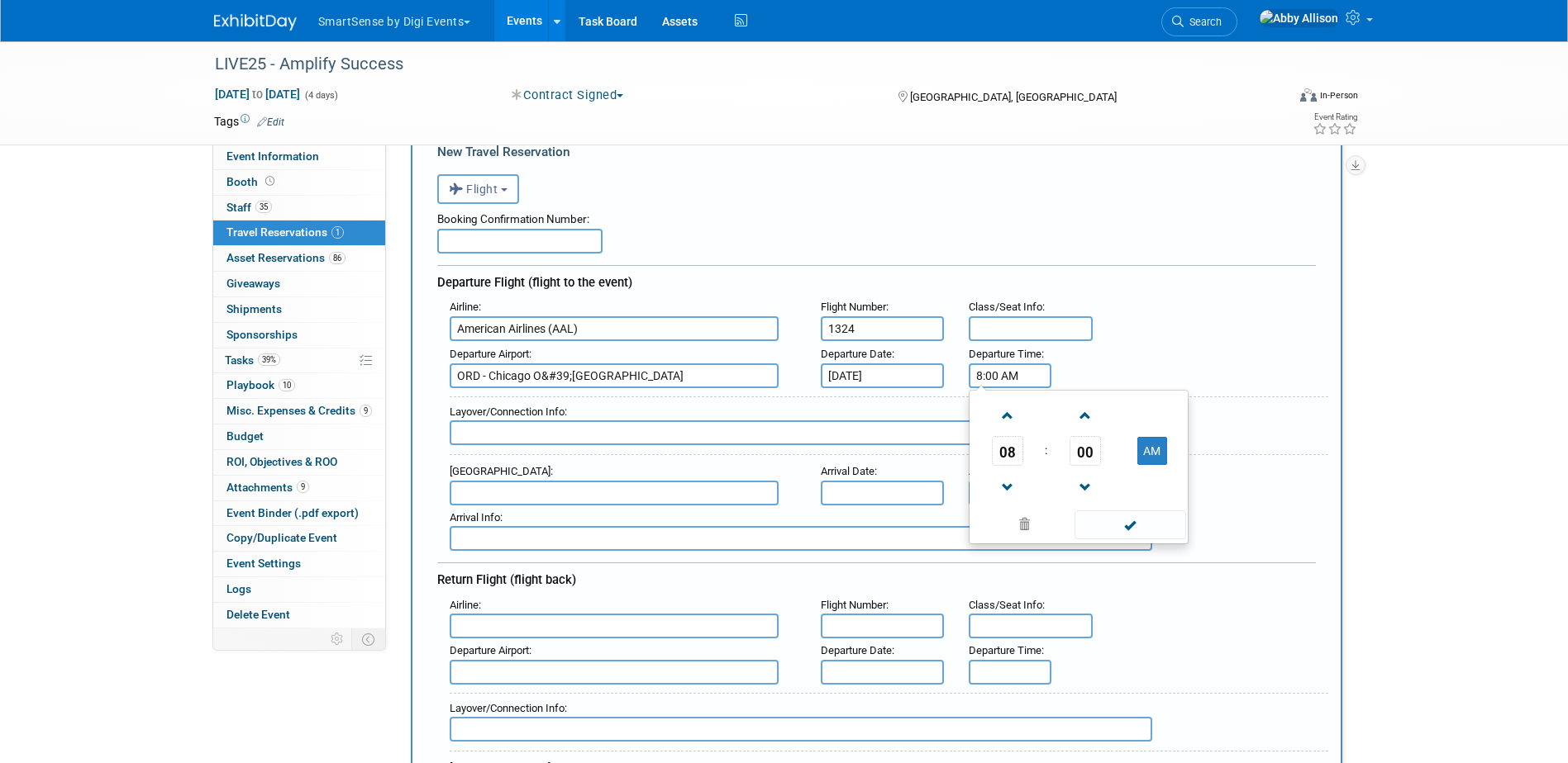
click at [1005, 382] on input "8:00 AM" at bounding box center [1010, 375] width 82 height 25
click at [1014, 486] on span at bounding box center [1007, 487] width 29 height 29
click at [1097, 531] on span at bounding box center [1130, 525] width 111 height 29
type input "7:00 AM"
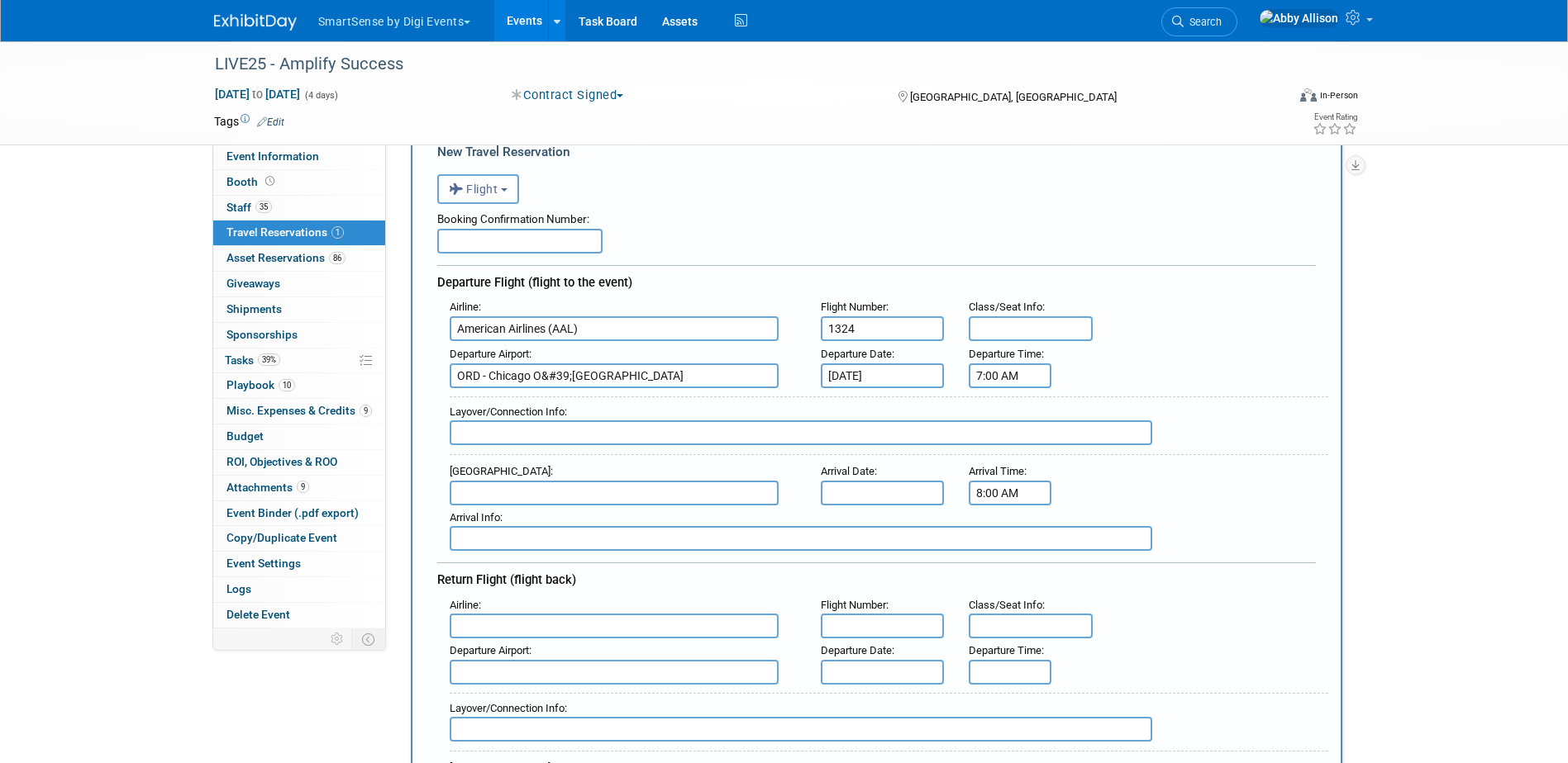
click at [992, 493] on input "8:00 AM" at bounding box center [1010, 493] width 82 height 25
click at [1099, 559] on span "00" at bounding box center [1085, 568] width 31 height 30
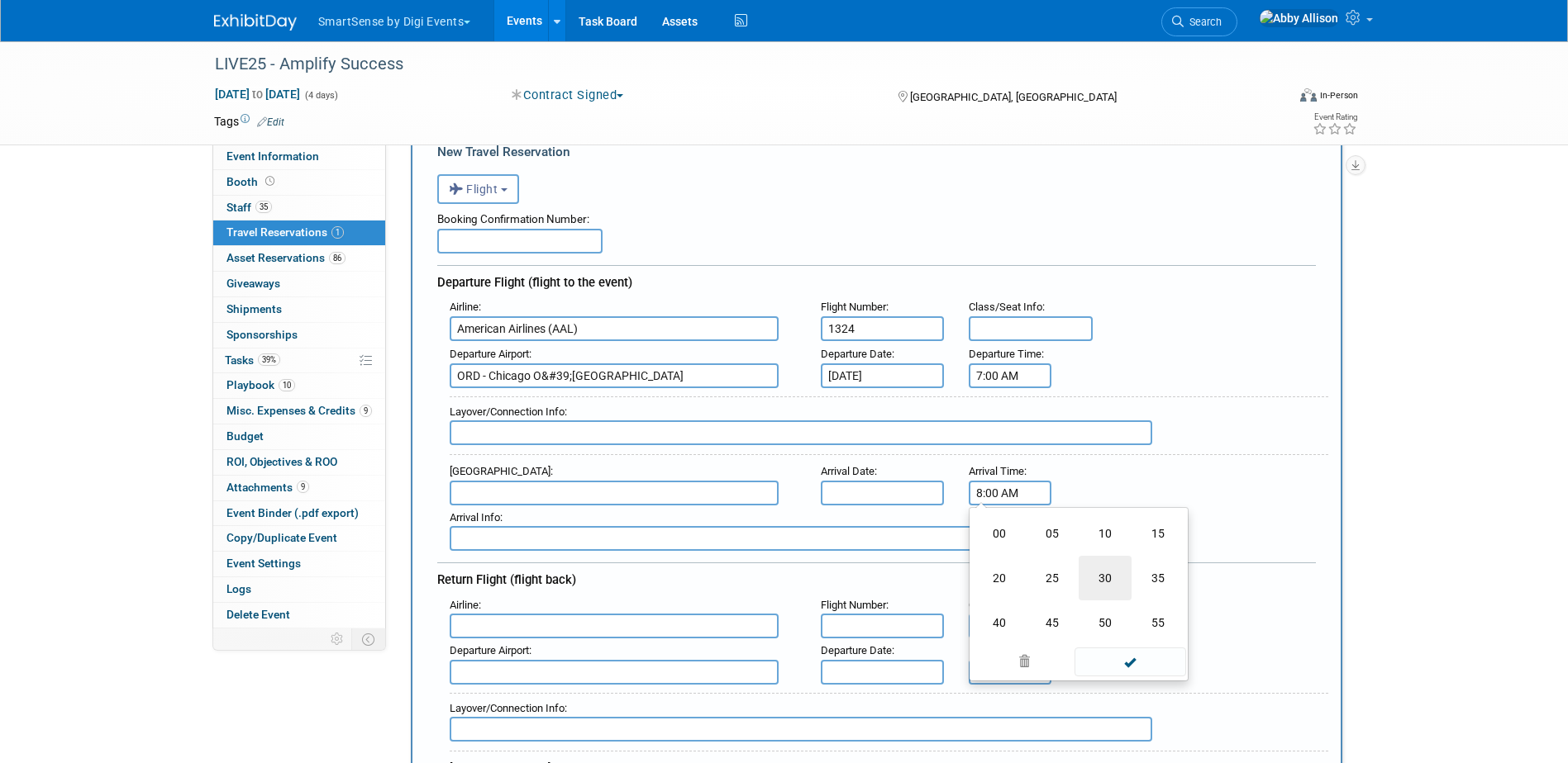
click at [1096, 571] on td "30" at bounding box center [1105, 578] width 53 height 45
click at [1088, 538] on span at bounding box center [1085, 533] width 29 height 29
type input "8:32 AM"
click at [1105, 643] on span at bounding box center [1130, 643] width 111 height 29
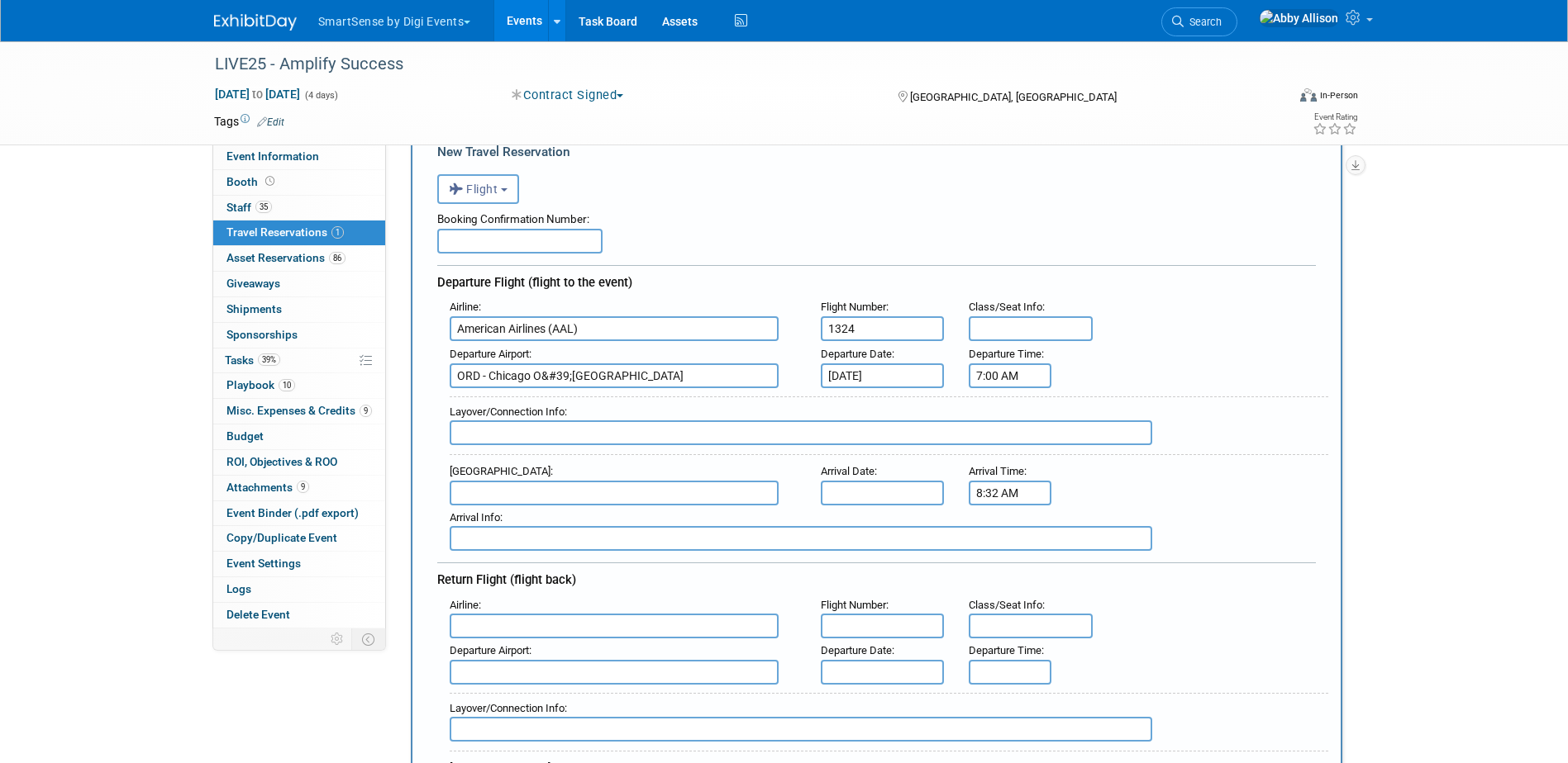
click at [491, 500] on input "text" at bounding box center [614, 493] width 329 height 25
click at [537, 515] on span "BNA - Nashville International Airport" at bounding box center [622, 519] width 343 height 26
type input "BNA - Nashville International Airport"
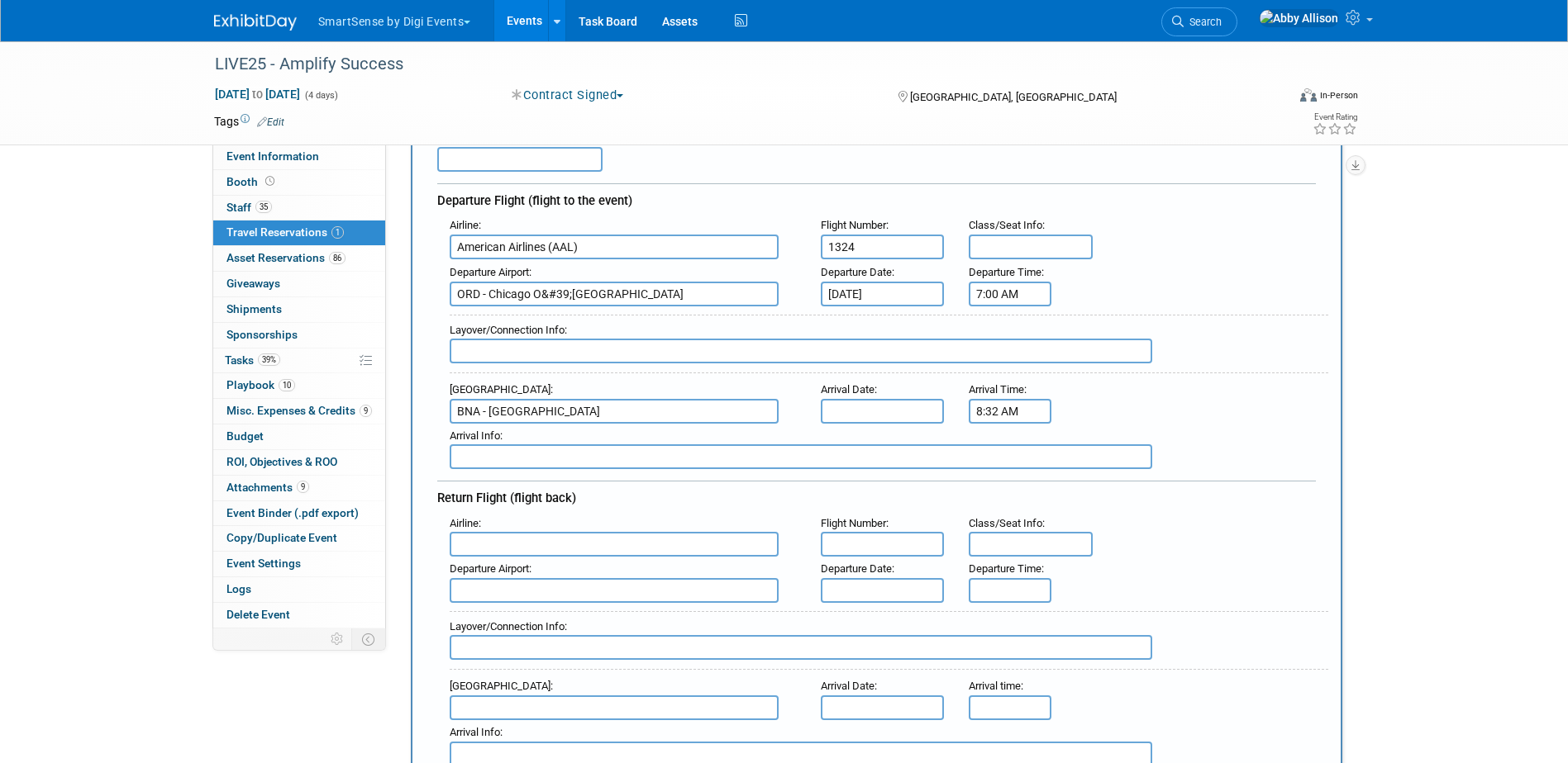
scroll to position [165, 0]
click at [522, 538] on input "text" at bounding box center [614, 543] width 329 height 25
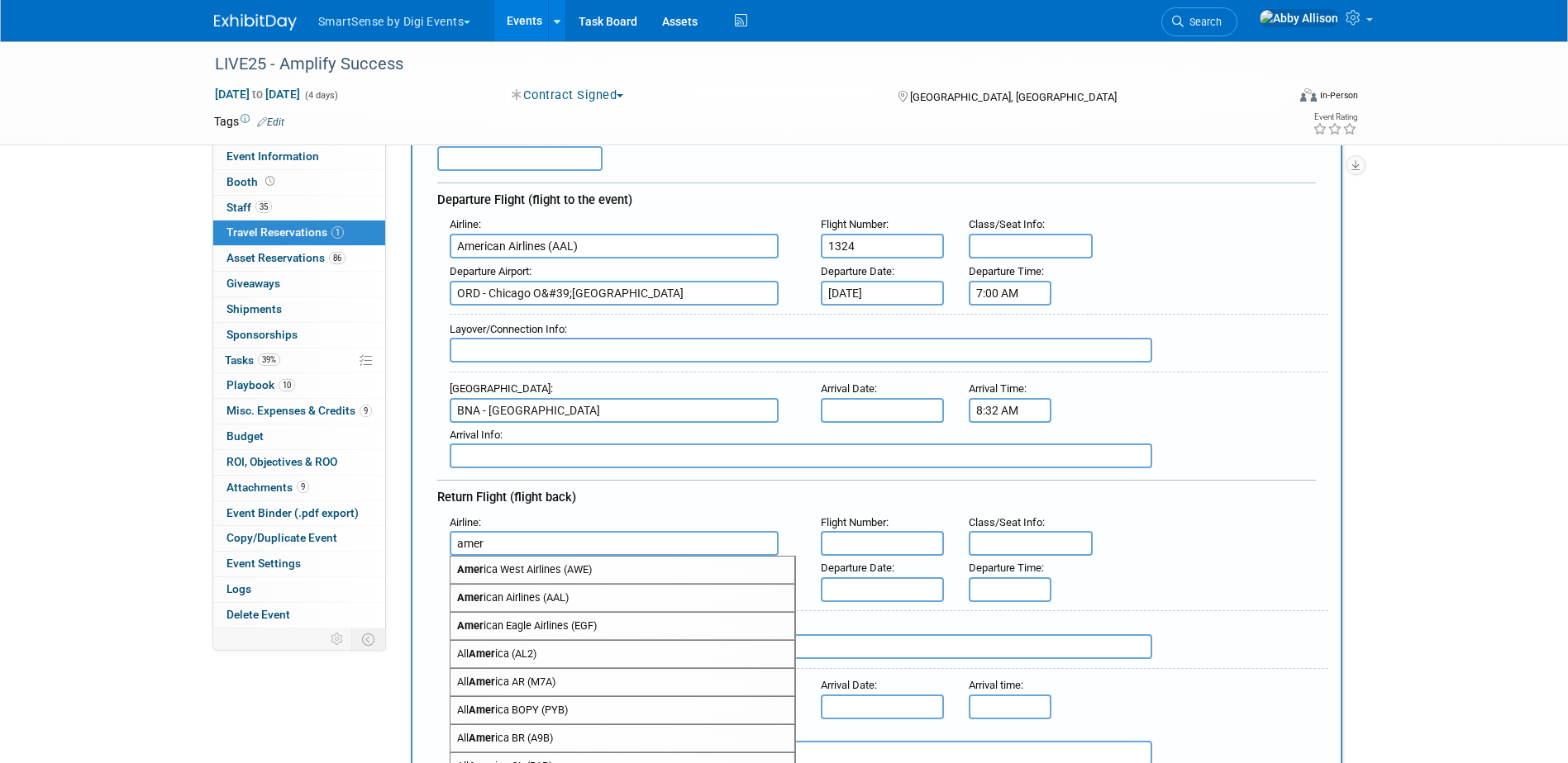
click at [531, 598] on span "Amer ican Airlines (AAL)" at bounding box center [622, 598] width 343 height 26
type input "American Airlines (AAL)"
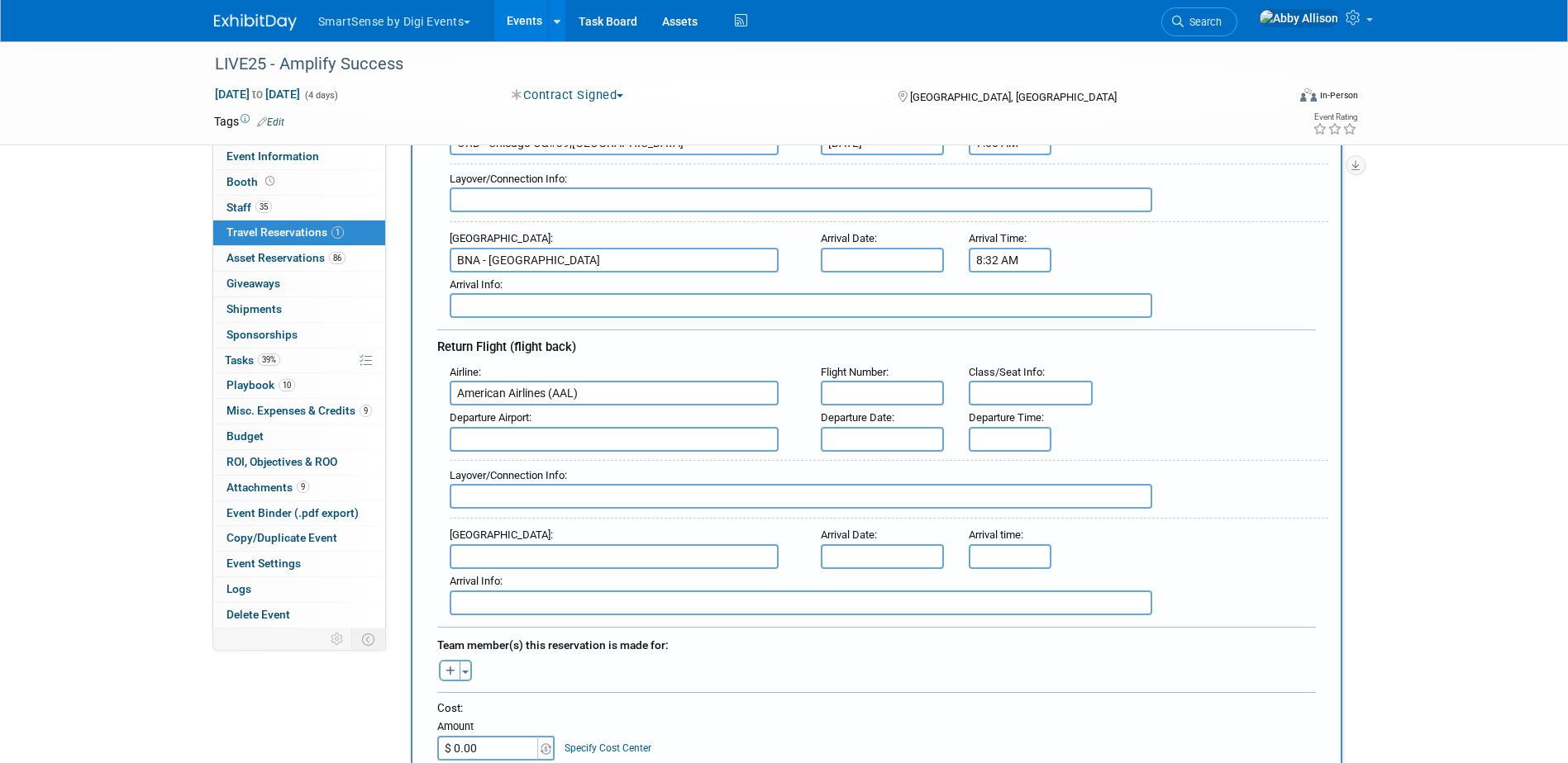
scroll to position [330, 0]
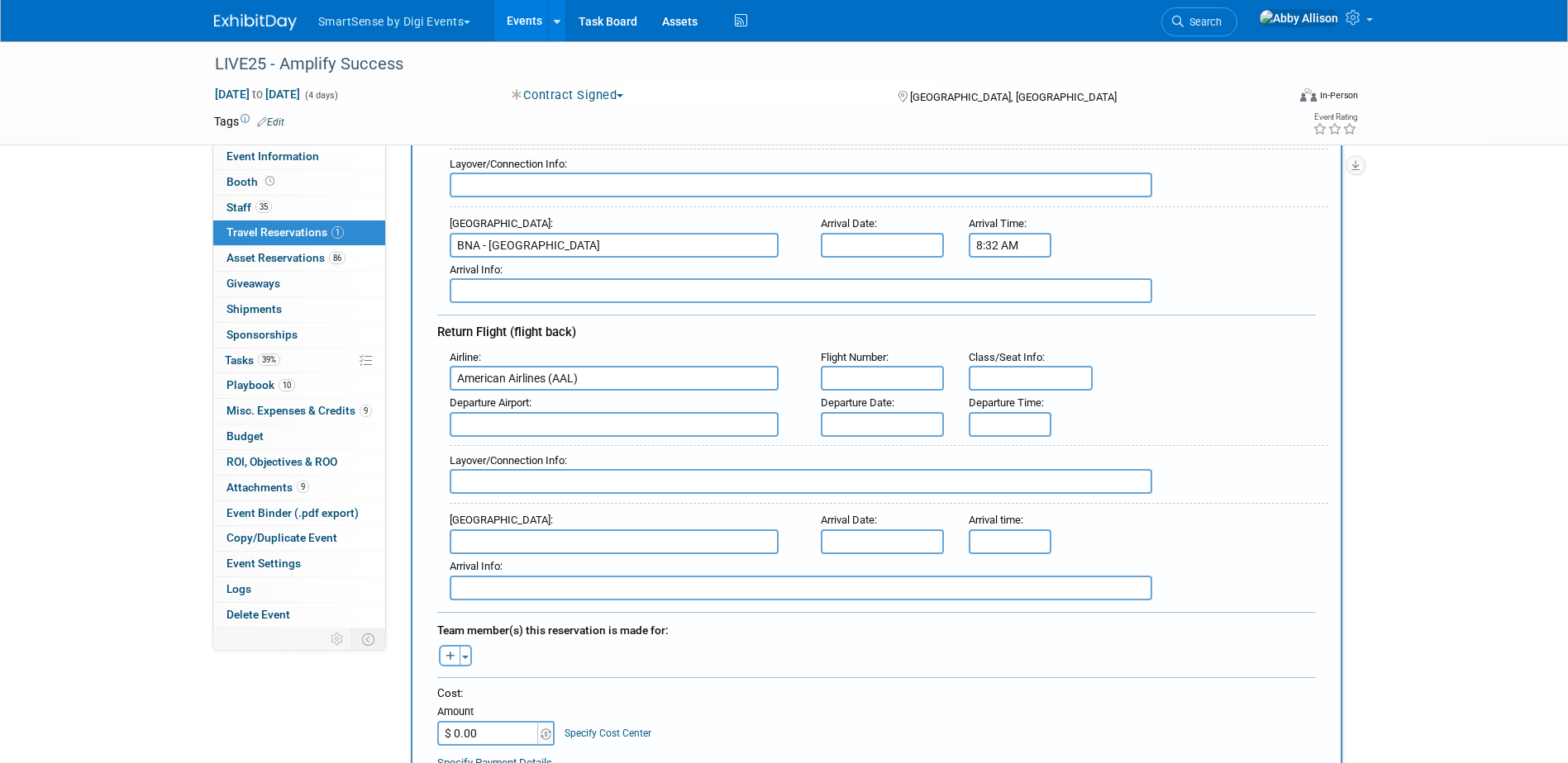
click at [852, 378] on input "text" at bounding box center [883, 378] width 124 height 25
type input "1362"
click at [687, 427] on input "text" at bounding box center [614, 424] width 329 height 25
click at [652, 446] on span "BNA - Nashville International Airport" at bounding box center [622, 451] width 343 height 26
type input "BNA - Nashville International Airport"
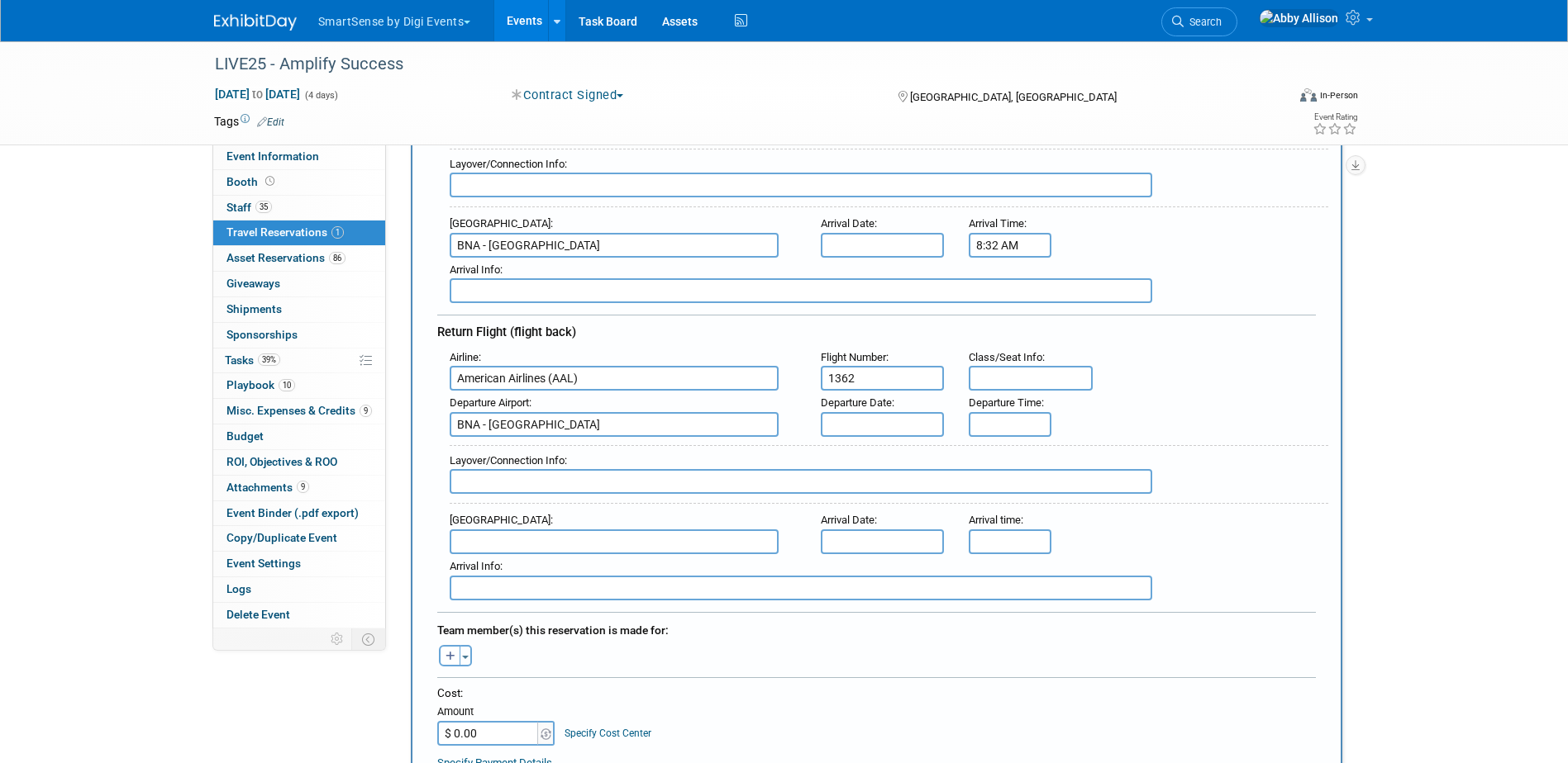
click at [863, 417] on input "text" at bounding box center [883, 424] width 124 height 25
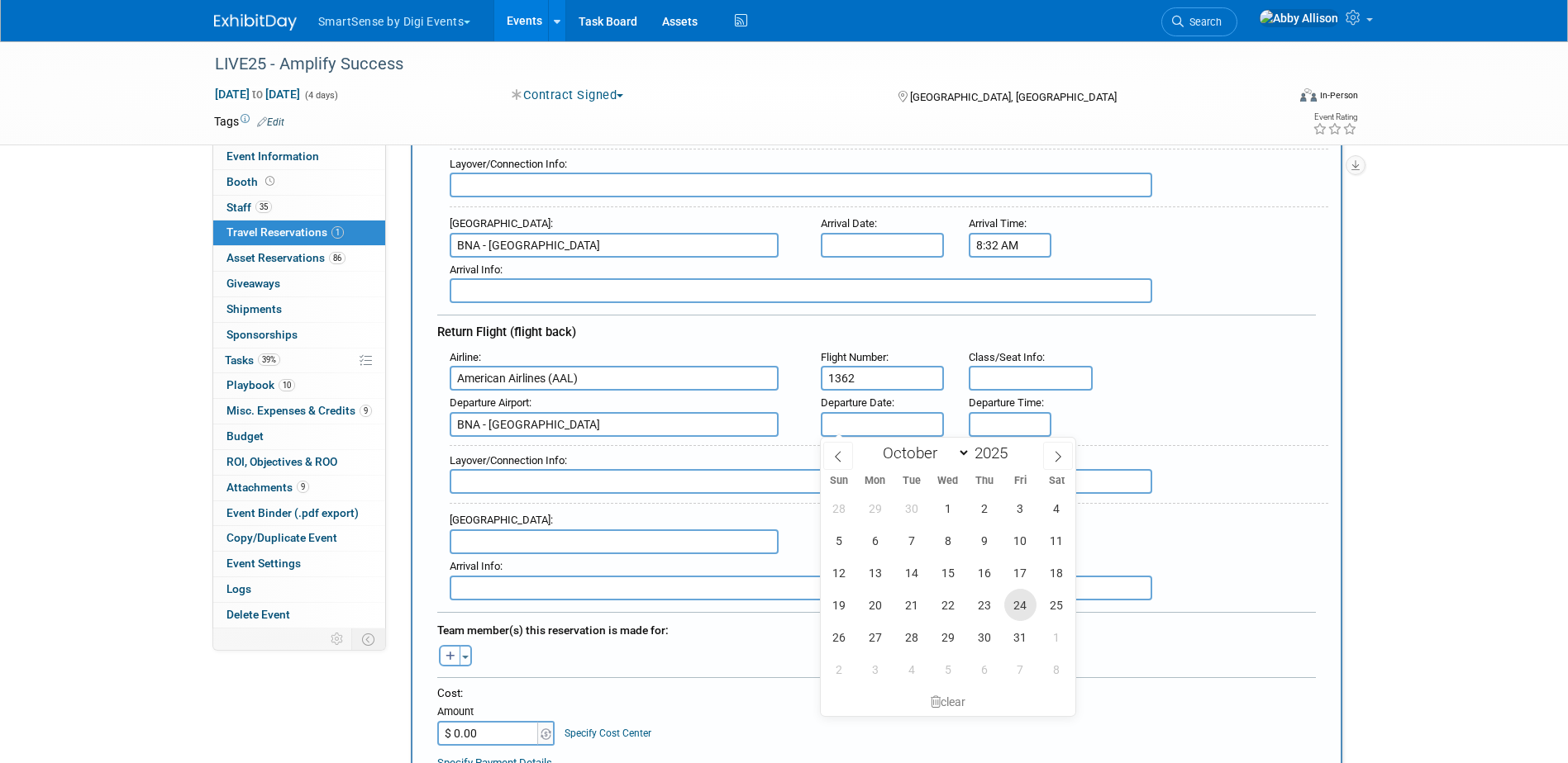
click at [1011, 592] on span "24" at bounding box center [1019, 604] width 32 height 32
type input "Oct 24, 2025"
click at [1298, 447] on div "Layover/Connection Info :" at bounding box center [889, 475] width 879 height 59
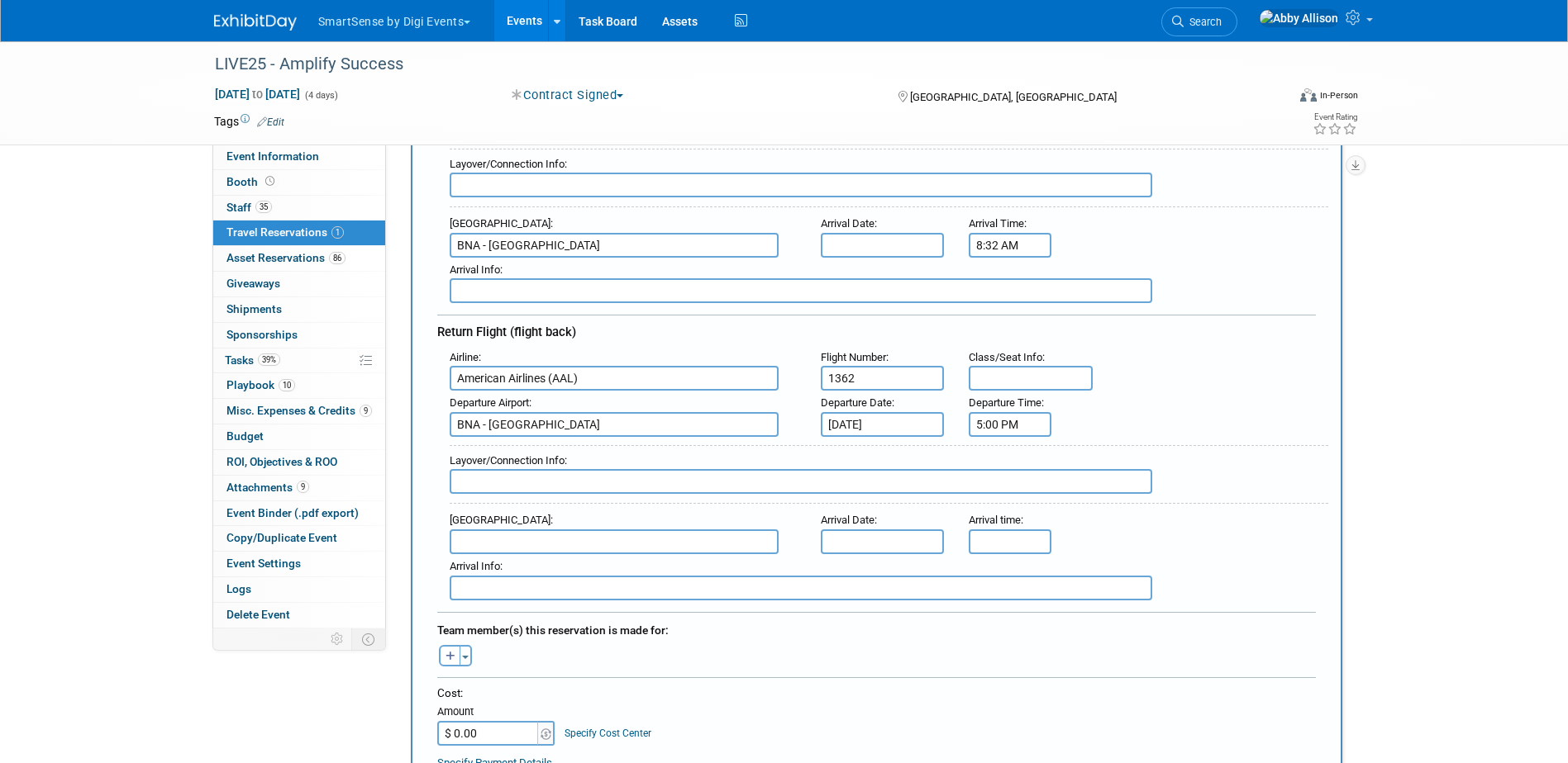
click at [1026, 421] on input "5:00 PM" at bounding box center [1010, 424] width 82 height 25
click at [1006, 495] on span "05" at bounding box center [1007, 499] width 31 height 30
click at [1057, 557] on td "09" at bounding box center [1052, 554] width 53 height 45
click at [1088, 500] on span "00" at bounding box center [1085, 499] width 31 height 30
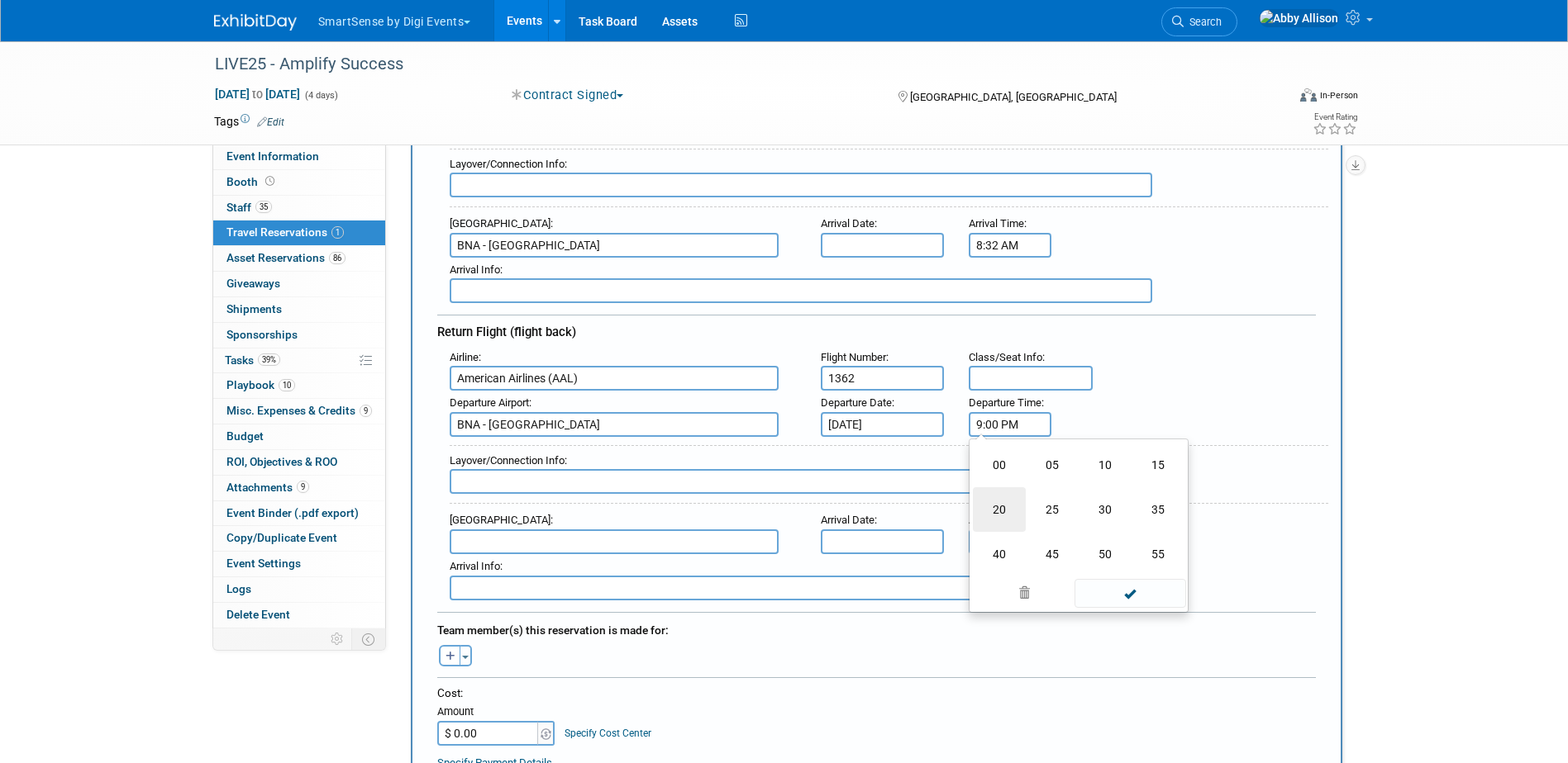
click at [1005, 506] on td "20" at bounding box center [999, 509] width 53 height 45
click at [1090, 473] on span at bounding box center [1085, 465] width 29 height 29
click at [1154, 493] on button "PM" at bounding box center [1152, 499] width 30 height 28
type input "9:22 AM"
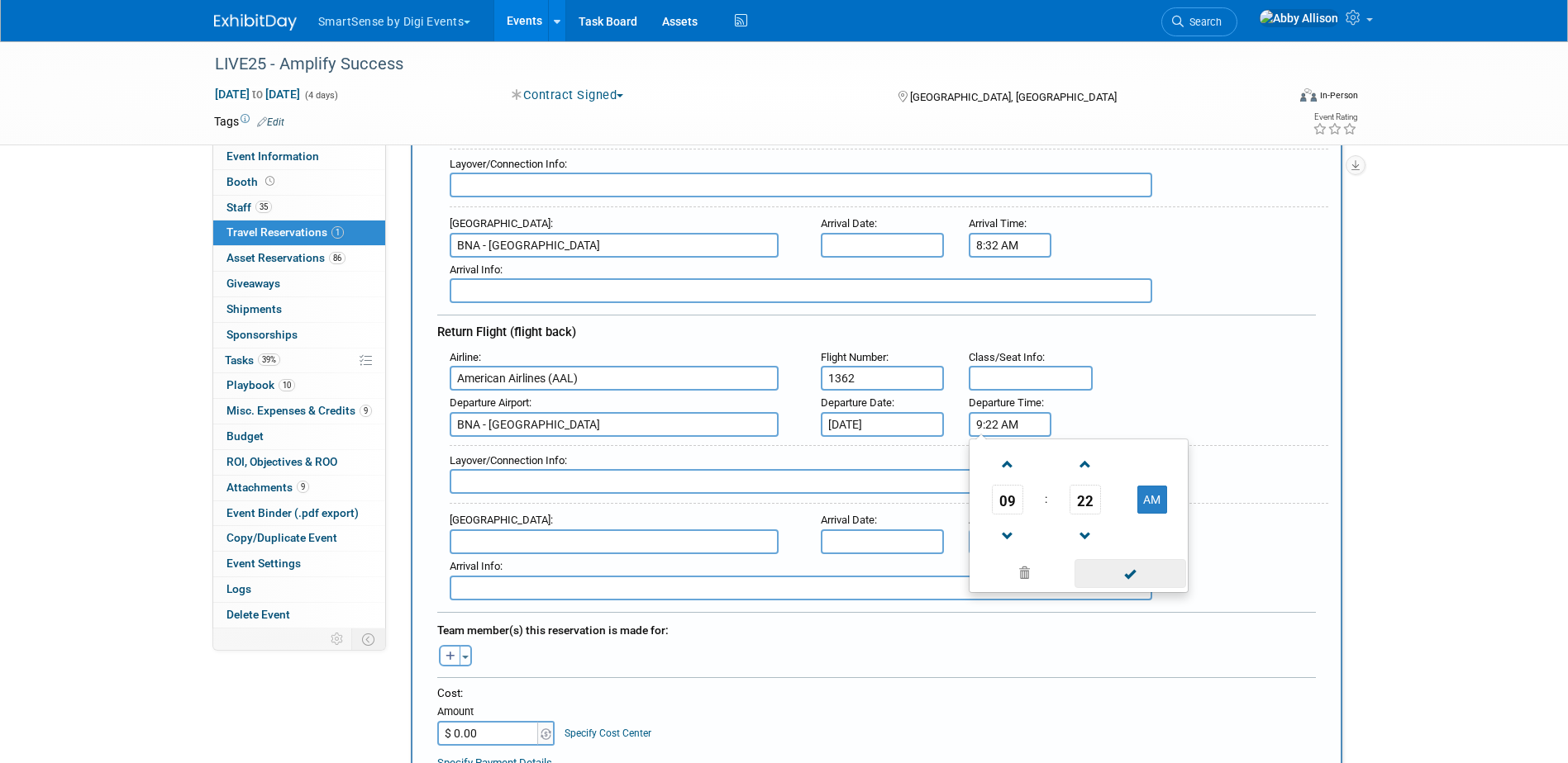
click at [1139, 579] on span at bounding box center [1130, 574] width 111 height 29
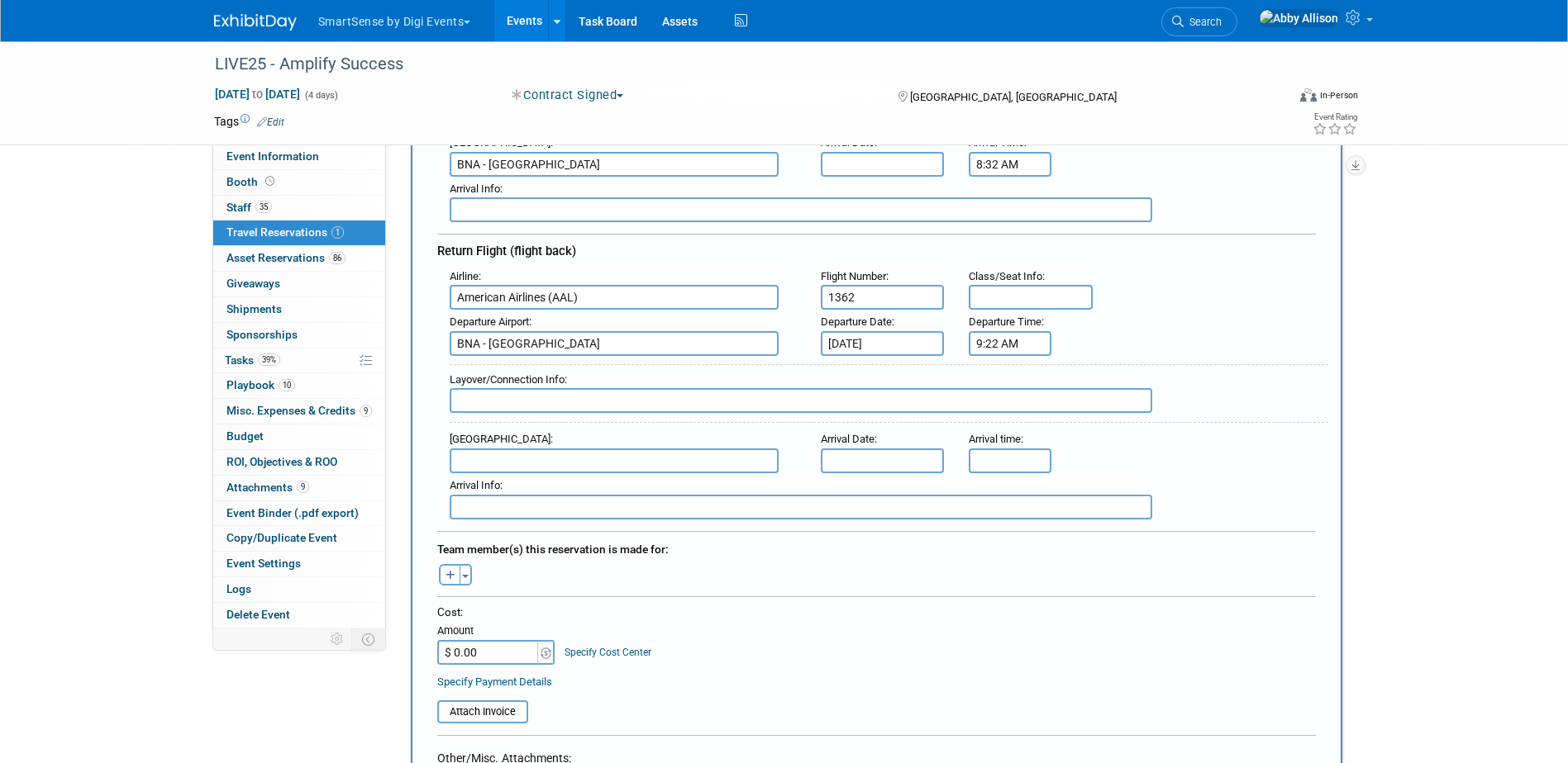
scroll to position [413, 0]
click at [464, 570] on button "Toggle Dropdown" at bounding box center [466, 573] width 13 height 22
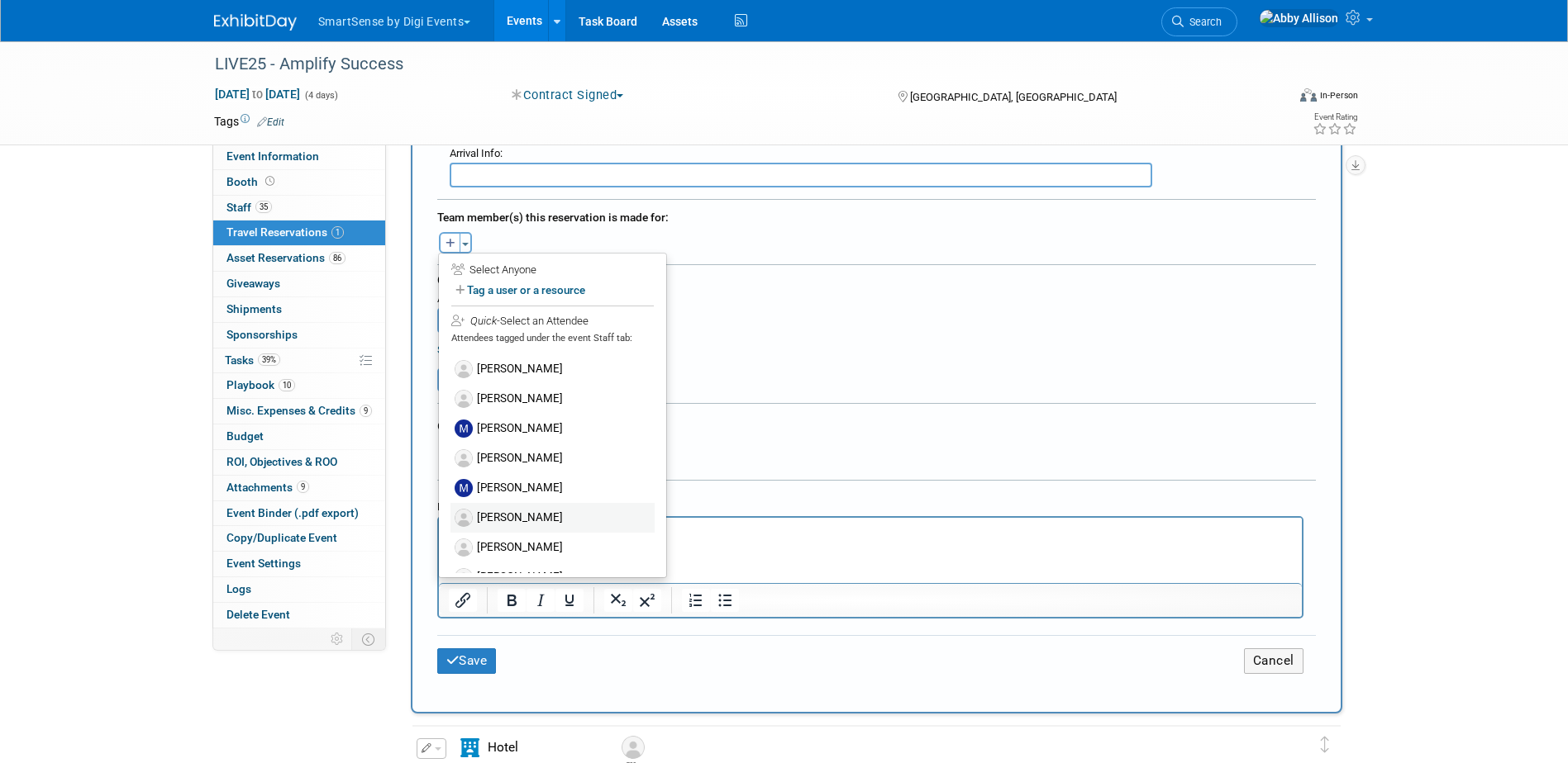
scroll to position [738, 0]
click at [503, 425] on label "[PERSON_NAME]" at bounding box center [552, 429] width 205 height 30
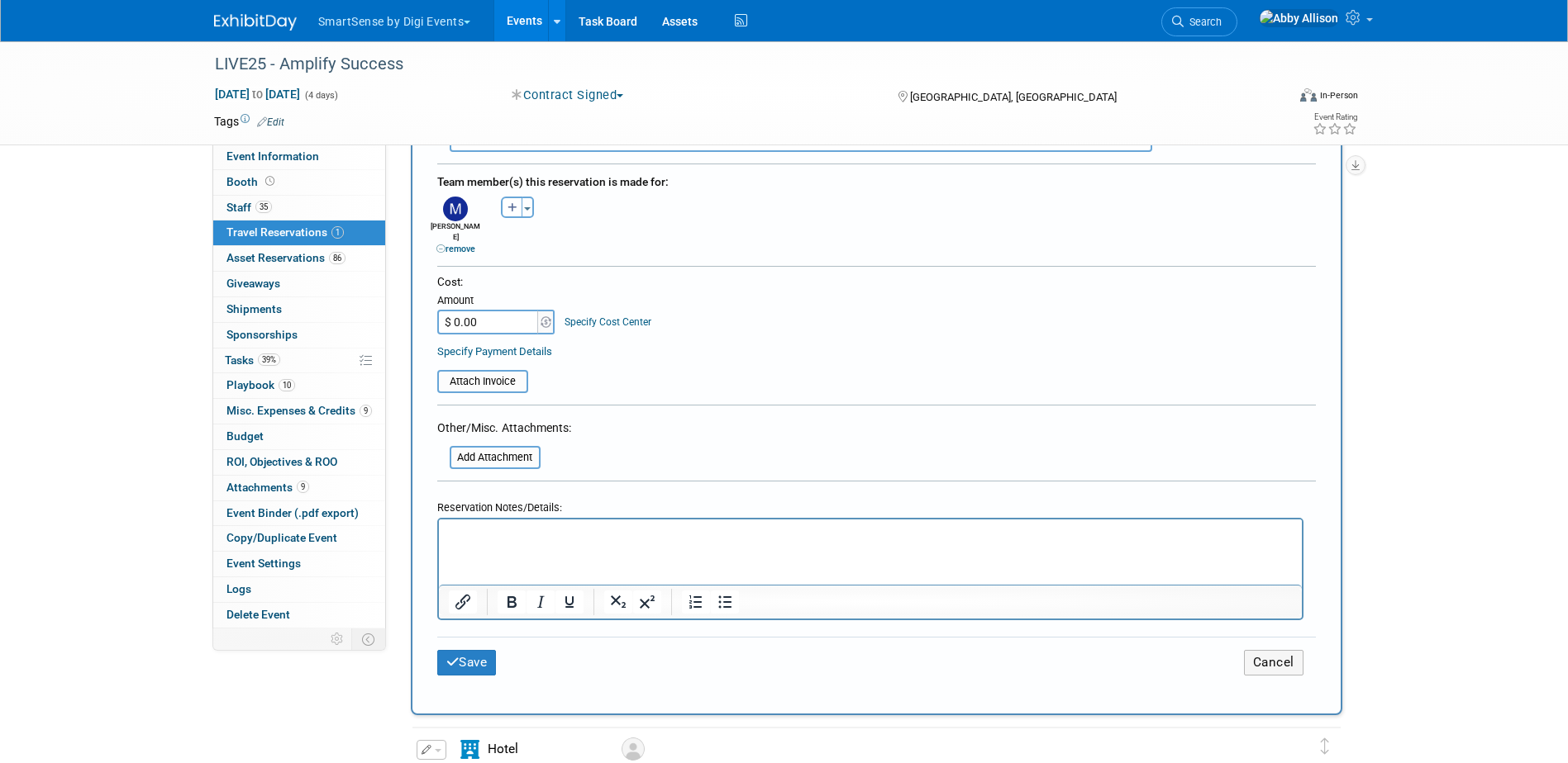
scroll to position [826, 0]
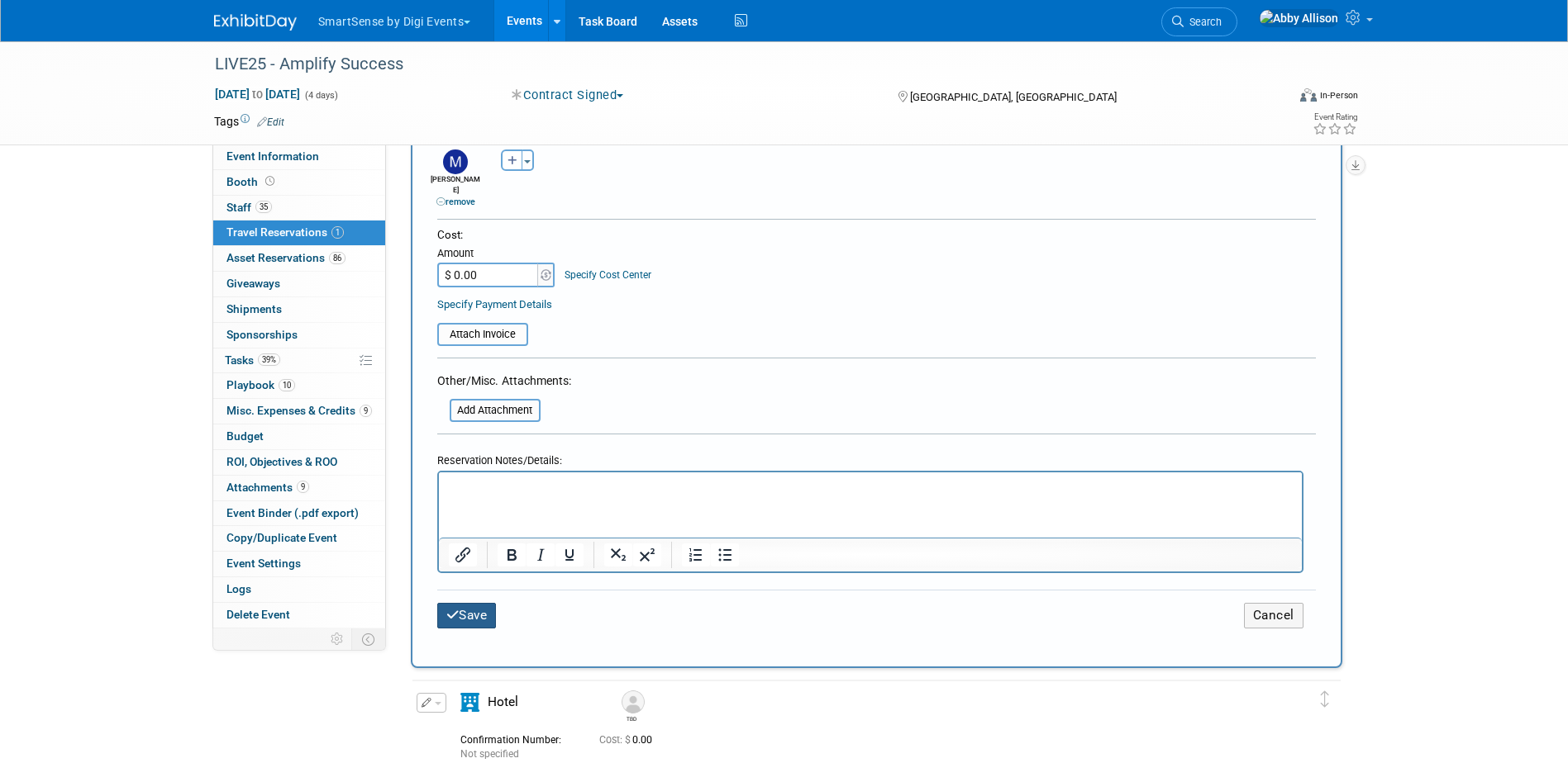
click at [488, 605] on button "Save" at bounding box center [467, 616] width 59 height 26
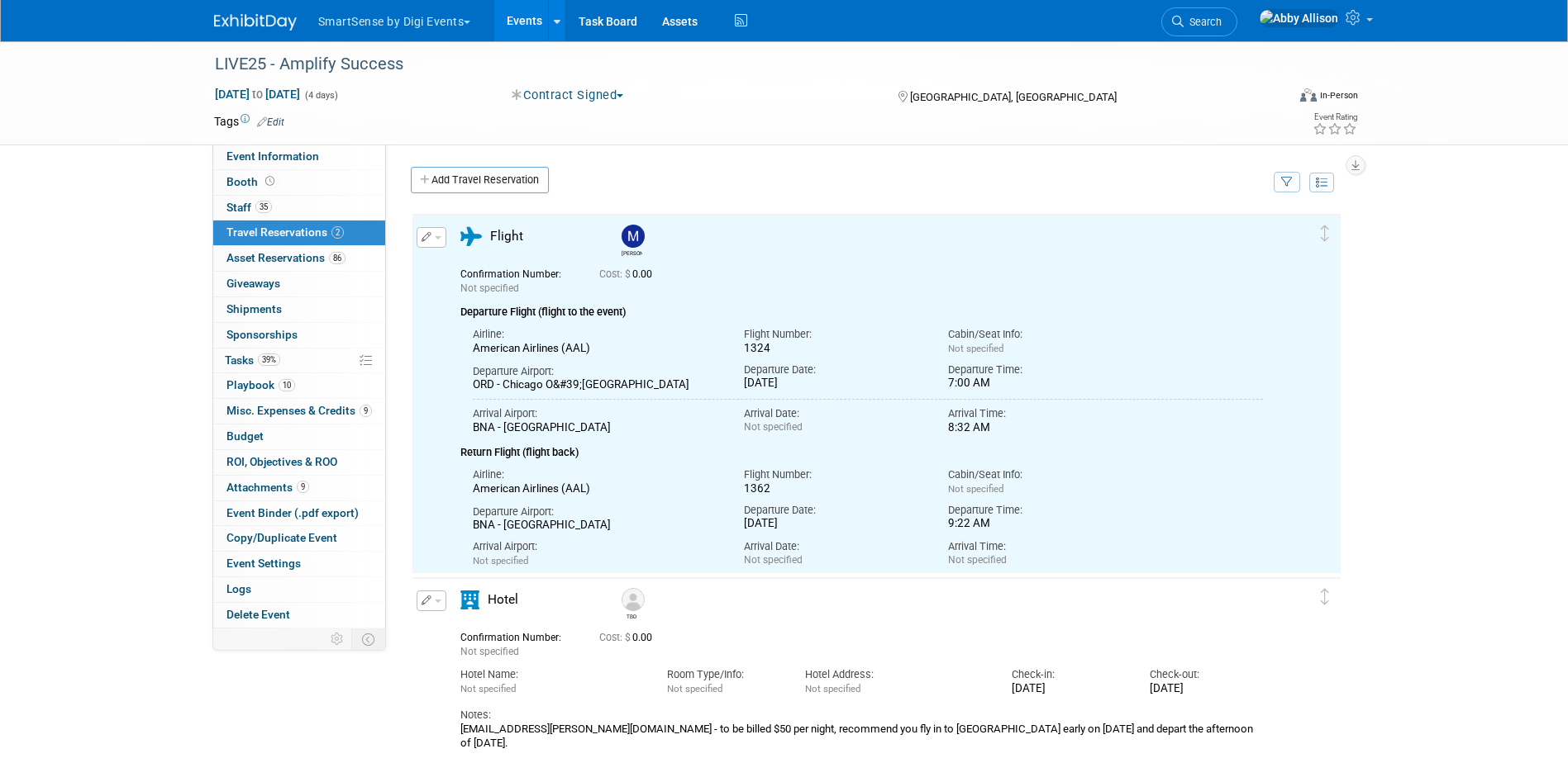
scroll to position [0, 0]
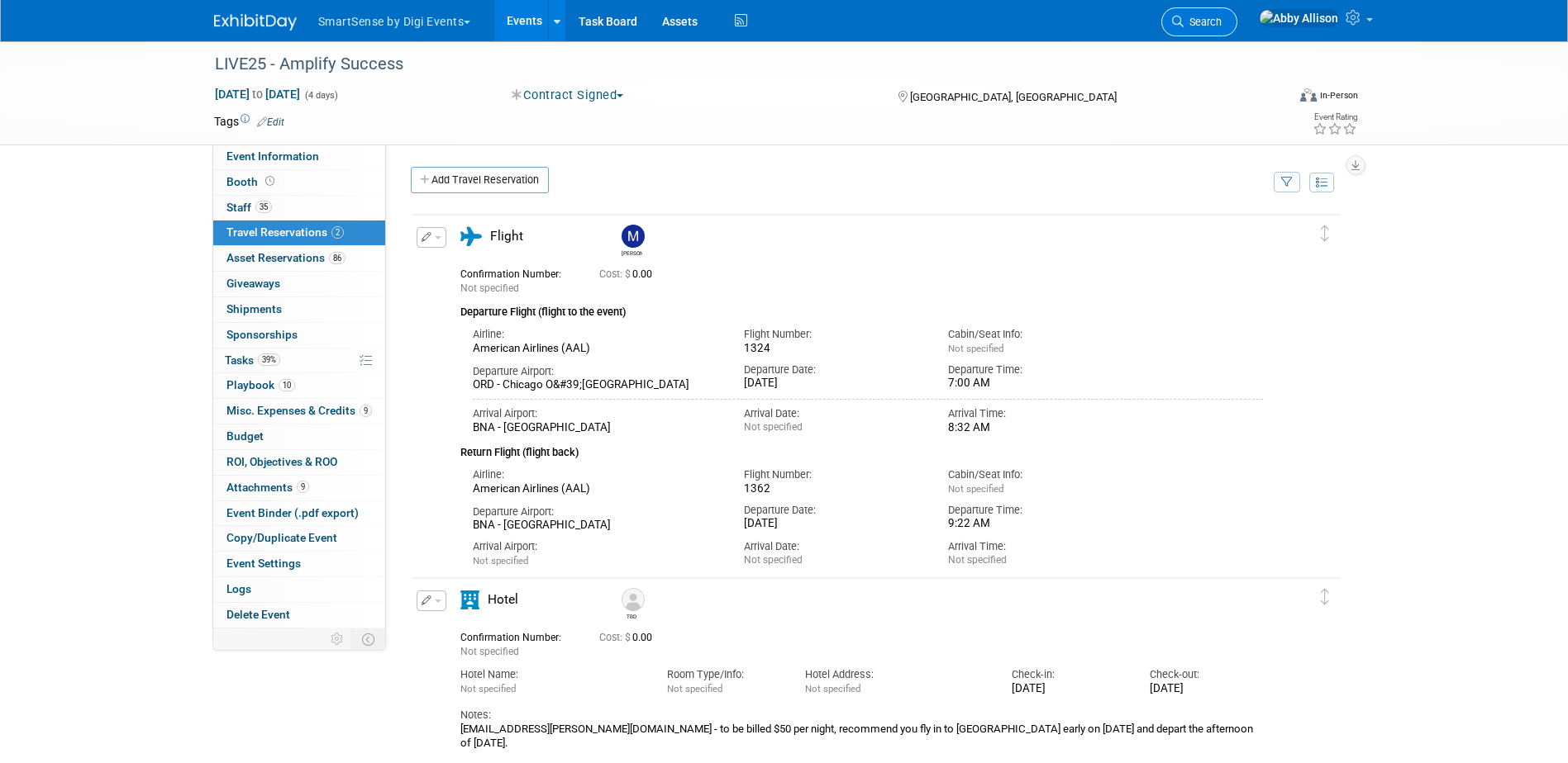
click at [1221, 25] on span "Search" at bounding box center [1203, 22] width 38 height 13
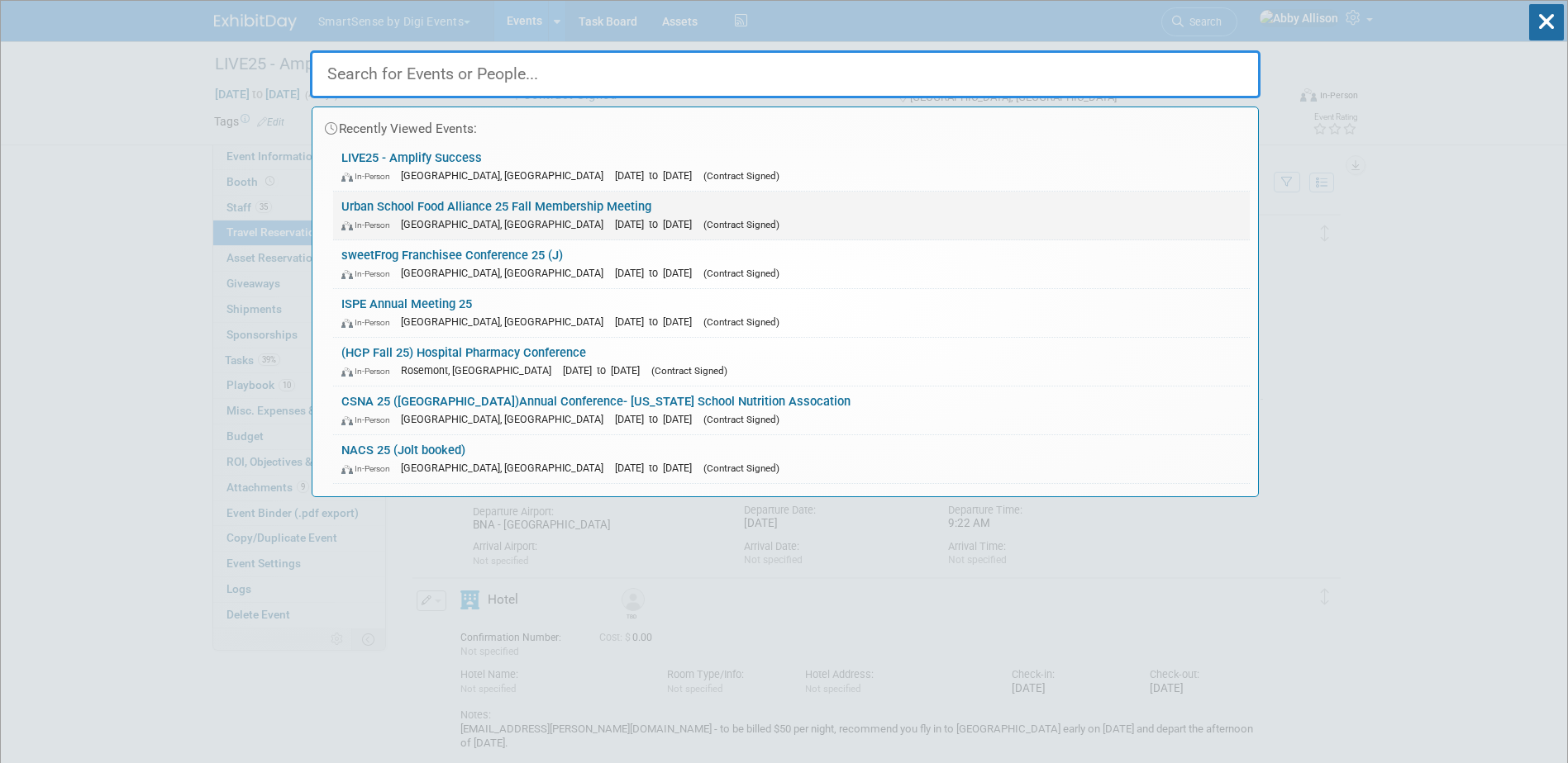
click at [403, 208] on link "Urban School Food Alliance 25 Fall Membership Meeting In-Person Boston, MA Sep …" at bounding box center [792, 215] width 917 height 47
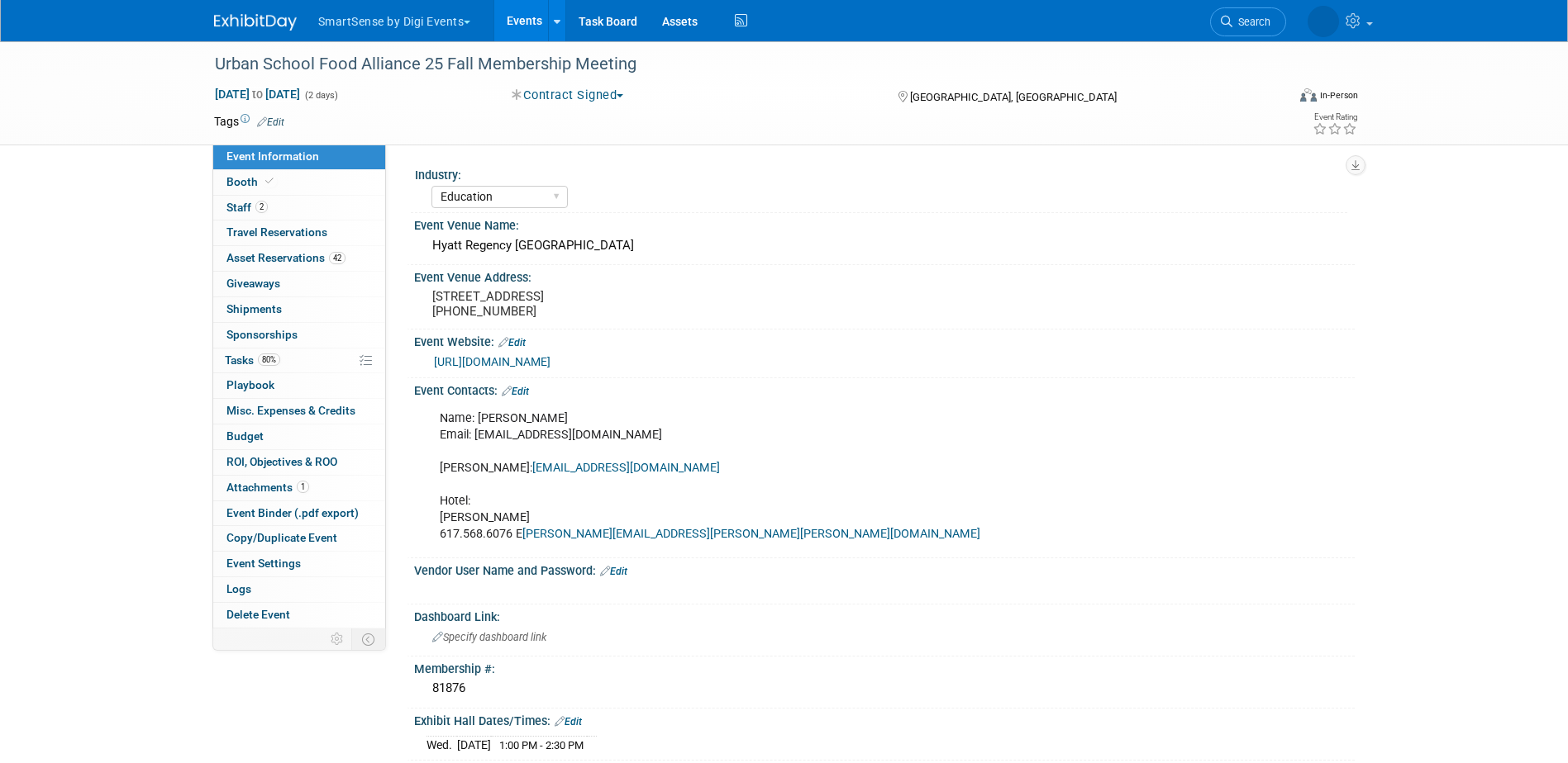
select select "Education"
click at [333, 185] on link "Booth" at bounding box center [299, 182] width 172 height 25
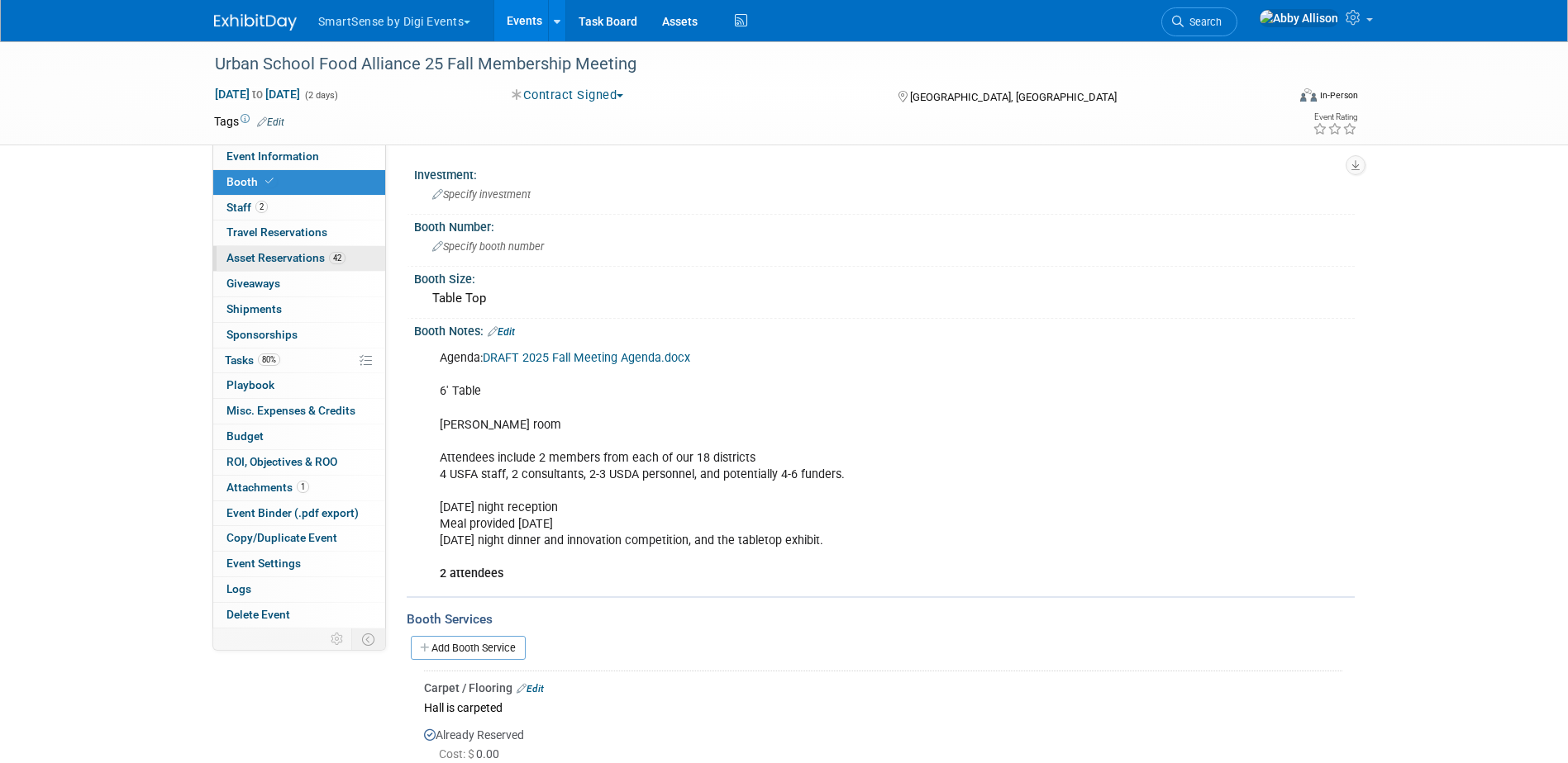
click at [280, 265] on link "42 Asset Reservations 42" at bounding box center [299, 258] width 172 height 25
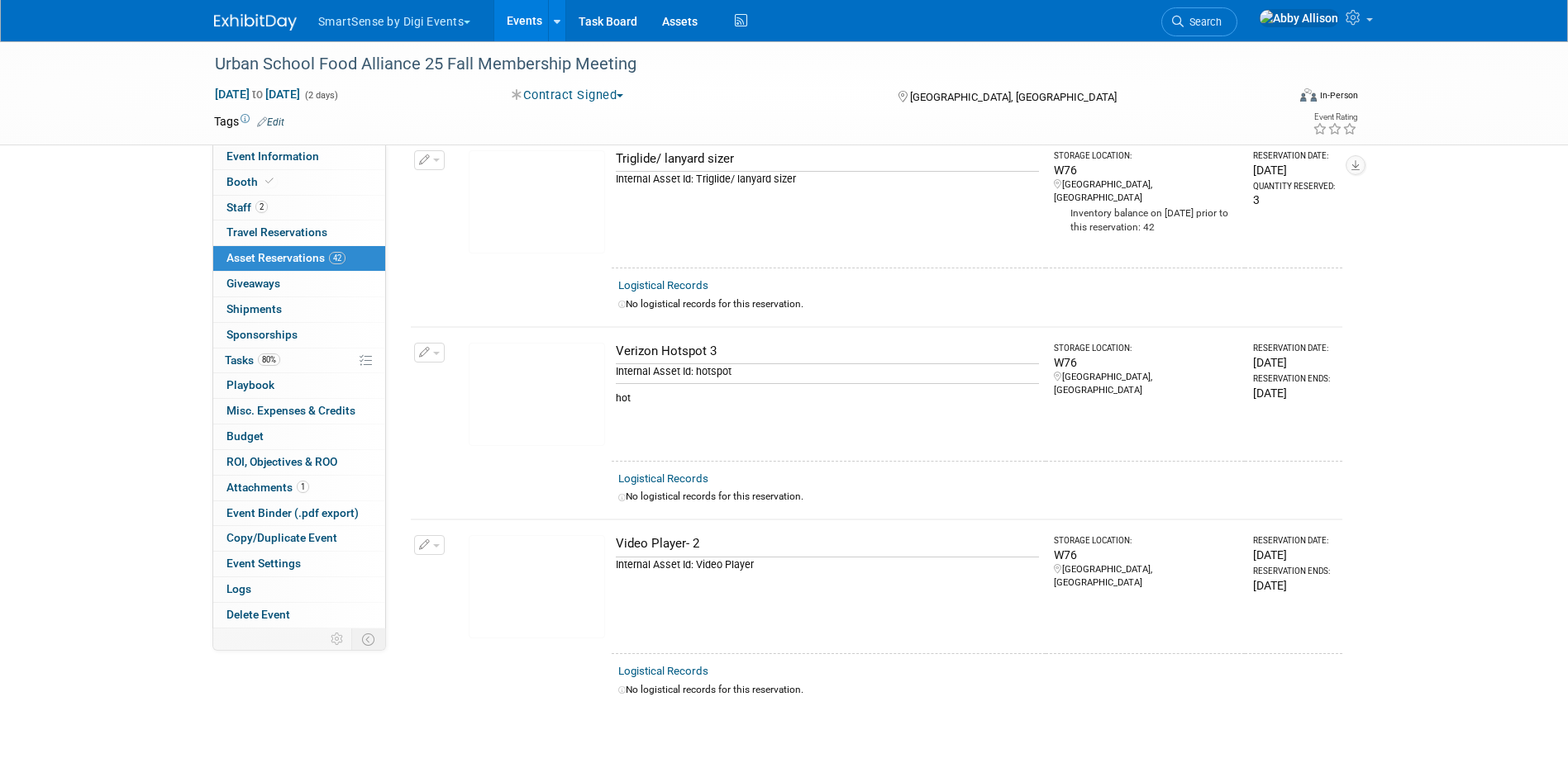
scroll to position [7720, 0]
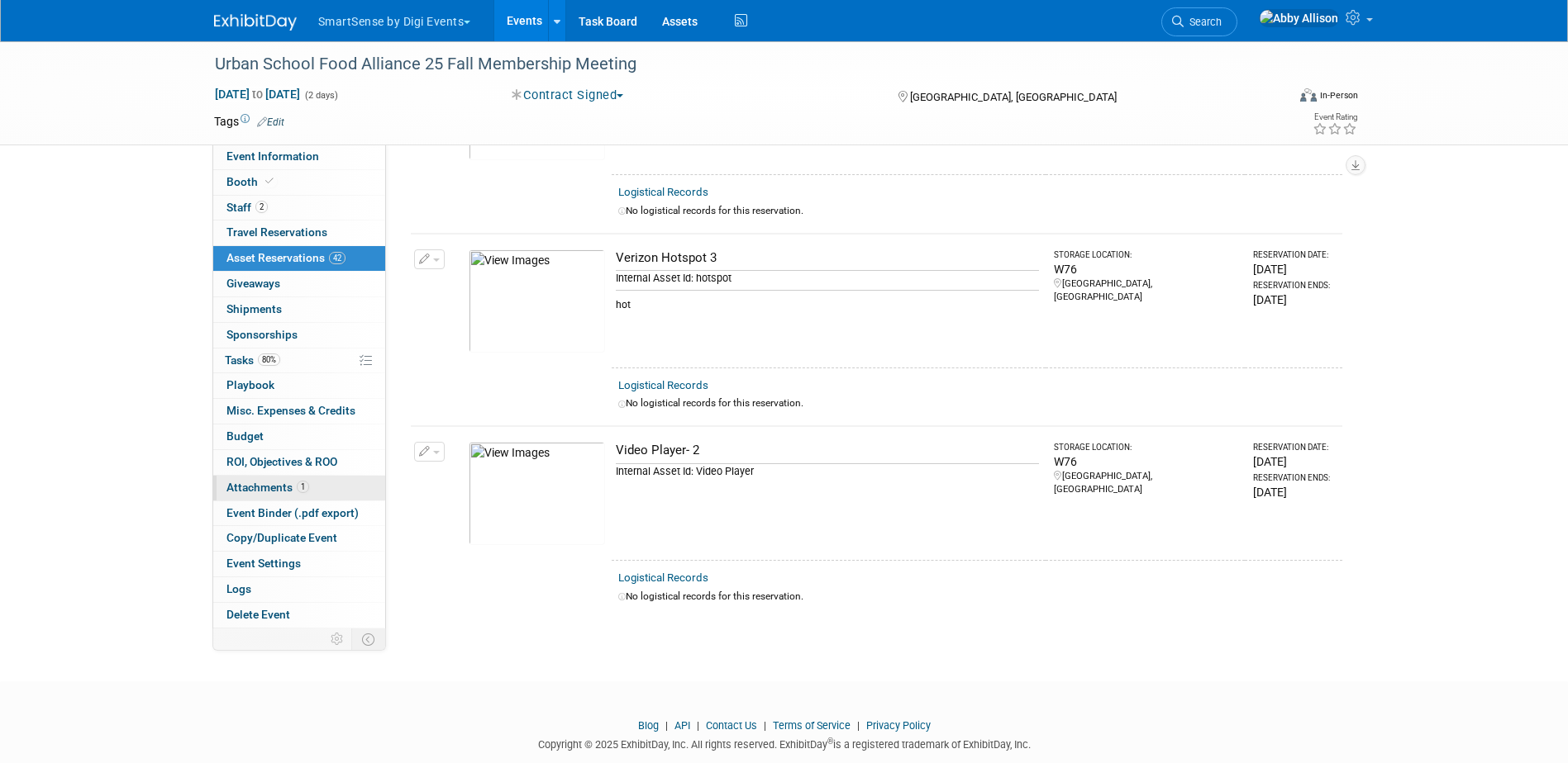
click at [253, 484] on span "Attachments 1" at bounding box center [268, 487] width 82 height 13
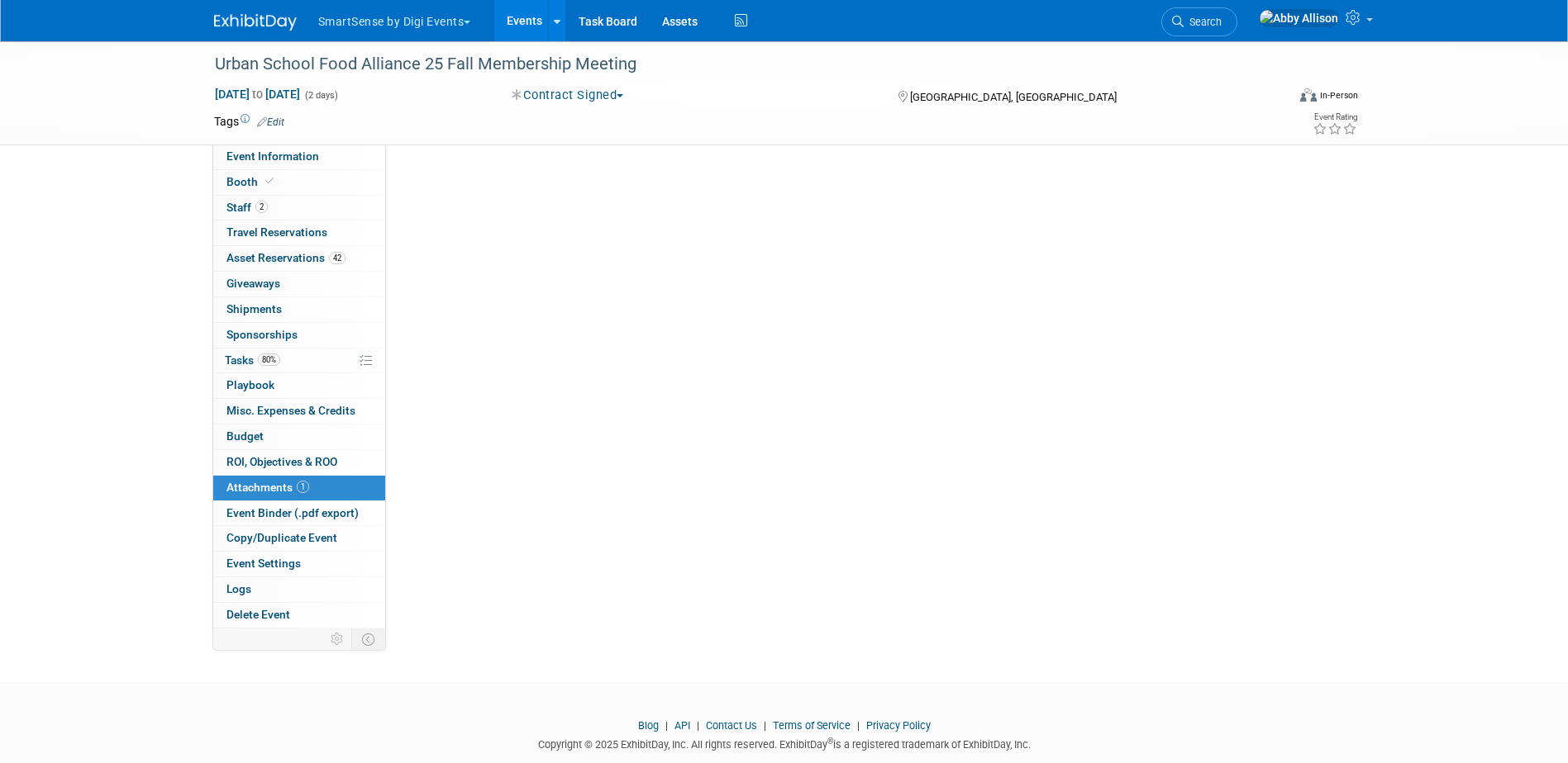
scroll to position [0, 0]
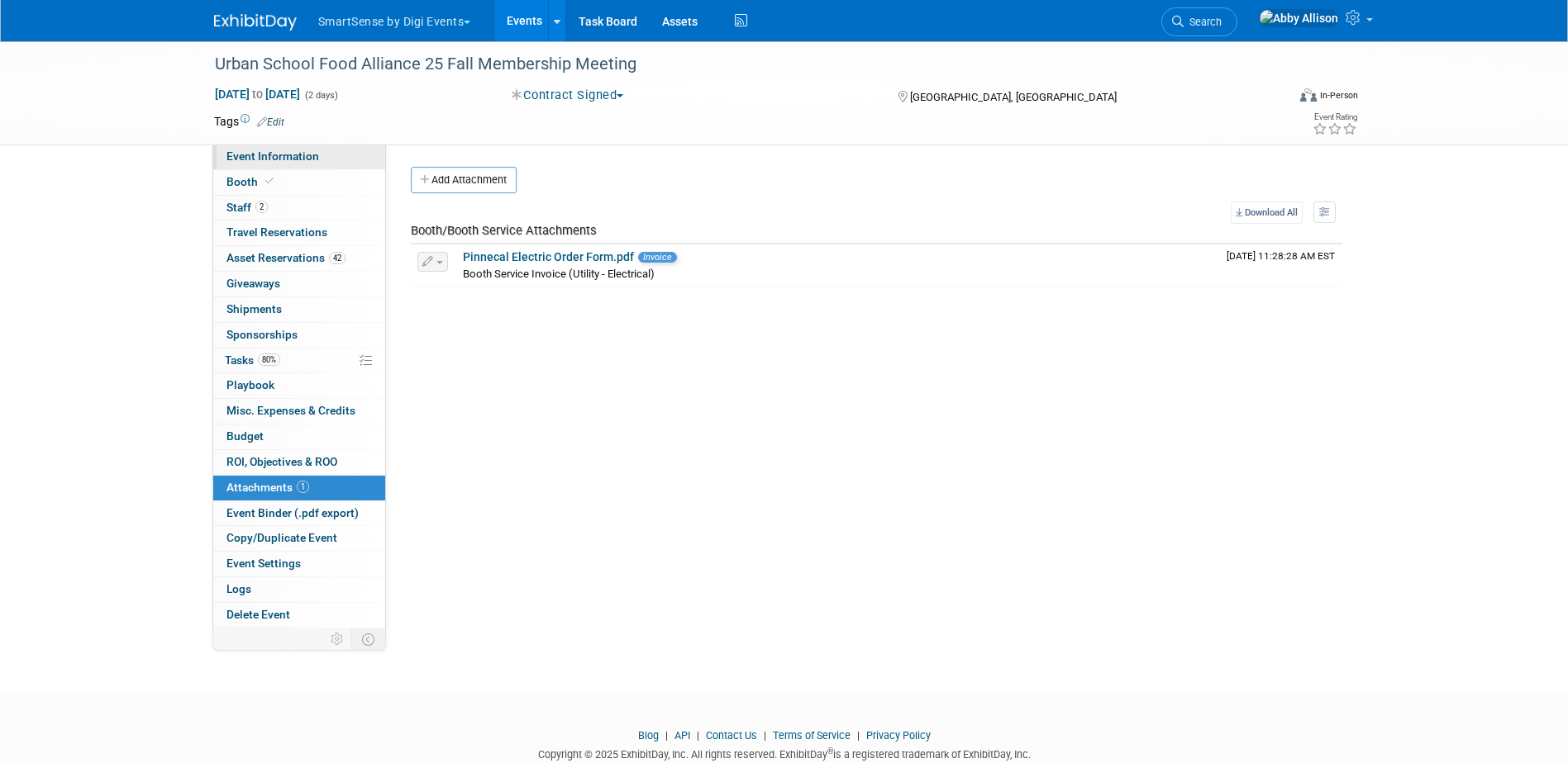
click at [260, 156] on span "Event Information" at bounding box center [272, 156] width 92 height 13
select select "Education"
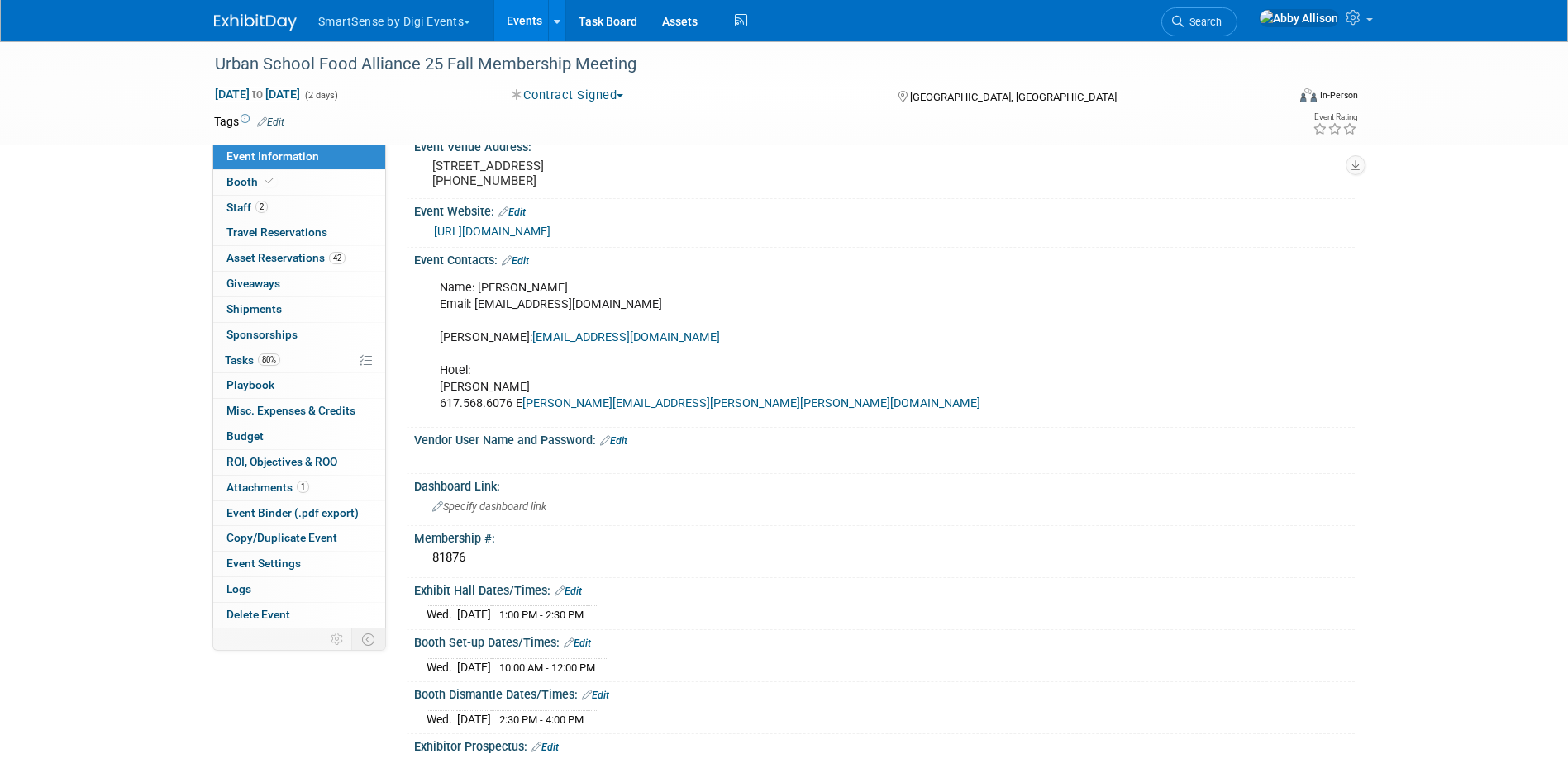
scroll to position [165, 0]
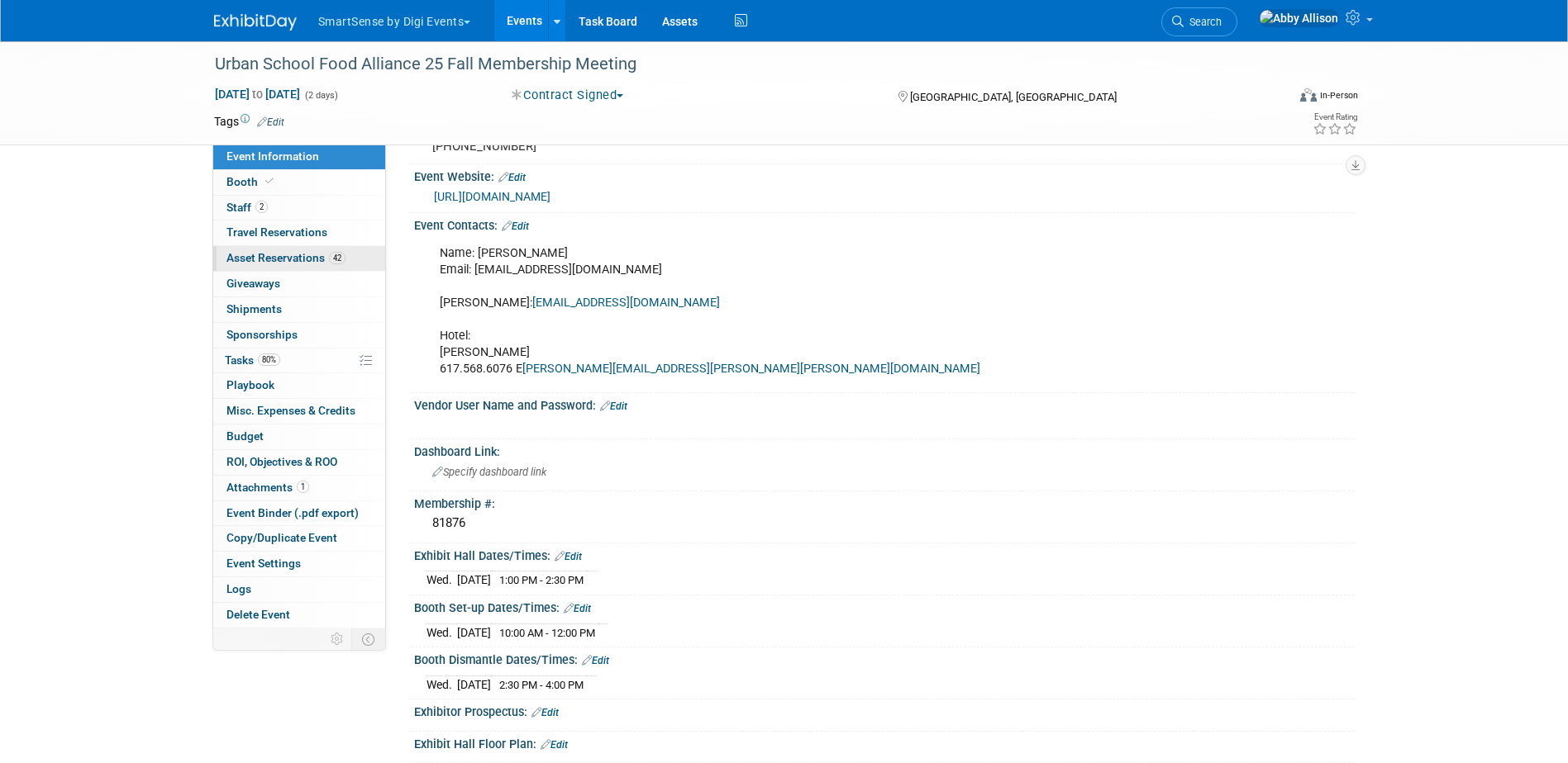
click at [265, 256] on span "Asset Reservations 42" at bounding box center [286, 257] width 119 height 13
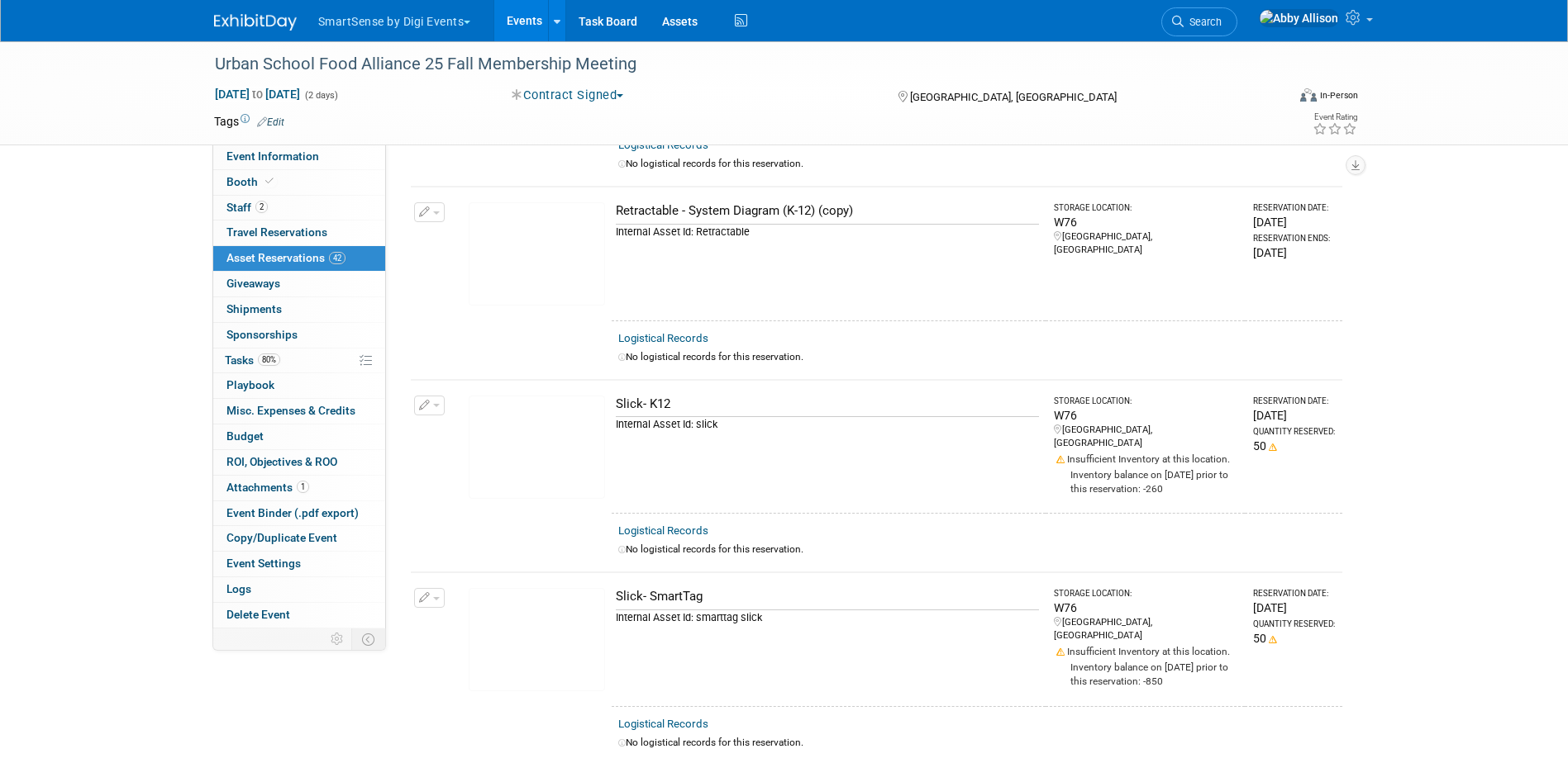
scroll to position [5451, 0]
click at [274, 162] on span "Event Information" at bounding box center [272, 156] width 92 height 13
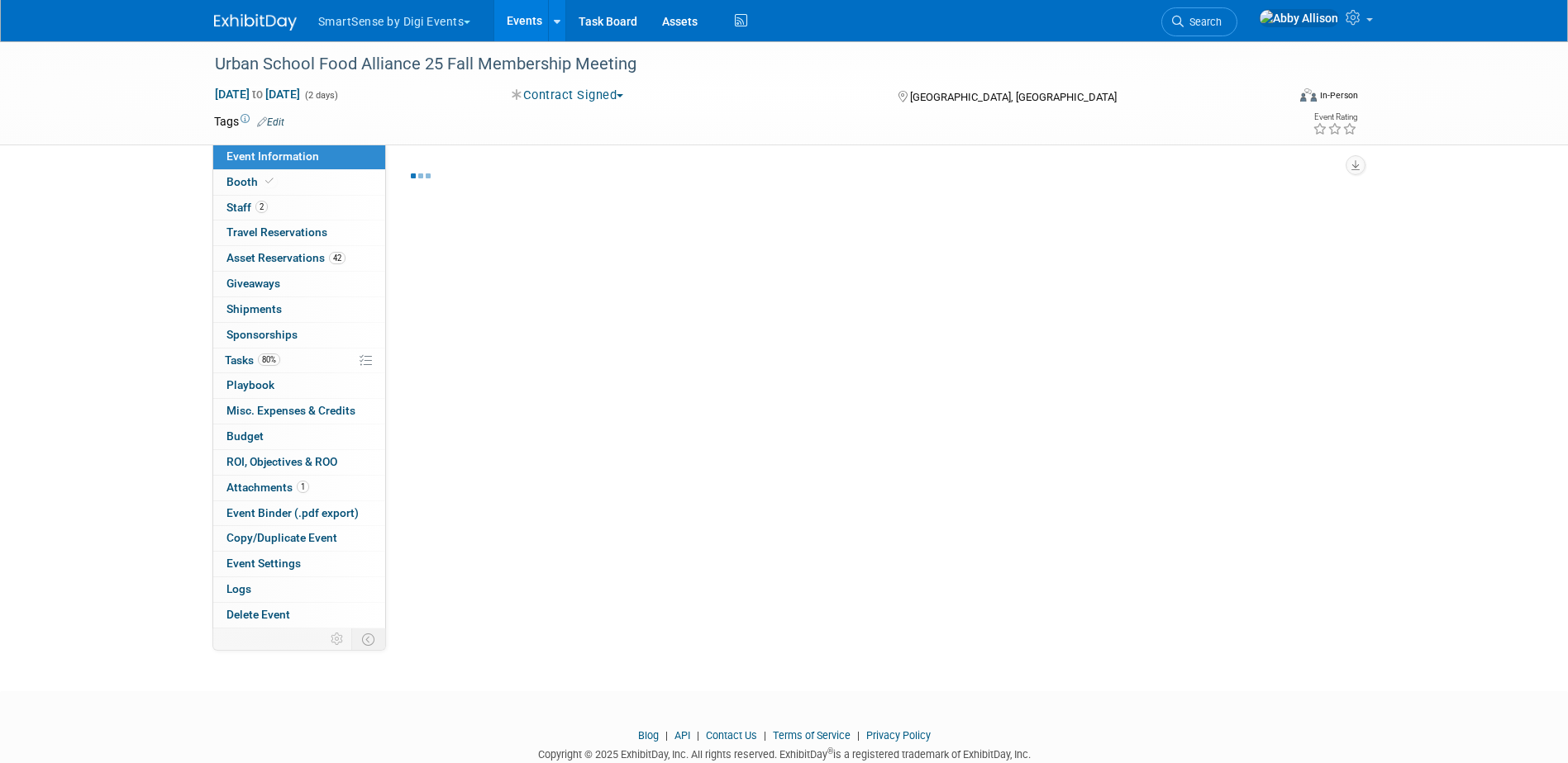
select select "Education"
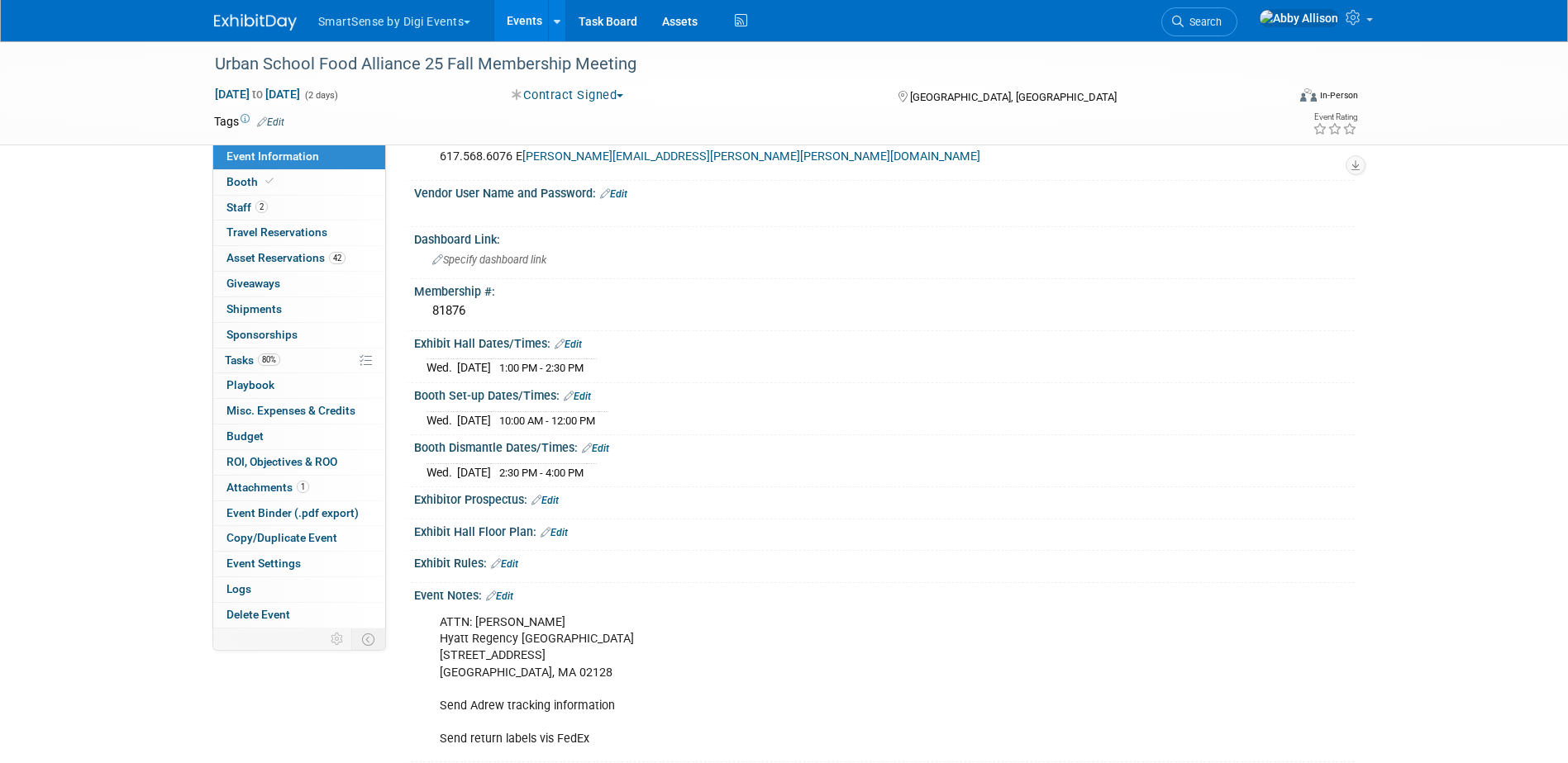
scroll to position [413, 0]
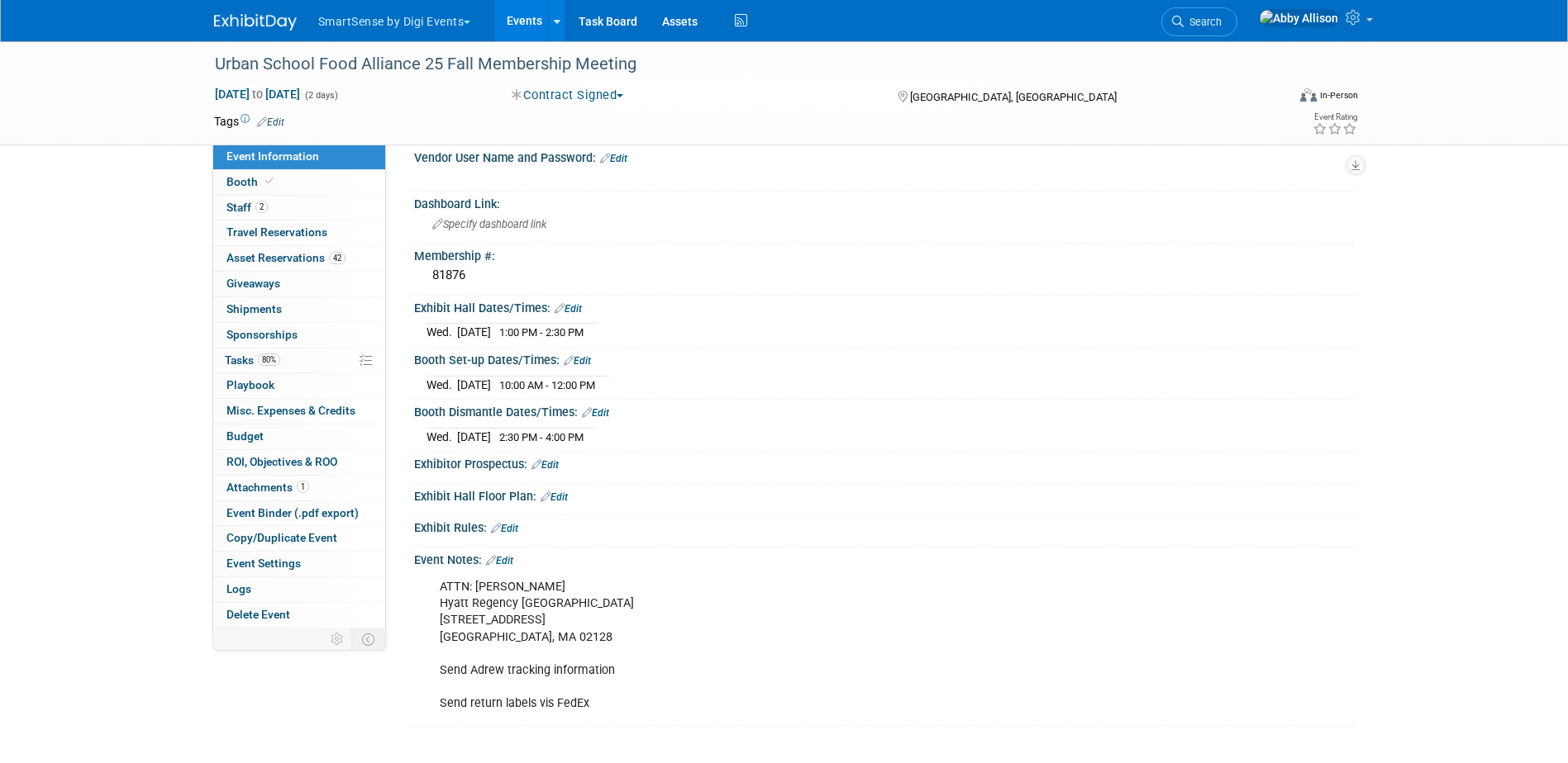
click at [565, 315] on link "Edit" at bounding box center [568, 308] width 27 height 12
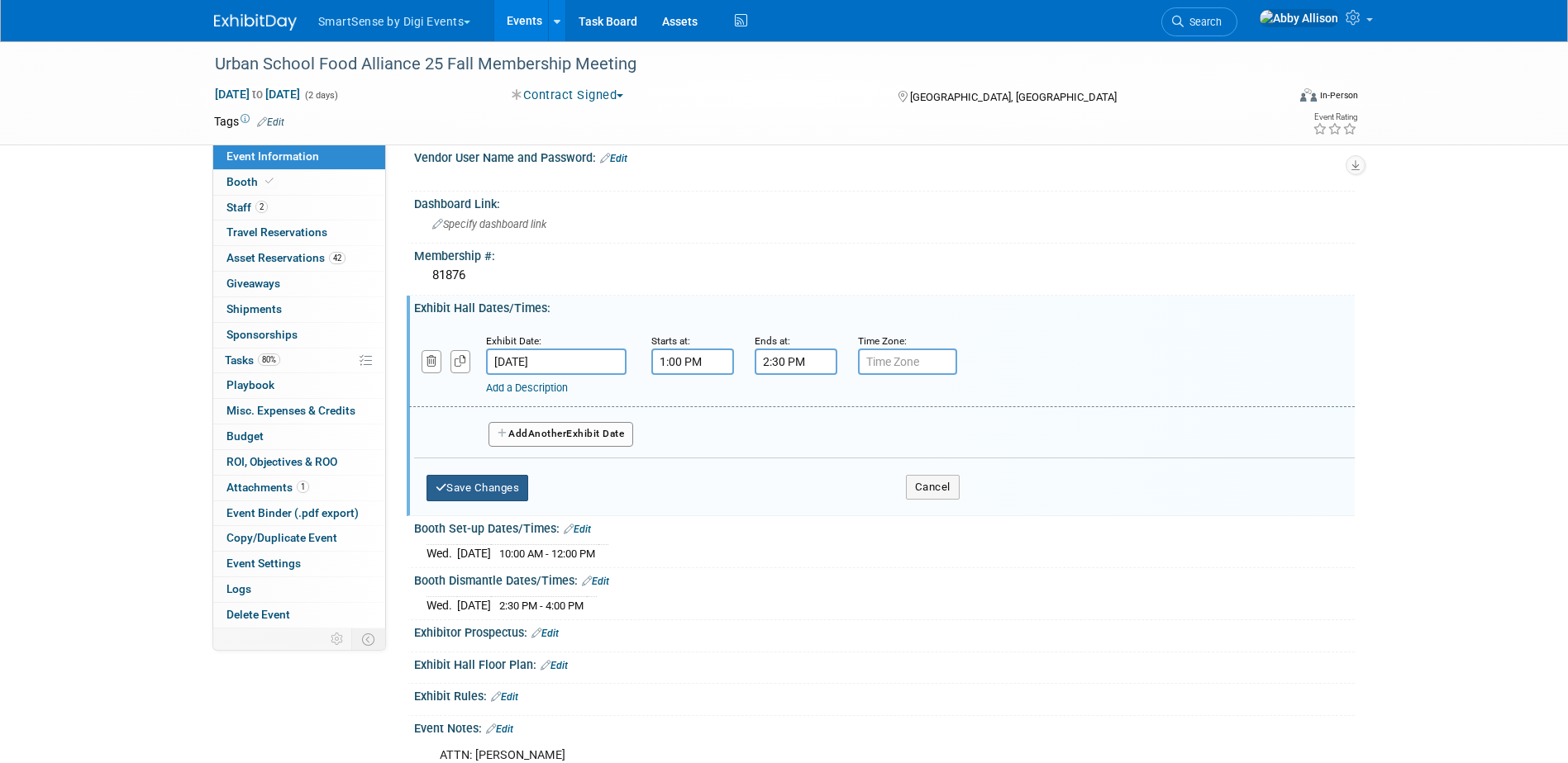
click at [459, 501] on button "Save Changes" at bounding box center [478, 487] width 102 height 26
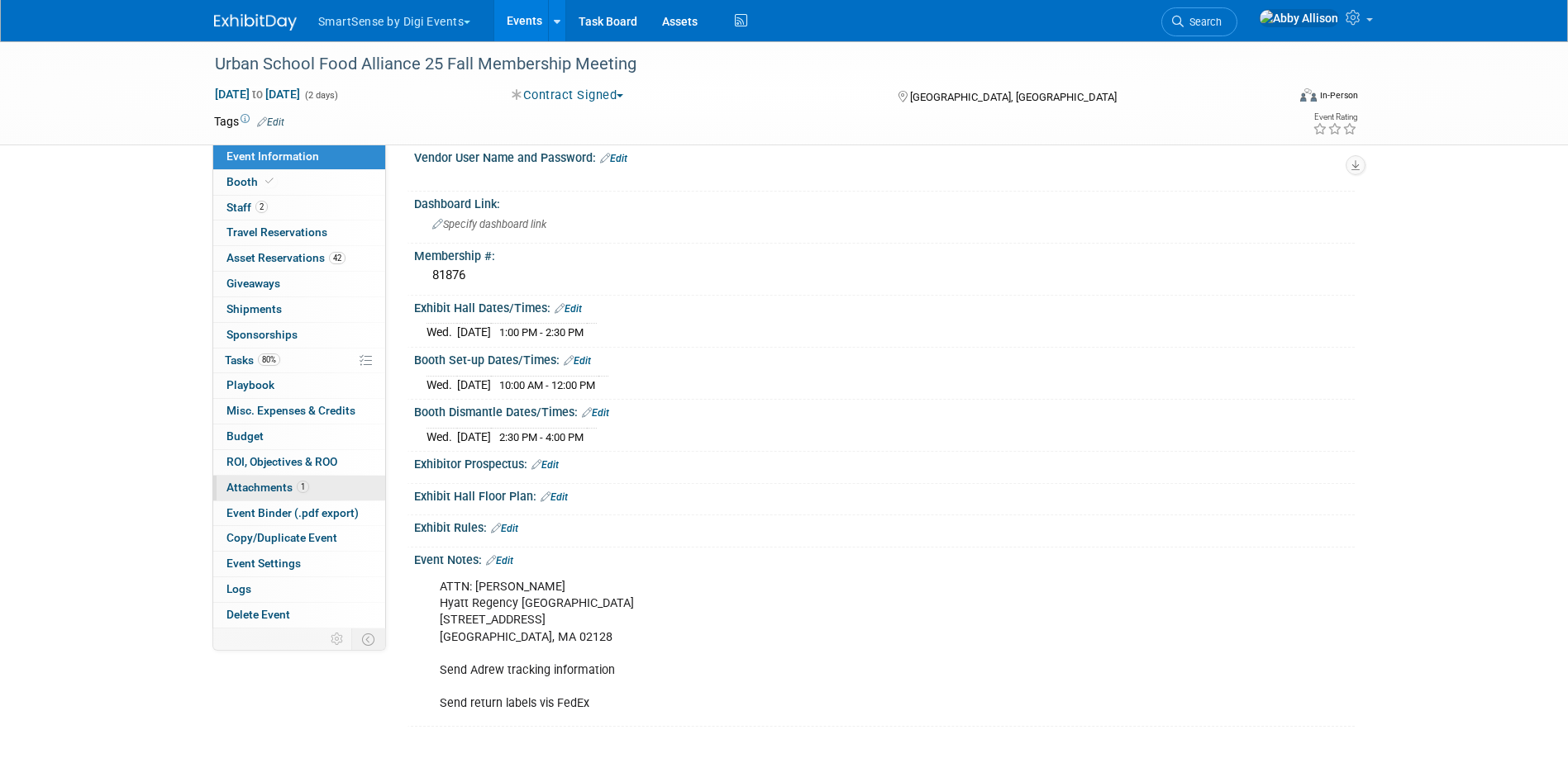
click at [262, 482] on span "Attachments 1" at bounding box center [268, 487] width 82 height 13
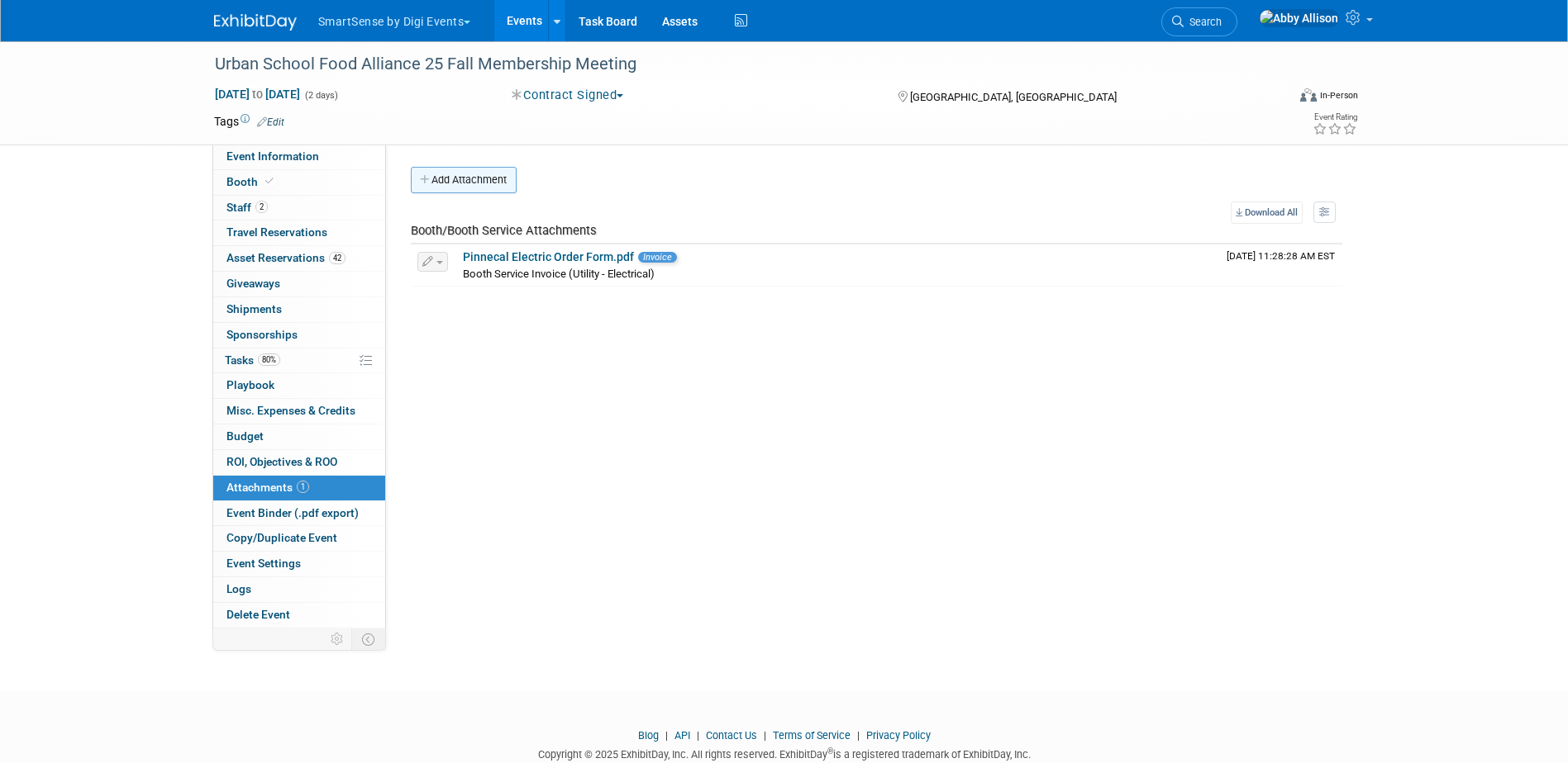
click at [482, 188] on button "Add Attachment" at bounding box center [464, 180] width 106 height 26
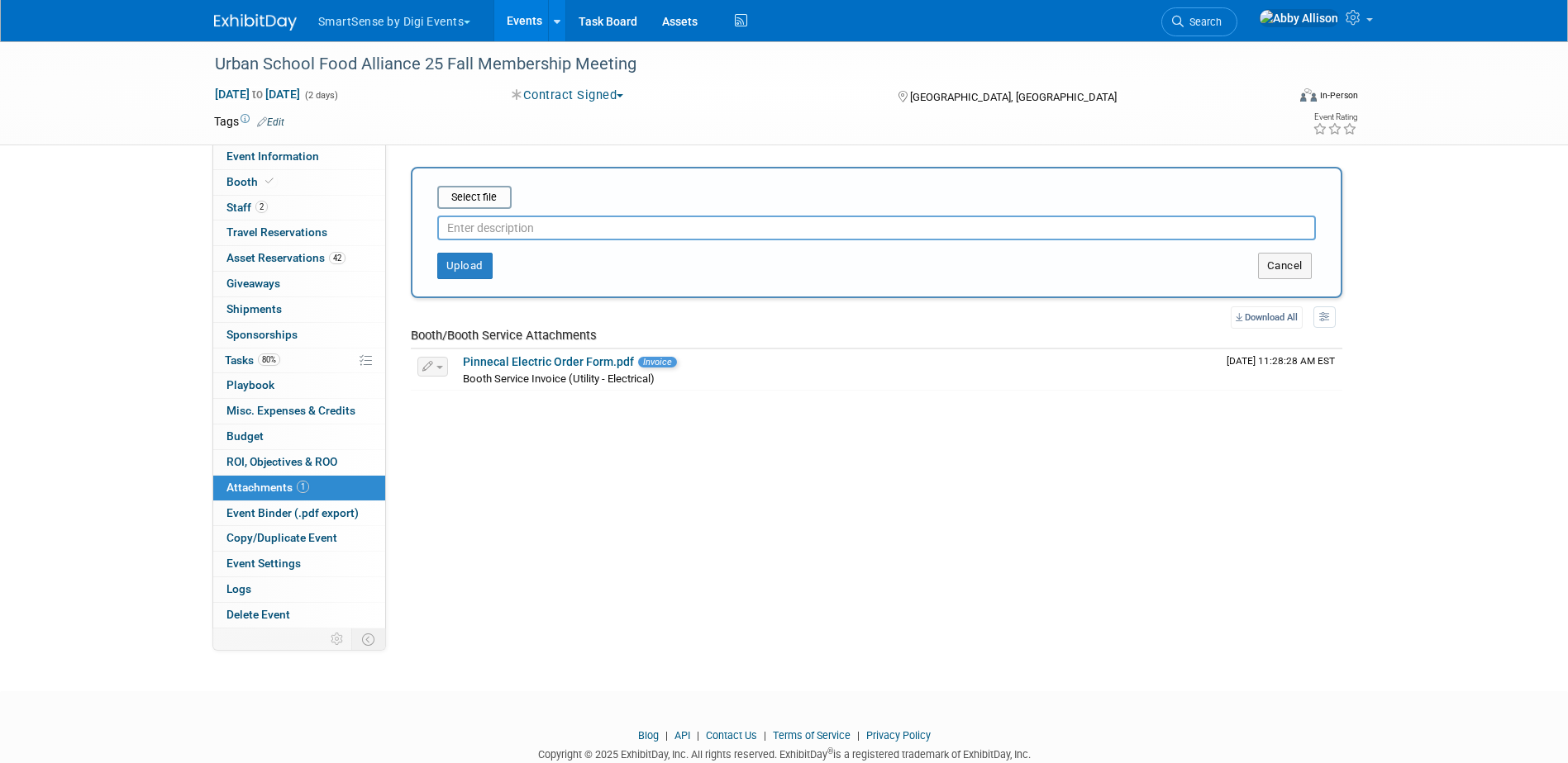
click at [495, 235] on input "text" at bounding box center [877, 227] width 879 height 25
type input "agenda"
click at [458, 265] on button "Upload" at bounding box center [465, 266] width 56 height 26
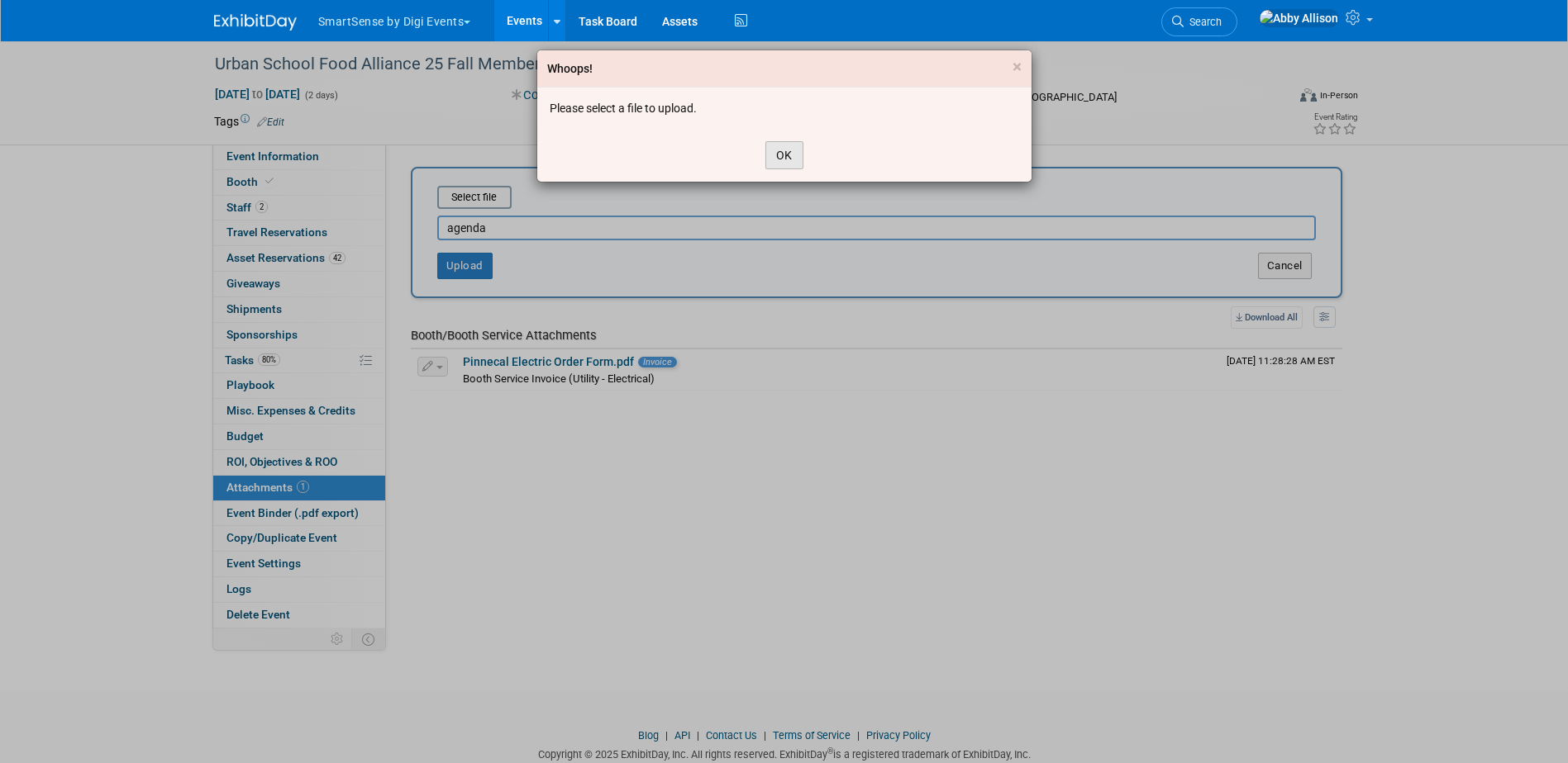
click at [793, 160] on button "OK" at bounding box center [784, 155] width 38 height 28
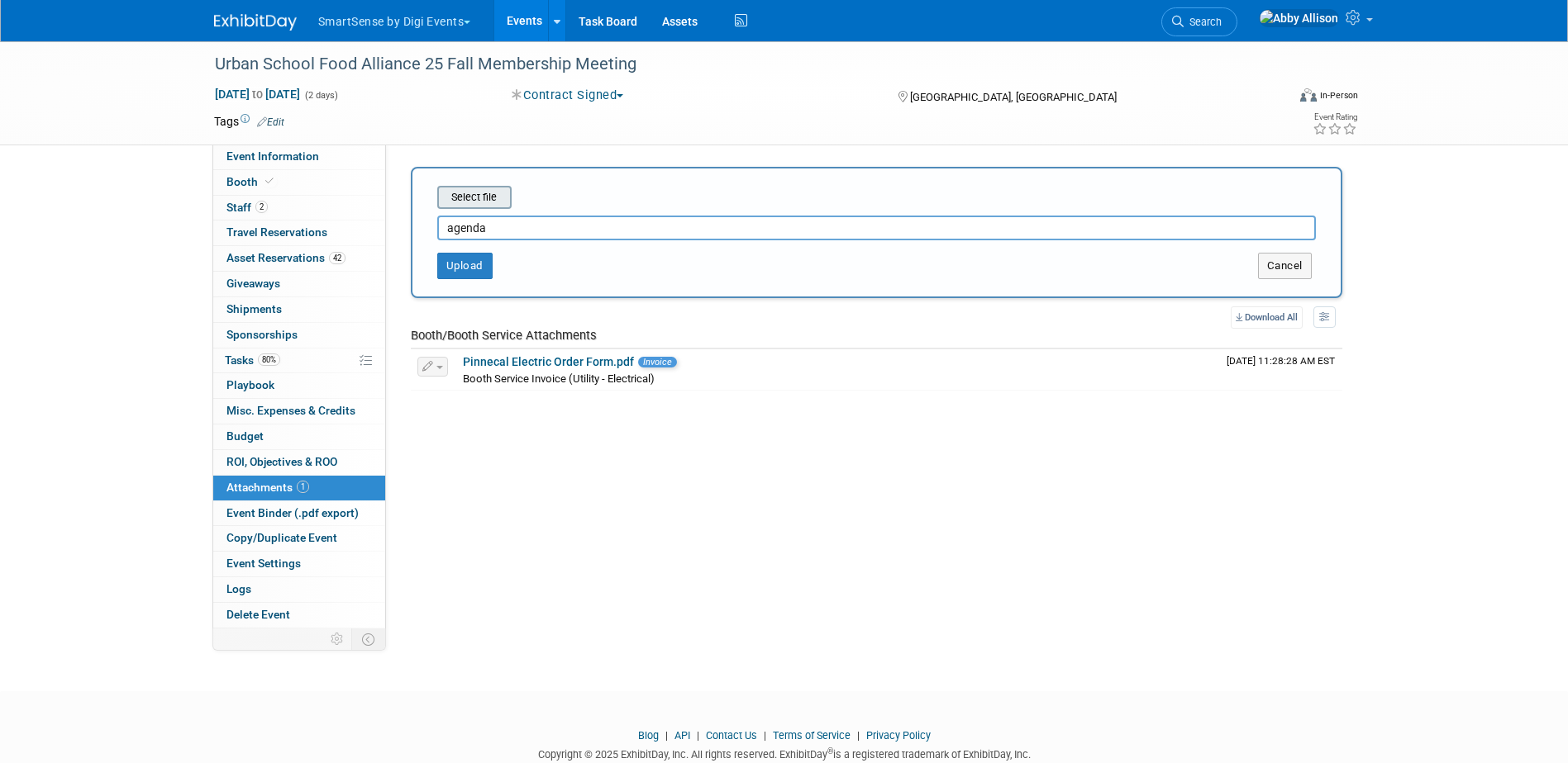
click at [469, 194] on input "file" at bounding box center [411, 197] width 196 height 20
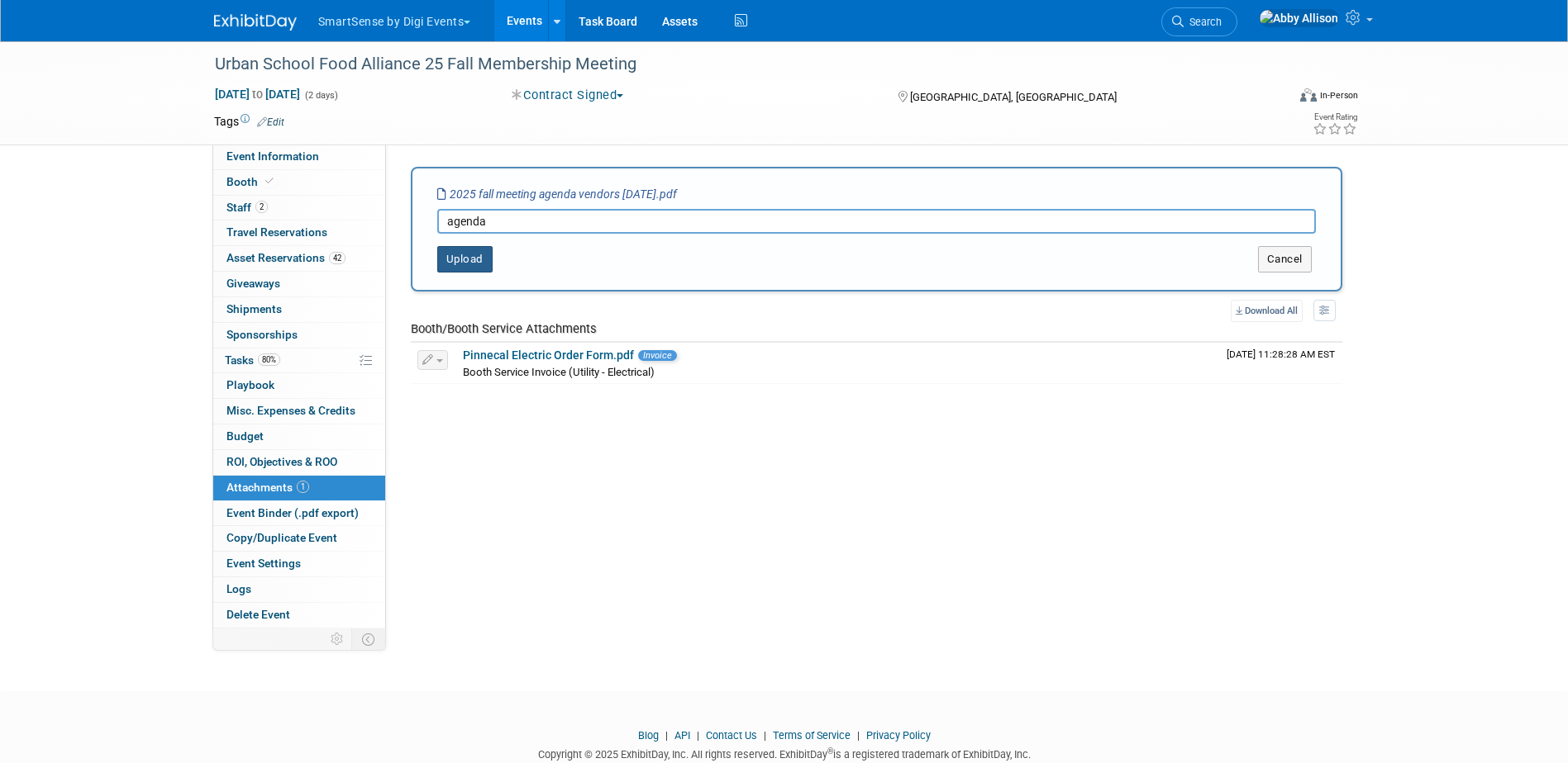
click at [460, 258] on button "Upload" at bounding box center [465, 259] width 56 height 26
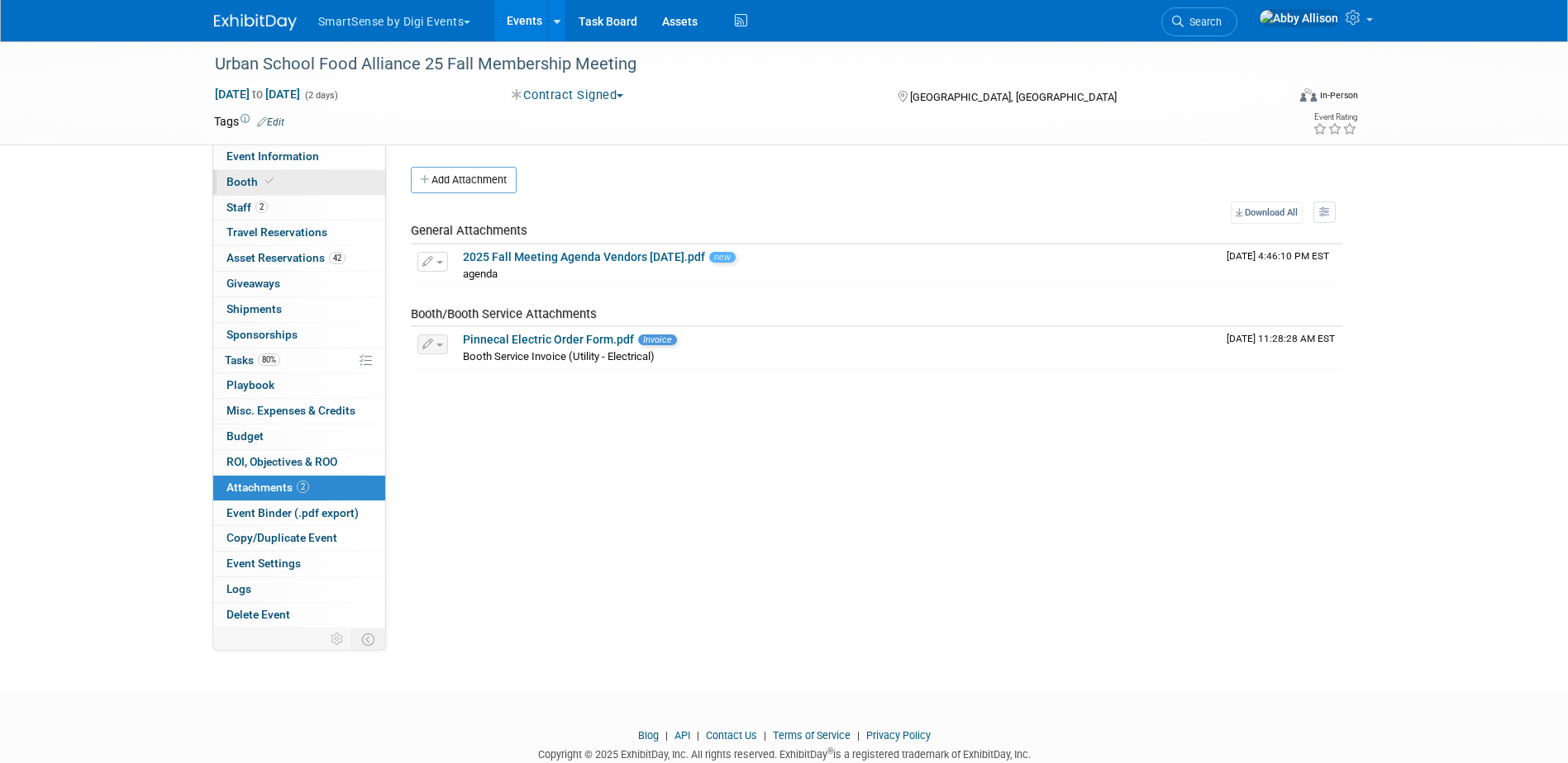
click at [258, 181] on span "Booth" at bounding box center [251, 182] width 50 height 13
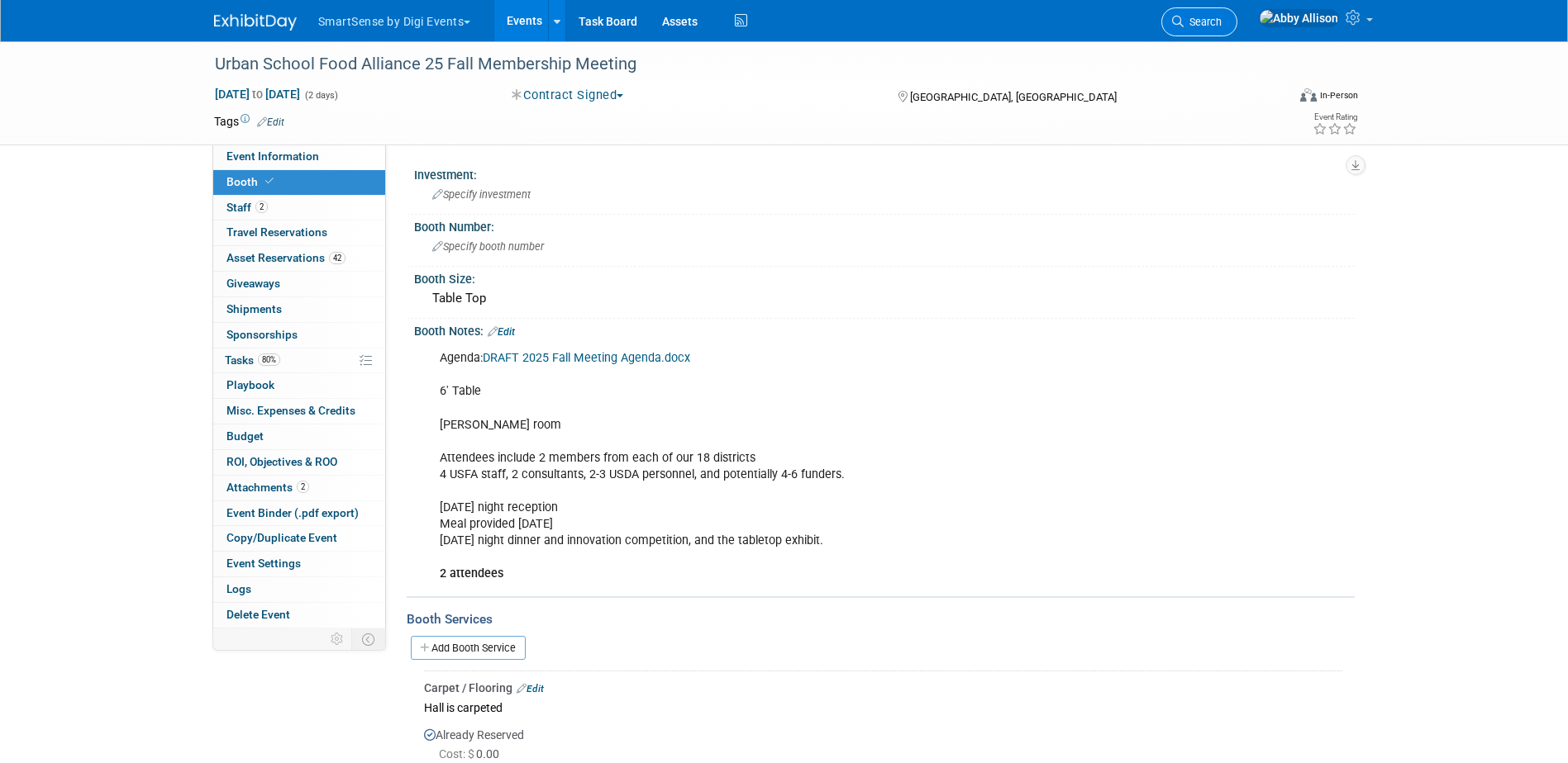
click at [1221, 26] on span "Search" at bounding box center [1203, 22] width 38 height 13
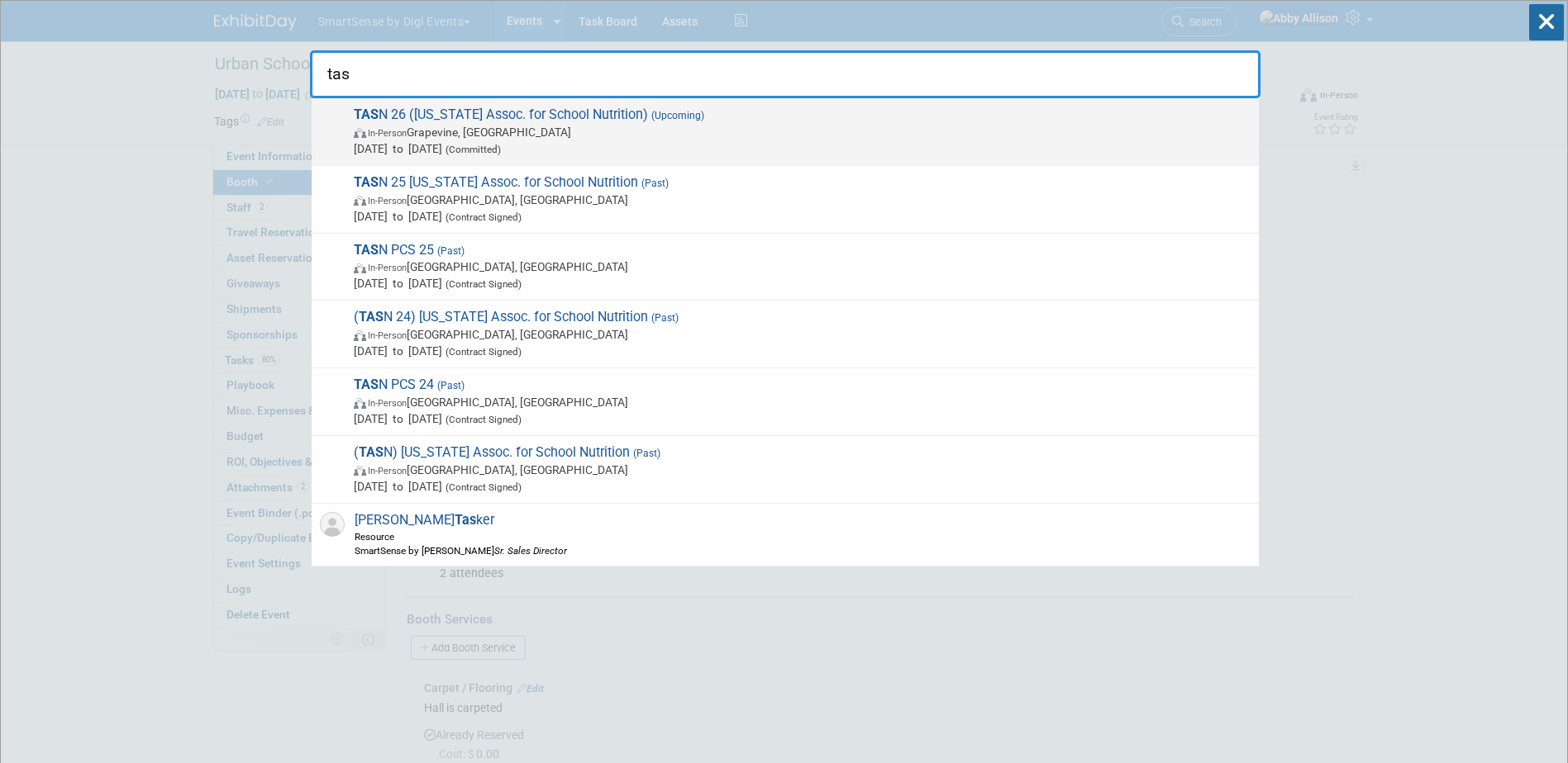
type input "tas"
click at [468, 119] on span "TAS N 26 (Texas Assoc. for School Nutrition) (Upcoming) In-Person Grapevine, TX…" at bounding box center [799, 131] width 901 height 50
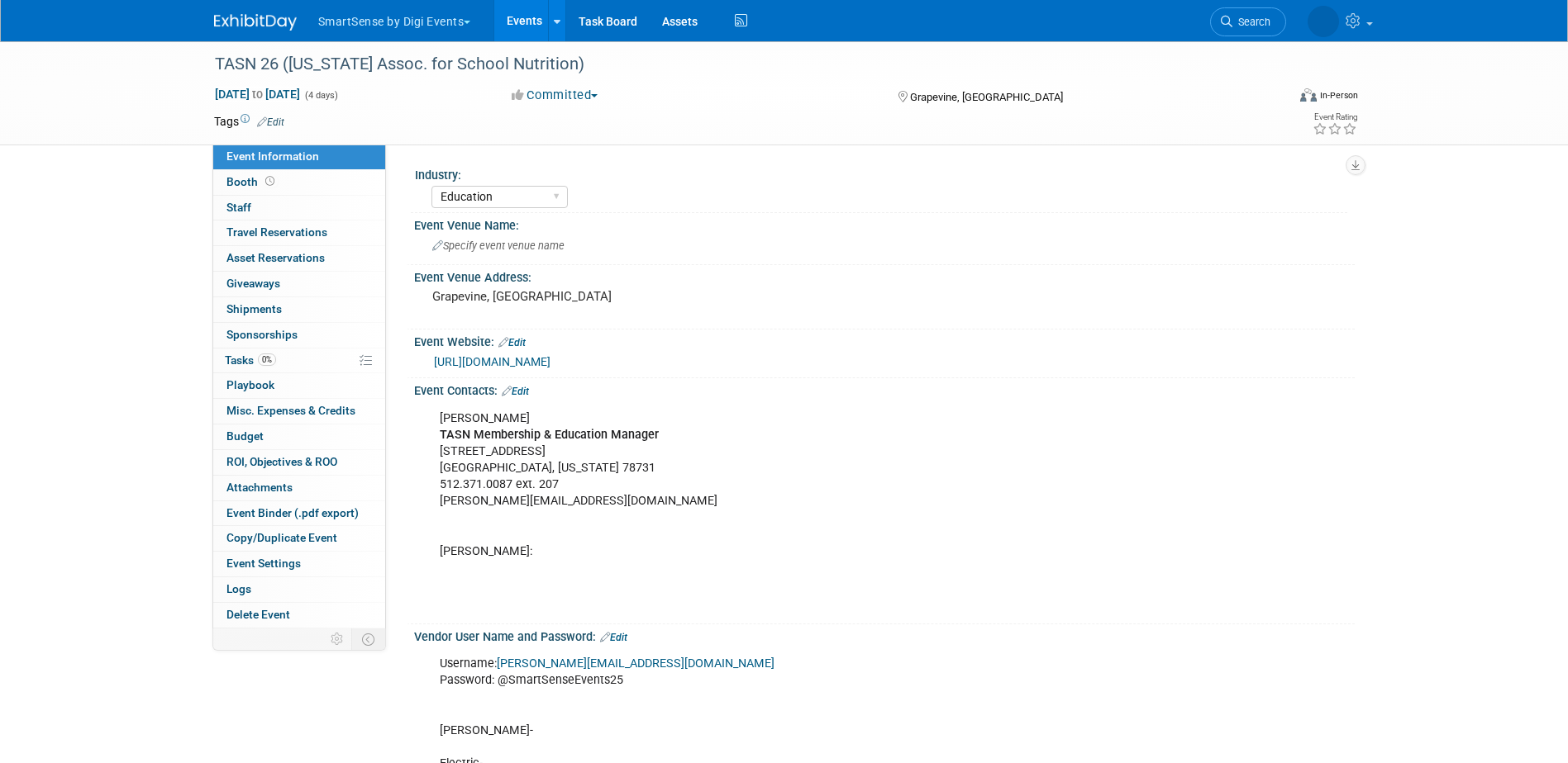
select select "Education"
click at [262, 181] on span at bounding box center [269, 182] width 16 height 13
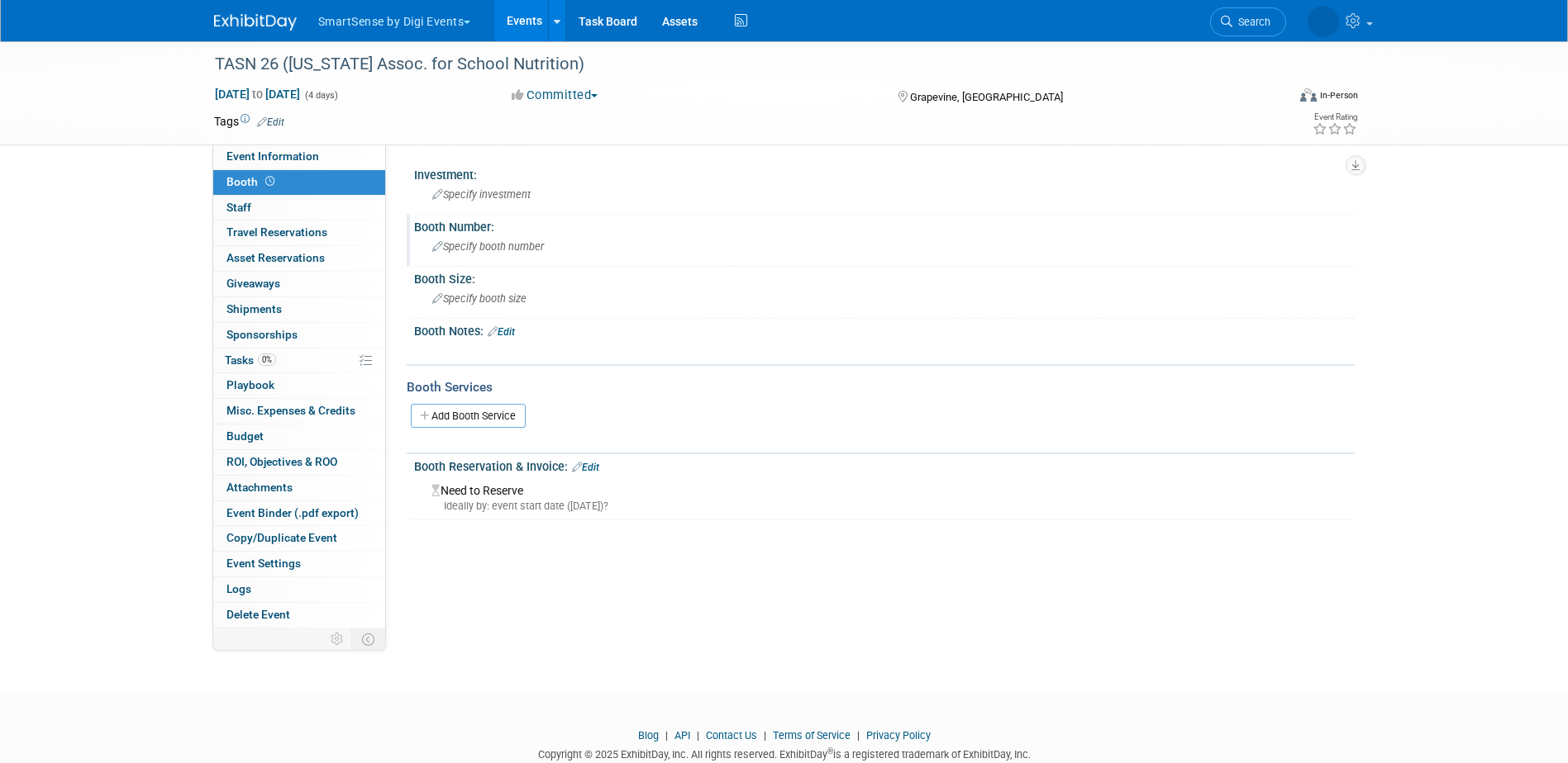
click at [469, 254] on div "Specify booth number" at bounding box center [884, 246] width 916 height 26
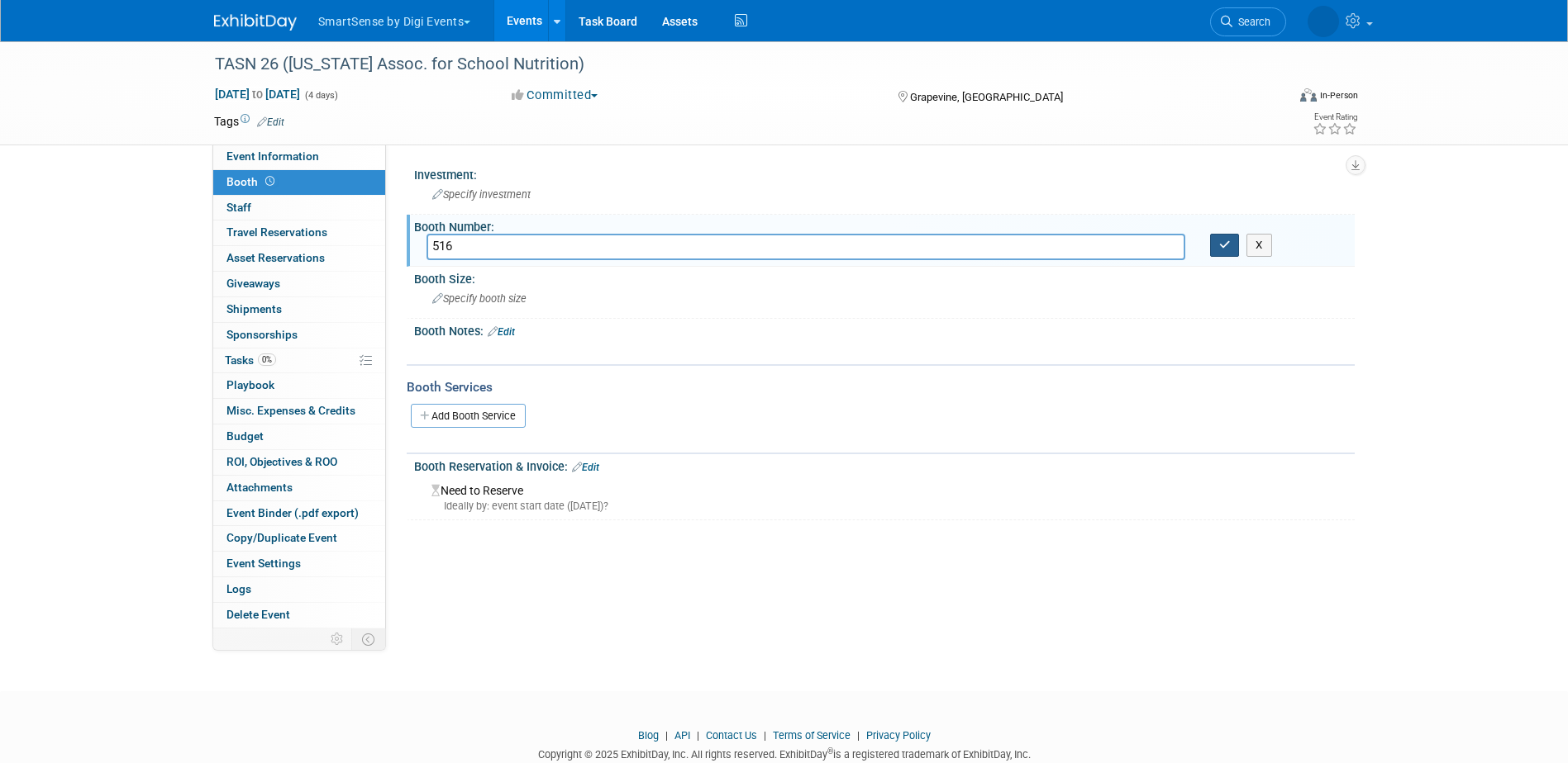
type input "516"
click at [1235, 243] on button "button" at bounding box center [1225, 245] width 30 height 23
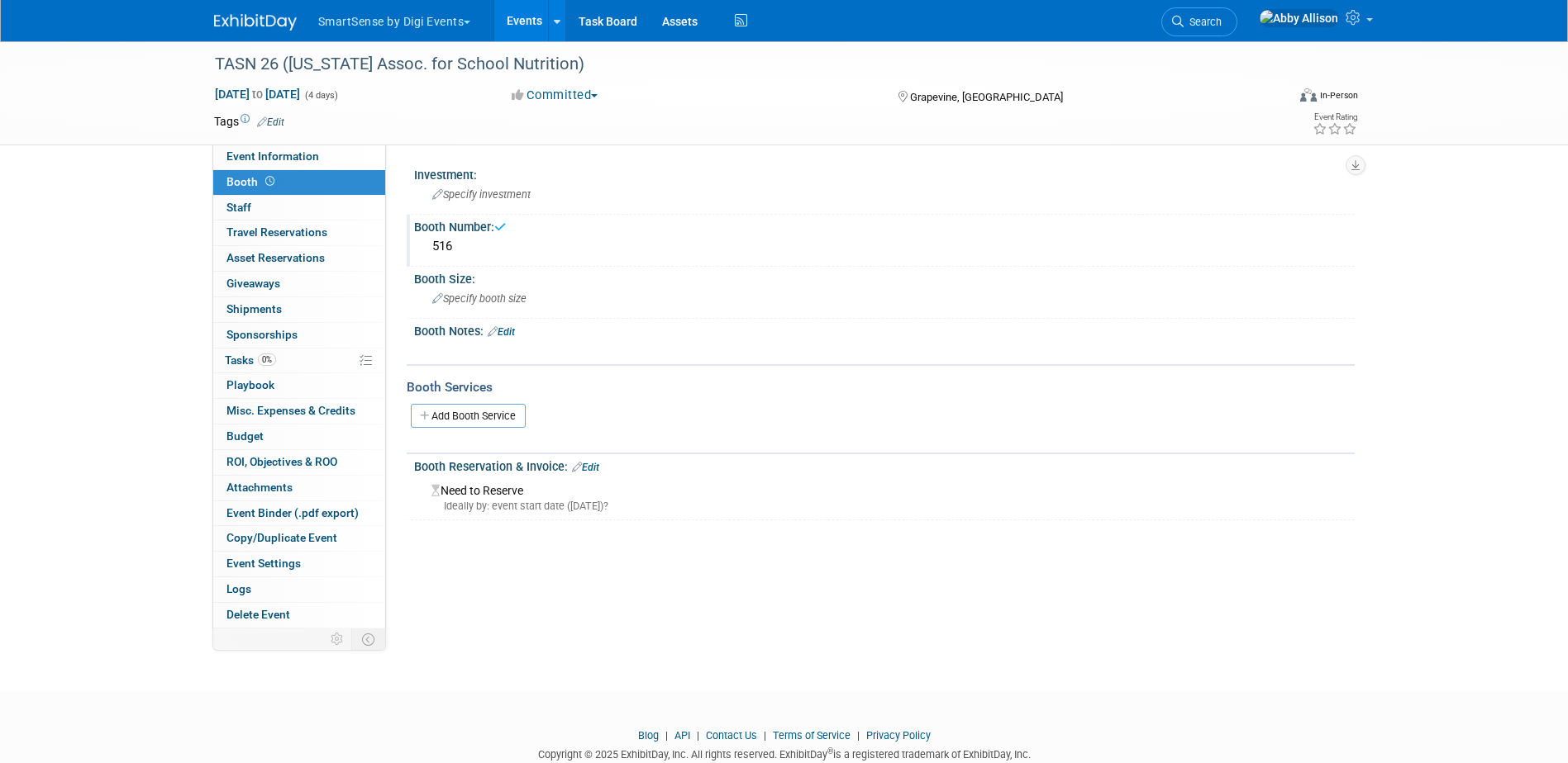
click at [260, 143] on div "TASN 26 ([US_STATE] Assoc. for School Nutrition) [DATE] to [DATE] (4 days) [DAT…" at bounding box center [784, 92] width 1165 height 103
click at [257, 161] on span "Event Information" at bounding box center [272, 156] width 92 height 13
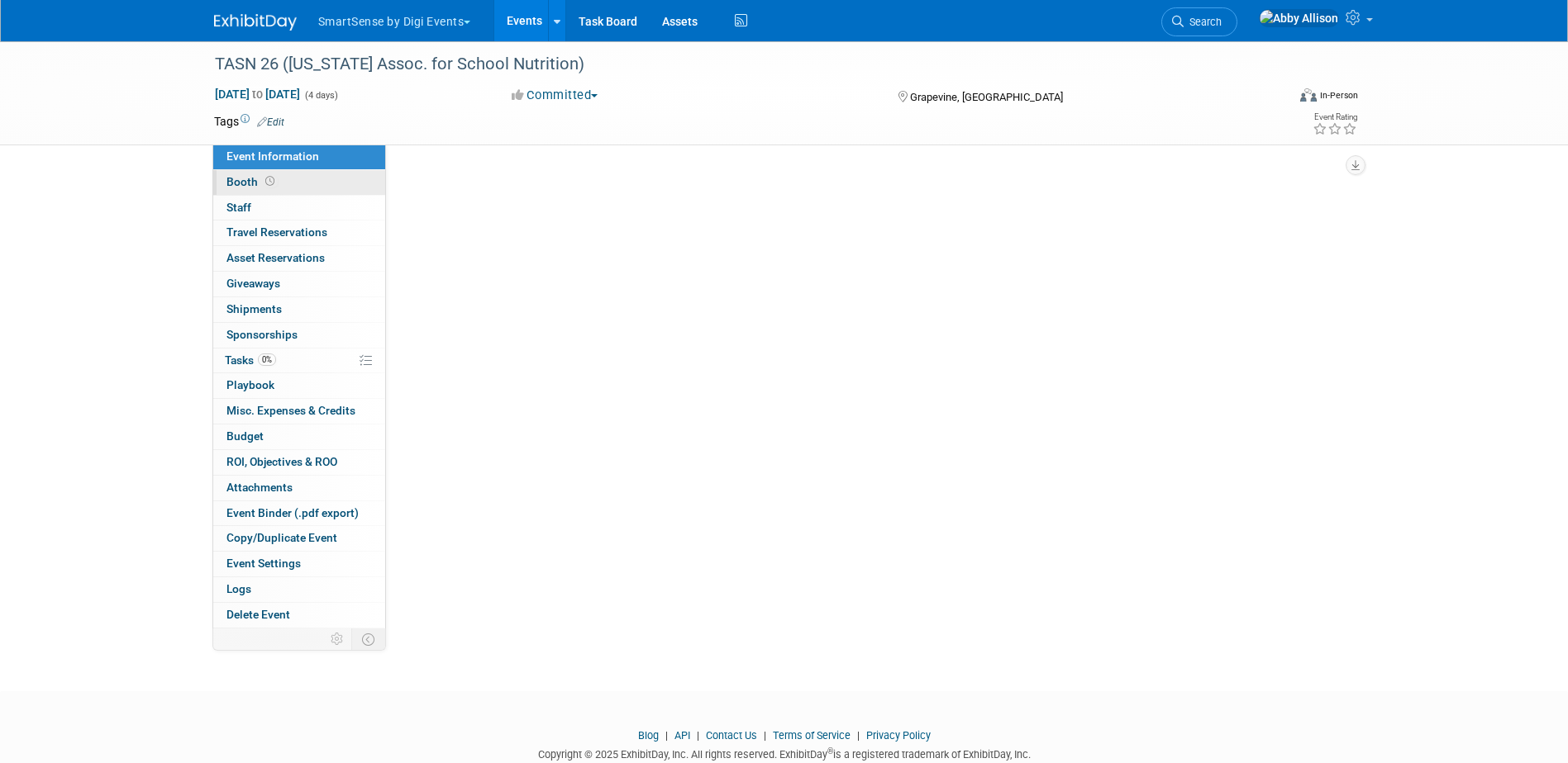
select select "Education"
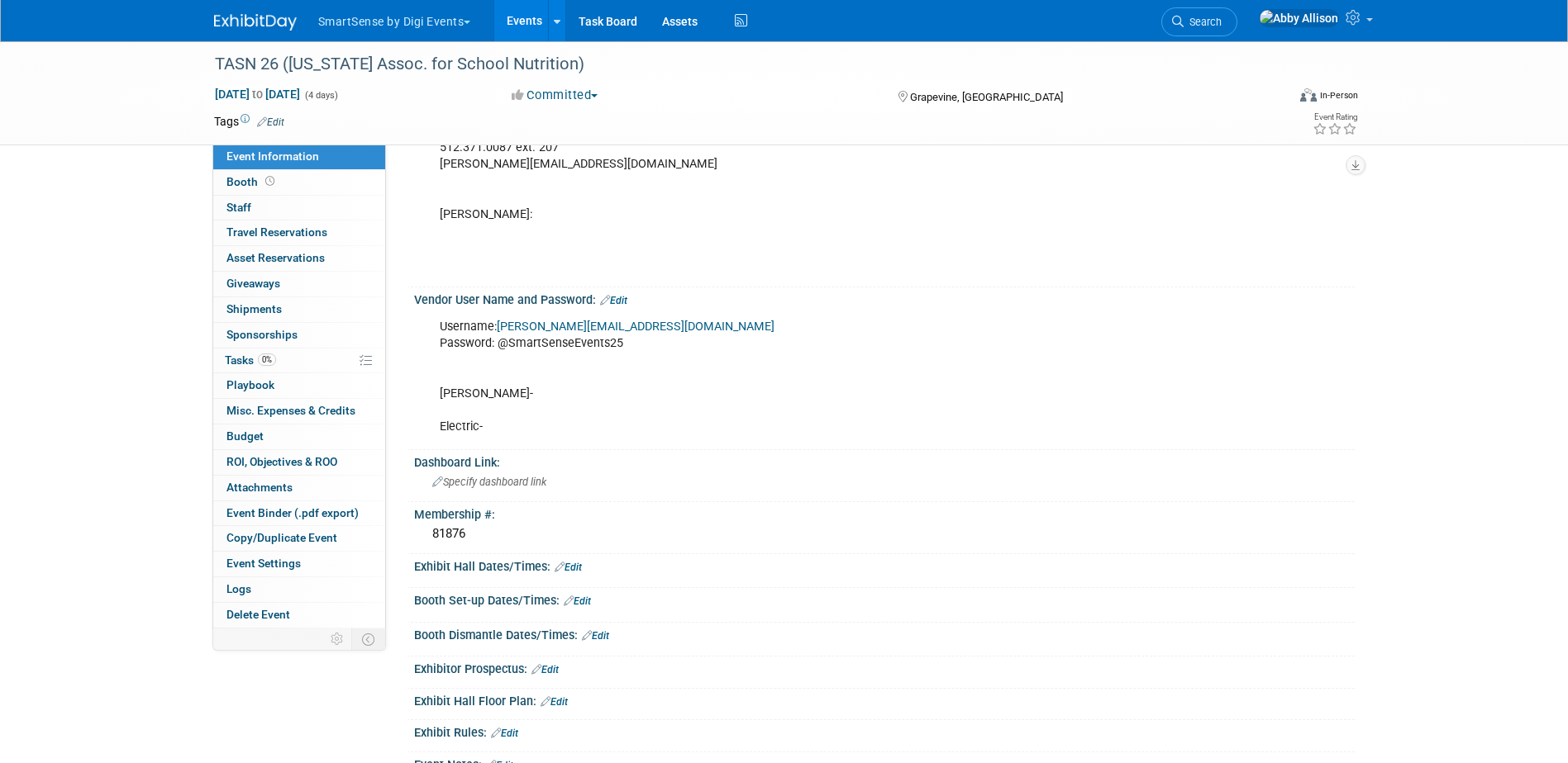
scroll to position [330, 0]
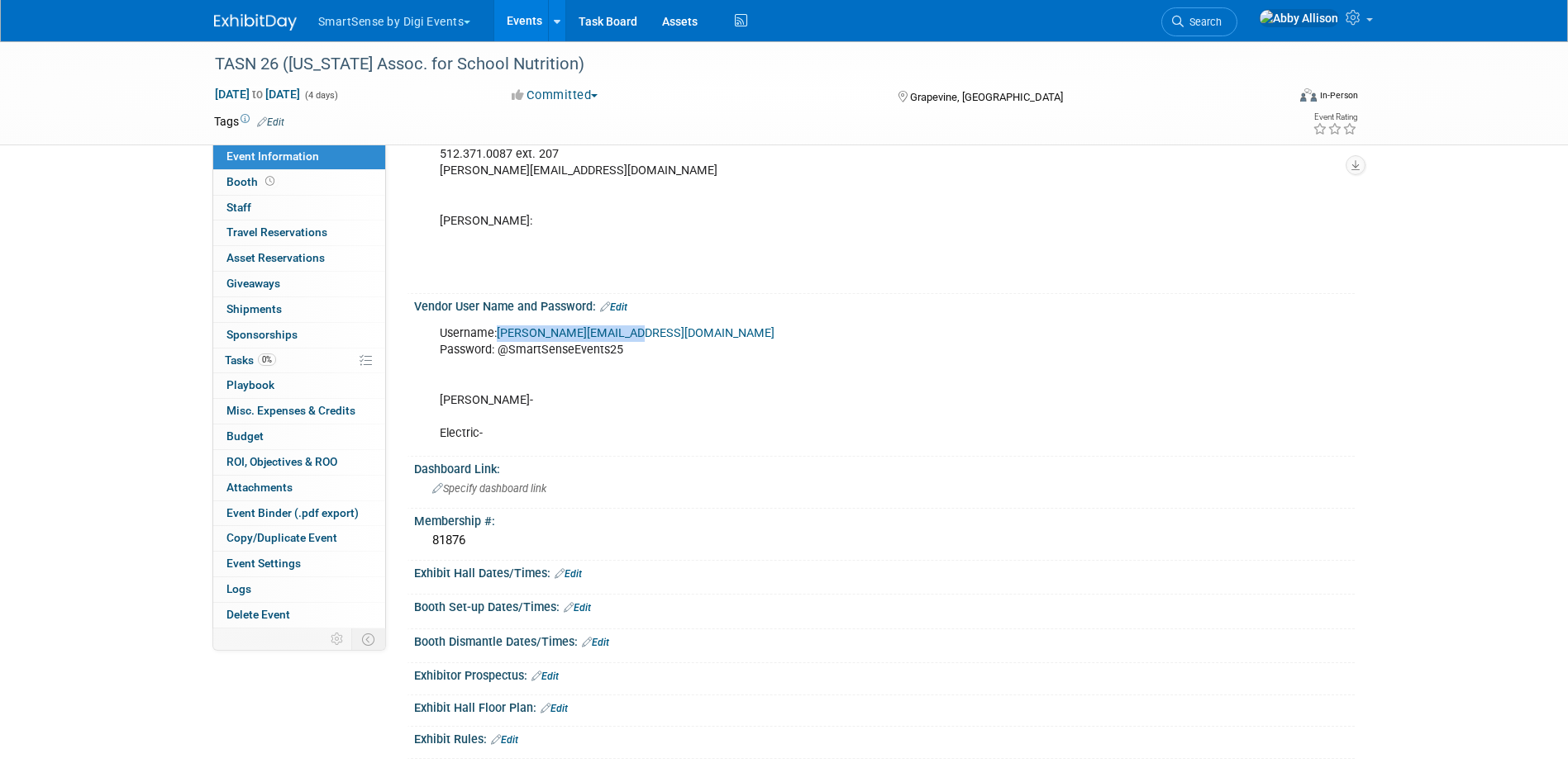
drag, startPoint x: 632, startPoint y: 336, endPoint x: 500, endPoint y: 333, distance: 132.0
click at [500, 333] on div "Username: [PERSON_NAME][EMAIL_ADDRESS][DOMAIN_NAME] Password: @SmartSenseEvents…" at bounding box center [800, 383] width 744 height 133
copy link "[PERSON_NAME][EMAIL_ADDRESS][DOMAIN_NAME]"
click at [634, 361] on div "Username: [PERSON_NAME][EMAIL_ADDRESS][DOMAIN_NAME] Password: @SmartSenseEvents…" at bounding box center [800, 383] width 744 height 133
drag, startPoint x: 632, startPoint y: 354, endPoint x: 502, endPoint y: 354, distance: 130.0
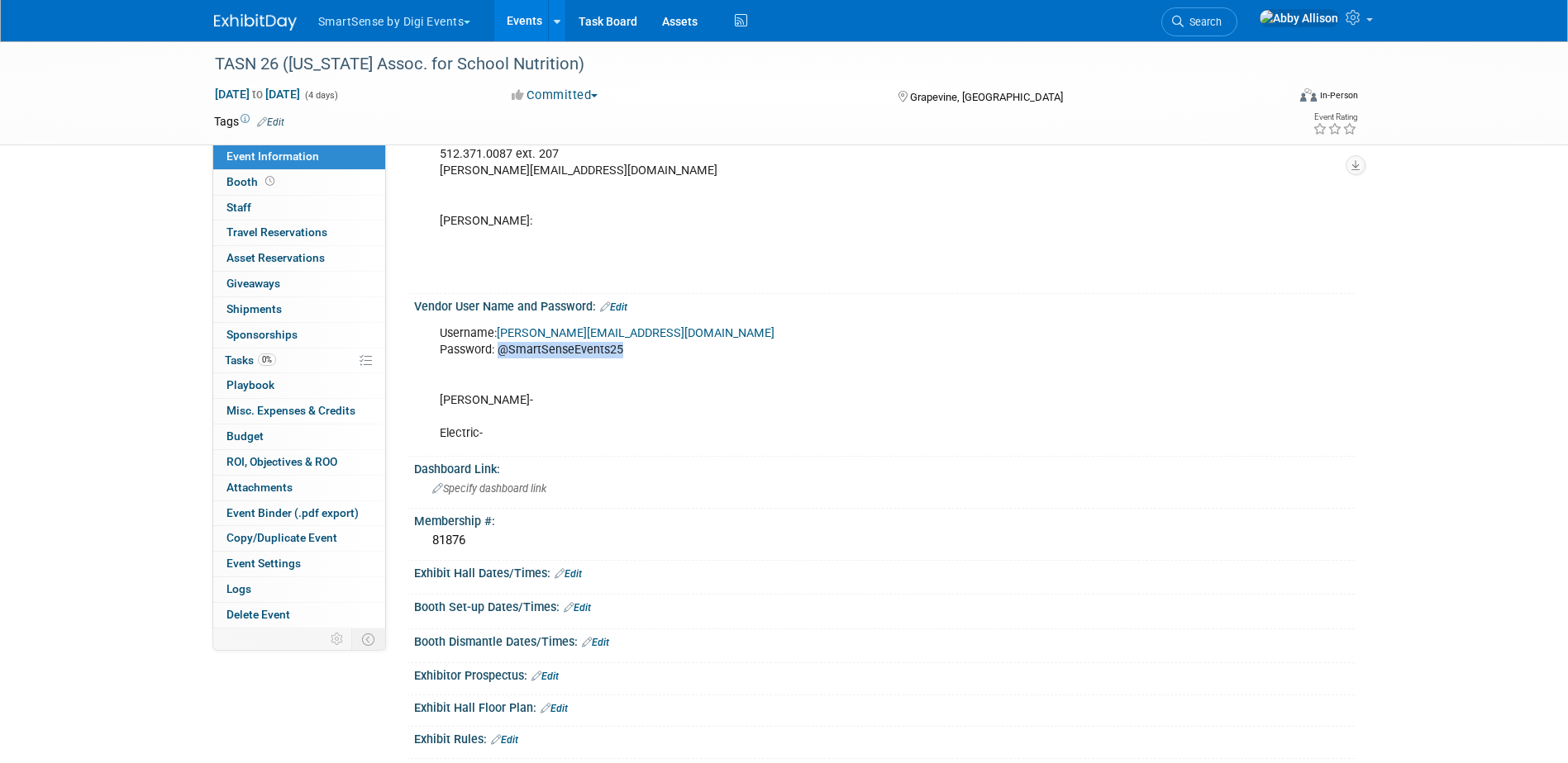
click at [502, 354] on div "Username: leejay.moreno@digi.com Password: @SmartSenseEvents25 Freeman- Electri…" at bounding box center [800, 383] width 744 height 133
copy div "@SmartSenseEvents25"
click at [257, 186] on span "Booth" at bounding box center [252, 182] width 51 height 13
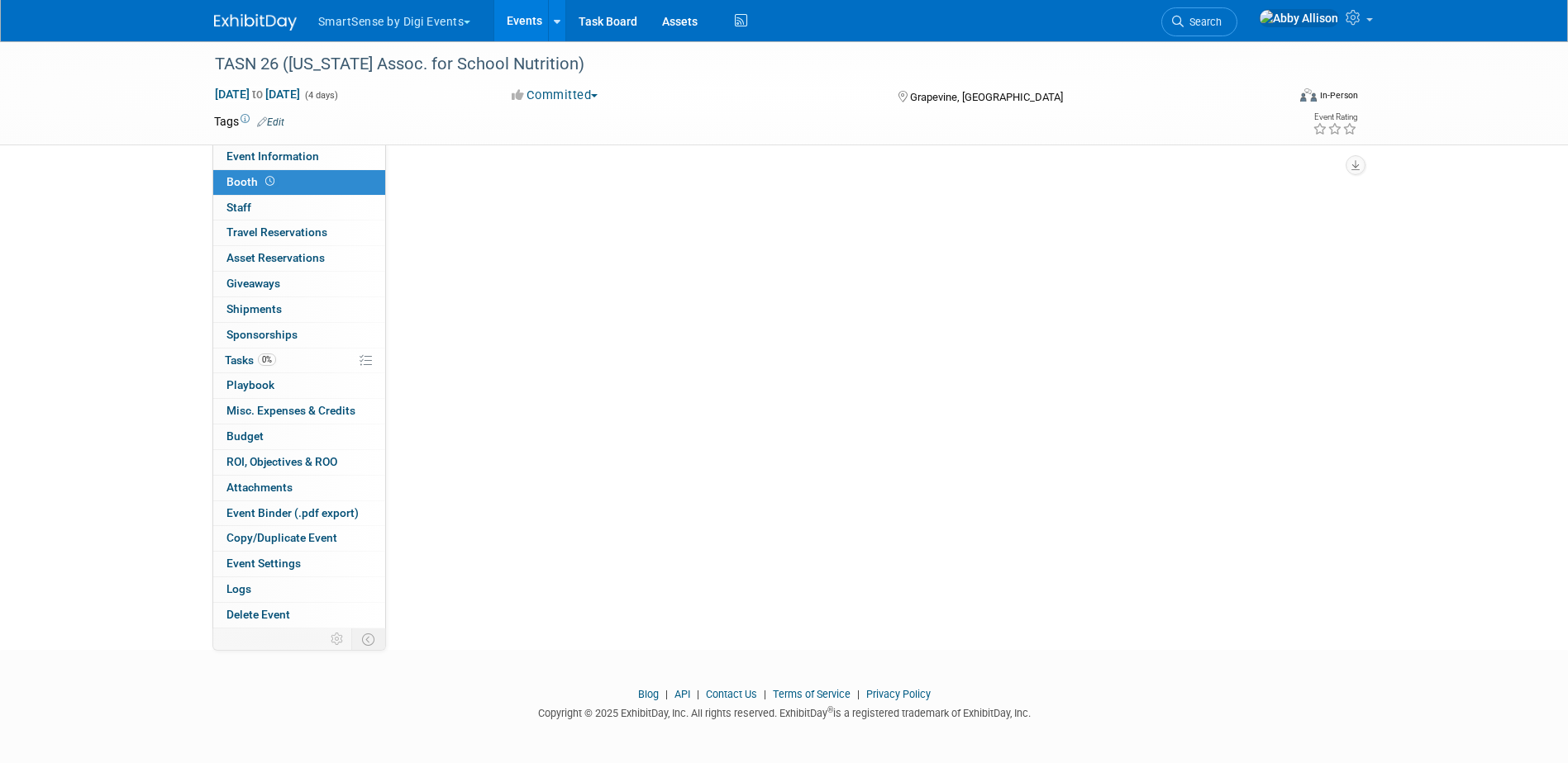
scroll to position [44, 0]
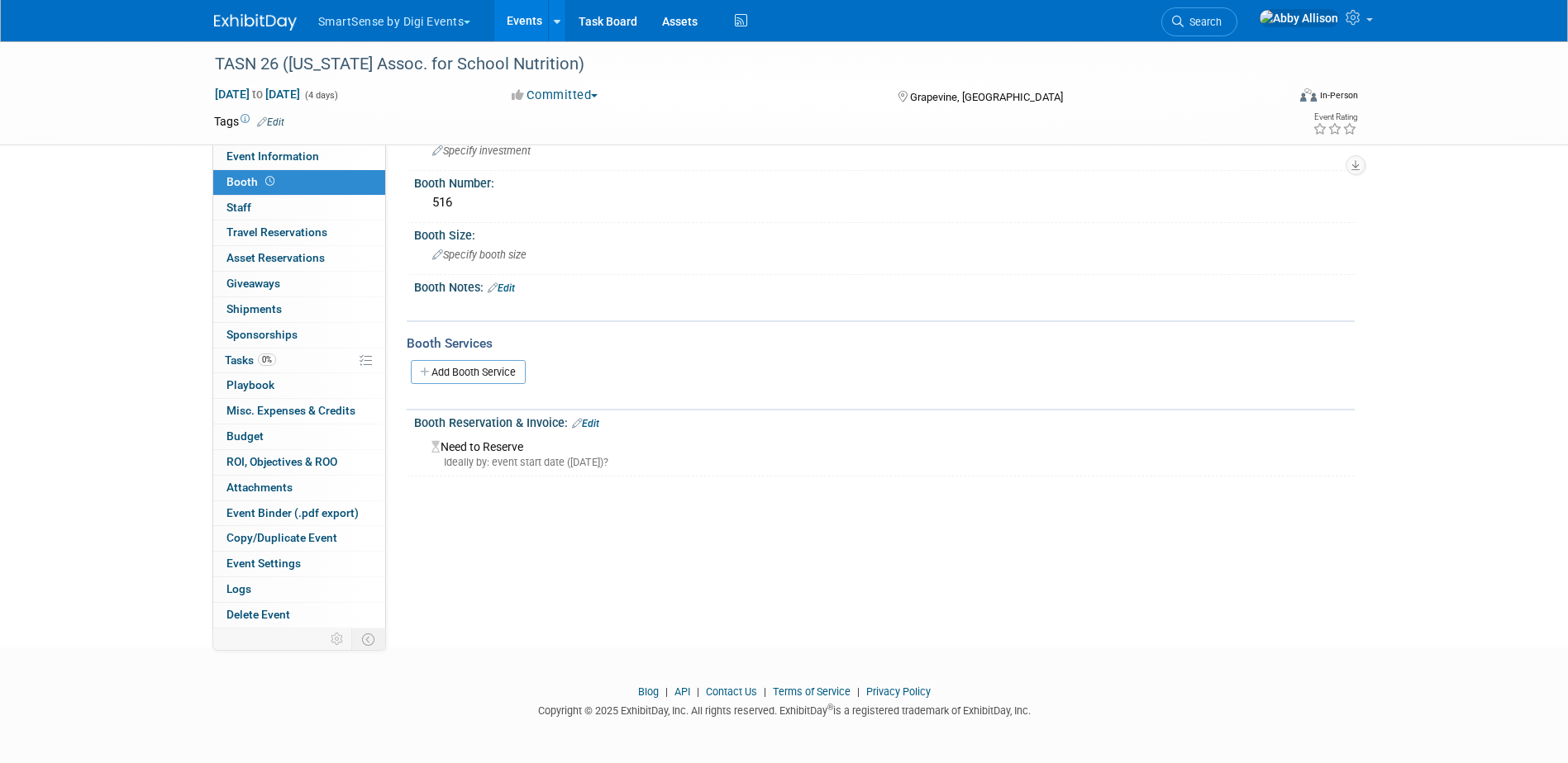
click at [595, 424] on link "Edit" at bounding box center [585, 423] width 27 height 12
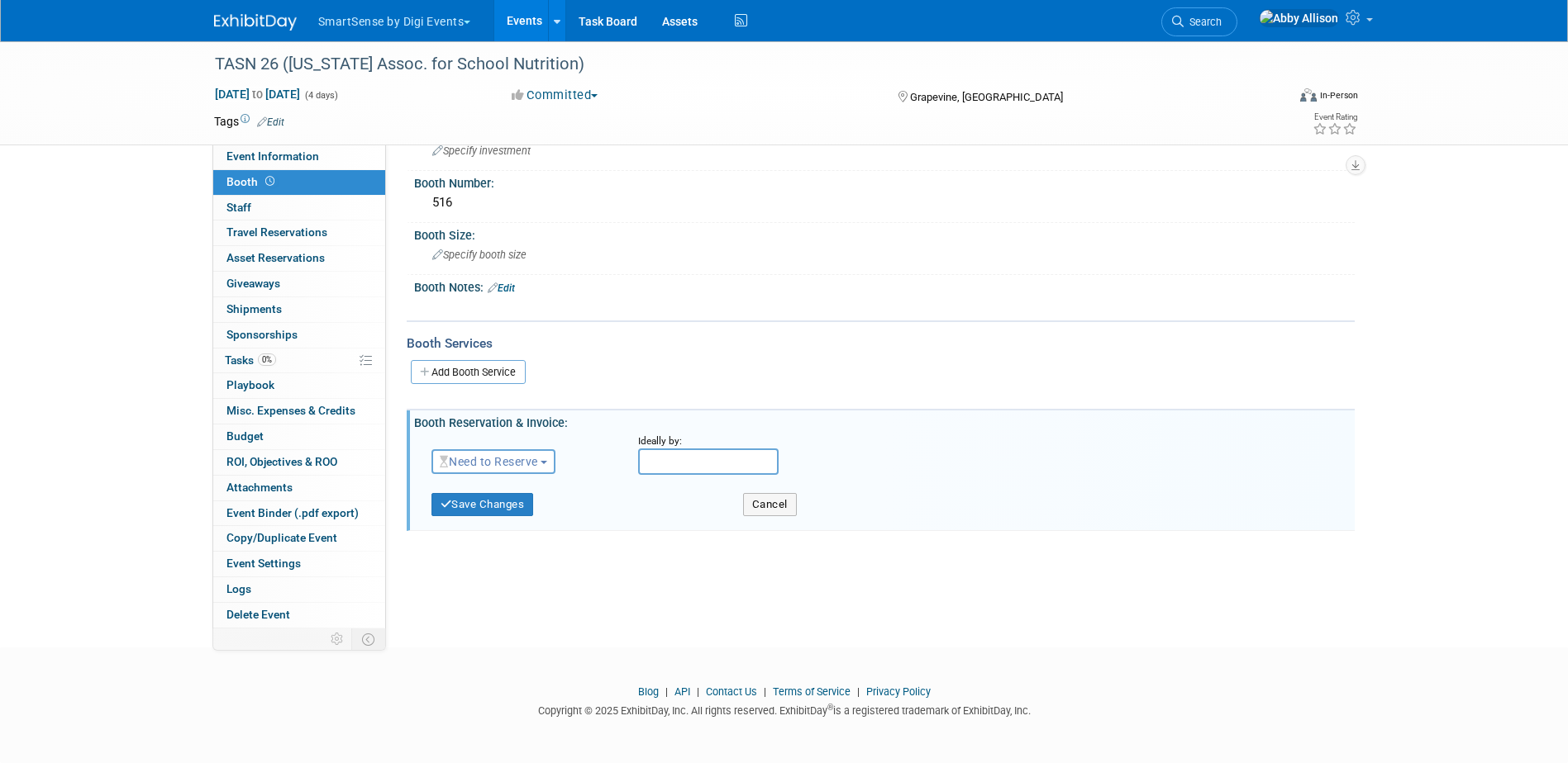
click at [524, 459] on span "Need to Reserve" at bounding box center [489, 462] width 99 height 13
click at [495, 507] on link "Reserved" at bounding box center [521, 512] width 177 height 23
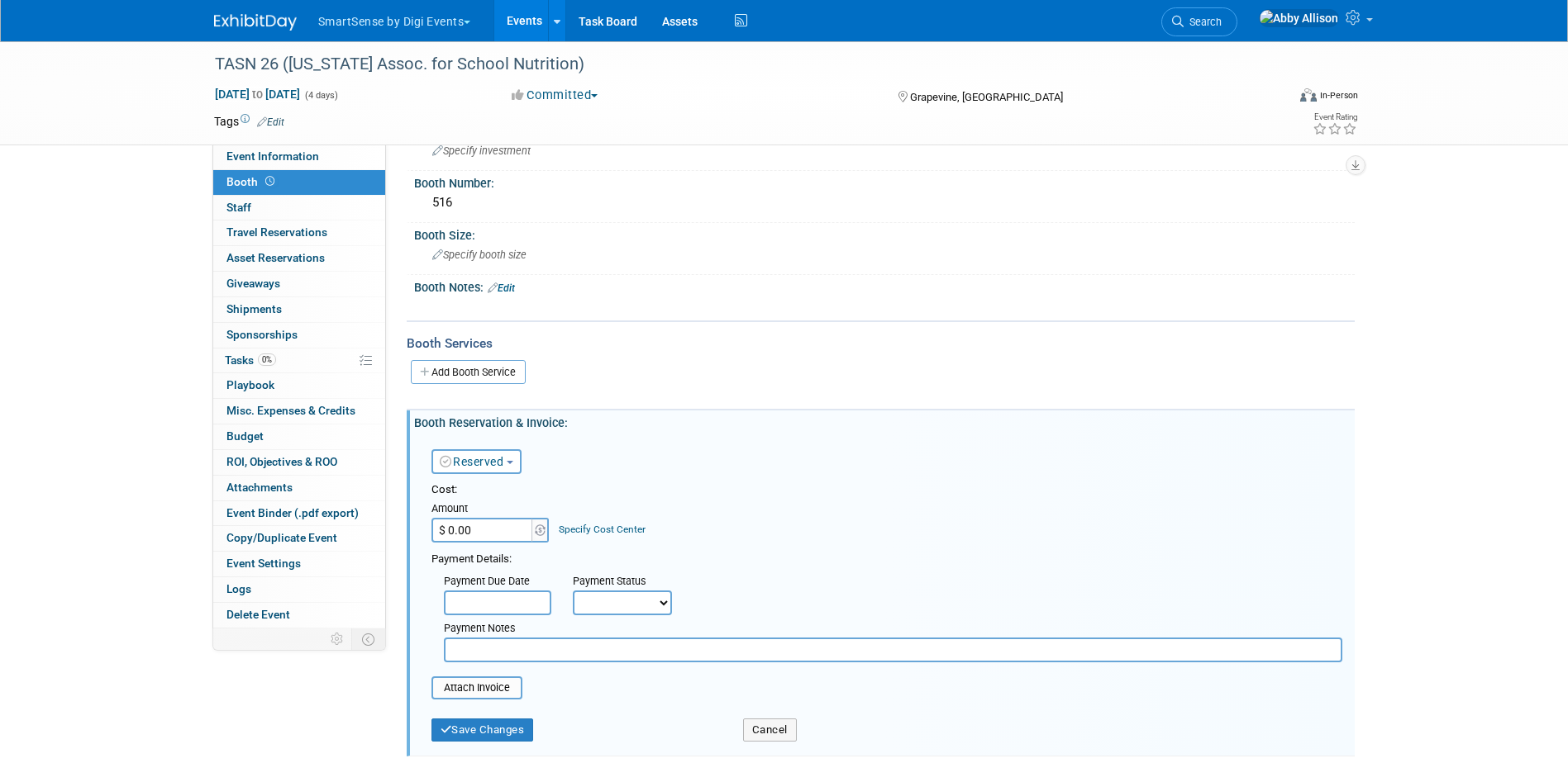
click at [482, 526] on input "$ 0.00" at bounding box center [482, 529] width 103 height 25
type input "$ 1,850.00"
click at [604, 611] on select "Not Paid Yet Partially Paid Paid in Full" at bounding box center [622, 602] width 100 height 25
select select "1"
click at [573, 591] on select "Not Paid Yet Partially Paid Paid in Full" at bounding box center [622, 602] width 100 height 25
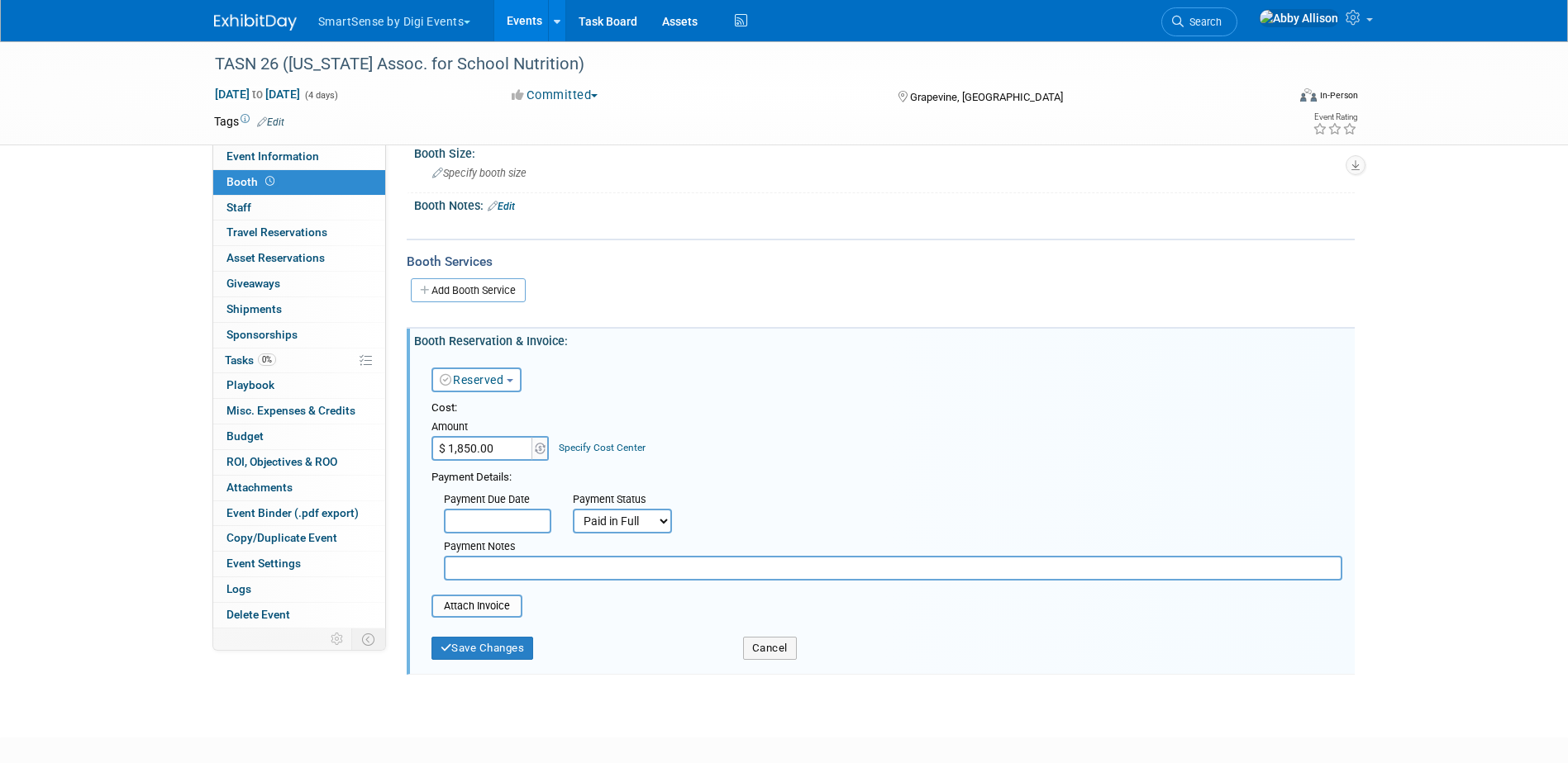
scroll to position [126, 0]
click at [447, 593] on div "Cost: Amount $ 1,850.00 Specify Cost Center Cost Center -- Not Specified --" at bounding box center [886, 508] width 910 height 217
click at [445, 606] on input "file" at bounding box center [422, 605] width 196 height 20
click at [503, 654] on button "Save Changes" at bounding box center [482, 657] width 102 height 23
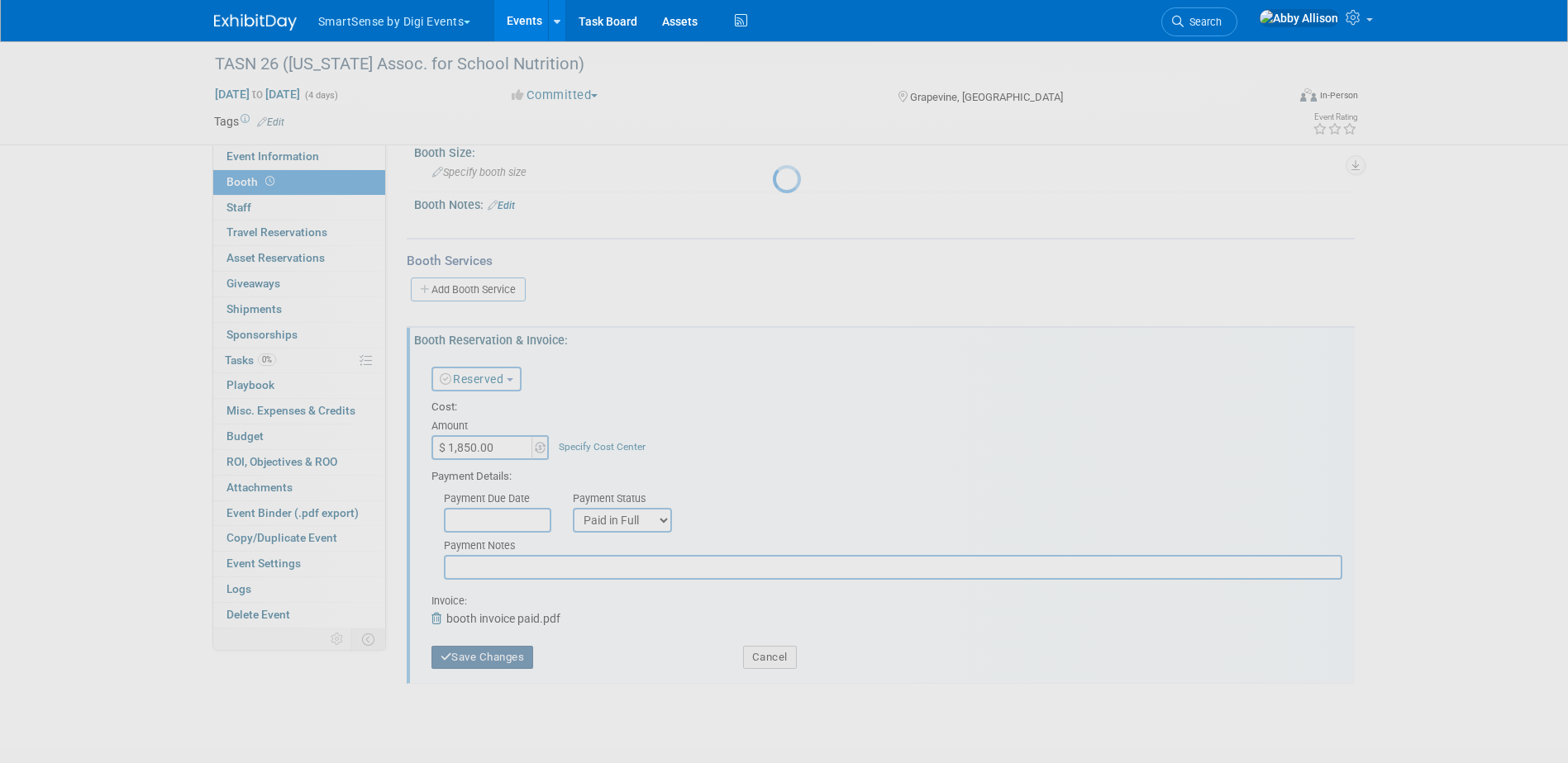
scroll to position [44, 0]
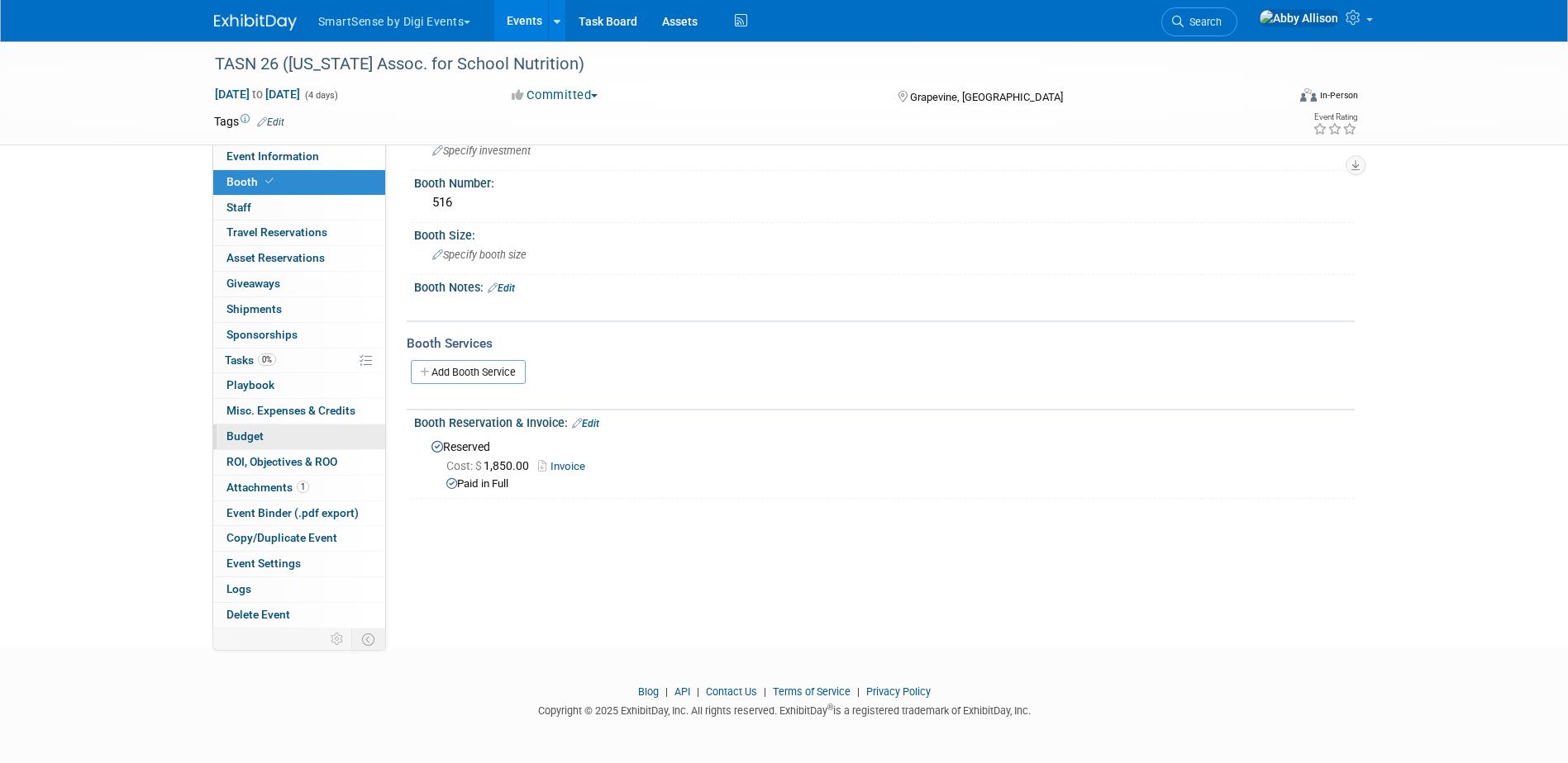
click at [247, 438] on span "Budget" at bounding box center [245, 436] width 37 height 13
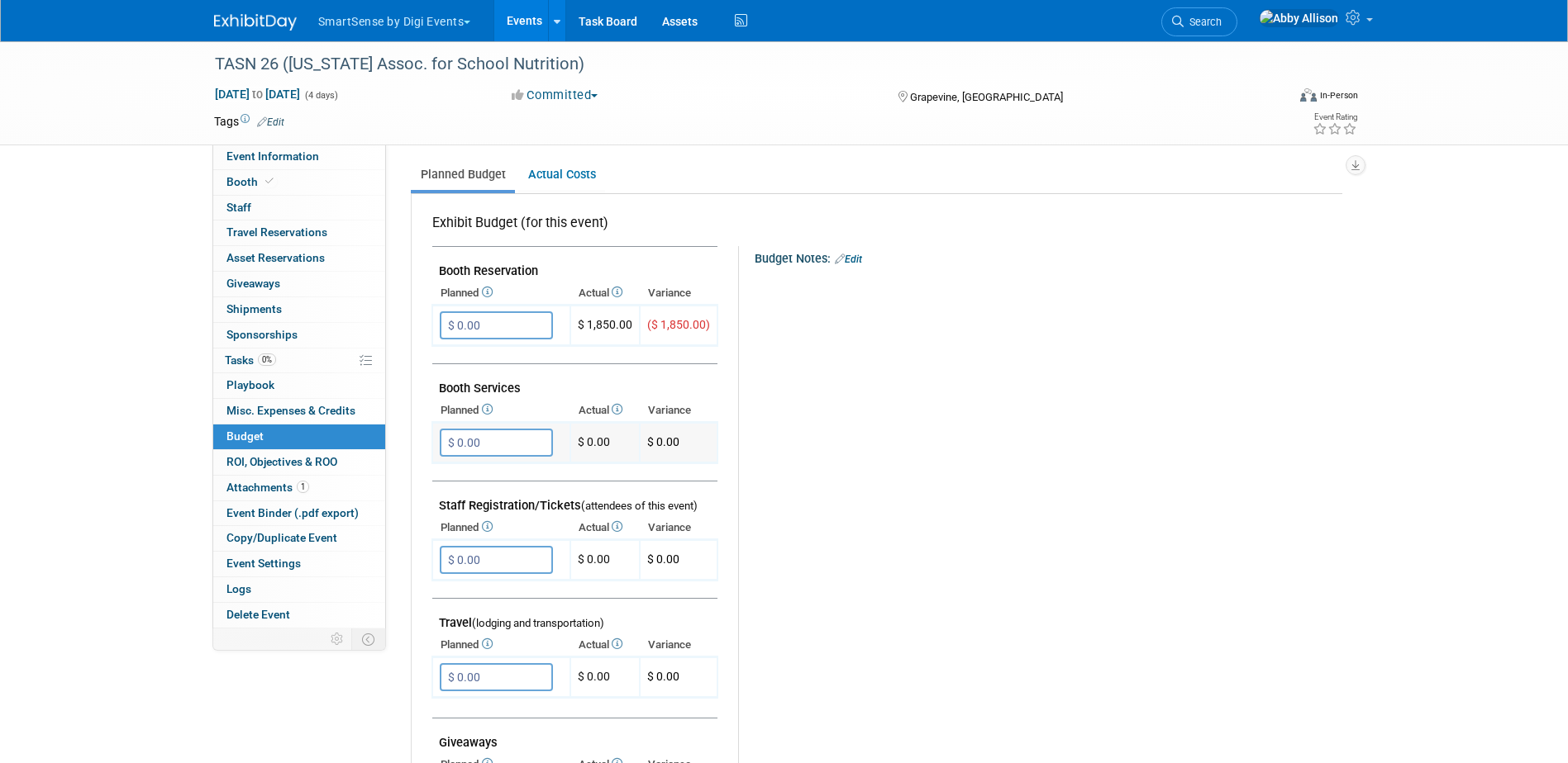
scroll to position [247, 0]
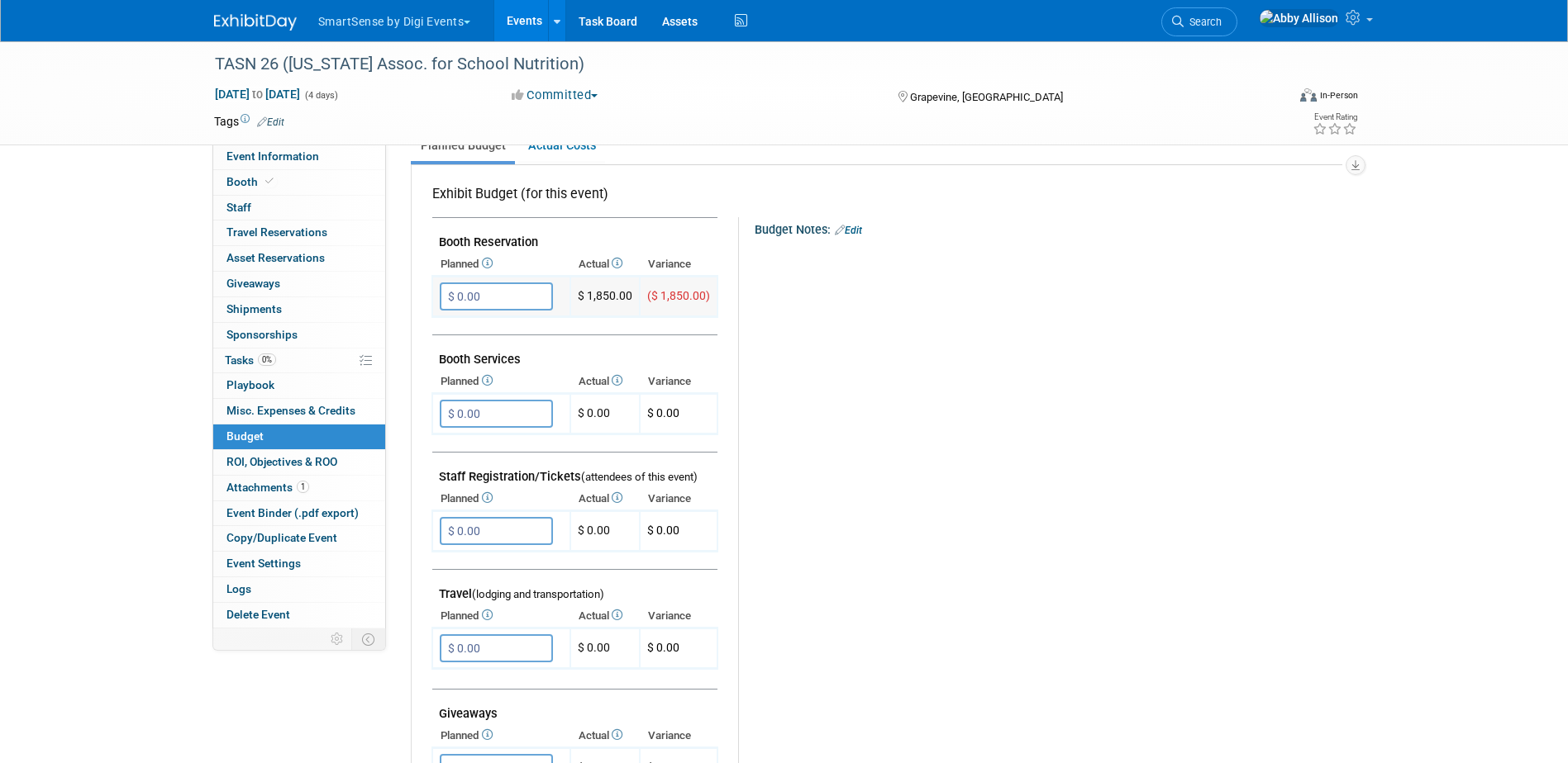
click at [477, 299] on input "$ 0.00" at bounding box center [496, 296] width 113 height 28
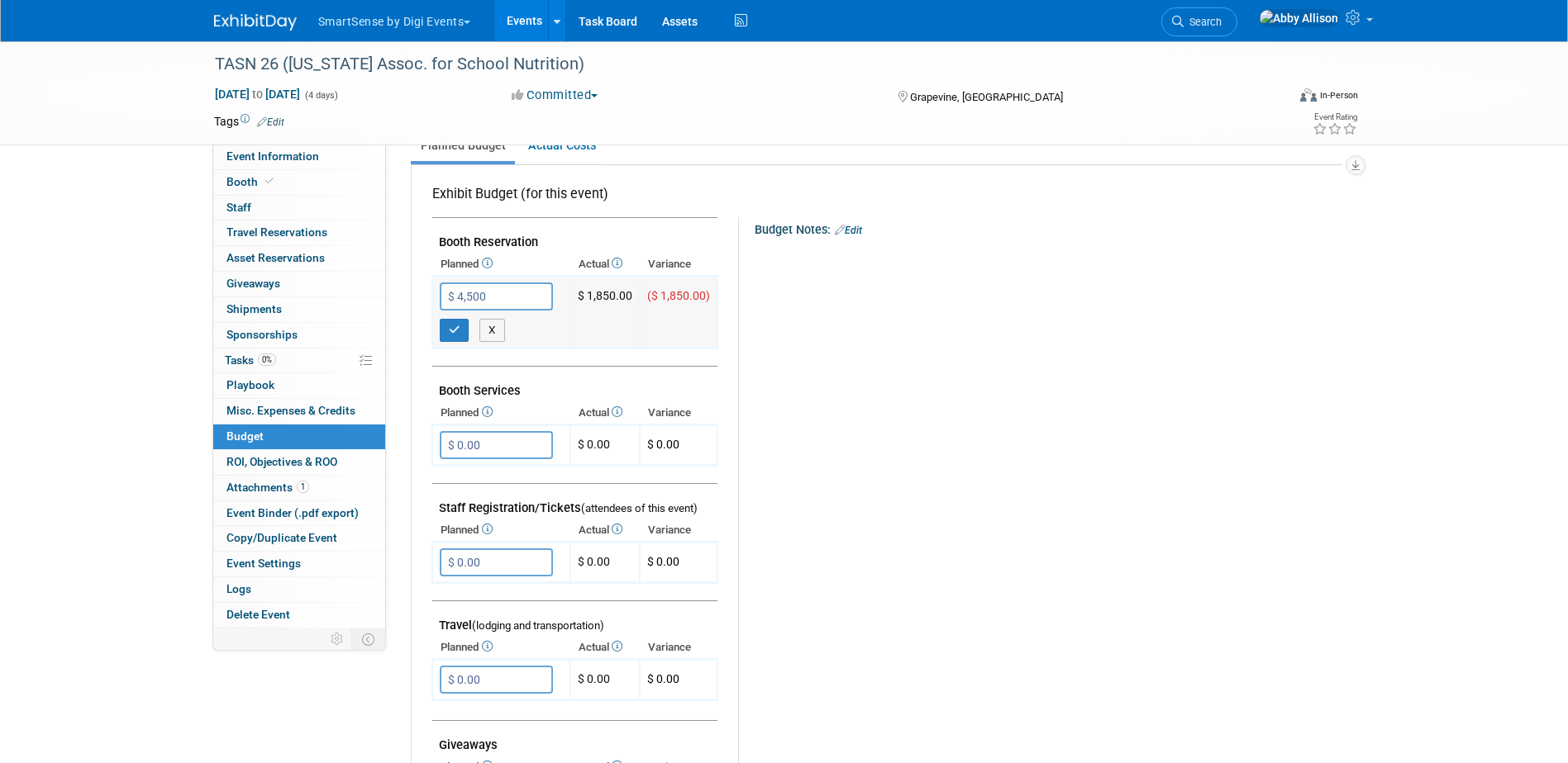
drag, startPoint x: 498, startPoint y: 289, endPoint x: 447, endPoint y: 293, distance: 51.2
click at [447, 293] on input "$ 4,500" at bounding box center [496, 296] width 113 height 28
type input "$ 2,000.00"
click at [462, 333] on button "button" at bounding box center [454, 329] width 30 height 23
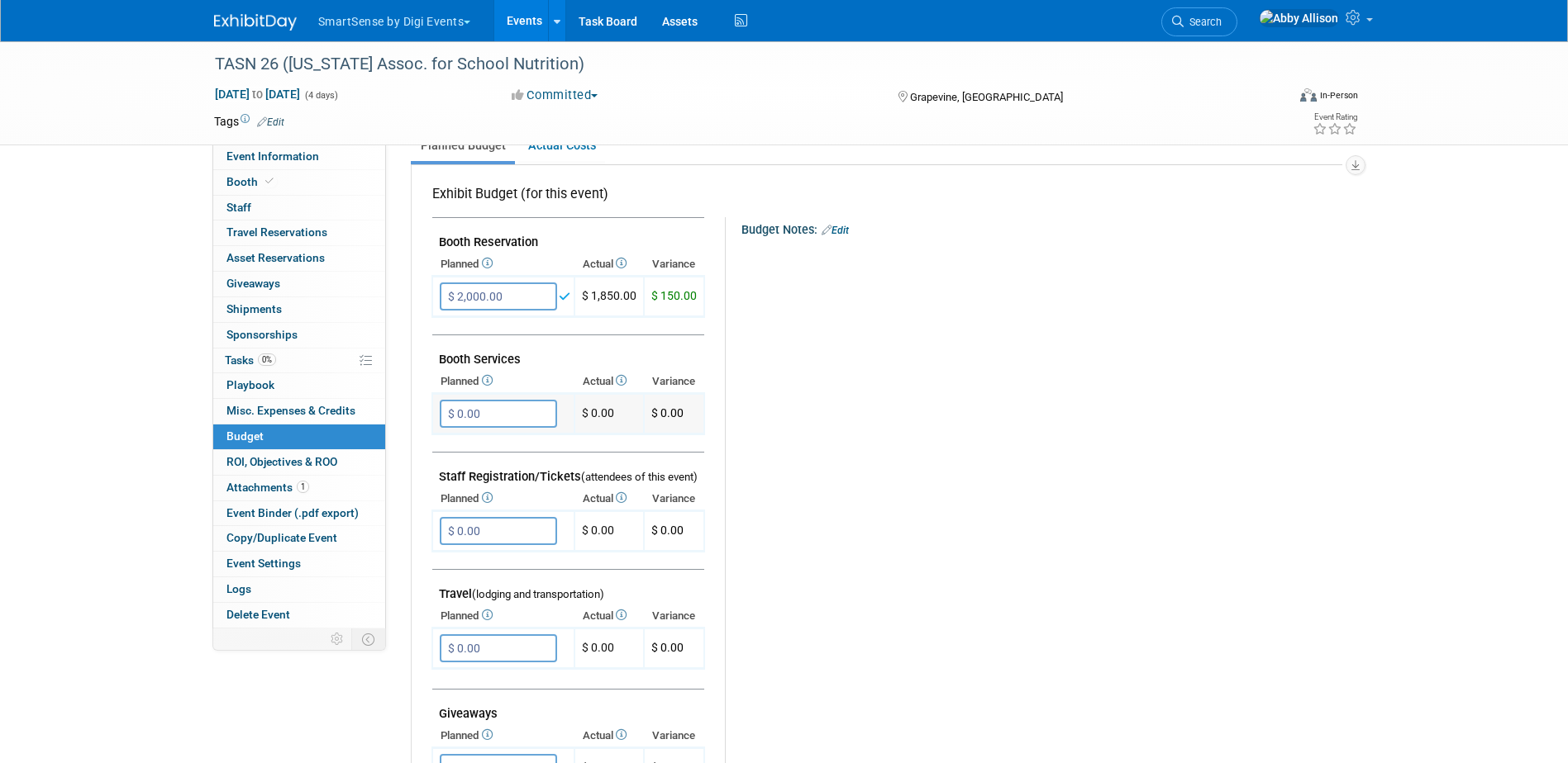
click at [472, 408] on input "$ 0.00" at bounding box center [498, 413] width 117 height 28
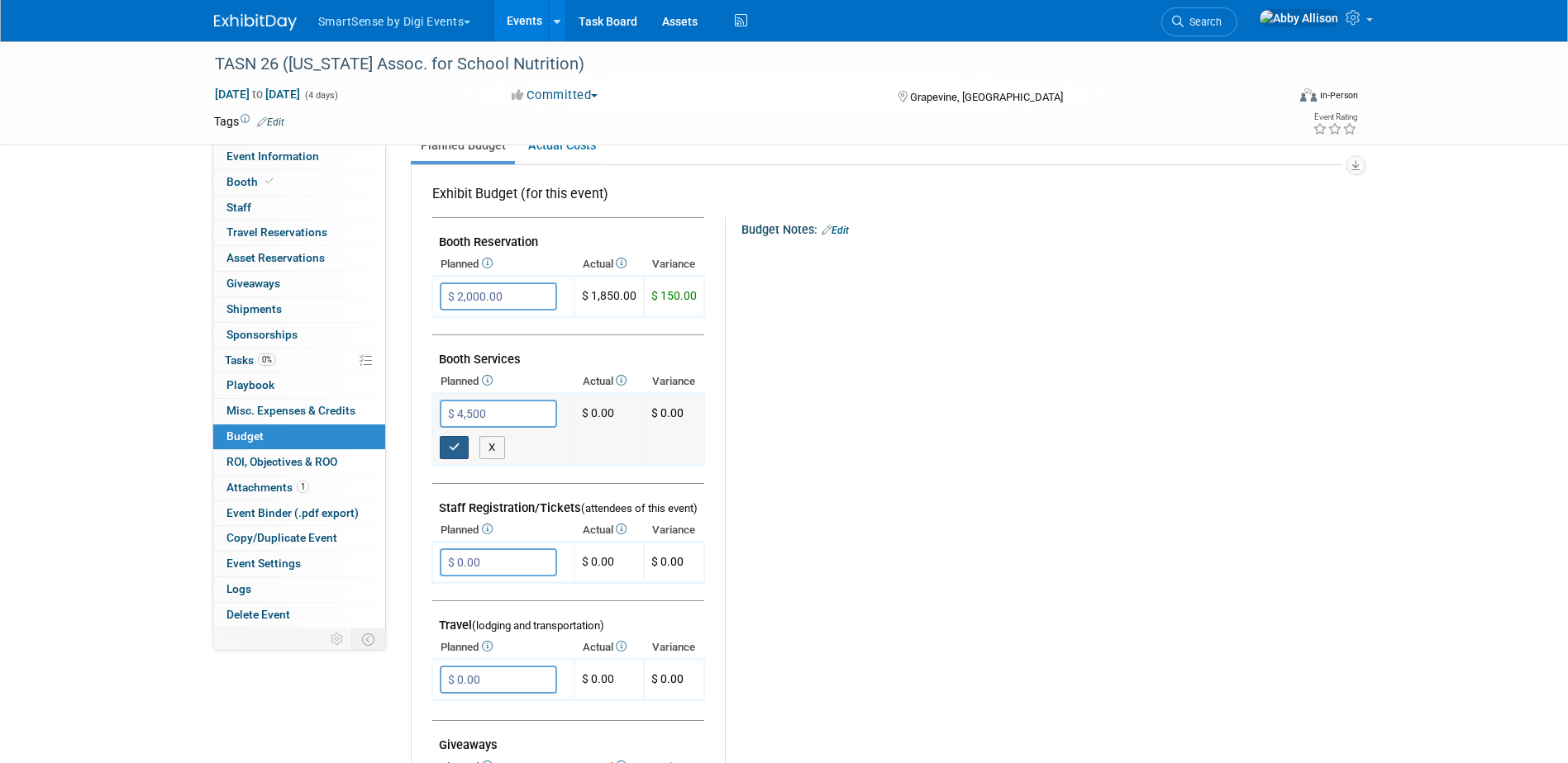
type input "$ 4,500.00"
click at [456, 450] on icon "button" at bounding box center [454, 447] width 12 height 11
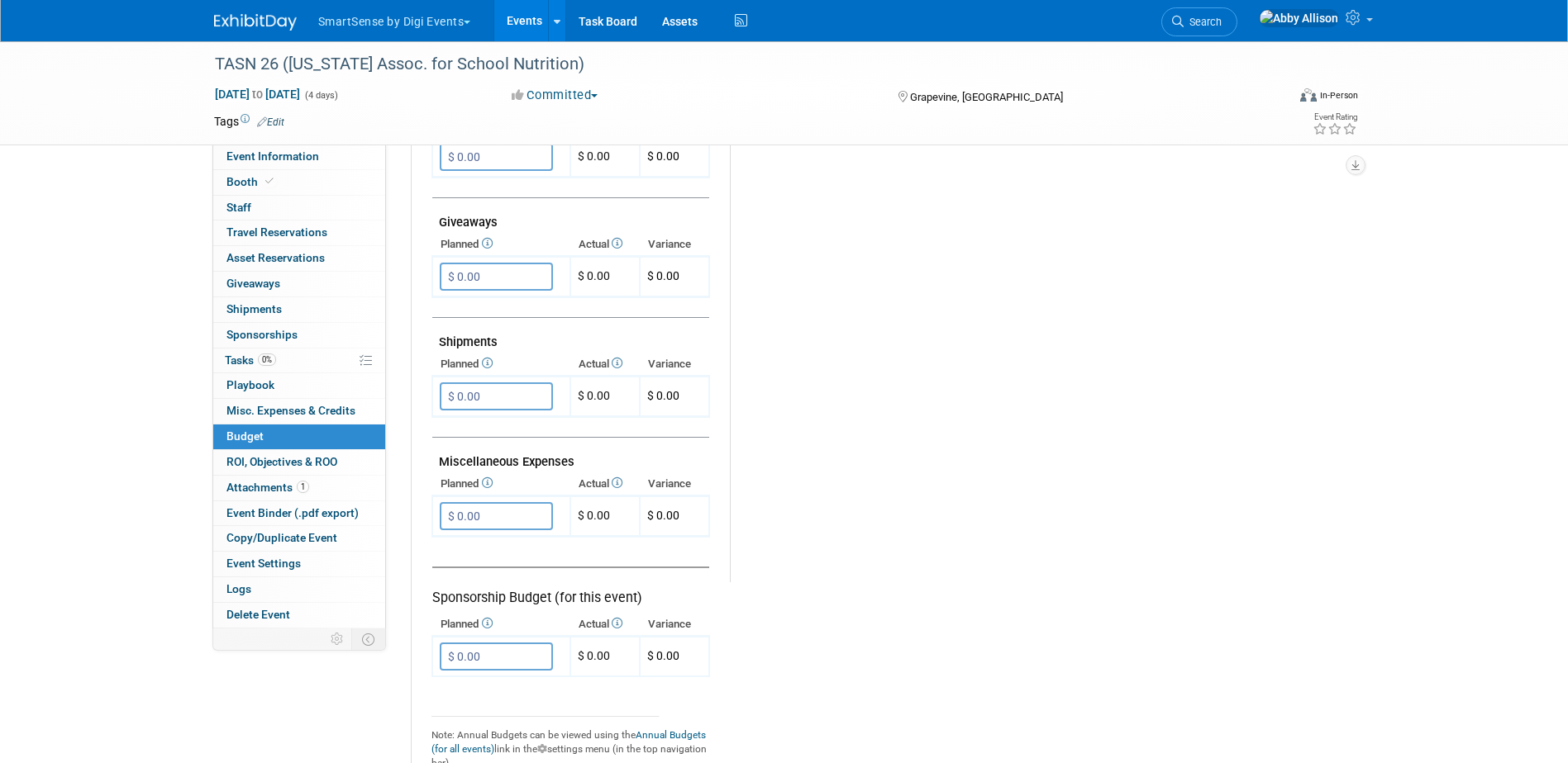
scroll to position [743, 0]
click at [484, 511] on input "$ 0.00" at bounding box center [496, 512] width 113 height 28
click at [461, 653] on input "$ 0.00" at bounding box center [496, 652] width 113 height 28
type input "$ 4,000.00"
click at [458, 681] on icon "button" at bounding box center [454, 686] width 12 height 11
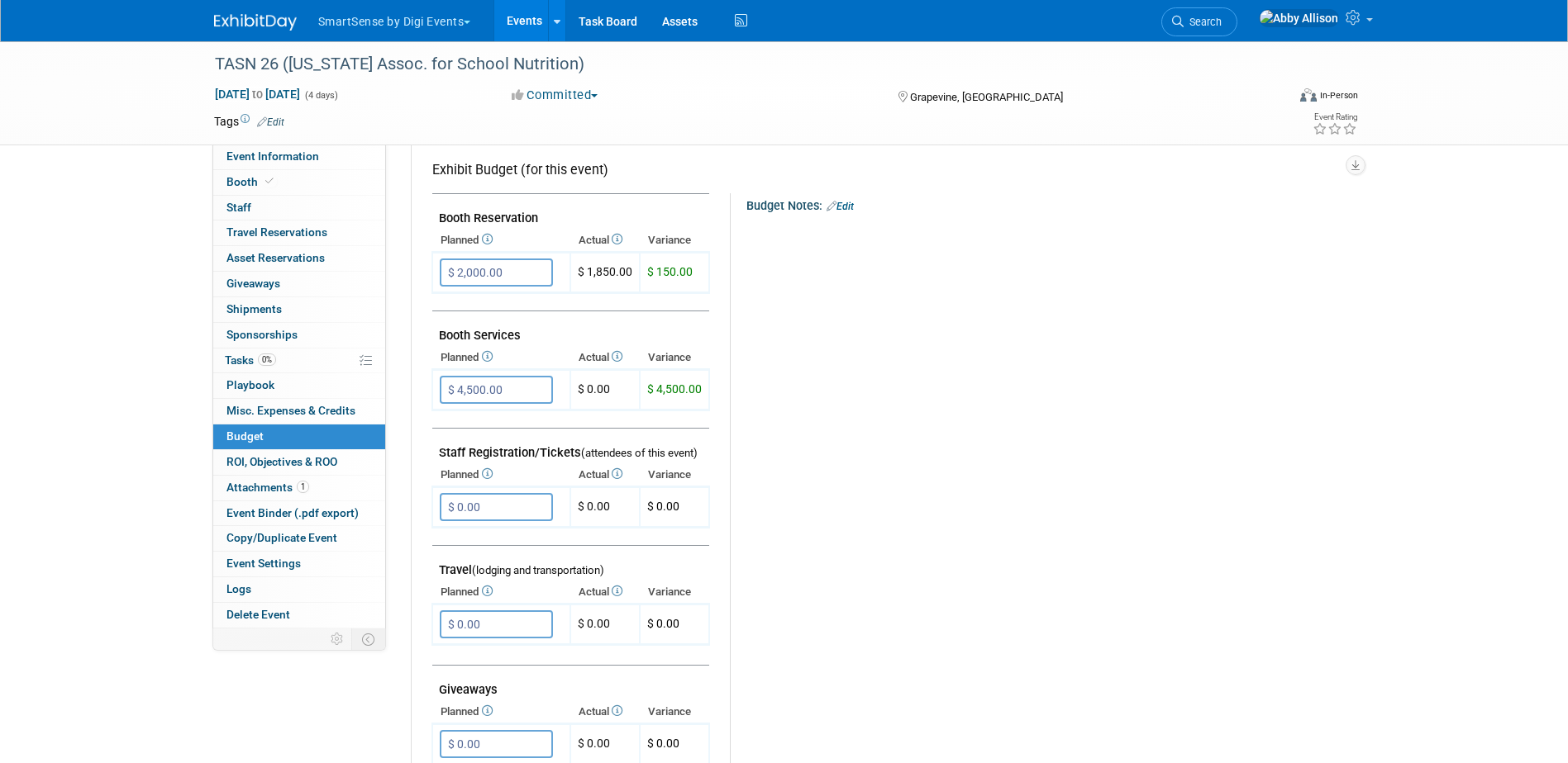
scroll to position [247, 0]
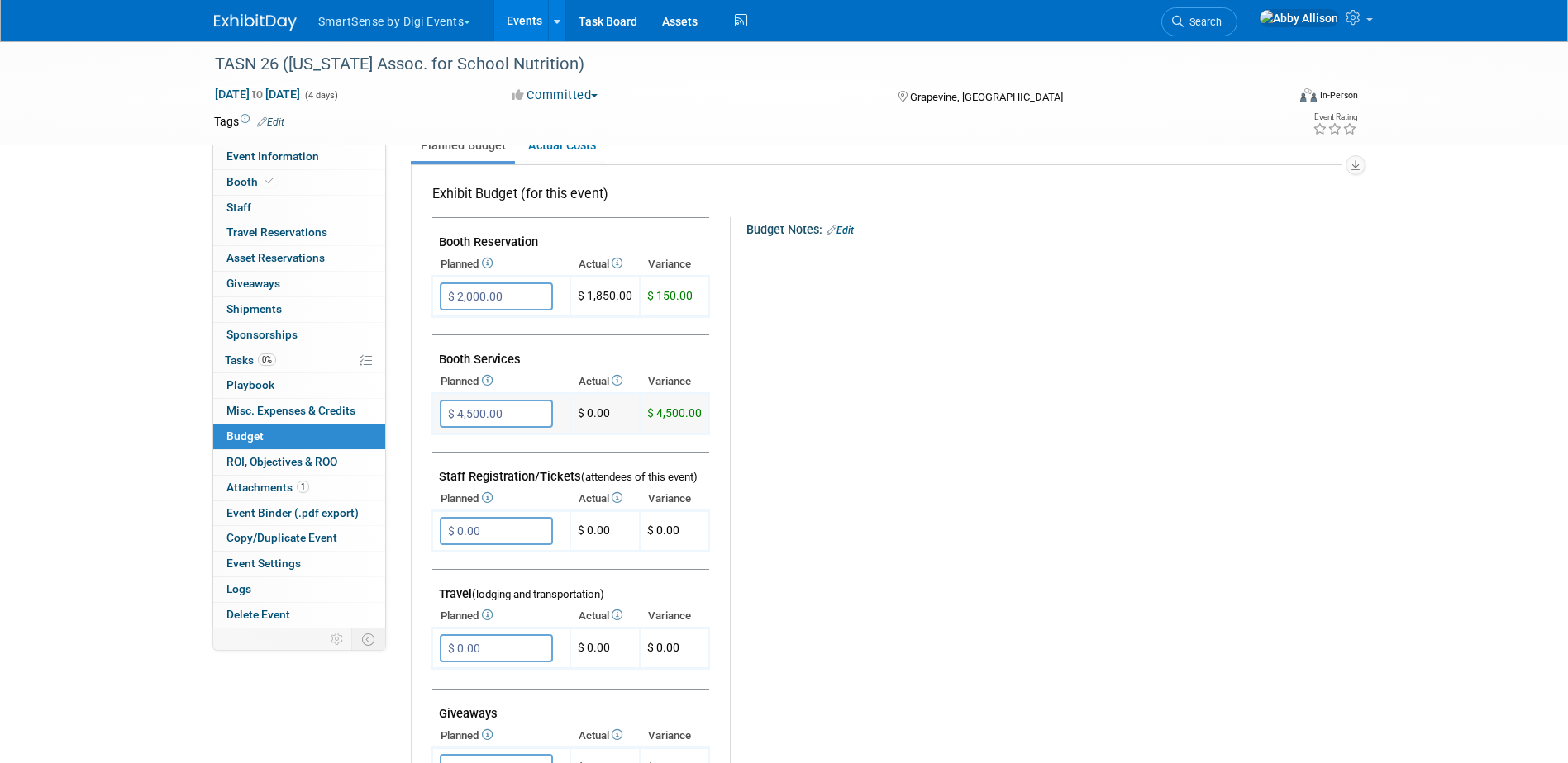
click at [470, 407] on input "$ 4,500.00" at bounding box center [496, 413] width 113 height 28
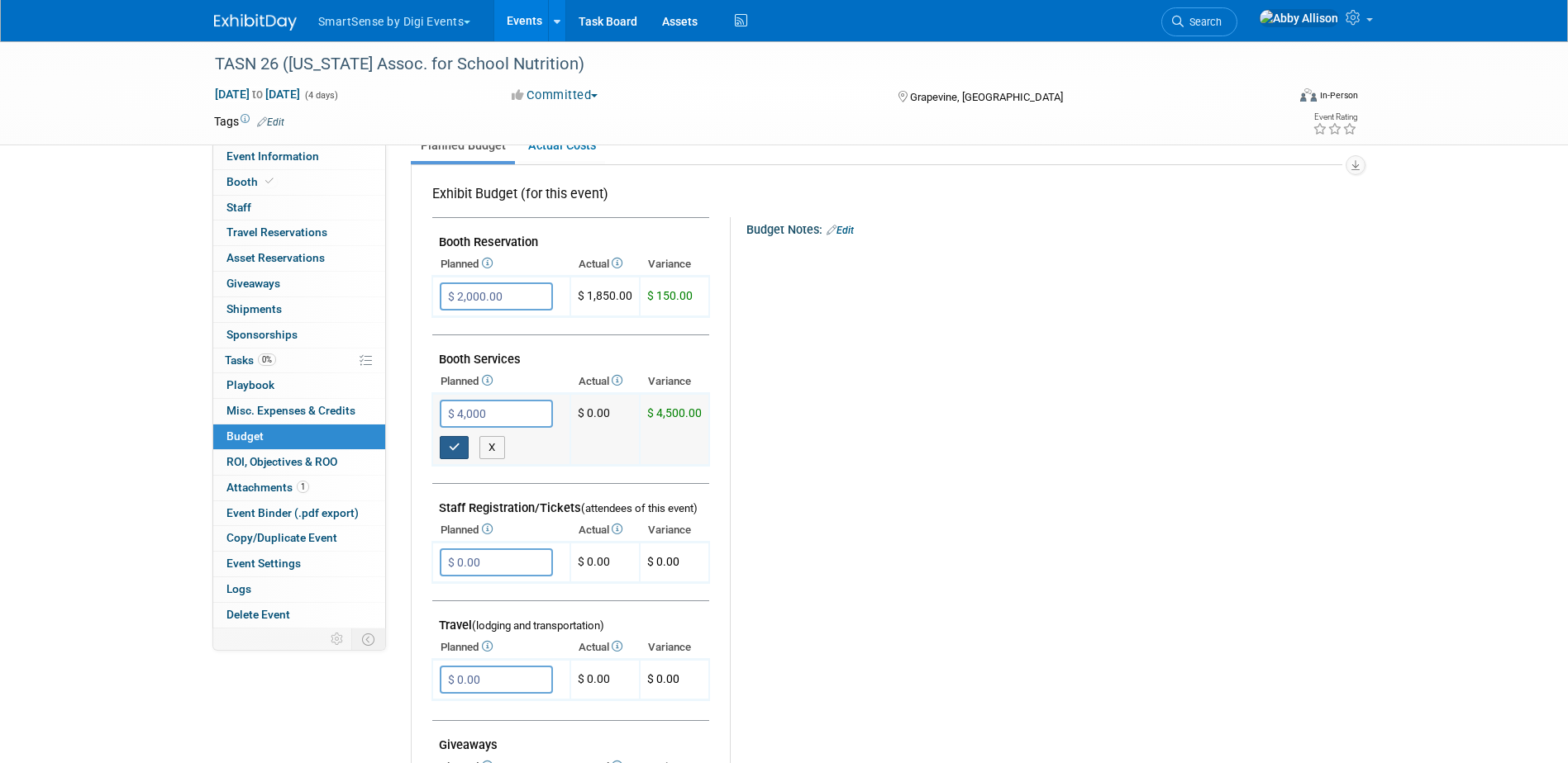
type input "$ 4,000.00"
click at [451, 455] on button "button" at bounding box center [454, 447] width 30 height 23
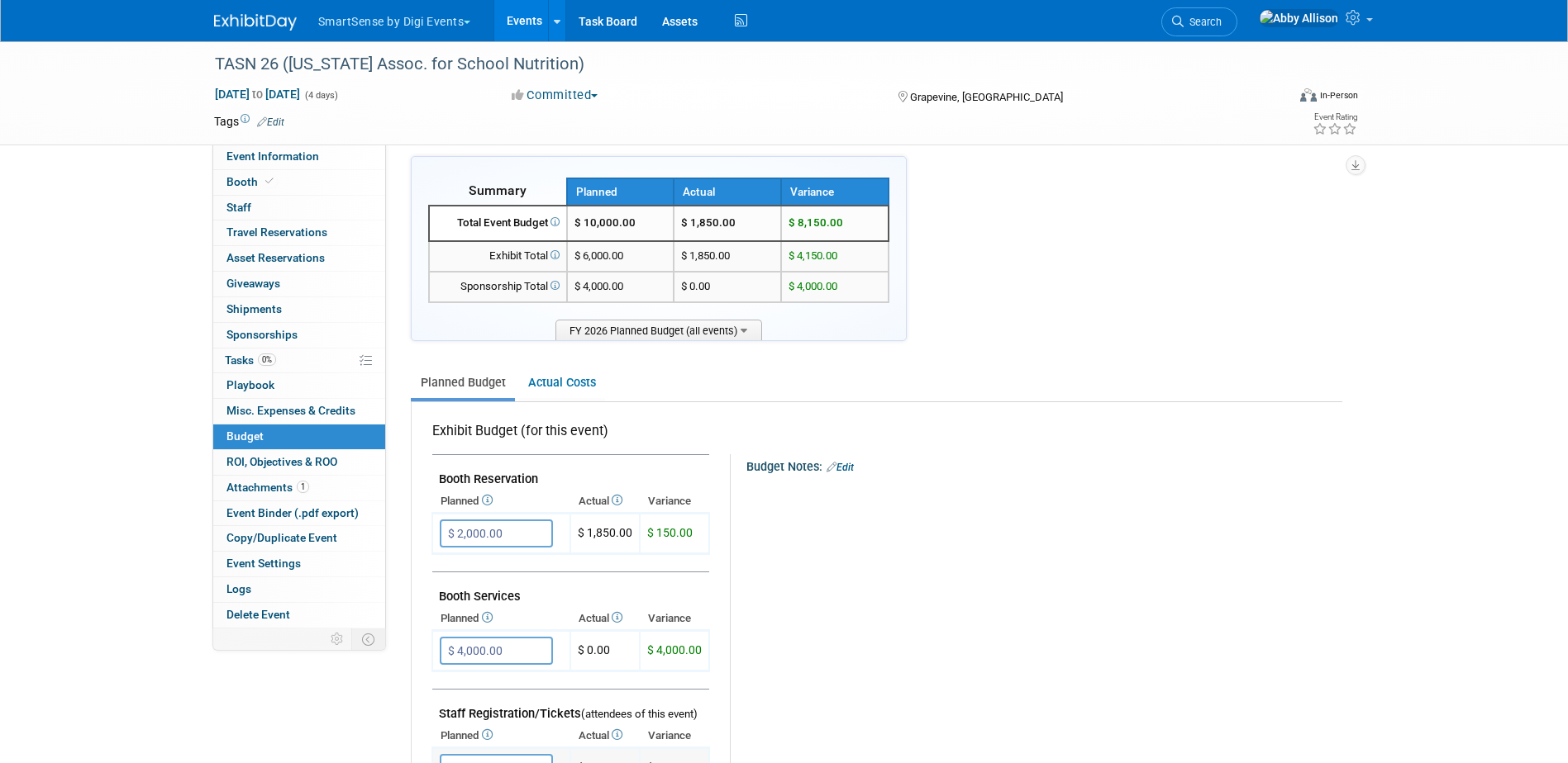
scroll to position [0, 0]
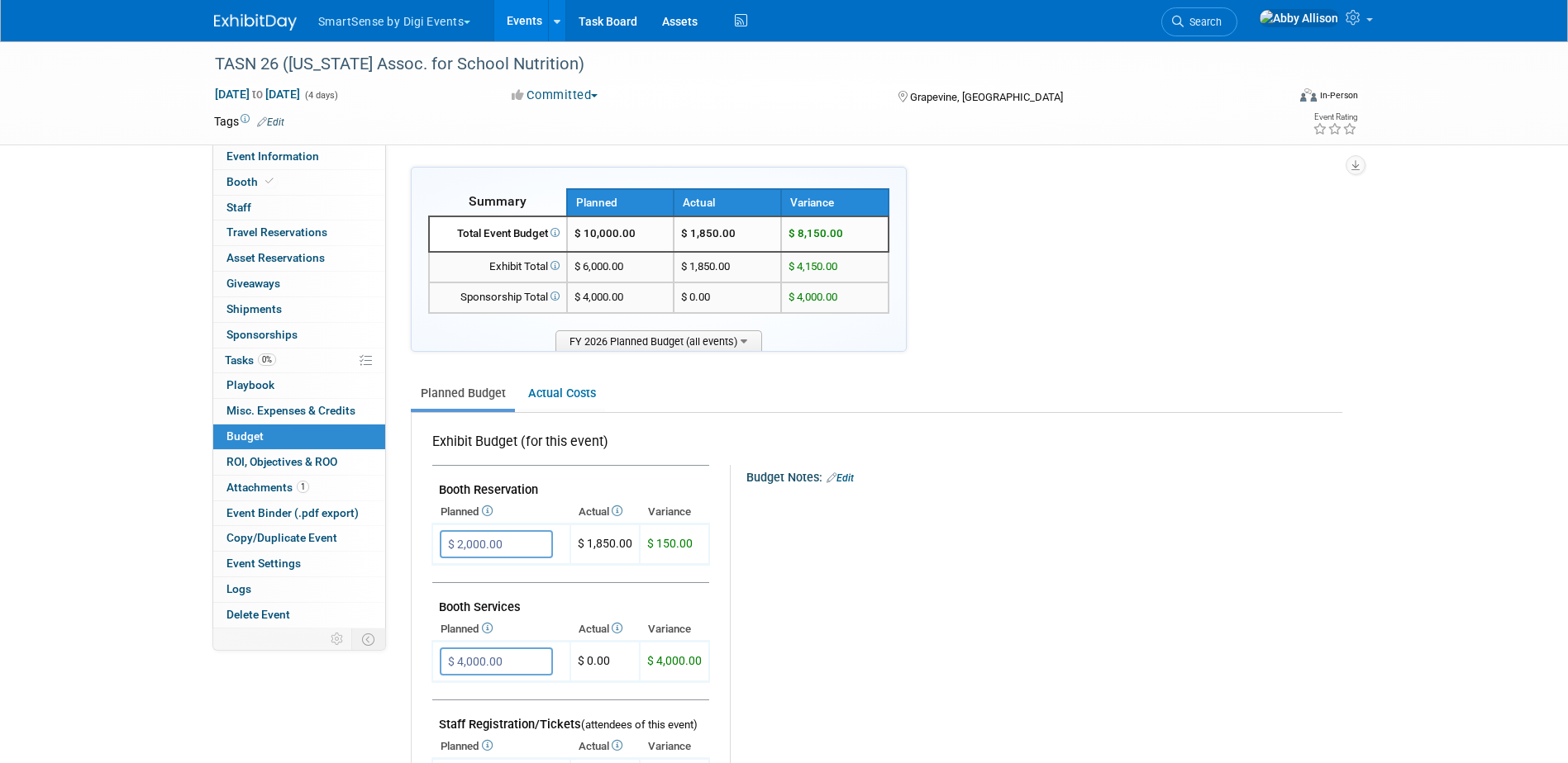
click at [1221, 17] on span "Search" at bounding box center [1203, 22] width 38 height 13
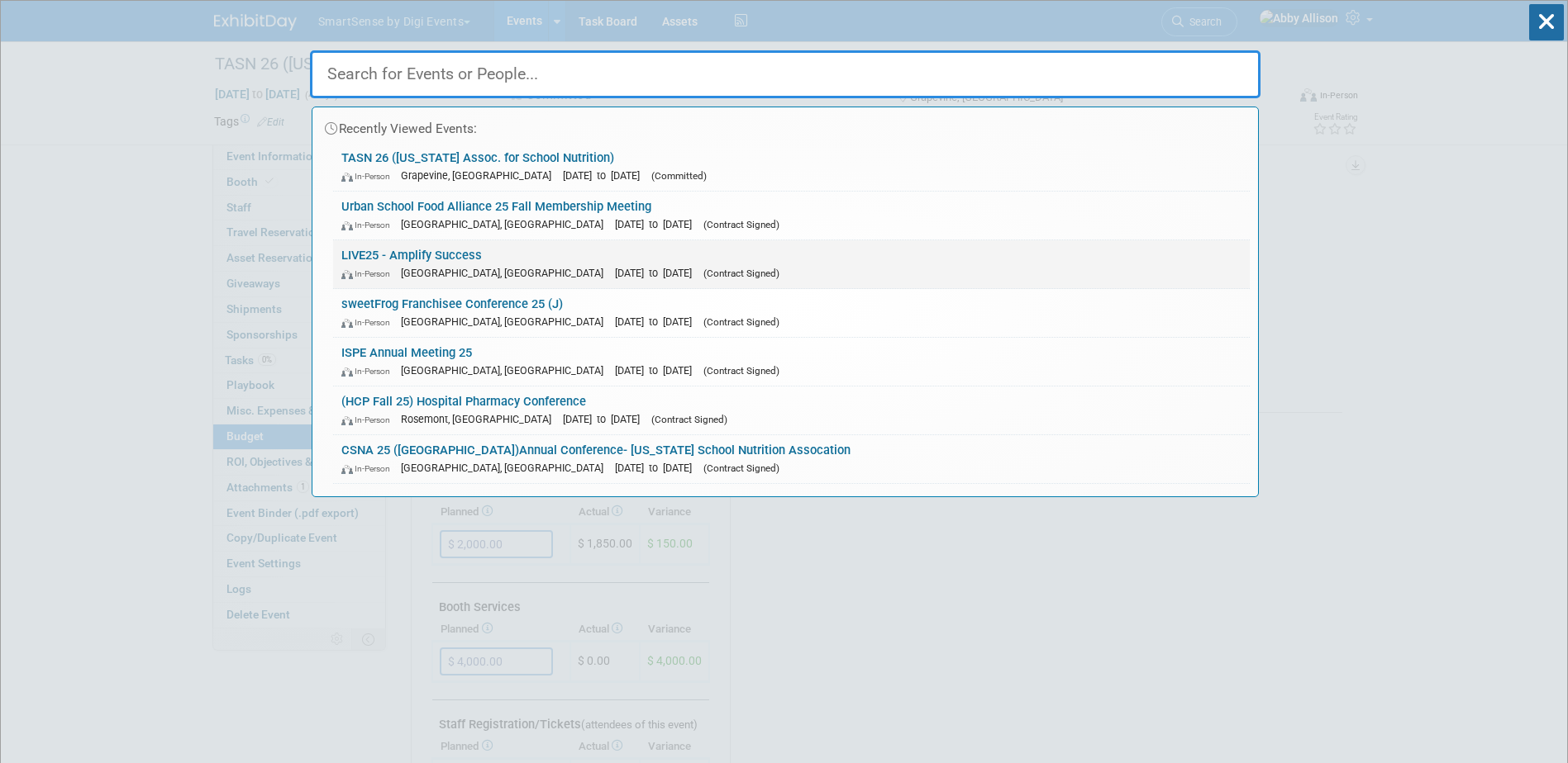
click at [384, 256] on link "LIVE25 - Amplify Success In-Person Nashville, TN Oct 21, 2025 to Oct 24, 2025 (…" at bounding box center [792, 264] width 917 height 47
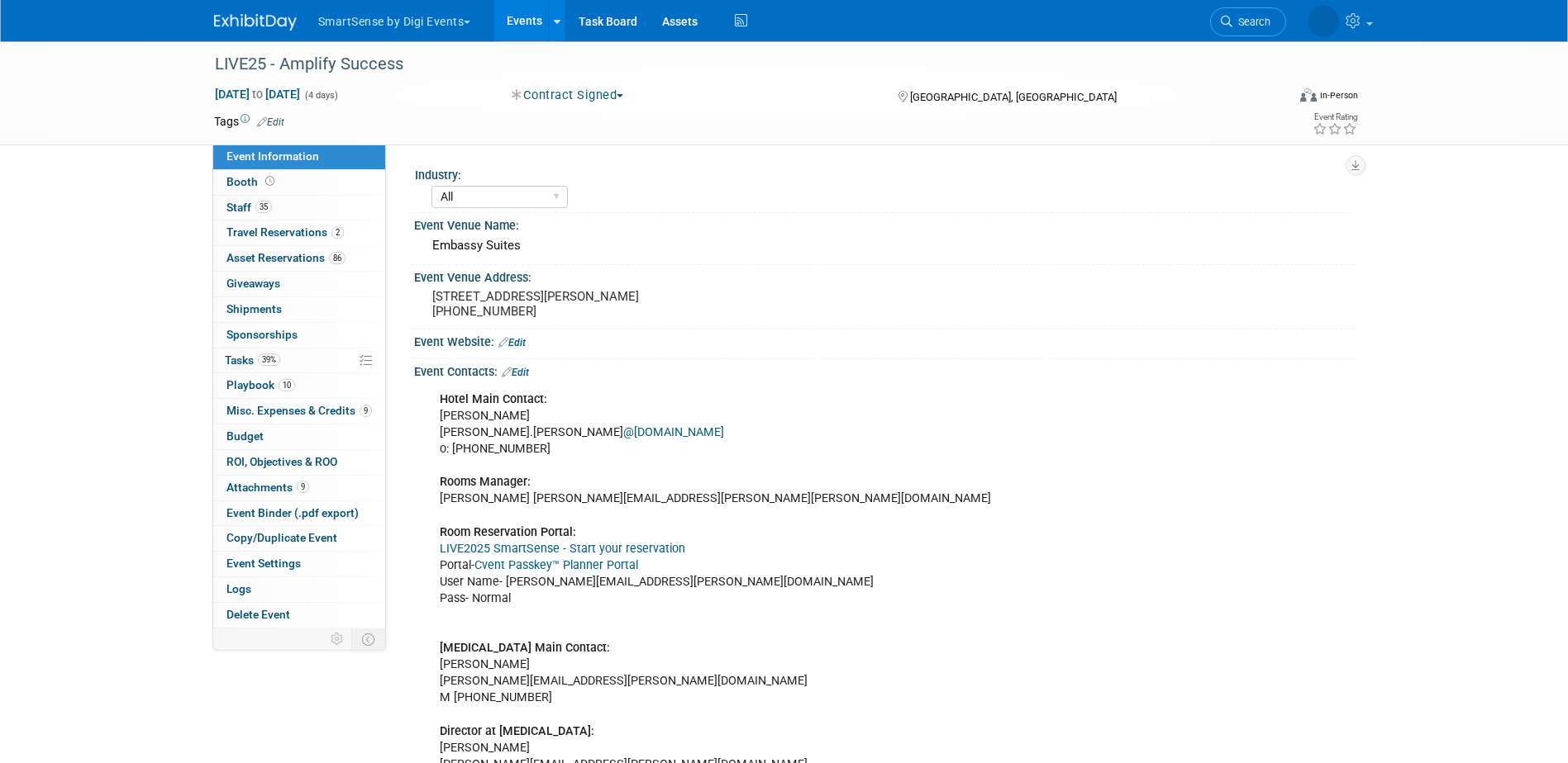
select select "All"
click at [578, 567] on link "Cvent Passkey™ Planner Portal" at bounding box center [555, 565] width 163 height 14
click at [237, 208] on span "Staff 35" at bounding box center [249, 207] width 46 height 13
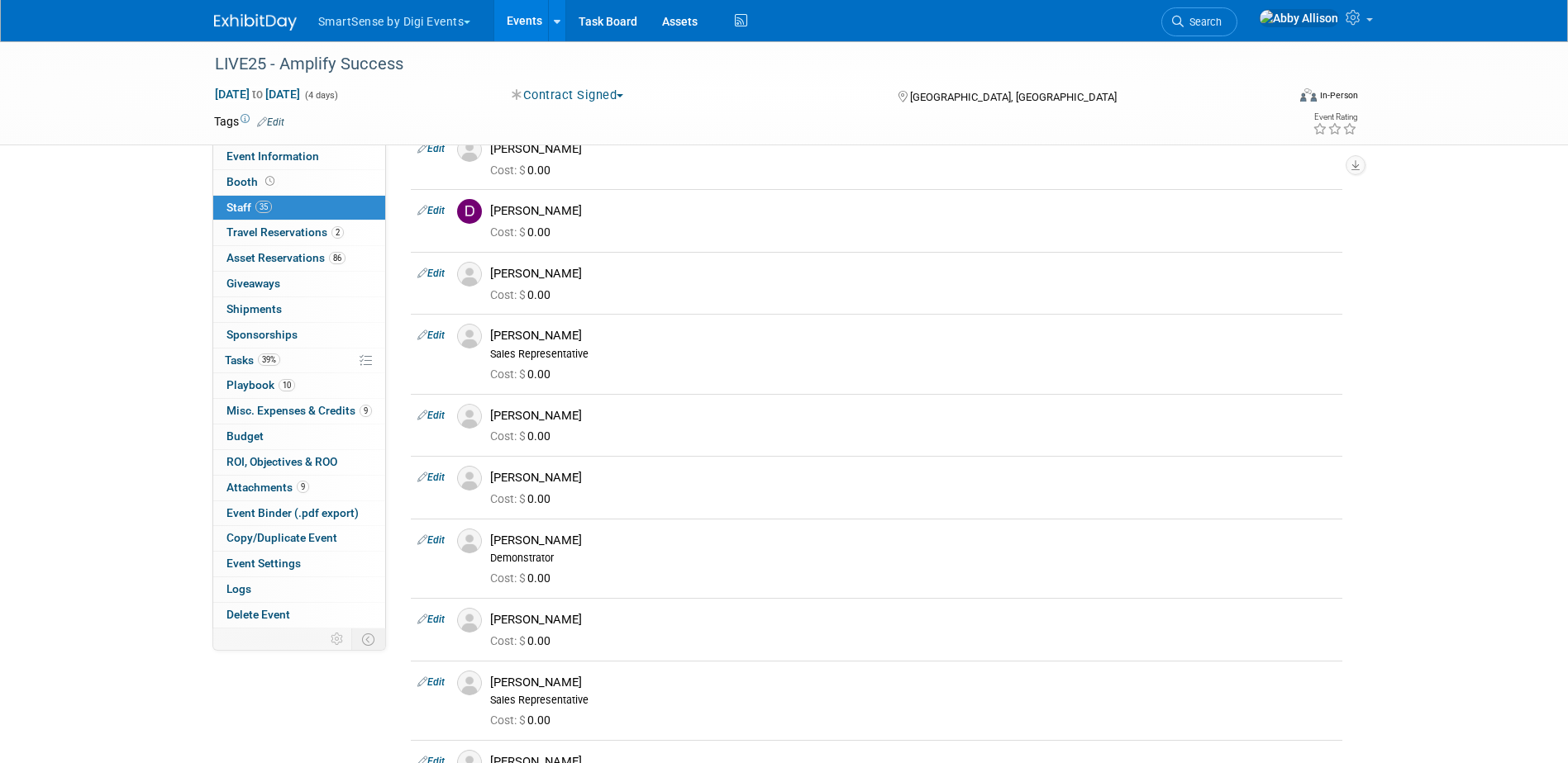
scroll to position [661, 0]
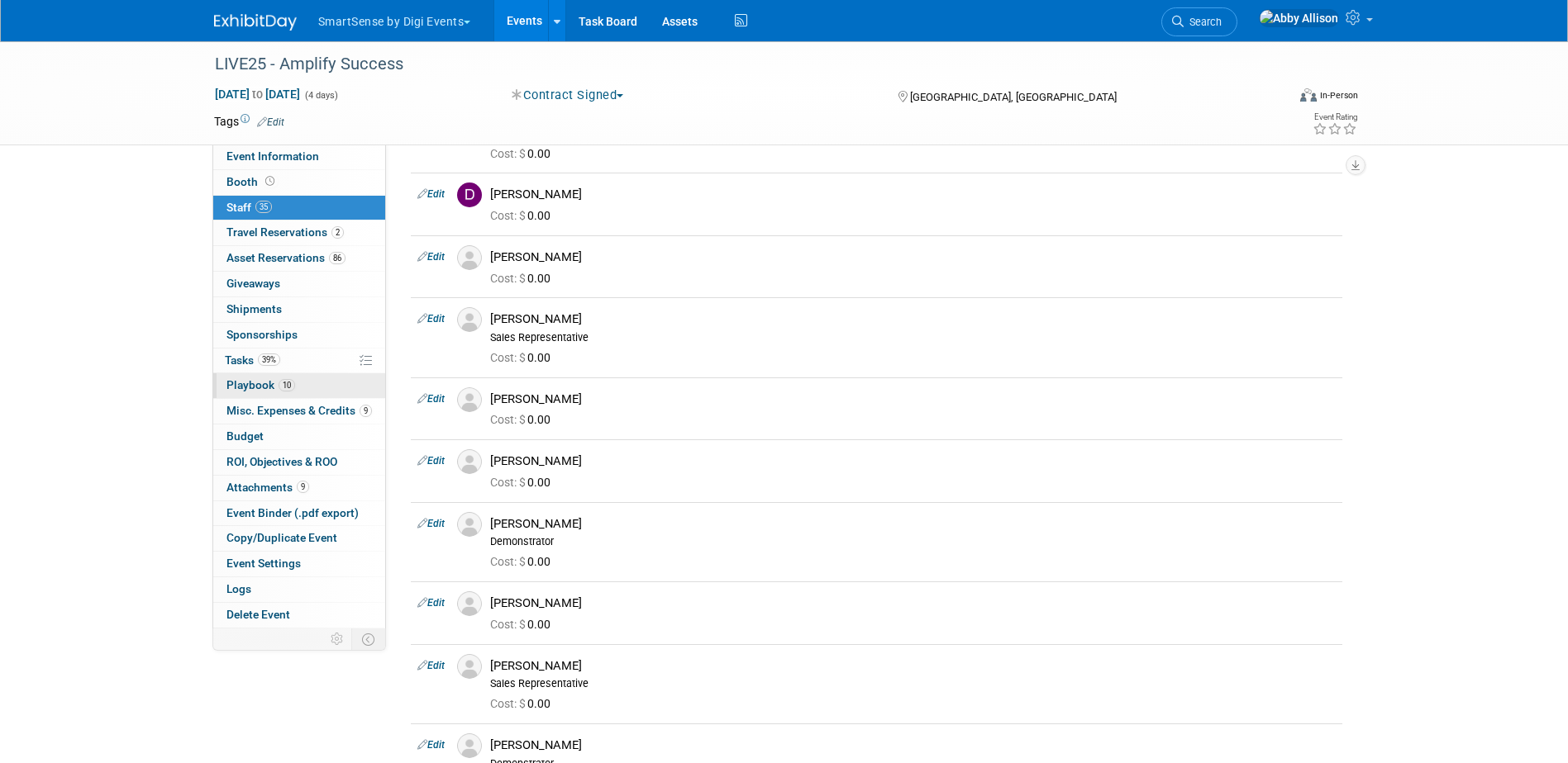
click at [235, 378] on span "Playbook 10" at bounding box center [260, 384] width 68 height 13
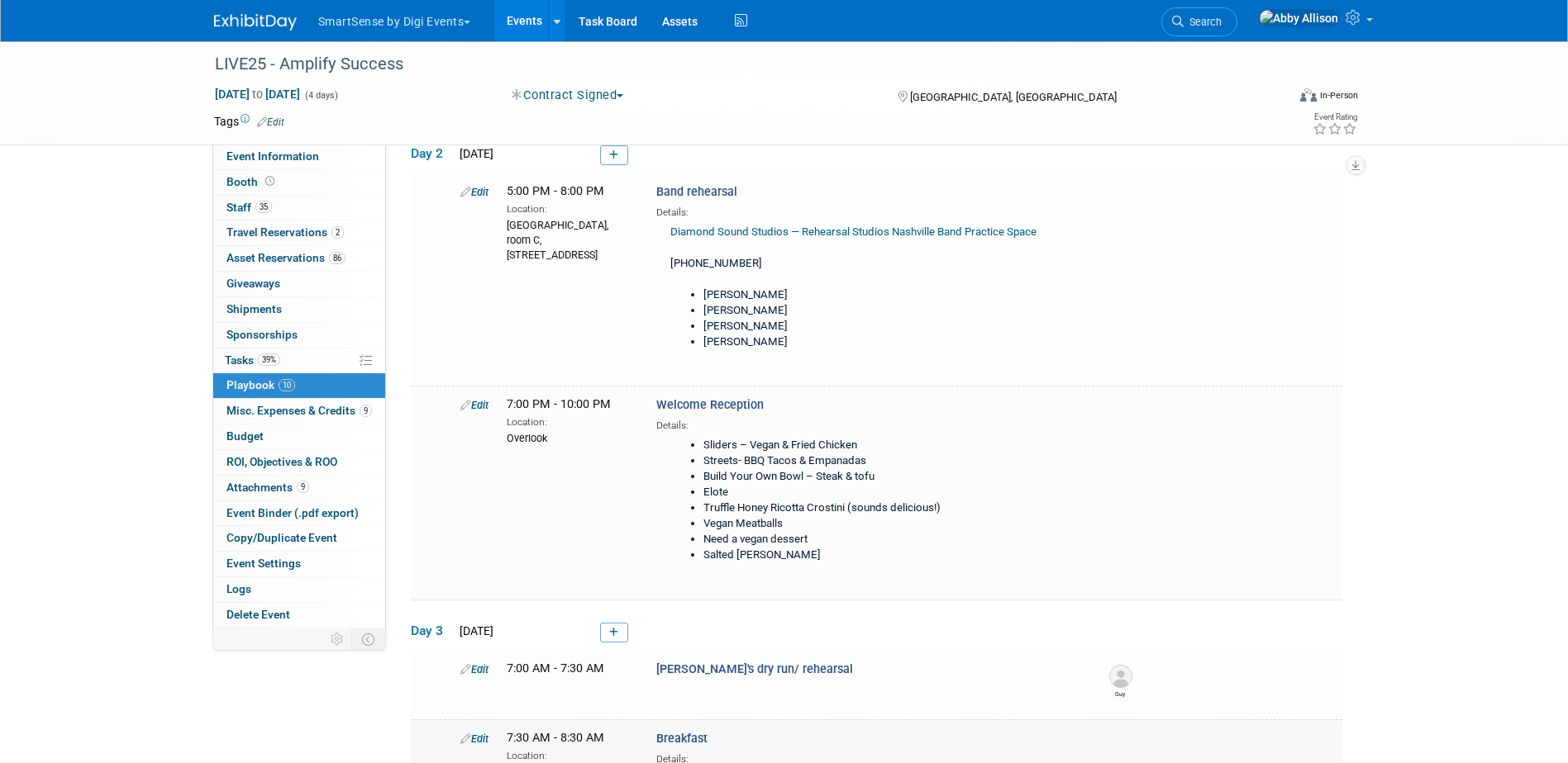
scroll to position [165, 0]
click at [489, 402] on link "Edit" at bounding box center [474, 407] width 28 height 13
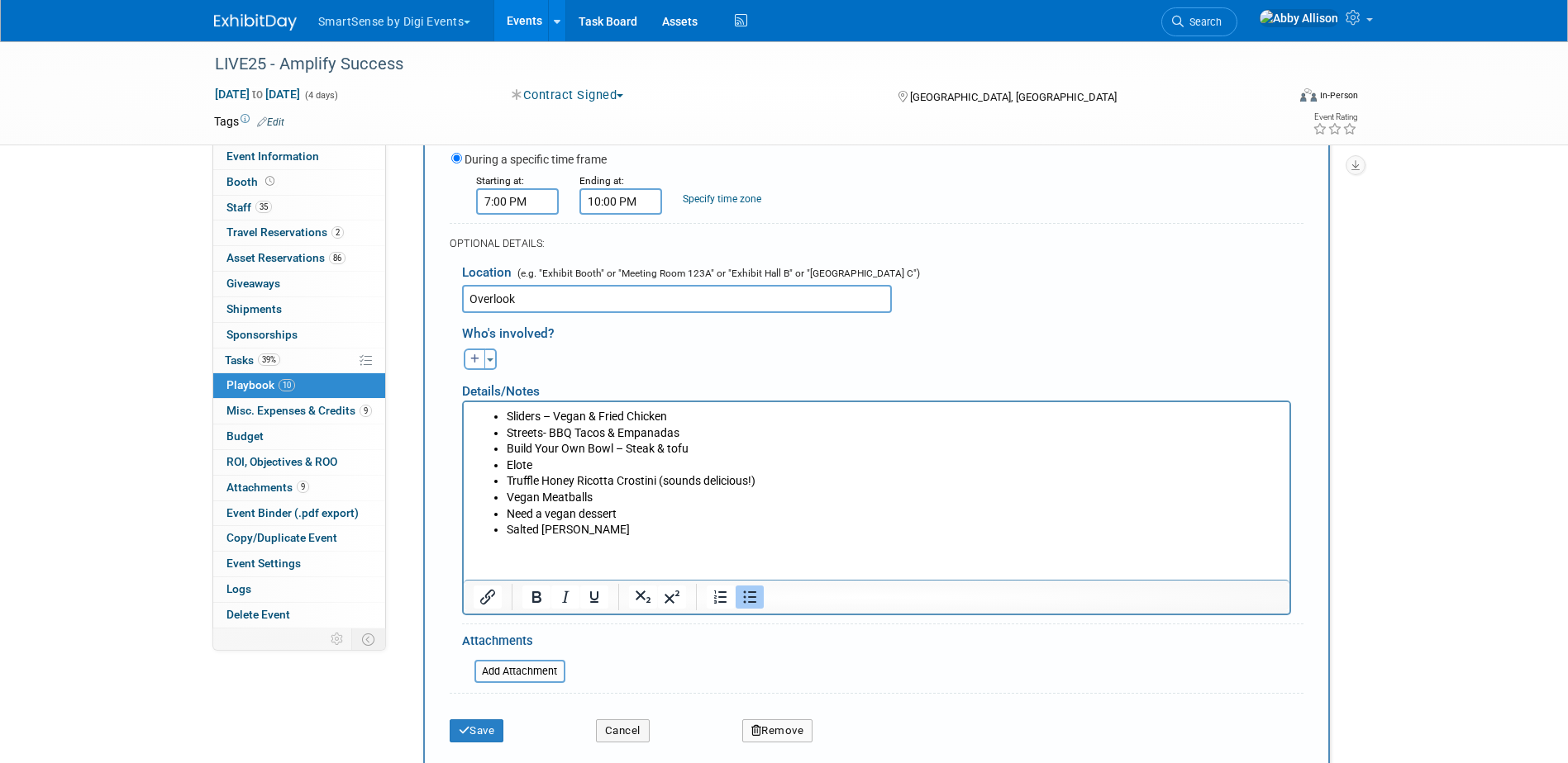
scroll to position [612, 0]
click at [616, 537] on html "Sliders – Vegan & Fried Chicken Streets- BBQ Tacos & Empanadas Build Your Own B…" at bounding box center [876, 468] width 826 height 136
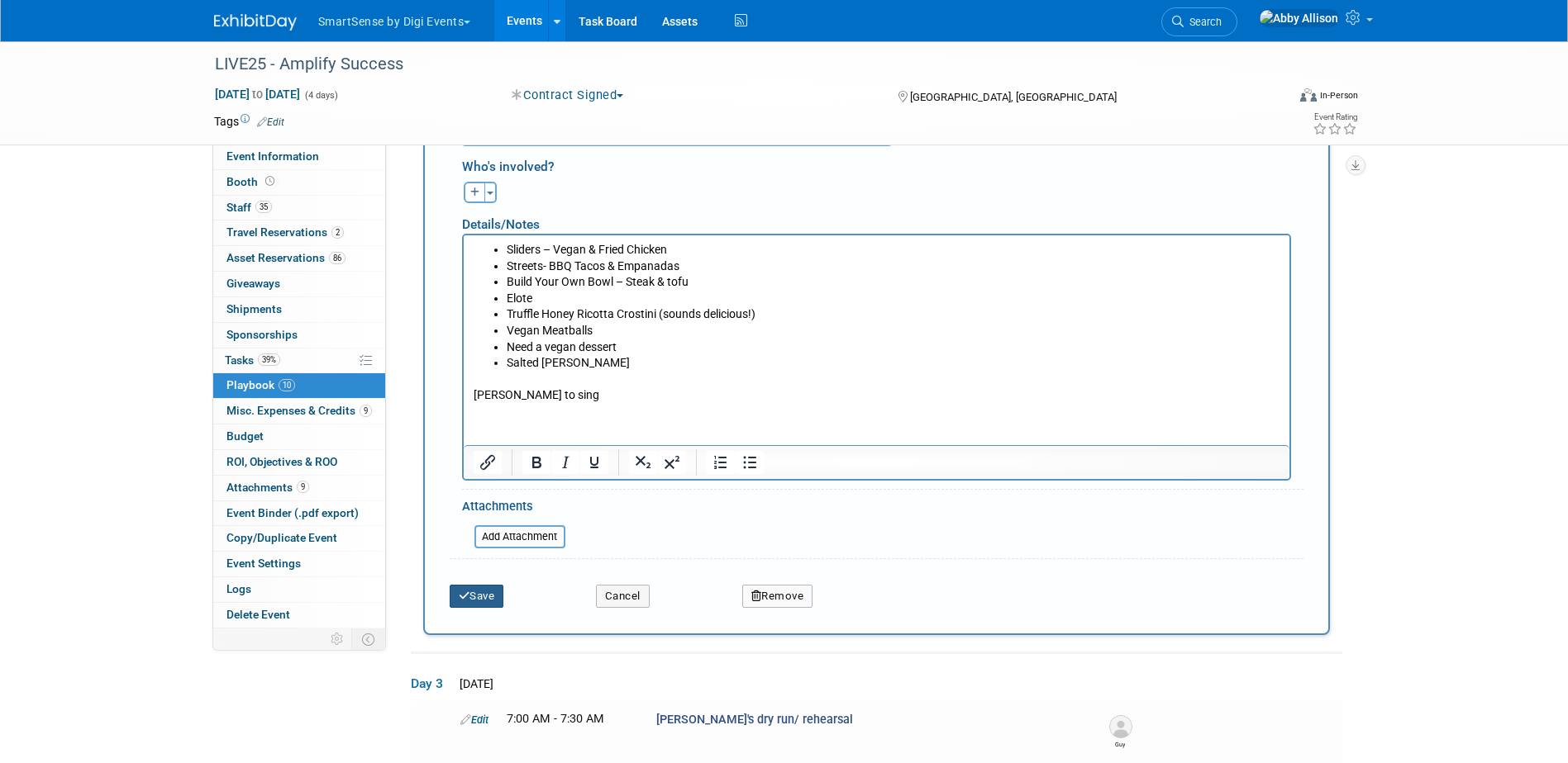
click at [482, 598] on button "Save" at bounding box center [477, 596] width 55 height 23
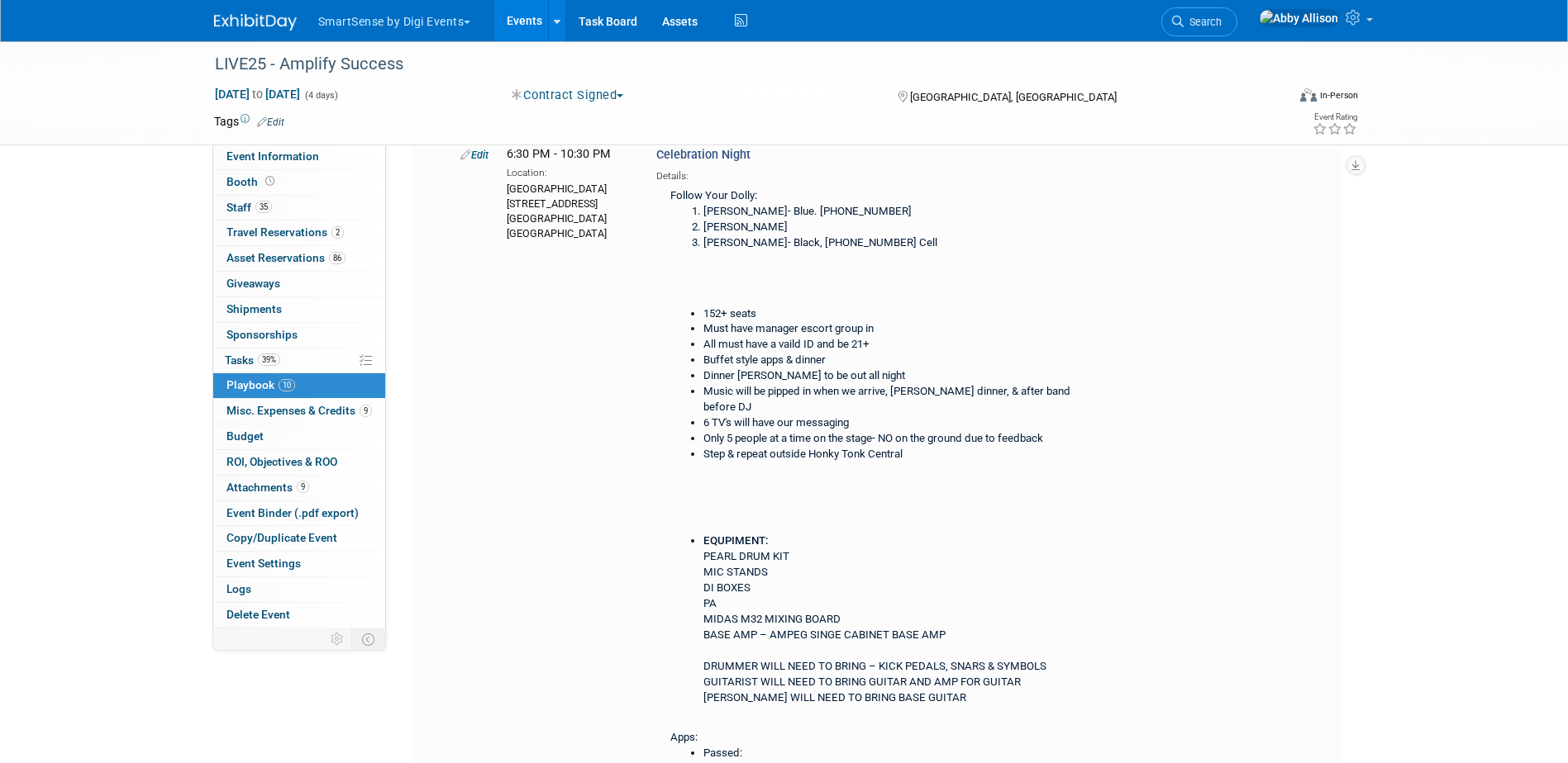
scroll to position [1502, 0]
click at [1221, 25] on span "Search" at bounding box center [1203, 22] width 38 height 13
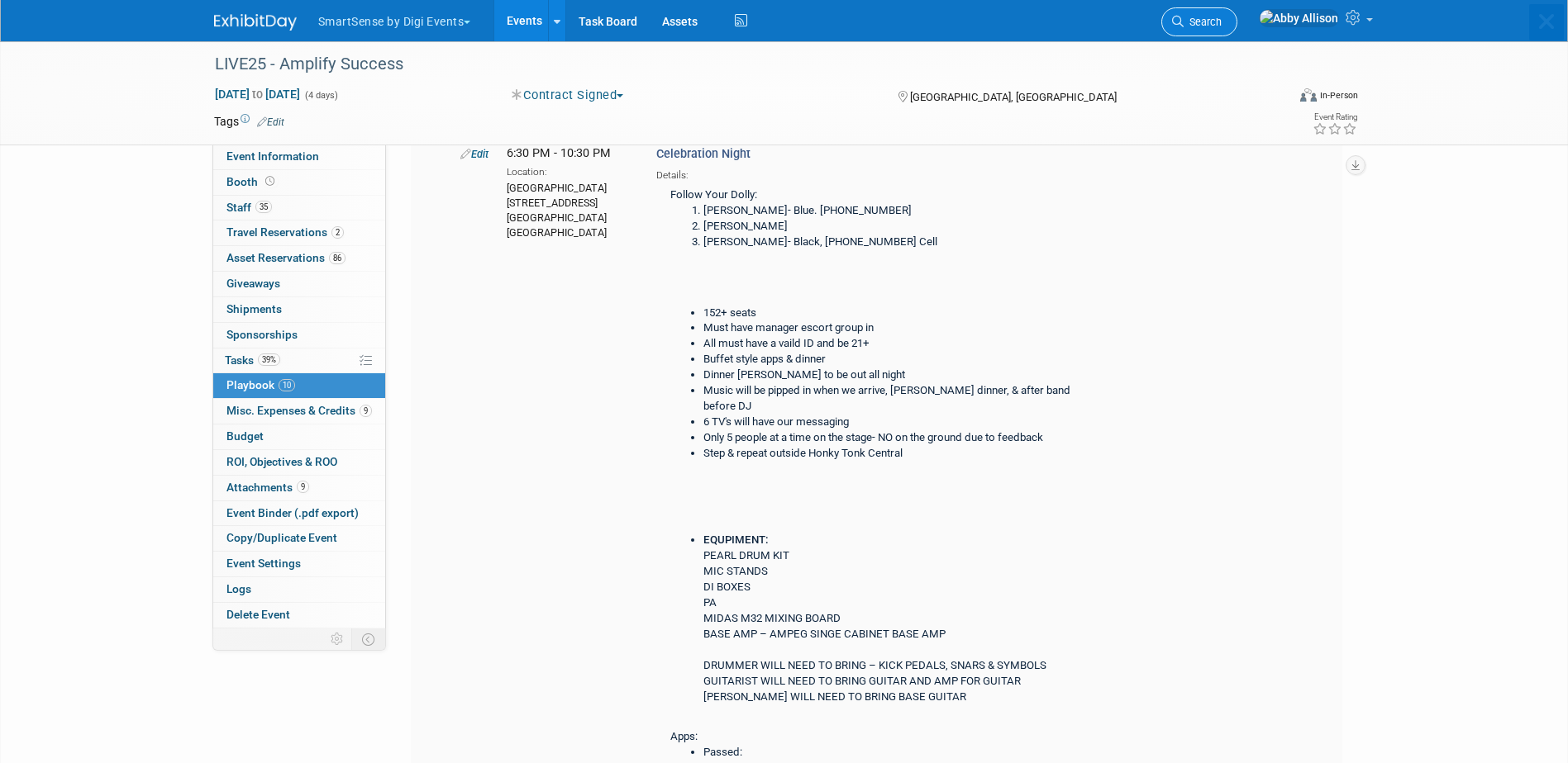
scroll to position [0, 0]
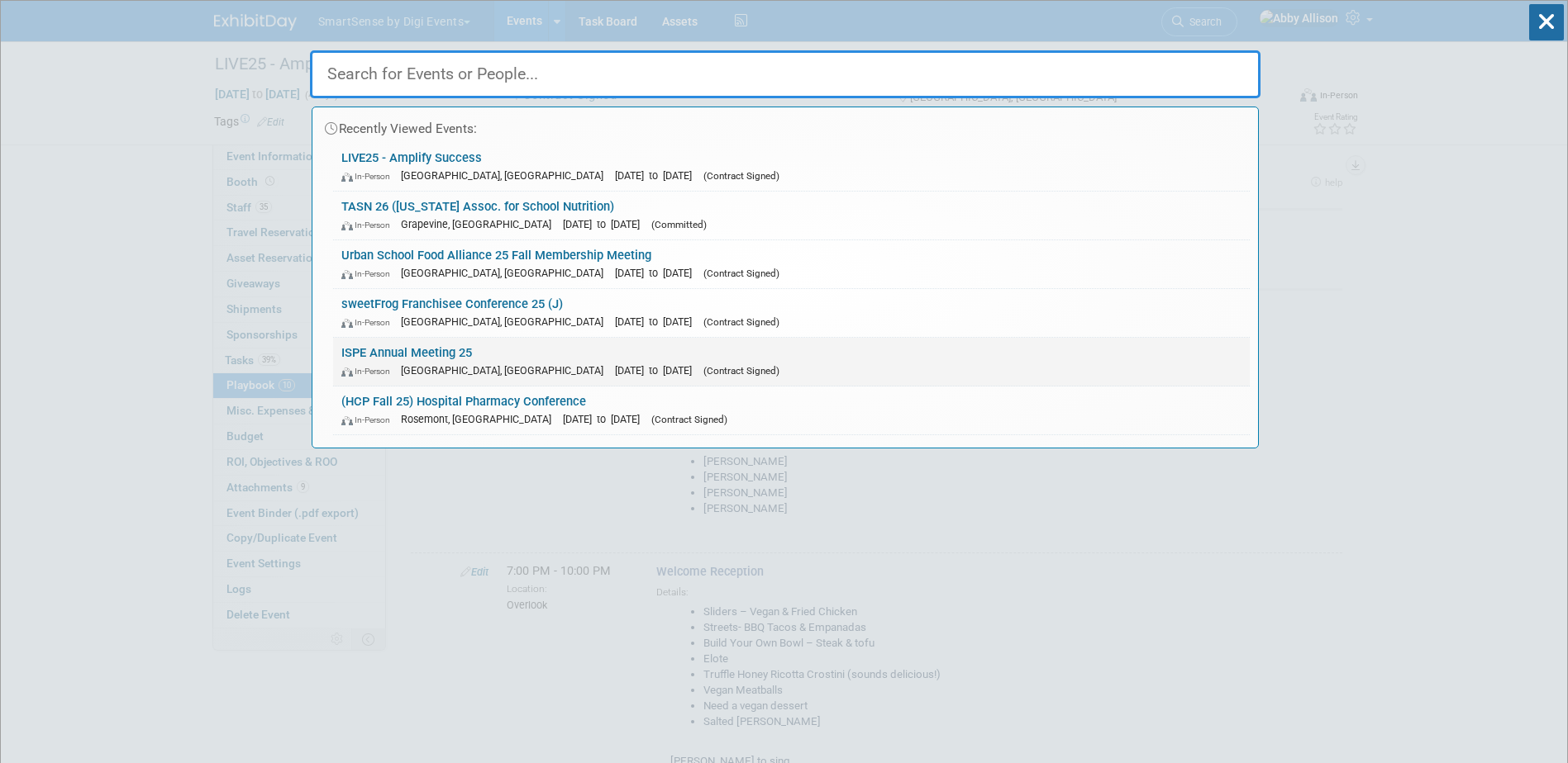
click at [405, 349] on link "ISPE Annual Meeting 25 In-Person Charlotte, NC Oct 26, 2025 to Oct 29, 2025 (Co…" at bounding box center [792, 361] width 917 height 47
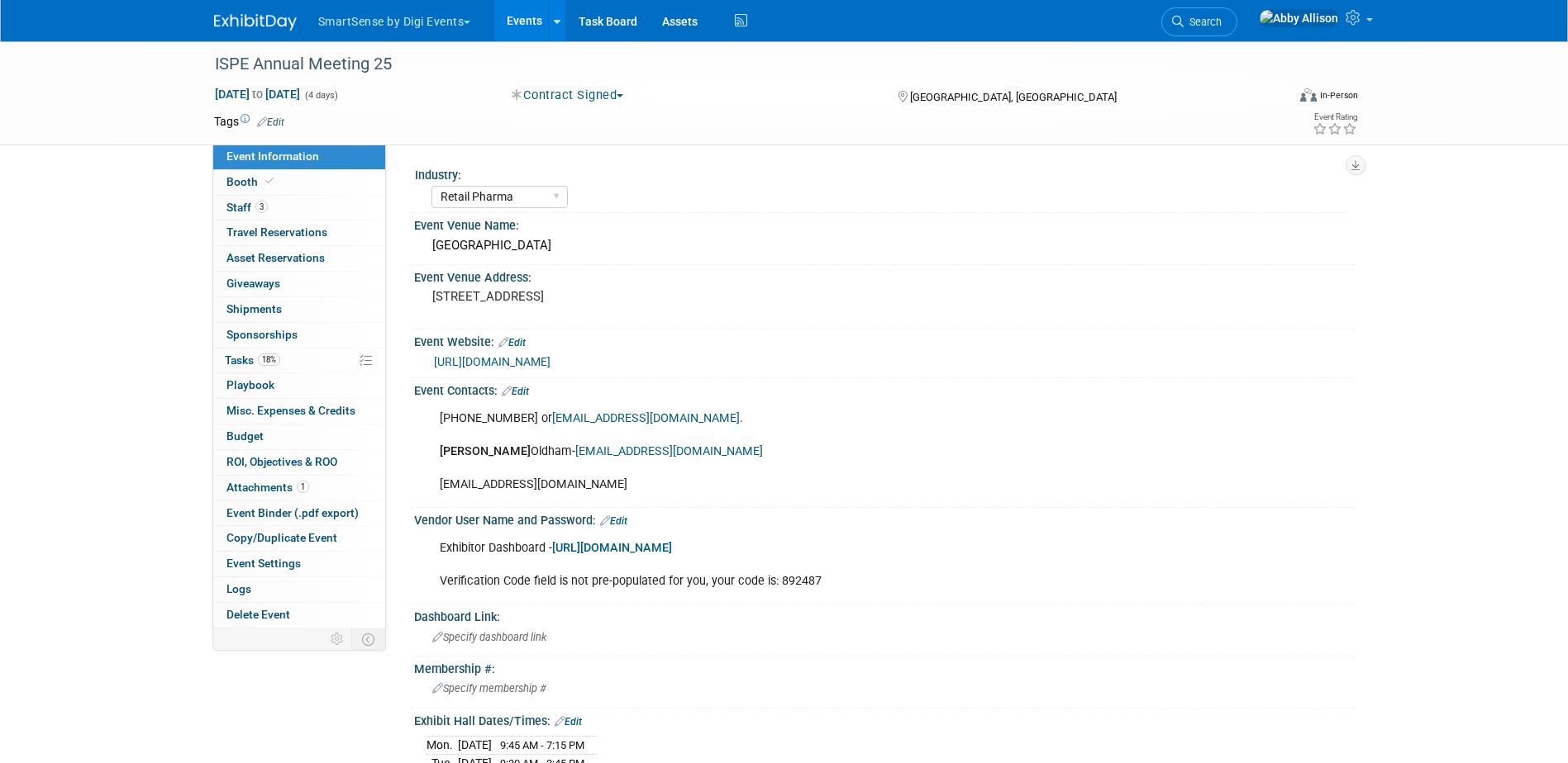
select select "Retail Pharma"
click at [243, 231] on span "Travel Reservations 0" at bounding box center [277, 232] width 100 height 13
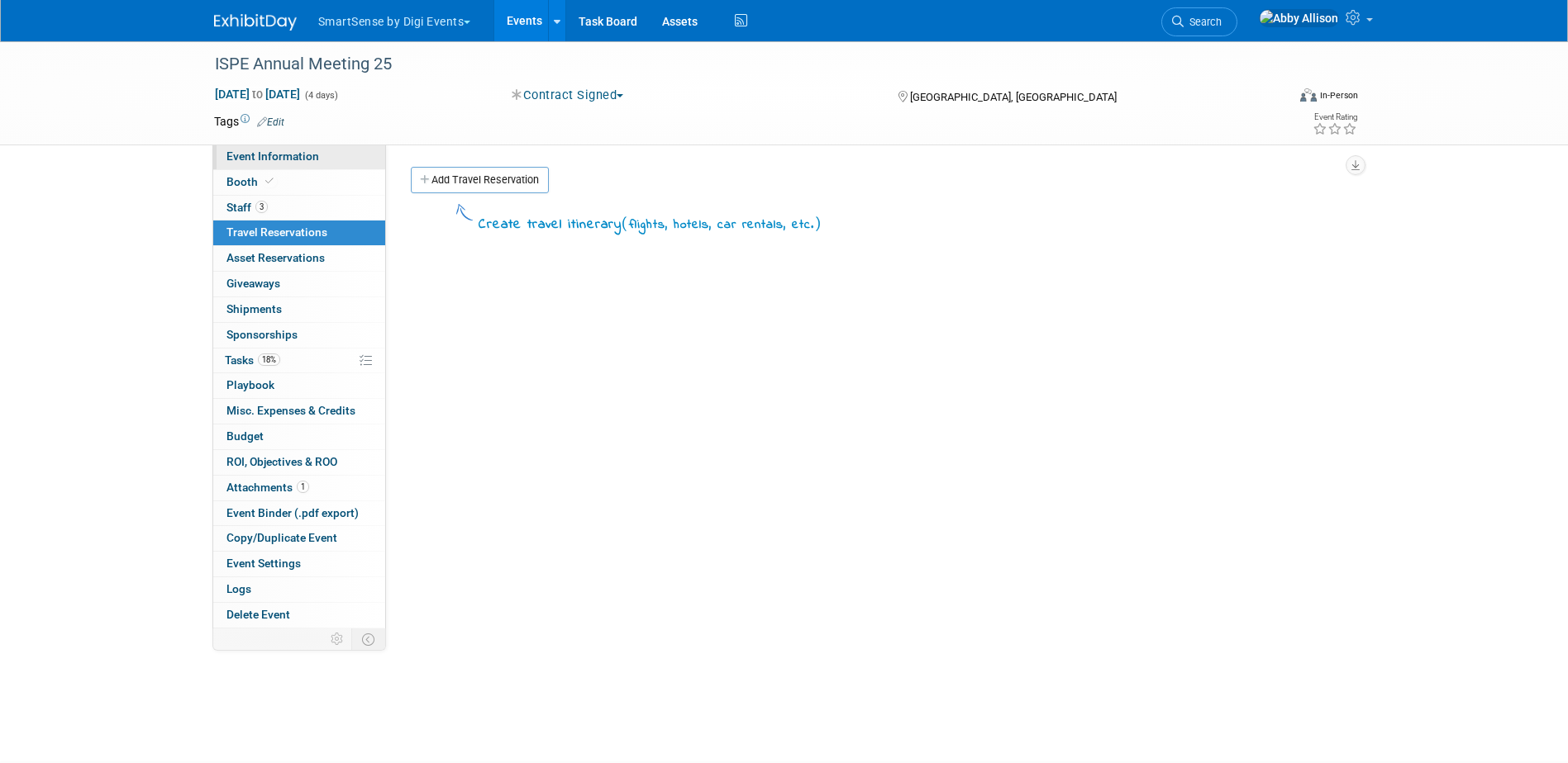
click at [283, 150] on span "Event Information" at bounding box center [272, 156] width 92 height 13
select select "Retail Pharma"
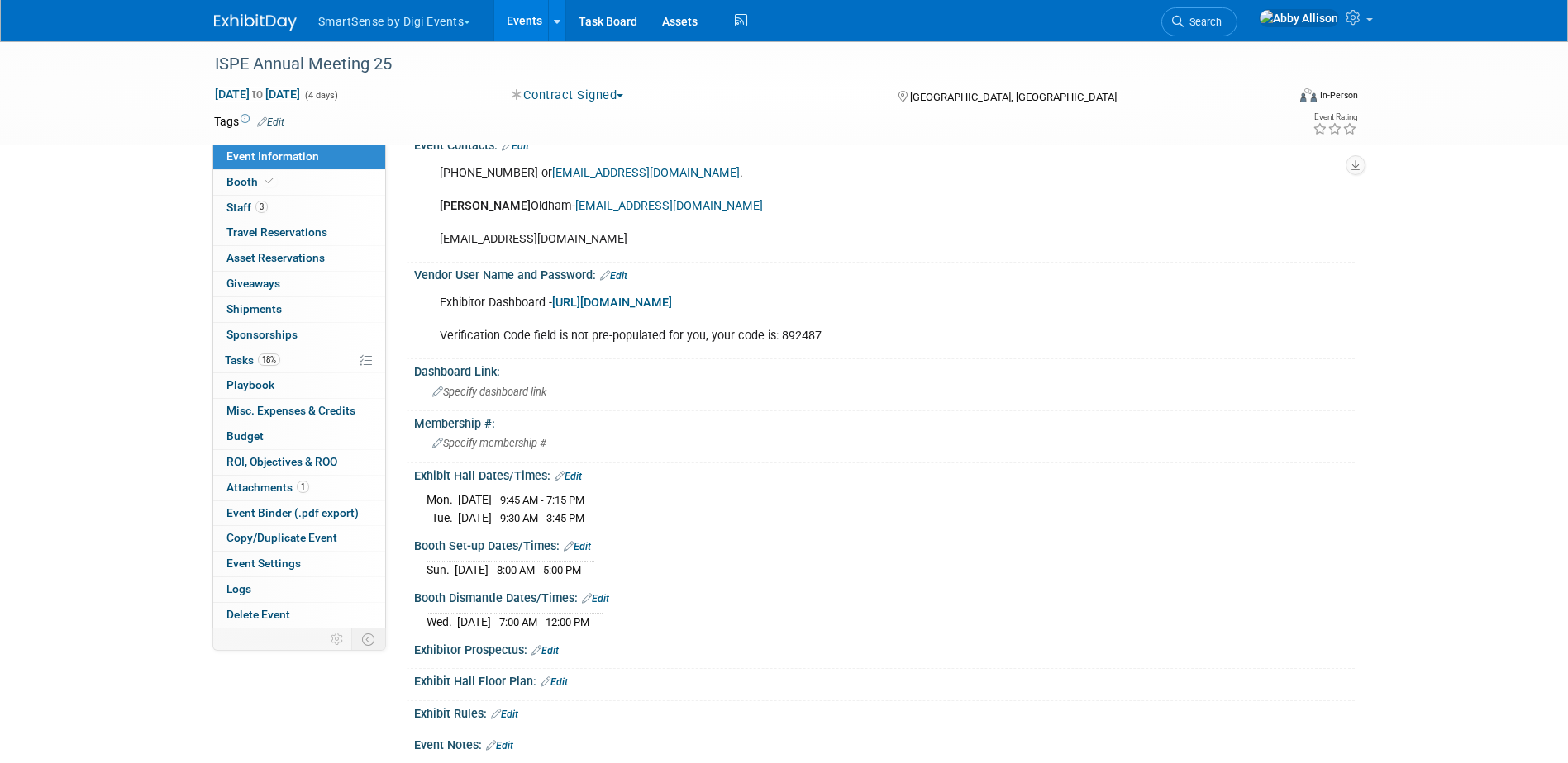
scroll to position [247, 0]
click at [610, 269] on icon at bounding box center [605, 273] width 10 height 11
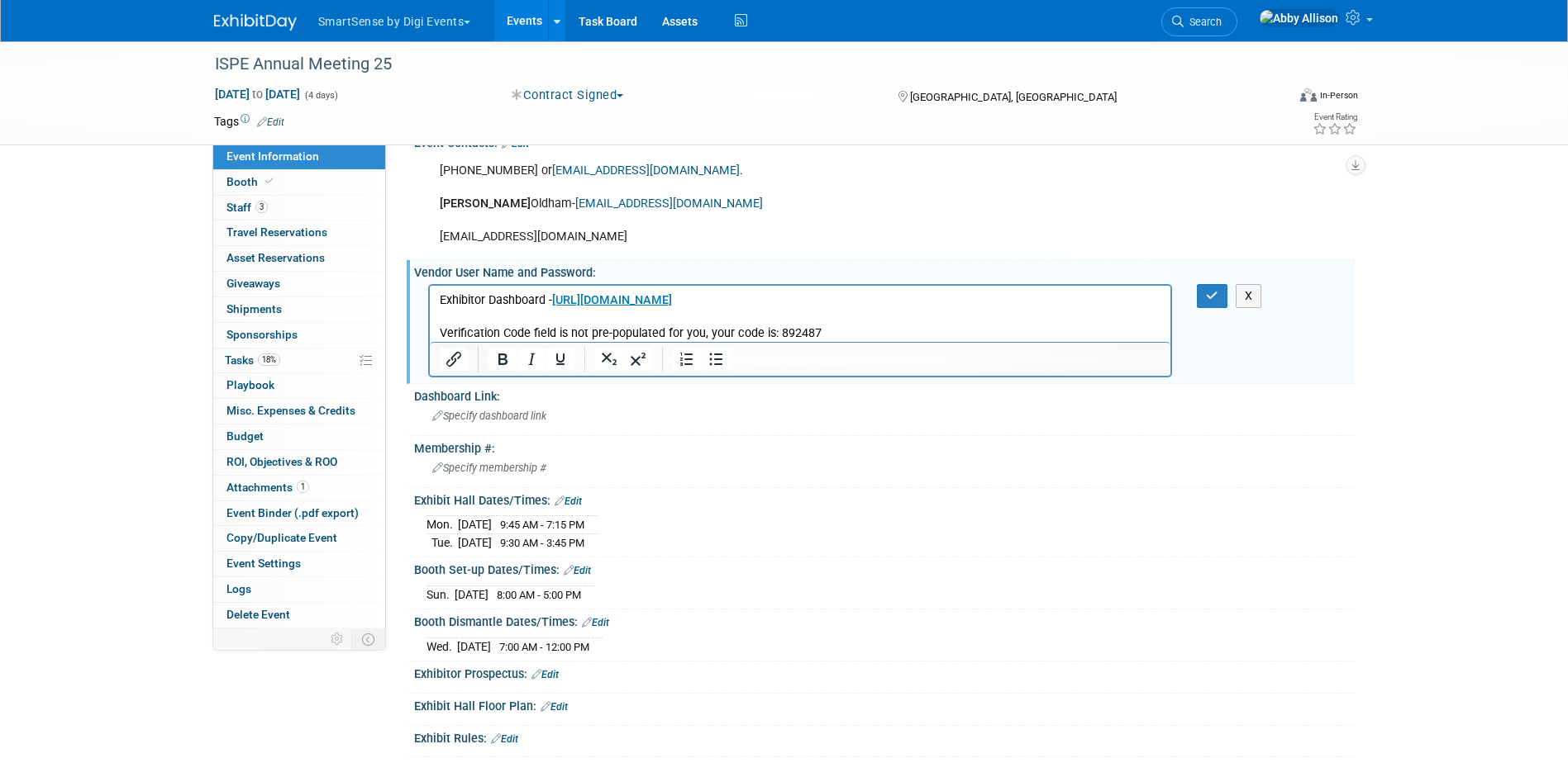
scroll to position [0, 0]
click at [826, 331] on p "Exhibitor Dashboard - [URL][DOMAIN_NAME] Verification Code field is not pre-pop…" at bounding box center [799, 316] width 722 height 49
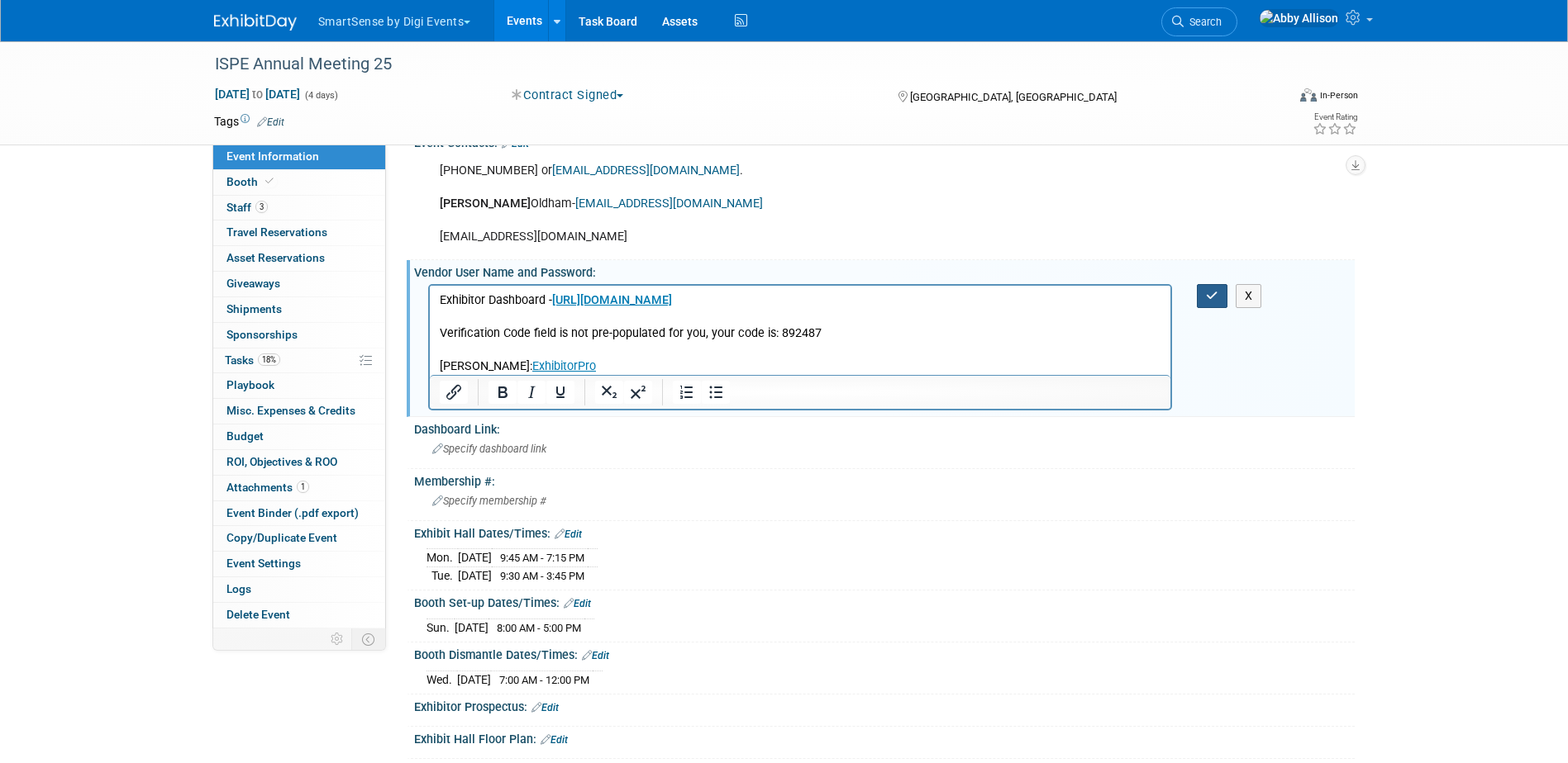
click at [1221, 296] on button "button" at bounding box center [1211, 296] width 30 height 24
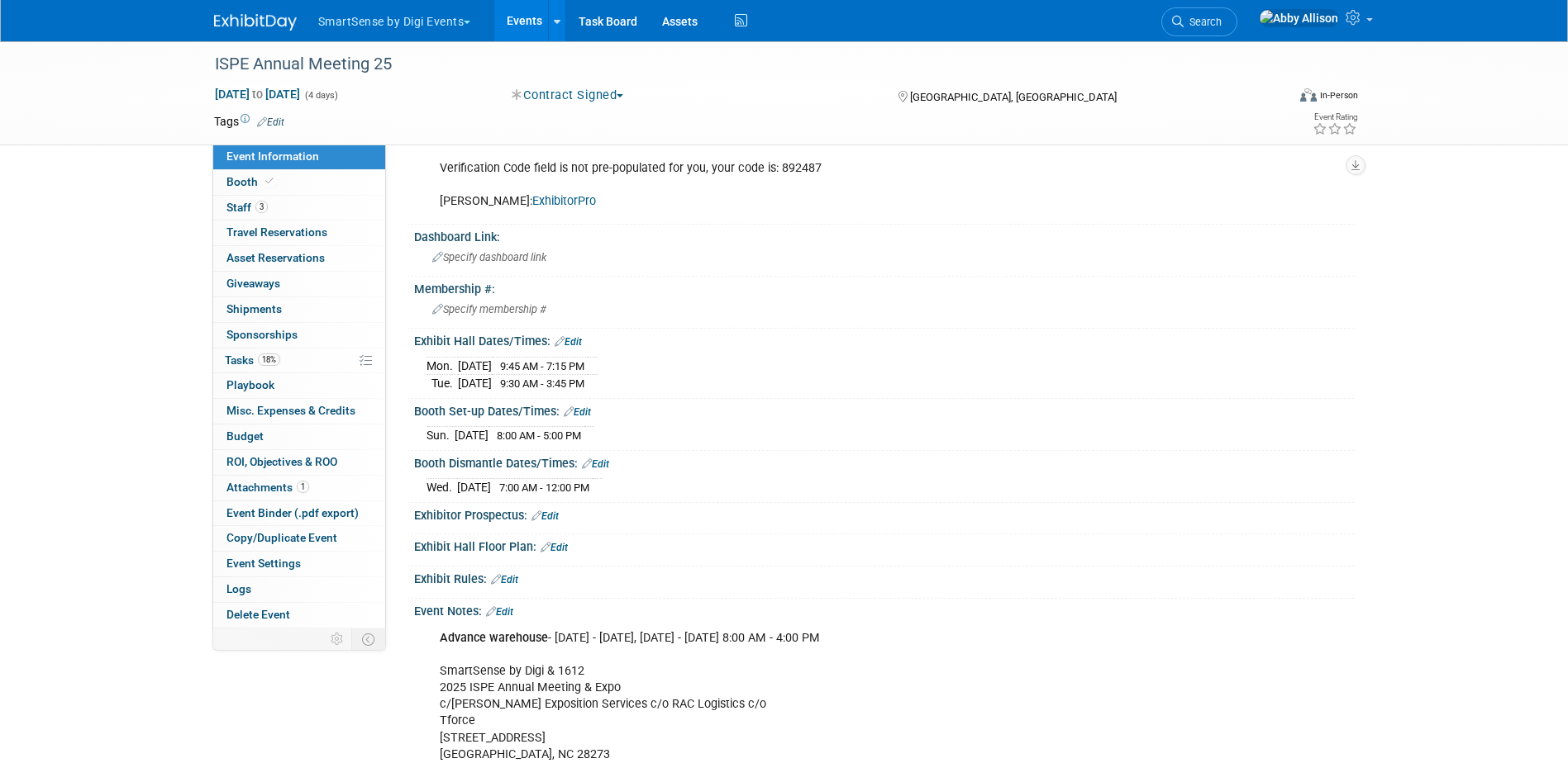
scroll to position [330, 0]
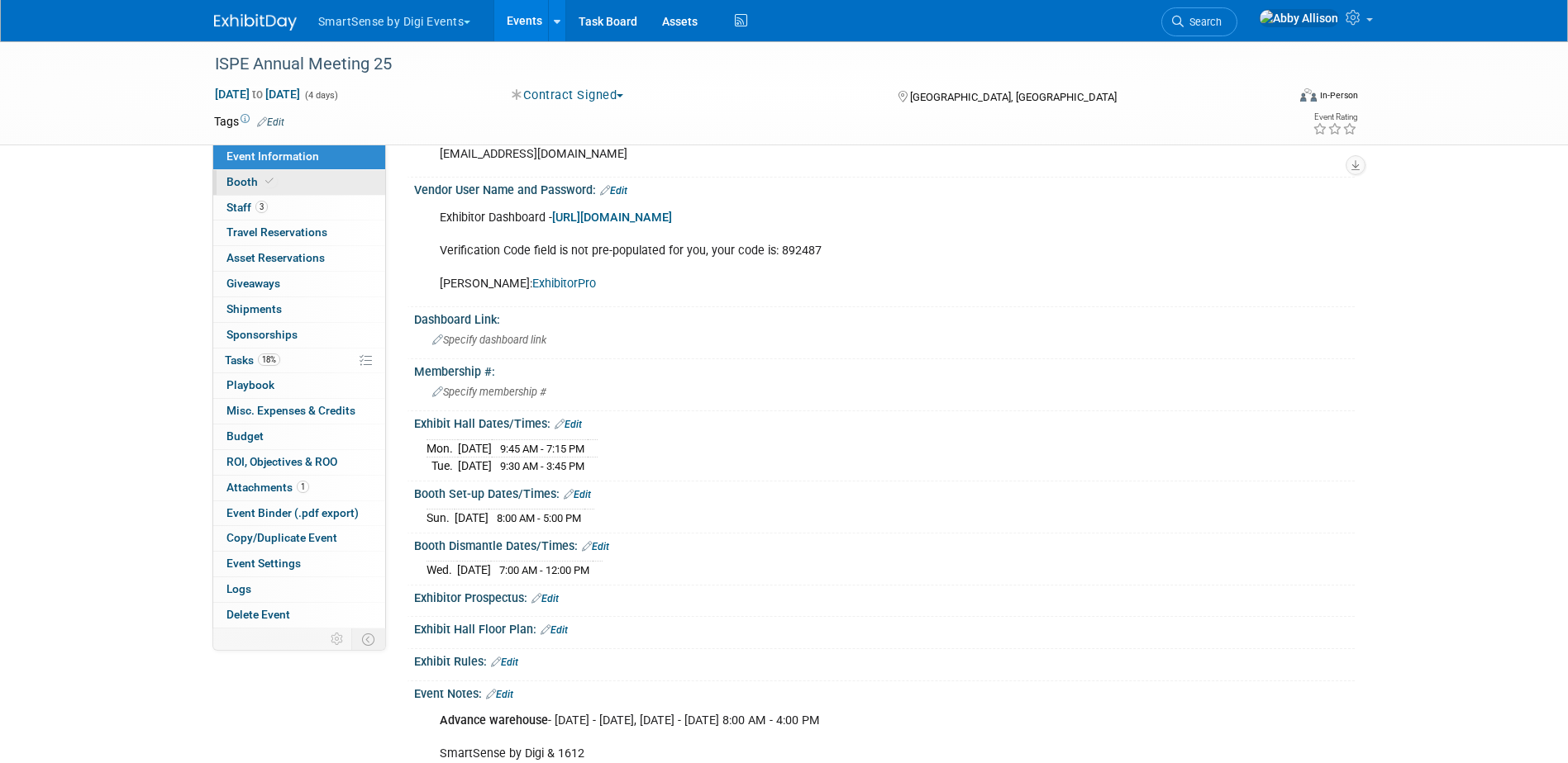
click at [245, 175] on span "Booth" at bounding box center [251, 182] width 50 height 13
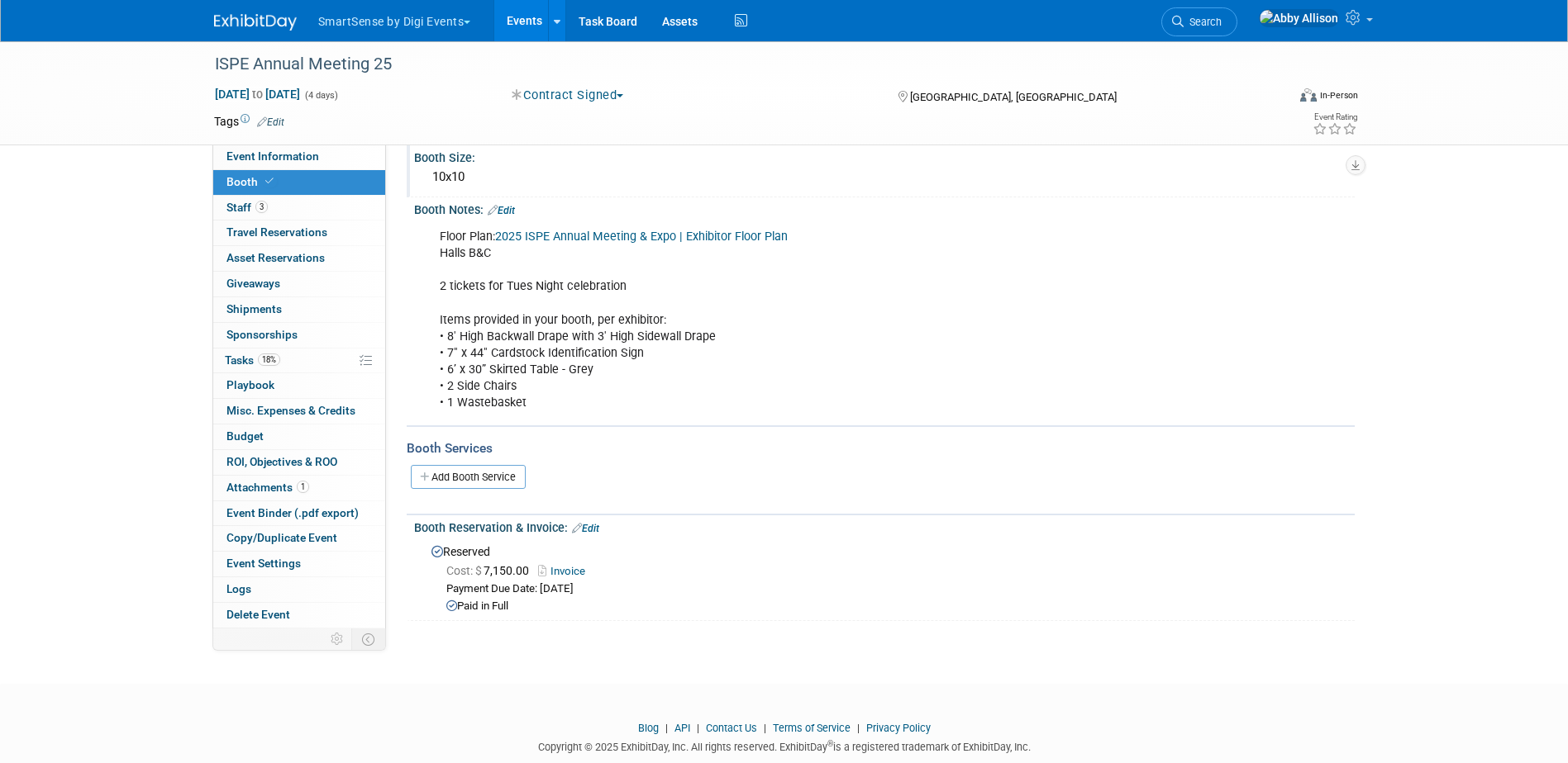
scroll to position [157, 0]
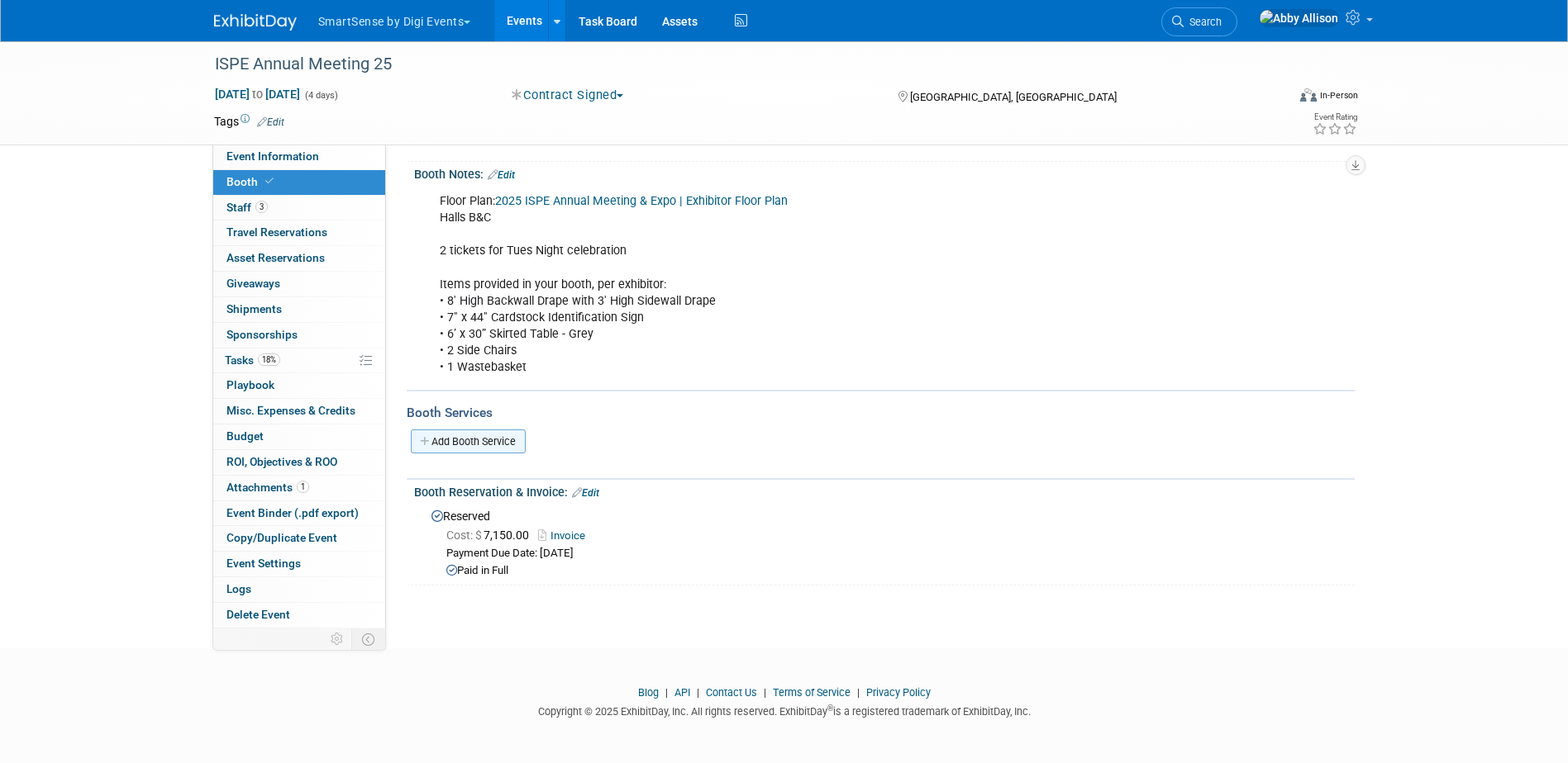
click at [507, 439] on link "Add Booth Service" at bounding box center [468, 442] width 115 height 24
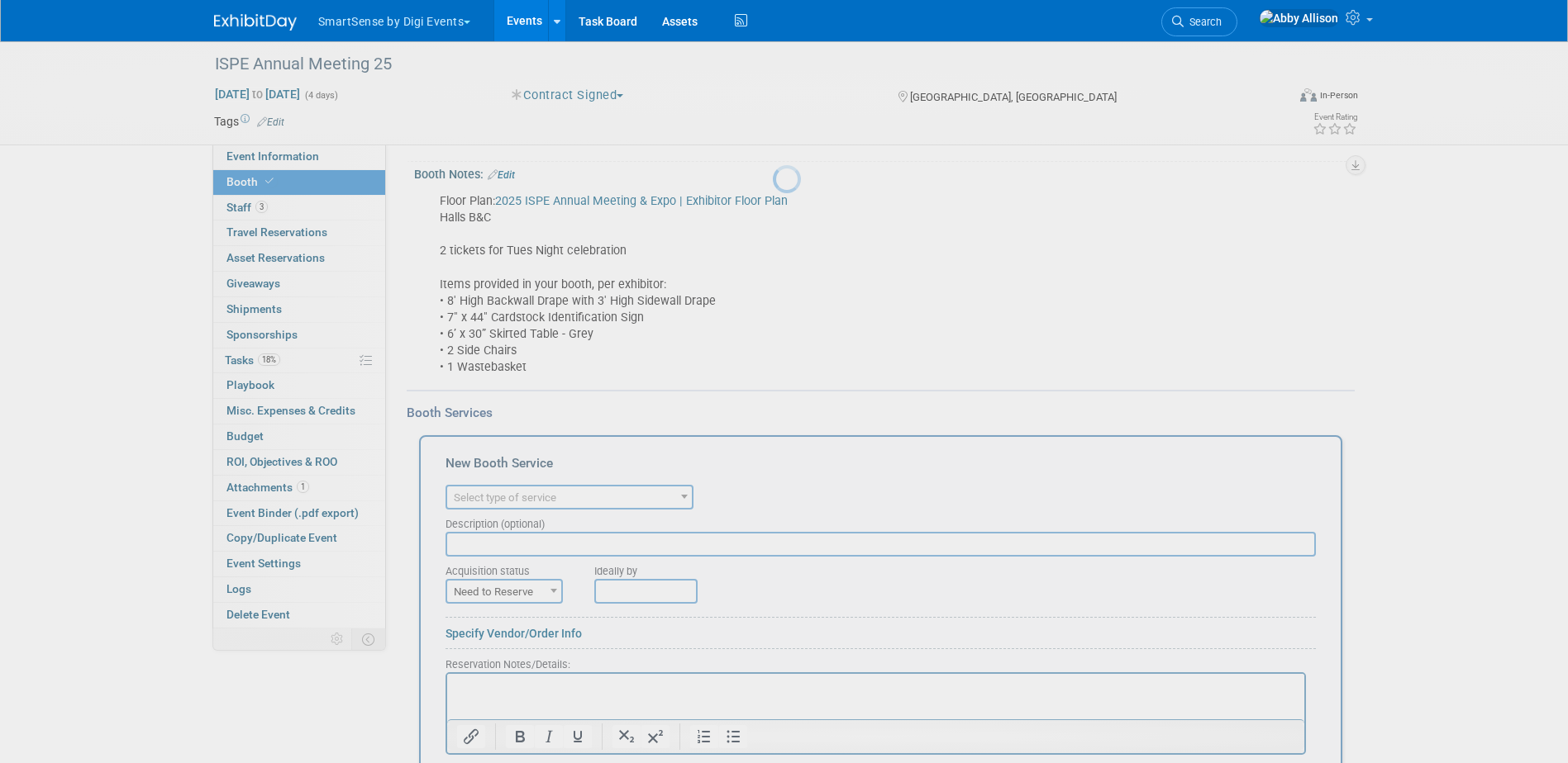
scroll to position [0, 0]
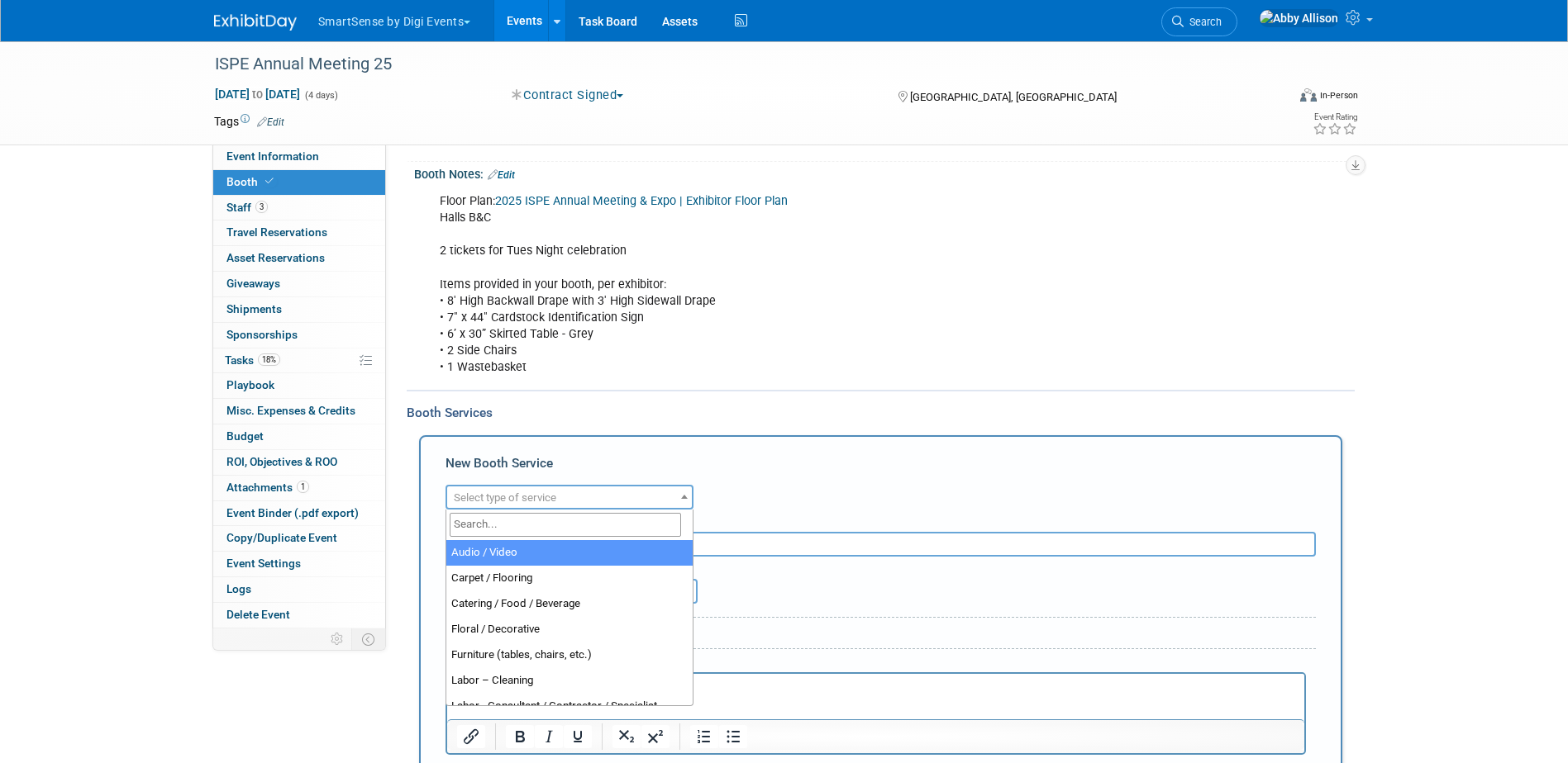
click at [484, 500] on span "Select type of service" at bounding box center [505, 497] width 102 height 13
select select "4"
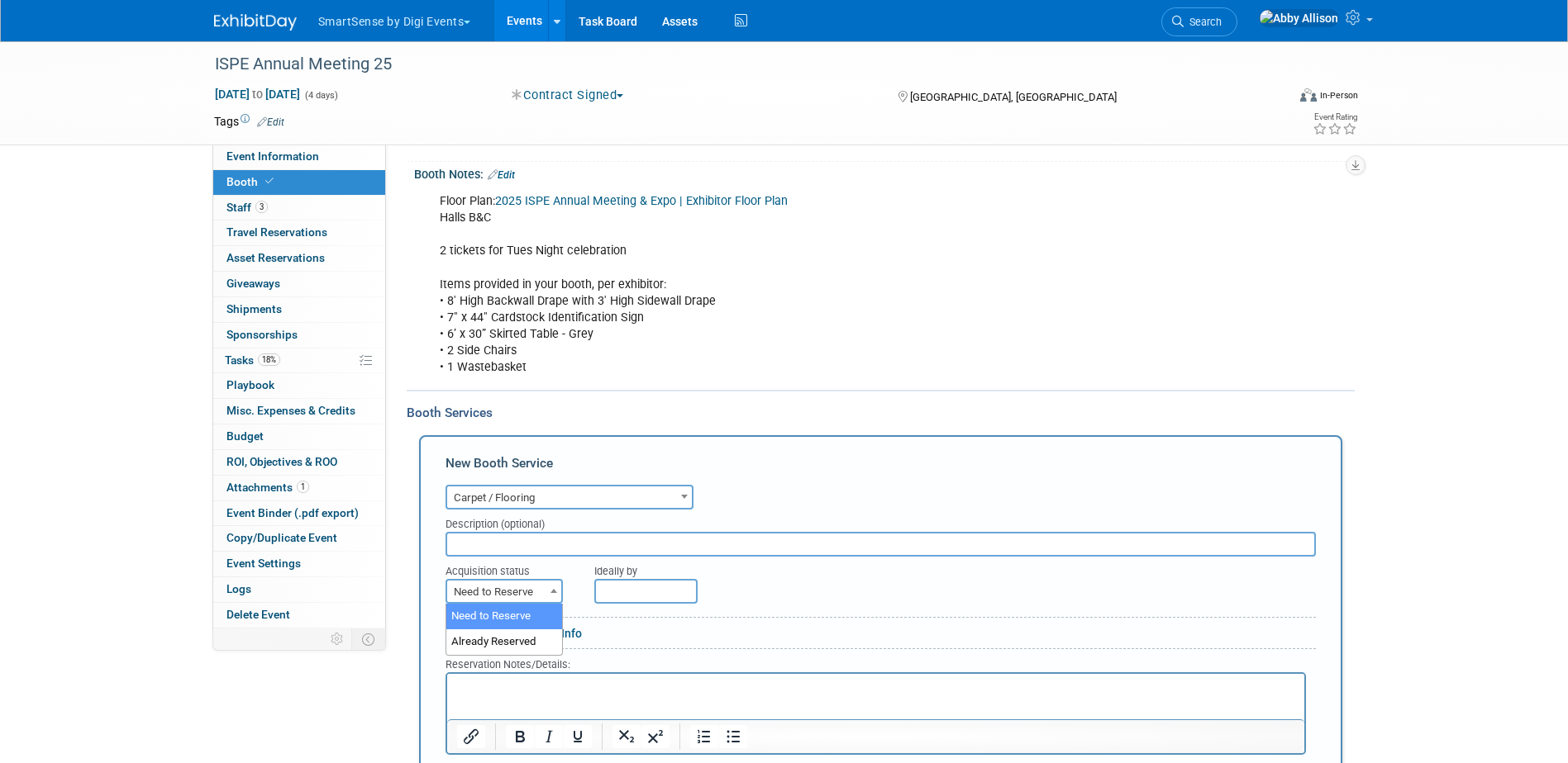
click at [498, 592] on span "Need to Reserve" at bounding box center [504, 591] width 114 height 23
select select "2"
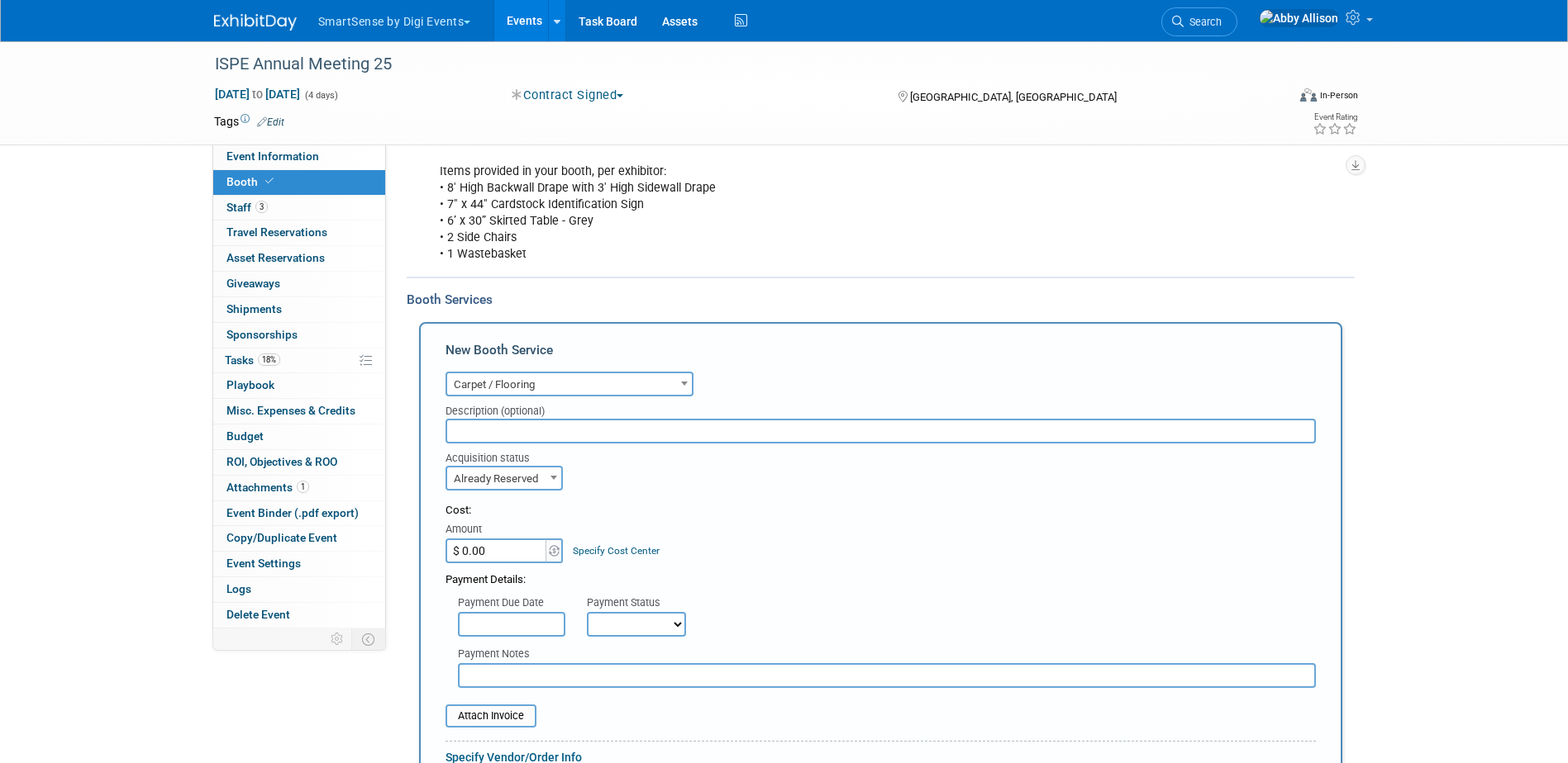
scroll to position [322, 0]
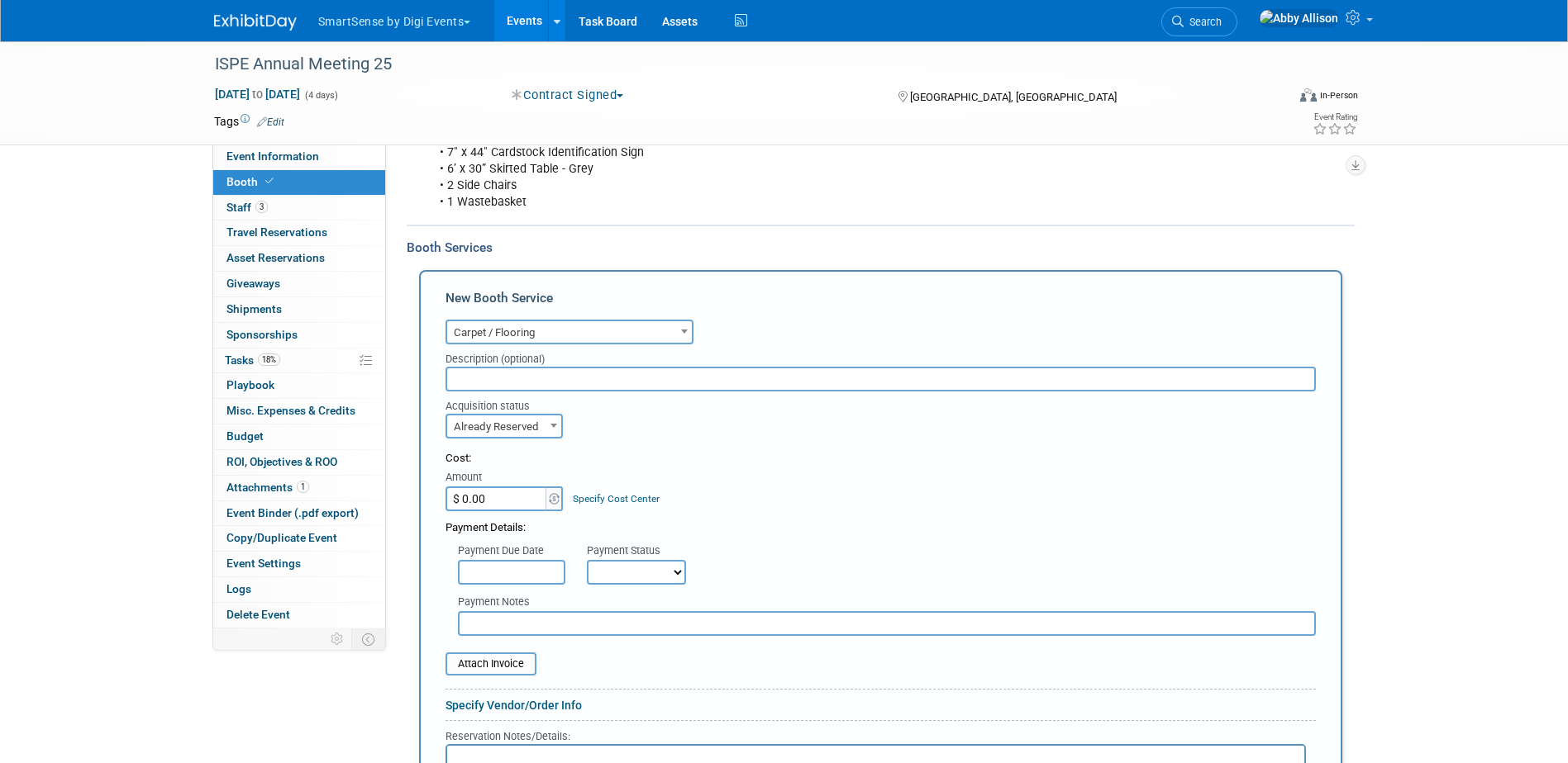
click at [630, 566] on select "Not Paid Yet Partially Paid Paid in Full" at bounding box center [636, 572] width 100 height 25
select select "1"
click at [586, 560] on select "Not Paid Yet Partially Paid Paid in Full" at bounding box center [636, 572] width 100 height 25
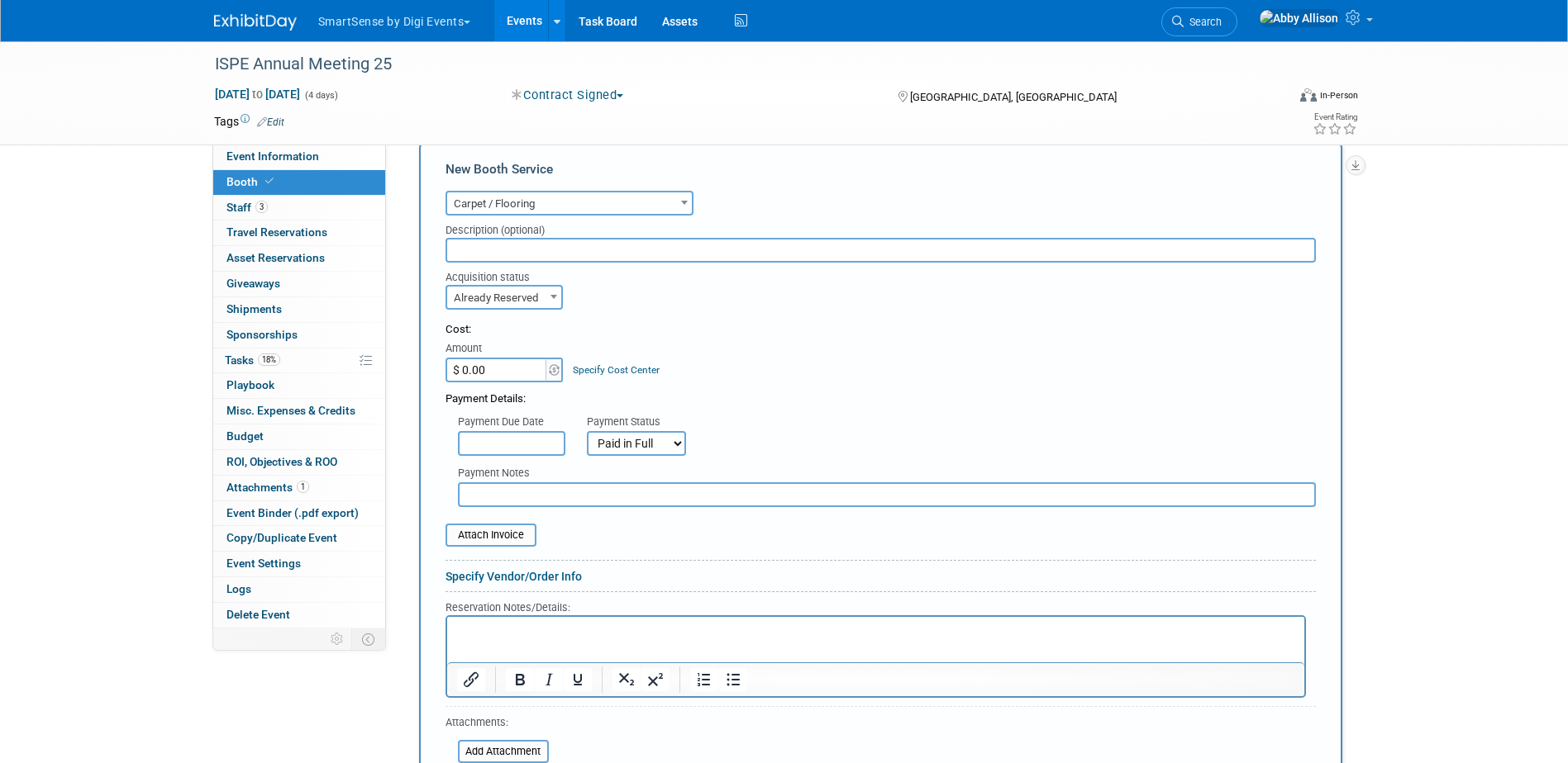
scroll to position [487, 0]
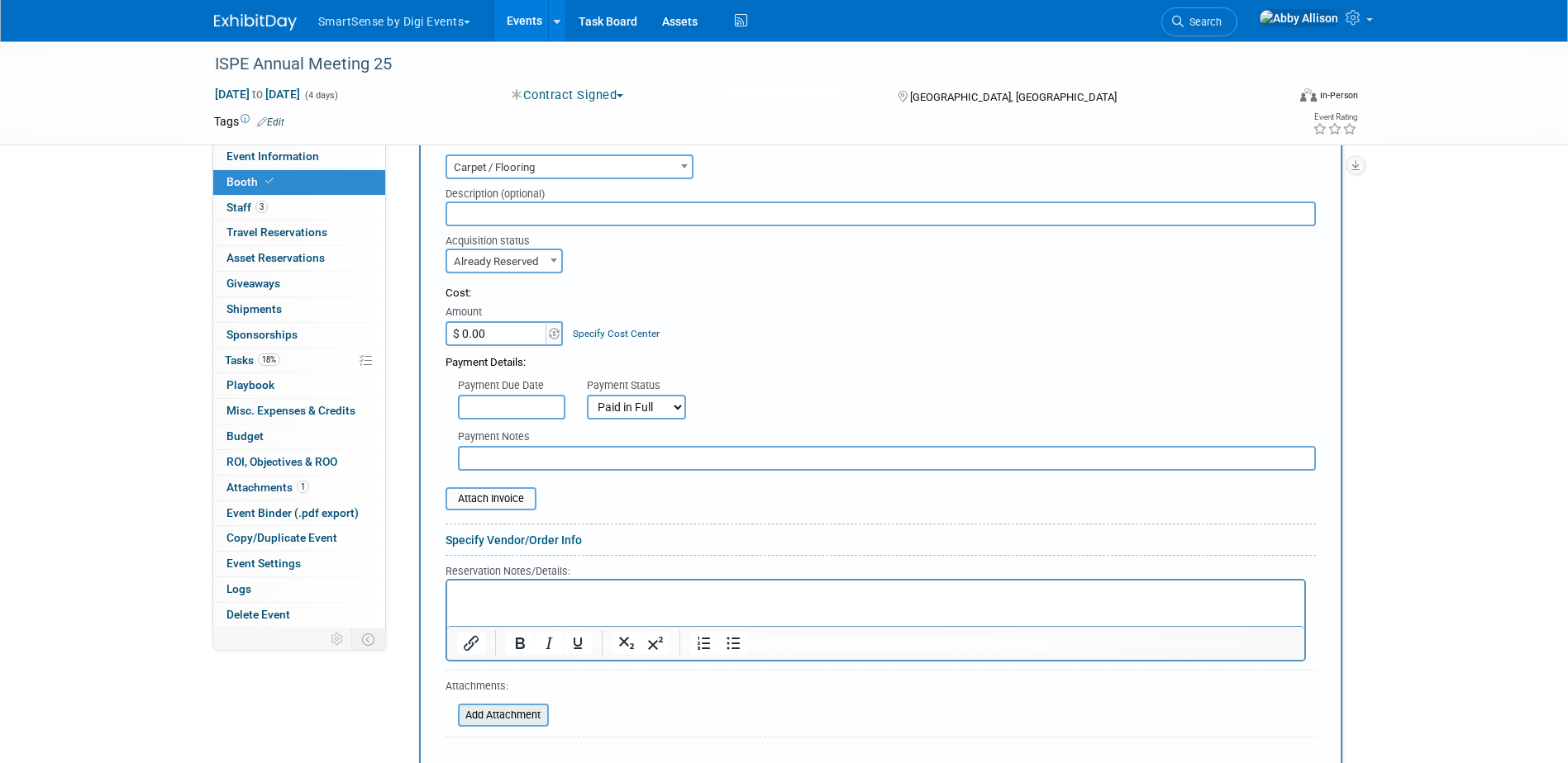
click at [495, 712] on input "file" at bounding box center [448, 716] width 196 height 20
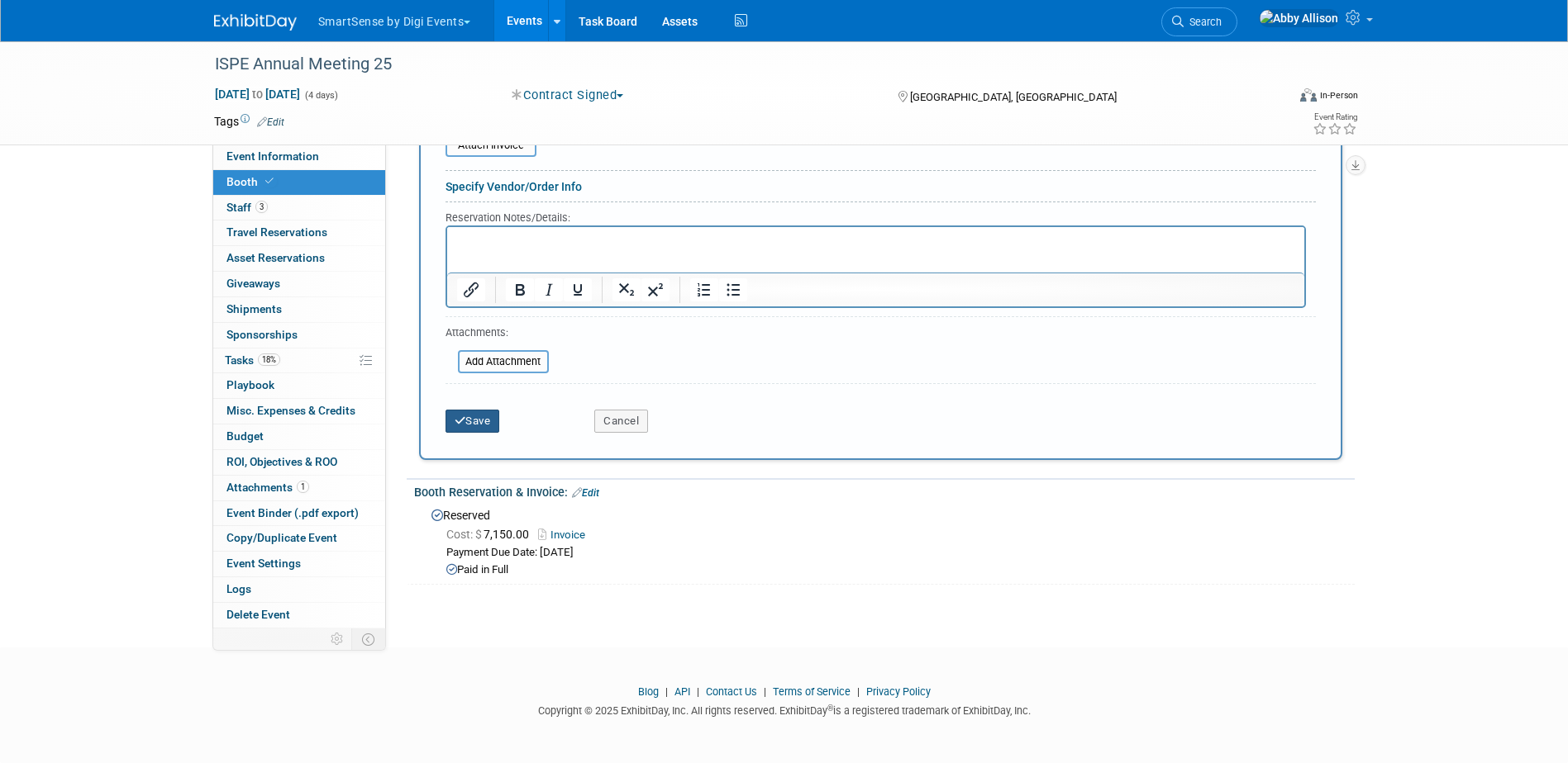
click at [473, 413] on button "Save" at bounding box center [473, 421] width 55 height 23
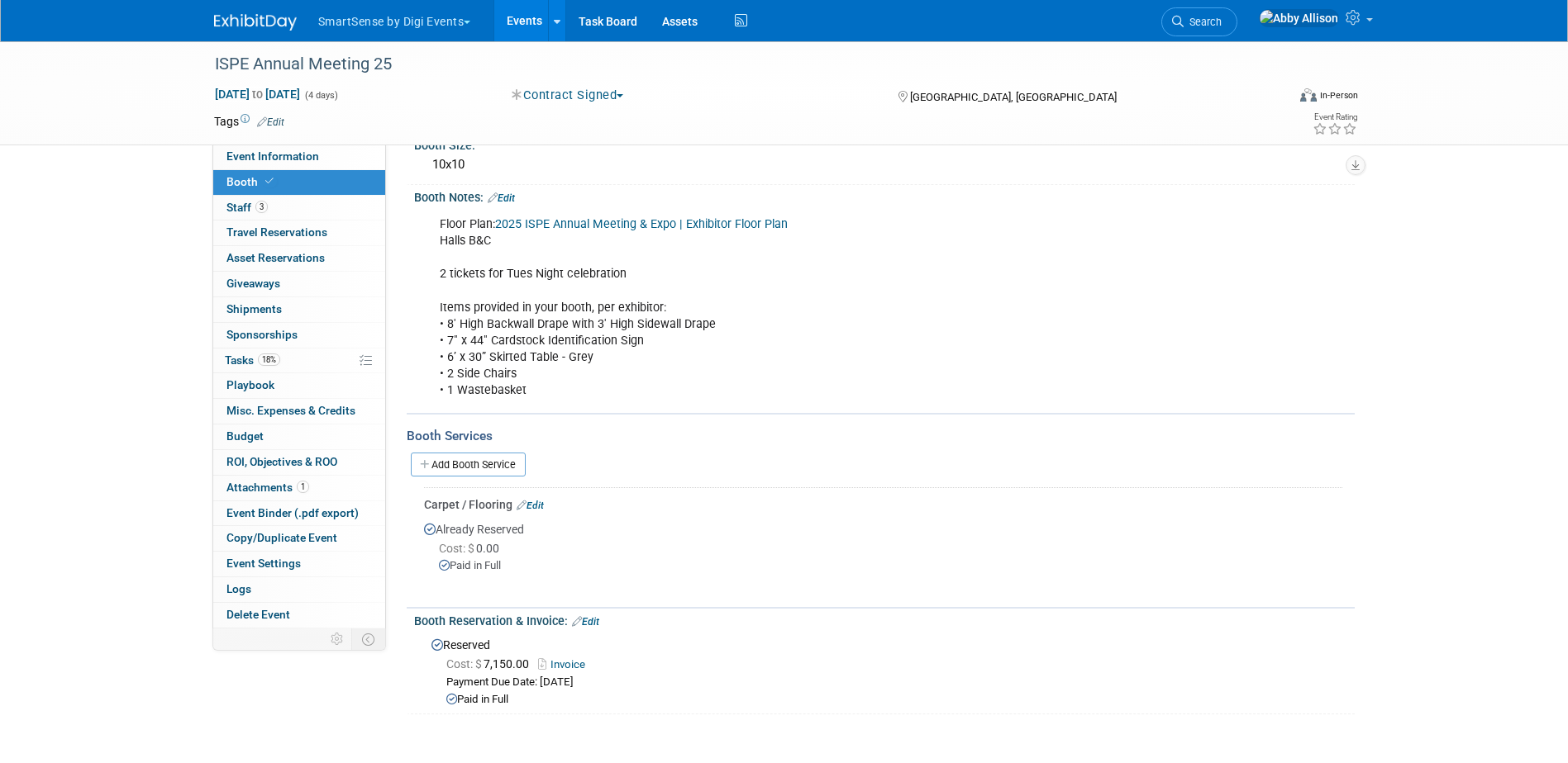
scroll to position [165, 0]
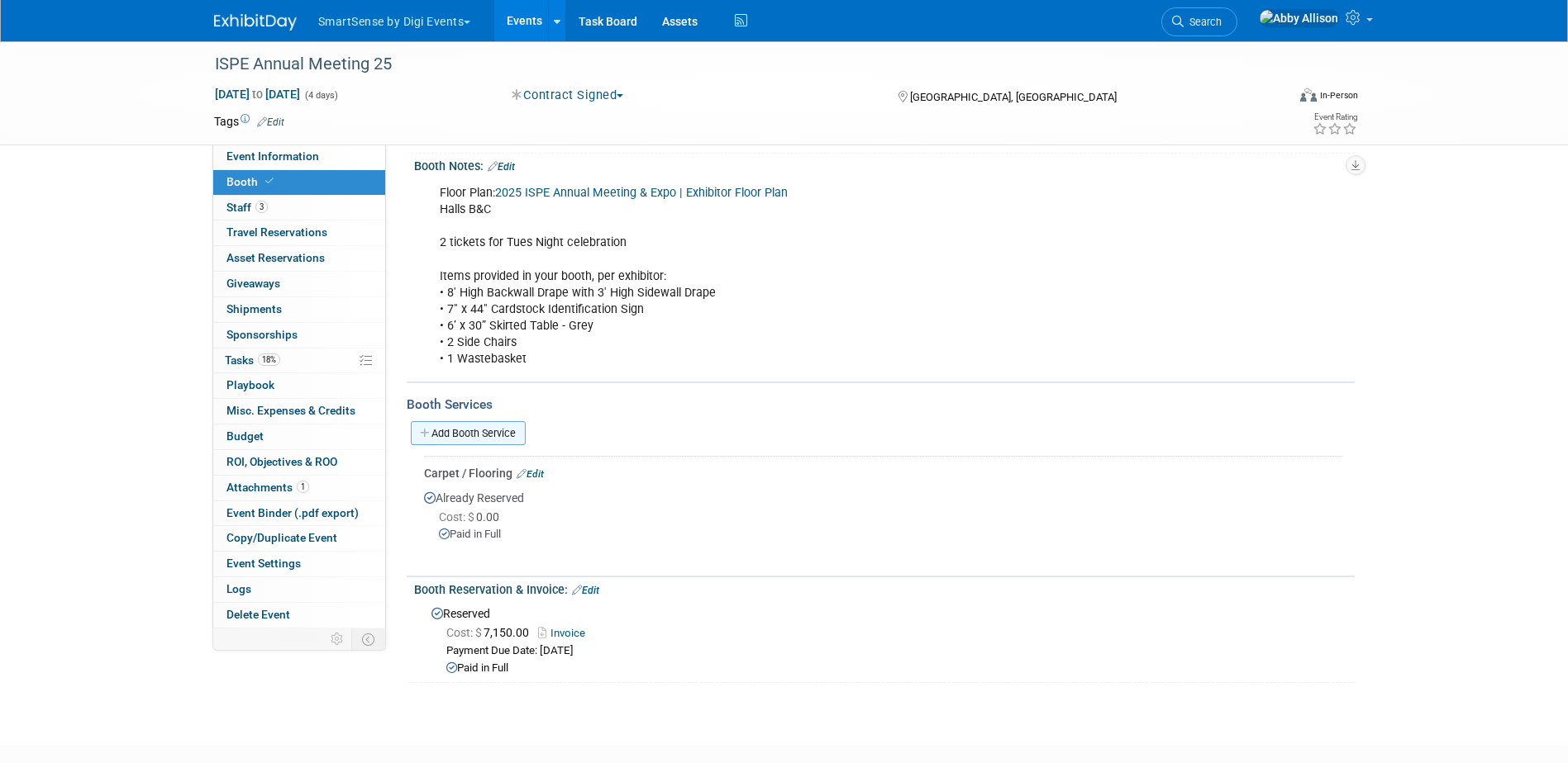
click at [454, 425] on link "Add Booth Service" at bounding box center [468, 433] width 115 height 24
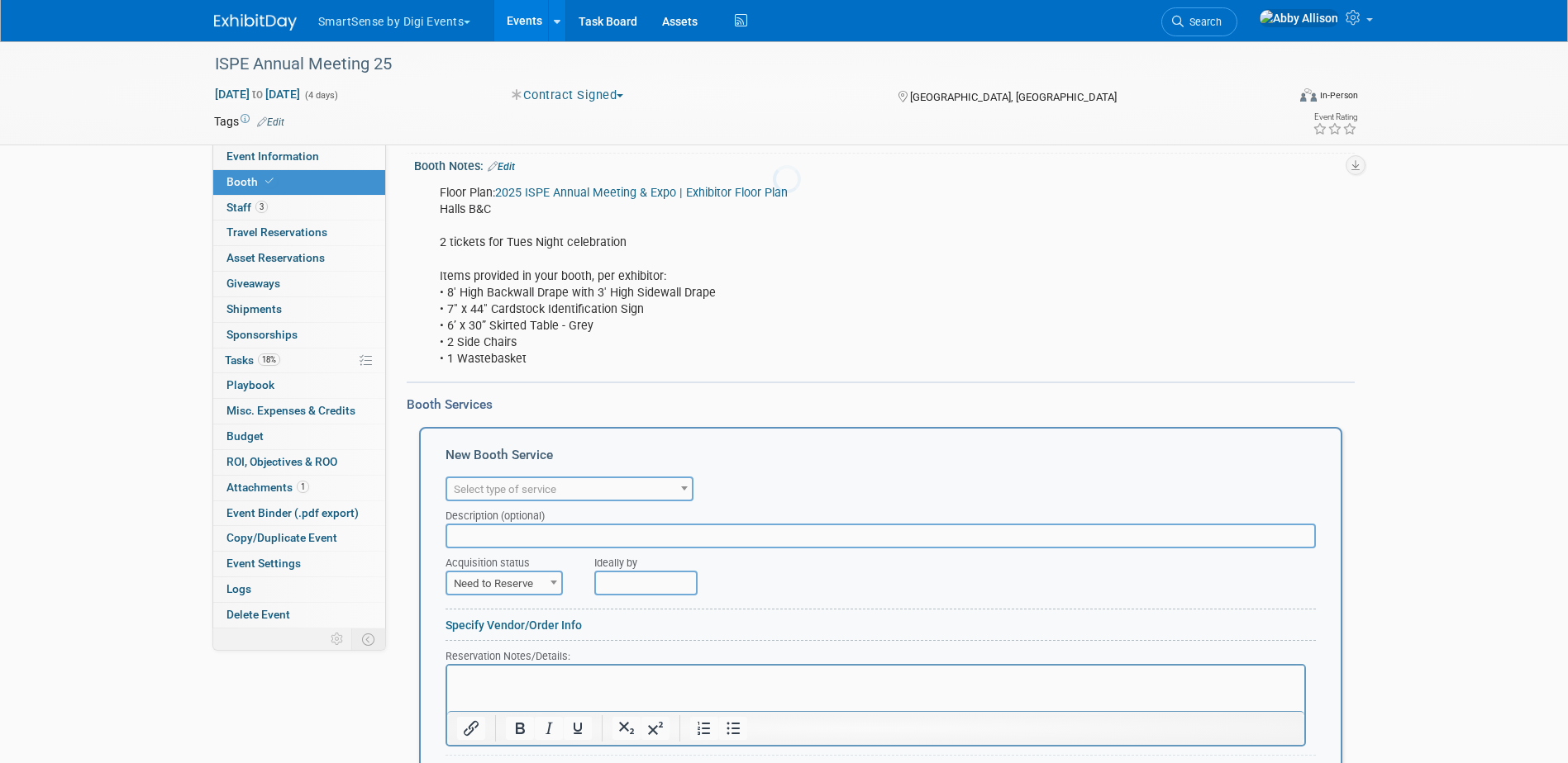
scroll to position [0, 0]
click at [489, 487] on span "Select type of service" at bounding box center [505, 489] width 102 height 13
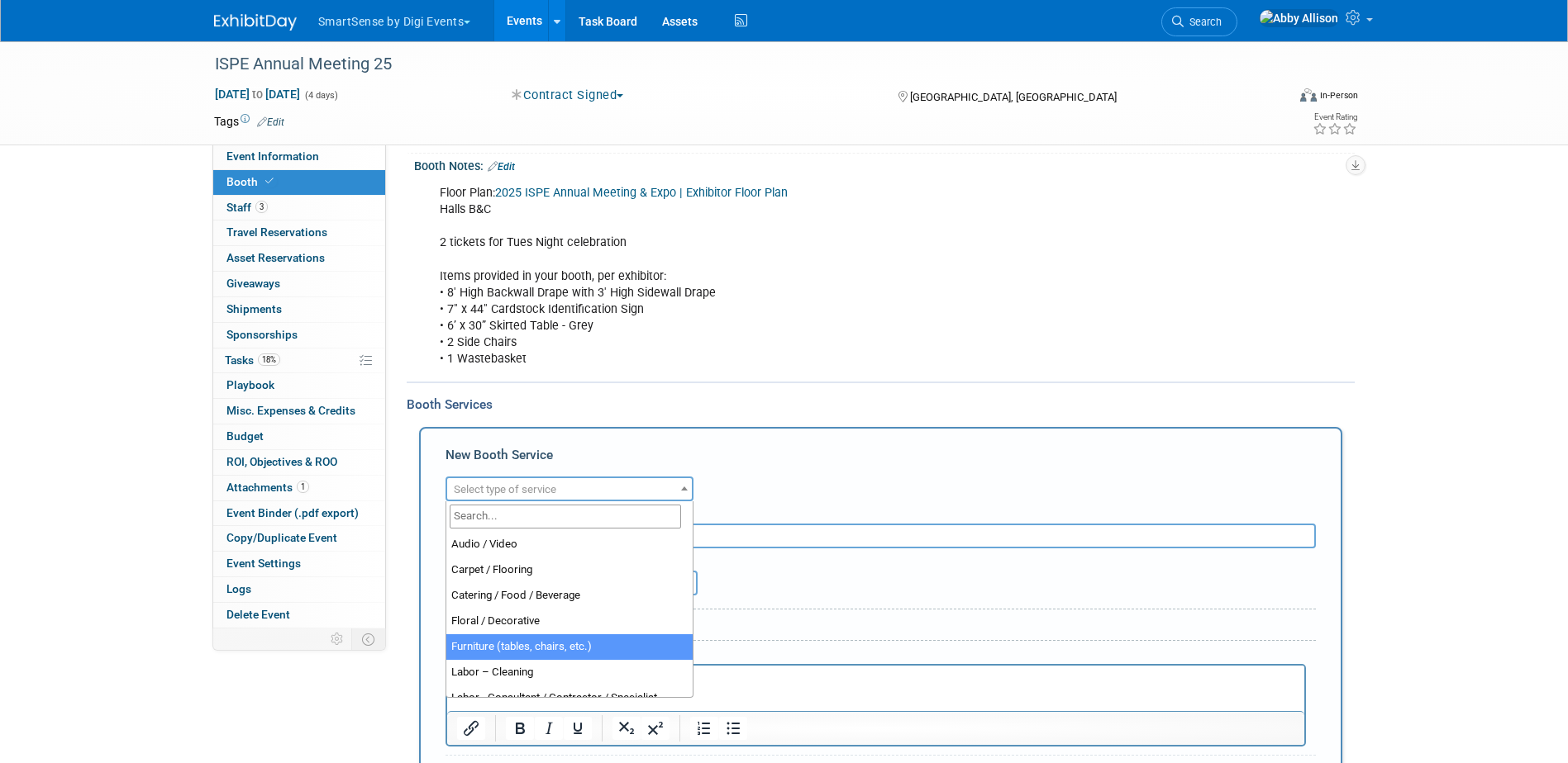
select select "6"
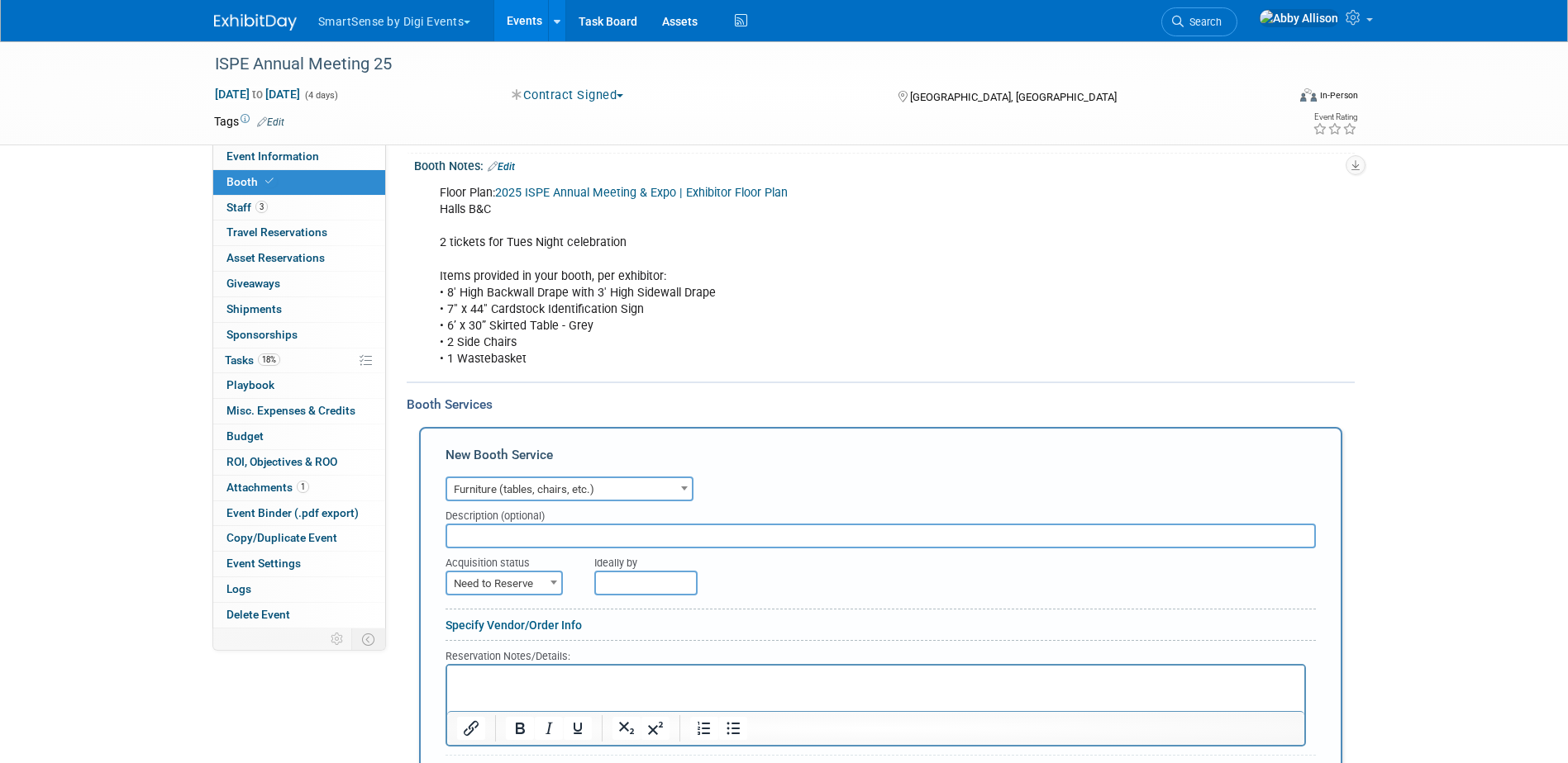
click at [520, 586] on span "Need to Reserve" at bounding box center [504, 583] width 114 height 23
select select "2"
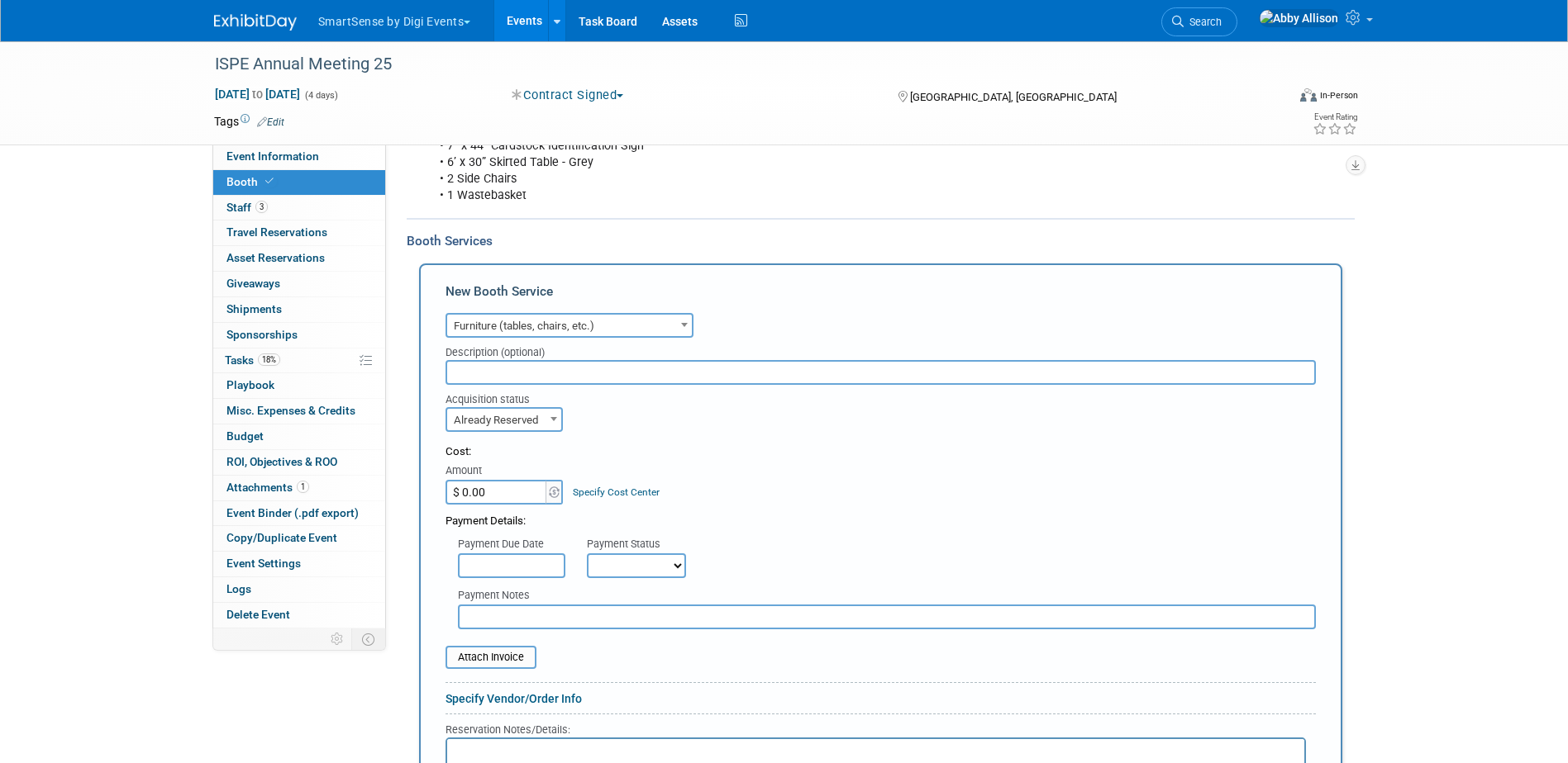
scroll to position [330, 0]
click at [519, 491] on input "$ 0.00" at bounding box center [497, 490] width 103 height 25
type input "$ 4,239.43"
click at [595, 552] on select "Not Paid Yet Partially Paid Paid in Full" at bounding box center [636, 563] width 100 height 25
select select "1"
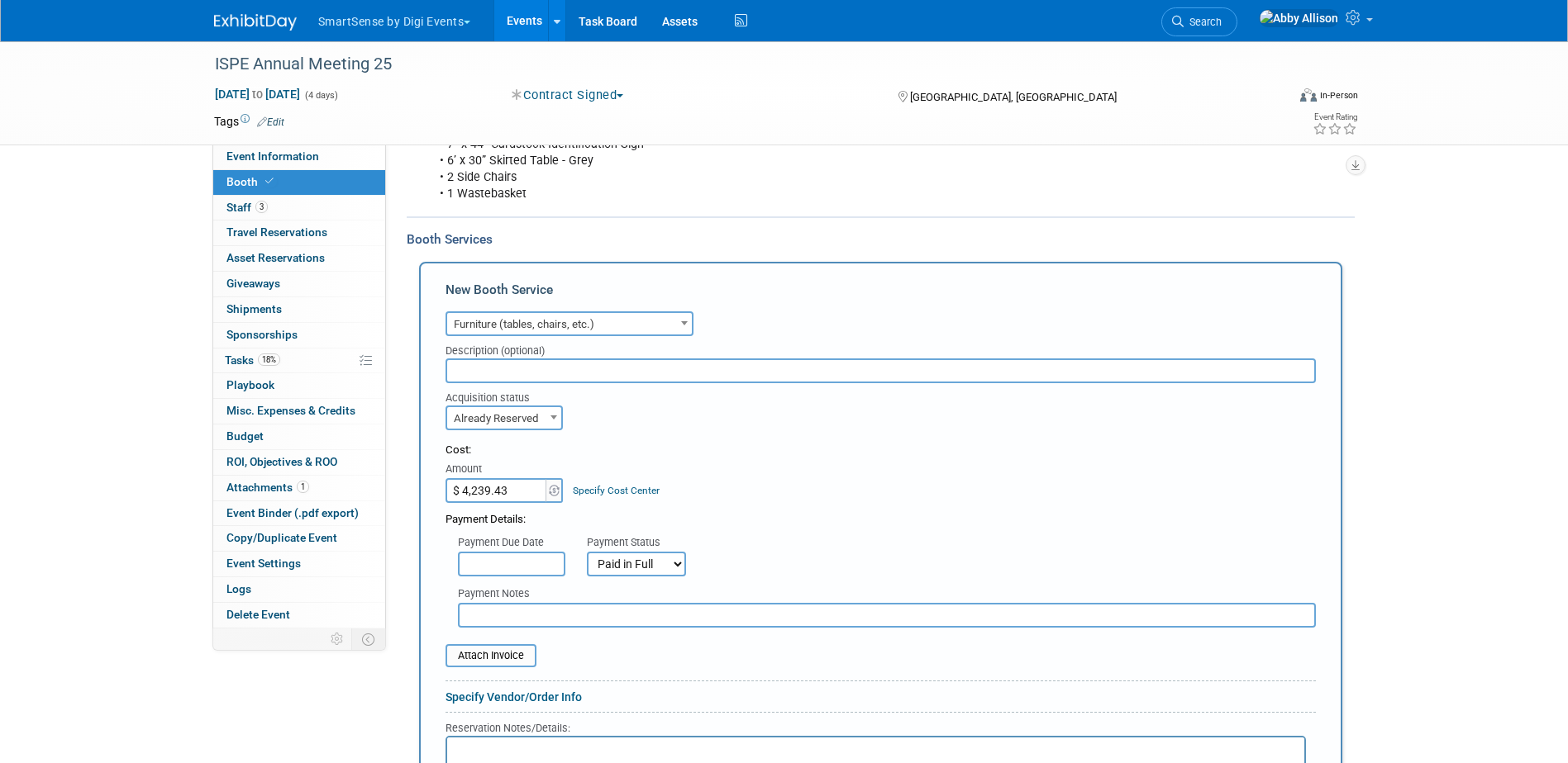
click at [586, 551] on select "Not Paid Yet Partially Paid Paid in Full" at bounding box center [636, 563] width 100 height 25
click at [518, 660] on input "file" at bounding box center [436, 656] width 196 height 20
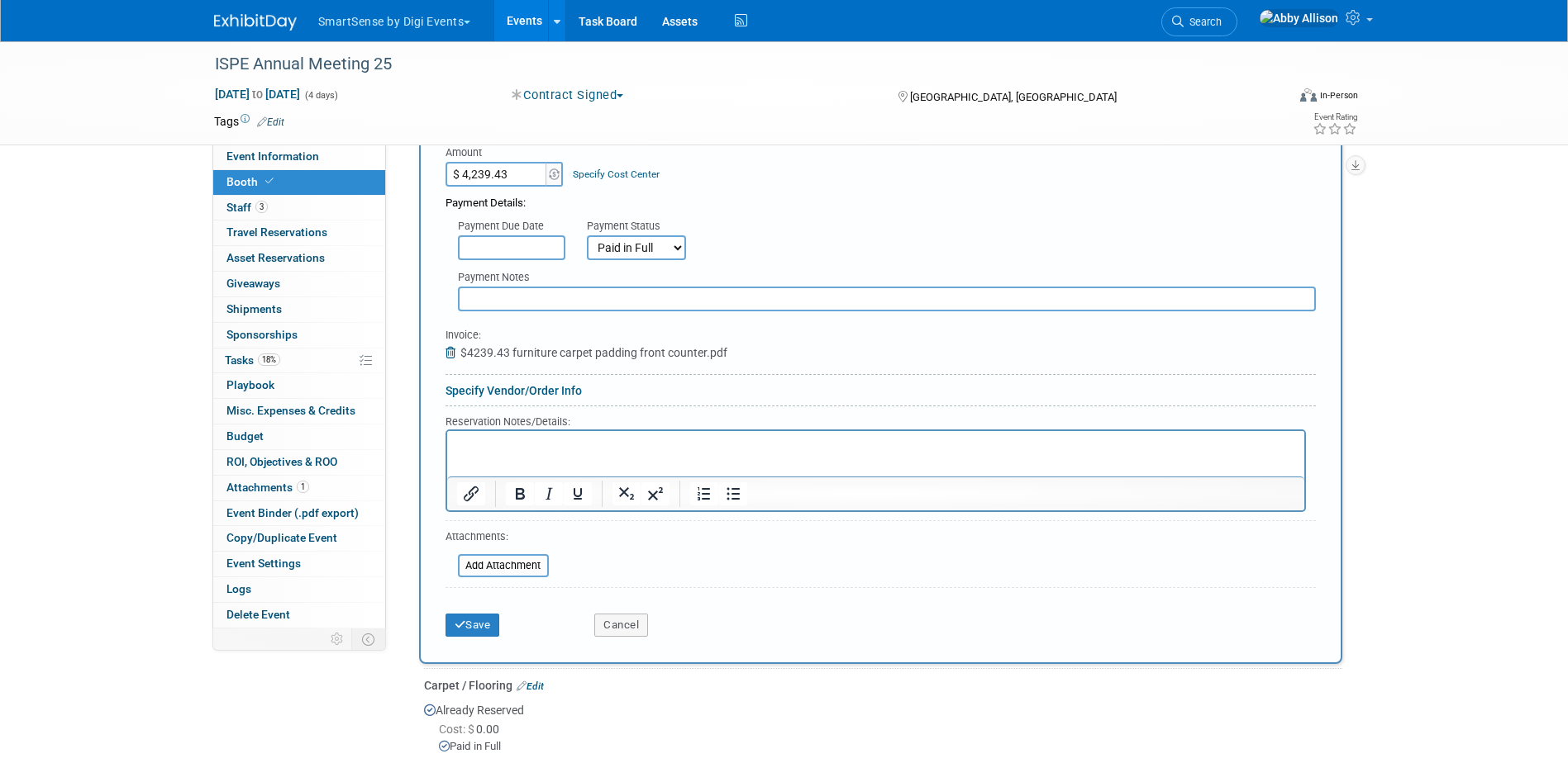
scroll to position [661, 0]
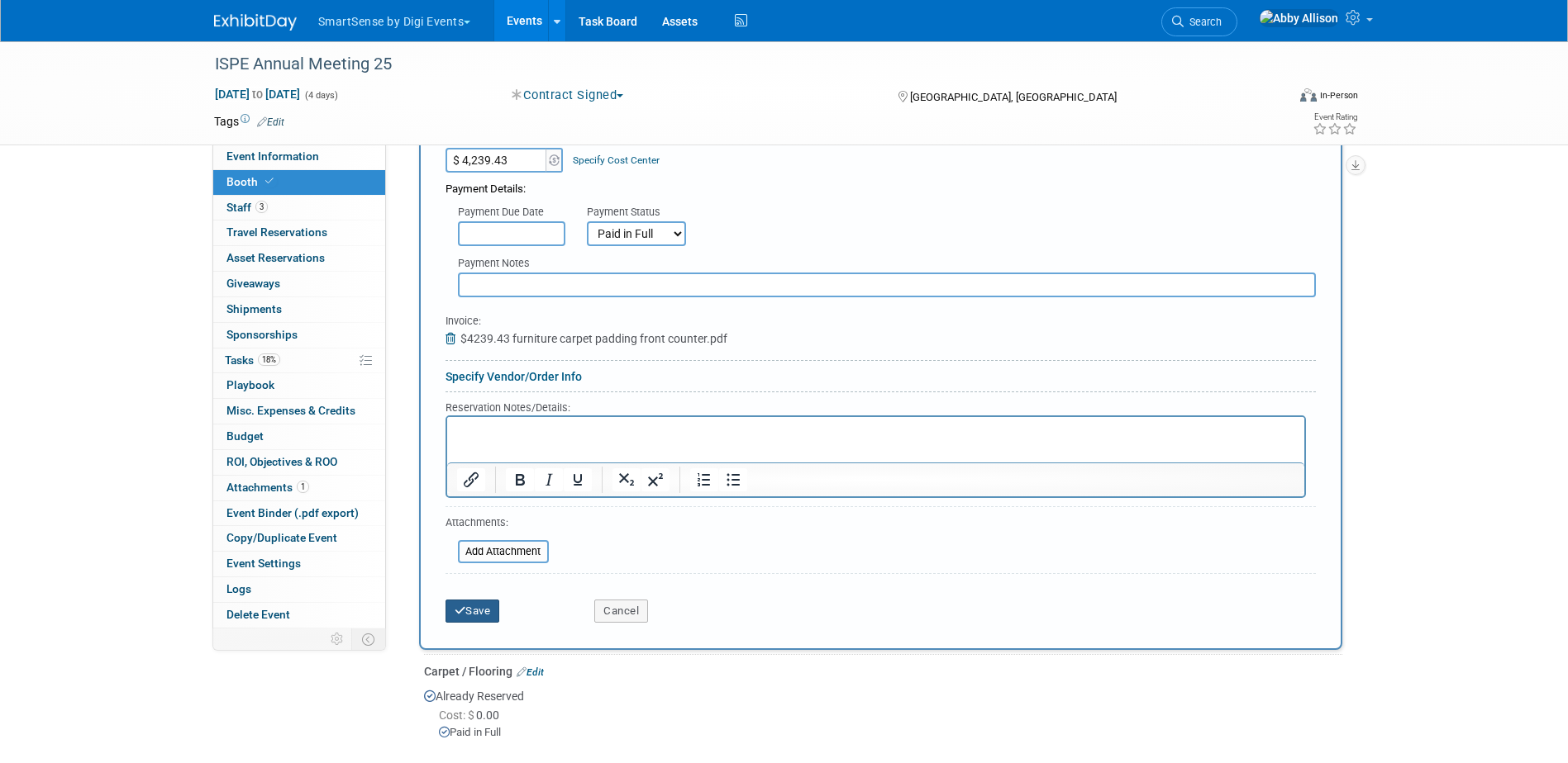
click at [487, 611] on button "Save" at bounding box center [473, 611] width 55 height 23
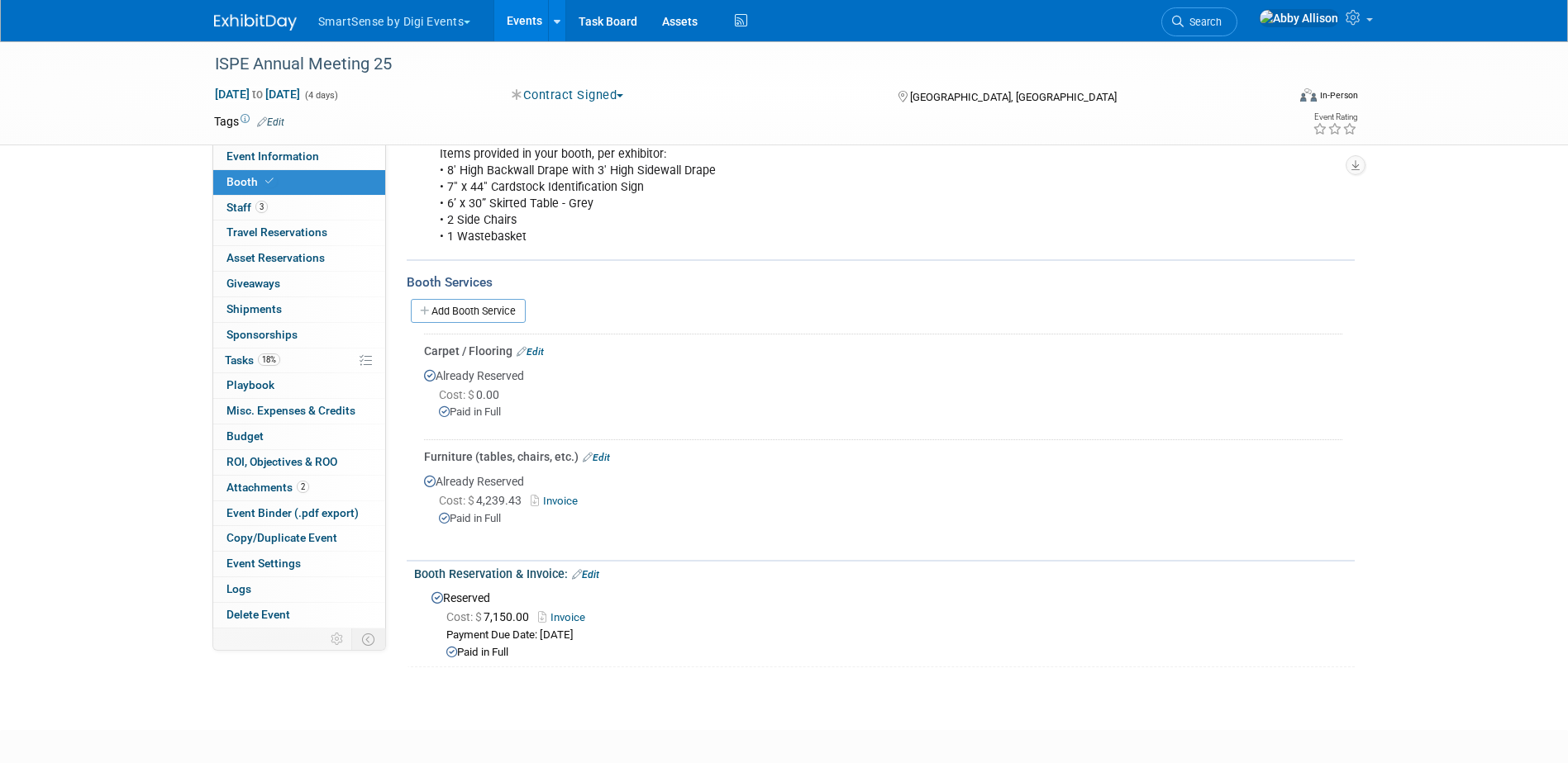
scroll to position [285, 0]
click at [442, 301] on link "Add Booth Service" at bounding box center [468, 313] width 115 height 24
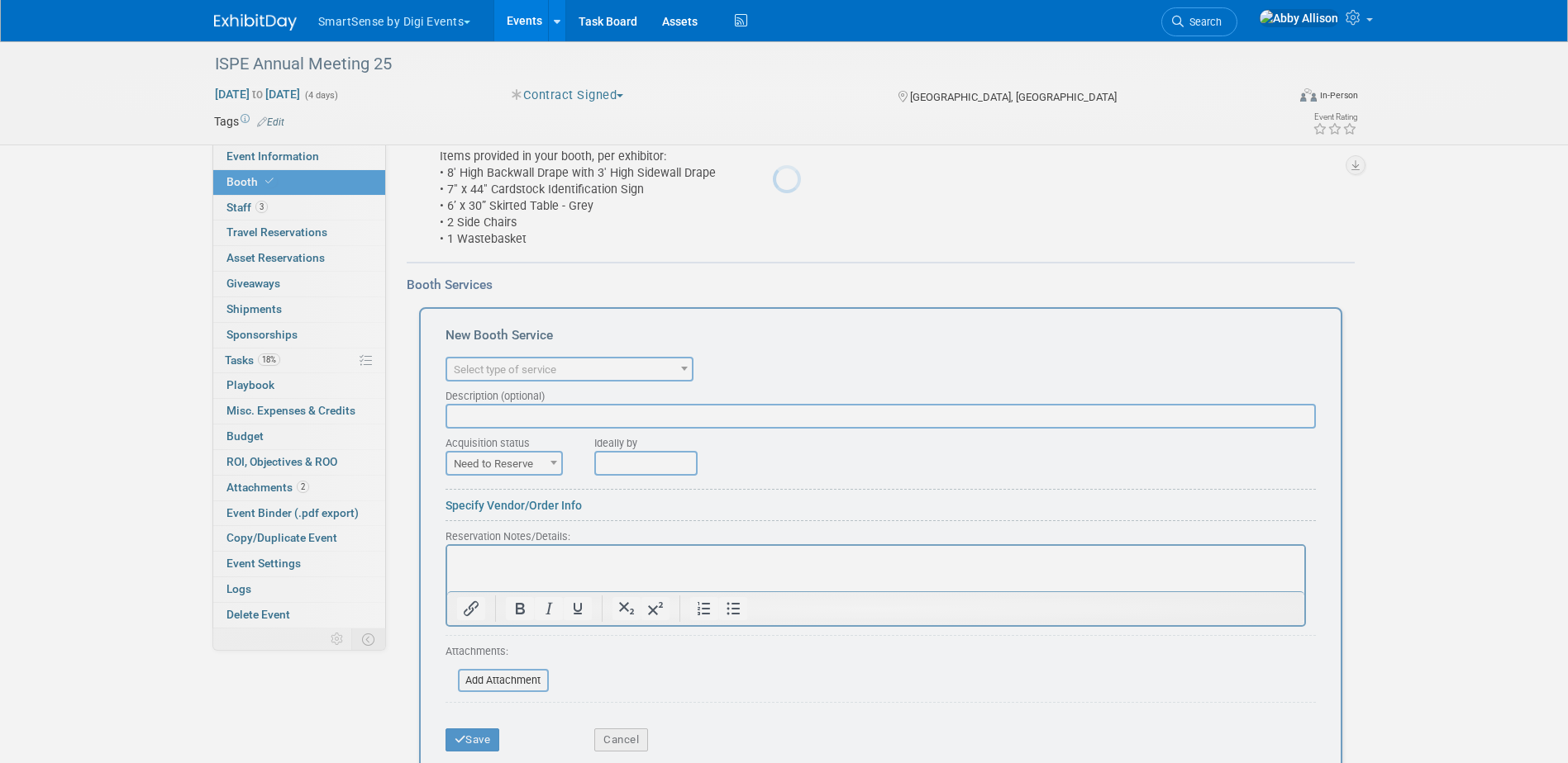
scroll to position [0, 0]
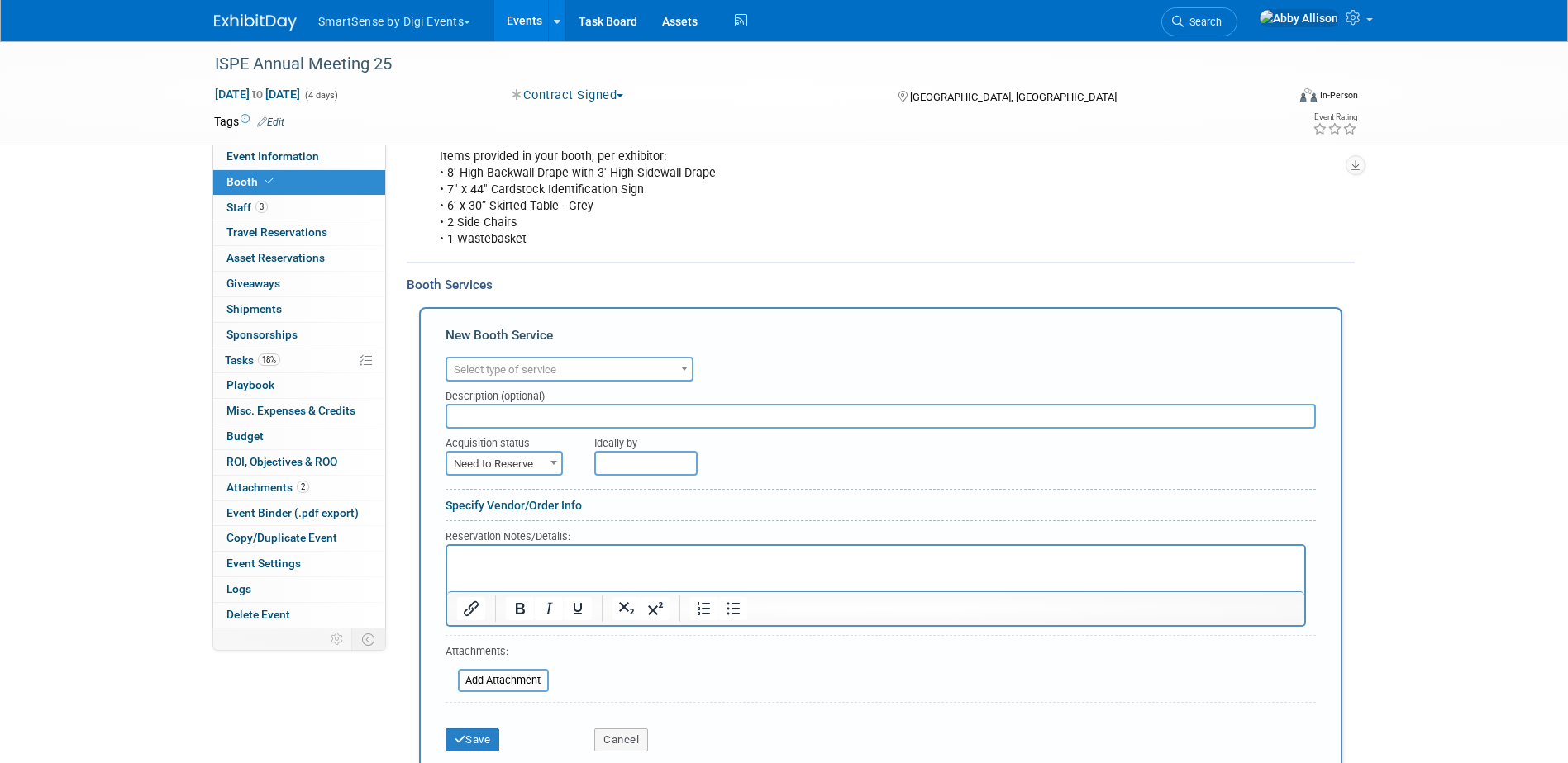
click at [474, 370] on span "Select type of service" at bounding box center [505, 370] width 102 height 13
click at [815, 643] on form "Audio / Video Carpet / Flooring Catering / Food / Beverage Floral / Decorative …" at bounding box center [880, 556] width 870 height 407
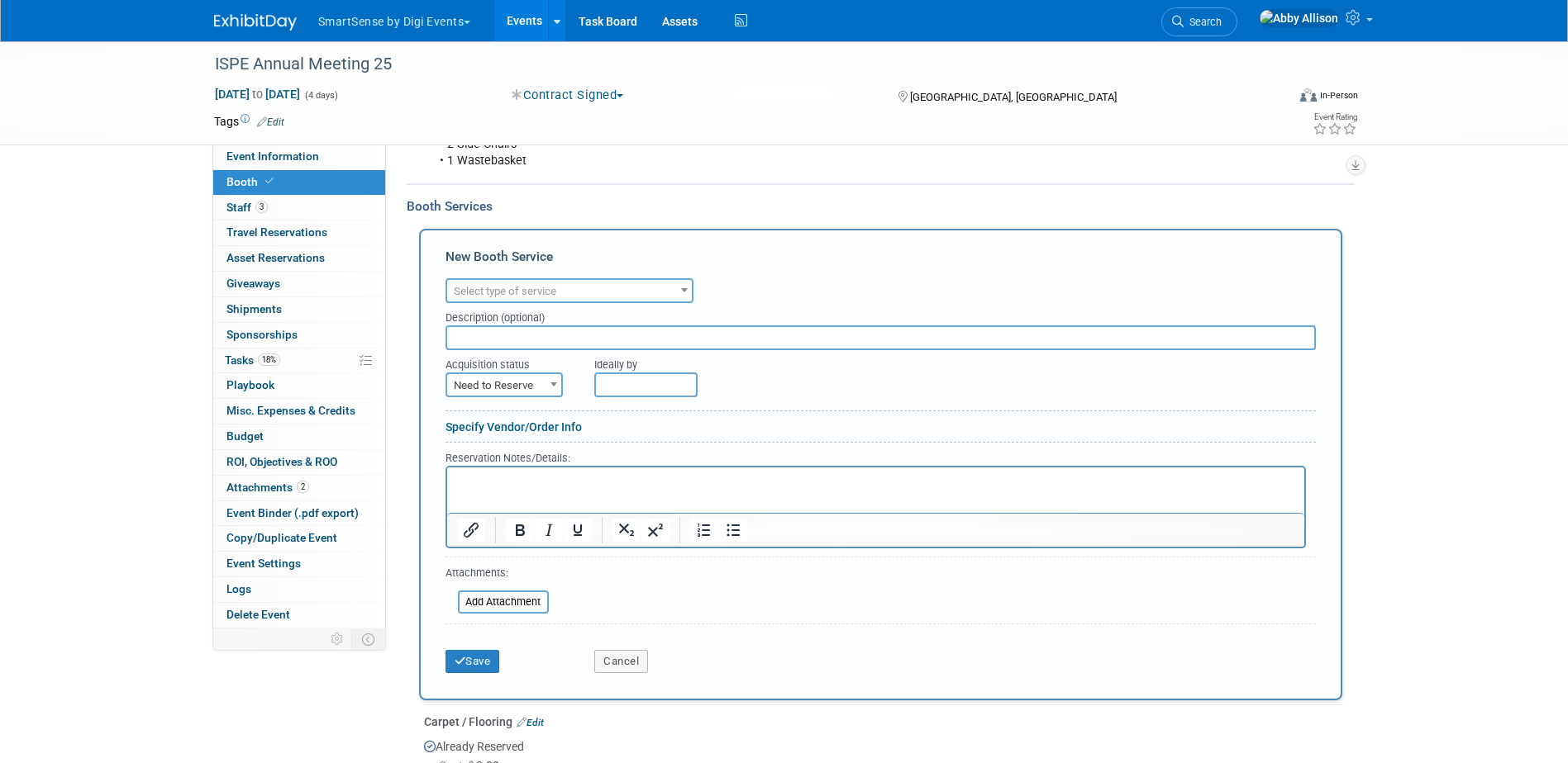
scroll to position [368, 0]
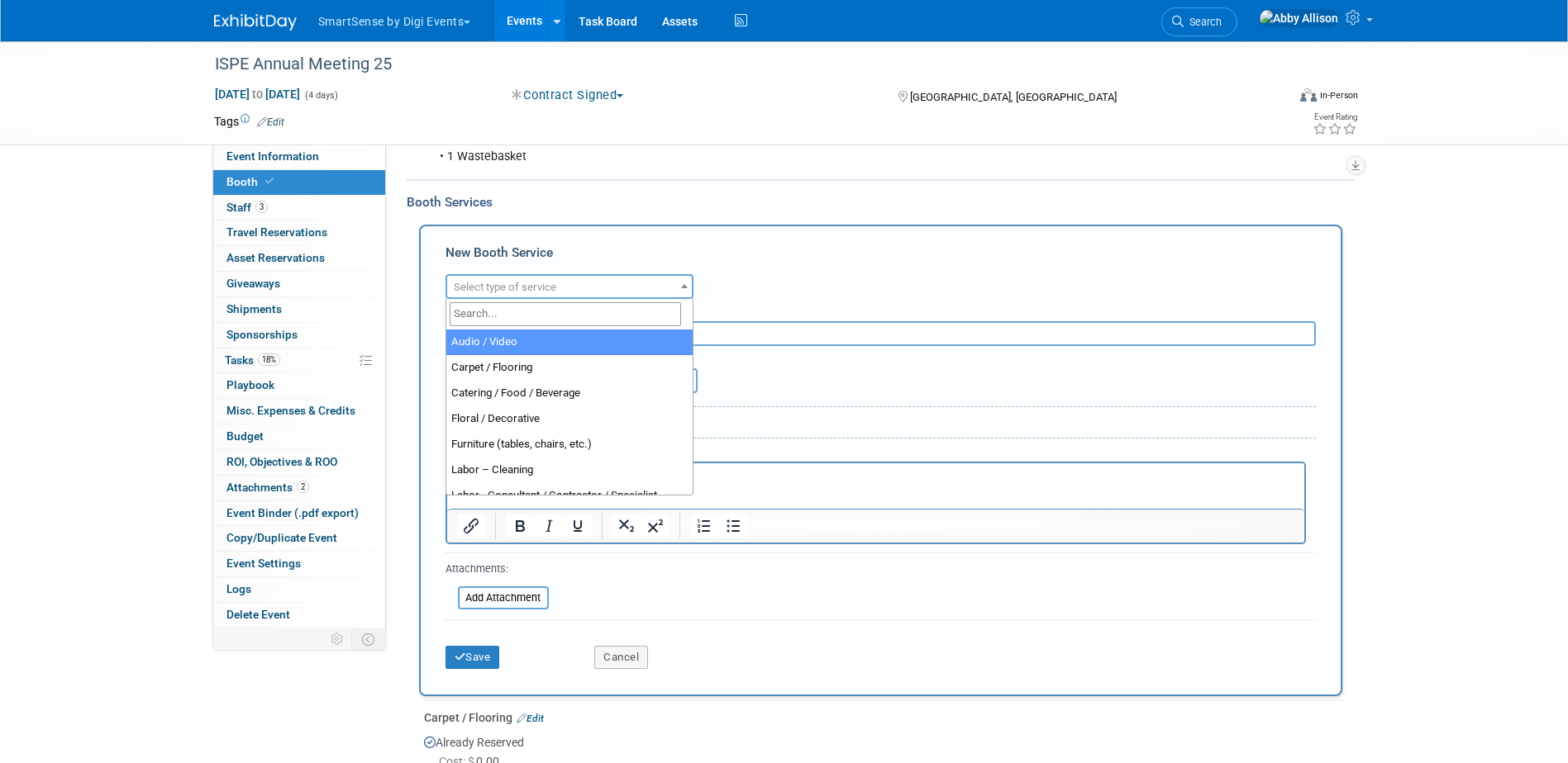
click at [529, 284] on span "Select type of service" at bounding box center [505, 287] width 102 height 13
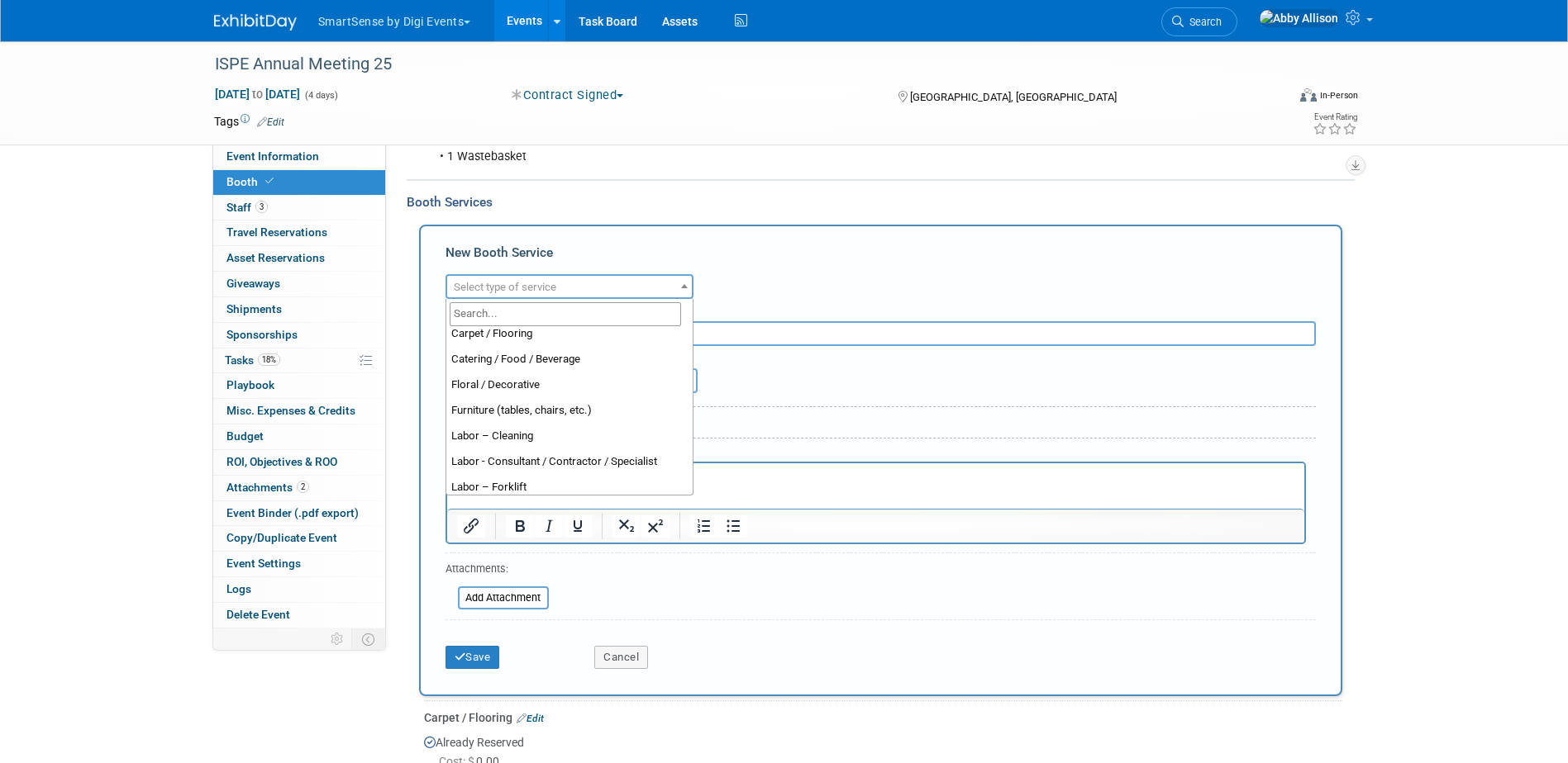
scroll to position [0, 0]
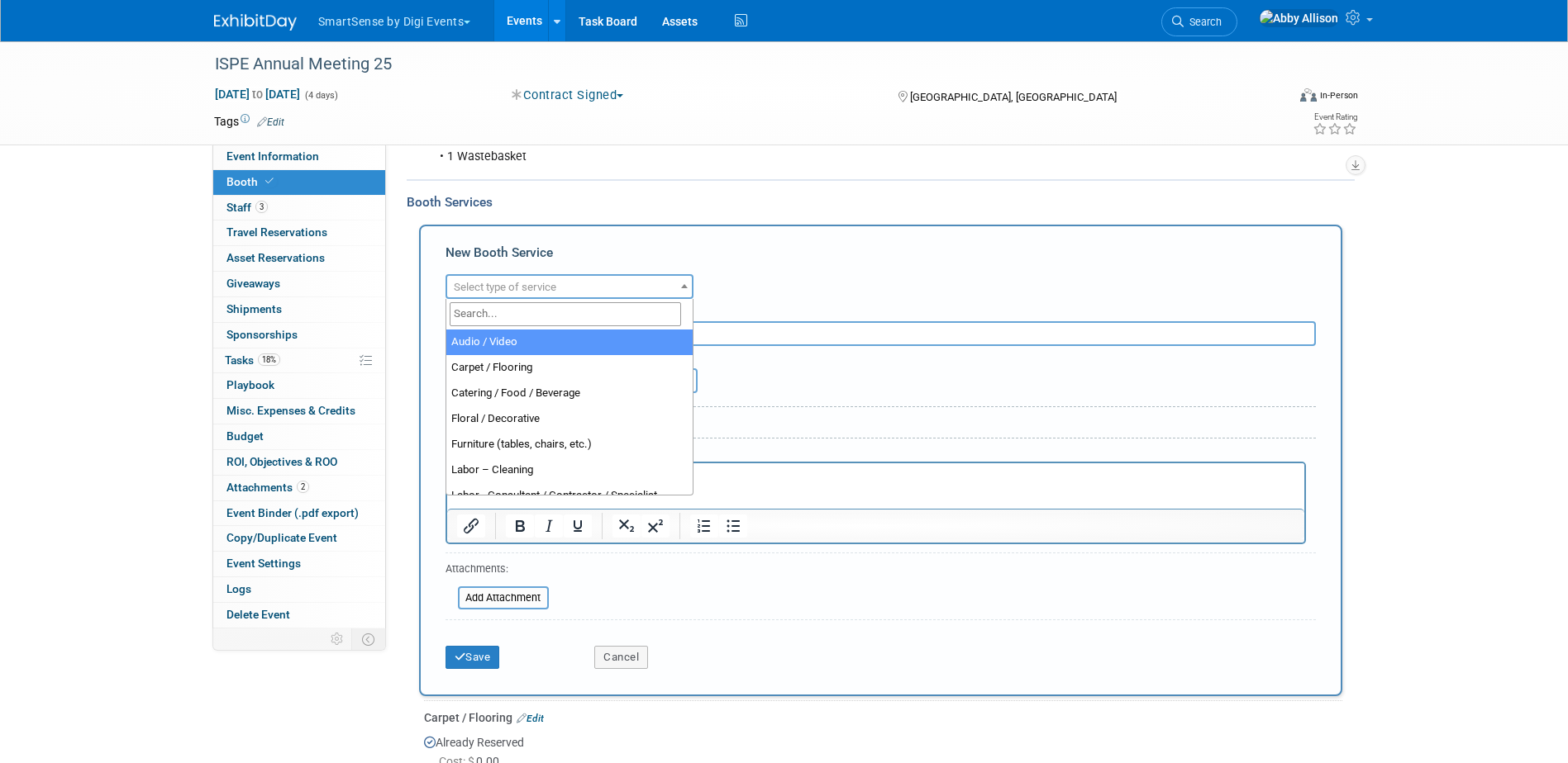
click at [521, 316] on input "search" at bounding box center [564, 314] width 231 height 24
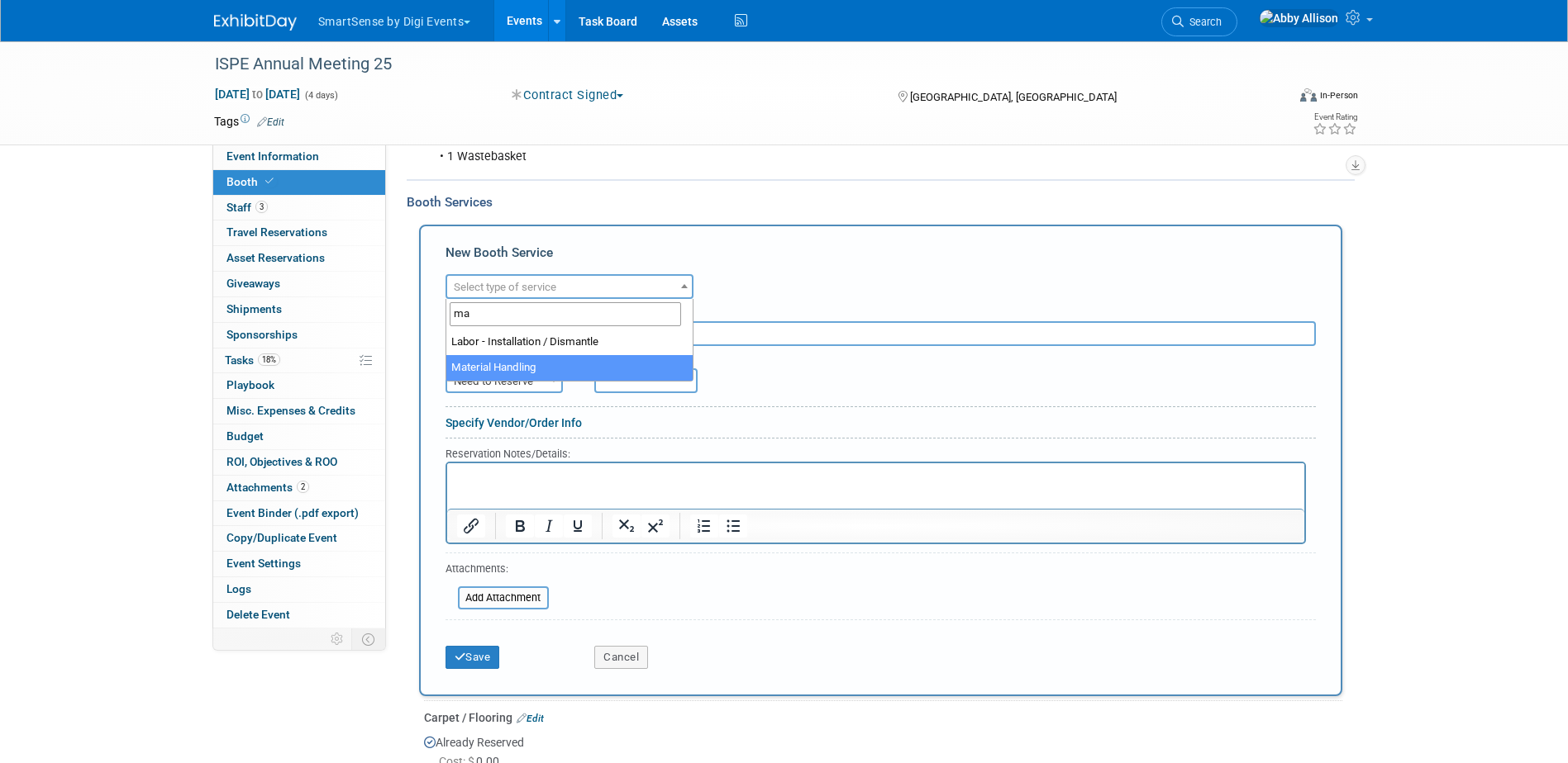
type input "ma"
select select "10"
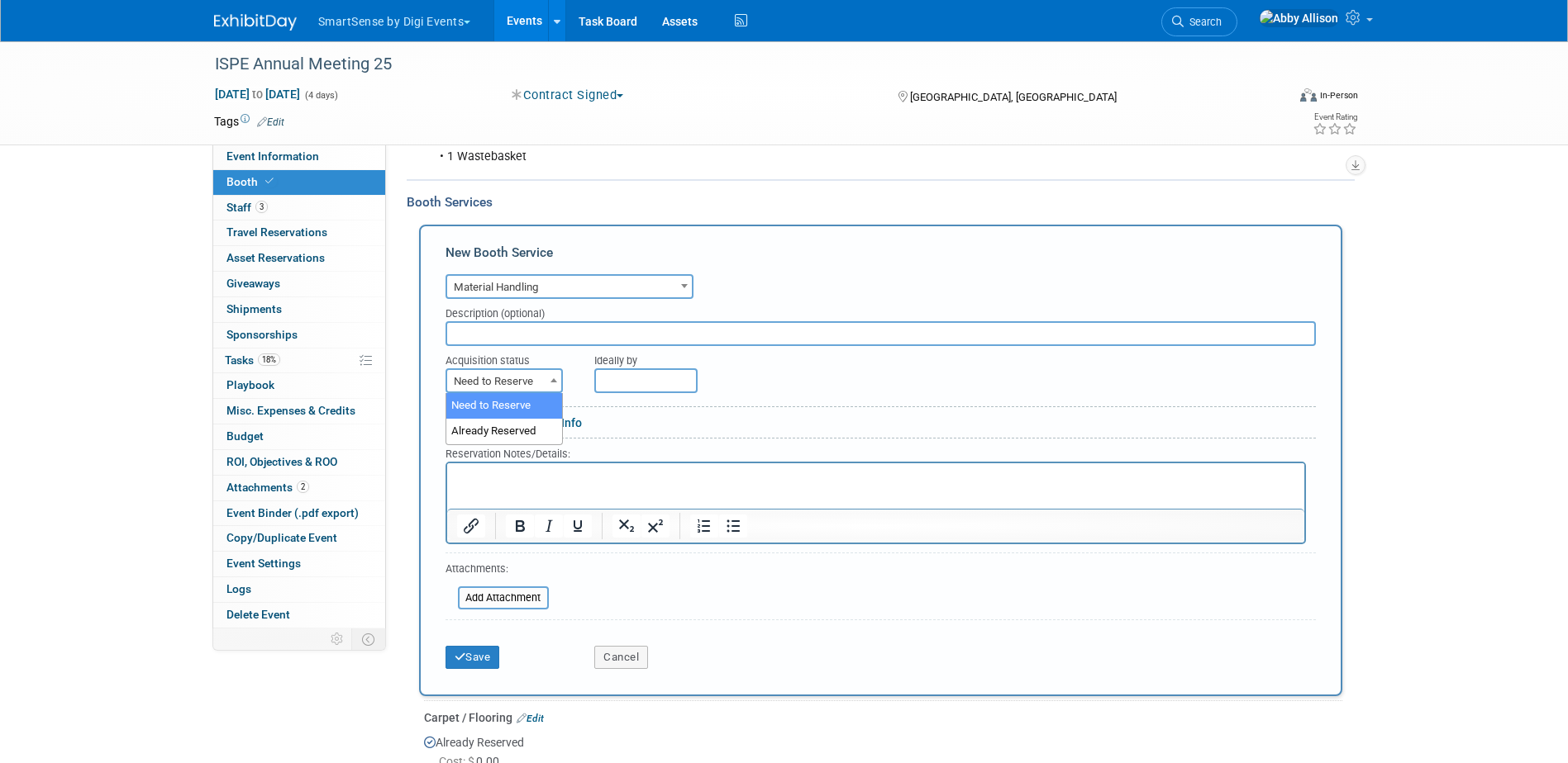
click at [542, 371] on span "Need to Reserve" at bounding box center [504, 381] width 114 height 23
select select "2"
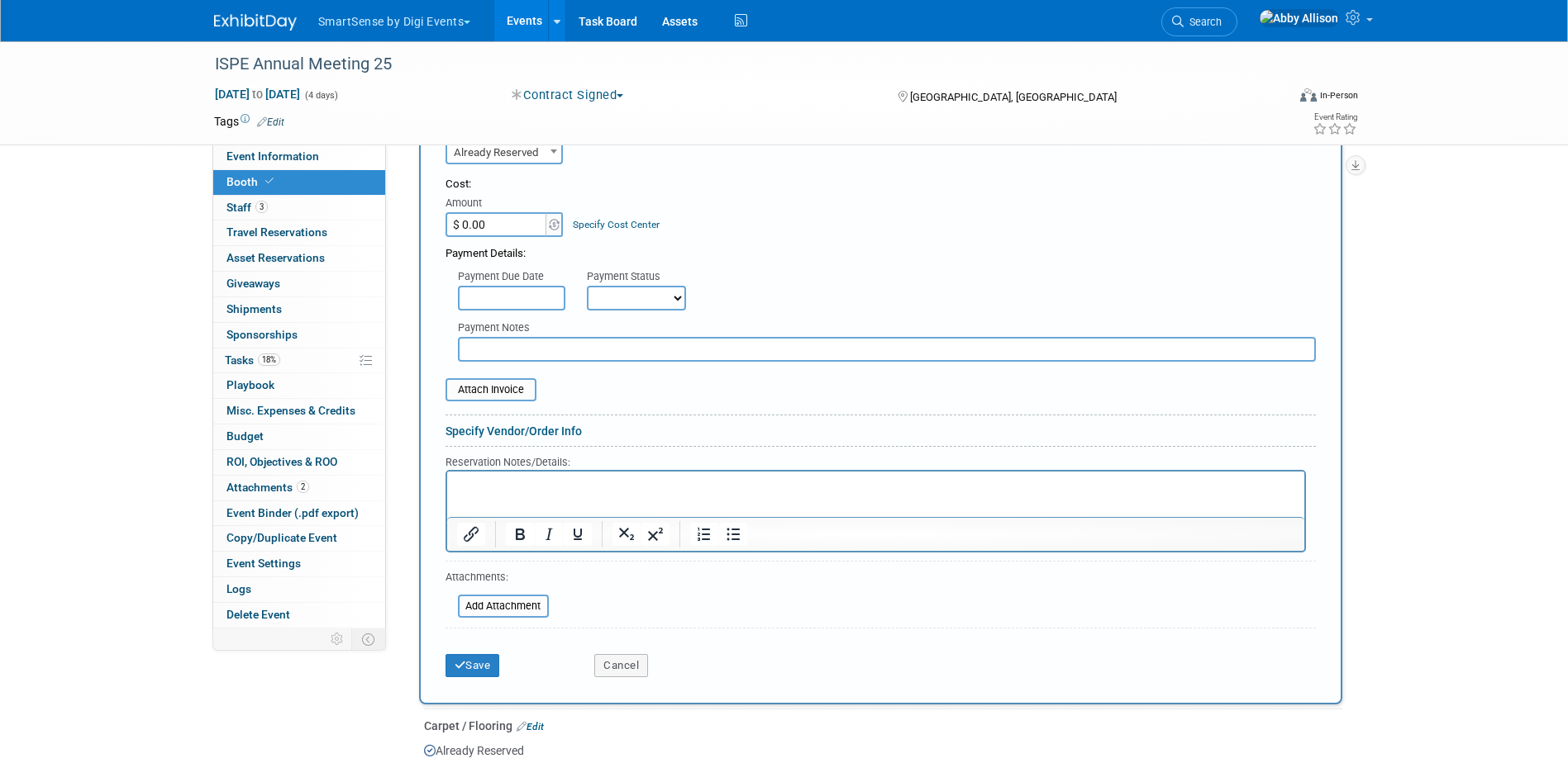
scroll to position [615, 0]
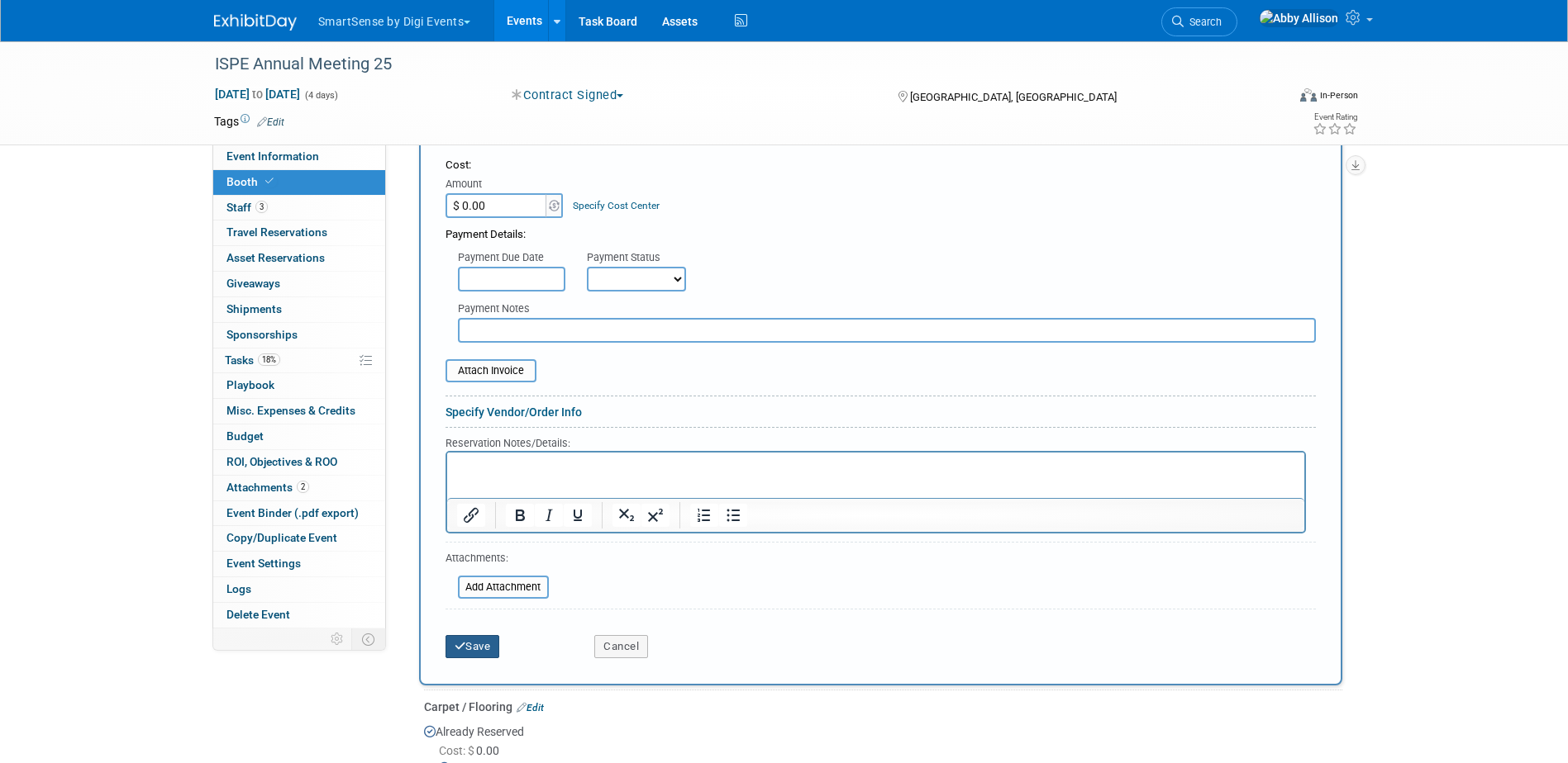
click at [467, 647] on button "Save" at bounding box center [473, 646] width 55 height 23
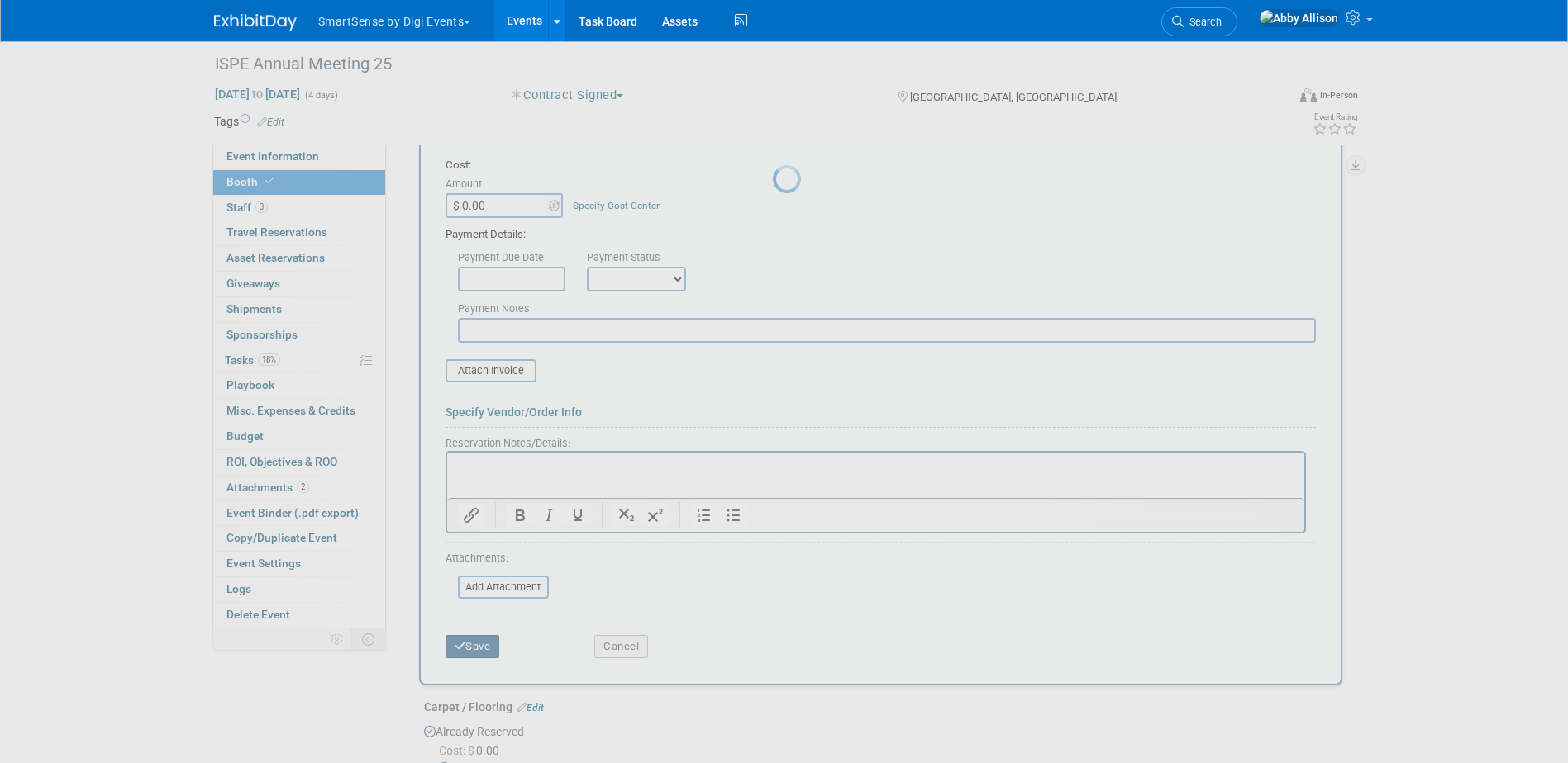
scroll to position [457, 0]
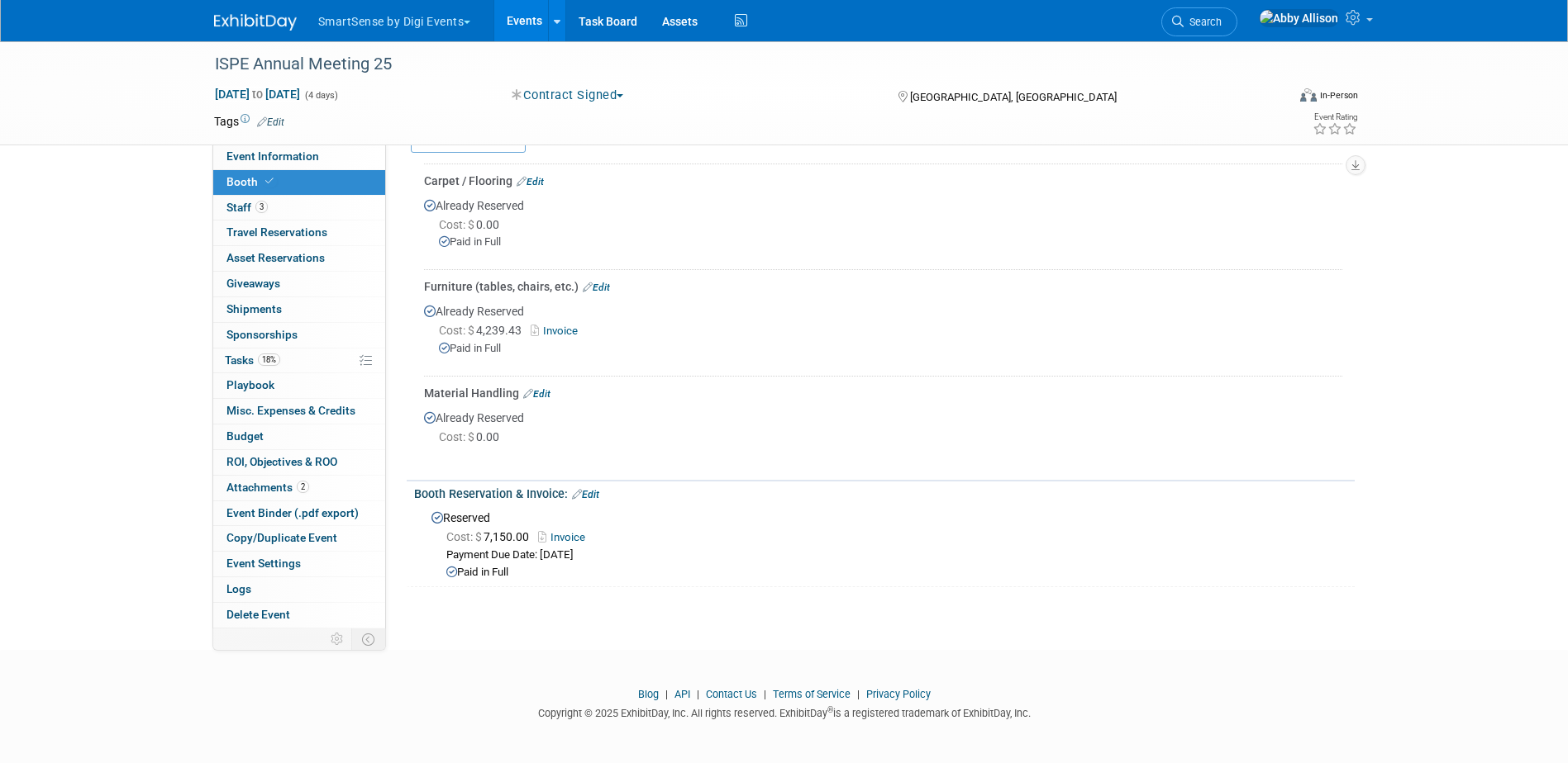
click at [596, 283] on link "Edit" at bounding box center [596, 287] width 27 height 12
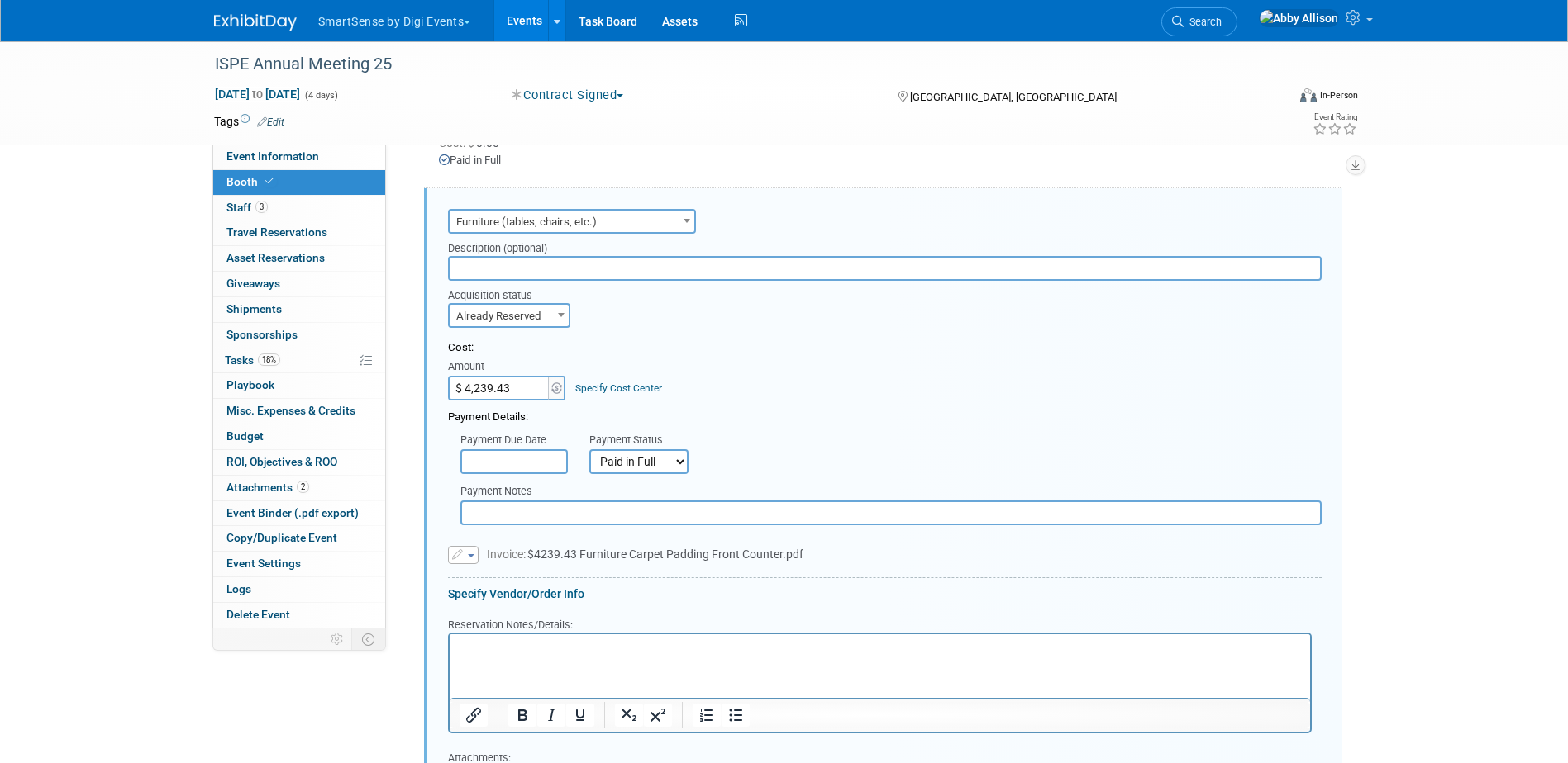
scroll to position [540, 0]
click at [509, 650] on p "Rich Text Area. Press ALT-0 for help." at bounding box center [879, 647] width 841 height 16
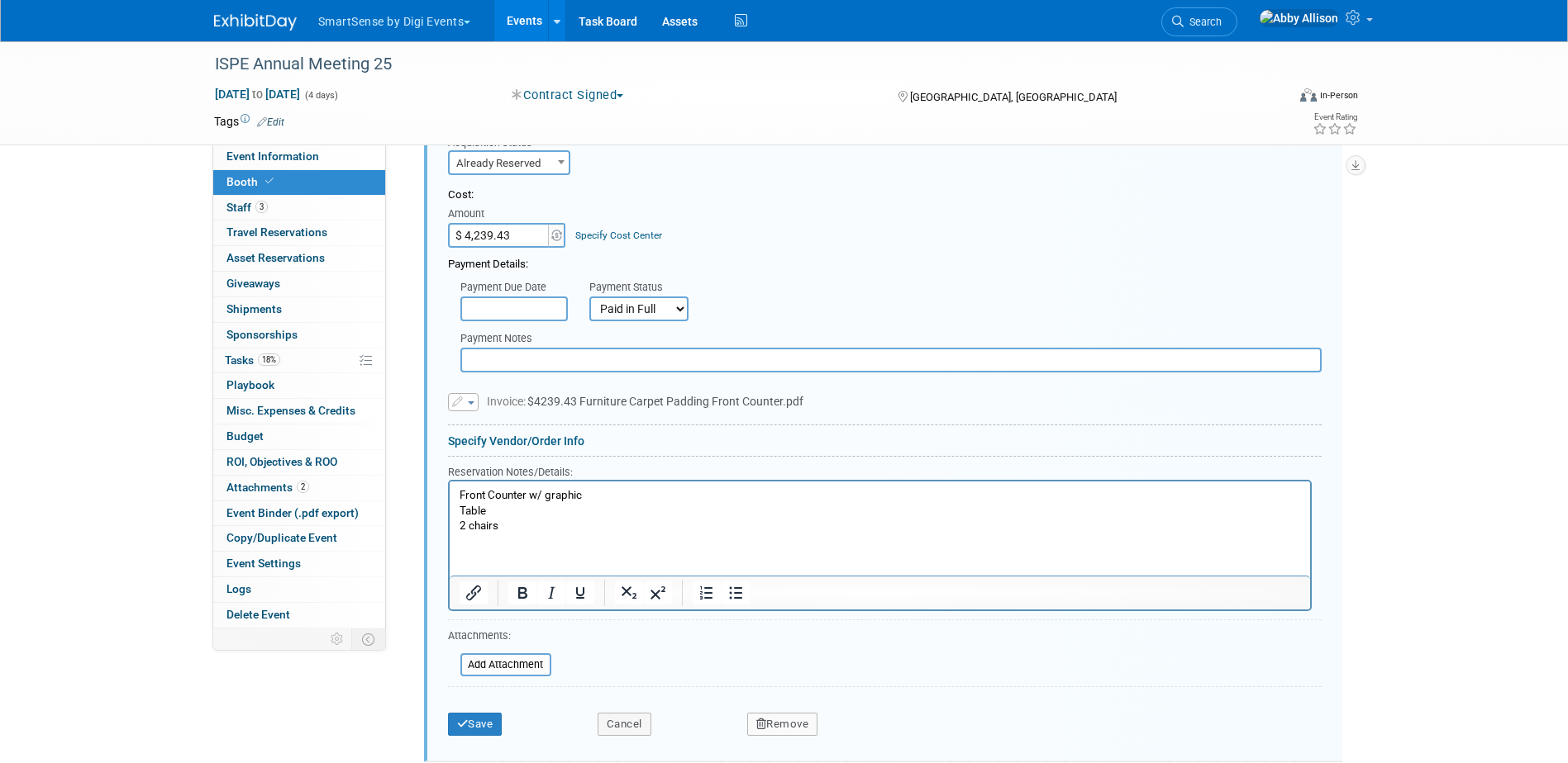
scroll to position [788, 0]
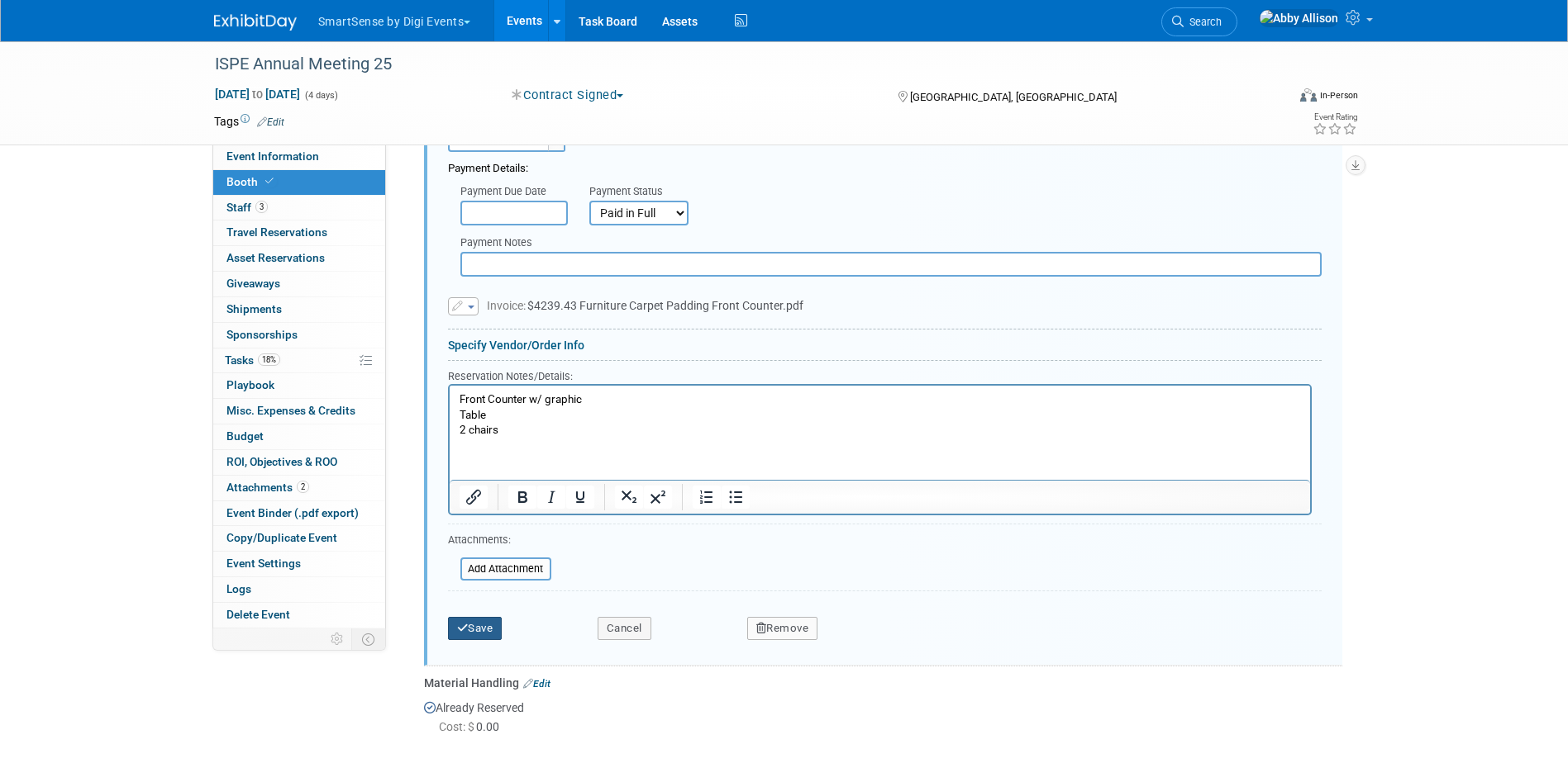
click at [458, 627] on icon "submit" at bounding box center [462, 628] width 12 height 11
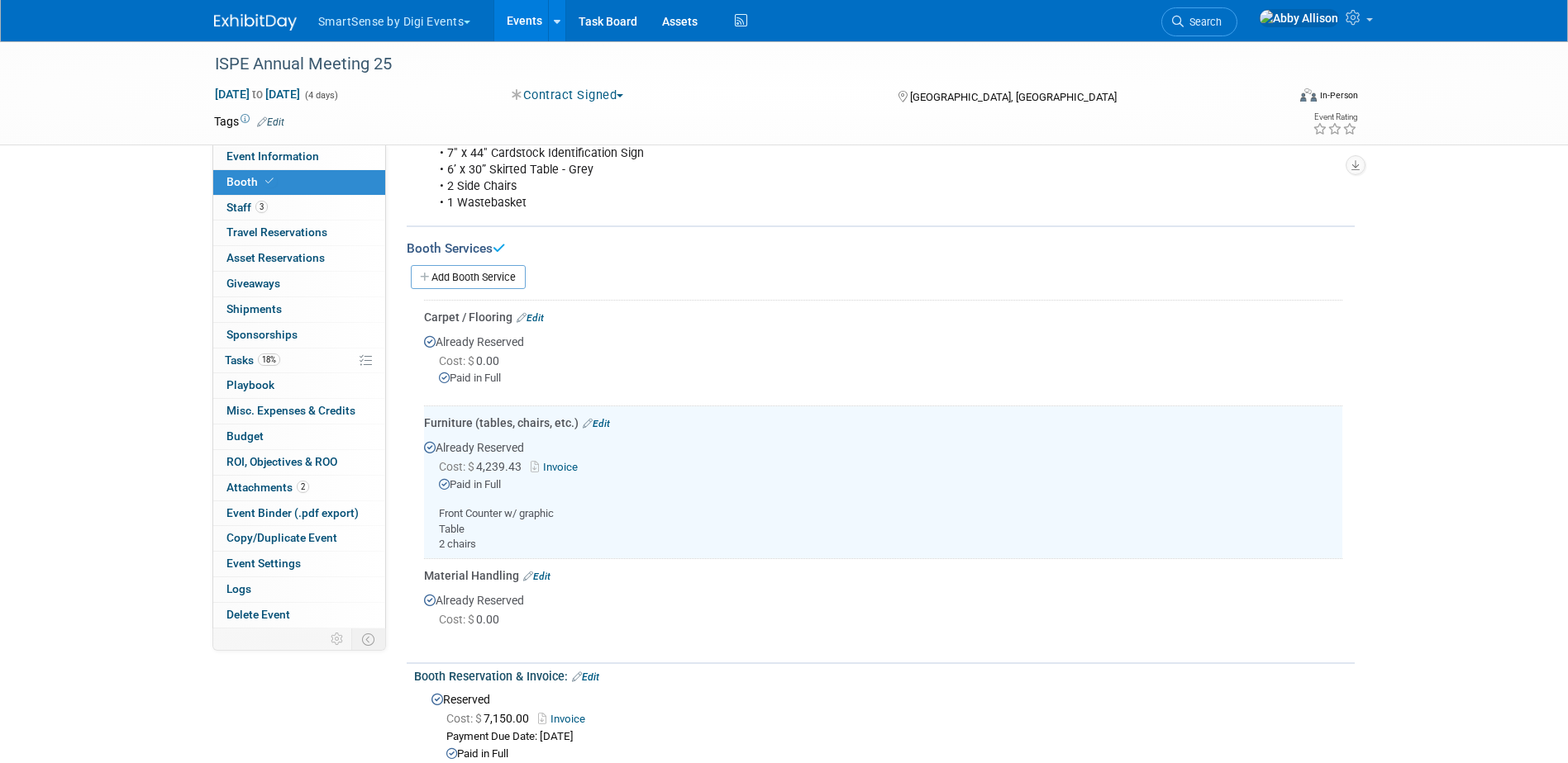
scroll to position [256, 0]
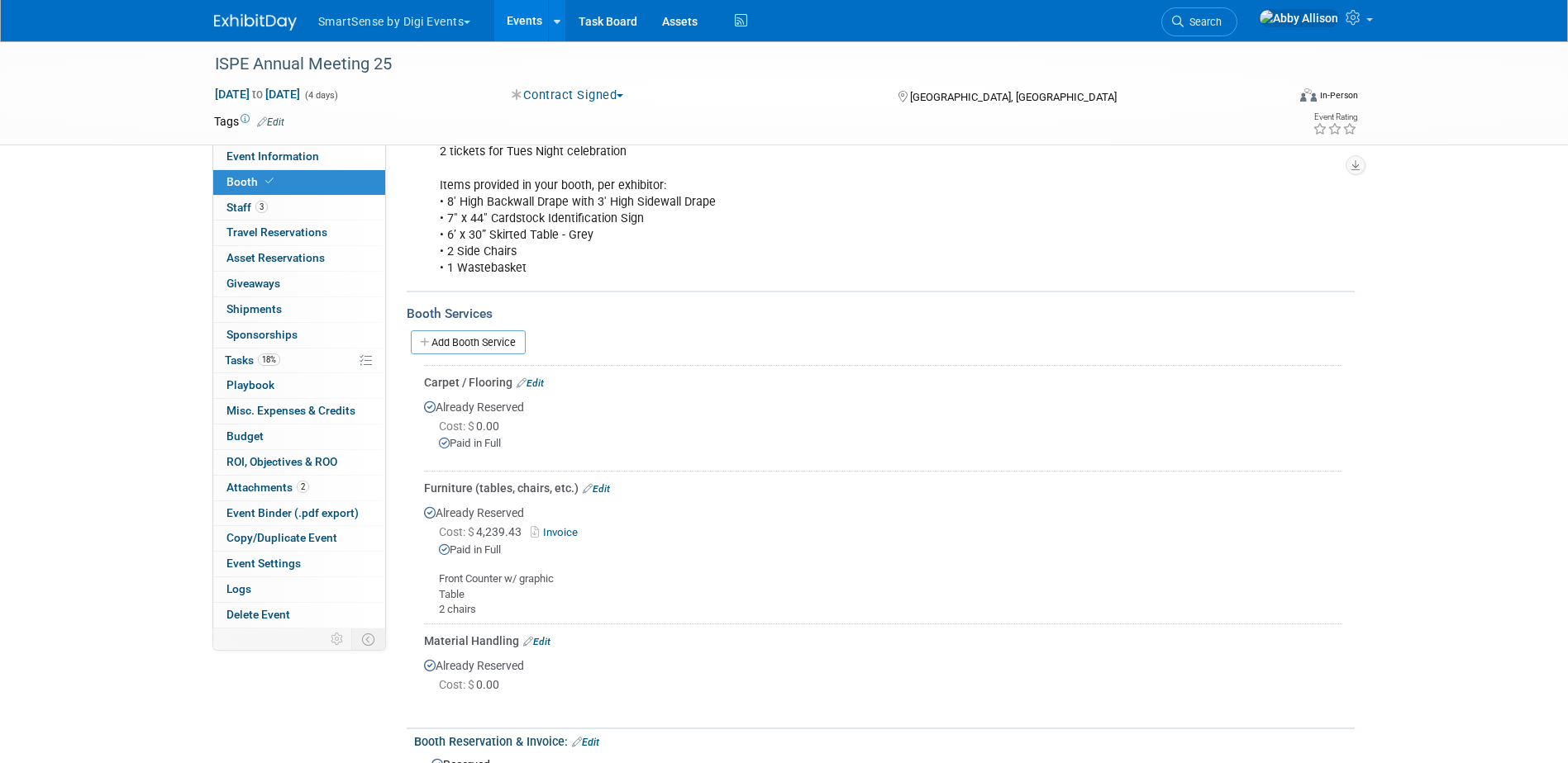
click at [537, 639] on link "Edit" at bounding box center [537, 642] width 27 height 12
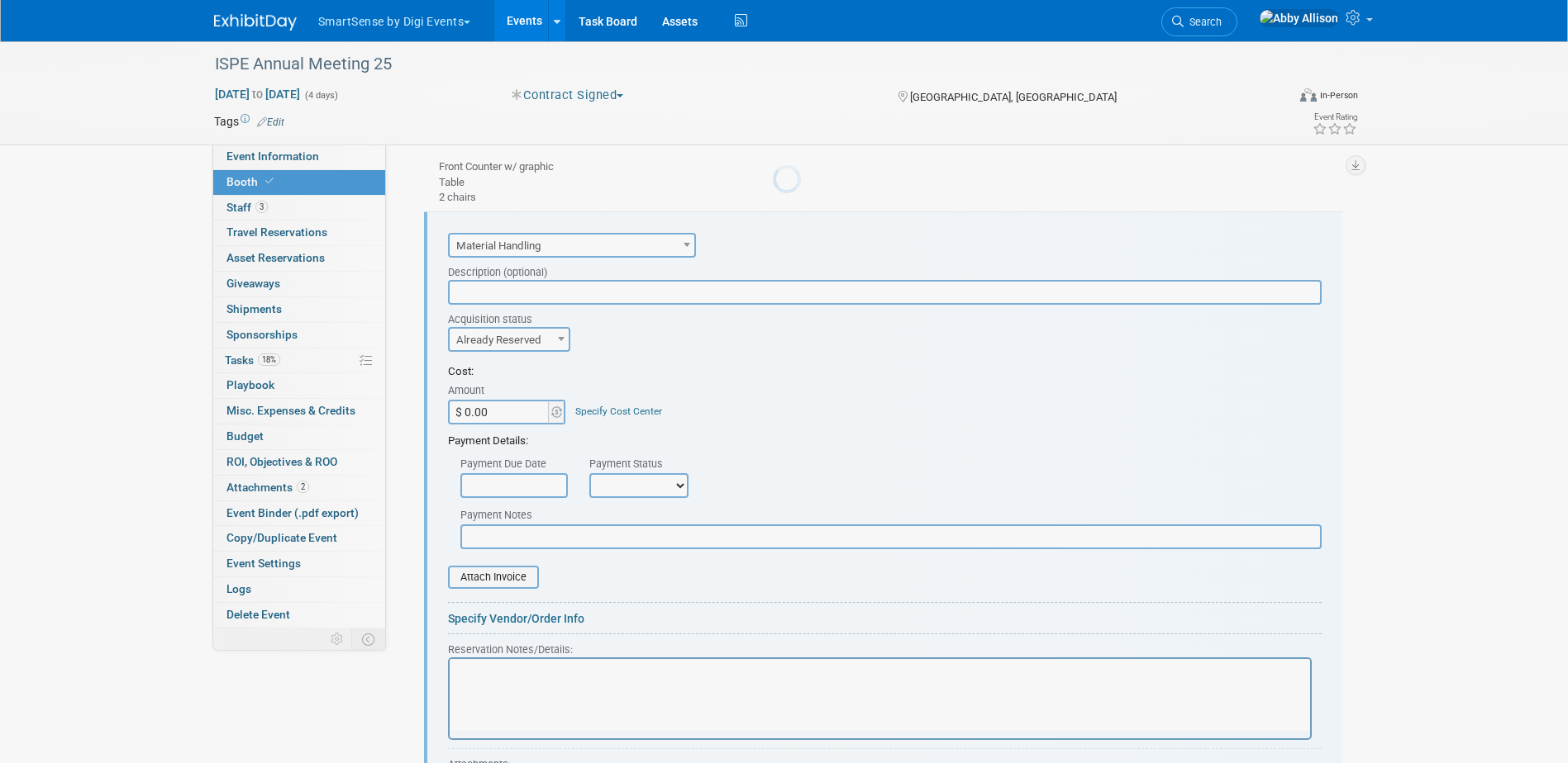
scroll to position [691, 0]
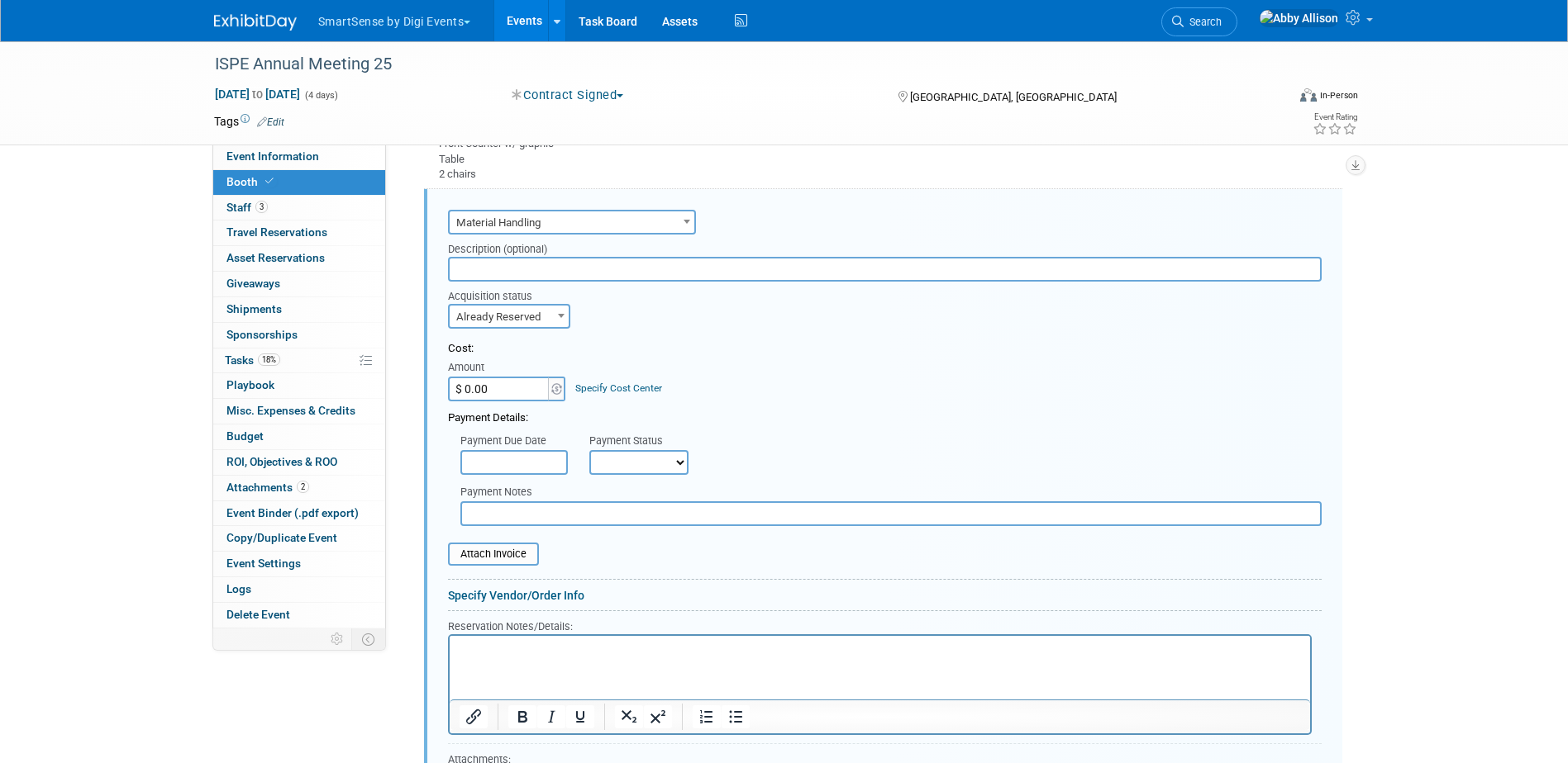
click at [473, 647] on p "Rich Text Area. Press ALT-0 for help." at bounding box center [879, 649] width 841 height 16
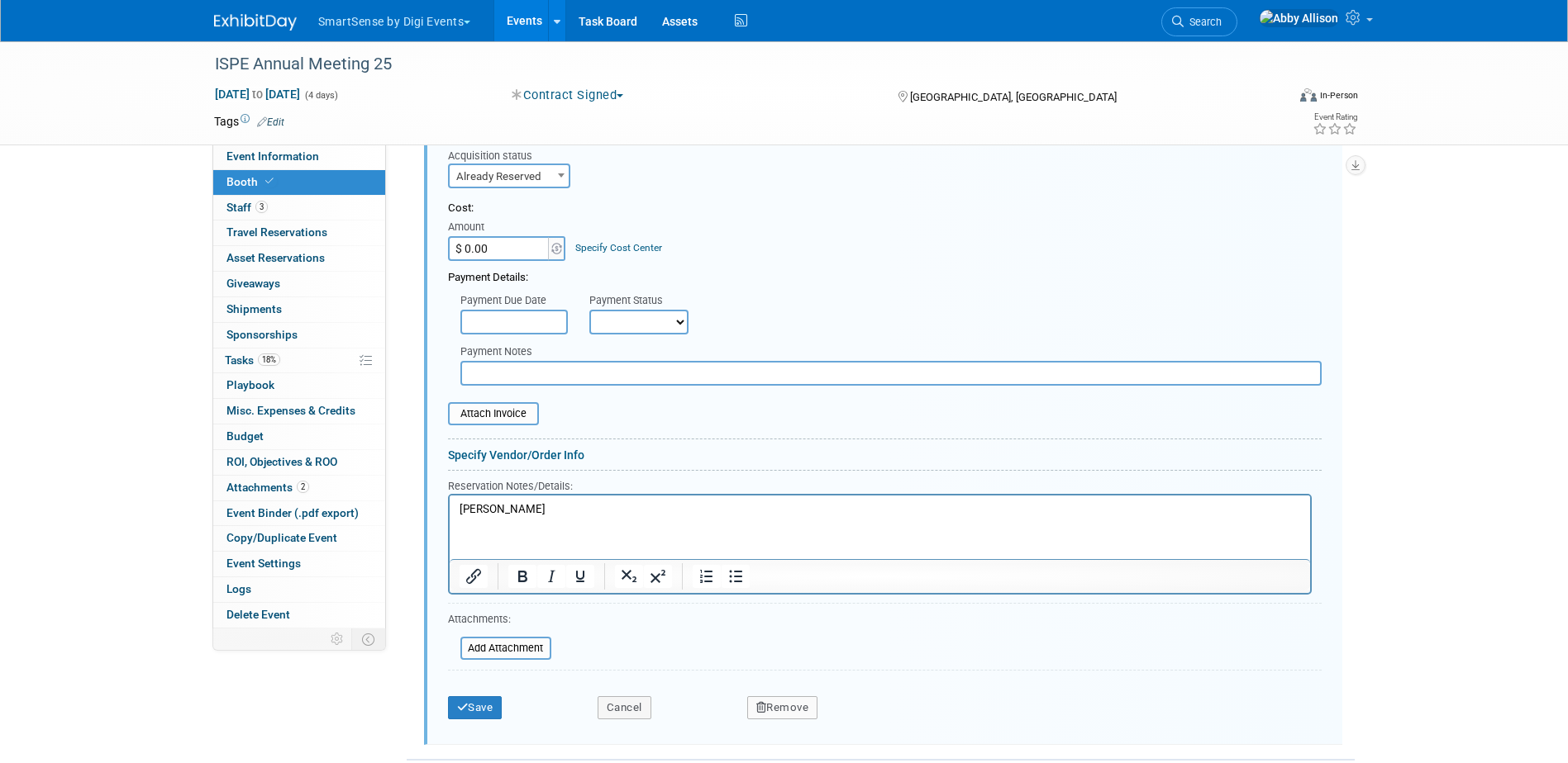
scroll to position [856, 0]
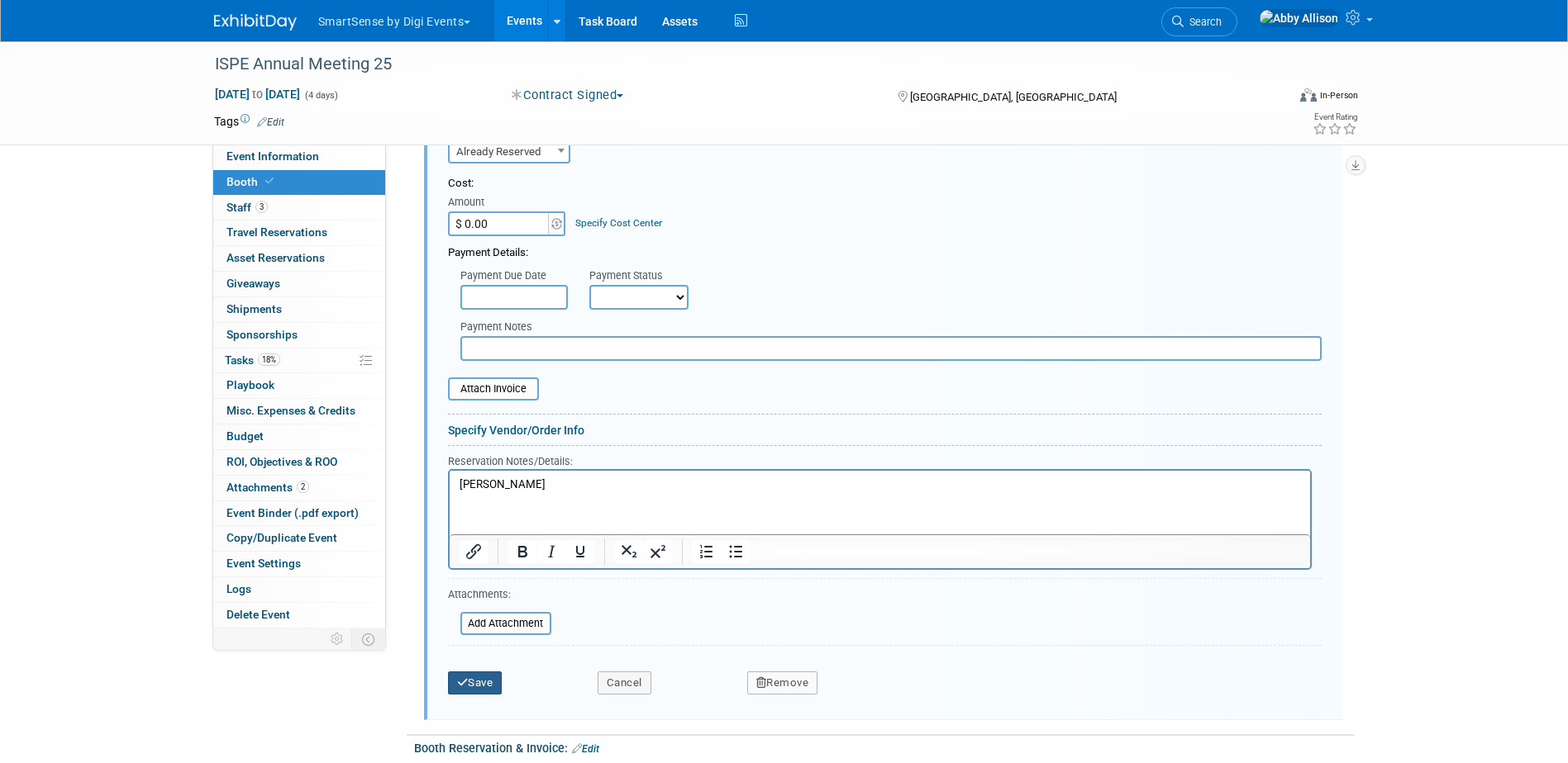
click at [481, 681] on button "Save" at bounding box center [475, 683] width 55 height 23
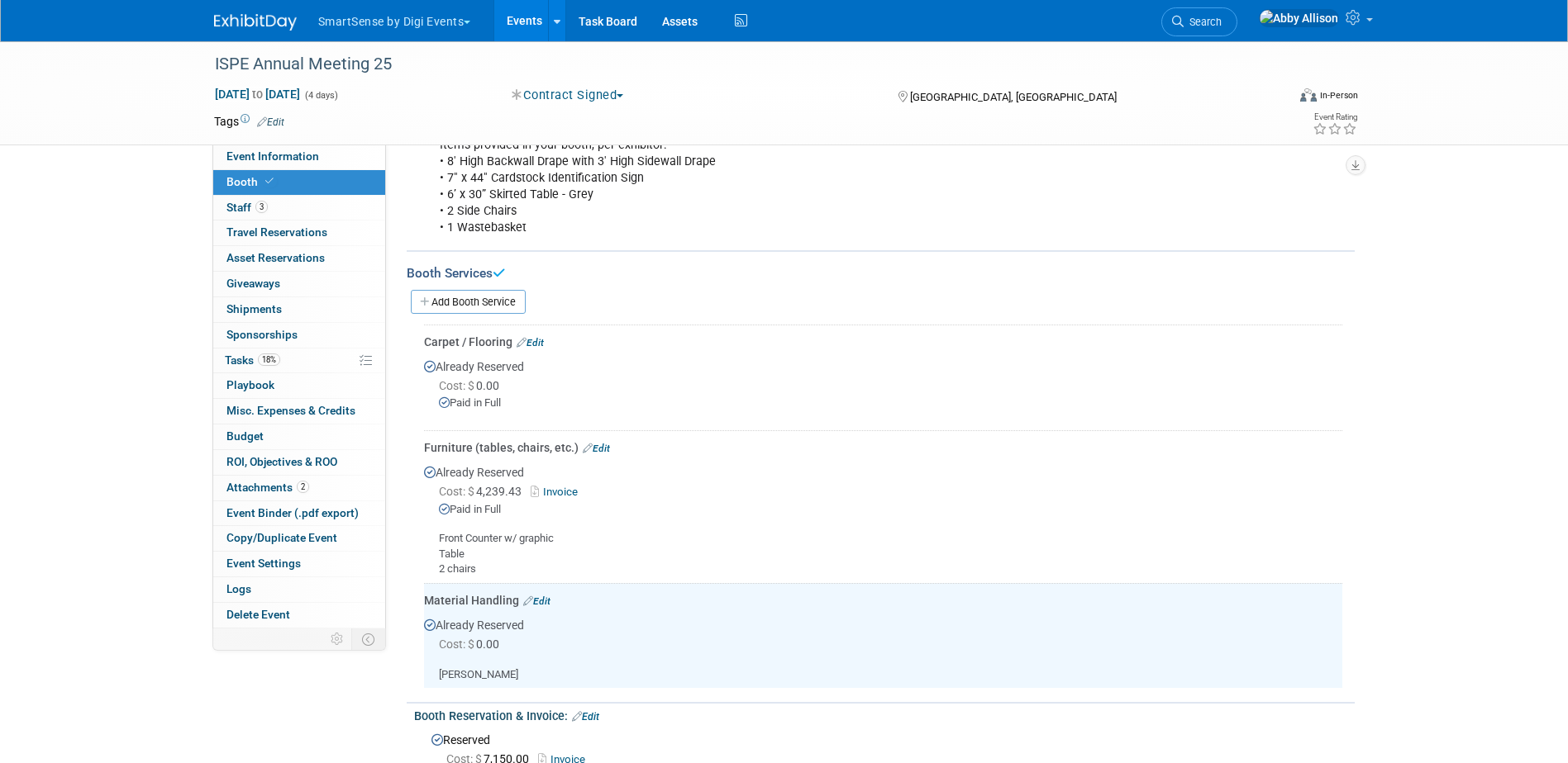
scroll to position [189, 0]
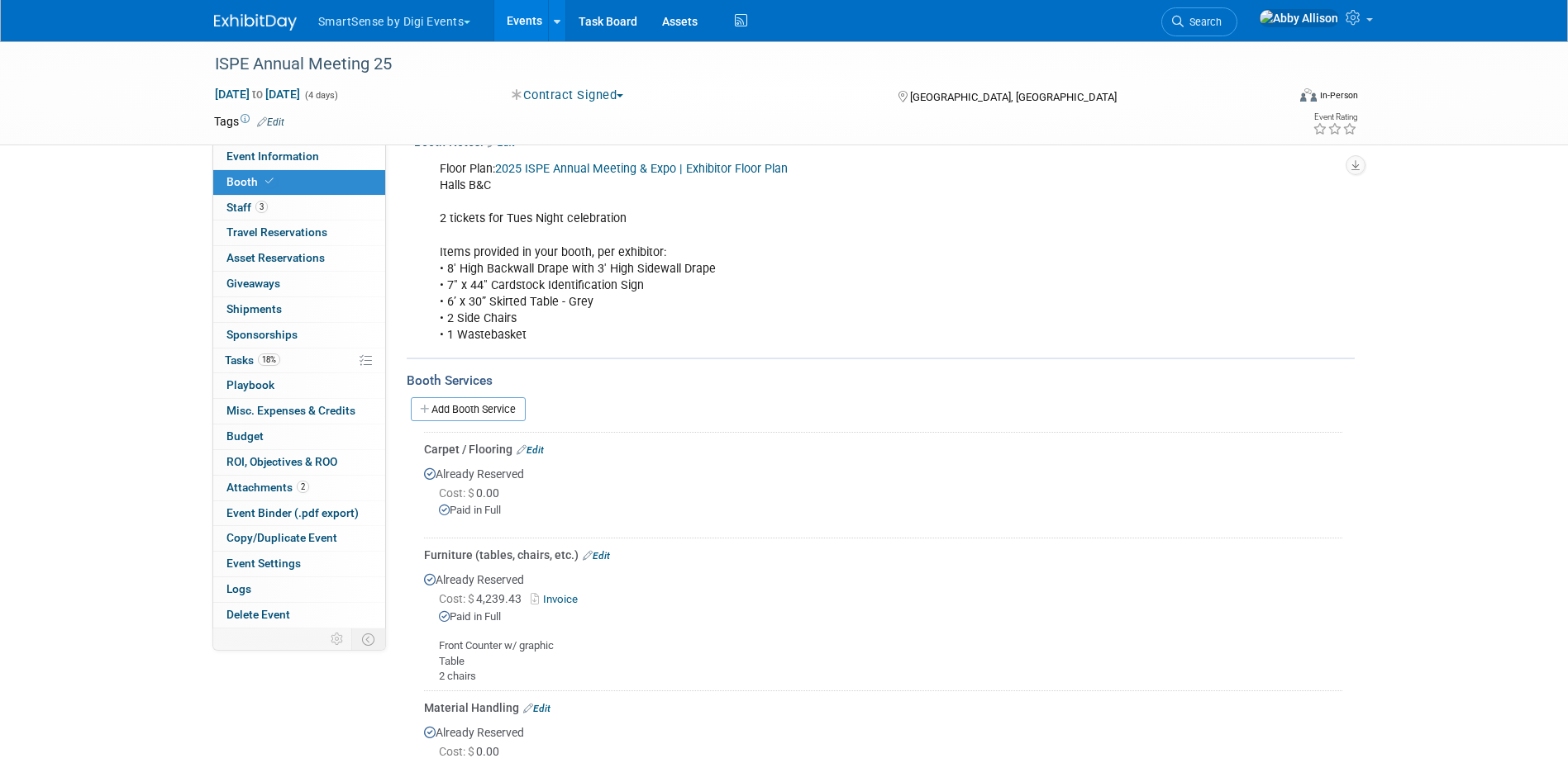
click at [536, 448] on link "Edit" at bounding box center [531, 450] width 27 height 12
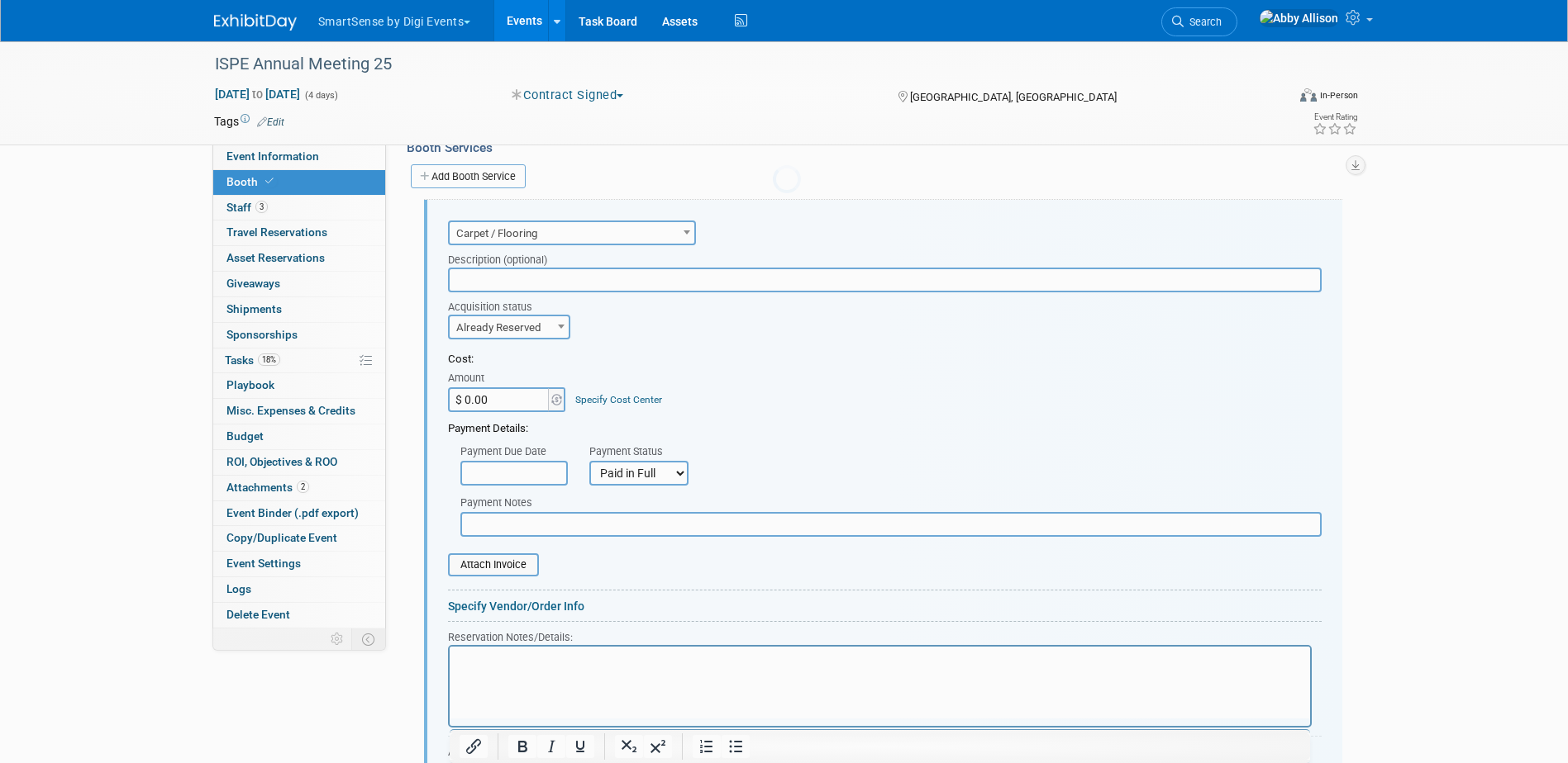
scroll to position [434, 0]
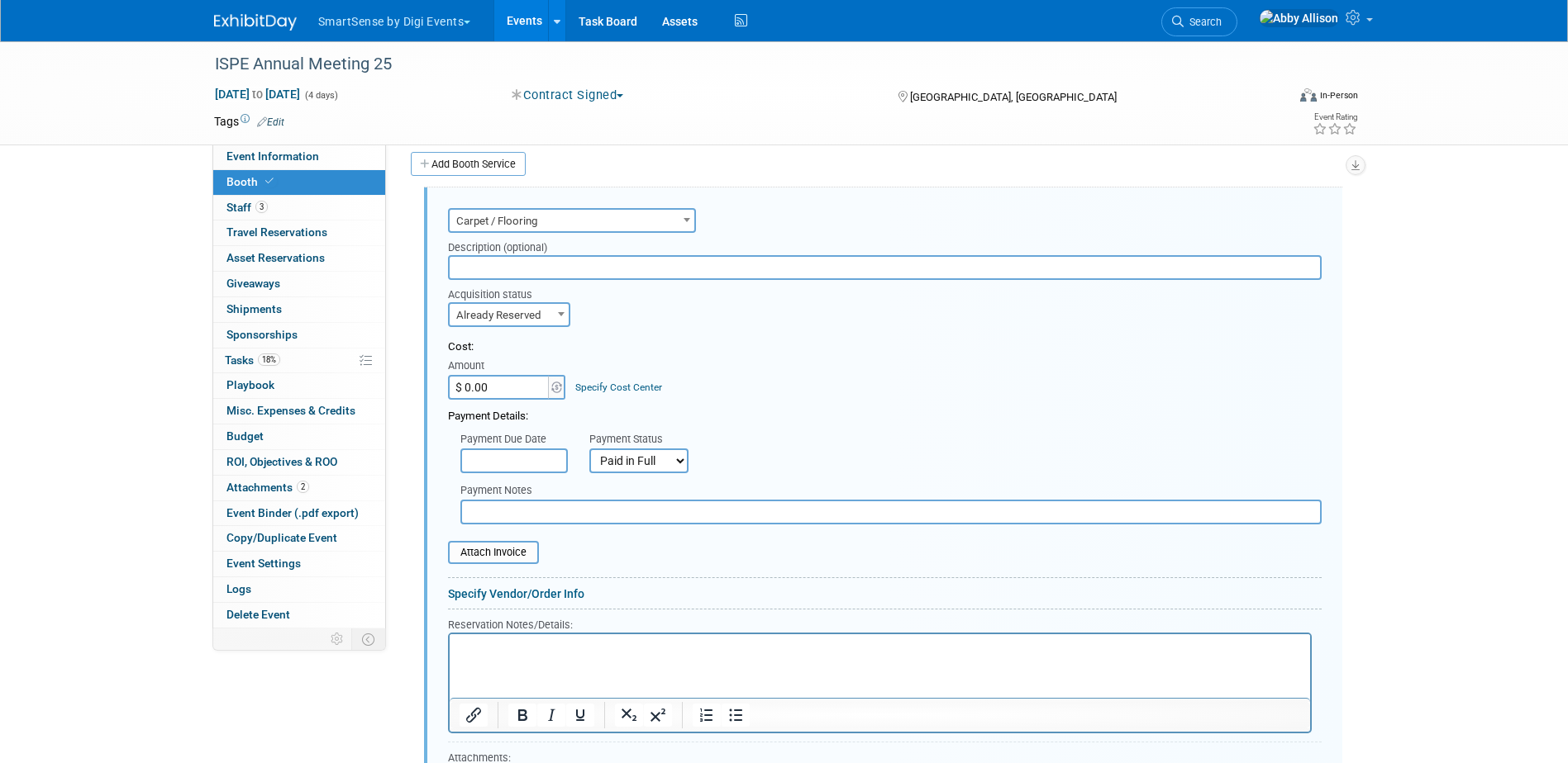
click at [515, 655] on p "Rich Text Area. Press ALT-0 for help." at bounding box center [879, 647] width 841 height 16
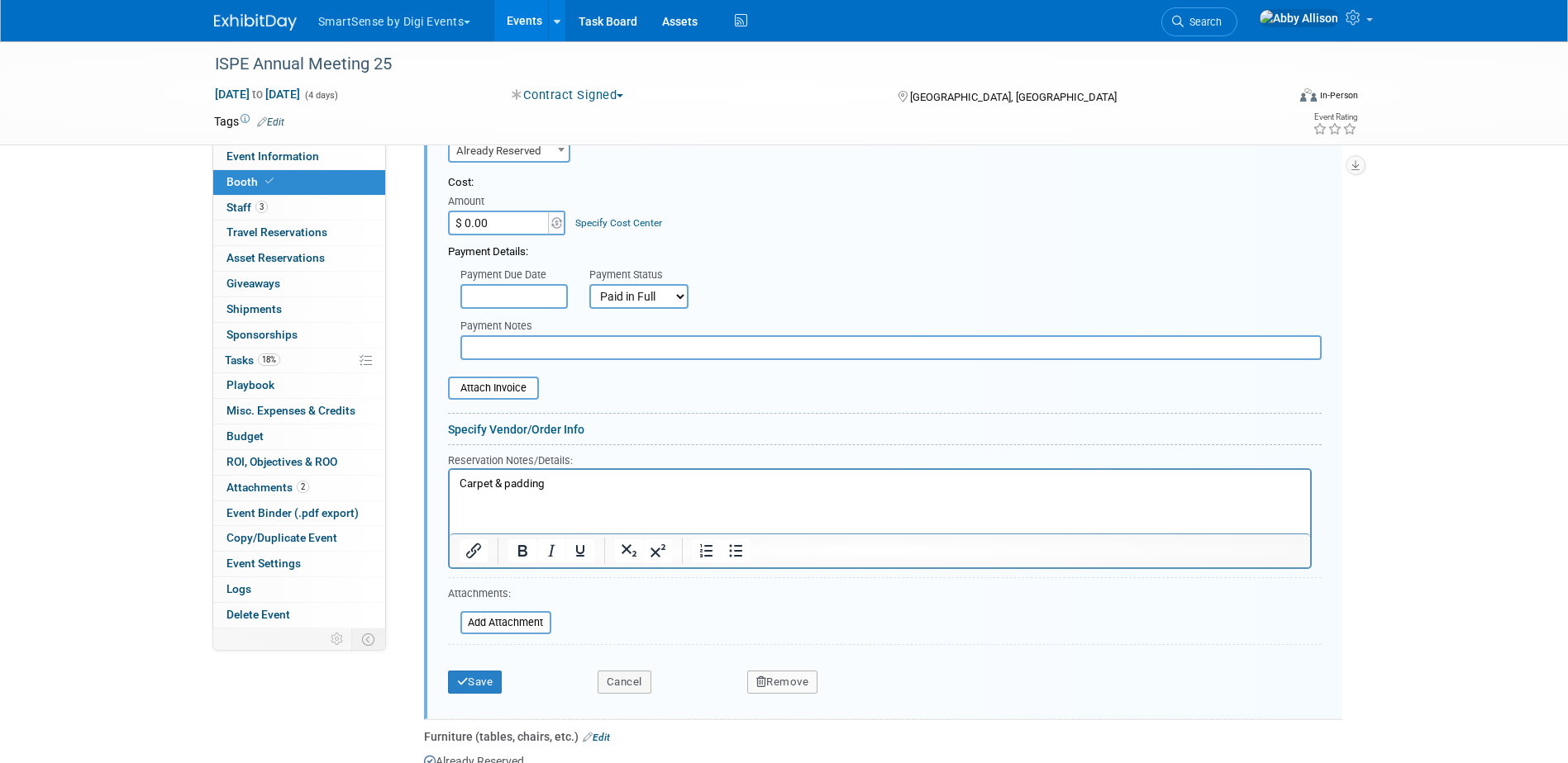
scroll to position [600, 0]
click at [478, 680] on button "Save" at bounding box center [475, 681] width 55 height 23
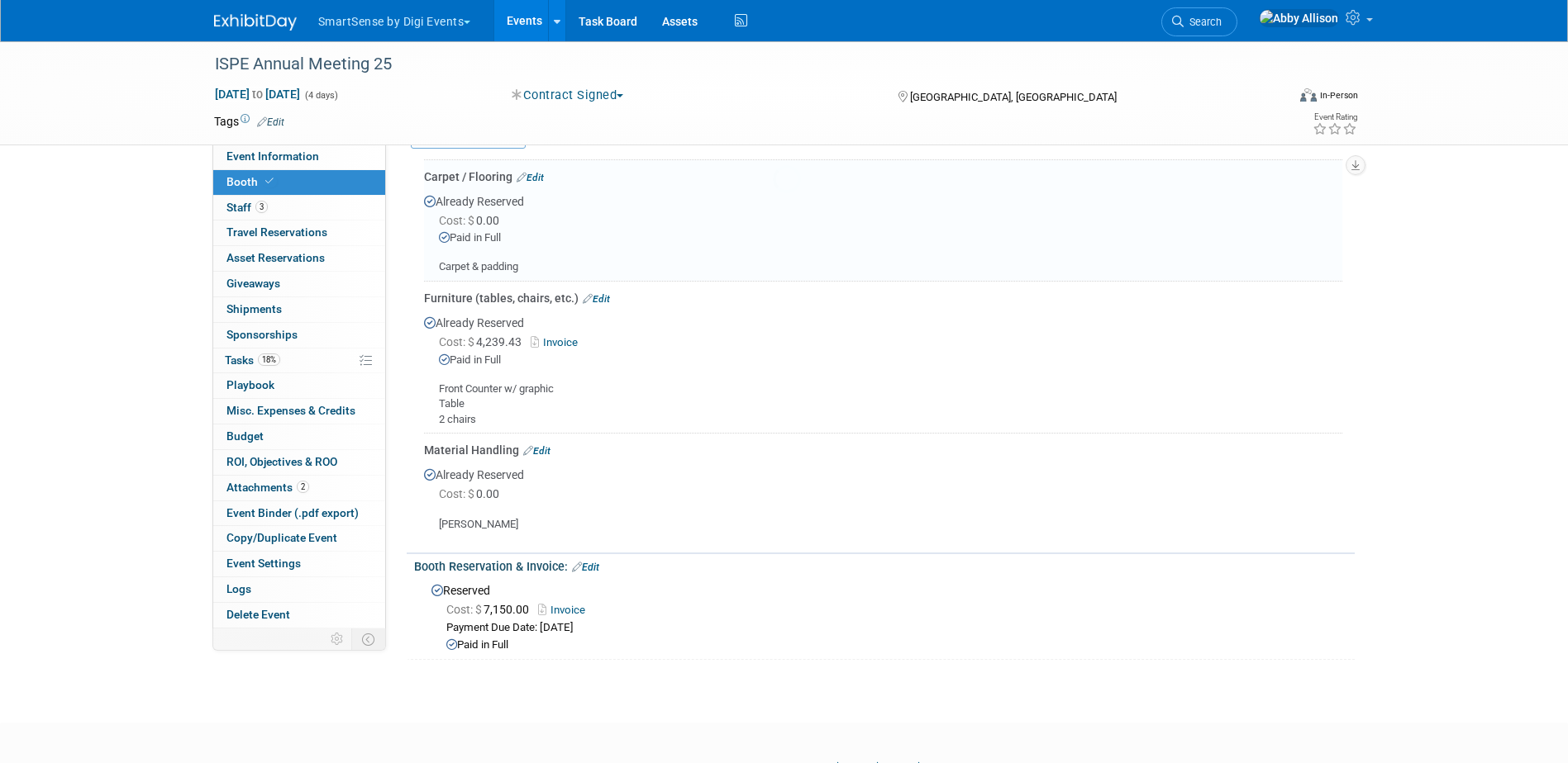
scroll to position [434, 0]
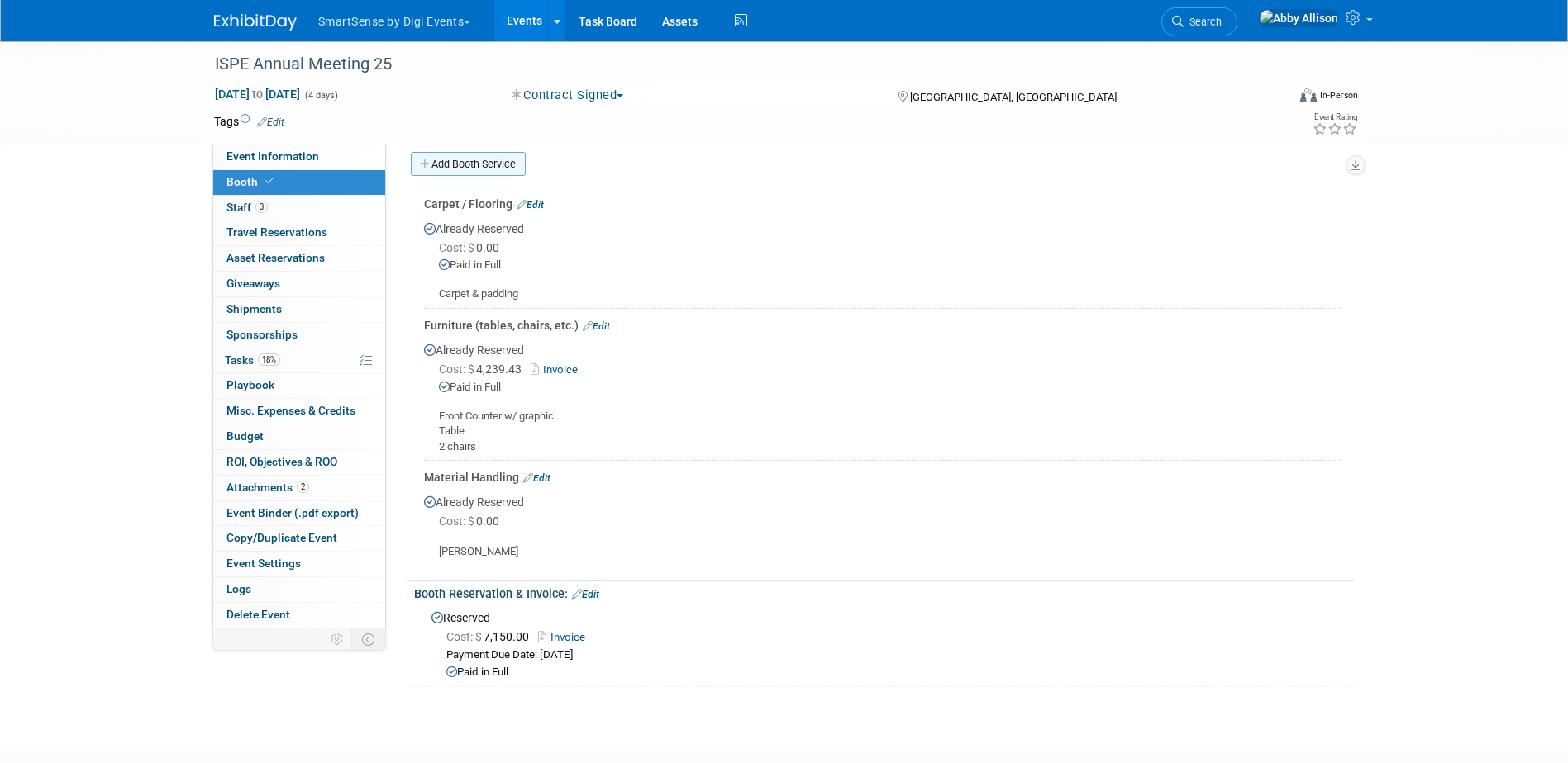
click at [452, 153] on link "Add Booth Service" at bounding box center [468, 163] width 115 height 24
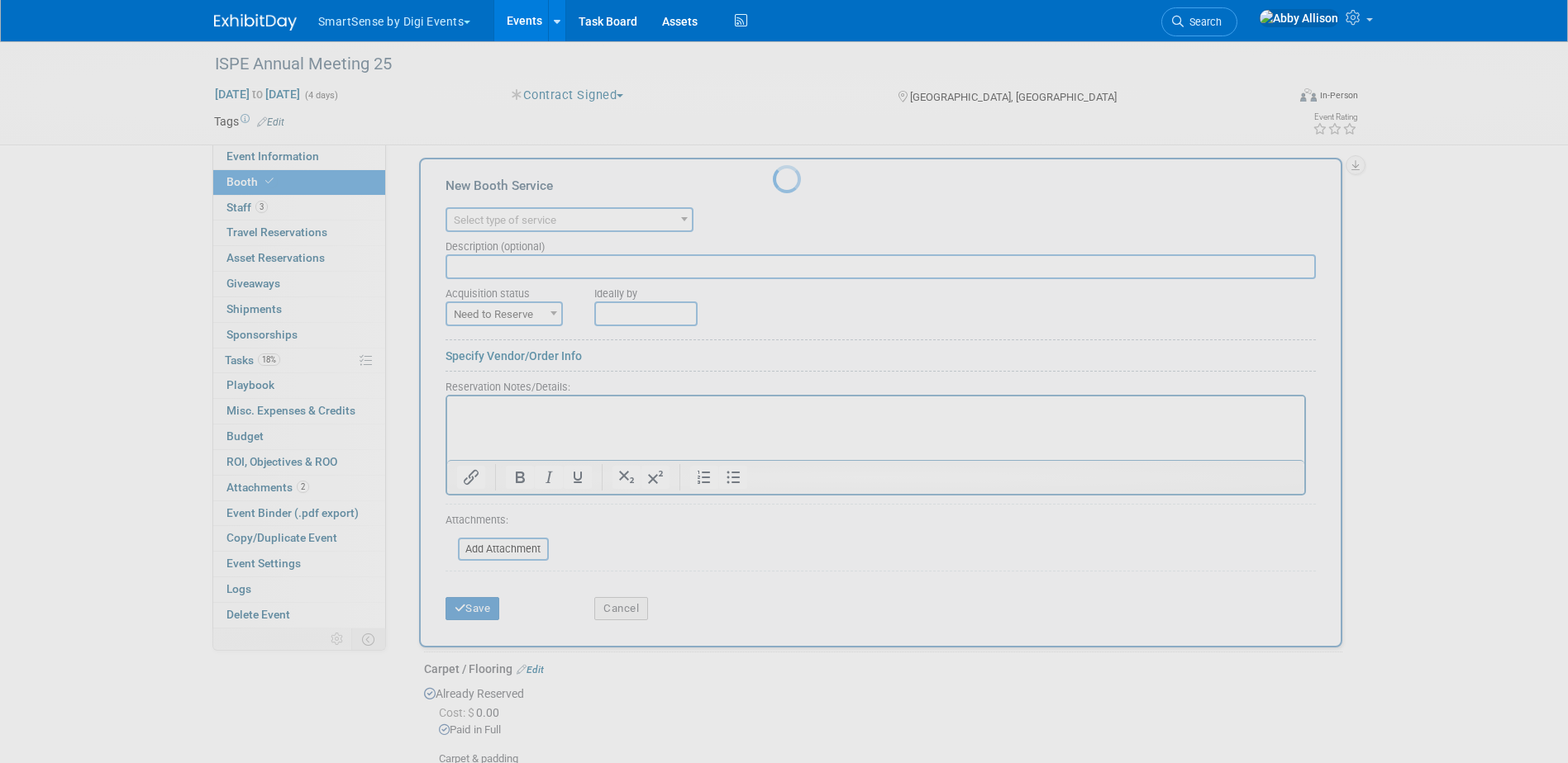
scroll to position [0, 0]
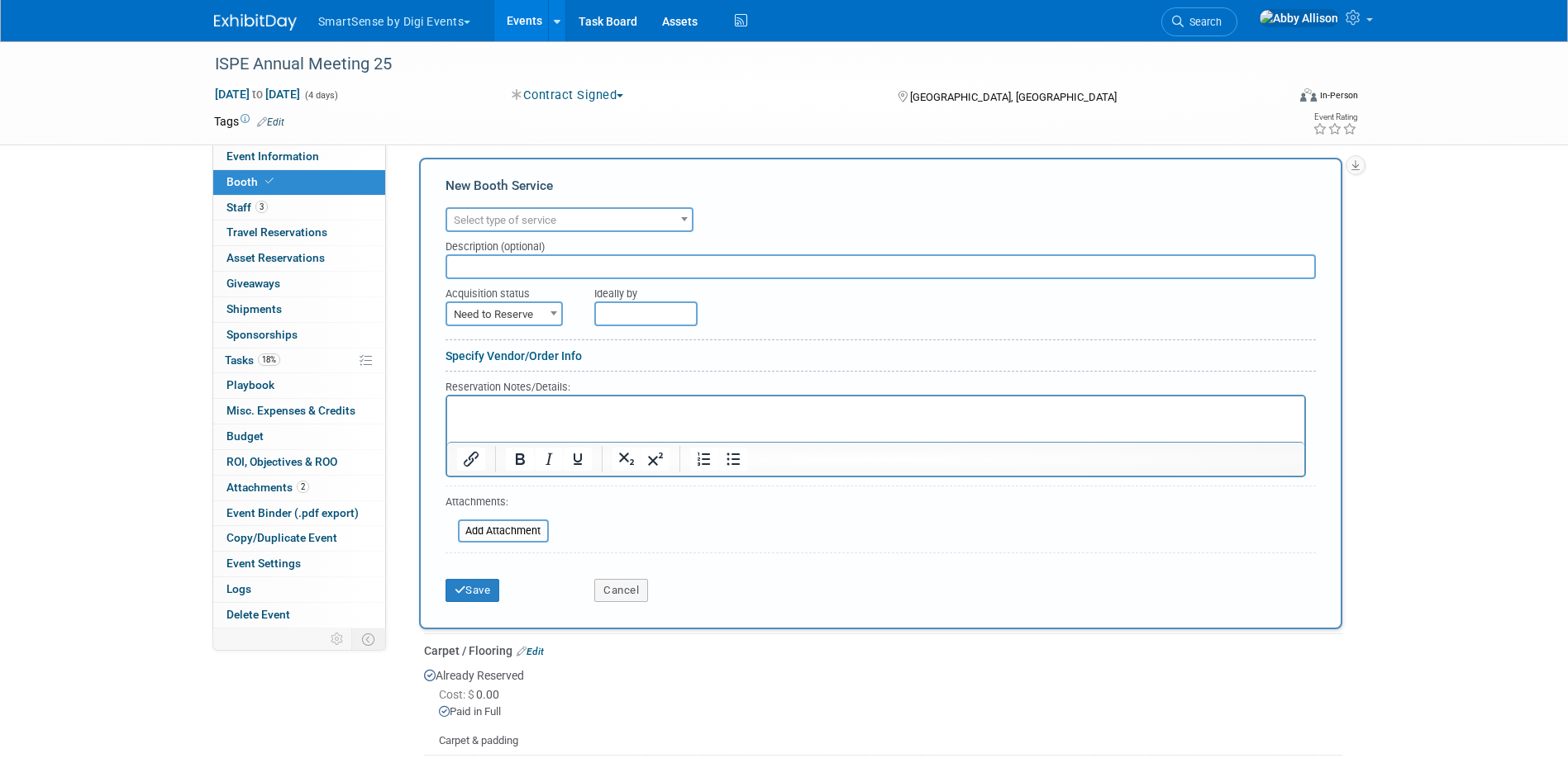
click at [512, 225] on span "Select type of service" at bounding box center [505, 220] width 102 height 13
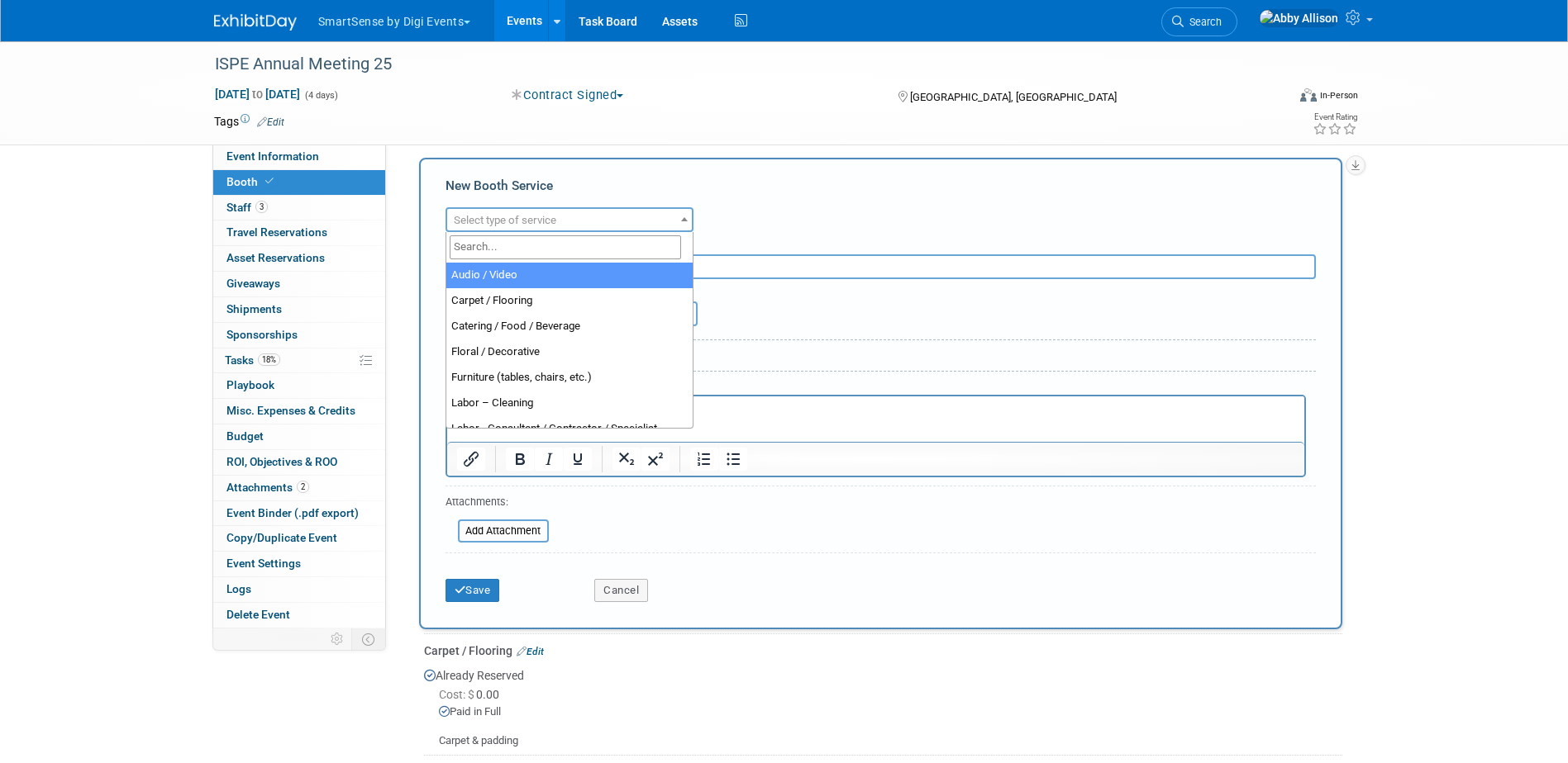
click at [500, 256] on input "search" at bounding box center [564, 247] width 231 height 24
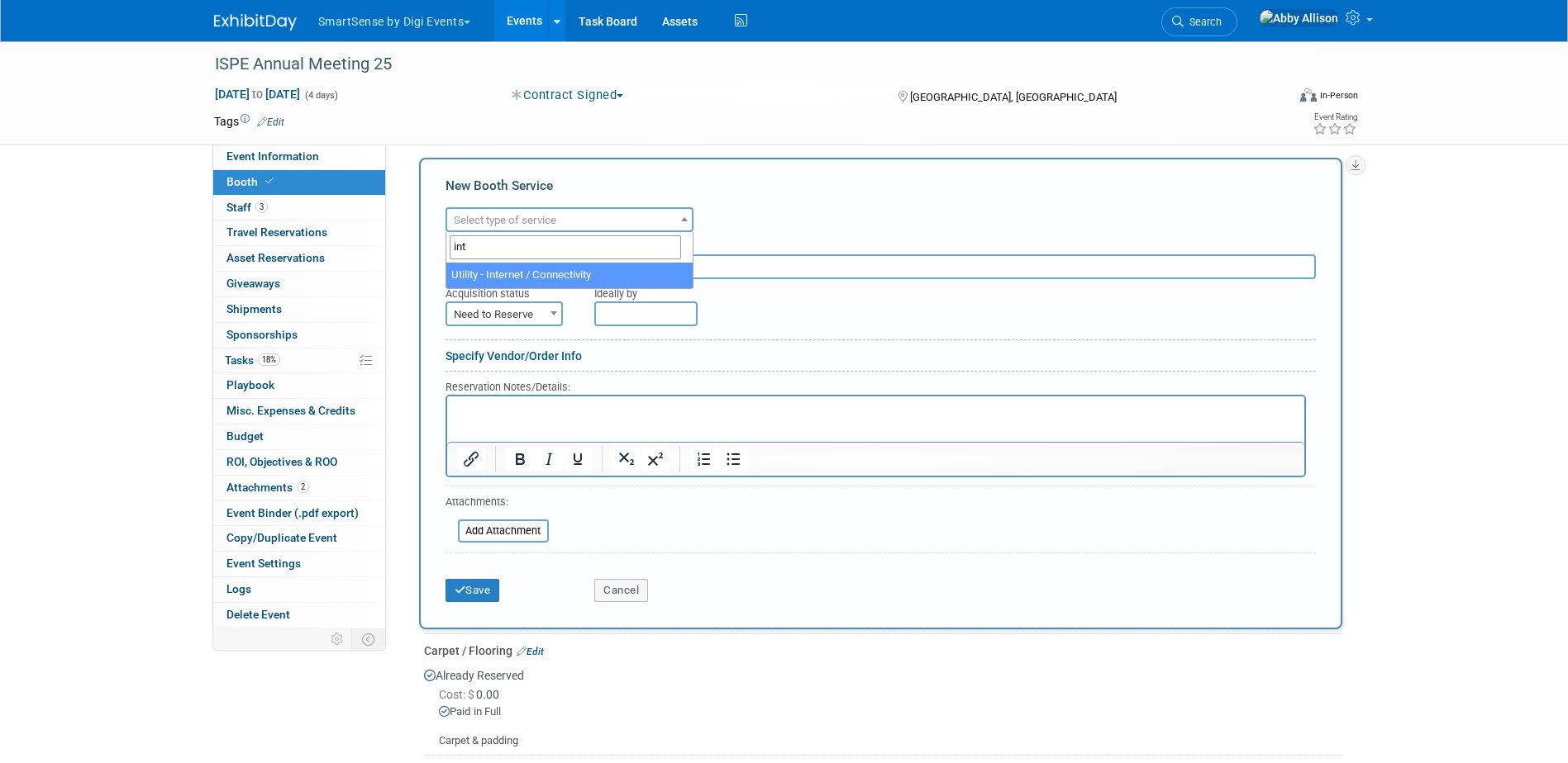
type input "int"
select select "18"
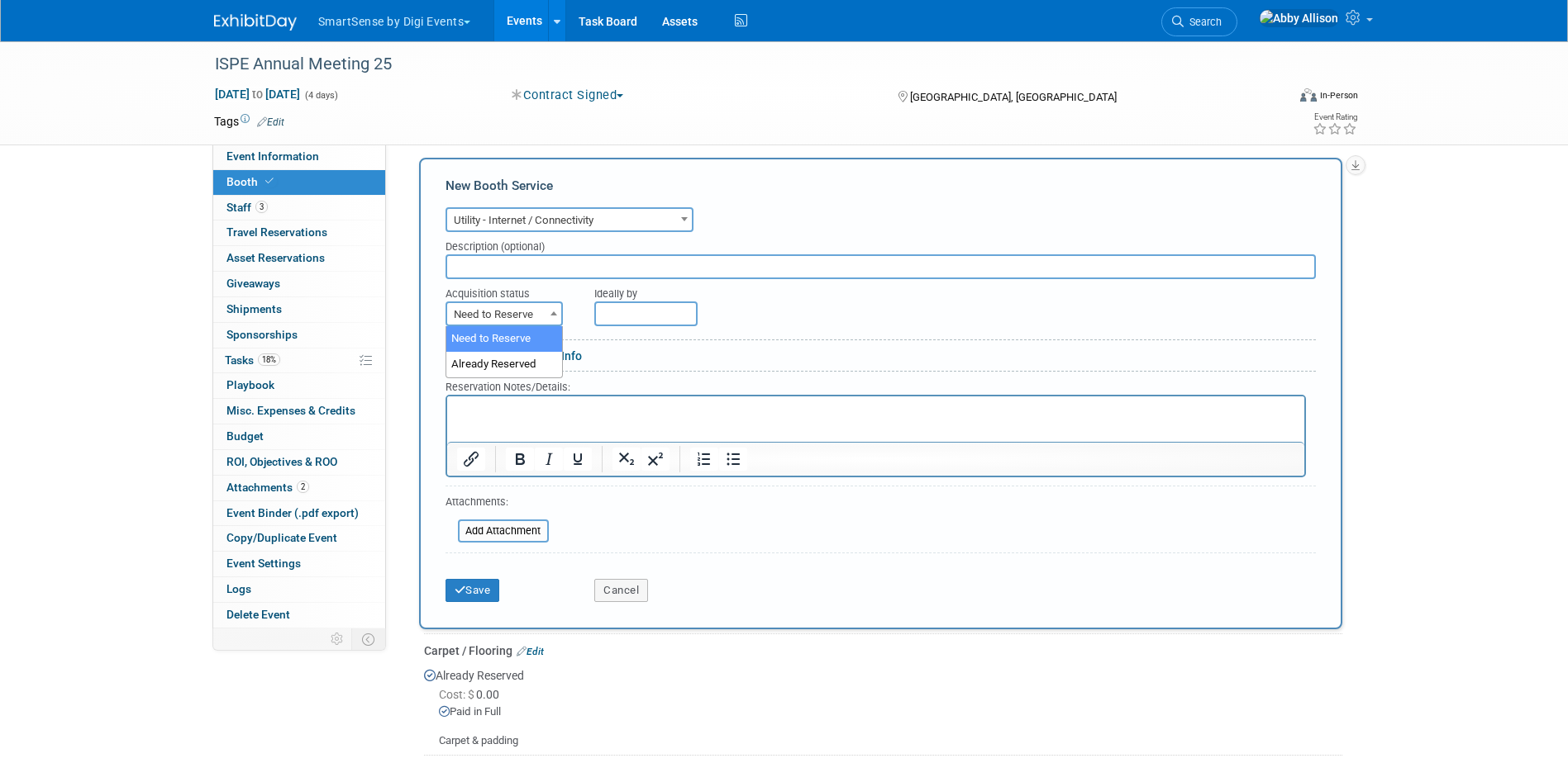
click at [532, 314] on span "Need to Reserve" at bounding box center [504, 314] width 114 height 23
select select "2"
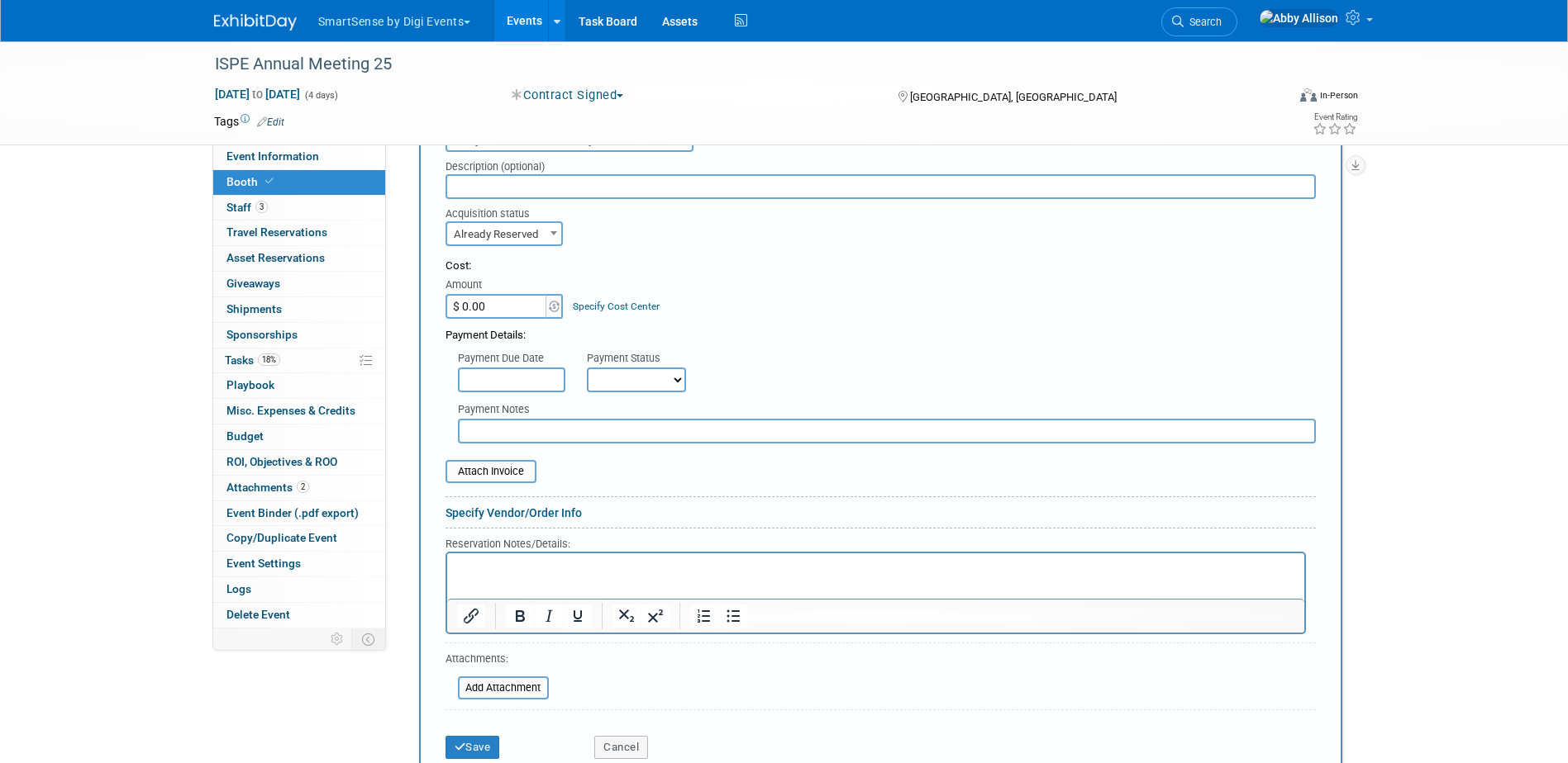
scroll to position [517, 0]
click at [527, 568] on p "Rich Text Area. Press ALT-0 for help." at bounding box center [875, 564] width 838 height 16
click at [479, 737] on button "Save" at bounding box center [473, 745] width 55 height 23
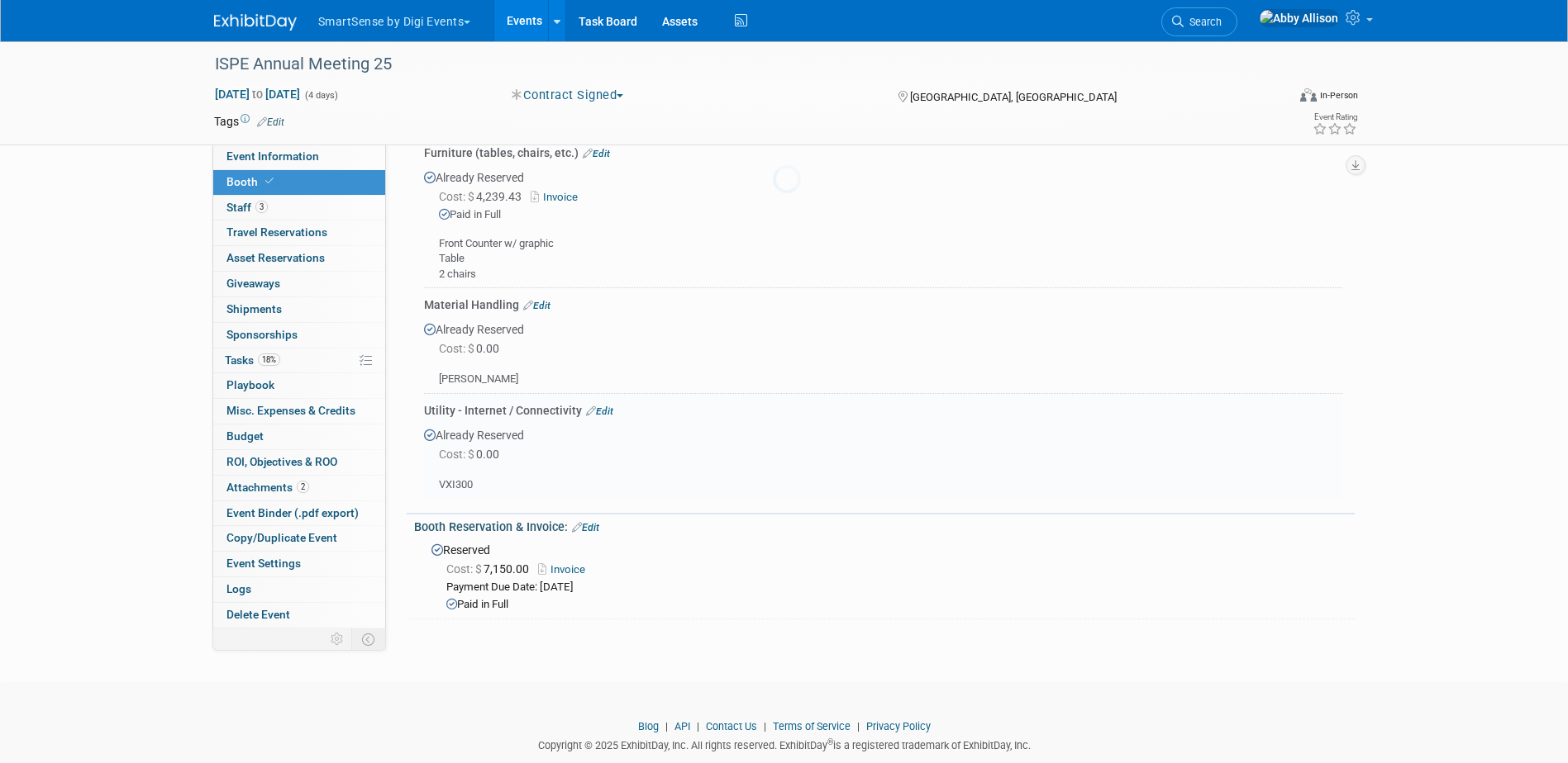
scroll to position [640, 0]
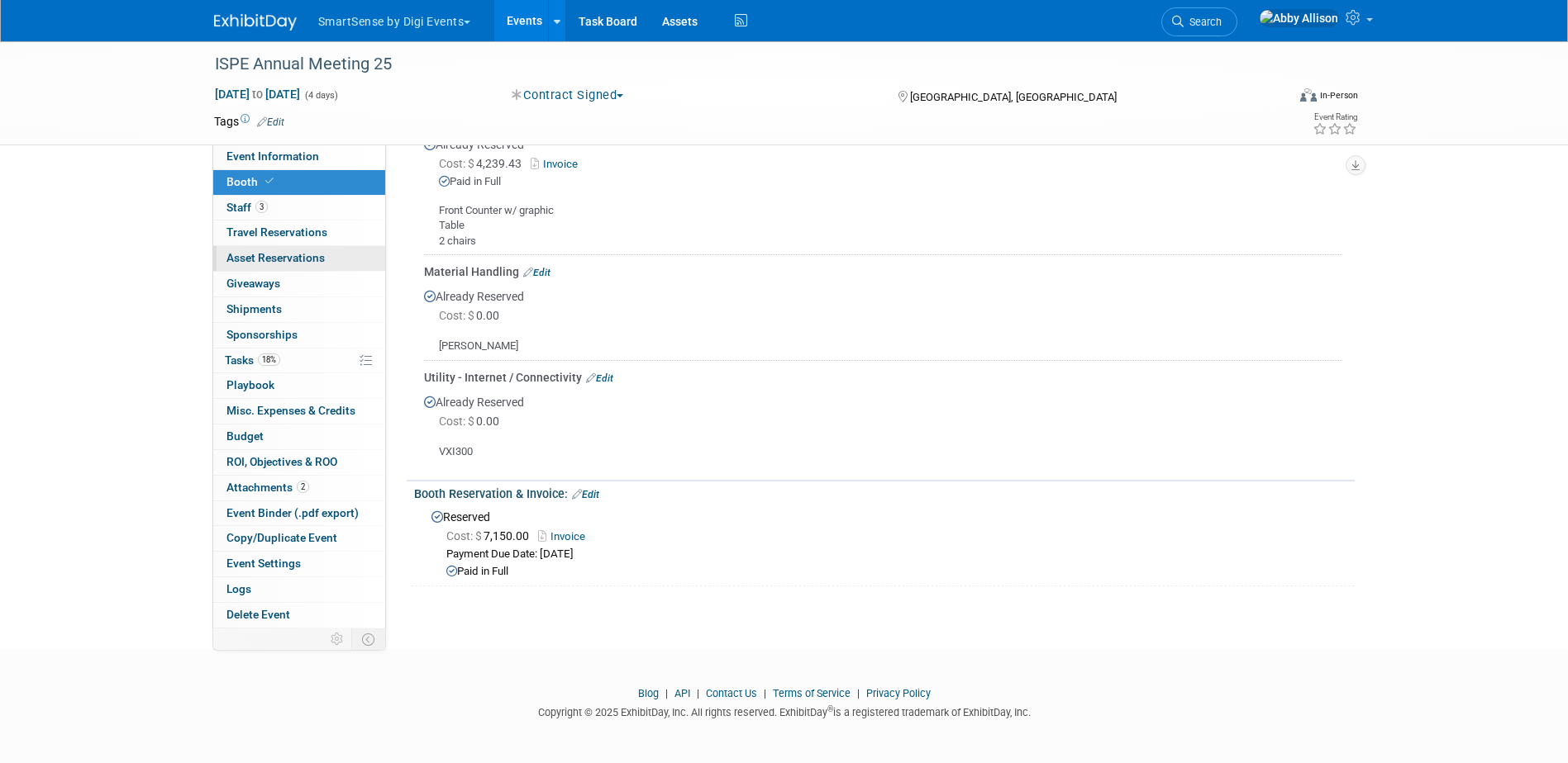
click at [262, 258] on span "Asset Reservations 0" at bounding box center [276, 257] width 99 height 13
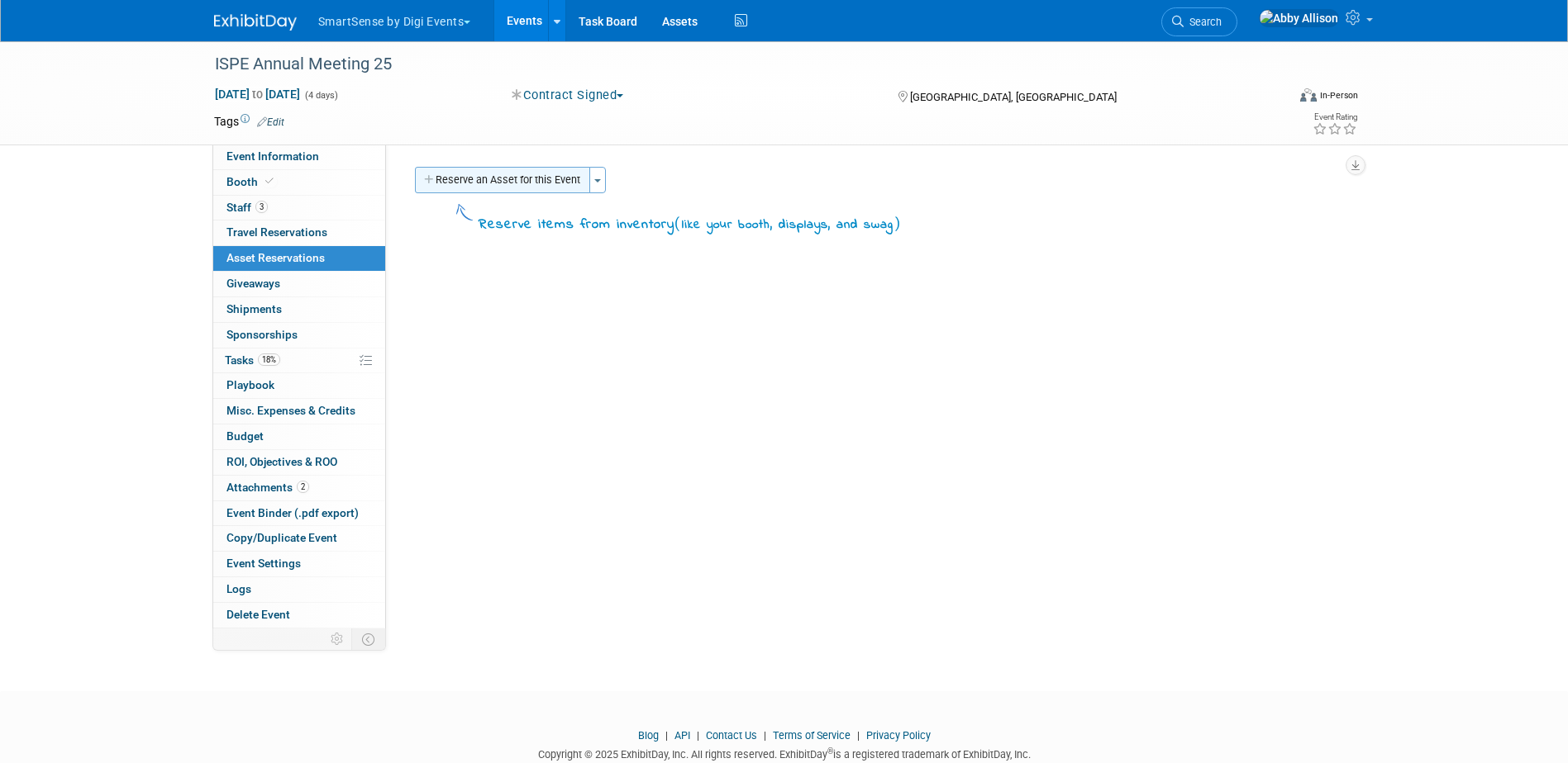
click at [564, 179] on button "Reserve an Asset for this Event" at bounding box center [502, 180] width 175 height 26
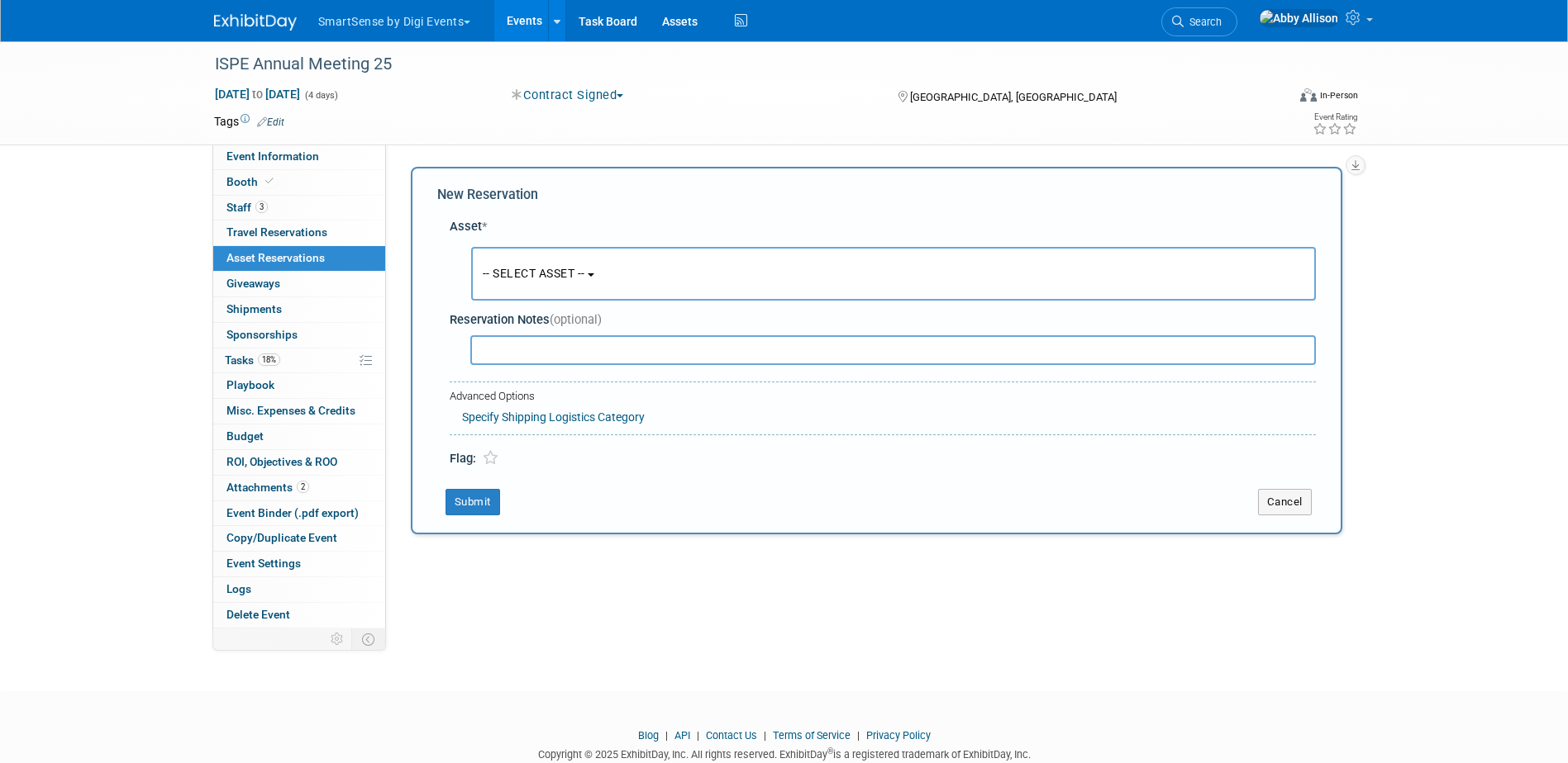
scroll to position [16, 0]
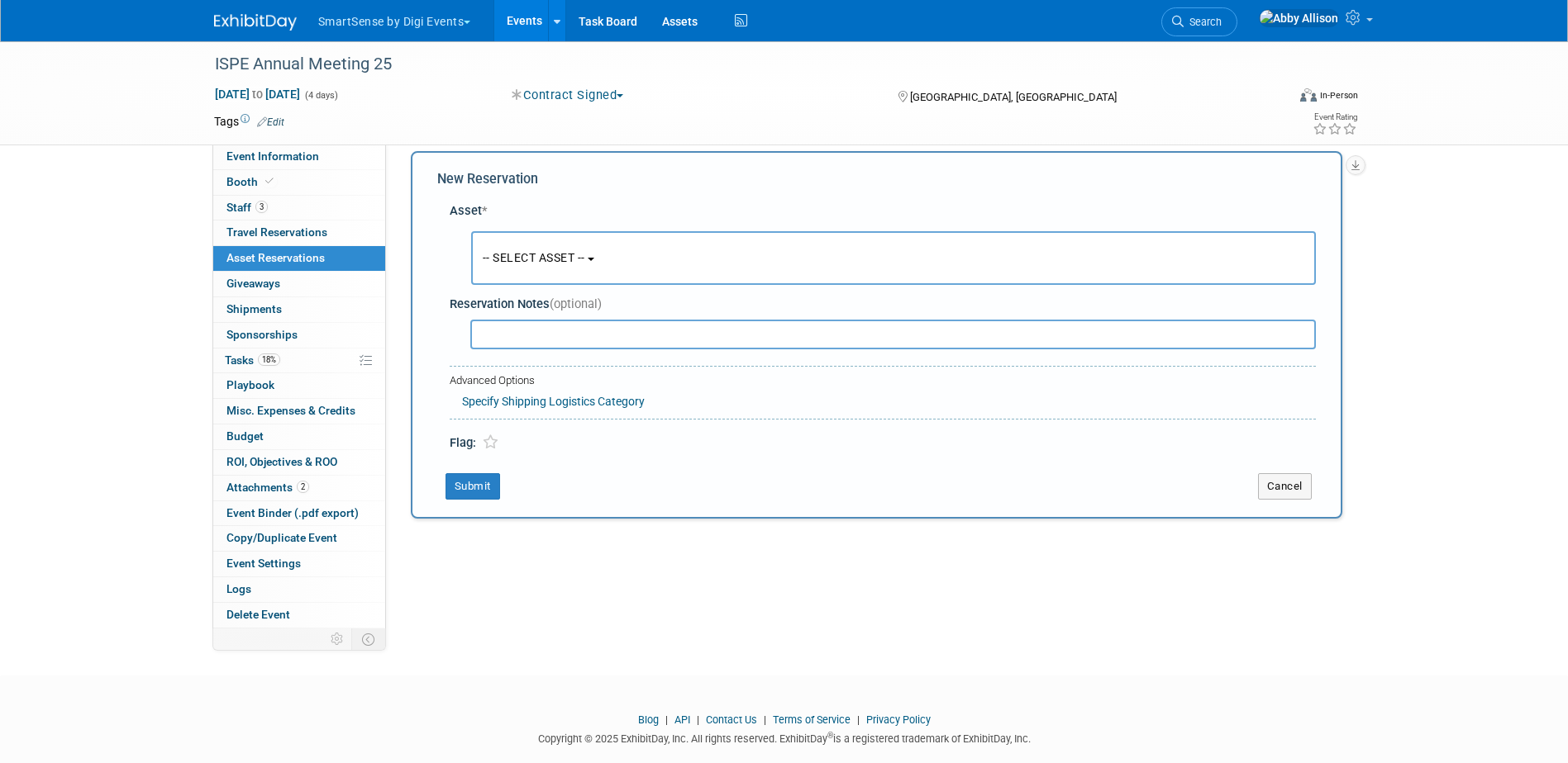
click at [525, 256] on span "-- SELECT ASSET --" at bounding box center [533, 257] width 102 height 13
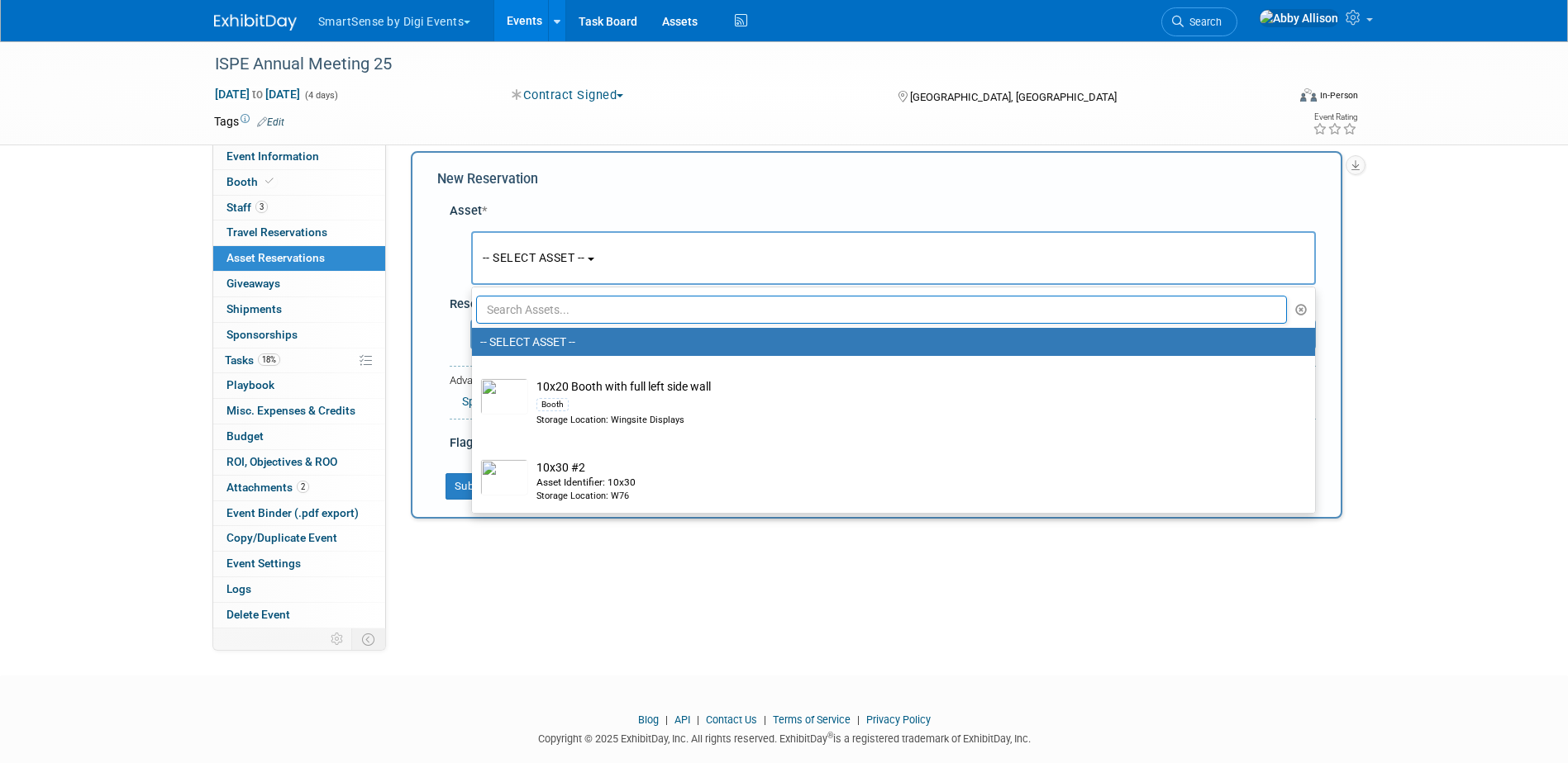
click at [540, 316] on input "text" at bounding box center [881, 309] width 812 height 28
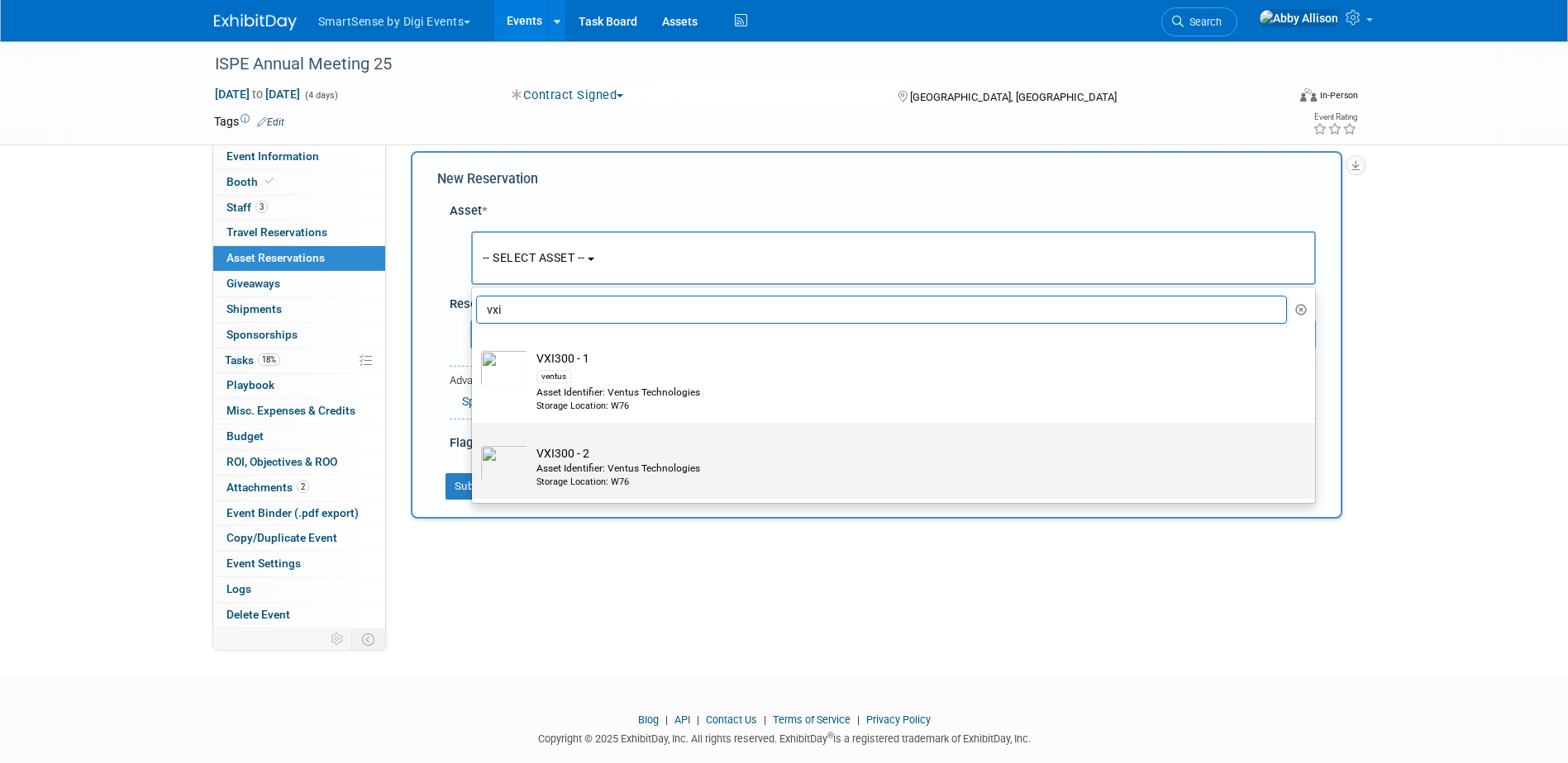
type input "vxi"
click at [578, 458] on td "VXI300 - 2 Asset Identifier: Ventus Technologies Storage Location: W76" at bounding box center [904, 467] width 753 height 44
click at [474, 443] on input "VXI300 - 2 Asset Identifier: Ventus Technologies Storage Location: W76" at bounding box center [469, 437] width 11 height 11
select select "10721379"
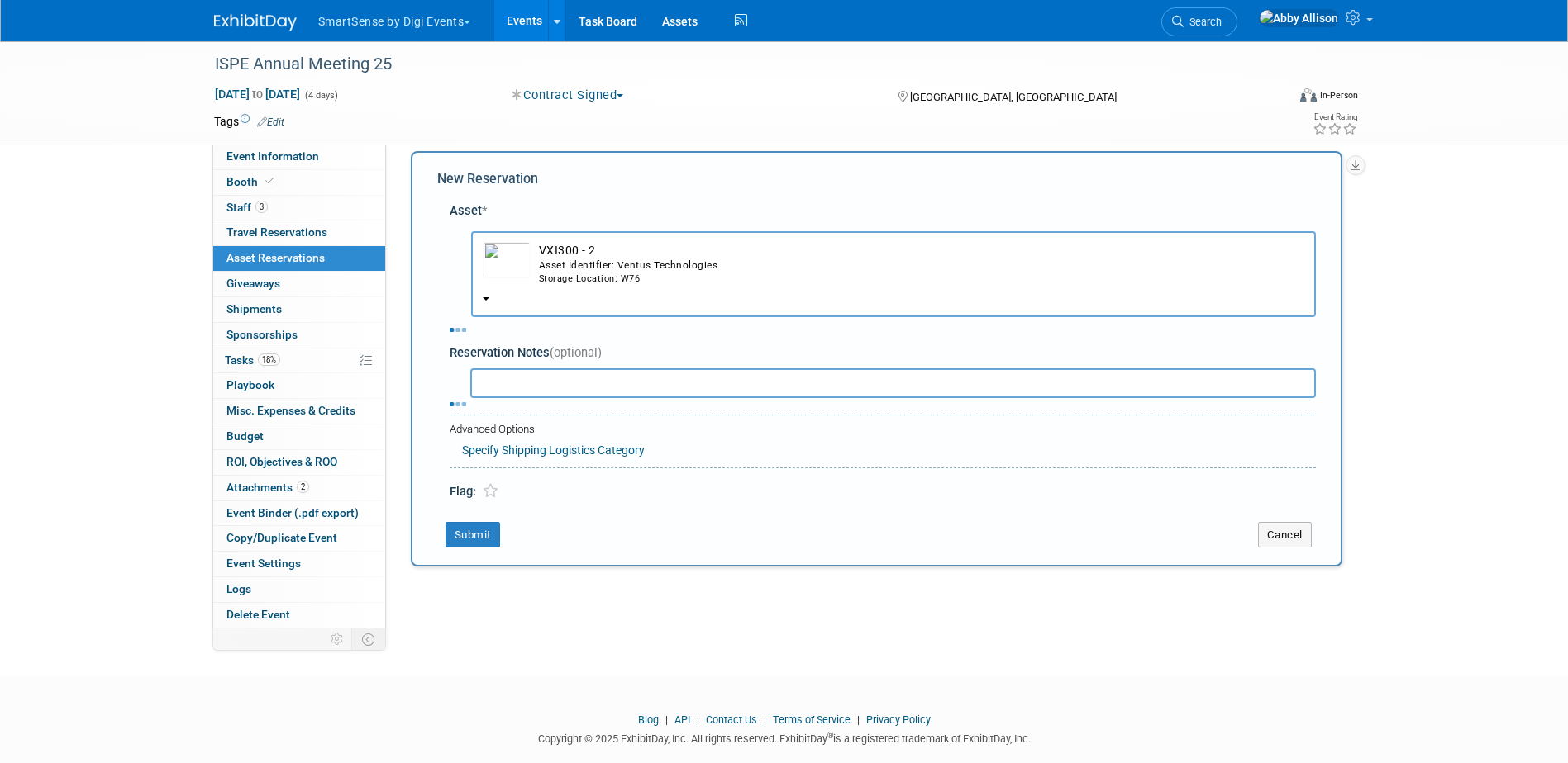
select select "9"
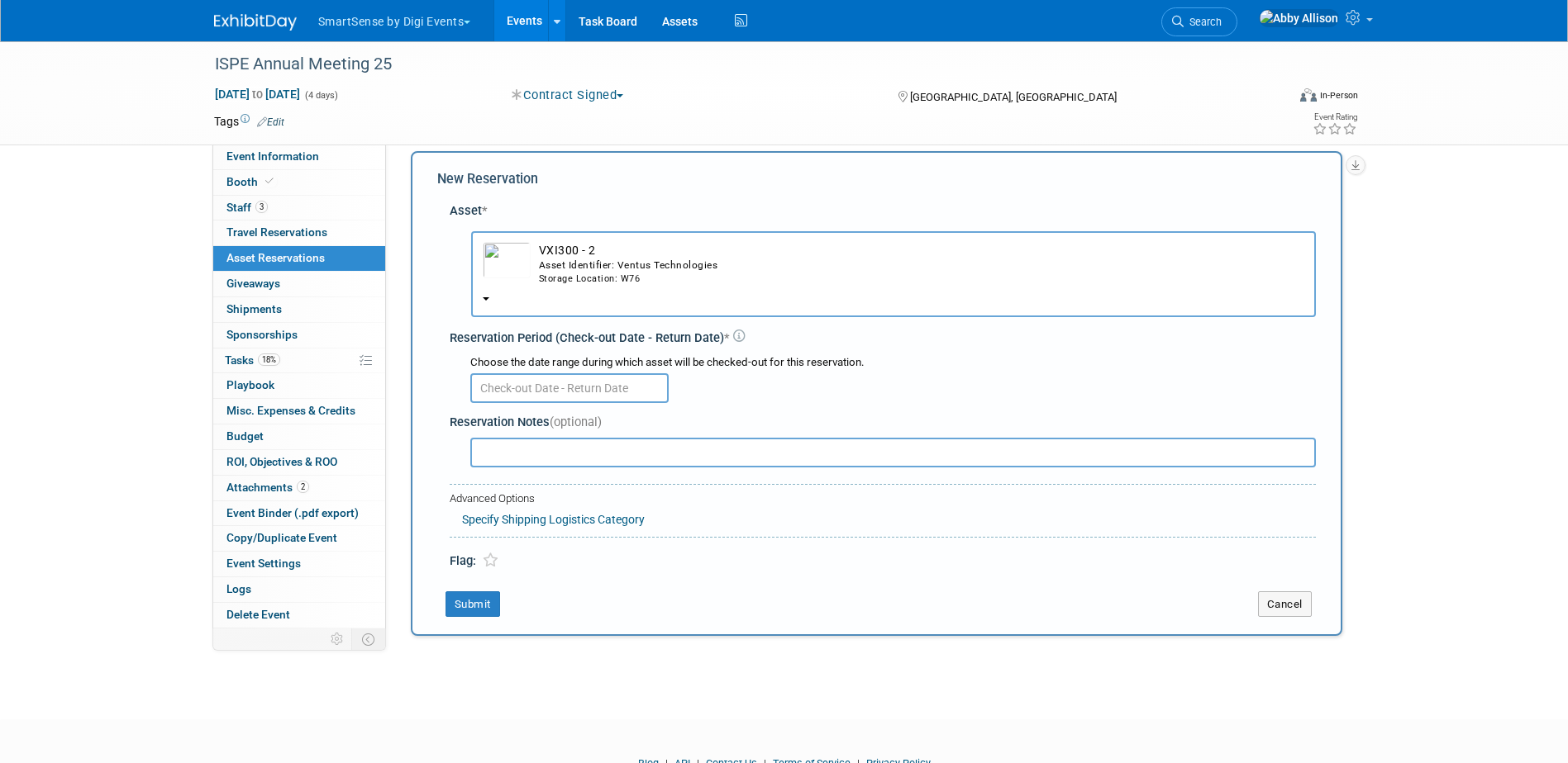
click at [544, 391] on input "text" at bounding box center [569, 388] width 198 height 30
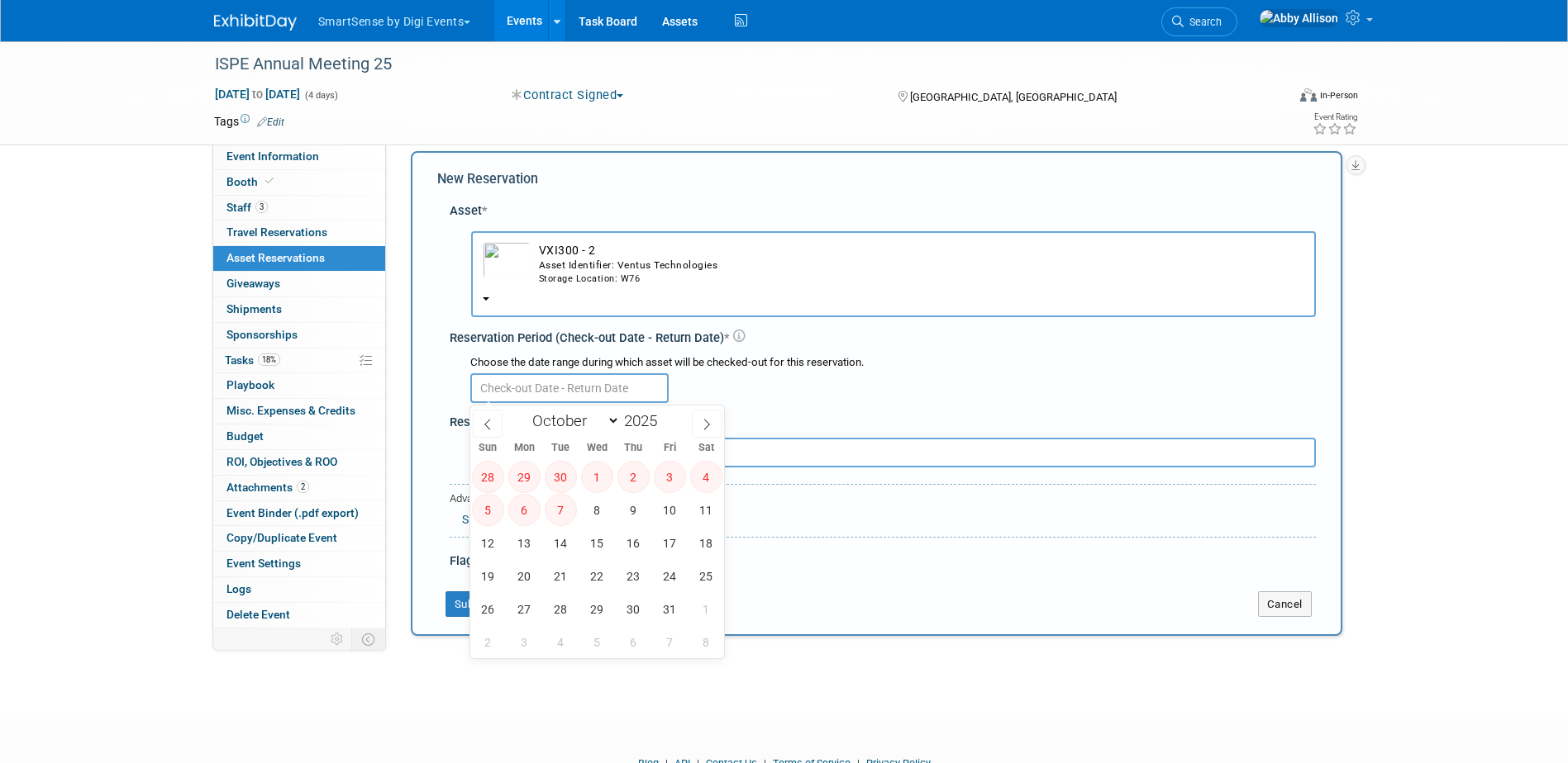
click at [498, 269] on img "button" at bounding box center [506, 260] width 47 height 37
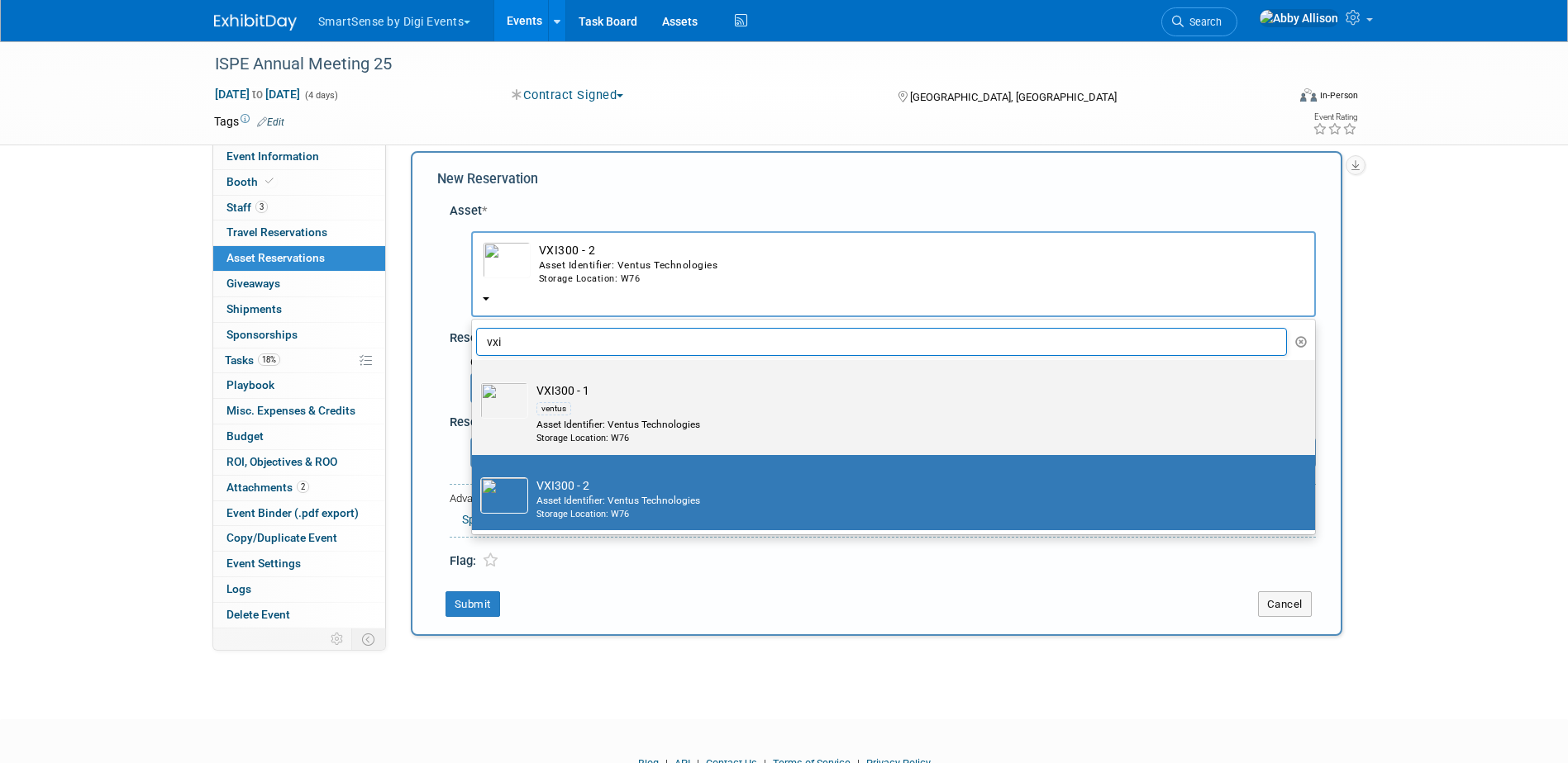
click at [503, 409] on img at bounding box center [504, 401] width 47 height 37
click at [474, 380] on input "VXI300 - 1 ventus Asset Identifier: Ventus Technologies Storage Location: W76" at bounding box center [469, 374] width 11 height 11
select select "10722546"
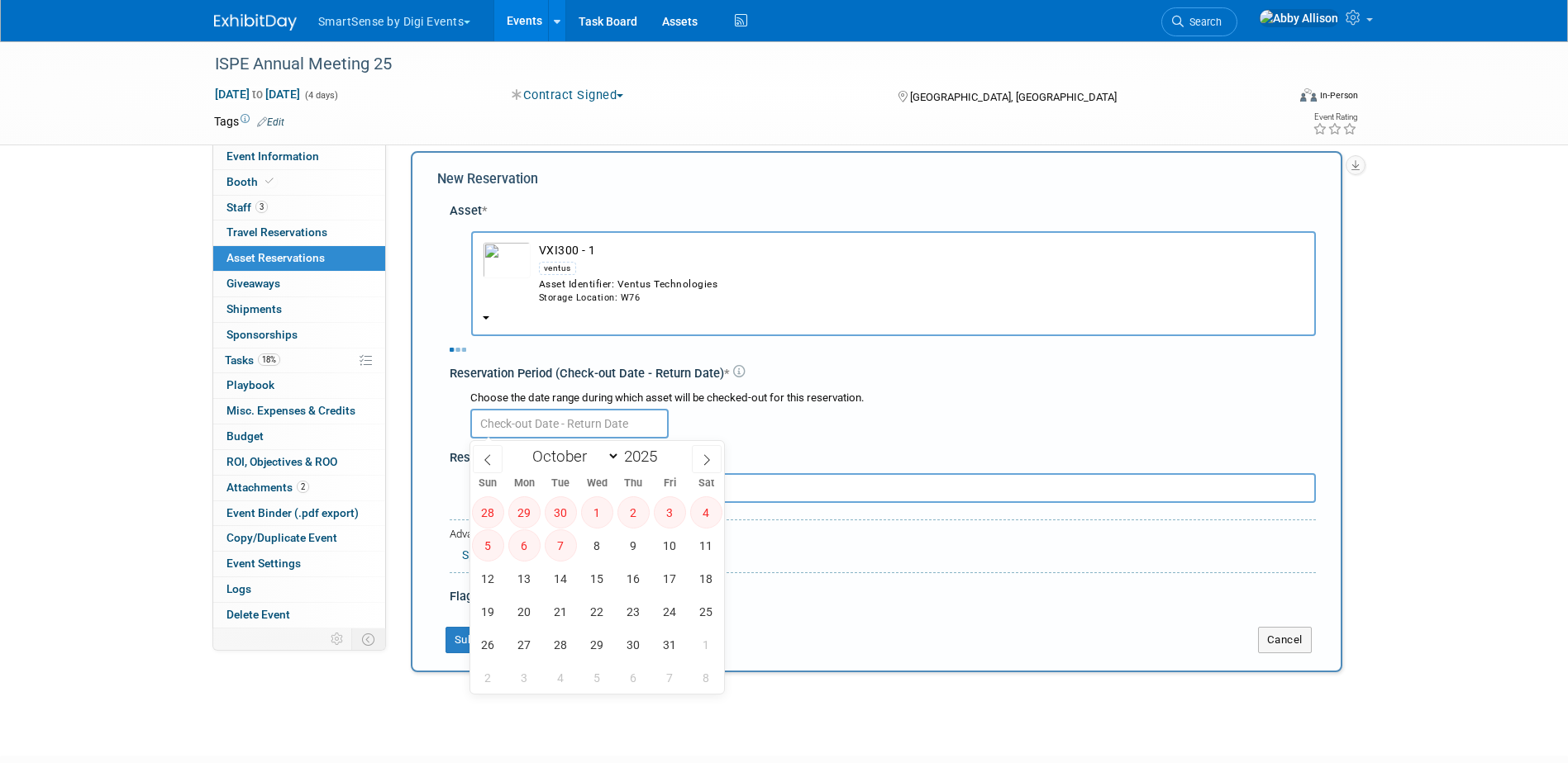
click at [504, 418] on input "text" at bounding box center [569, 423] width 198 height 30
select select "9"
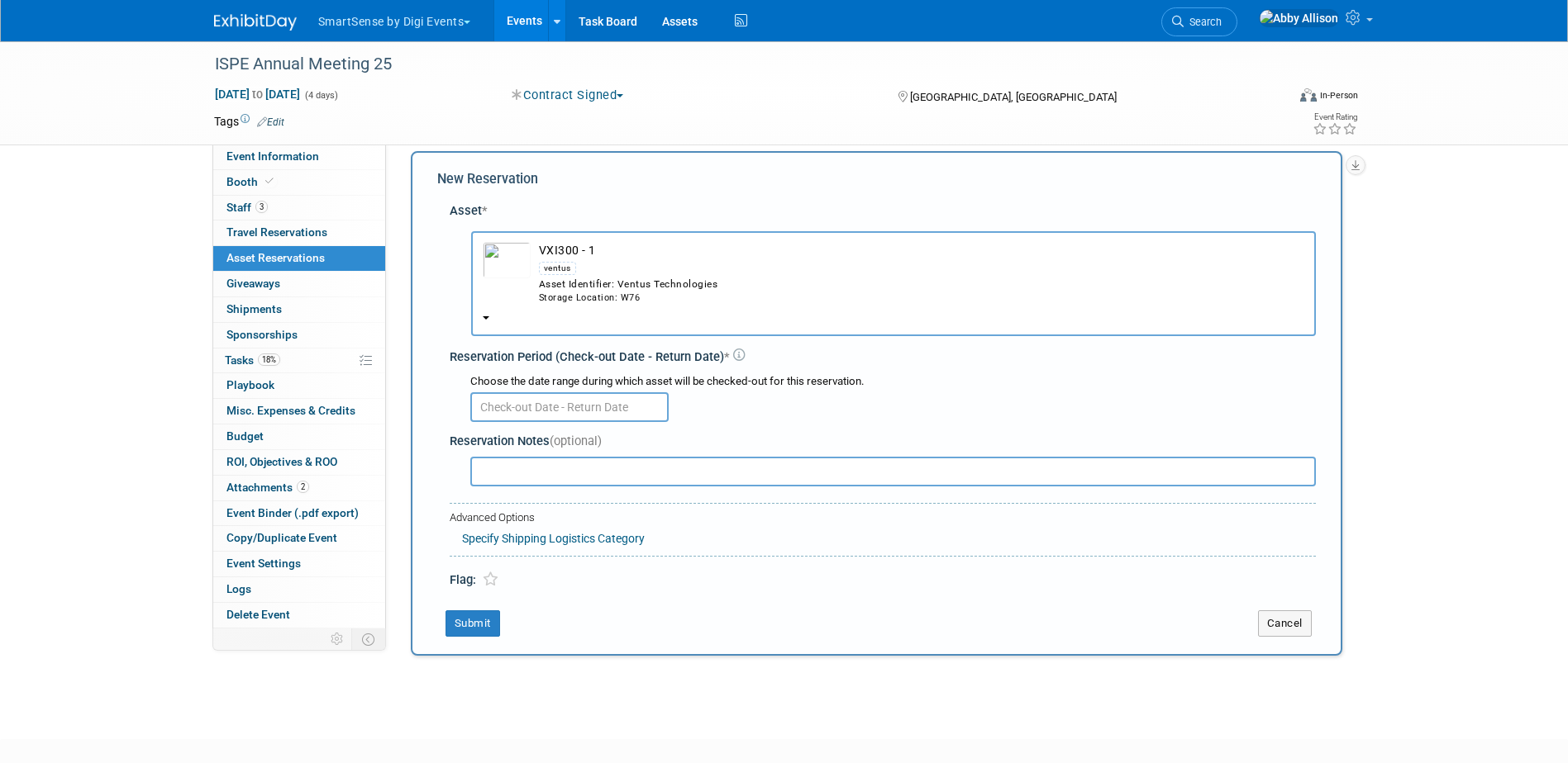
click at [501, 298] on td "button" at bounding box center [506, 273] width 47 height 63
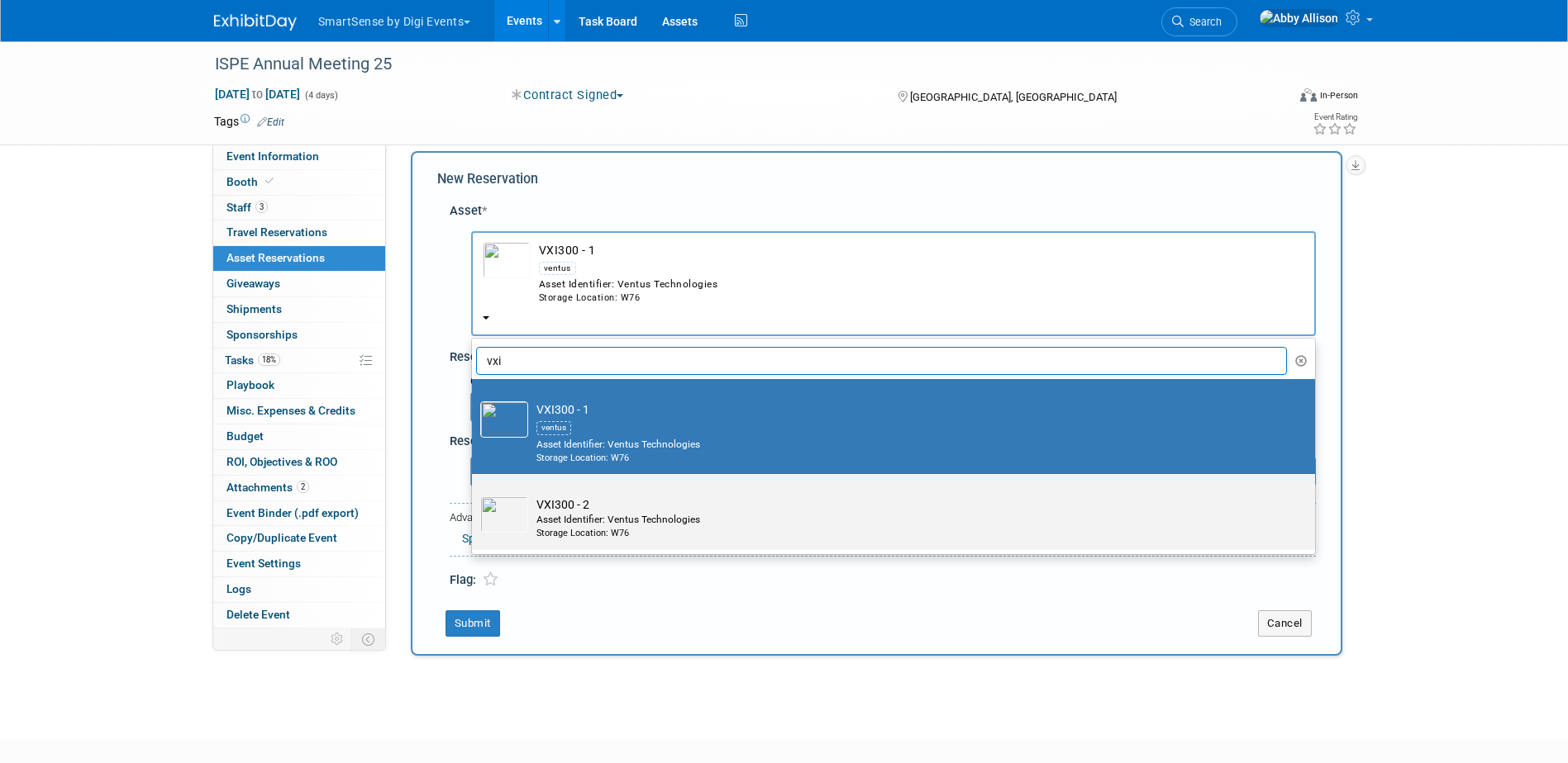
click at [616, 499] on td "VXI300 - 2 Asset Identifier: Ventus Technologies Storage Location: W76" at bounding box center [904, 518] width 753 height 44
click at [474, 494] on input "VXI300 - 2 Asset Identifier: Ventus Technologies Storage Location: W76" at bounding box center [469, 488] width 11 height 11
select select "10721379"
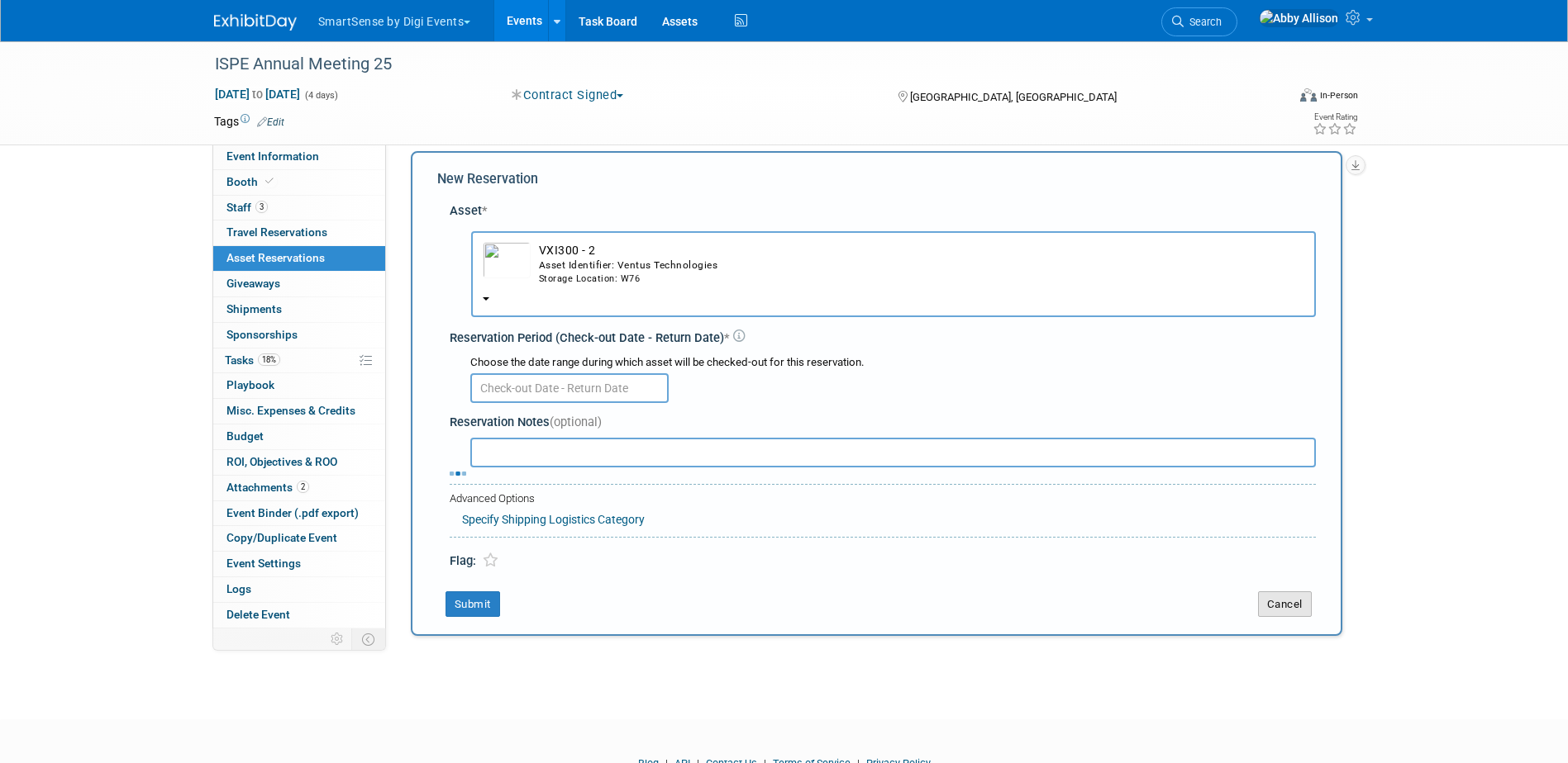
click at [1267, 599] on button "Cancel" at bounding box center [1284, 604] width 54 height 26
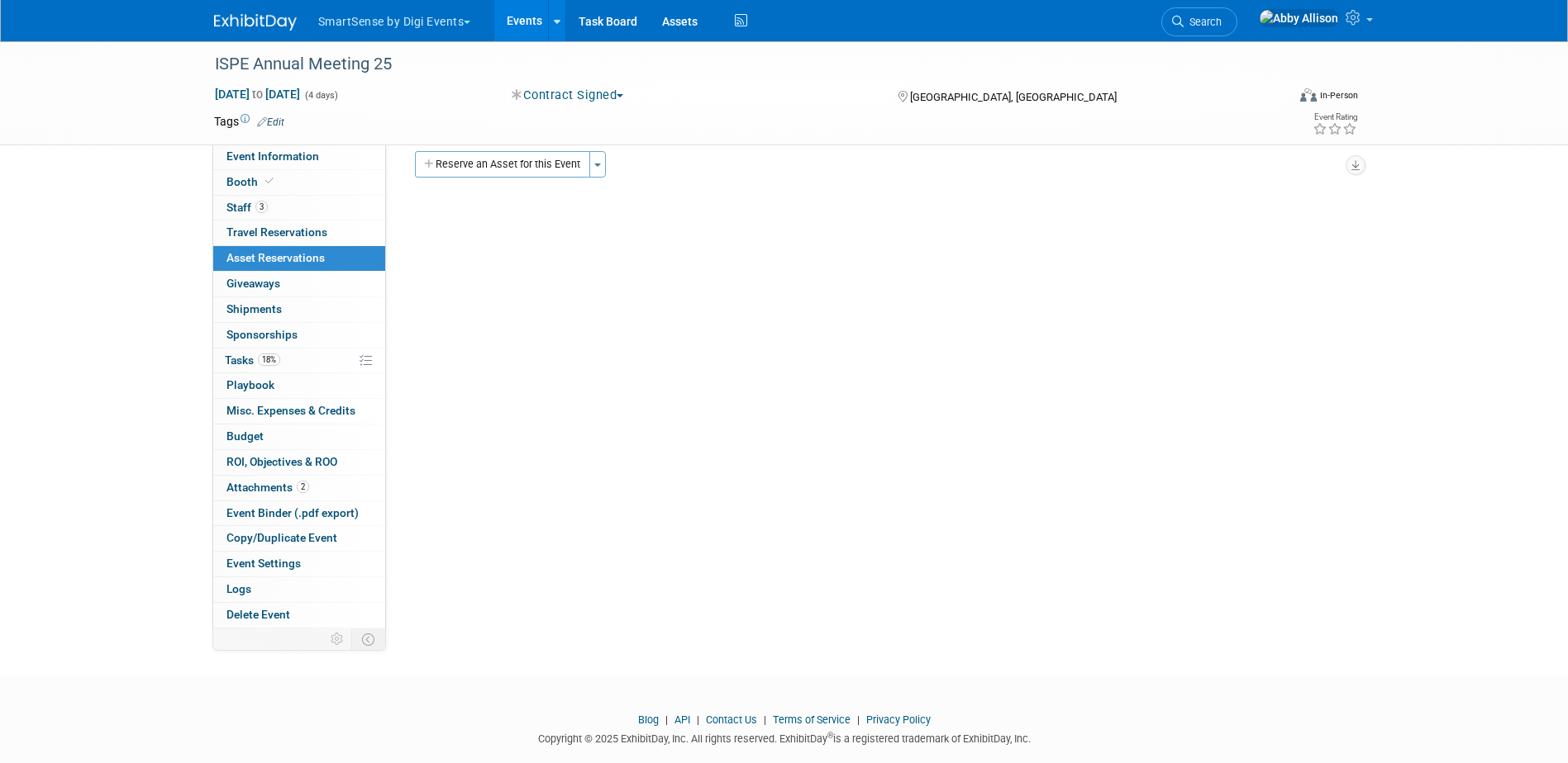
scroll to position [0, 0]
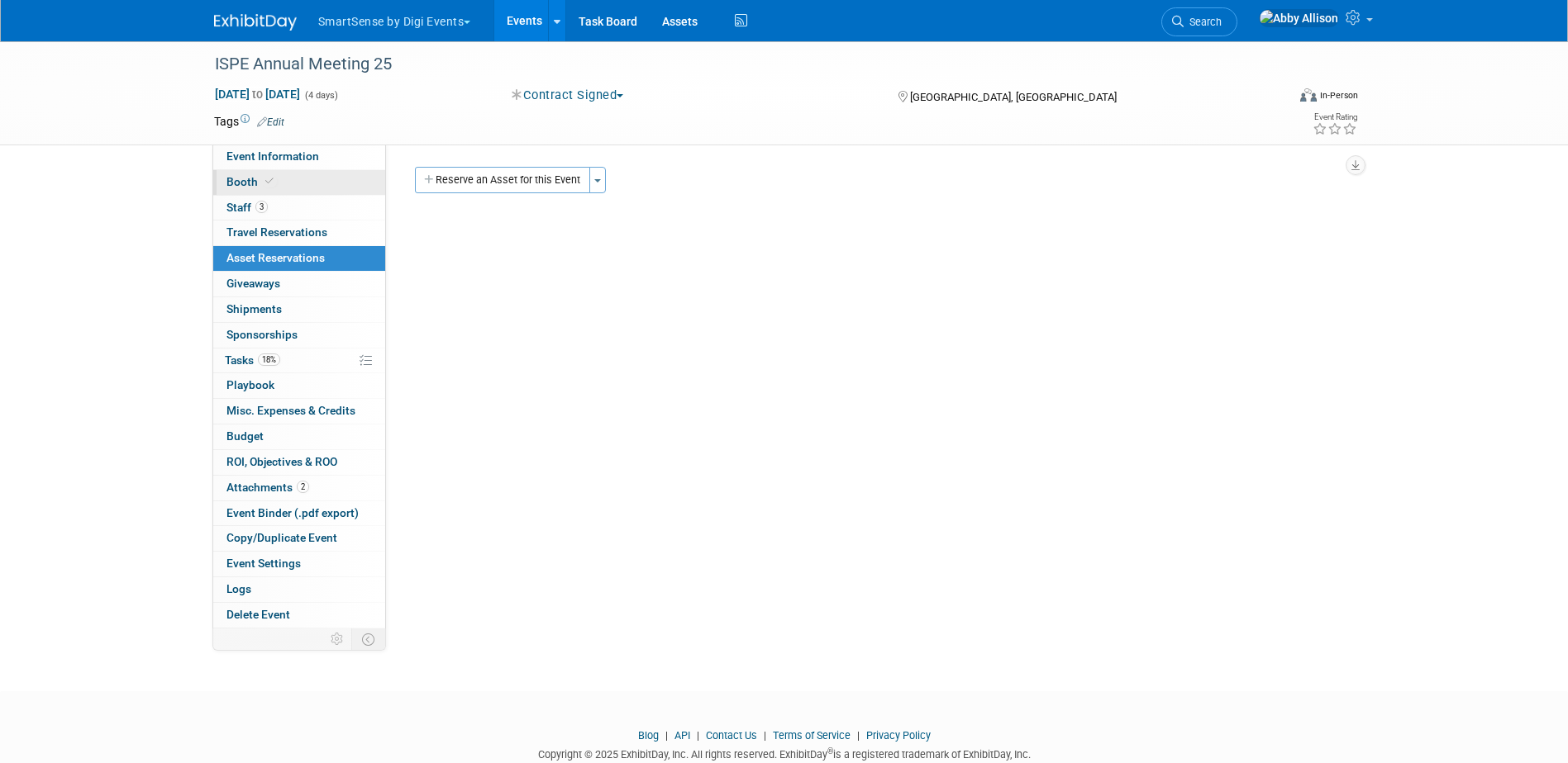
click at [236, 185] on span "Booth" at bounding box center [251, 182] width 50 height 13
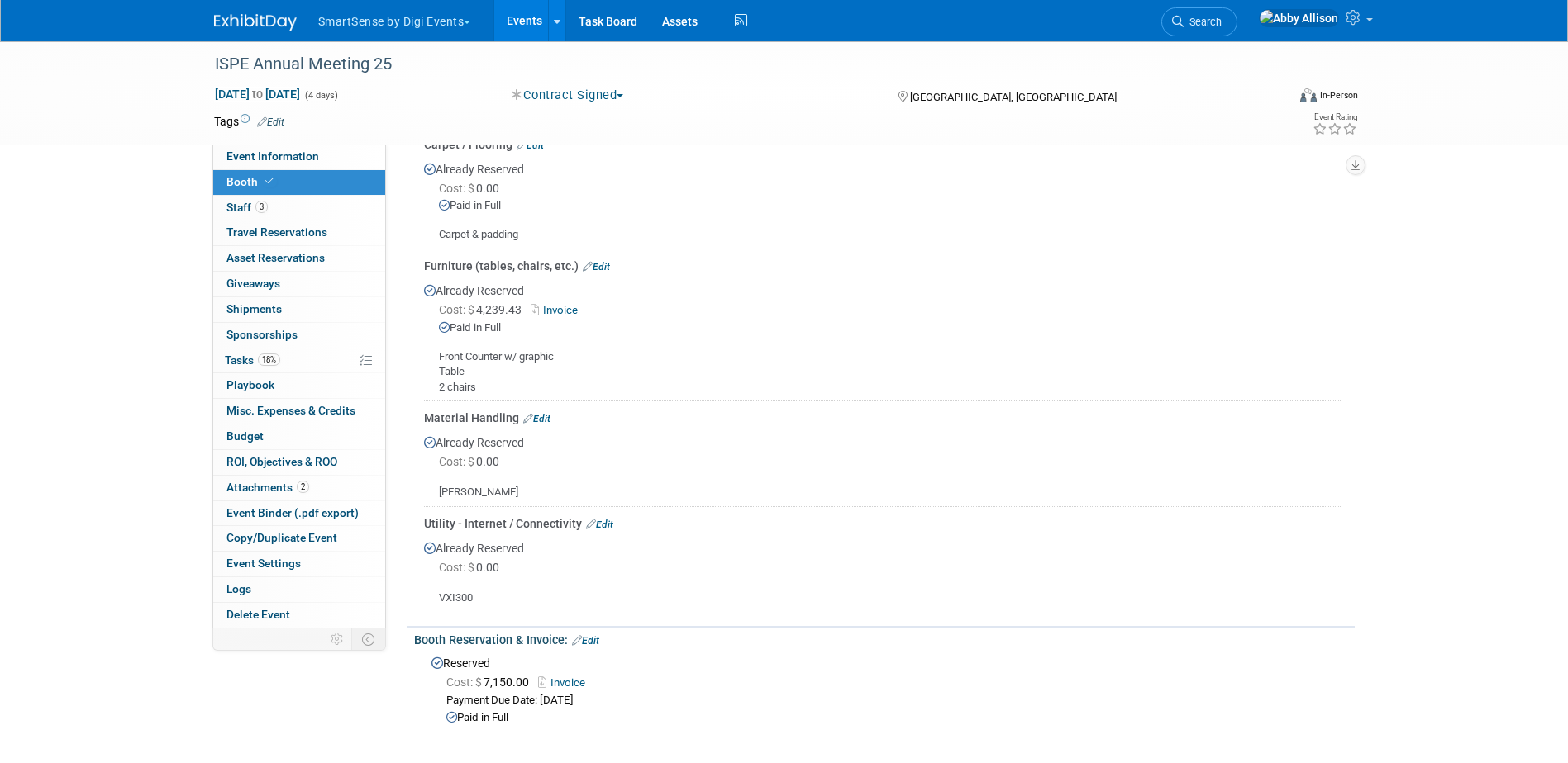
scroll to position [496, 0]
click at [609, 524] on link "Edit" at bounding box center [600, 522] width 27 height 12
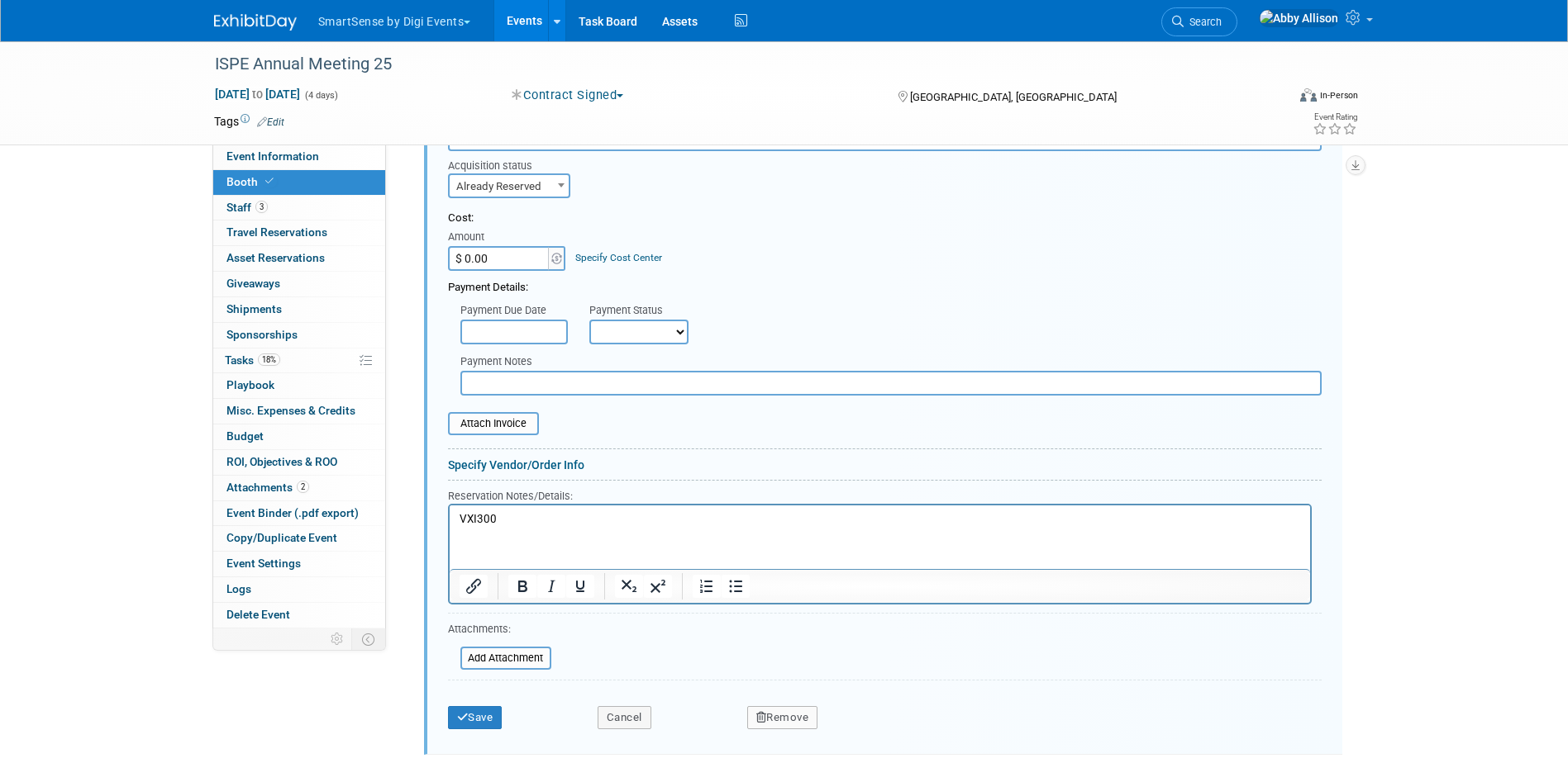
scroll to position [977, 0]
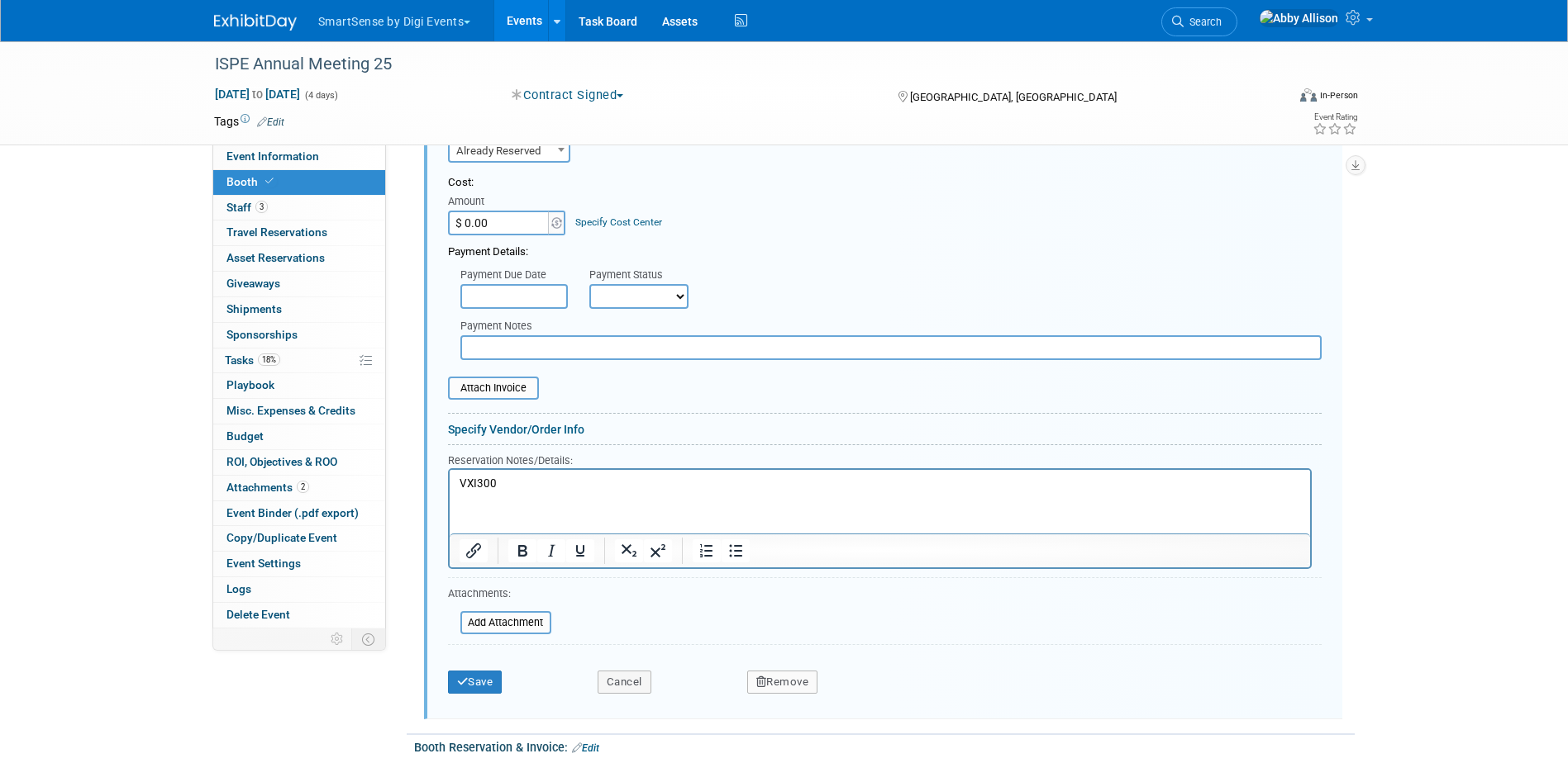
click at [794, 690] on button "Remove" at bounding box center [783, 682] width 71 height 23
click at [866, 691] on icon at bounding box center [862, 695] width 10 height 9
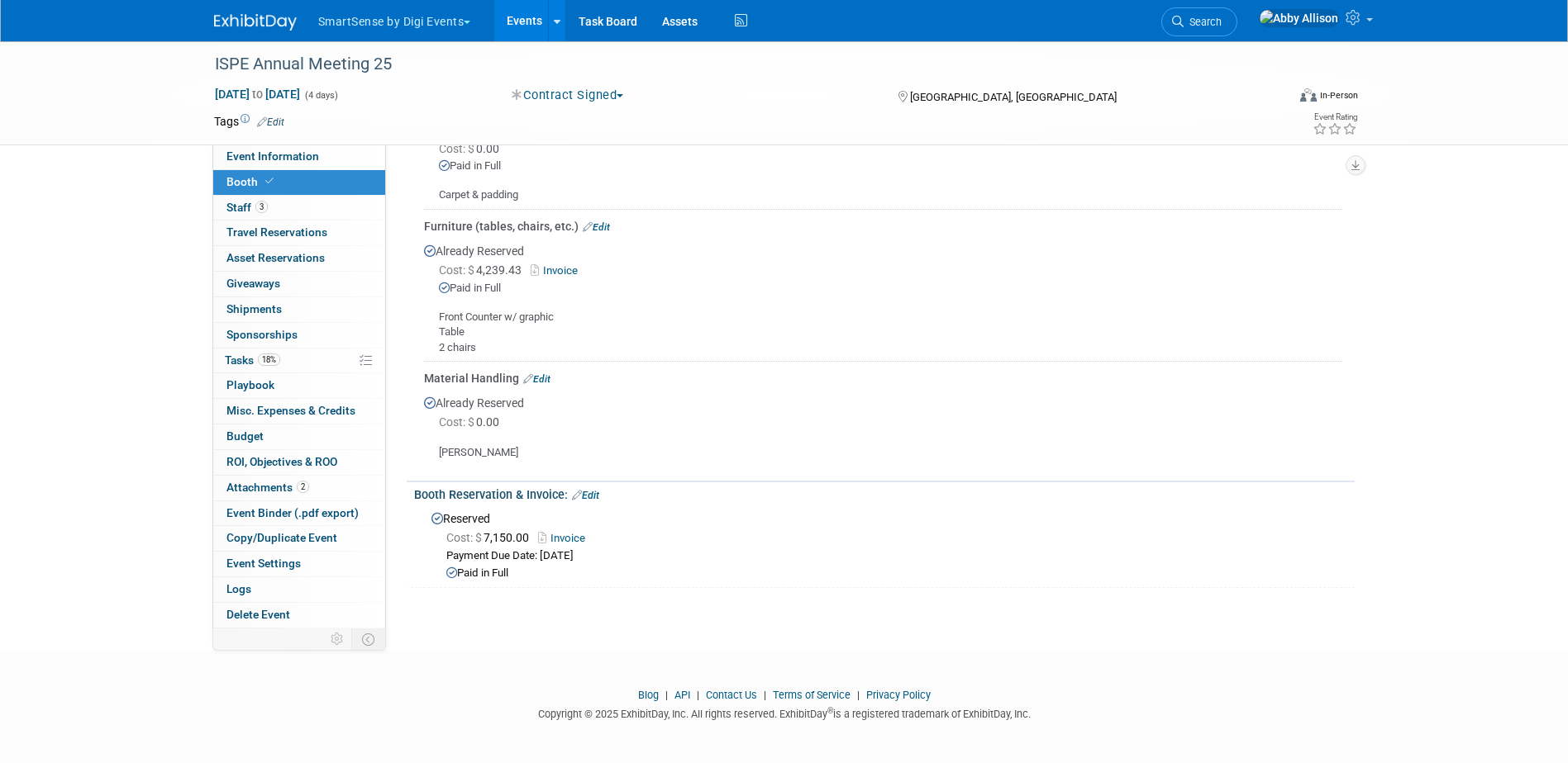
scroll to position [534, 0]
click at [536, 374] on link "Edit" at bounding box center [537, 378] width 27 height 12
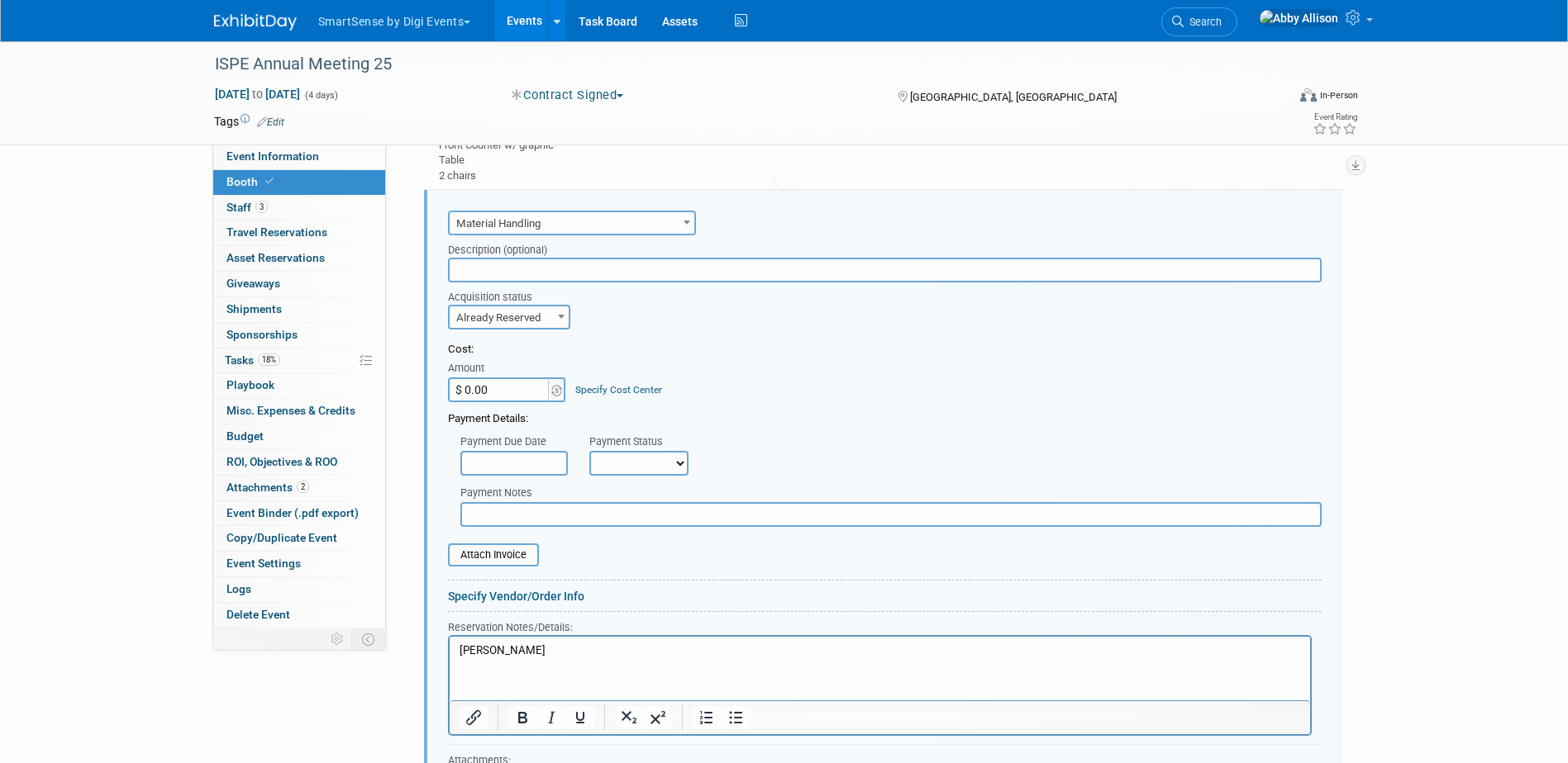
scroll to position [0, 0]
click at [490, 389] on input "$ 0.00" at bounding box center [499, 388] width 103 height 25
type input "$ 656.85"
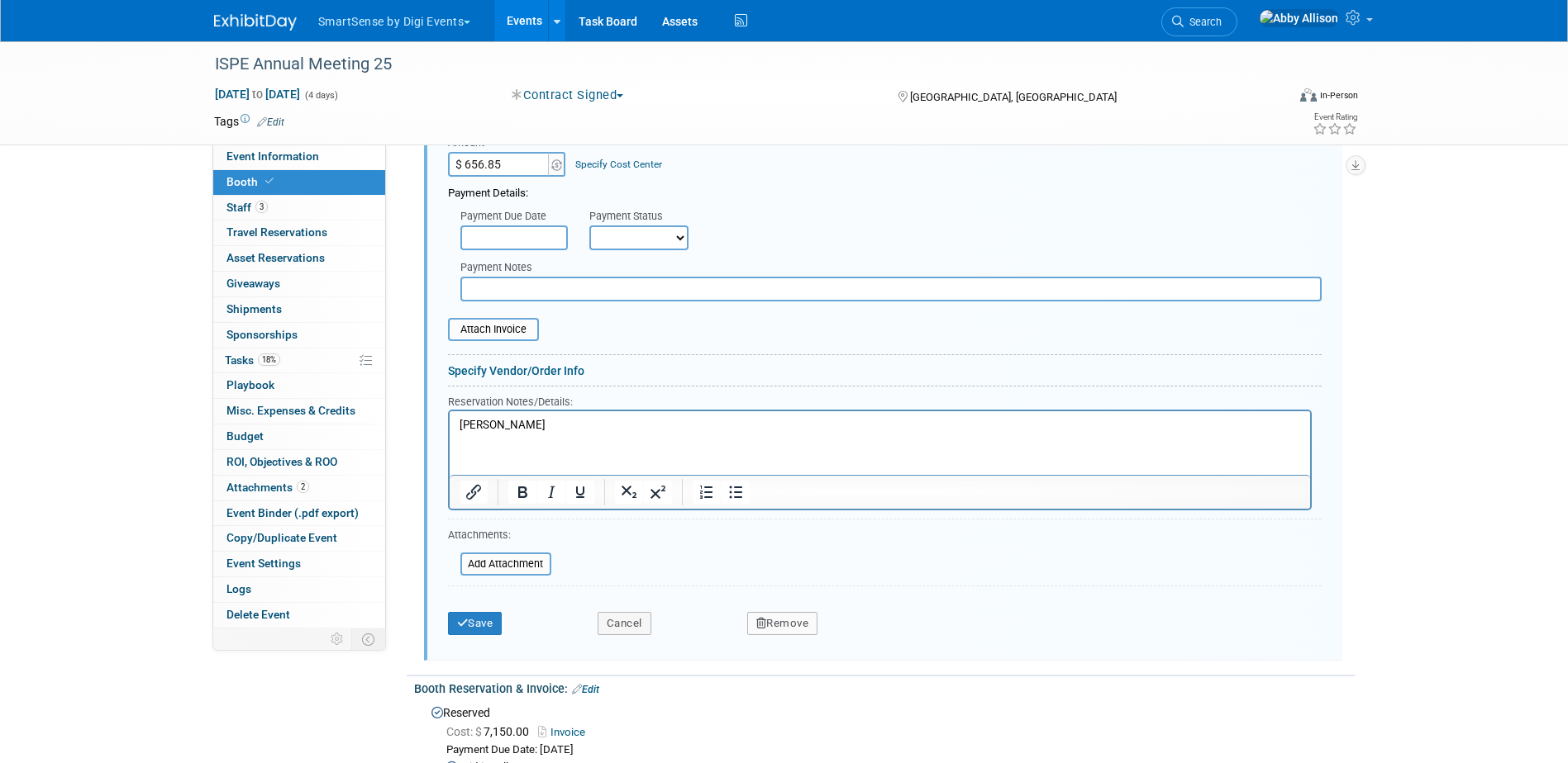
scroll to position [955, 0]
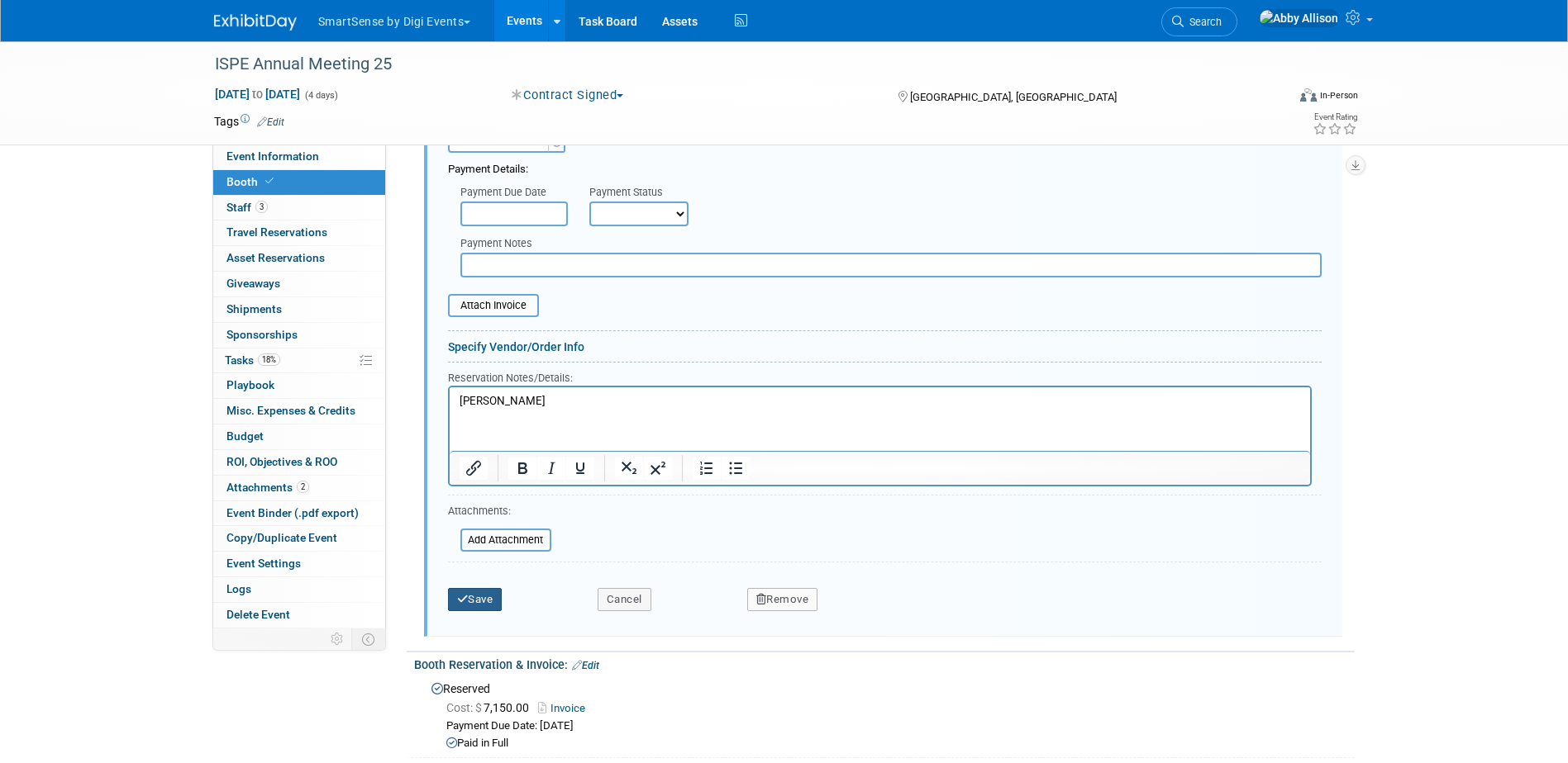
click at [488, 599] on button "Save" at bounding box center [475, 599] width 55 height 23
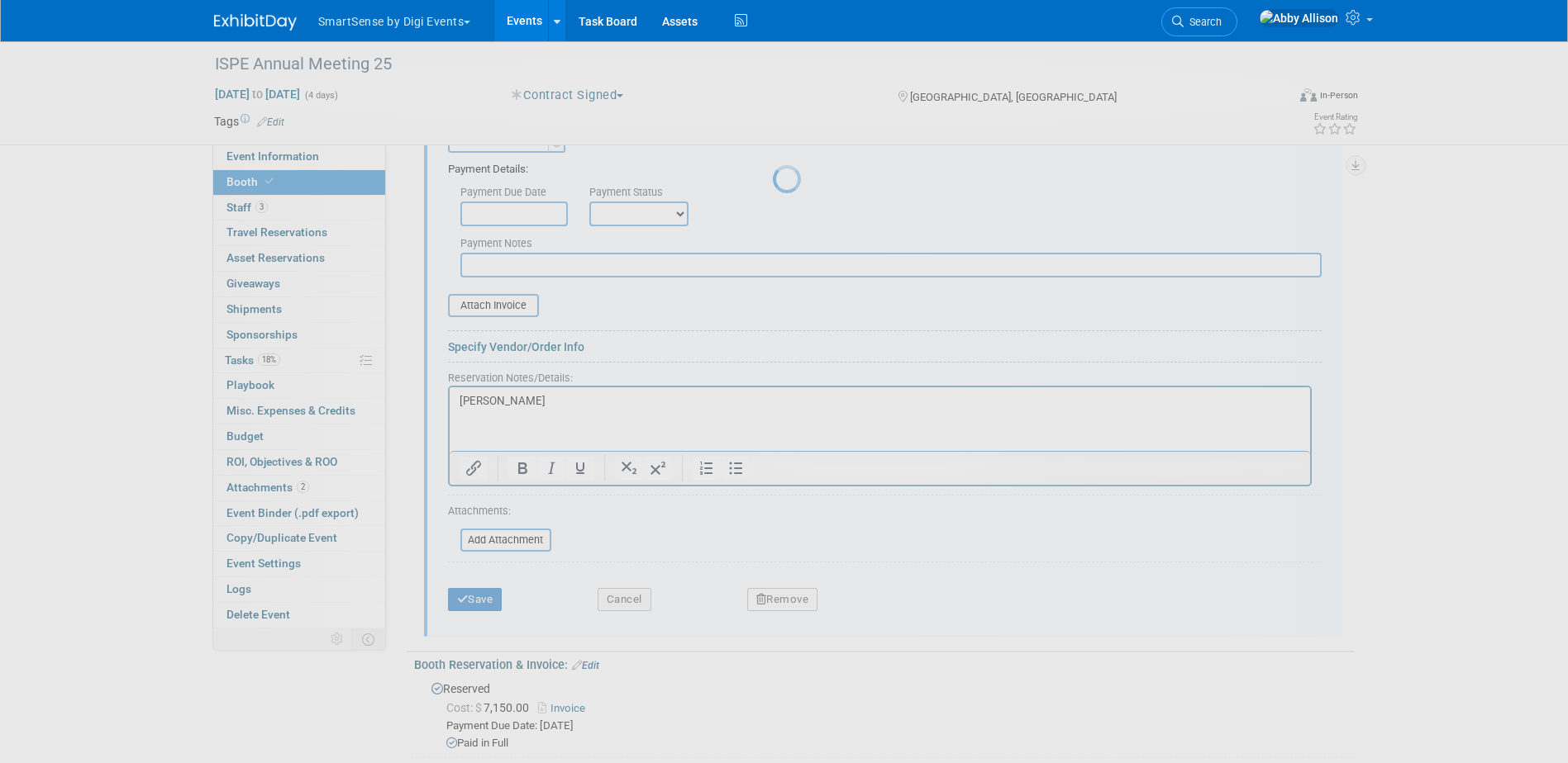
scroll to position [534, 0]
